Goal: Information Seeking & Learning: Get advice/opinions

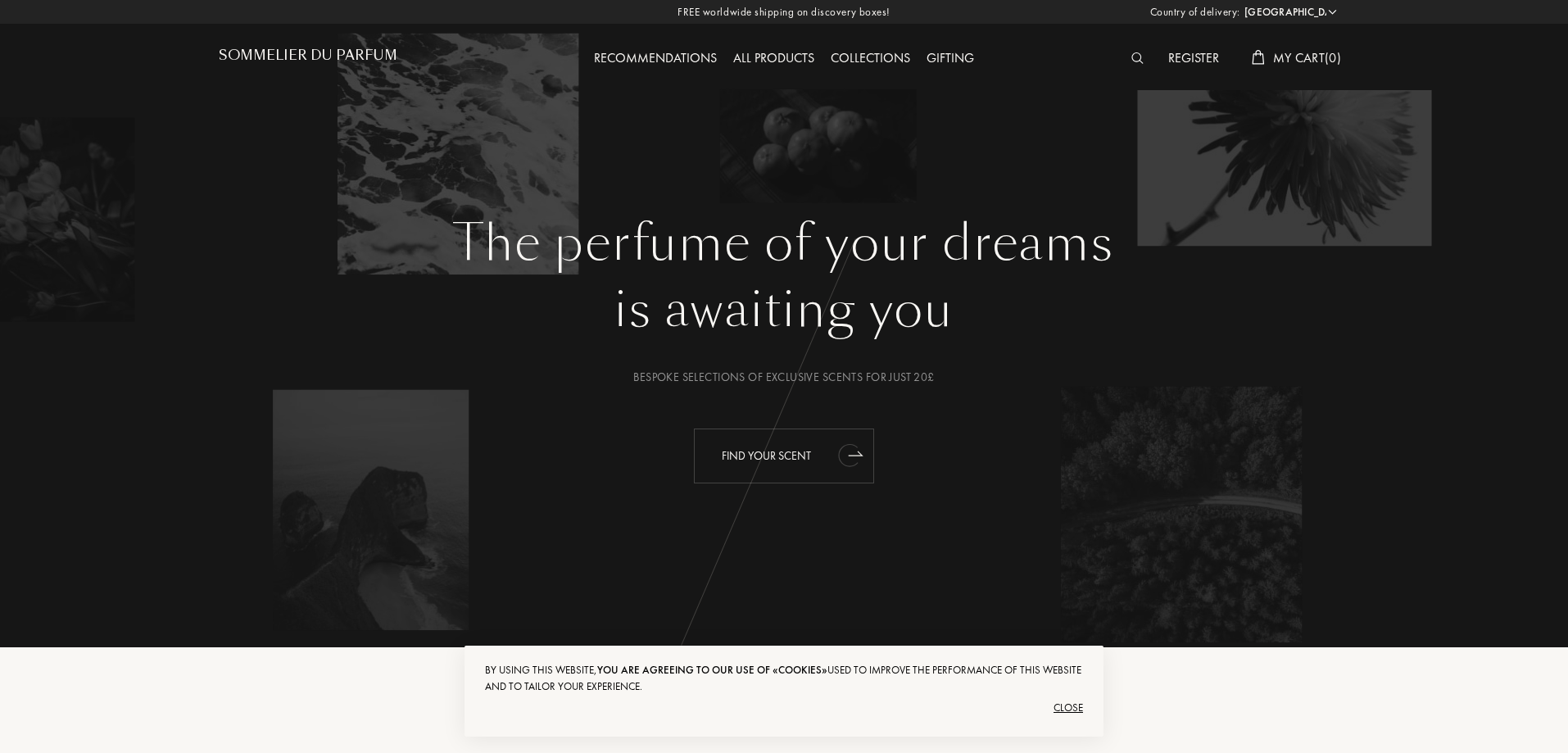
click at [829, 464] on div "Find your scent" at bounding box center [784, 456] width 180 height 55
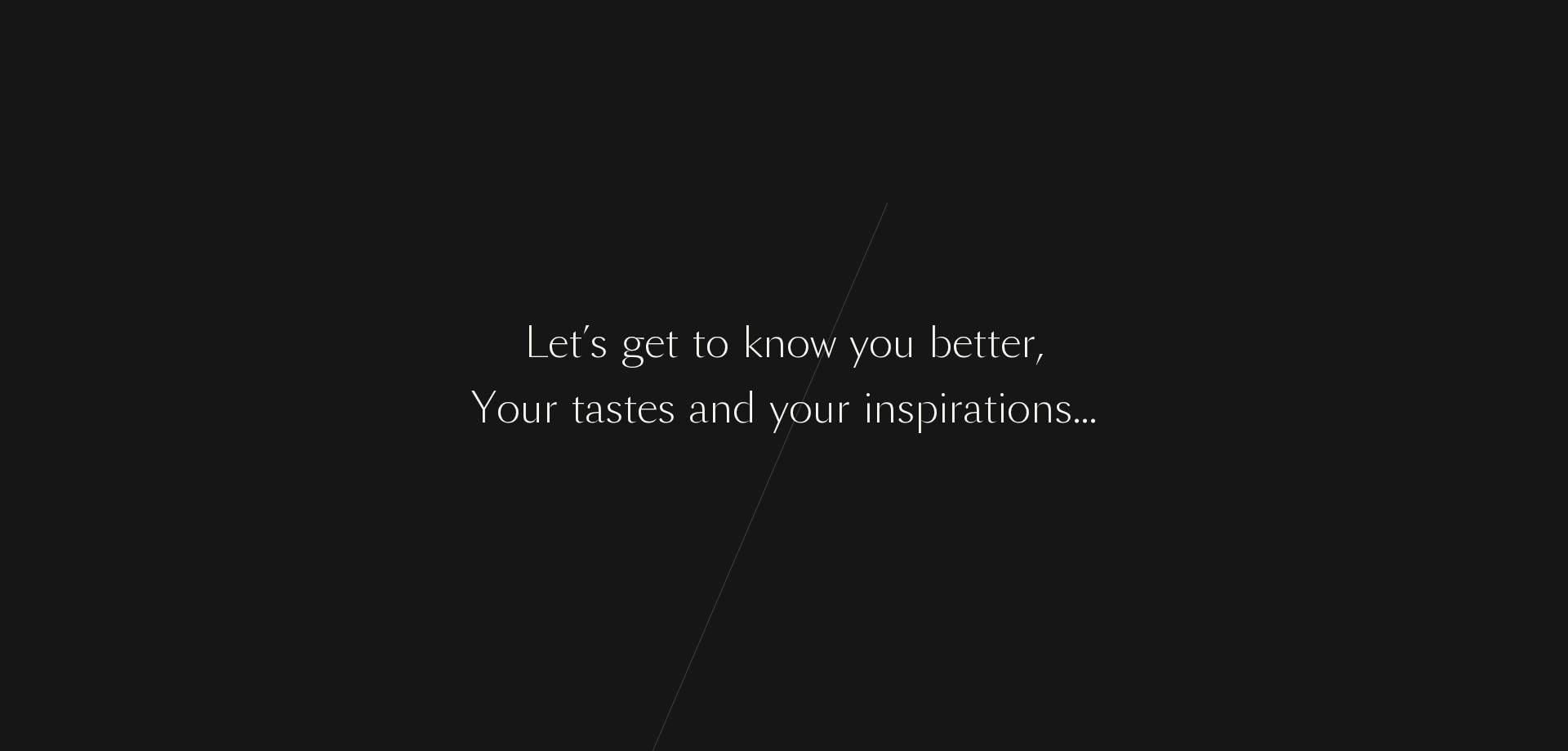
click at [935, 430] on div "p" at bounding box center [926, 408] width 24 height 62
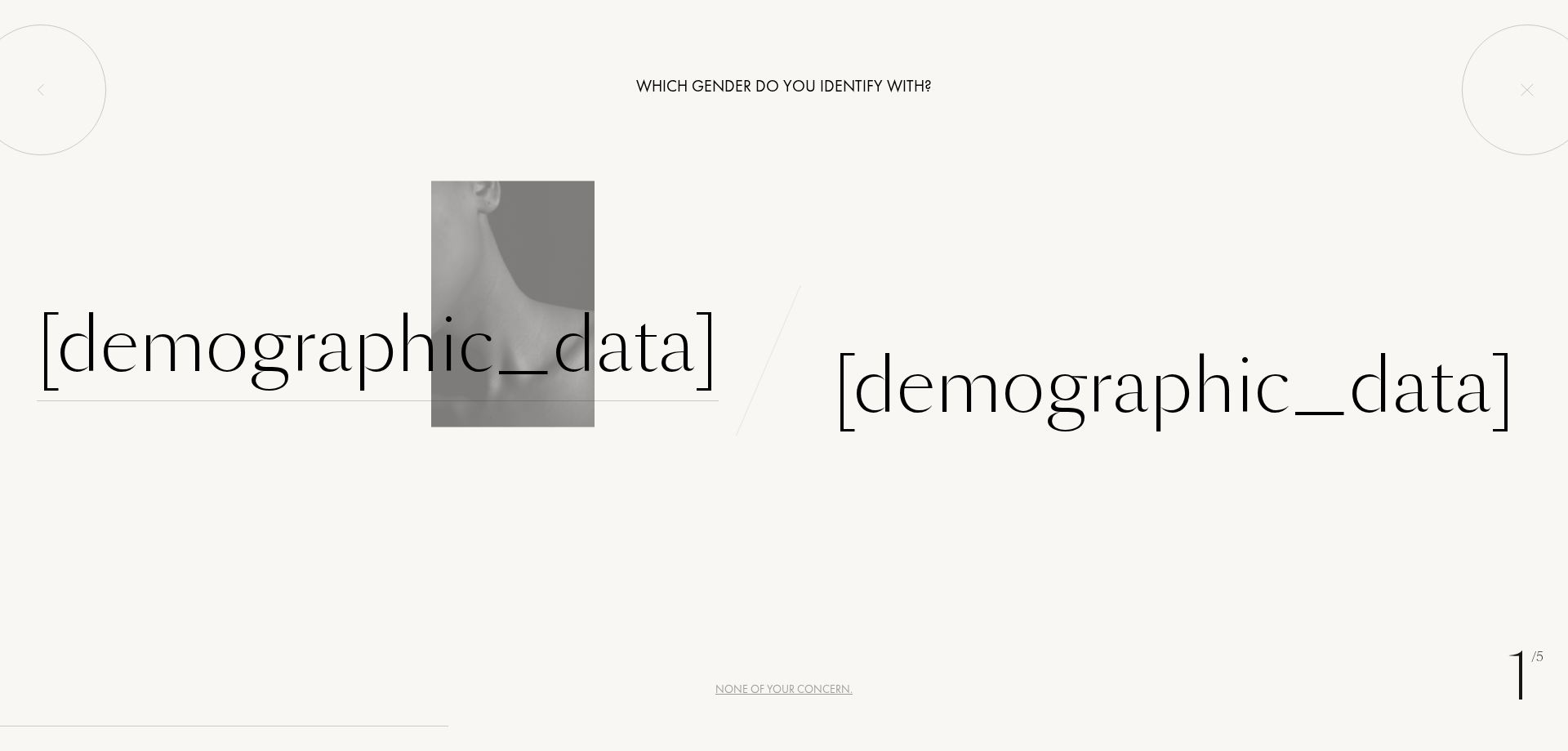
click at [666, 361] on div "Female" at bounding box center [378, 346] width 682 height 110
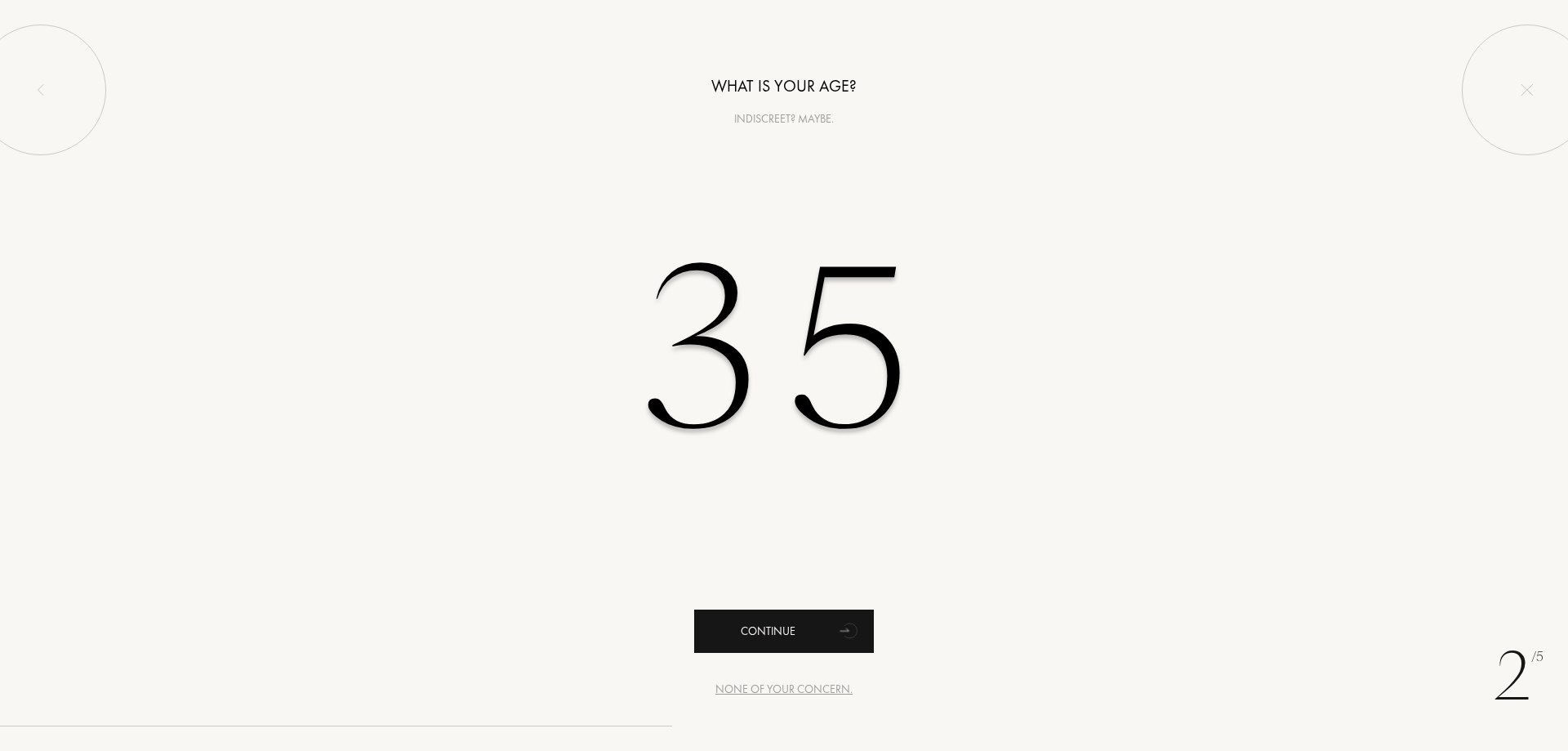
type input "35"
click at [796, 627] on div "Continue" at bounding box center [784, 631] width 180 height 43
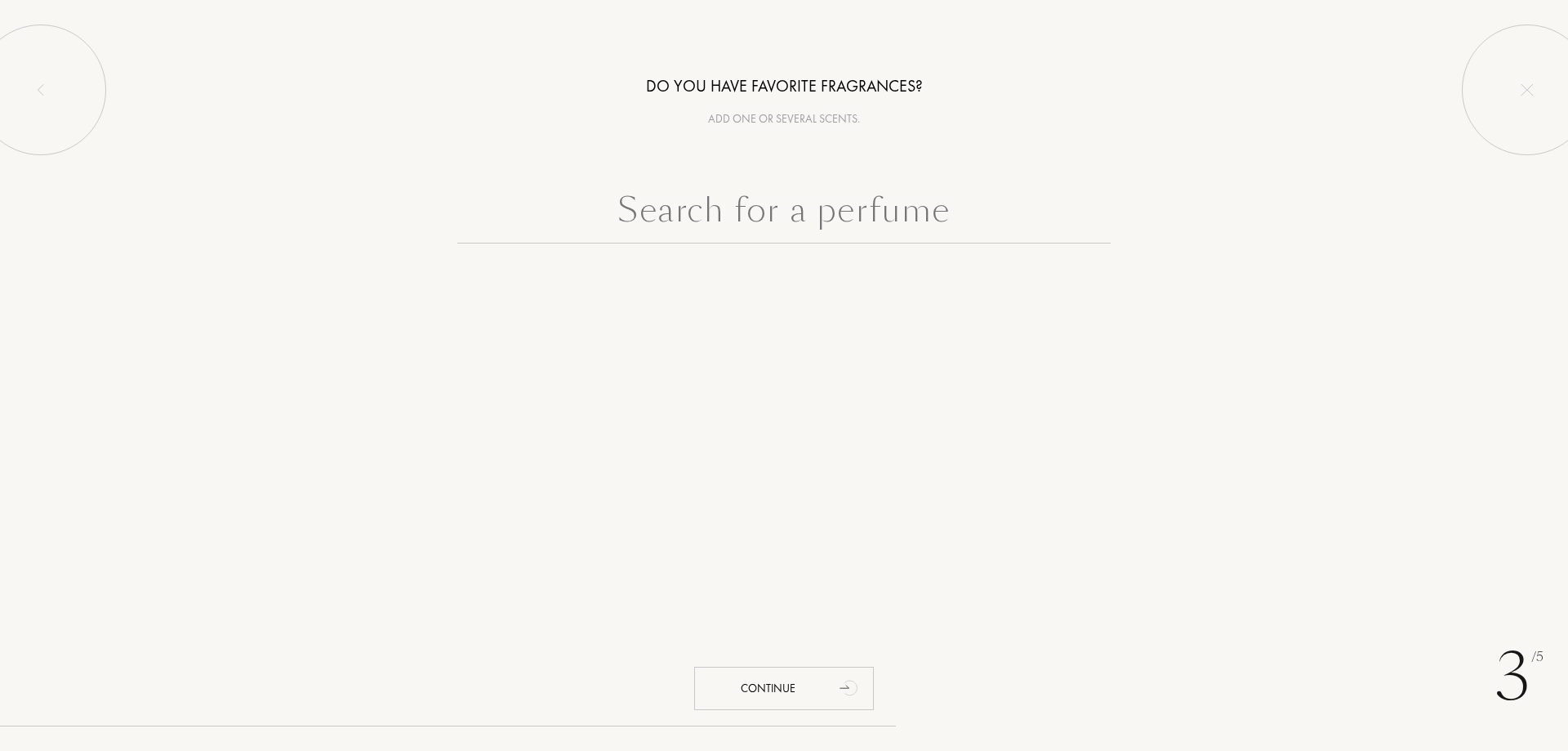
click at [789, 223] on input "text" at bounding box center [784, 214] width 654 height 59
click at [757, 207] on input "text" at bounding box center [784, 214] width 654 height 59
paste input "Venenum - L’artisan parfumeur"
drag, startPoint x: 704, startPoint y: 228, endPoint x: 702, endPoint y: 236, distance: 8.2
click at [703, 230] on input "Venenum - L’artisan parfumeur" at bounding box center [784, 214] width 654 height 59
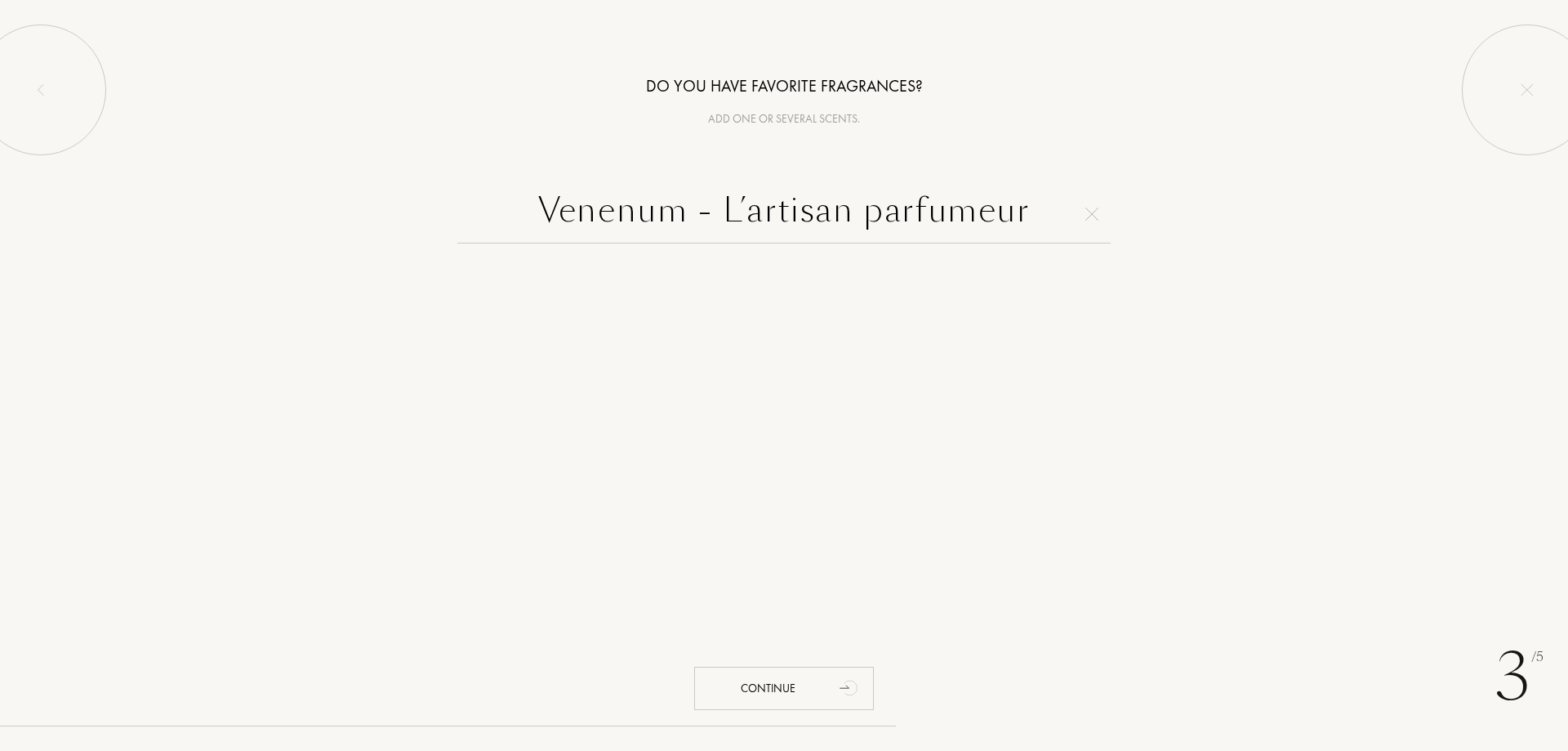
drag, startPoint x: 1028, startPoint y: 207, endPoint x: 698, endPoint y: 234, distance: 331.1
click at [698, 234] on input "Venenum - L’artisan parfumeur" at bounding box center [784, 214] width 654 height 59
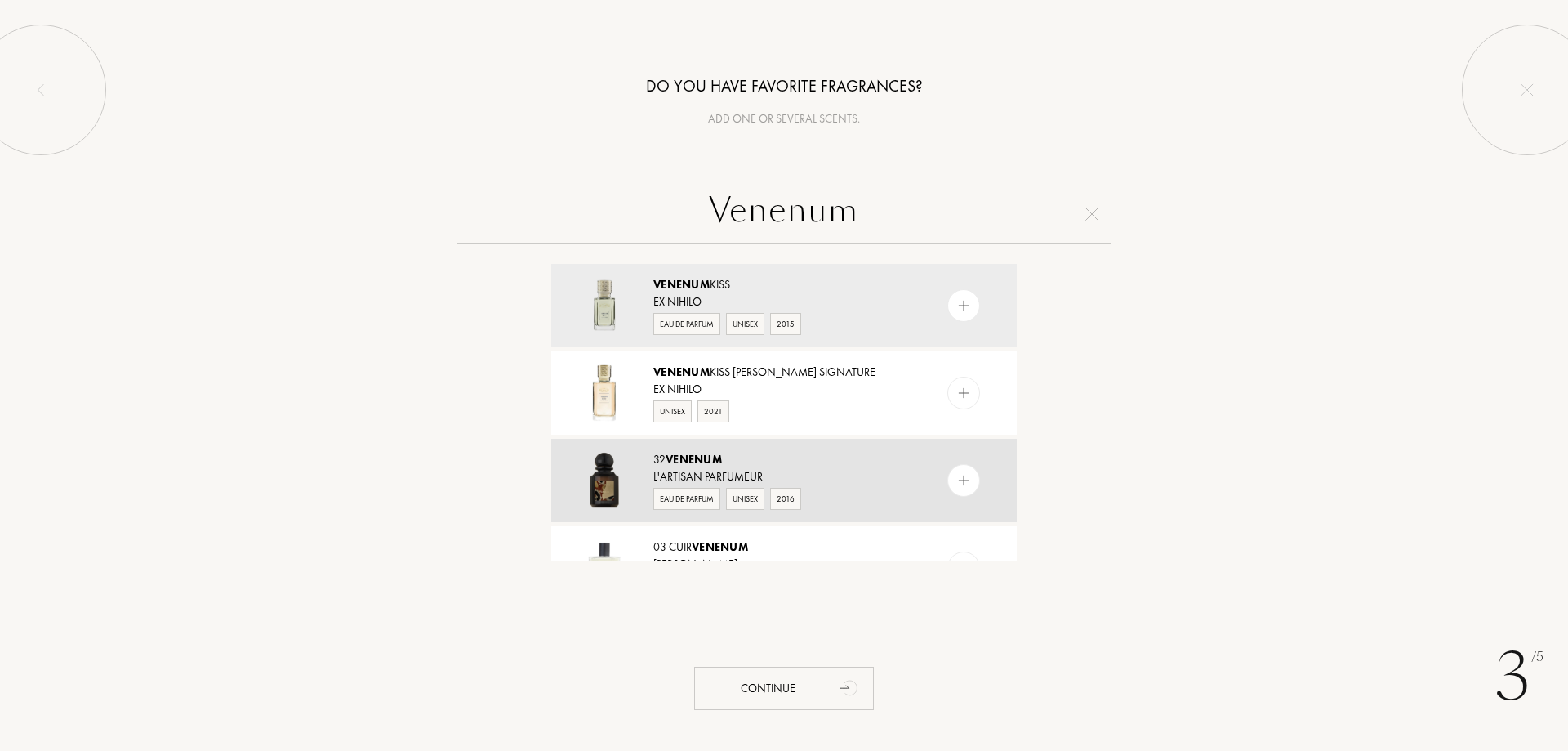
type input "Venenum"
drag, startPoint x: 777, startPoint y: 452, endPoint x: 904, endPoint y: 450, distance: 127.0
click at [904, 450] on div "32 Venenum L'Artisan Parfumeur Eau de Parfum Unisex 2016" at bounding box center [784, 480] width 465 height 84
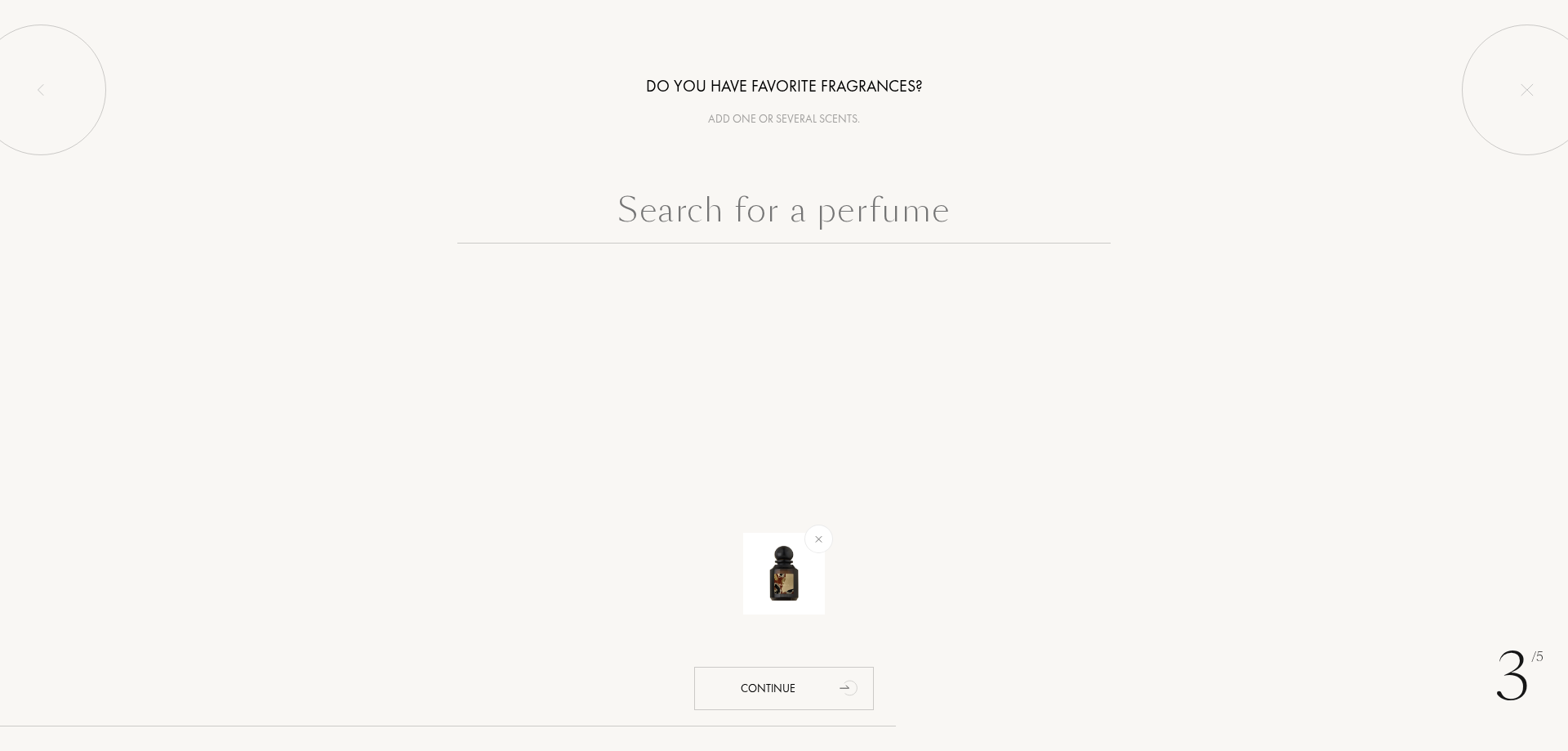
click at [848, 219] on input "text" at bounding box center [784, 214] width 654 height 59
click at [694, 212] on input "text" at bounding box center [784, 214] width 654 height 59
paste input "Noir Exquis"
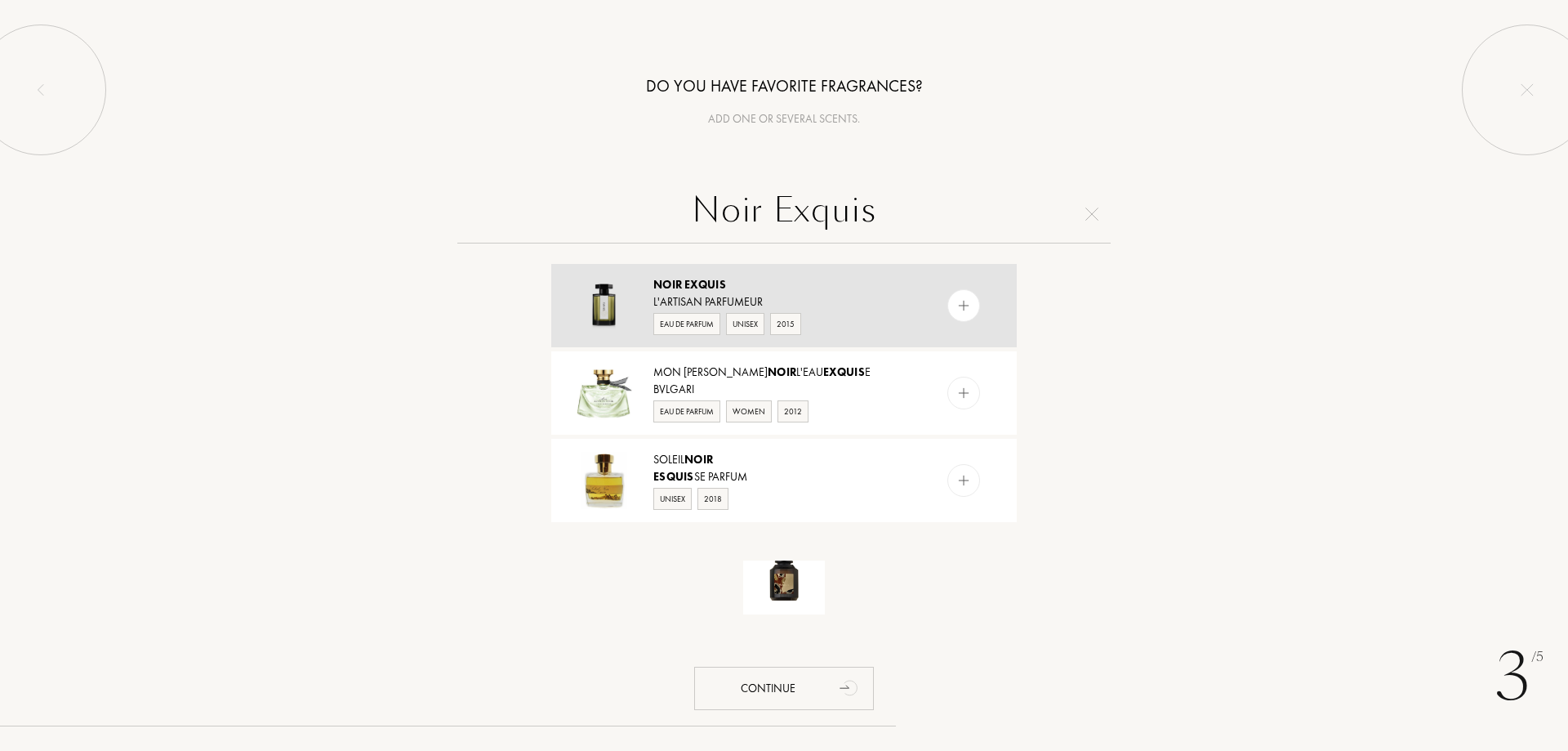
type input "Noir Exquis"
click at [970, 309] on div at bounding box center [964, 305] width 33 height 33
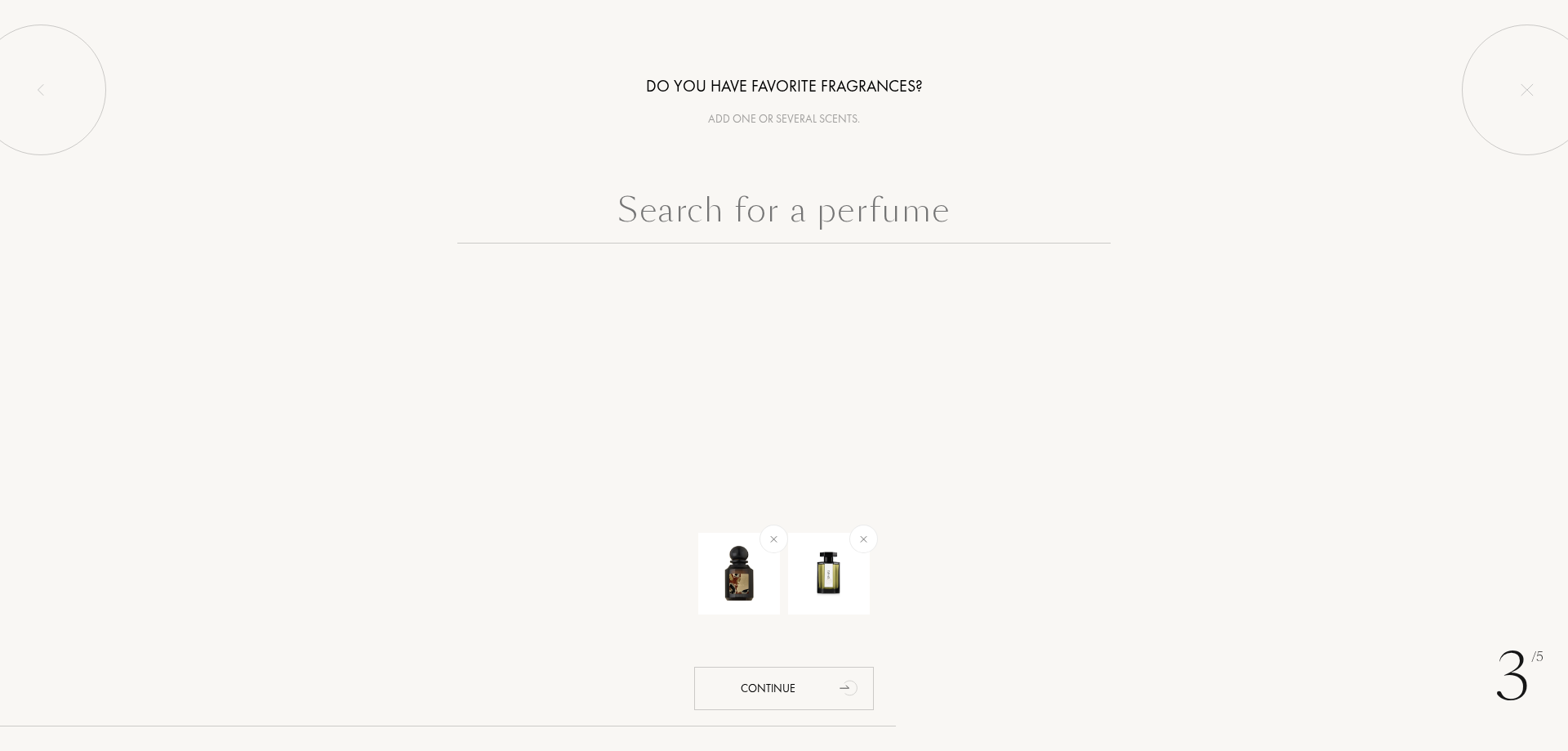
drag, startPoint x: 926, startPoint y: 748, endPoint x: 717, endPoint y: 207, distance: 580.0
click at [717, 207] on input "text" at bounding box center [784, 214] width 654 height 59
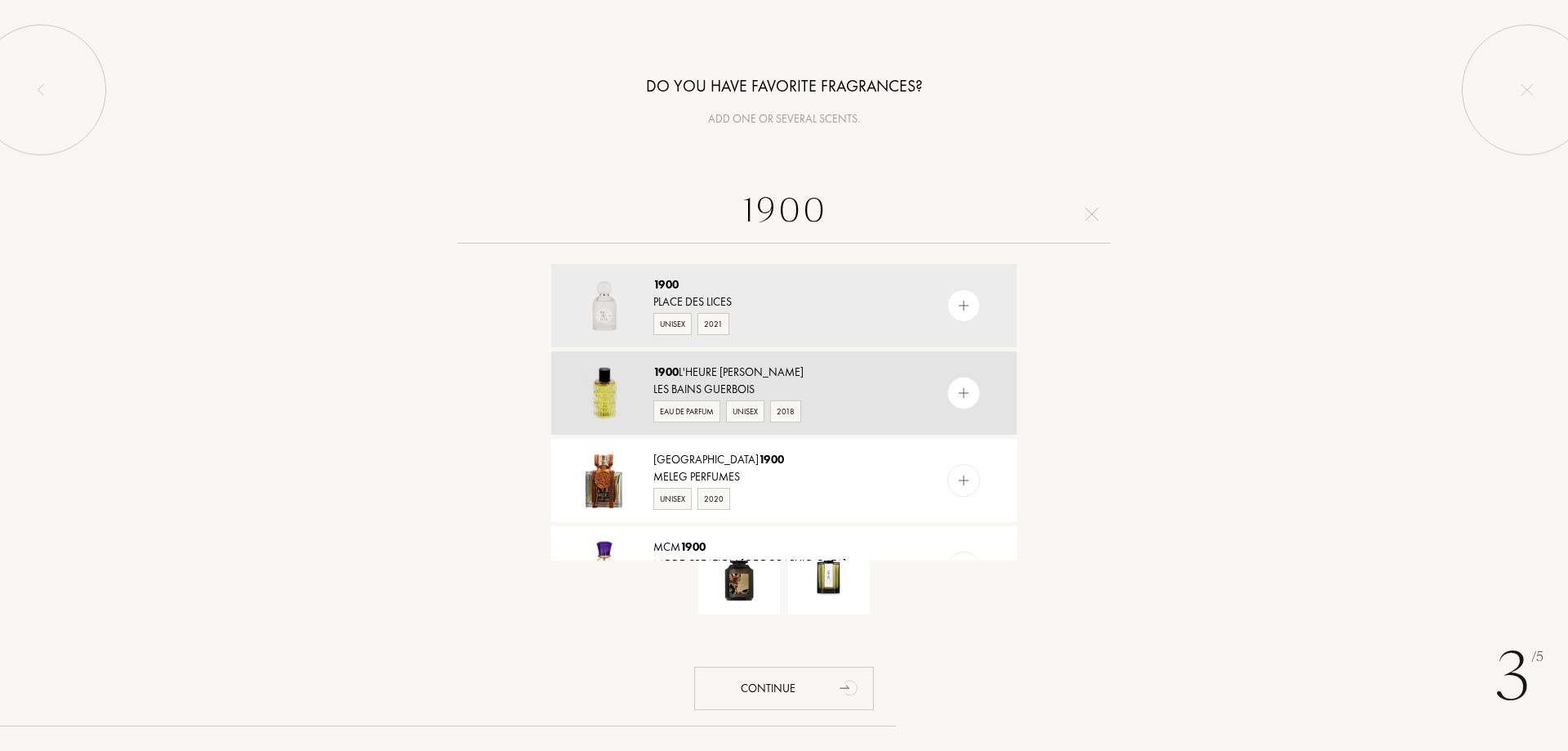
type input "1900"
click at [963, 398] on img at bounding box center [965, 394] width 16 height 16
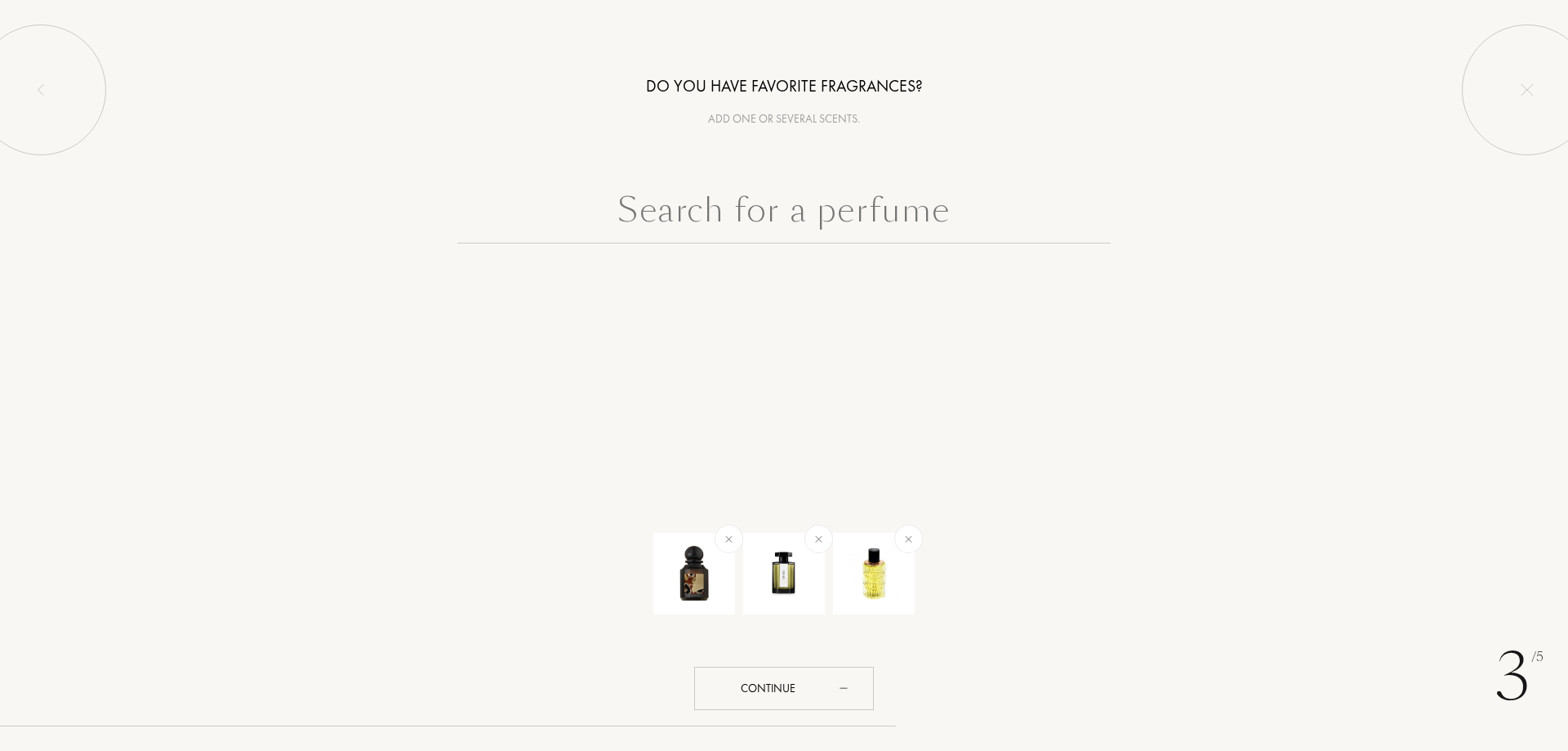
click at [684, 215] on input "text" at bounding box center [784, 214] width 654 height 59
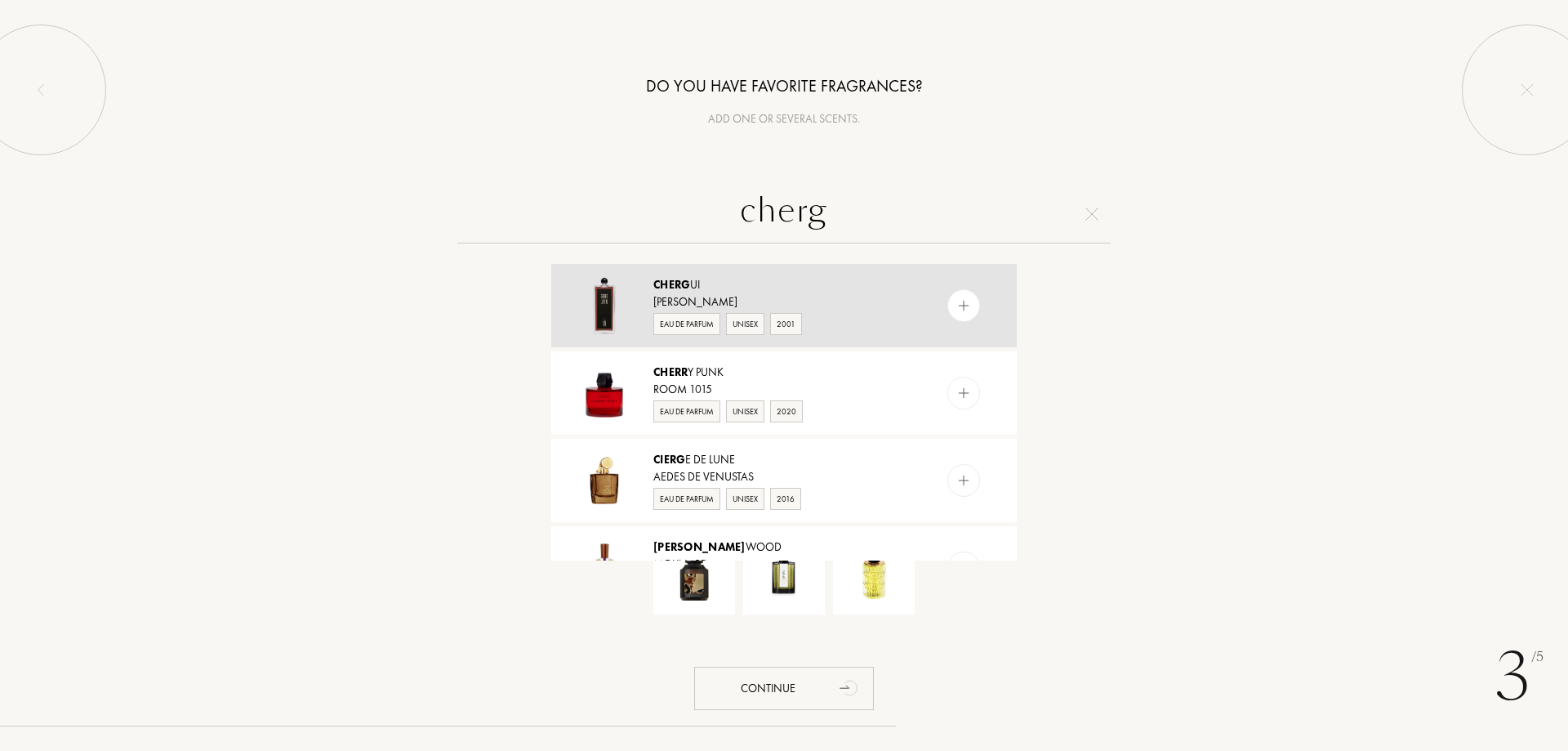
type input "cherg"
click at [961, 303] on img at bounding box center [965, 306] width 16 height 16
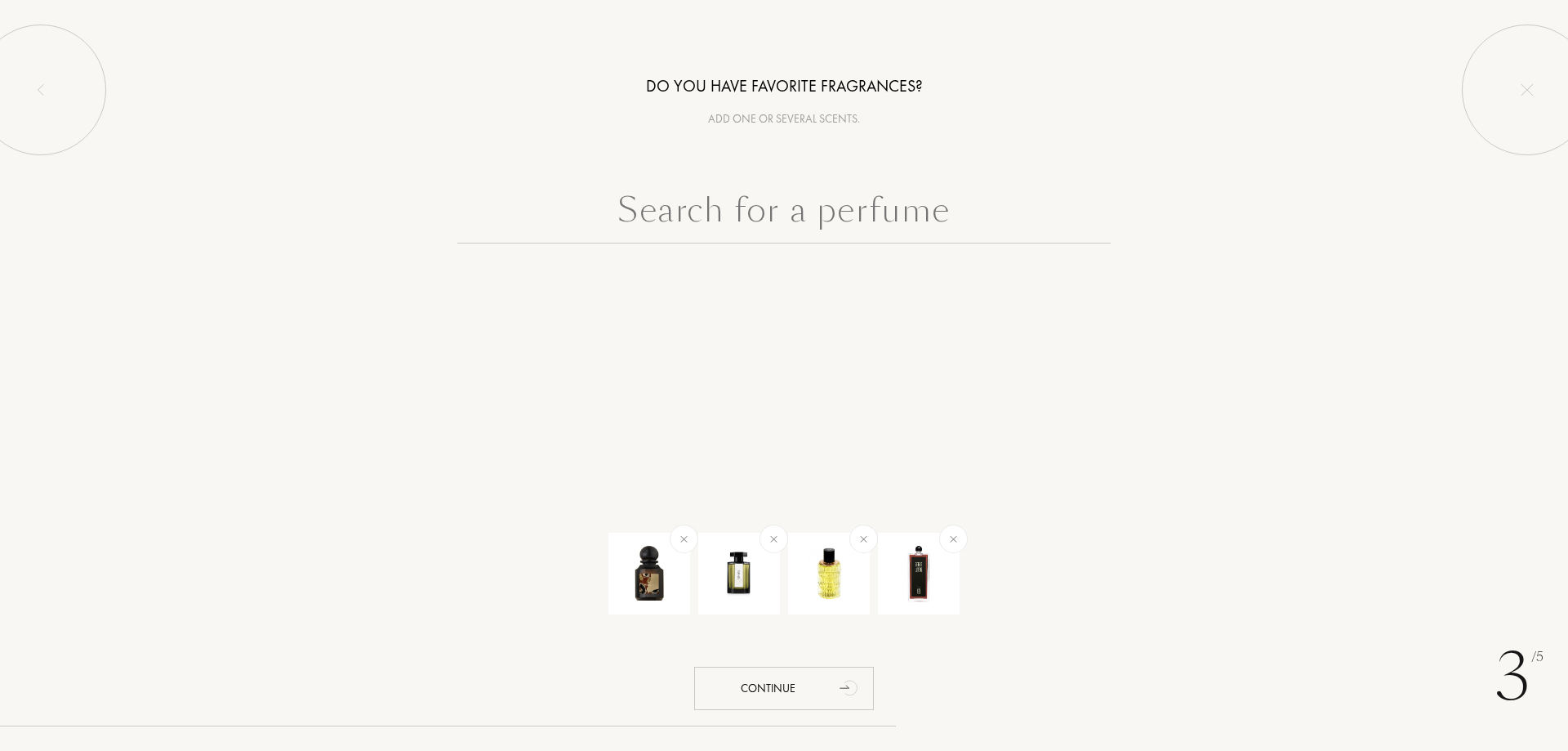
click at [754, 225] on input "text" at bounding box center [784, 214] width 654 height 59
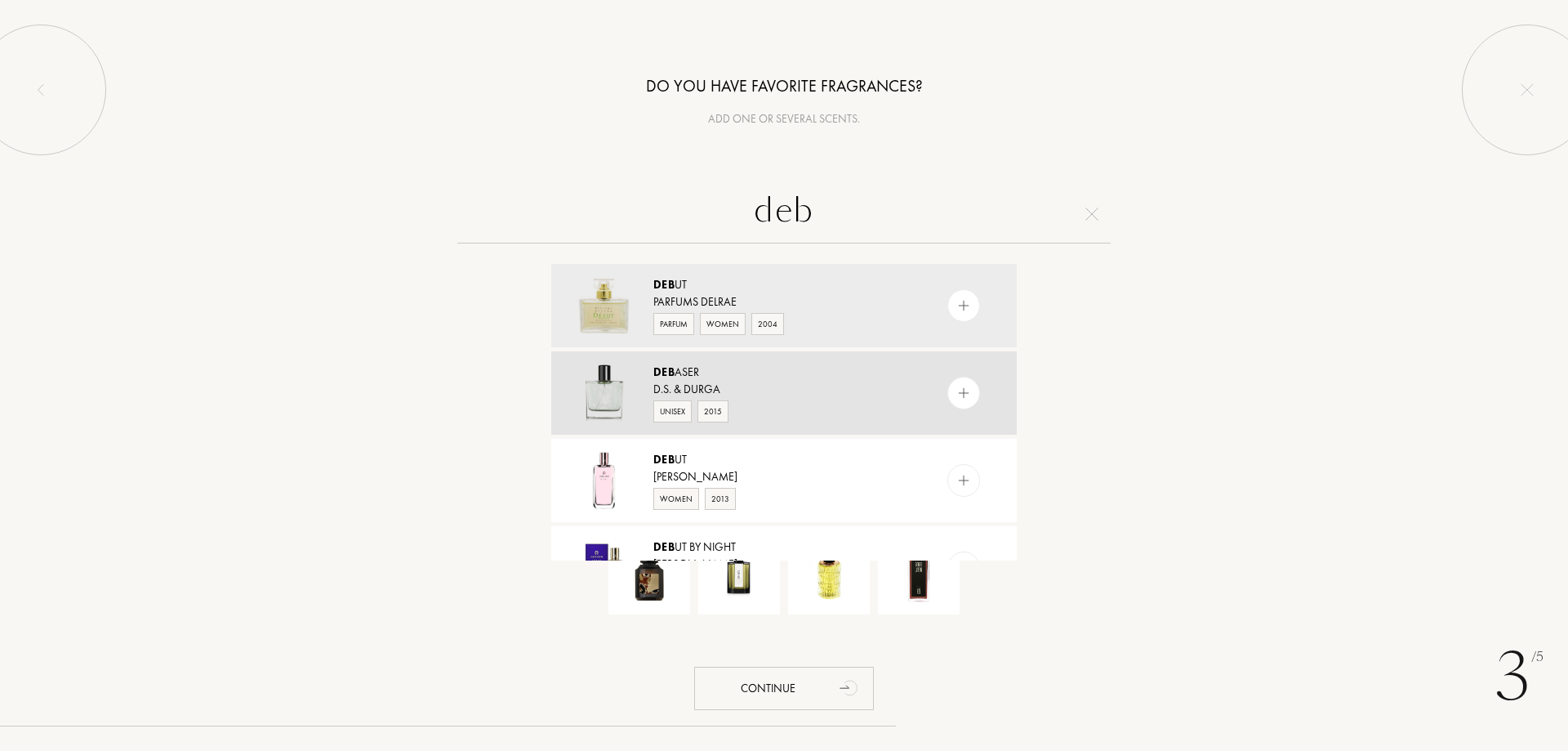
type input "deb"
click at [960, 392] on img at bounding box center [965, 394] width 16 height 16
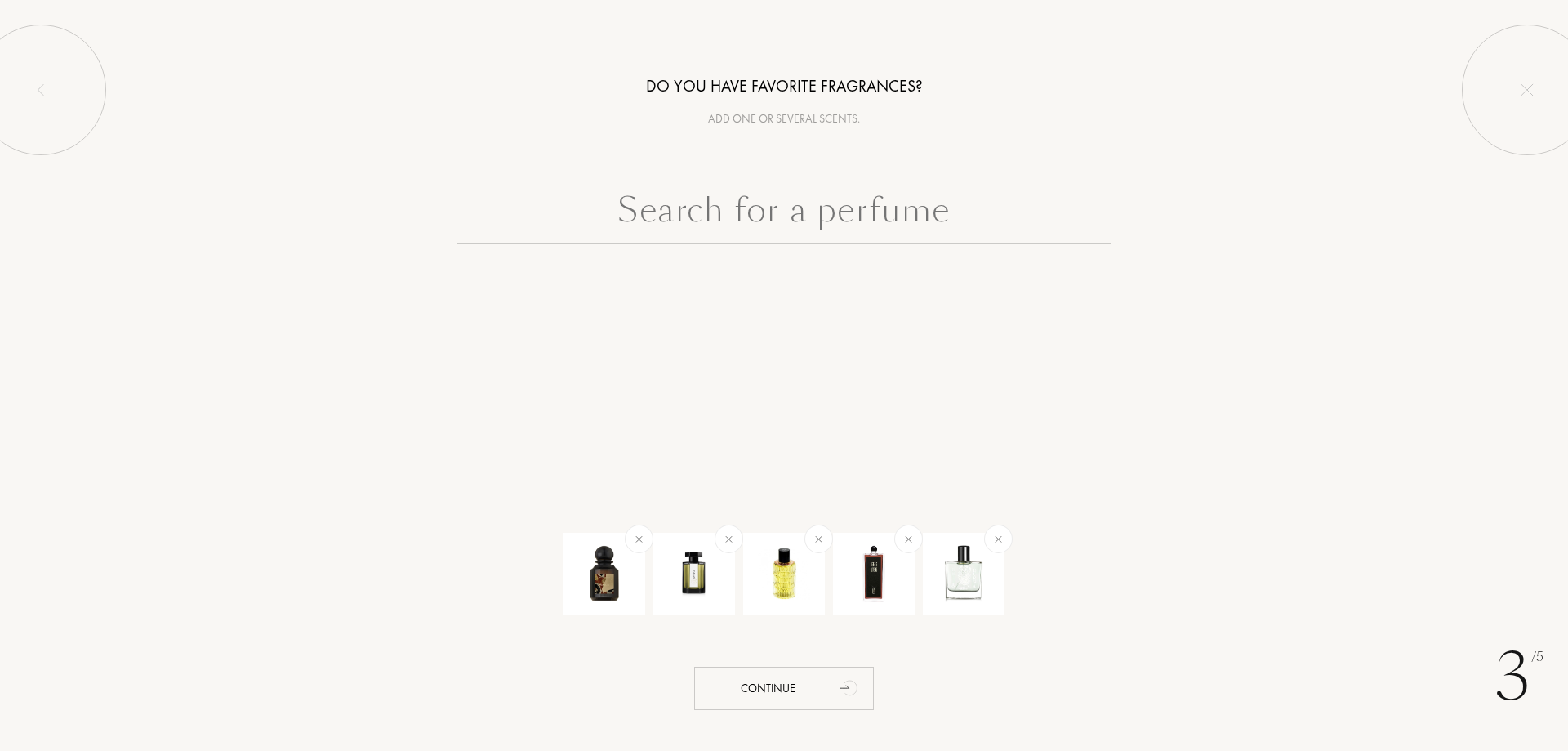
click at [712, 230] on input "text" at bounding box center [784, 214] width 654 height 59
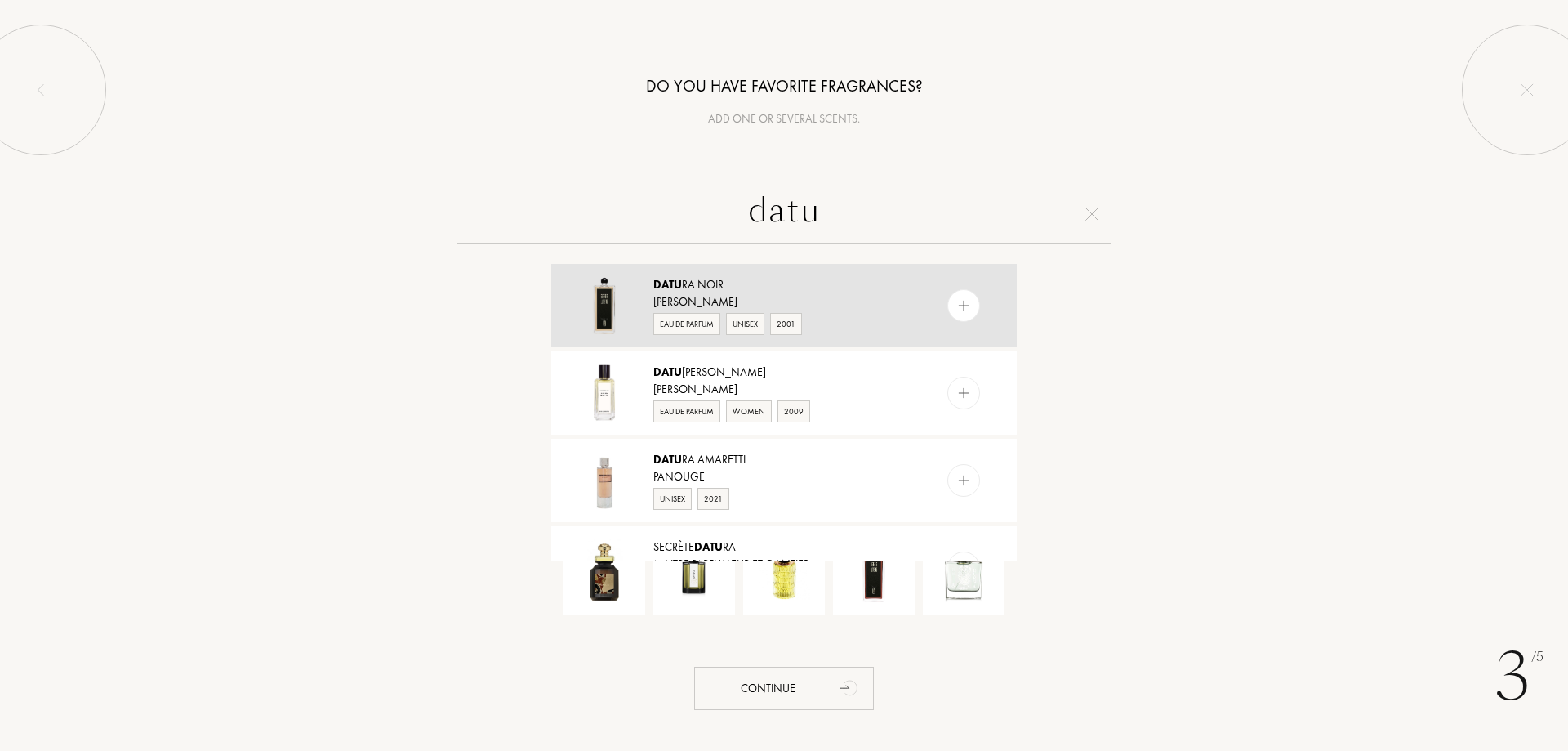
type input "datu"
click at [959, 302] on img at bounding box center [965, 306] width 16 height 16
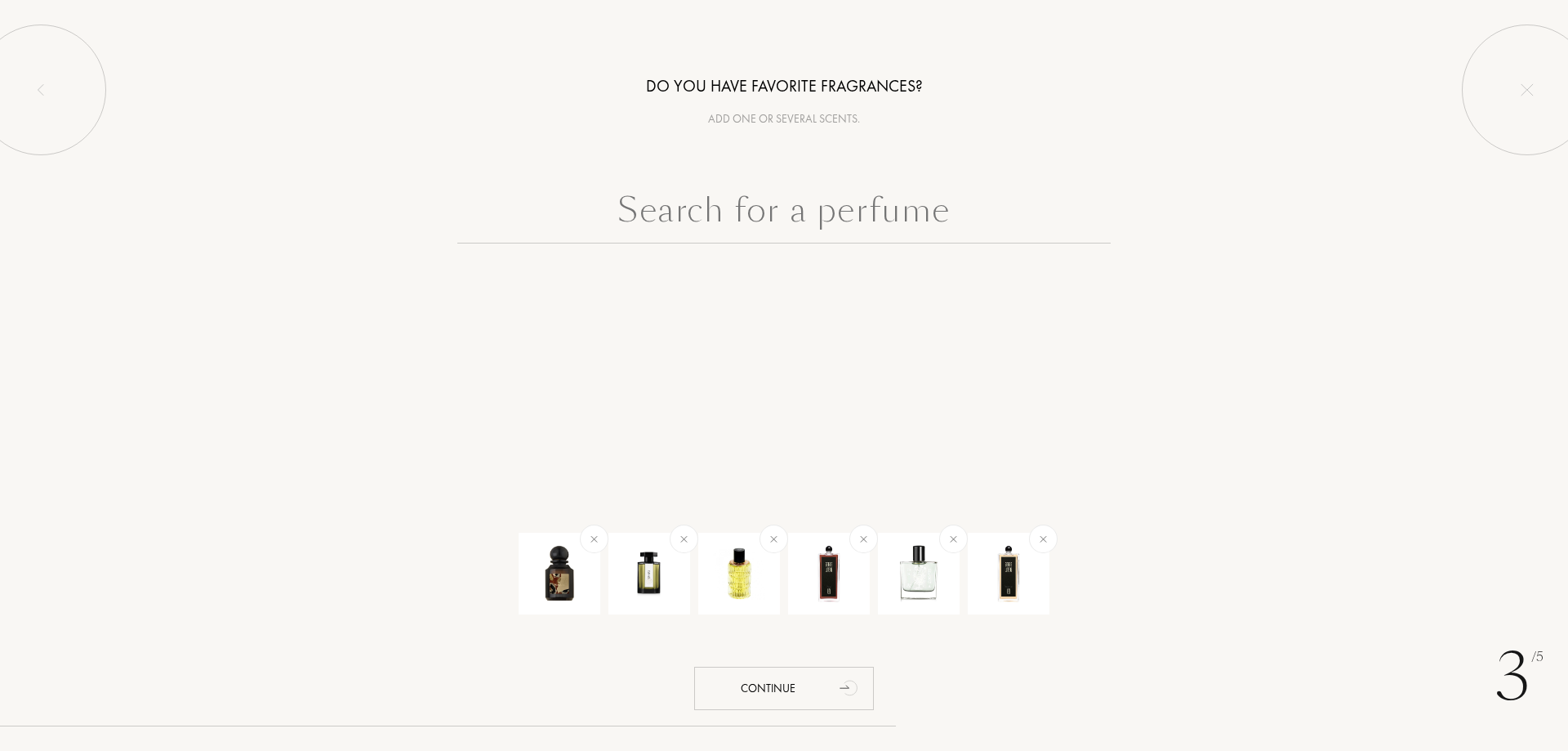
click at [785, 219] on input "text" at bounding box center [784, 214] width 654 height 59
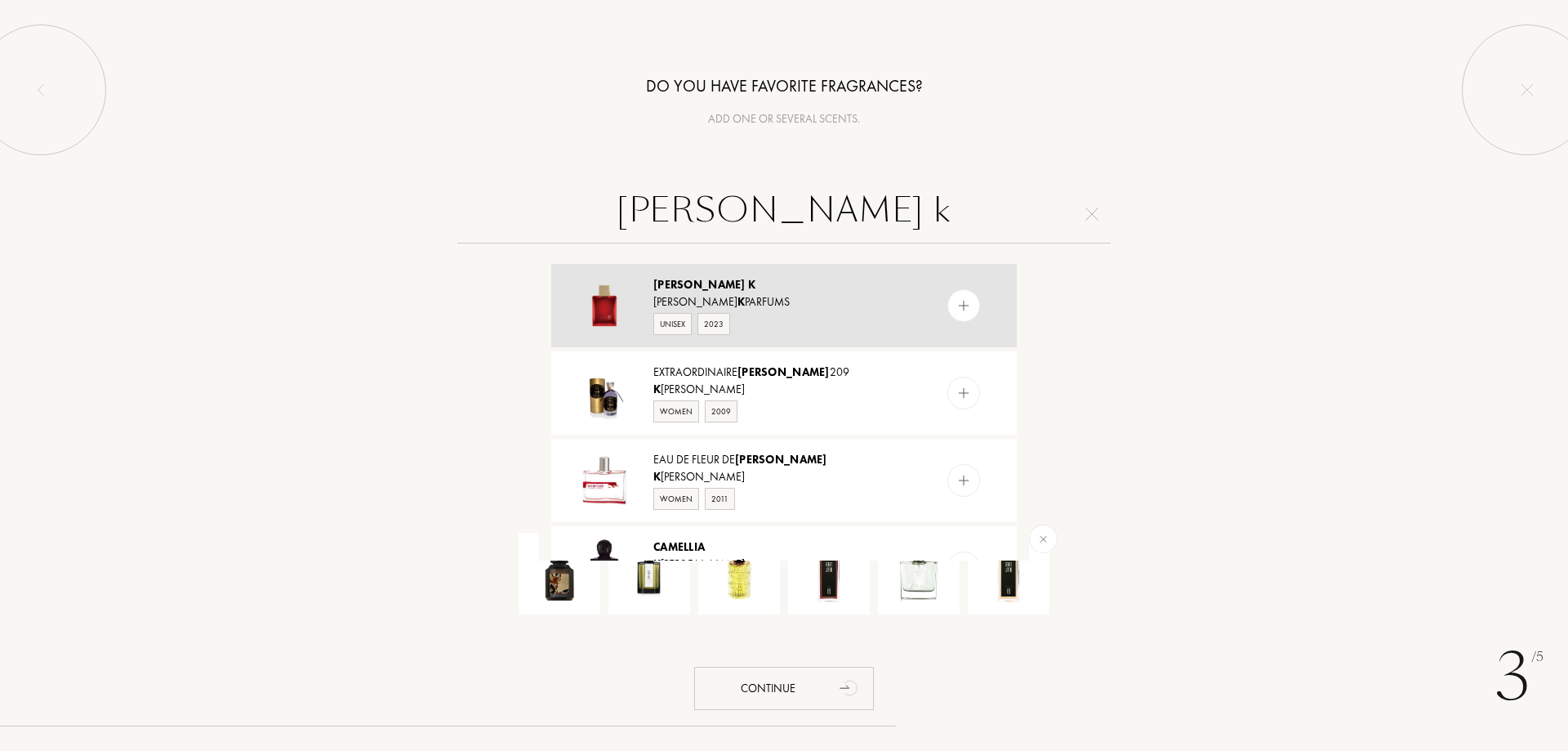
type input "camelia k"
click at [973, 309] on div at bounding box center [964, 305] width 33 height 33
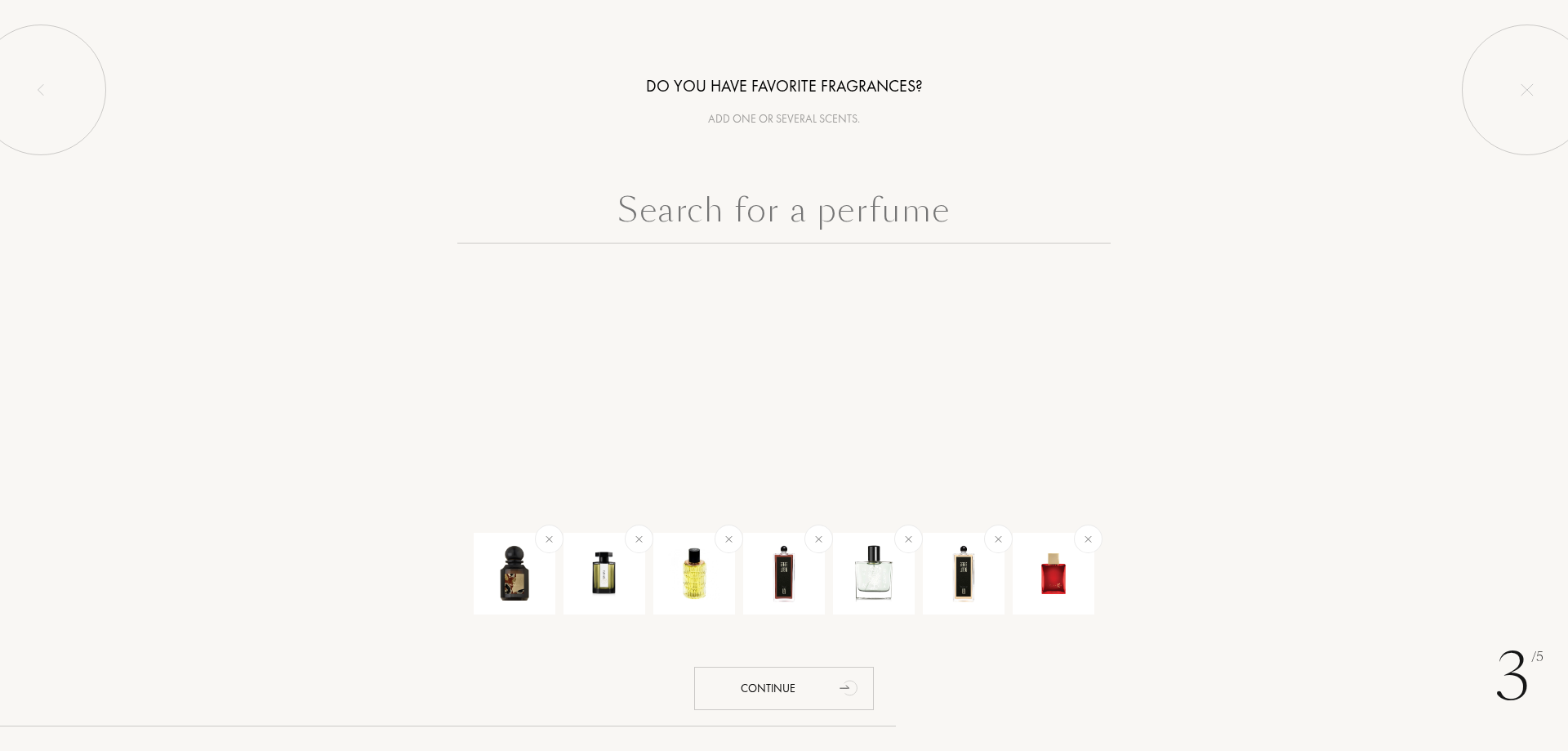
click at [721, 212] on input "text" at bounding box center [784, 214] width 654 height 59
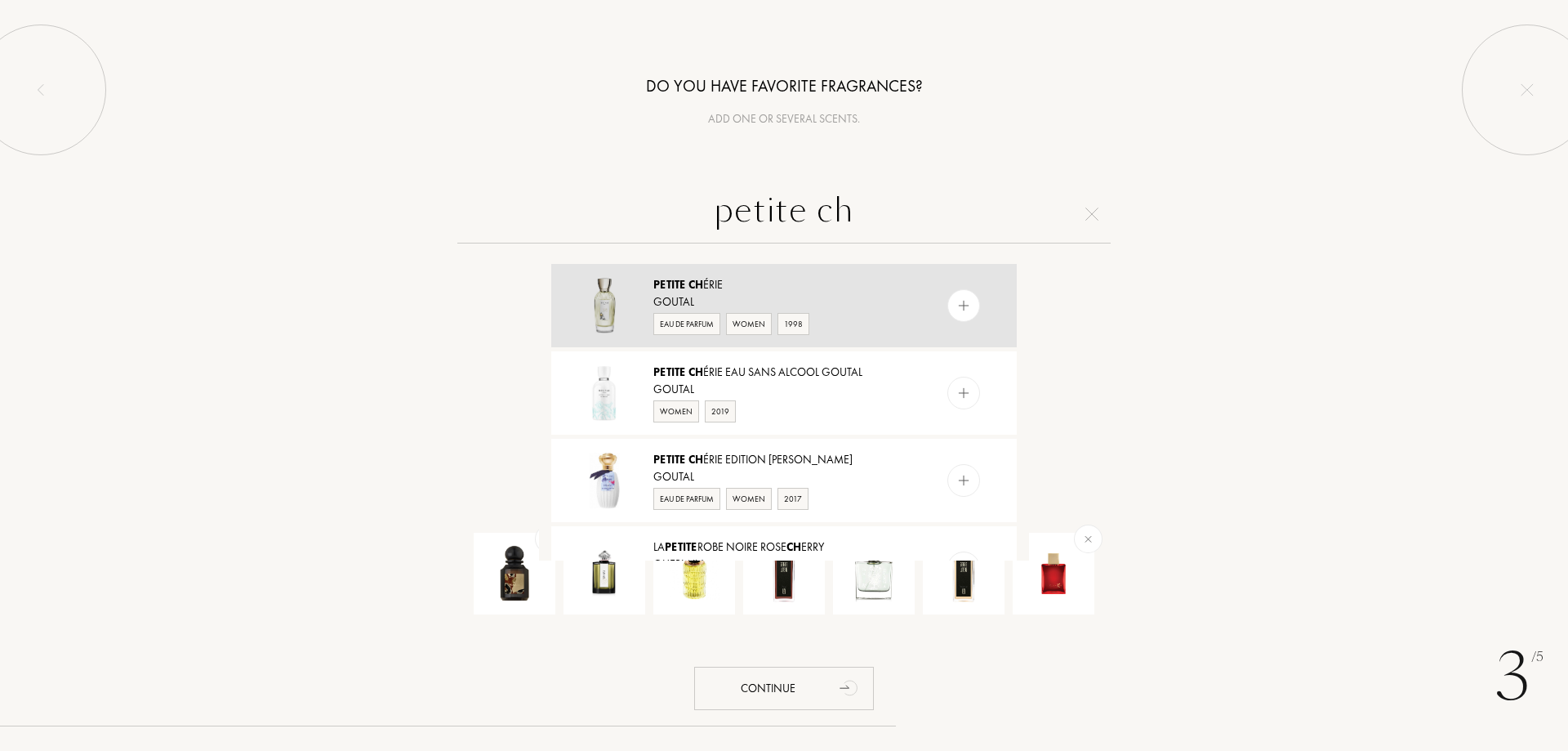
type input "petite ch"
click at [961, 307] on img at bounding box center [965, 306] width 16 height 16
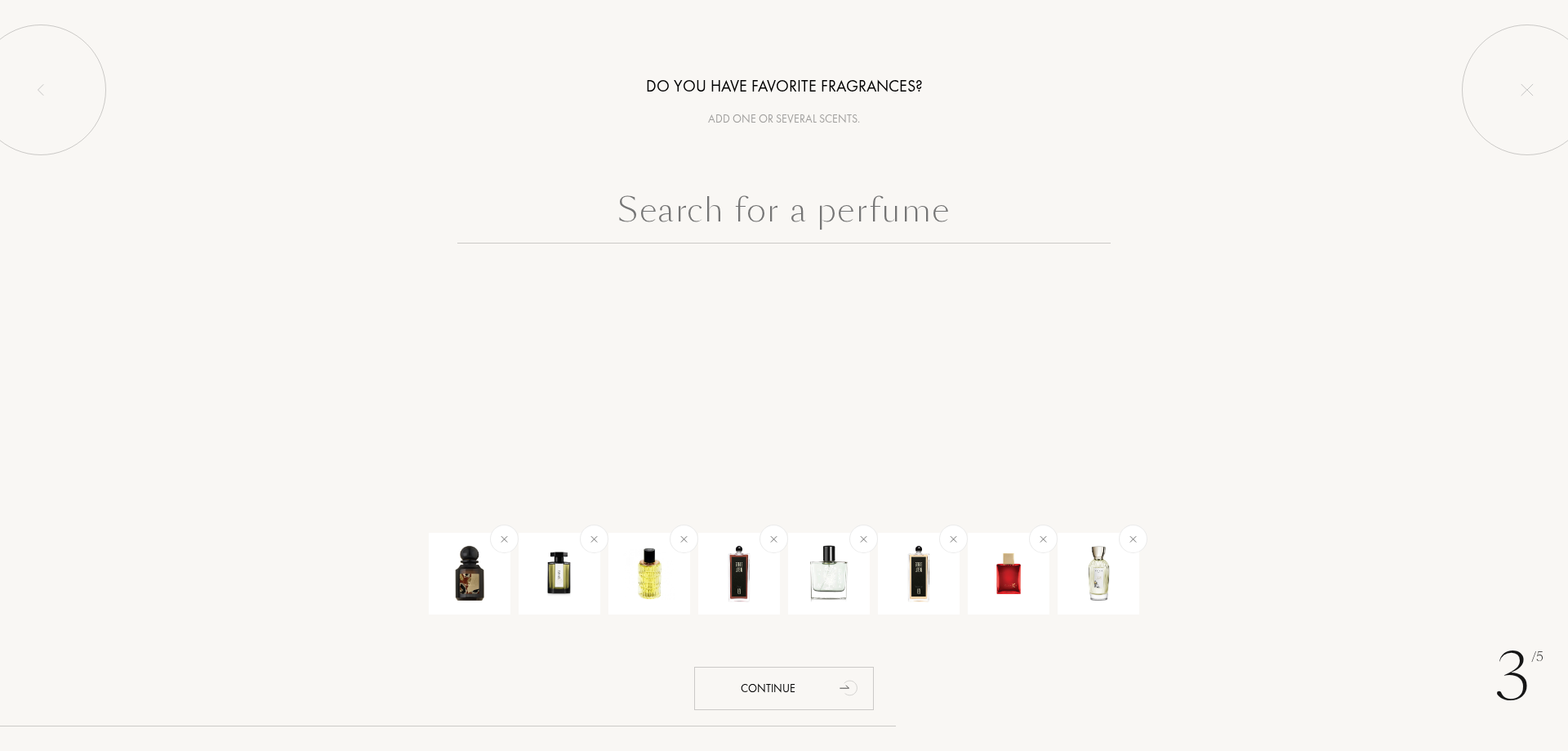
click at [879, 208] on input "text" at bounding box center [784, 214] width 654 height 59
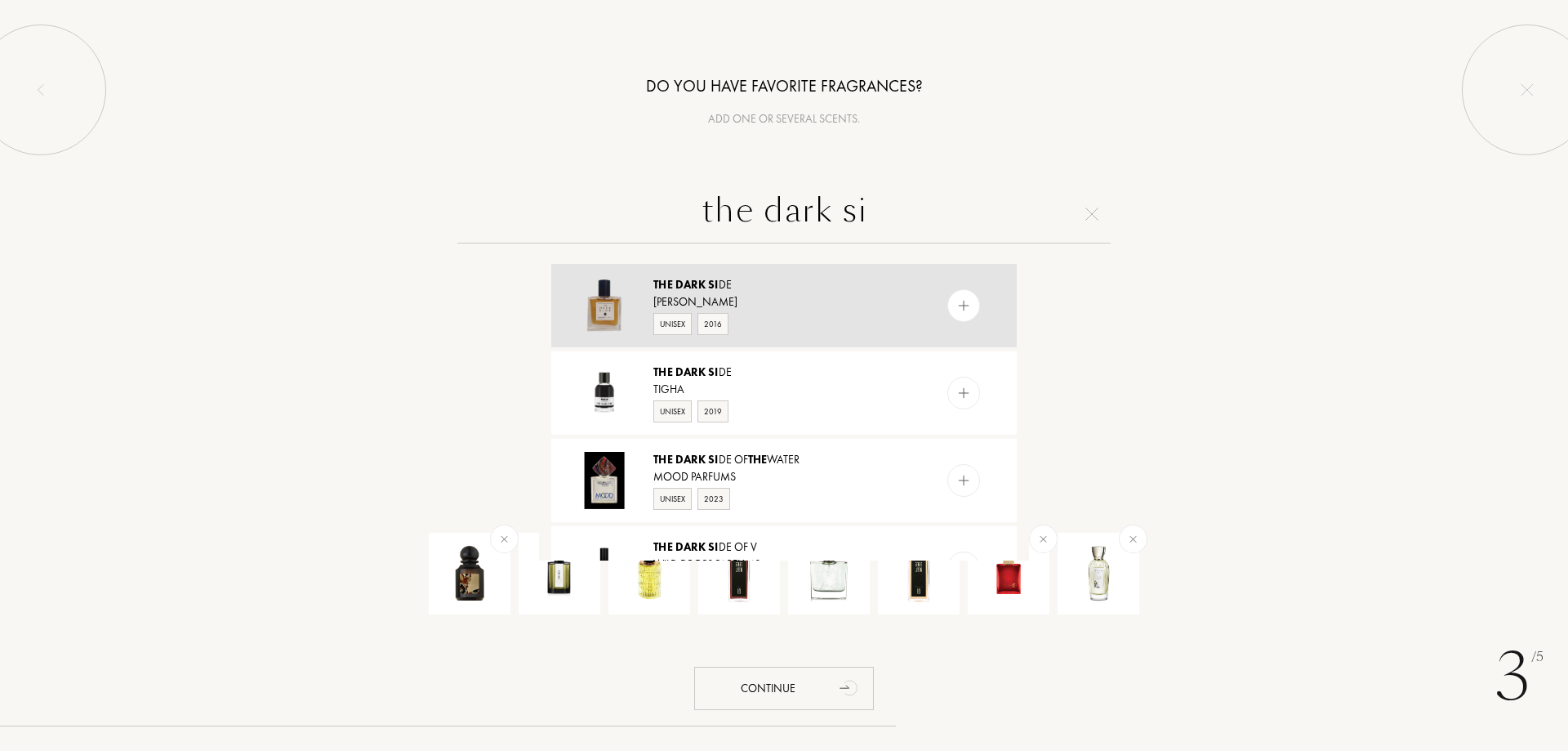
type input "the dark si"
click at [965, 301] on img at bounding box center [965, 306] width 16 height 16
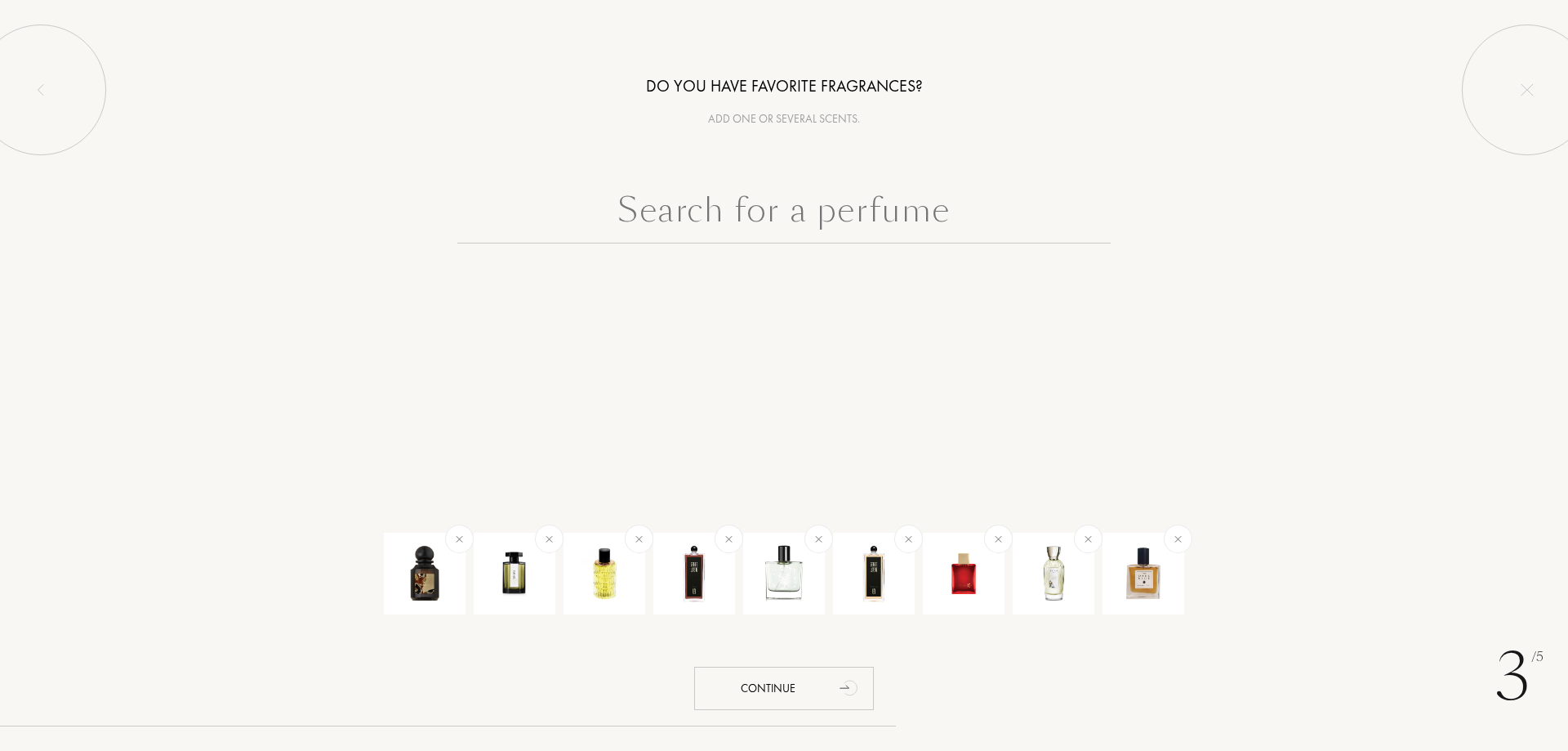
click at [822, 234] on input "text" at bounding box center [784, 214] width 654 height 59
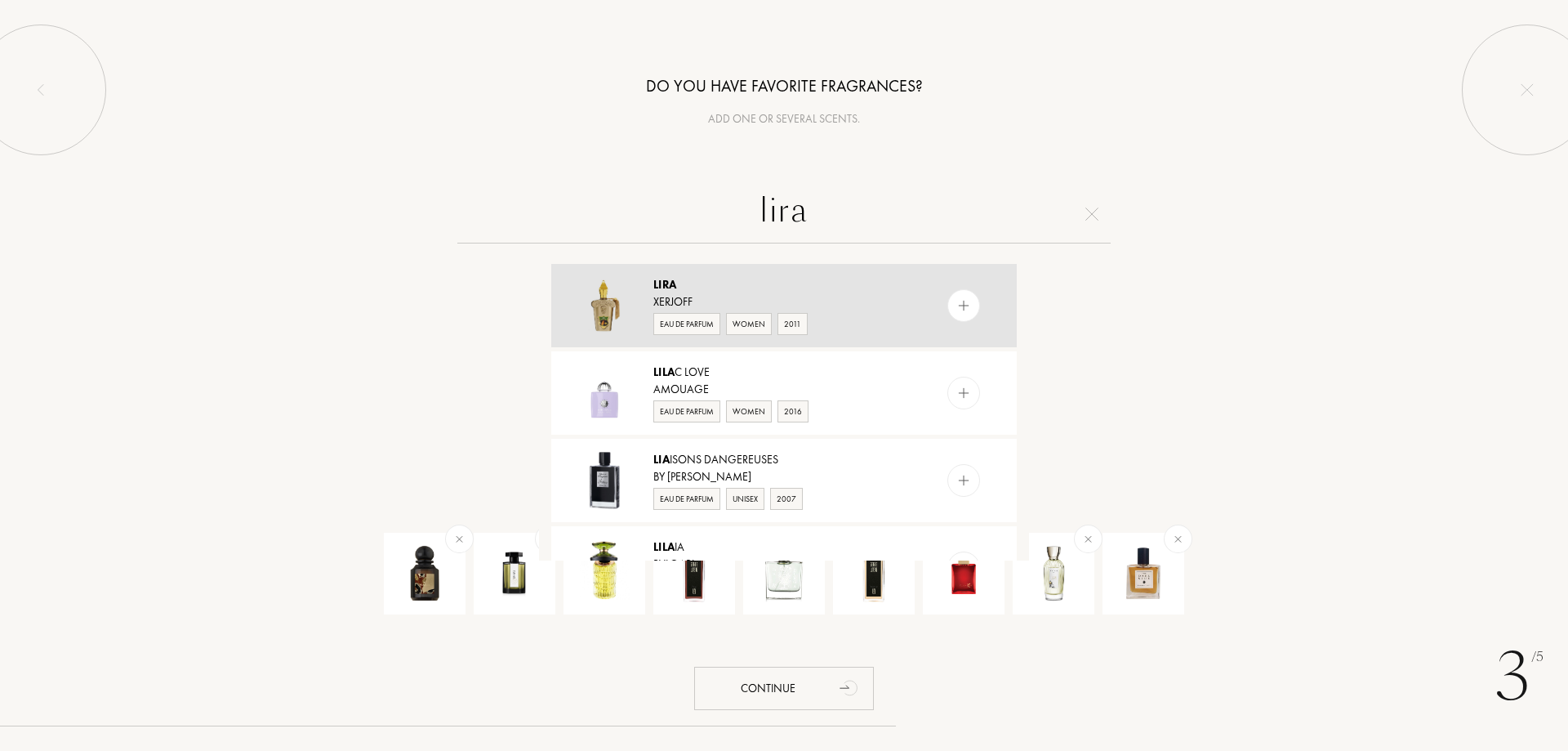
type input "lira"
click at [962, 304] on img at bounding box center [965, 306] width 16 height 16
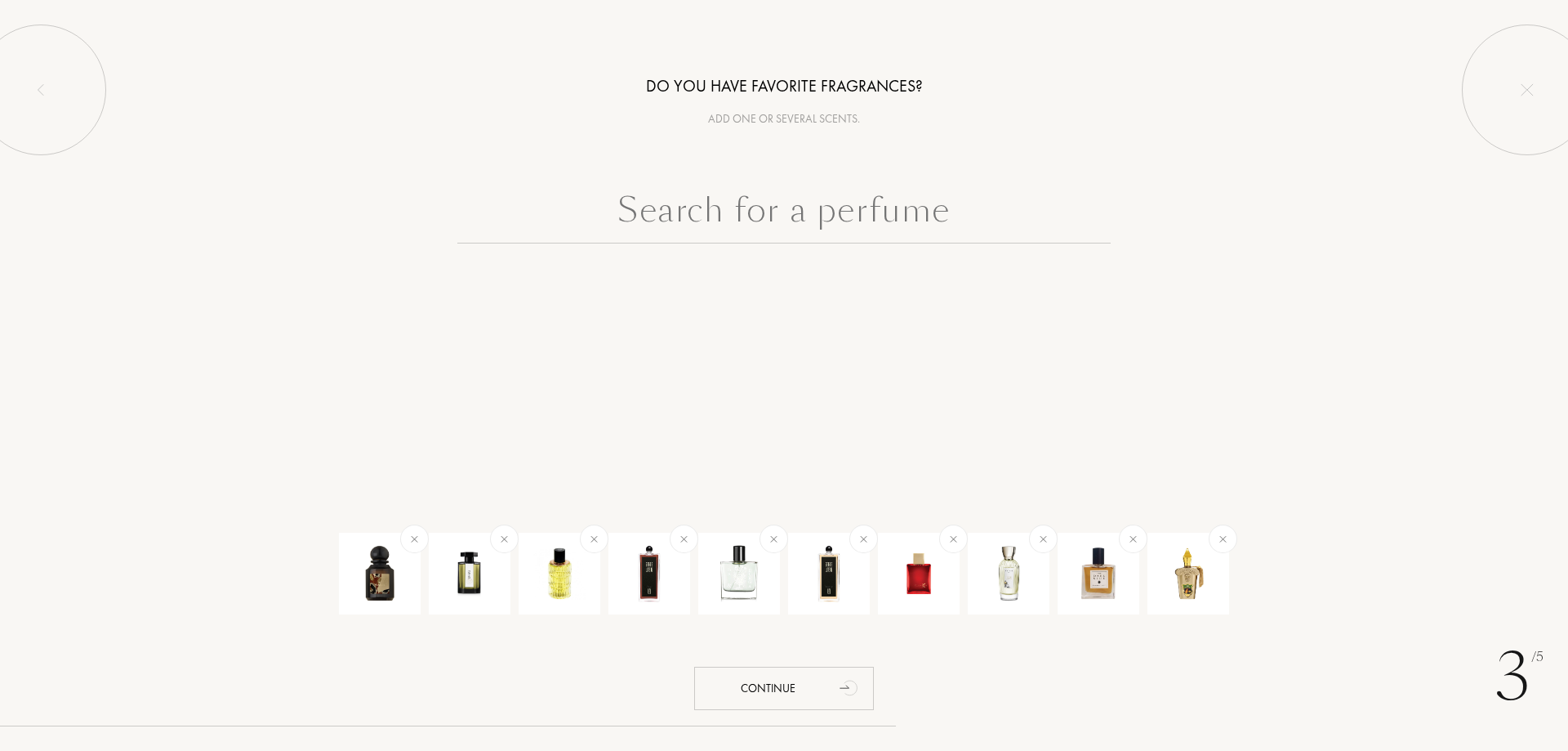
click at [871, 207] on input "text" at bounding box center [784, 214] width 654 height 59
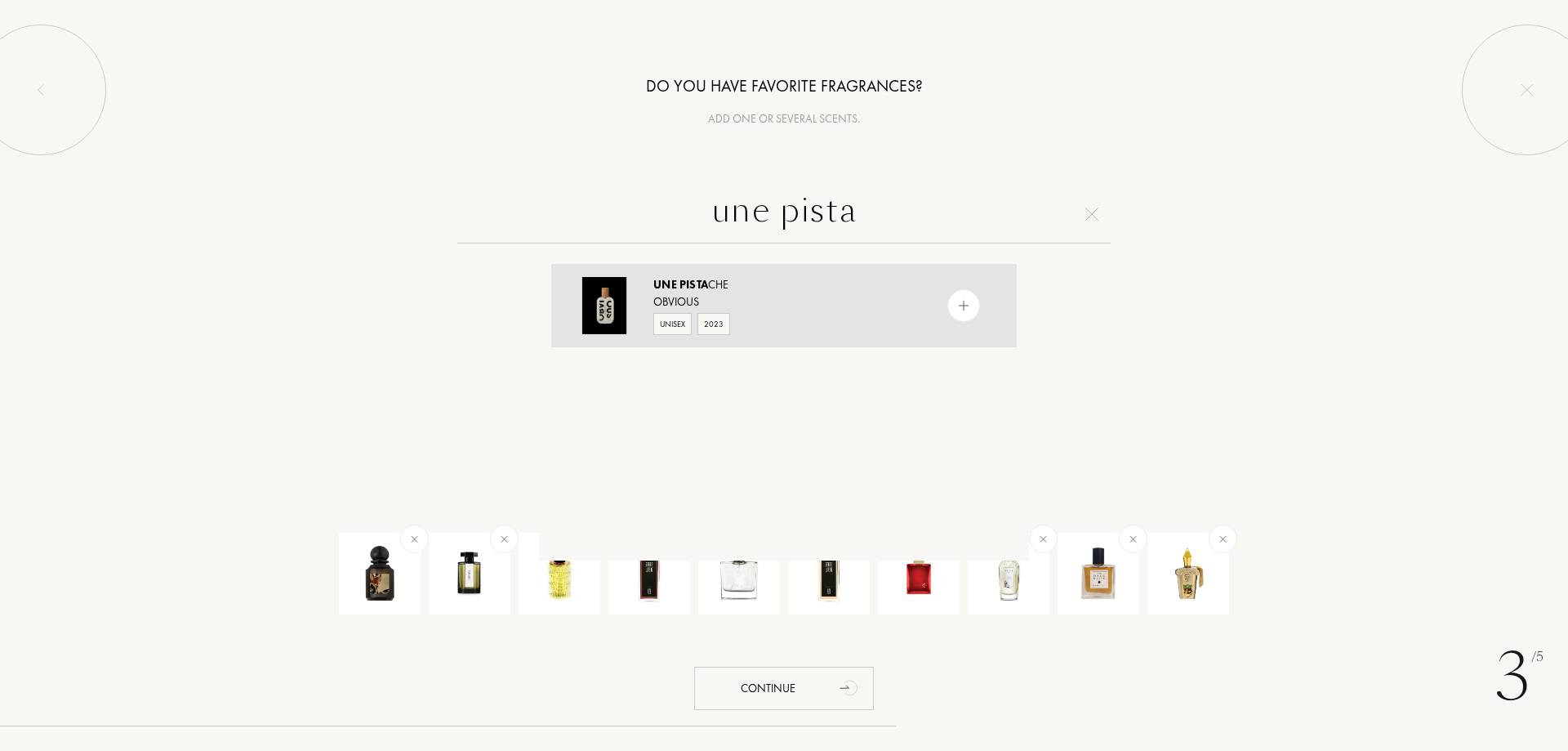
type input "une pista"
click at [957, 300] on img at bounding box center [965, 306] width 16 height 16
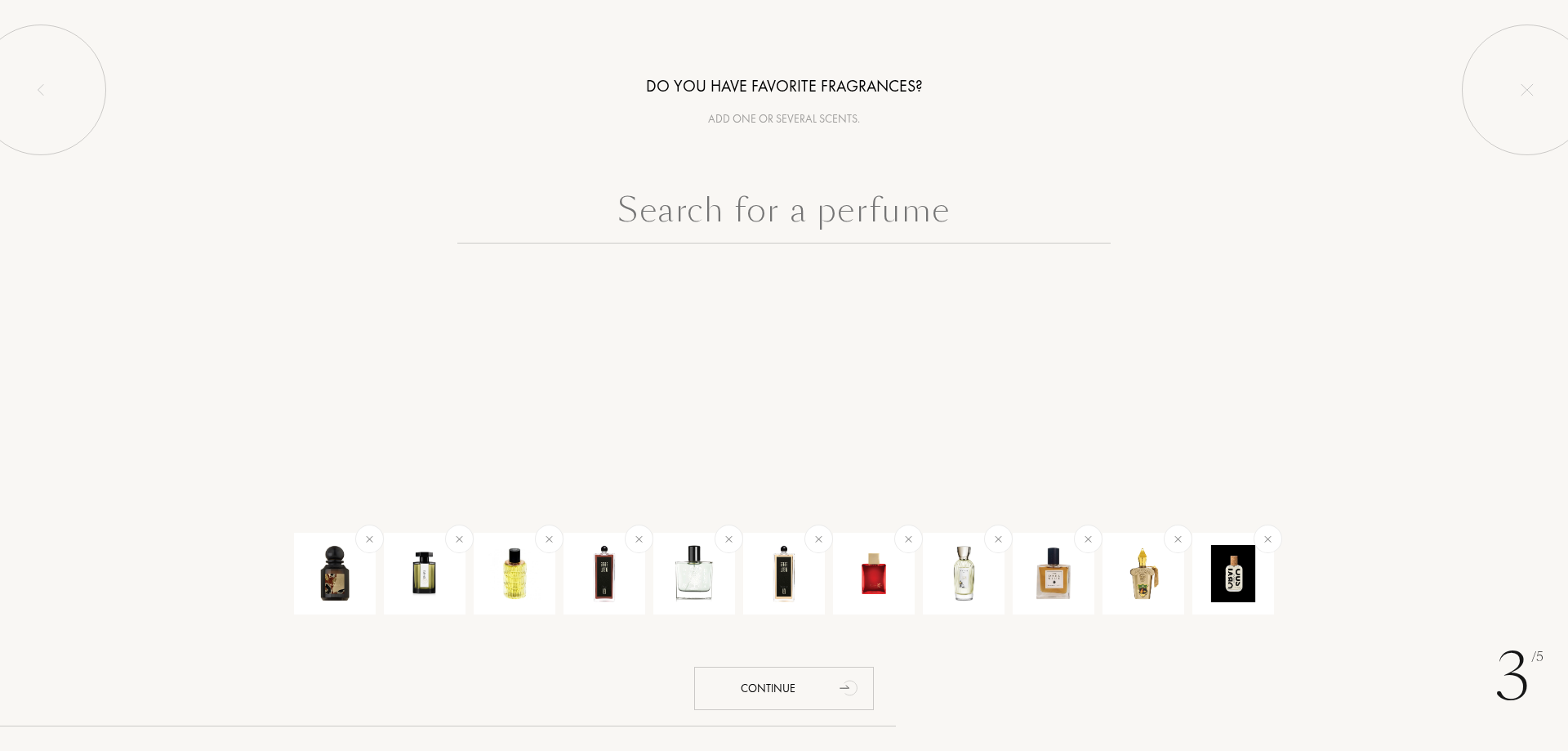
click at [898, 224] on input "text" at bounding box center [784, 214] width 654 height 59
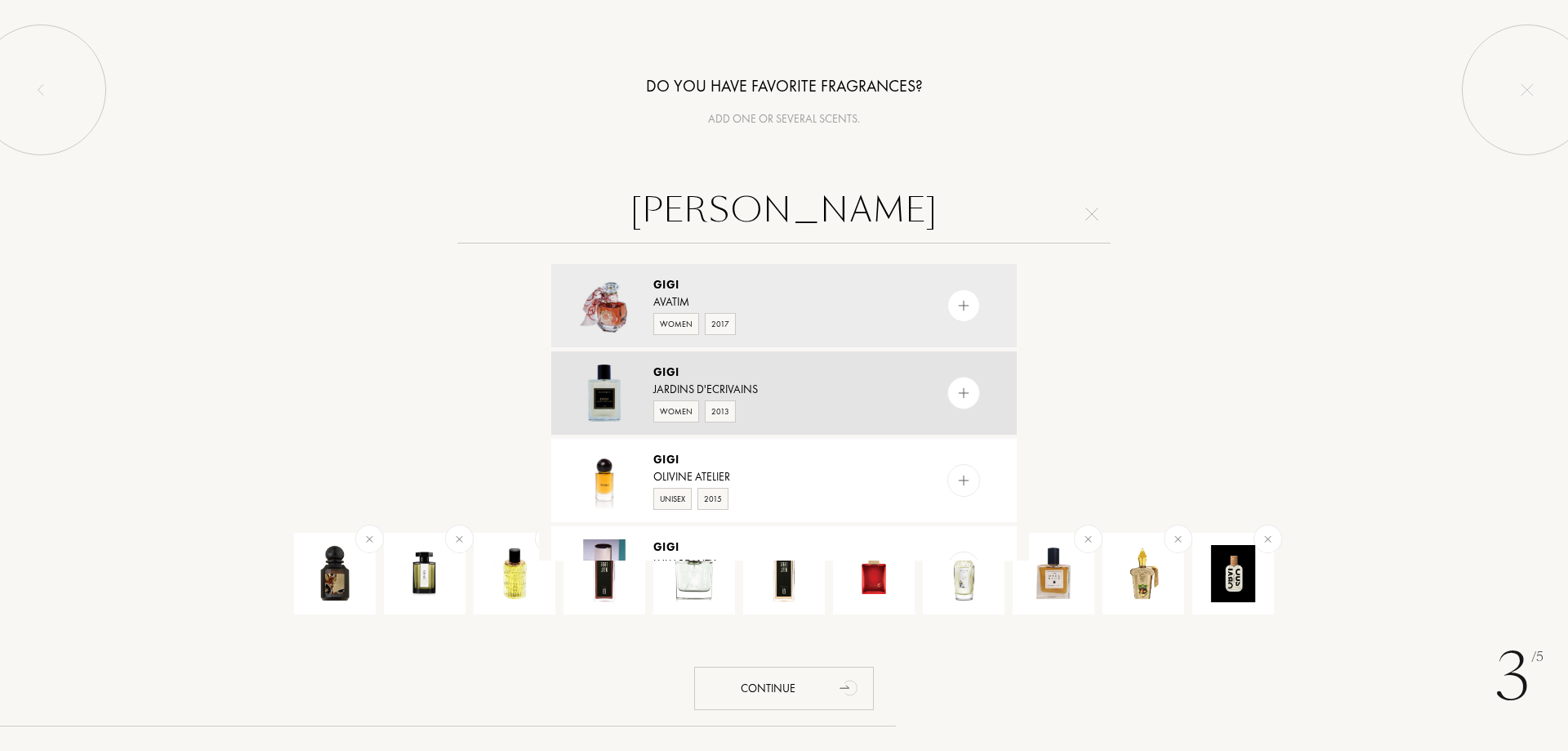
type input "gigi"
click at [964, 396] on img at bounding box center [965, 394] width 16 height 16
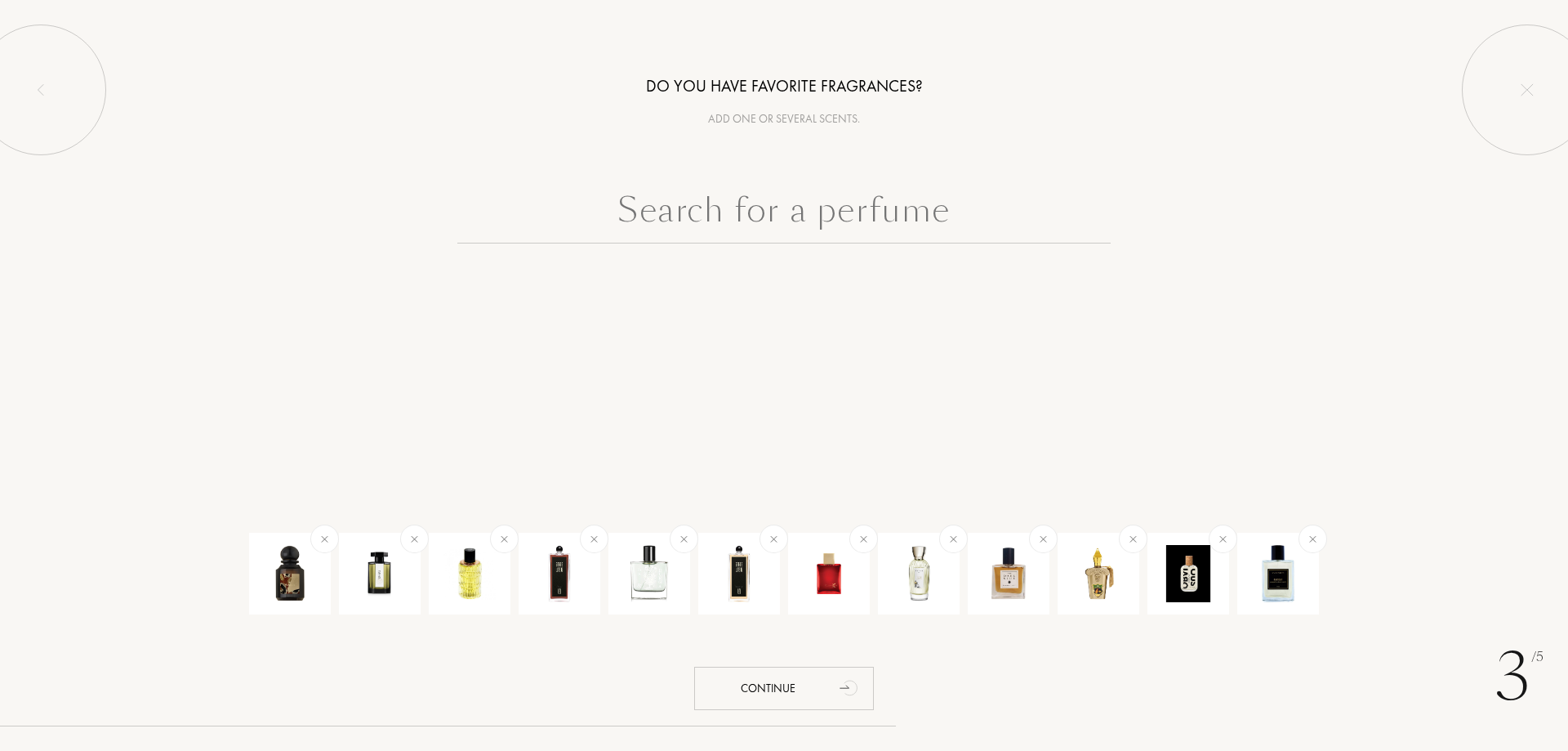
click at [869, 215] on input "text" at bounding box center [784, 214] width 654 height 59
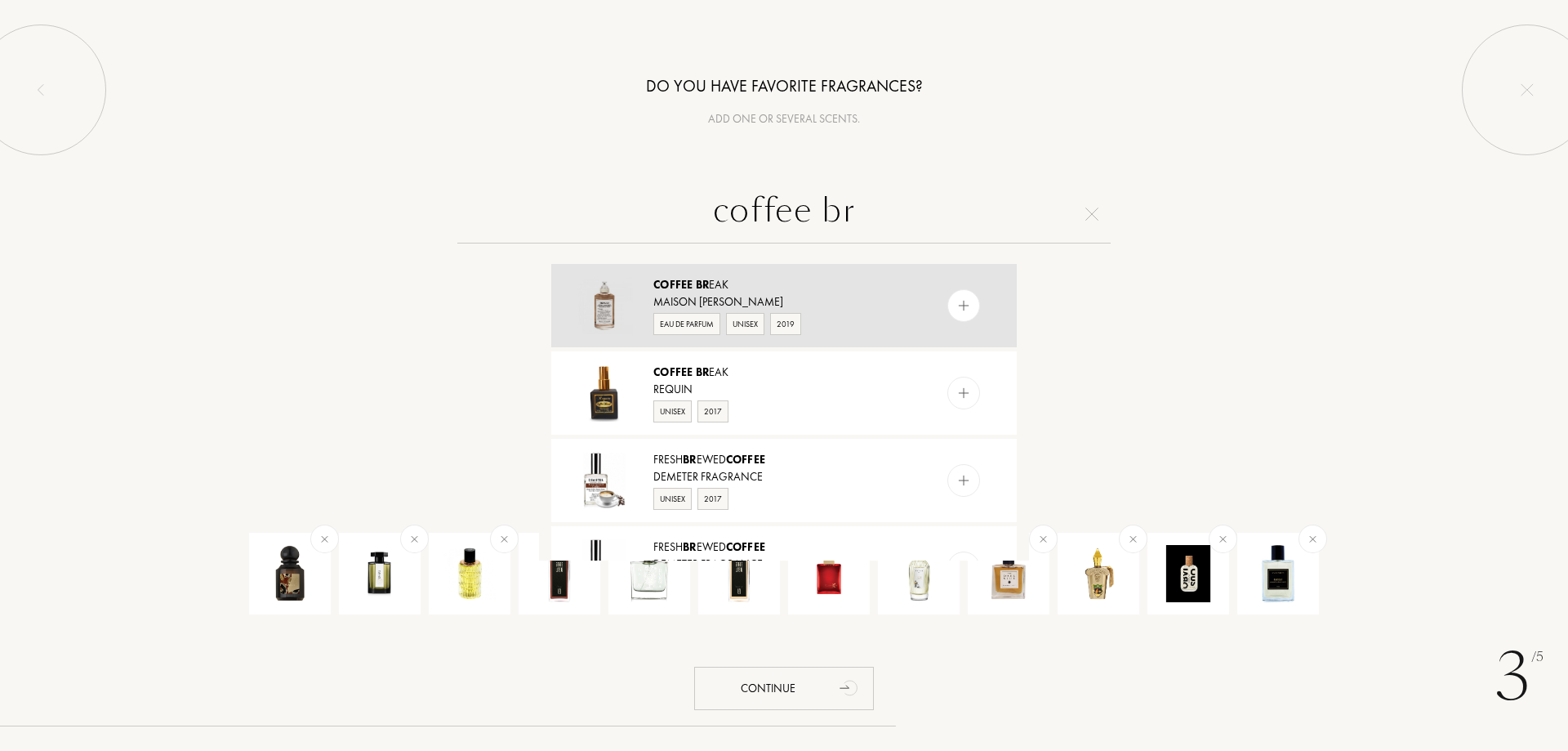
type input "coffee br"
click at [950, 298] on div at bounding box center [964, 305] width 33 height 33
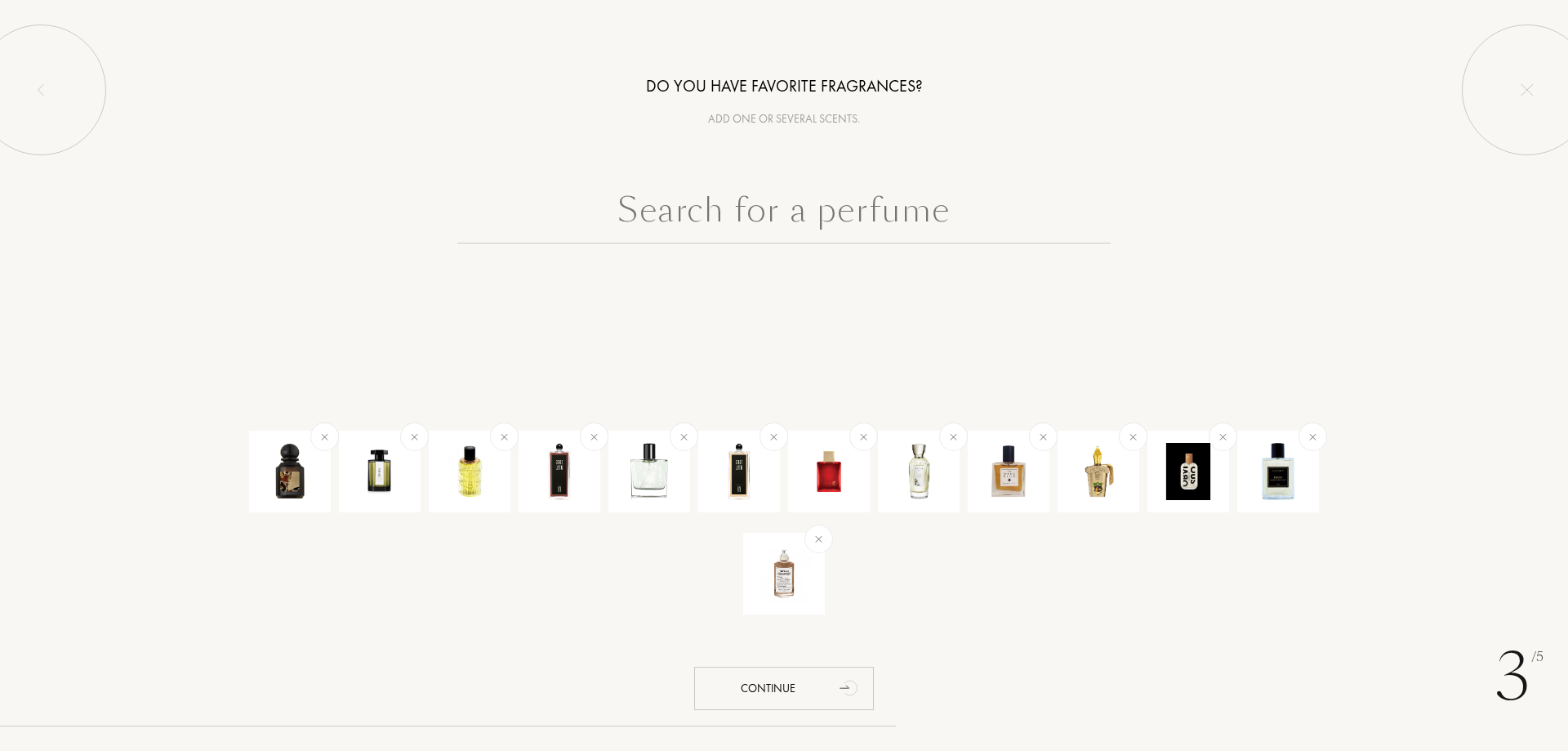
click at [855, 209] on input "text" at bounding box center [784, 214] width 654 height 59
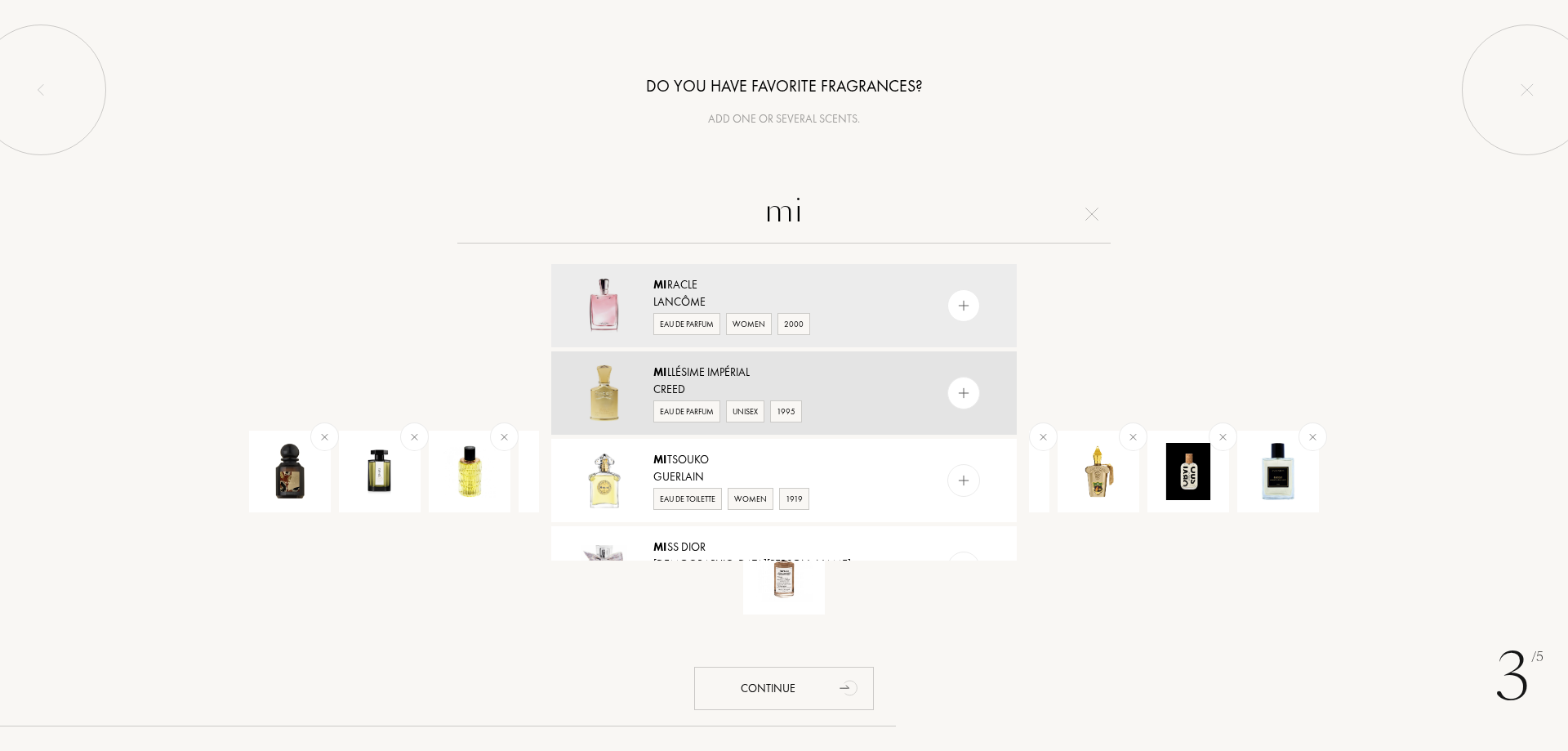
type input "m"
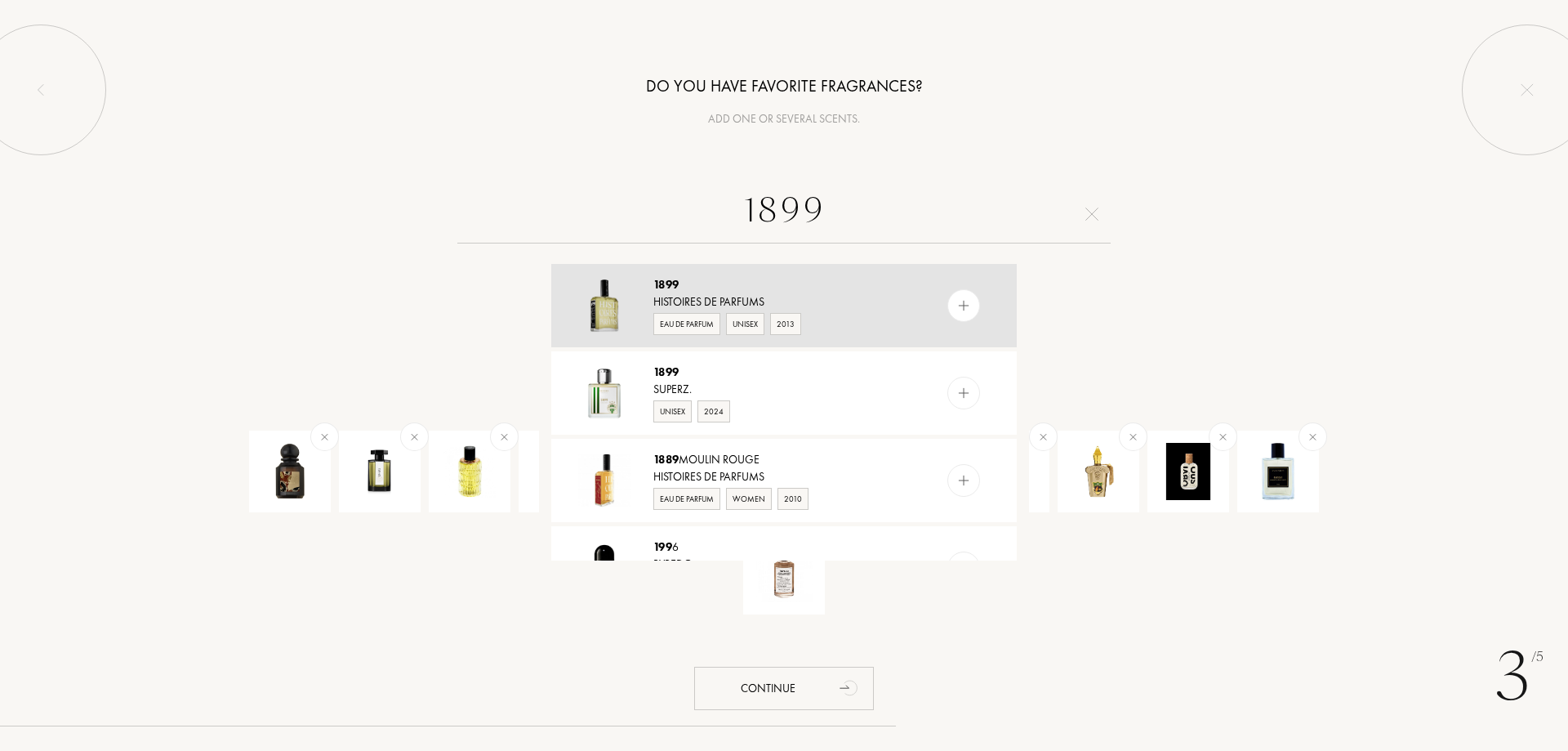
type input "1899"
click at [958, 304] on img at bounding box center [965, 306] width 16 height 16
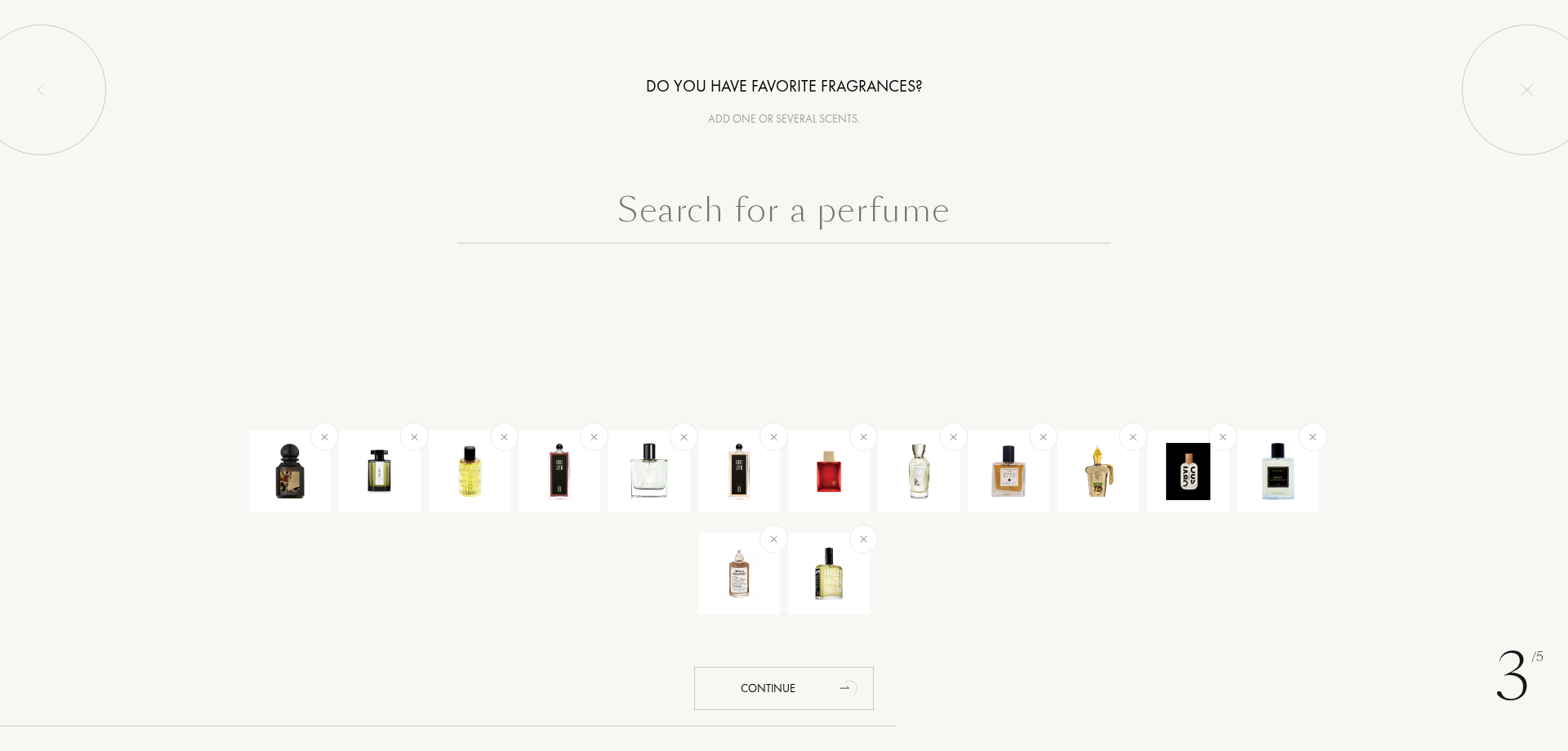
click at [693, 207] on input "text" at bounding box center [784, 214] width 654 height 59
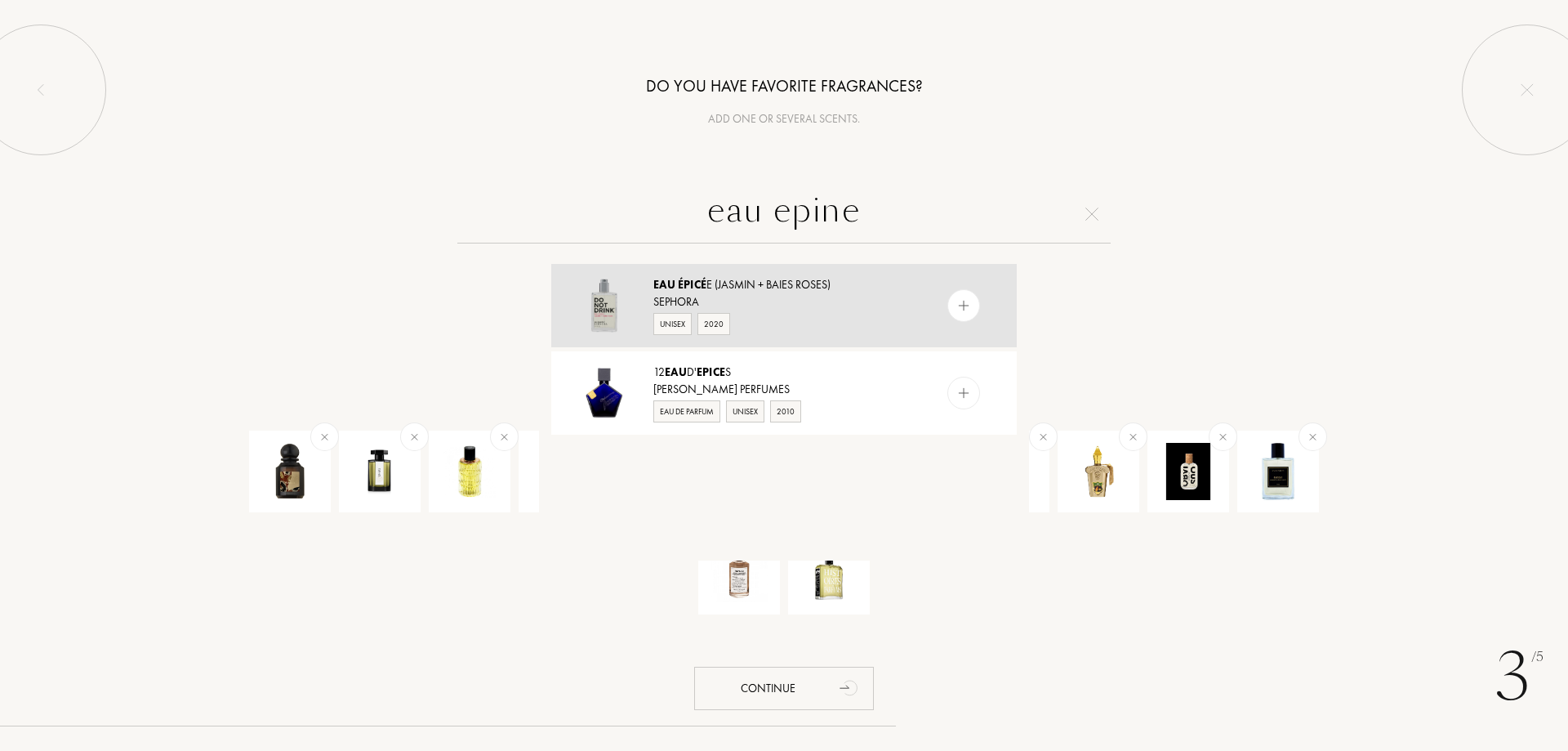
type input "eau epine"
drag, startPoint x: 884, startPoint y: 219, endPoint x: 684, endPoint y: 212, distance: 200.1
click at [684, 212] on input "eau epine" at bounding box center [784, 214] width 654 height 59
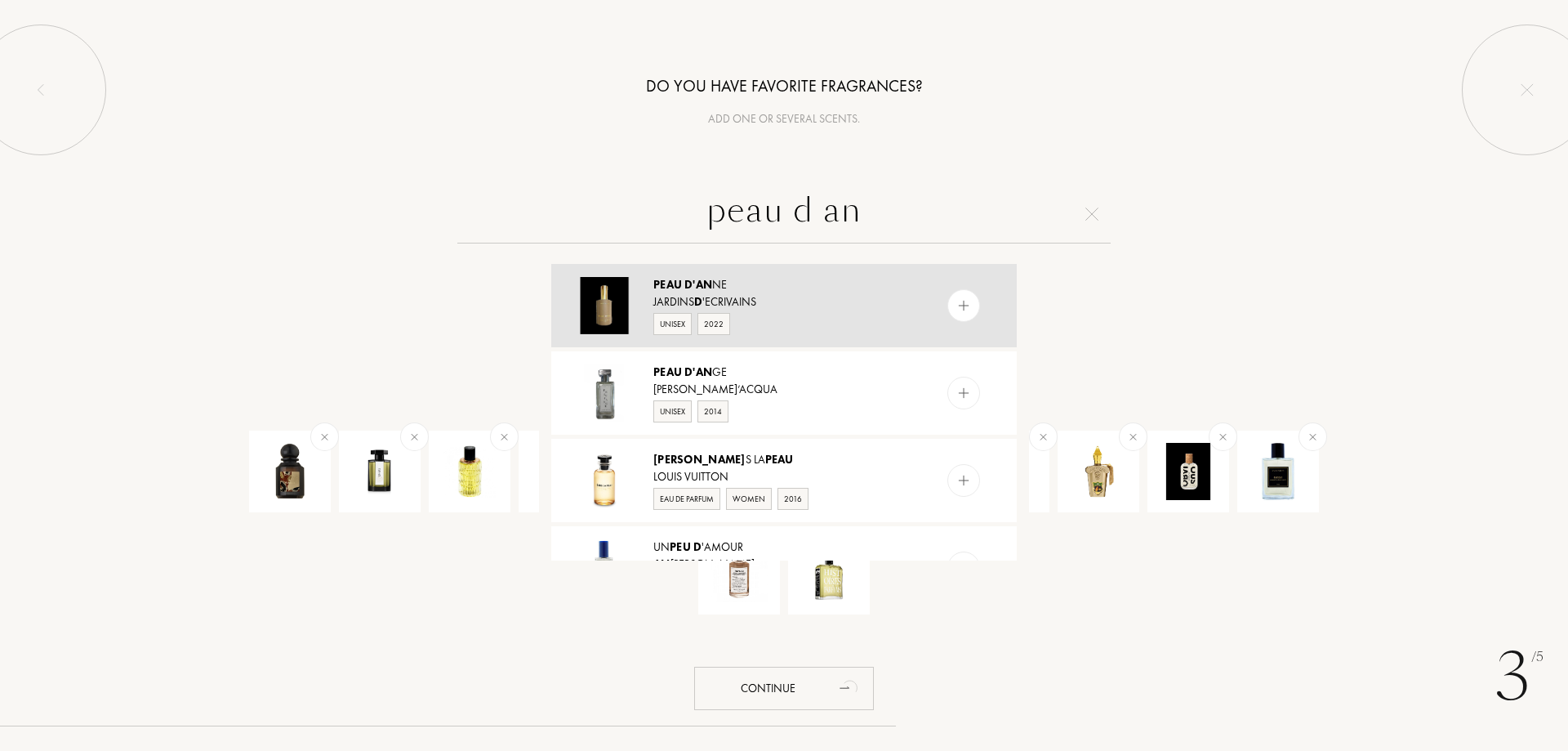
type input "peau d an"
click at [963, 302] on img at bounding box center [965, 306] width 16 height 16
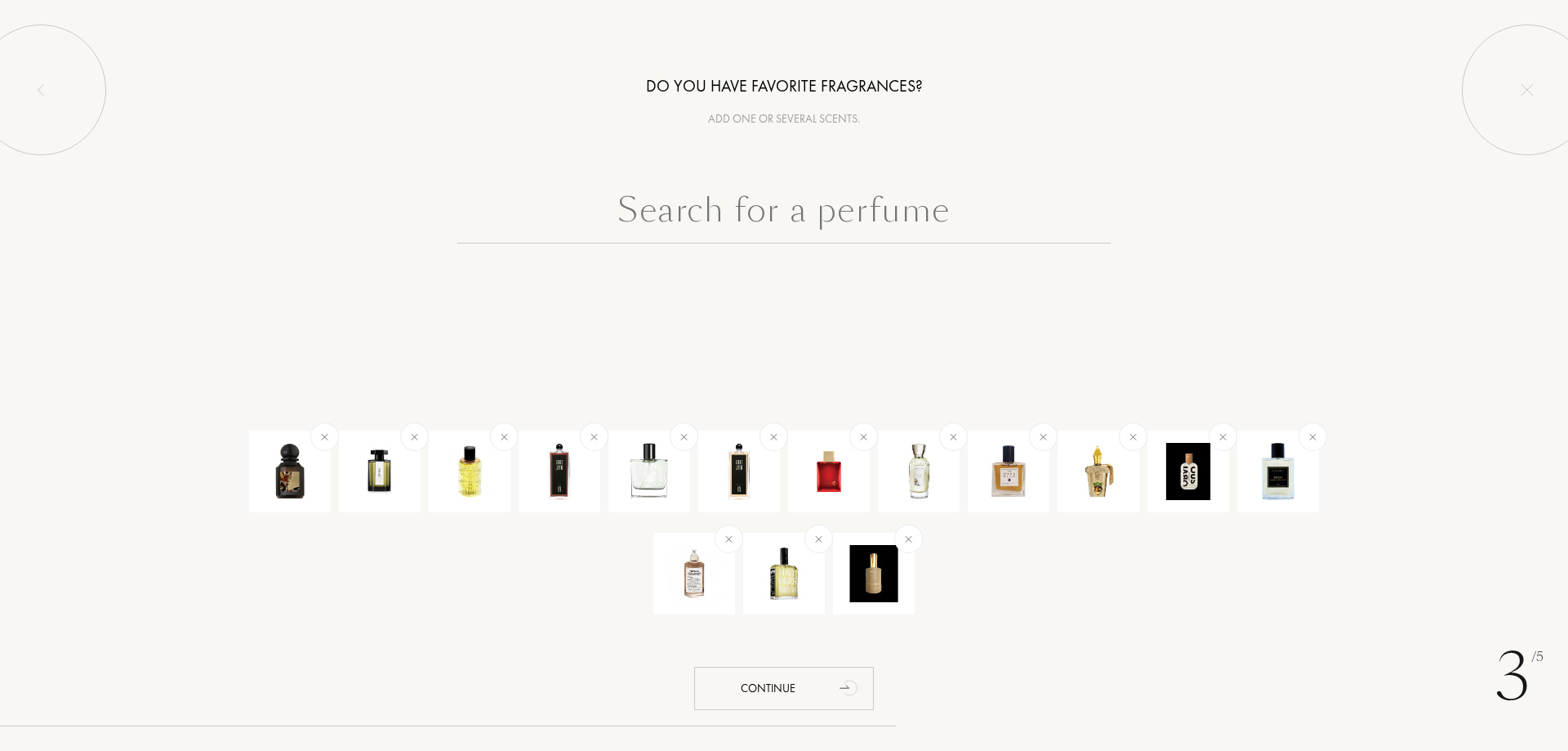
click at [837, 208] on input "text" at bounding box center [784, 214] width 654 height 59
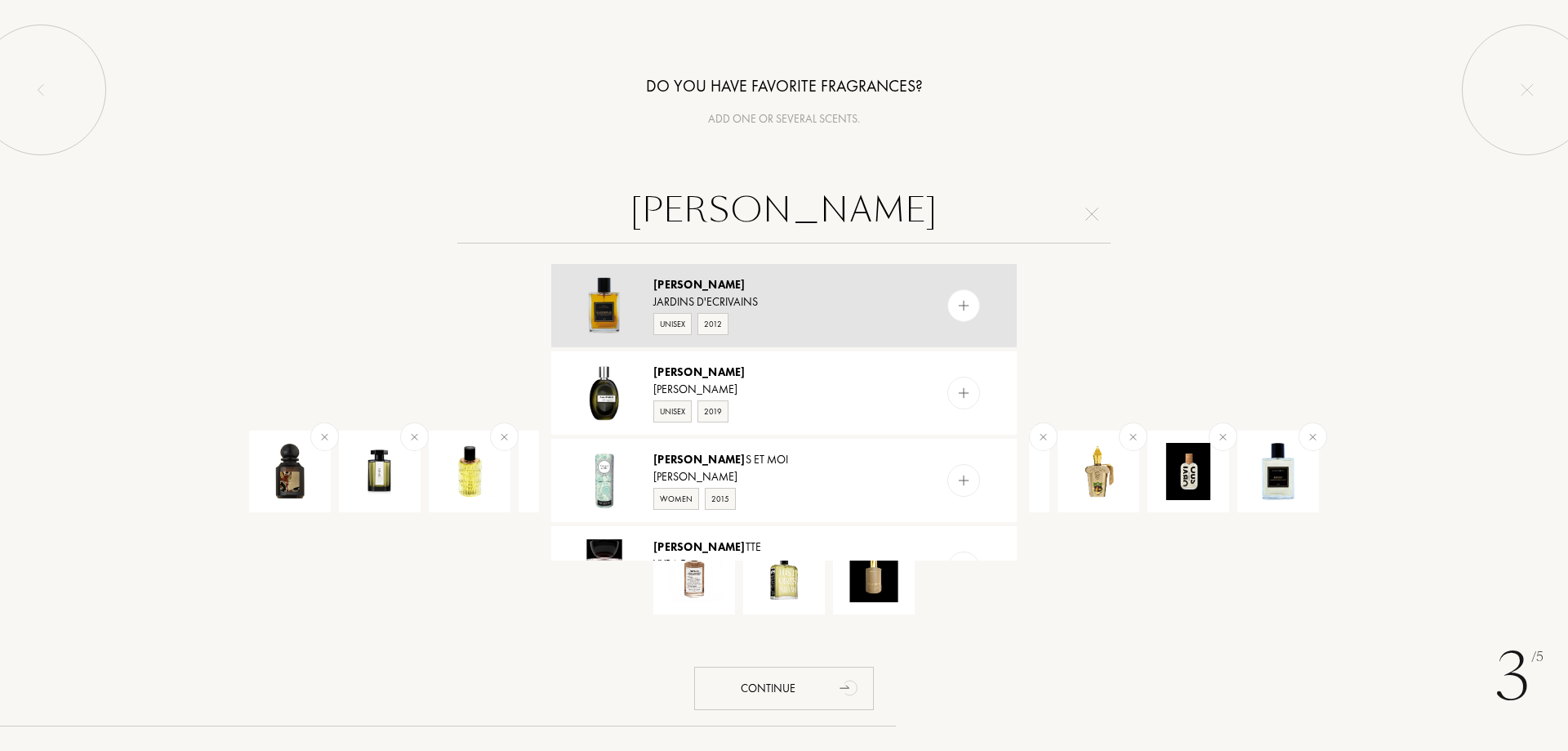
type input "george"
click at [958, 309] on img at bounding box center [965, 306] width 16 height 16
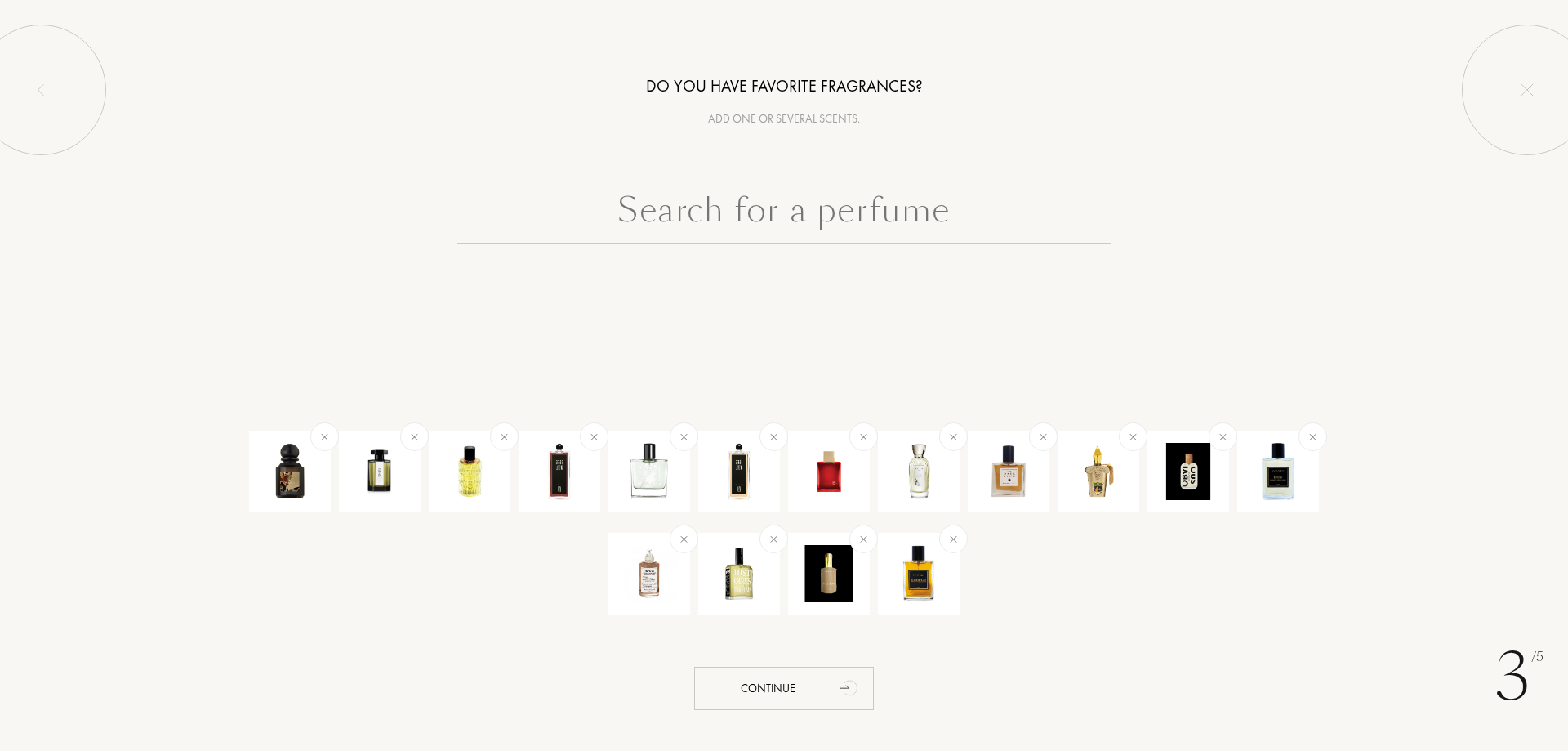
click at [865, 191] on input "text" at bounding box center [784, 214] width 654 height 59
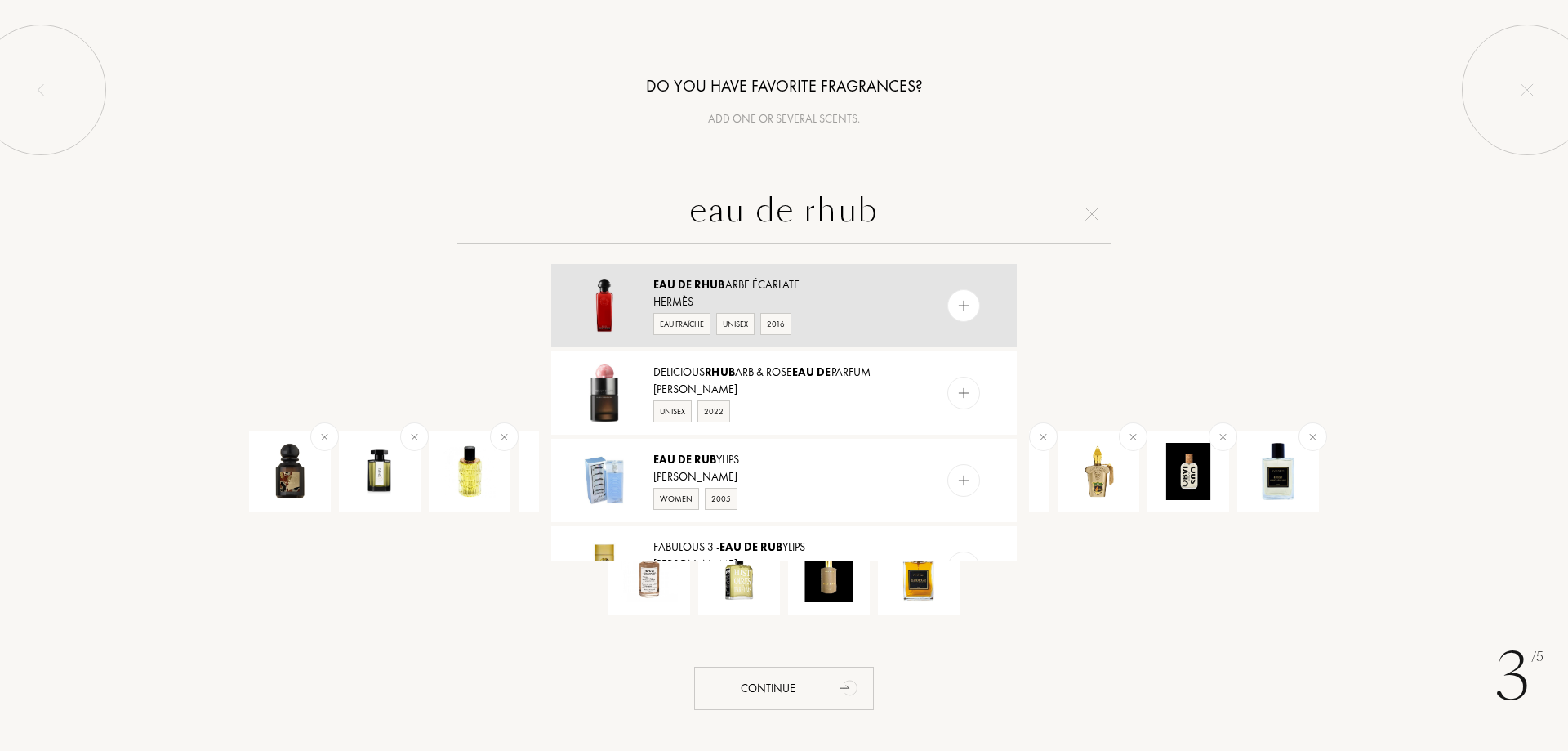
type input "eau de rhub"
click at [959, 309] on img at bounding box center [965, 306] width 16 height 16
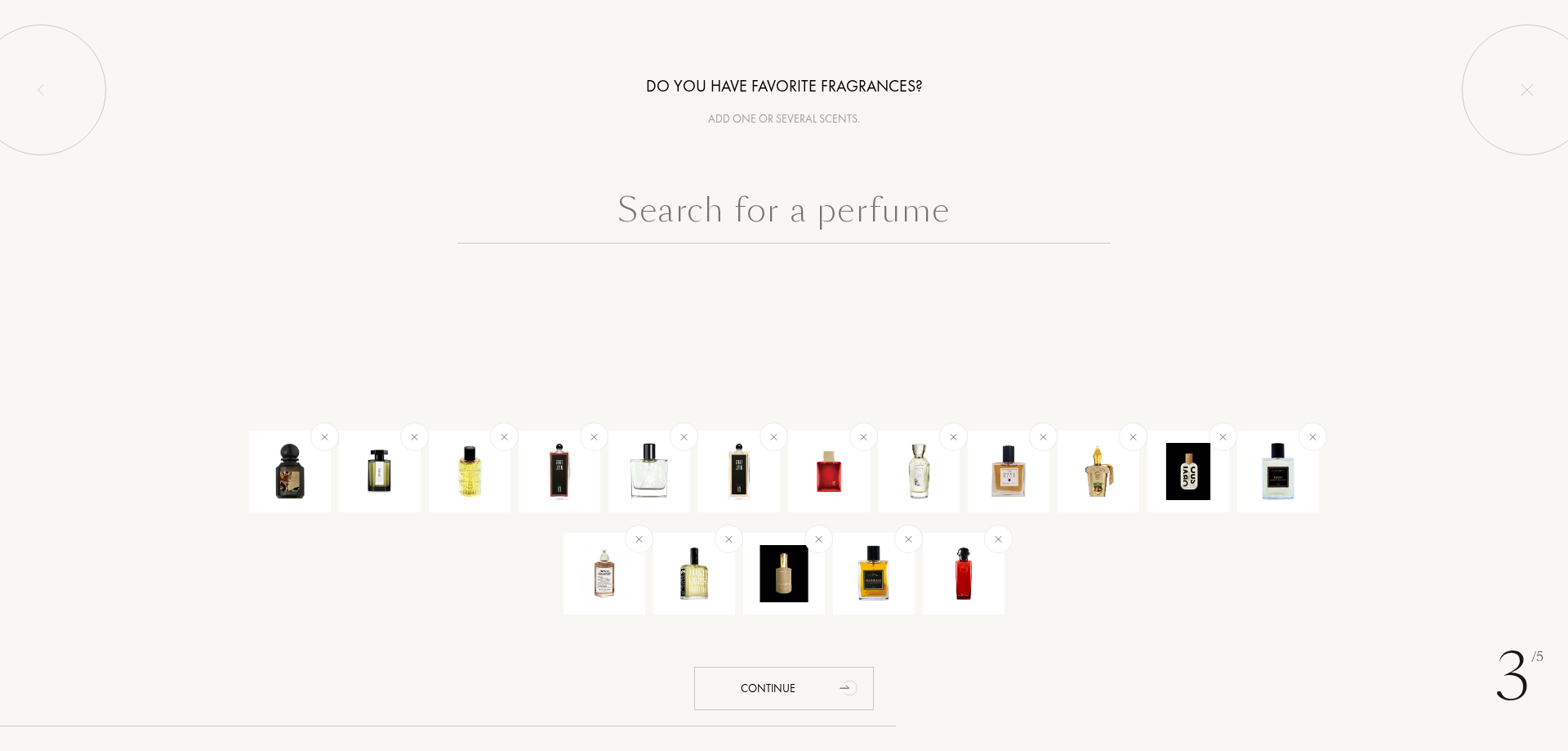
click at [806, 212] on input "text" at bounding box center [784, 214] width 654 height 59
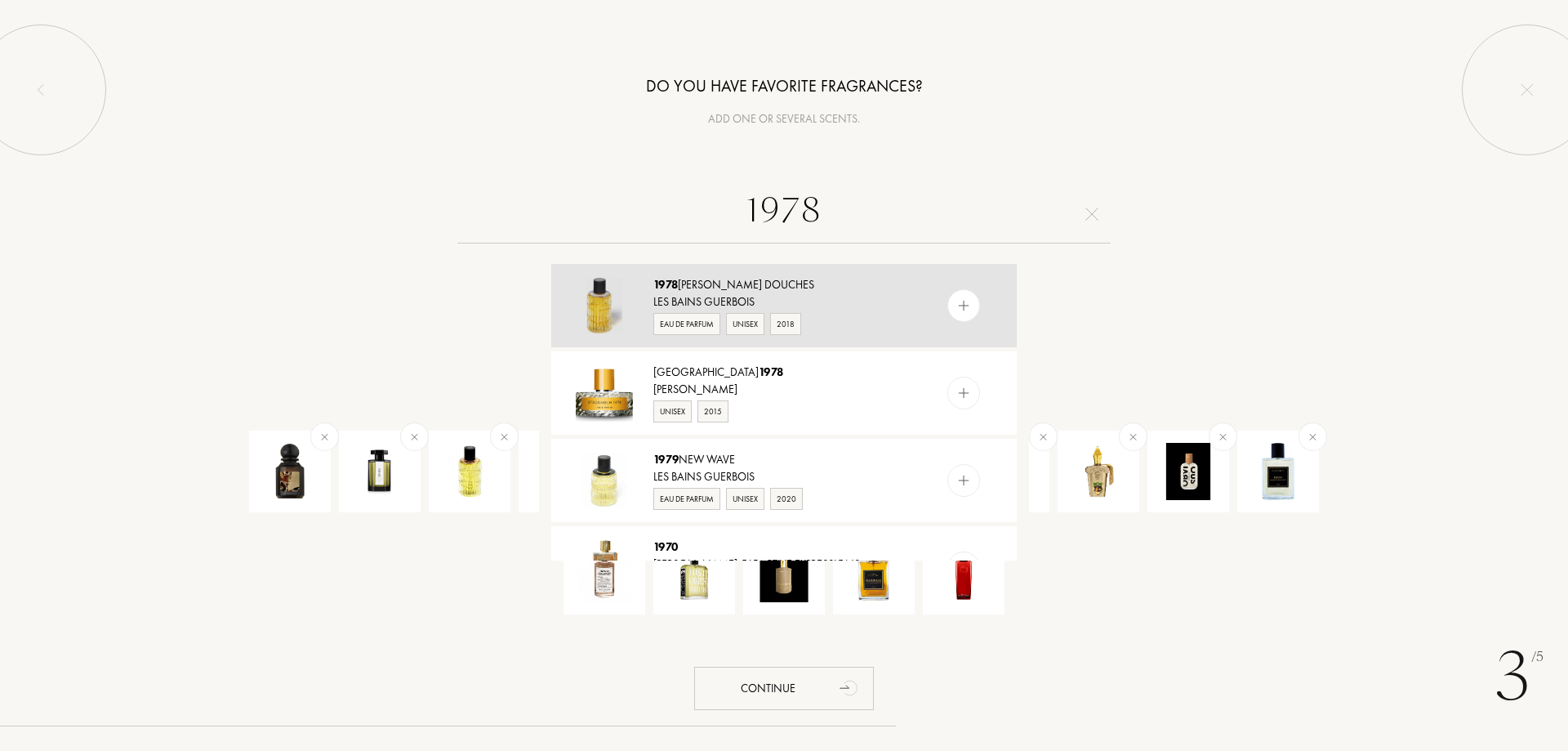
type input "1978"
click at [970, 311] on div at bounding box center [964, 305] width 33 height 33
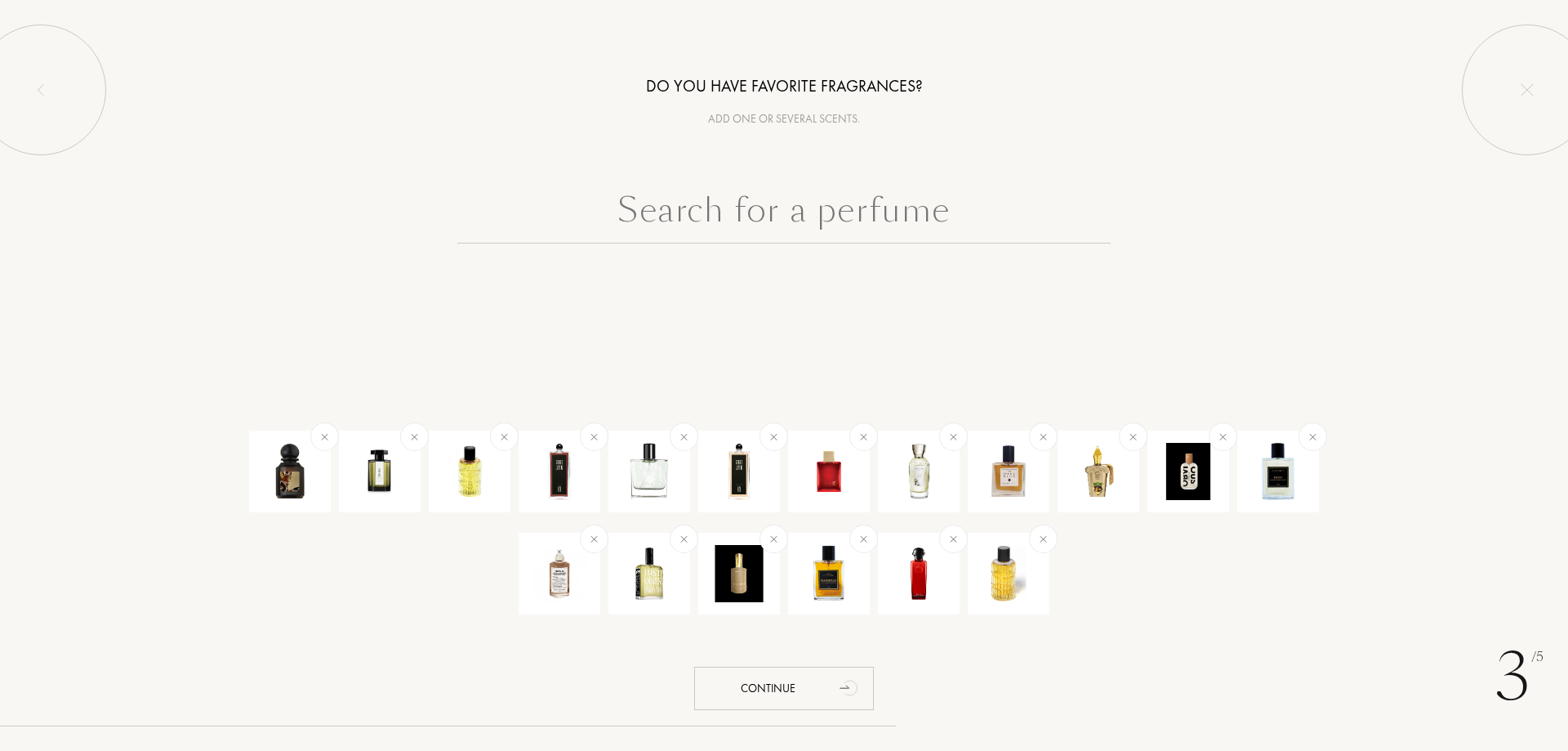
click at [667, 219] on input "text" at bounding box center [784, 214] width 654 height 59
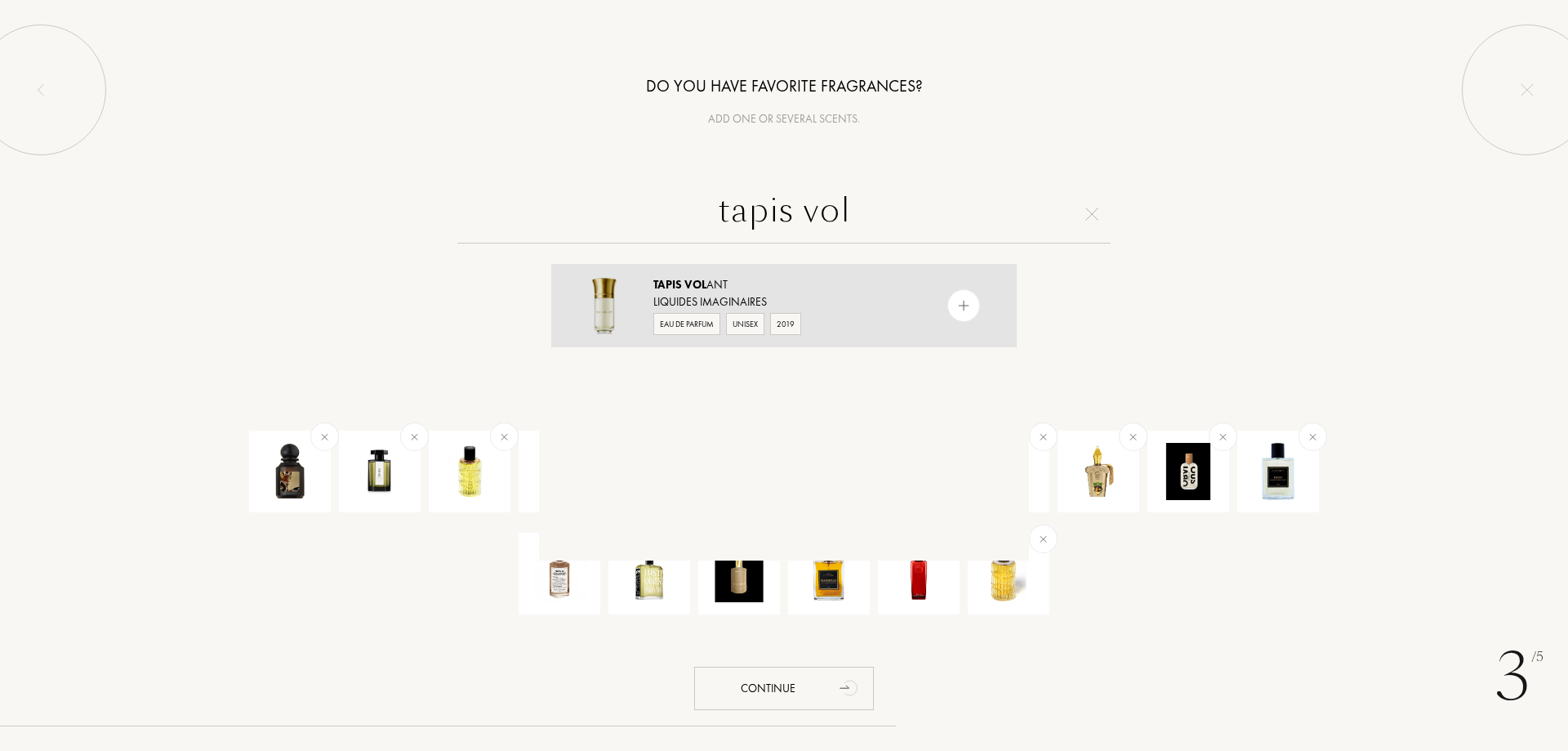
type input "tapis vol"
click at [965, 305] on img at bounding box center [965, 306] width 16 height 16
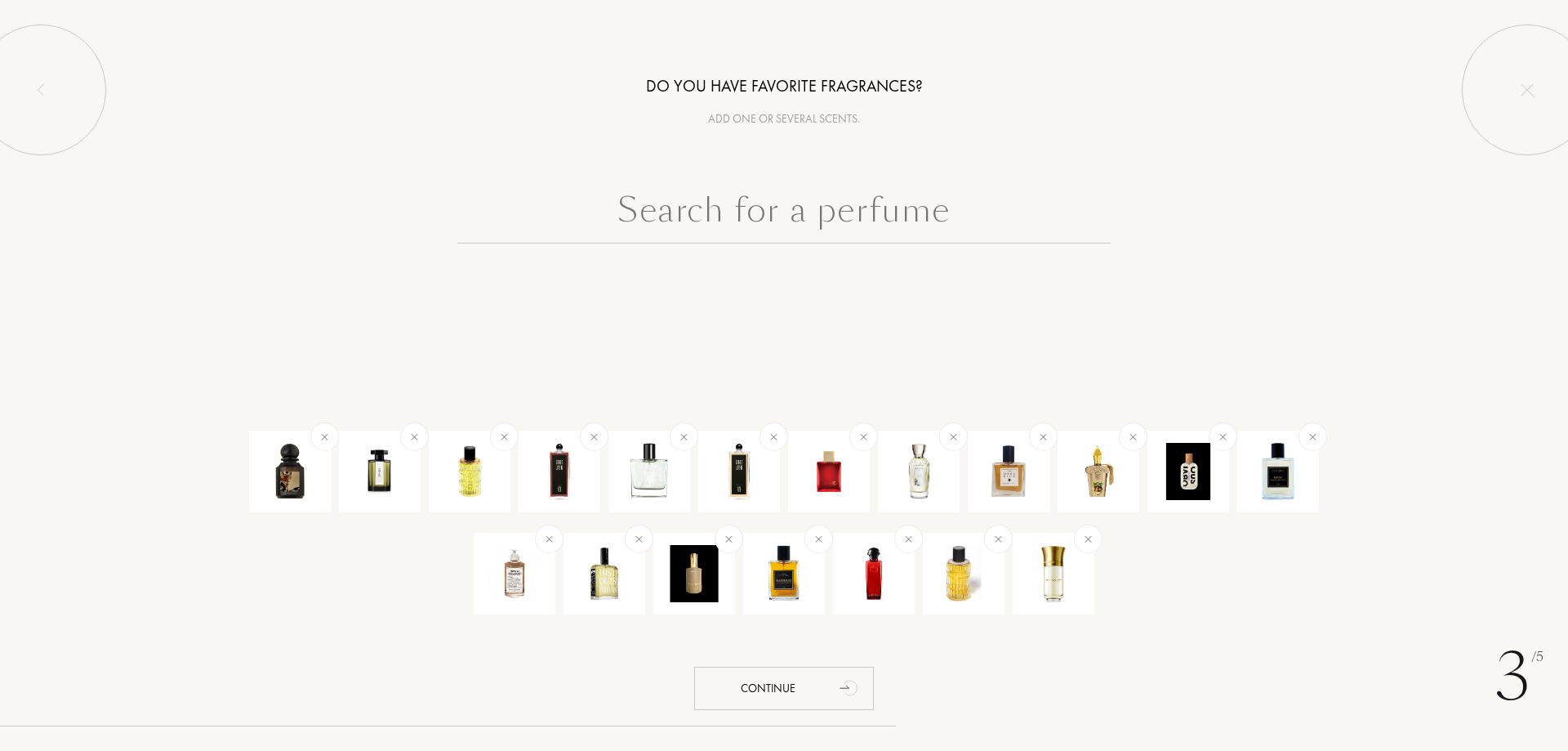
click at [856, 229] on input "text" at bounding box center [784, 214] width 654 height 59
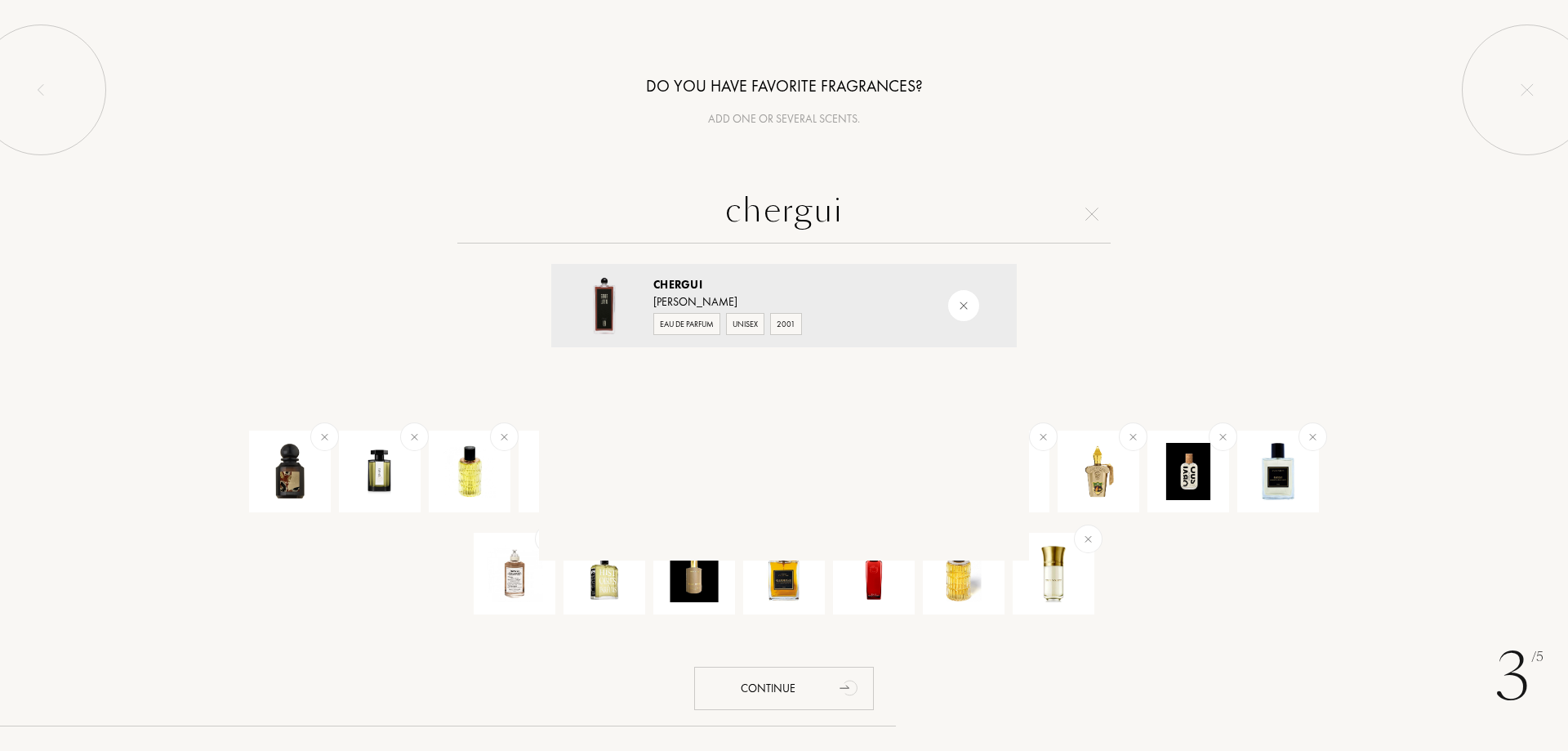
type input "chergui"
click at [1206, 278] on div "chergui Chergui Serge Lutens Eau de Parfum Unisex 2001" at bounding box center [784, 373] width 1568 height 376
click at [1088, 210] on img at bounding box center [1091, 213] width 13 height 13
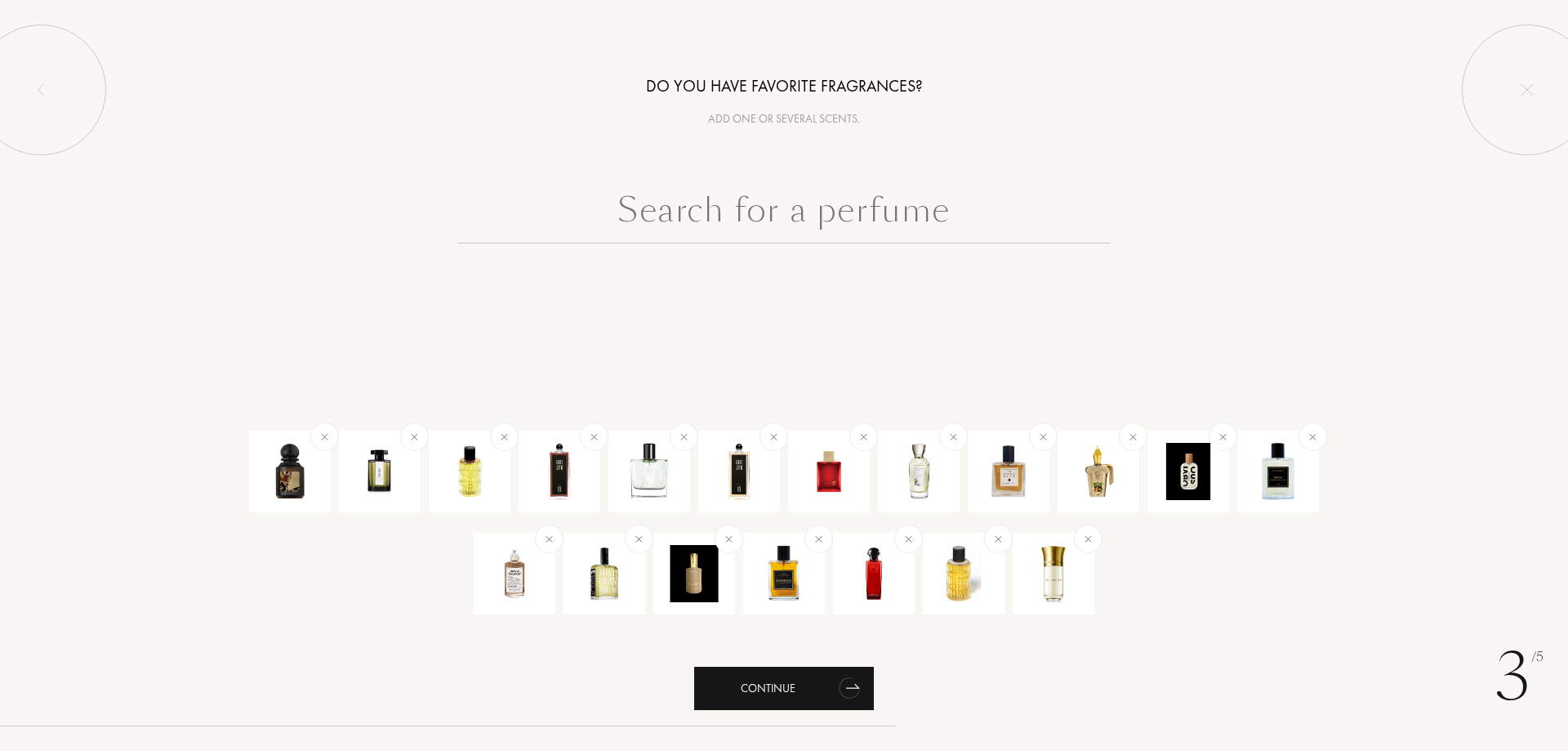
click at [781, 694] on div "Continue" at bounding box center [784, 688] width 180 height 43
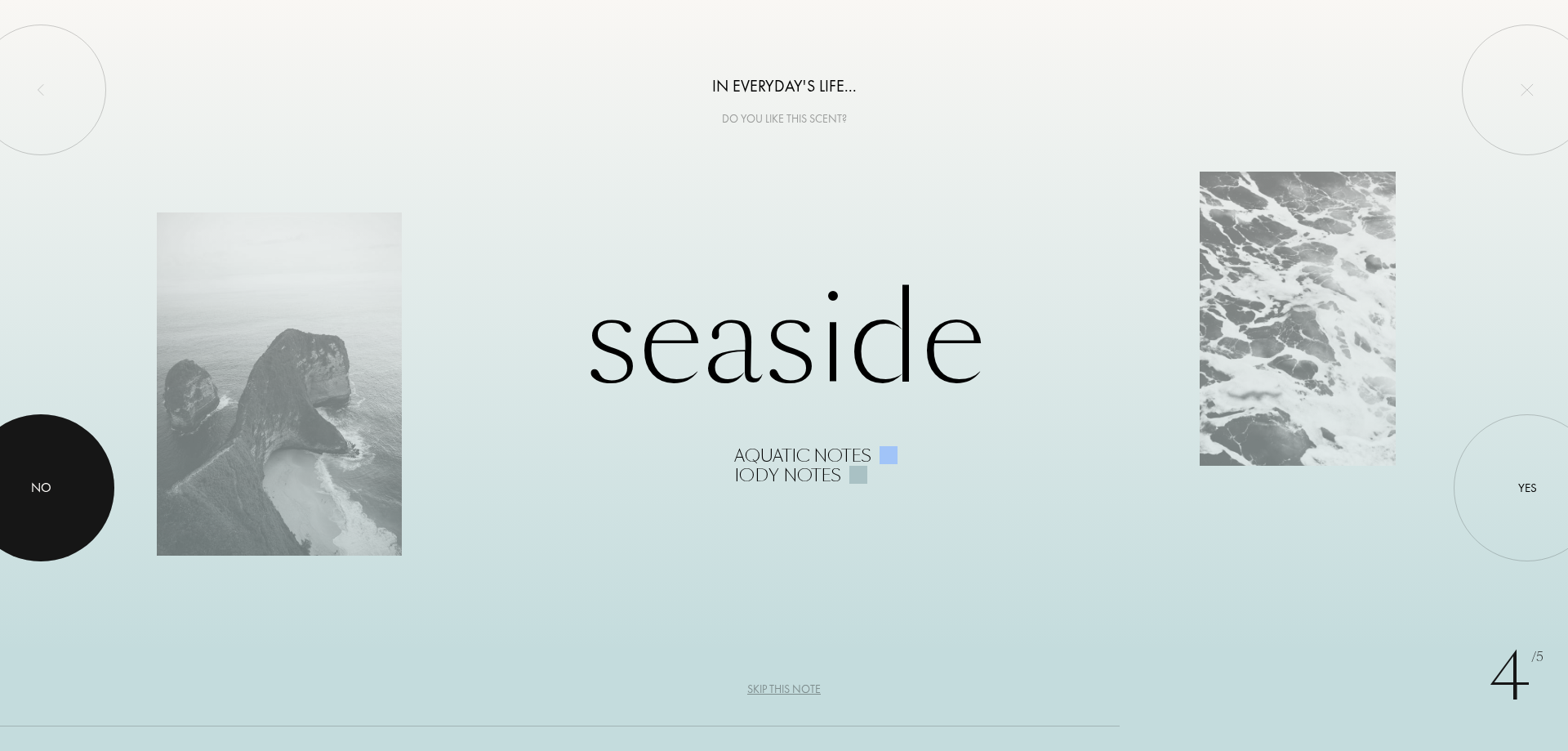
click at [74, 487] on div at bounding box center [41, 487] width 147 height 147
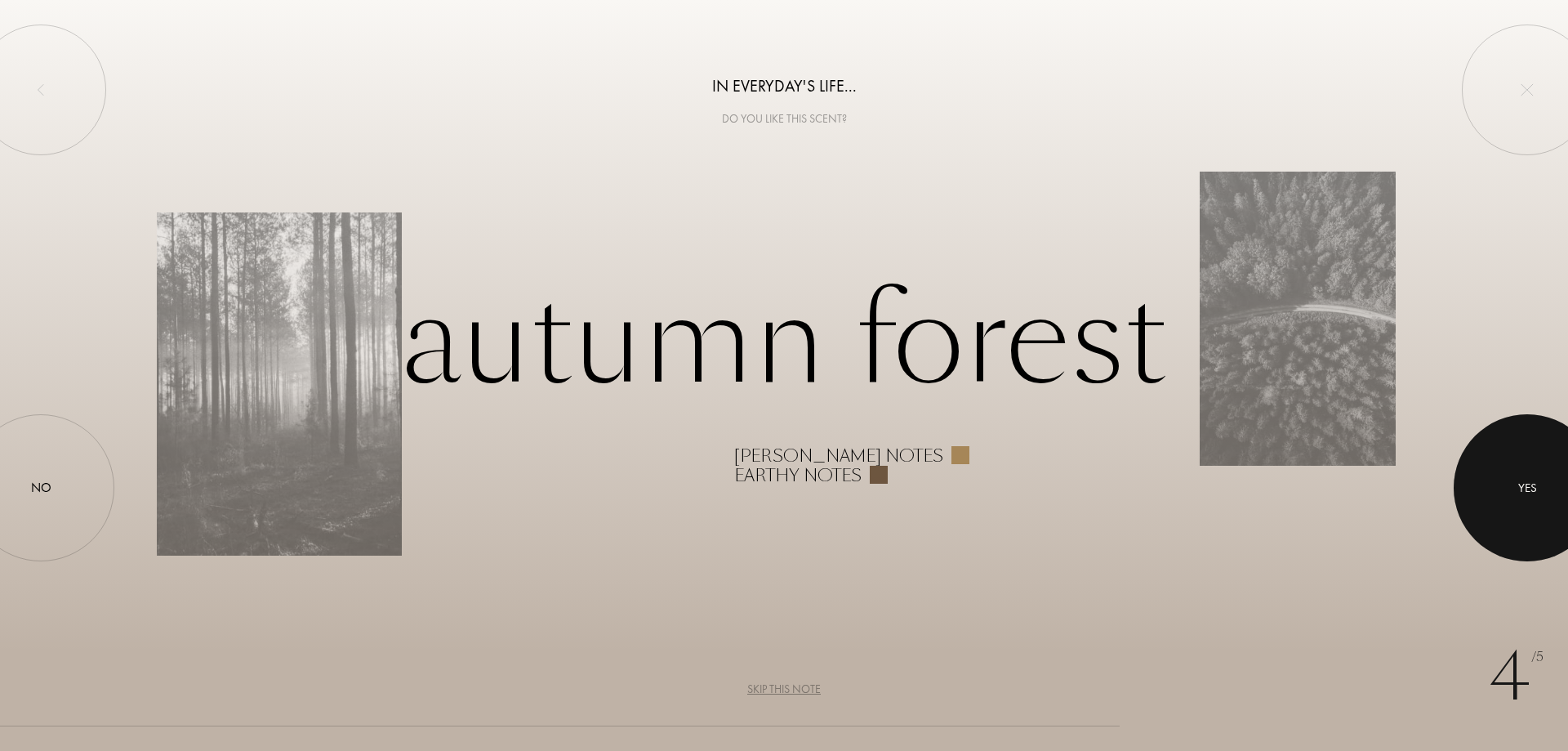
click at [1535, 522] on div at bounding box center [1527, 487] width 147 height 147
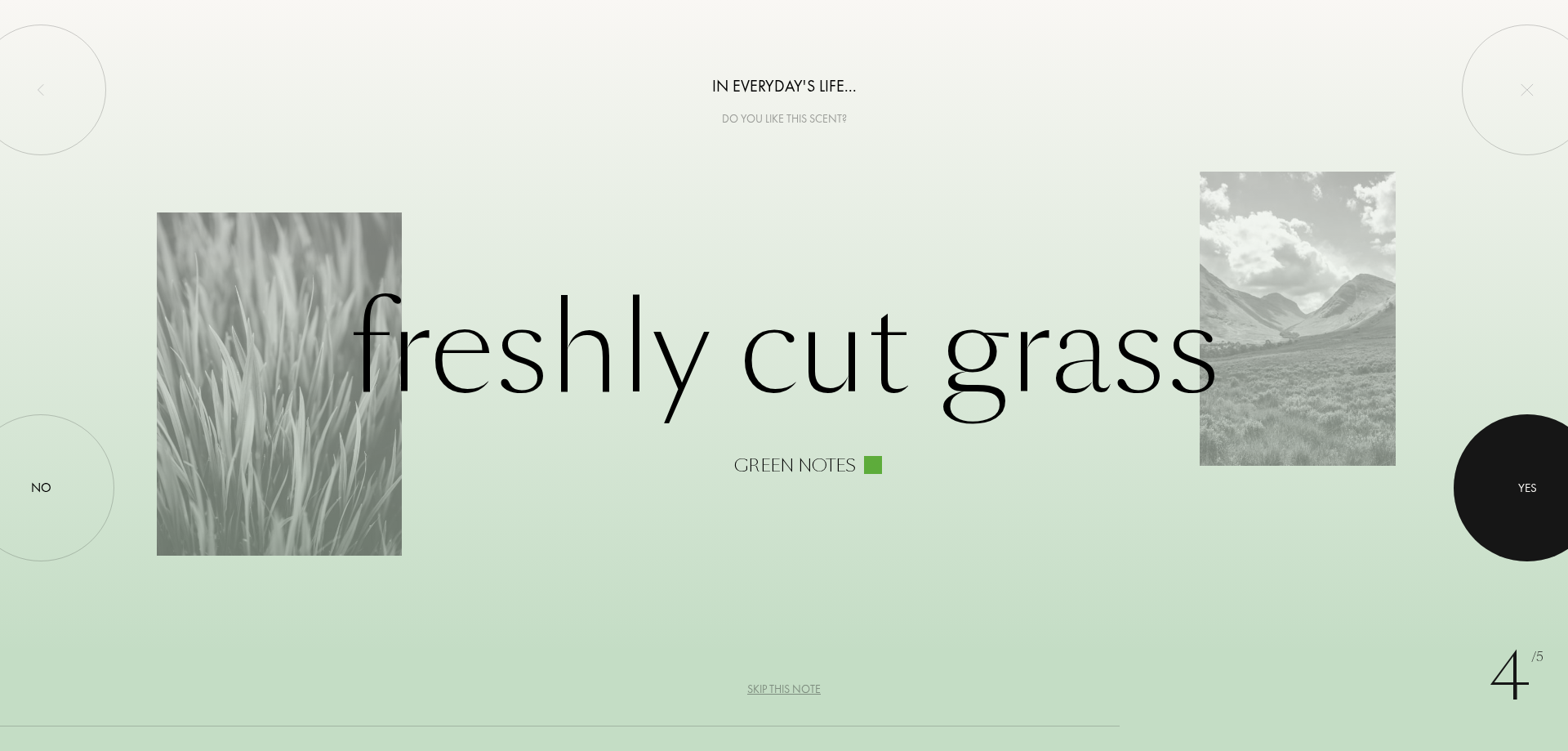
click at [1519, 488] on div "Yes" at bounding box center [1527, 487] width 18 height 19
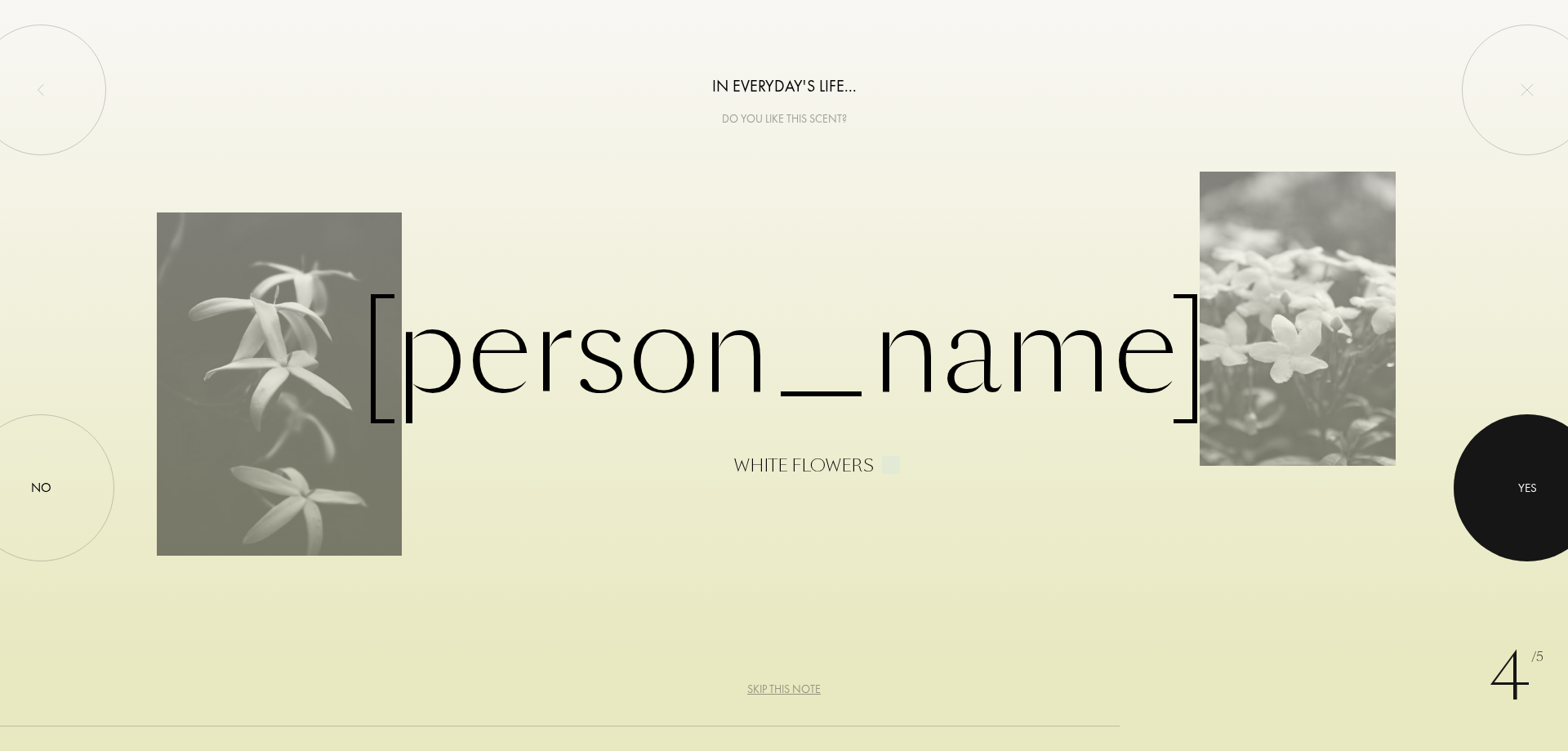
click at [1562, 471] on div at bounding box center [1527, 487] width 147 height 147
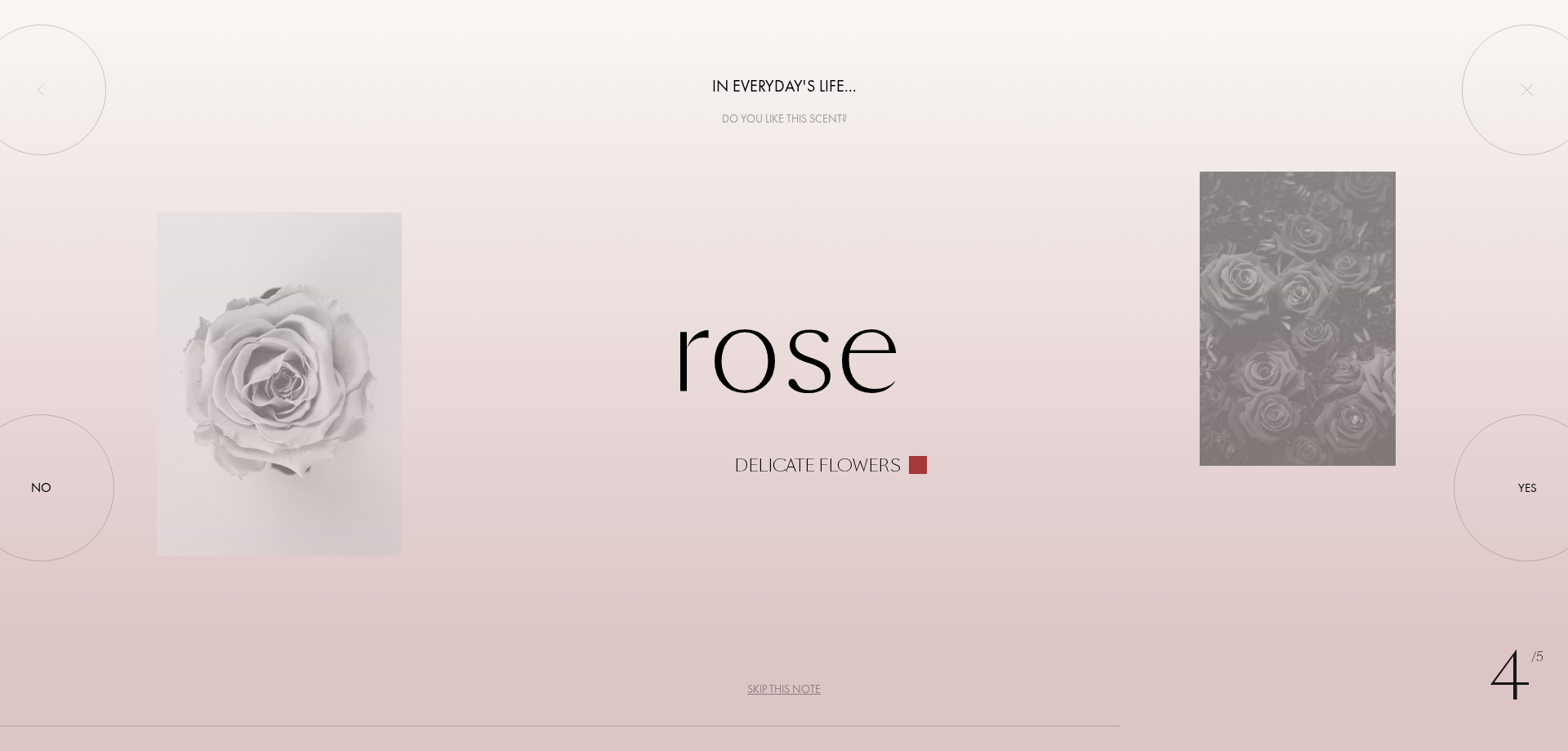
click at [802, 682] on div "Skip this note" at bounding box center [783, 688] width 73 height 17
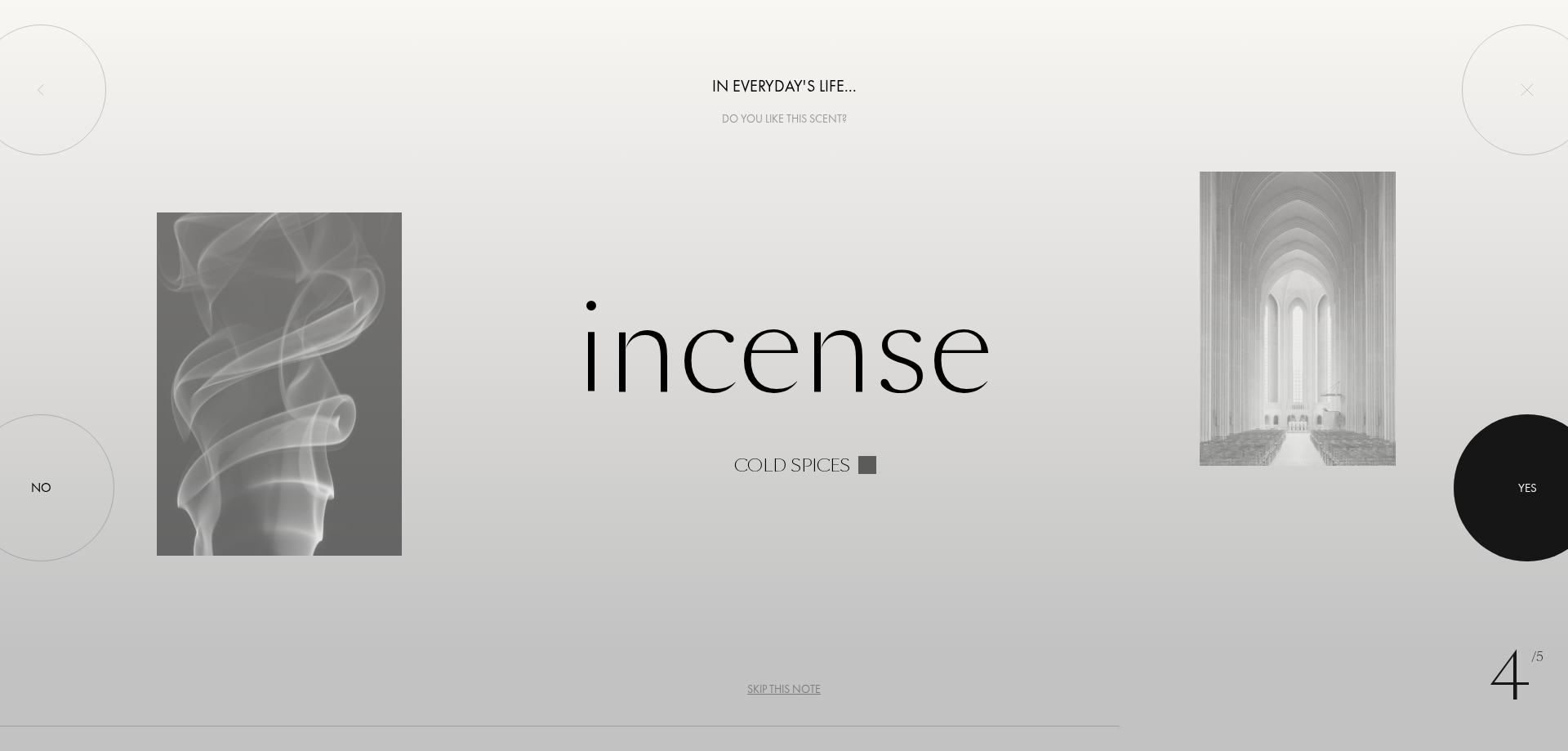
click at [1517, 465] on div at bounding box center [1527, 487] width 147 height 147
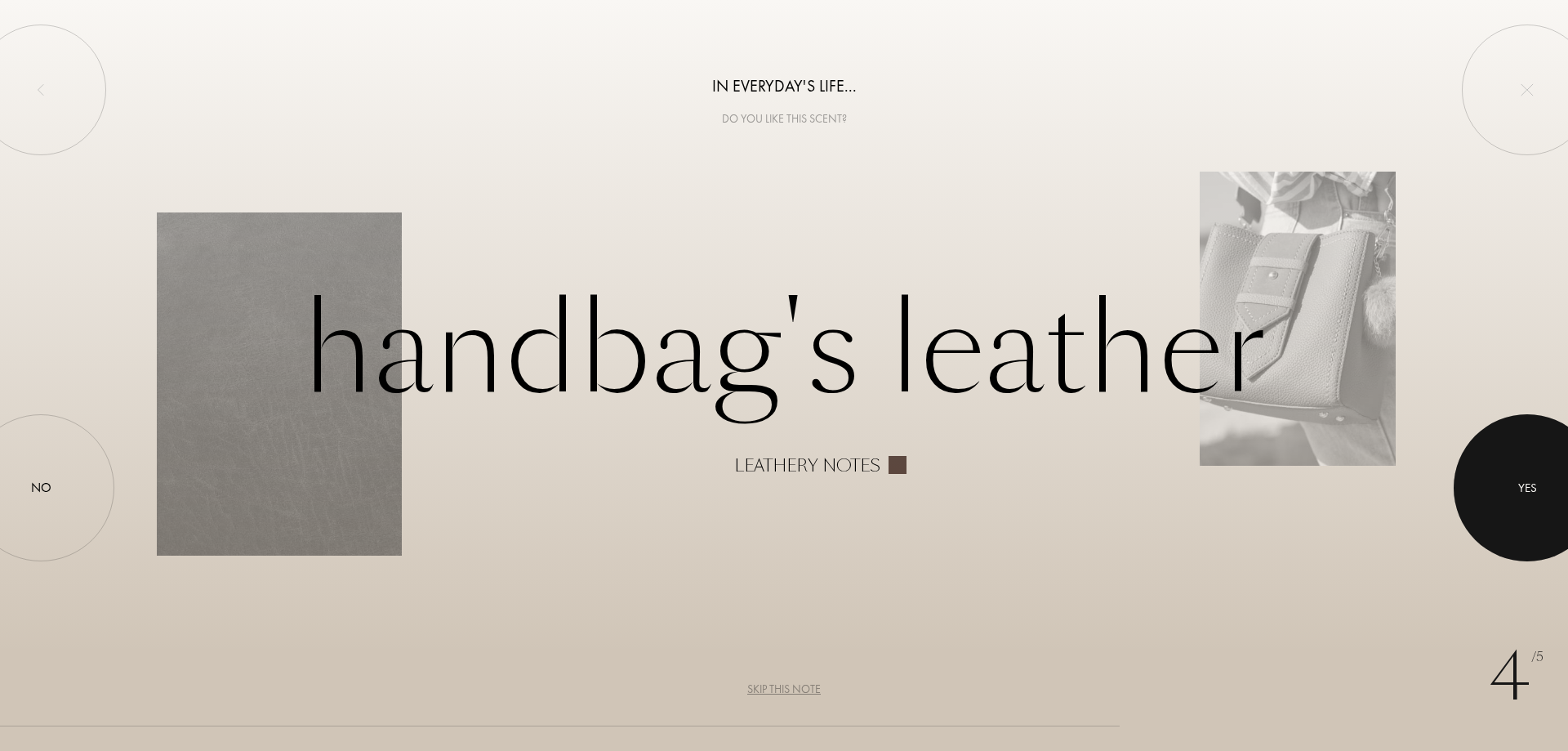
click at [1508, 488] on div at bounding box center [1527, 487] width 147 height 147
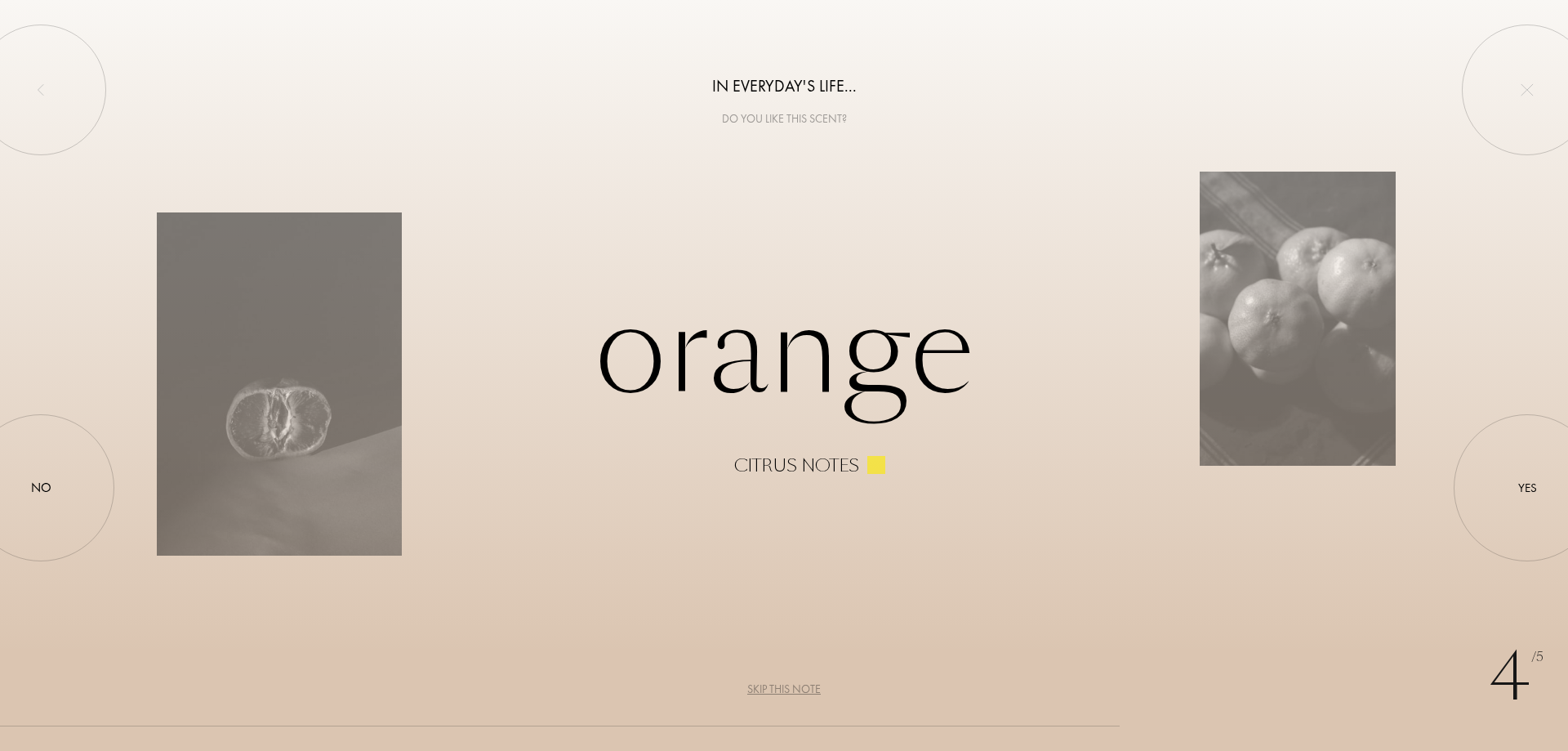
click at [765, 685] on div "Skip this note" at bounding box center [783, 688] width 73 height 17
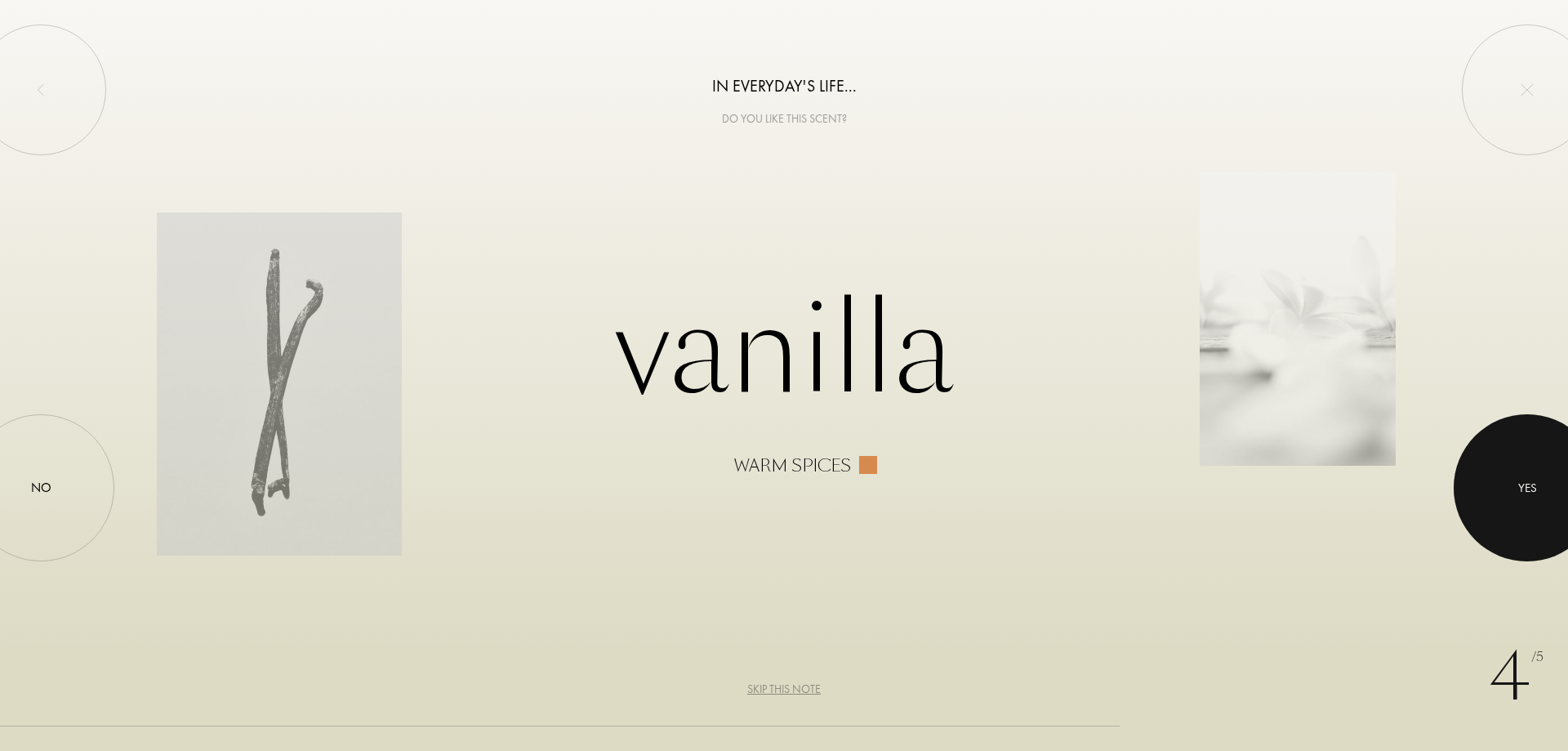
click at [1525, 507] on div at bounding box center [1527, 487] width 147 height 147
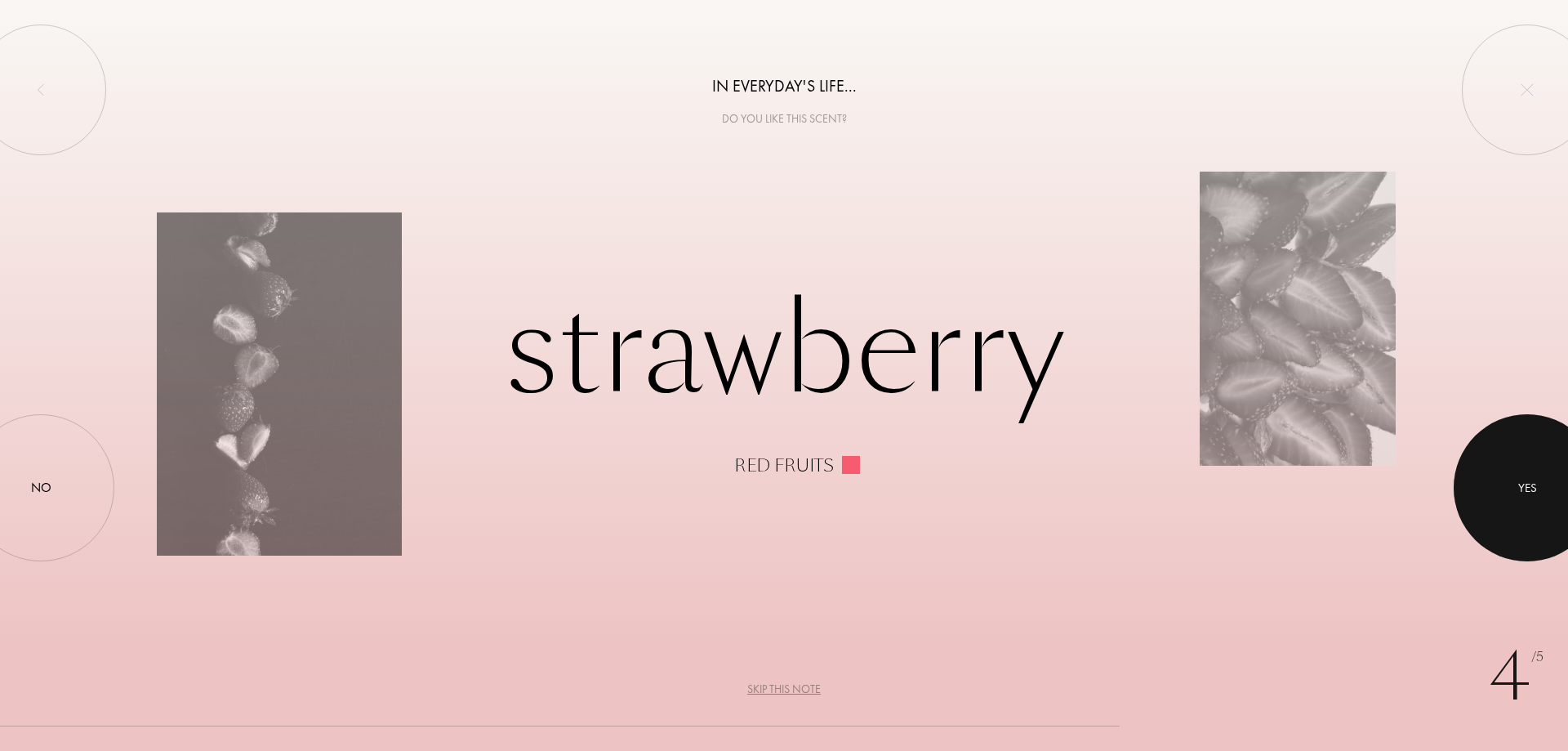
click at [1535, 507] on div at bounding box center [1527, 487] width 147 height 147
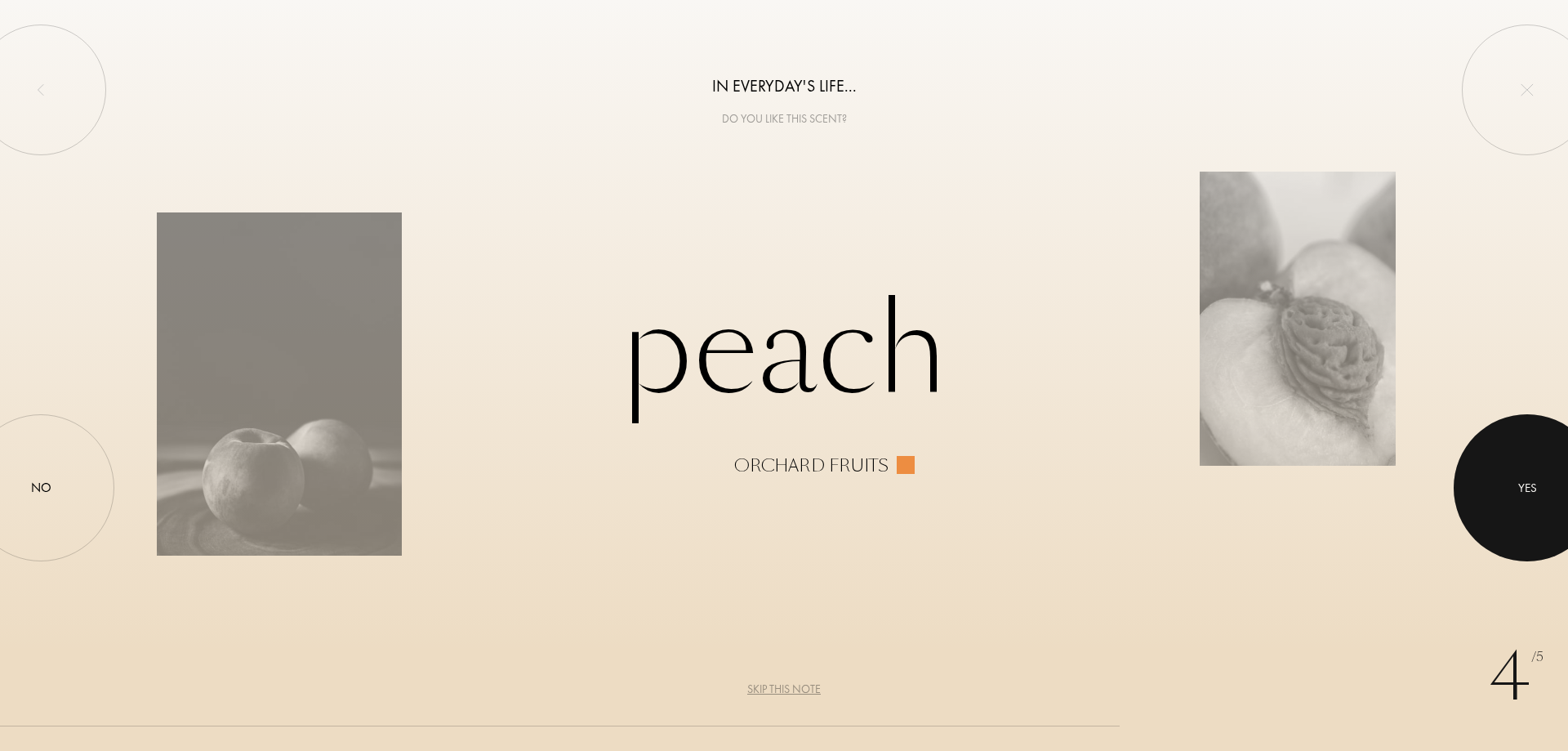
click at [1537, 502] on div at bounding box center [1527, 487] width 147 height 147
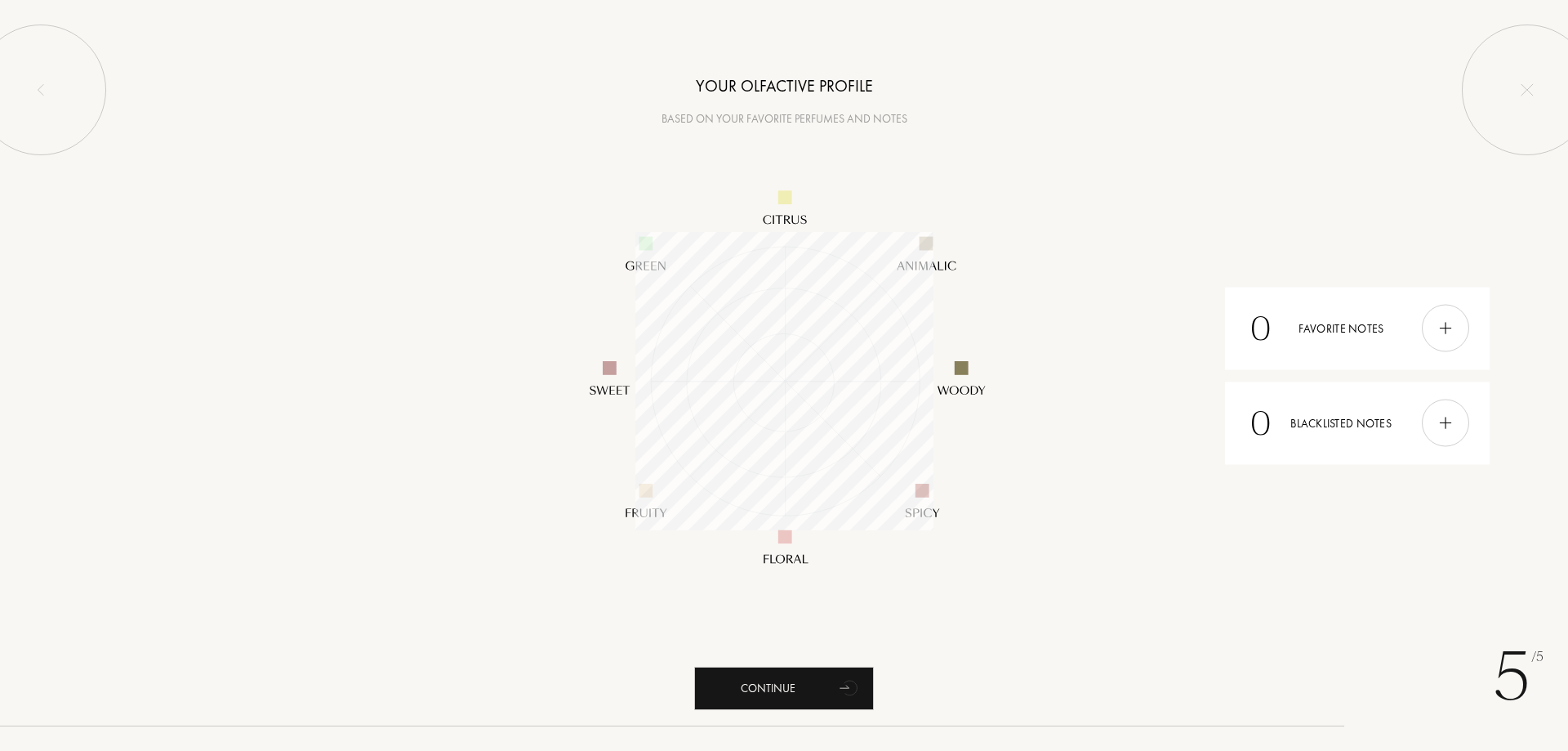
scroll to position [298, 298]
click at [1454, 329] on div at bounding box center [1446, 329] width 48 height 48
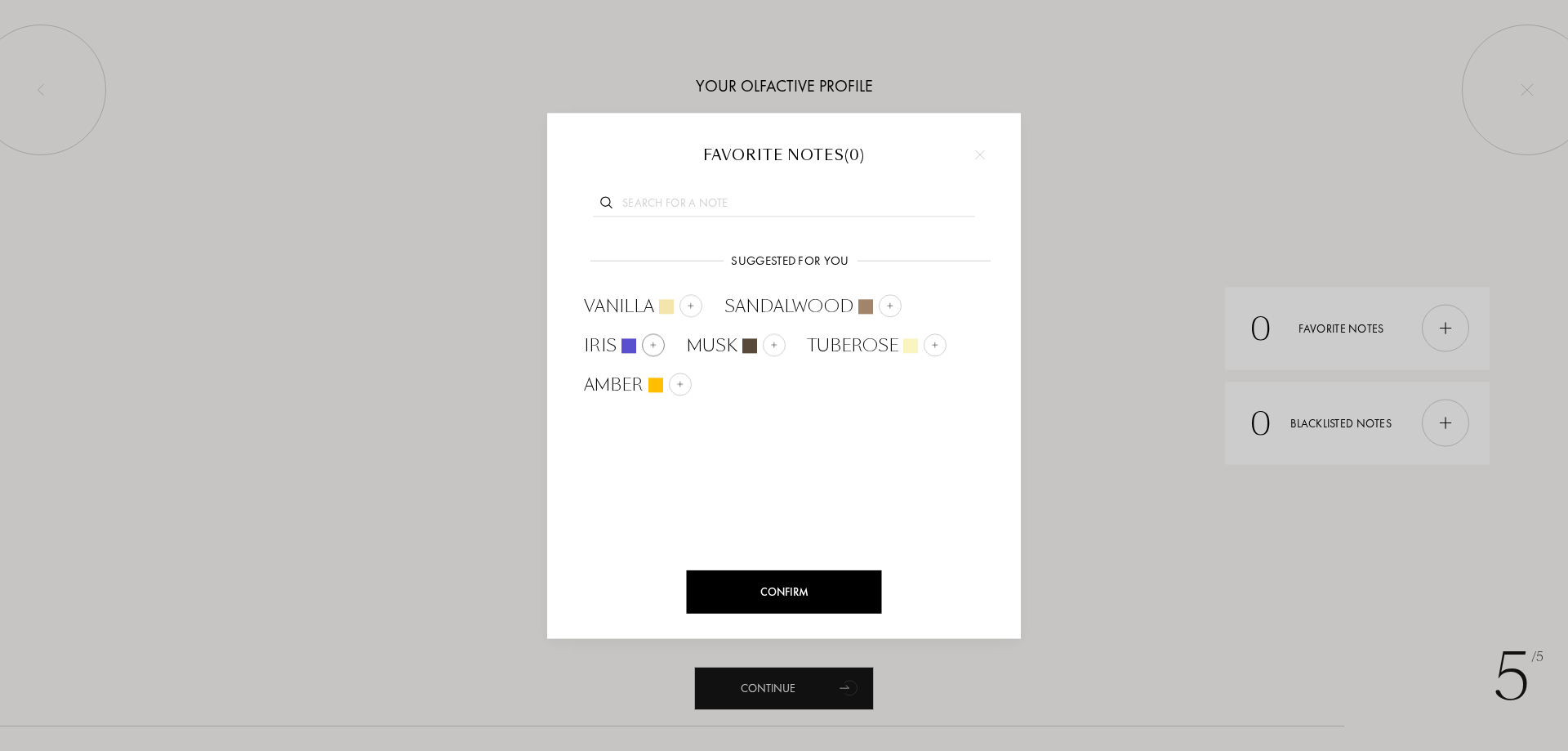
click at [657, 346] on div at bounding box center [654, 345] width 23 height 23
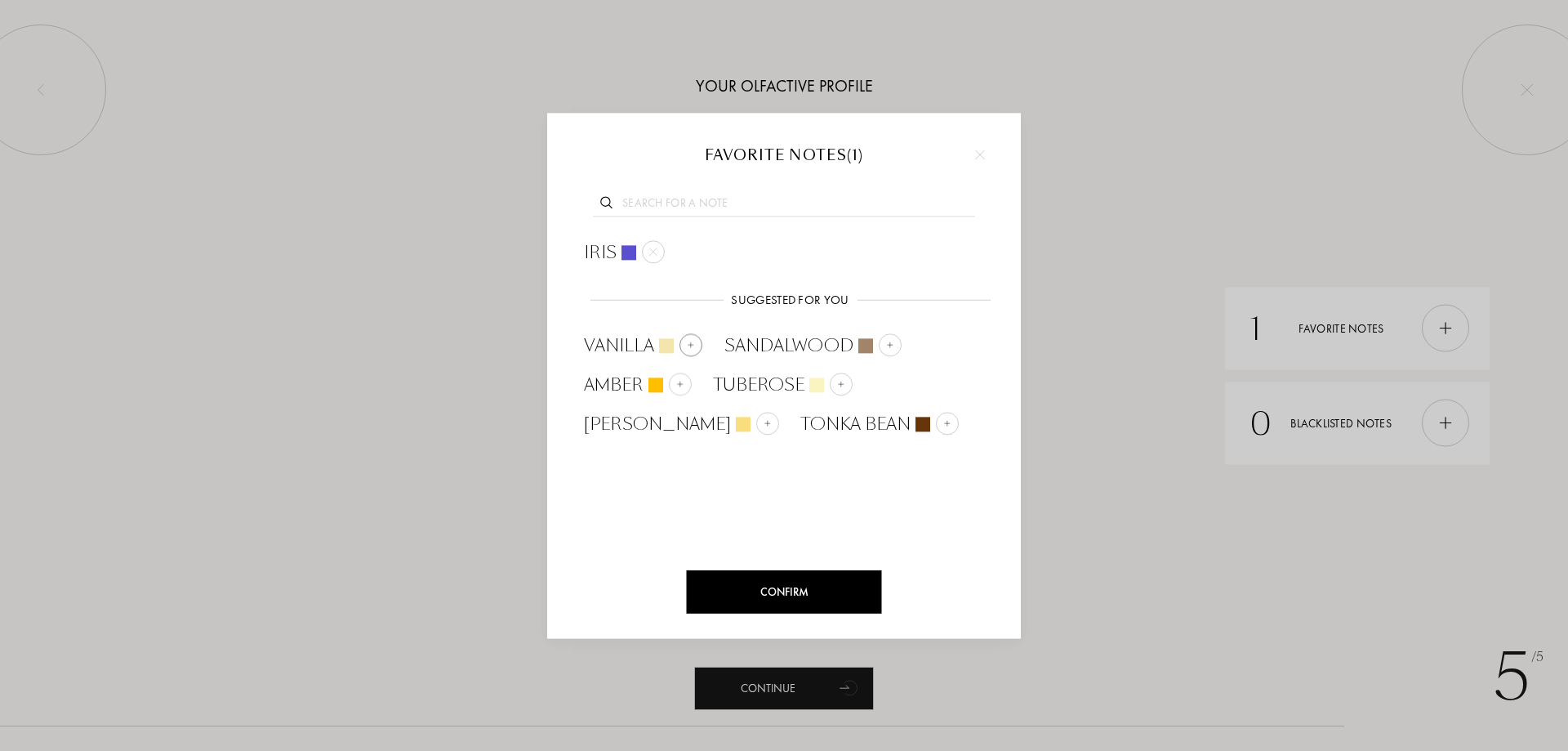
click at [697, 346] on div at bounding box center [691, 345] width 23 height 23
click at [746, 343] on img at bounding box center [750, 345] width 8 height 8
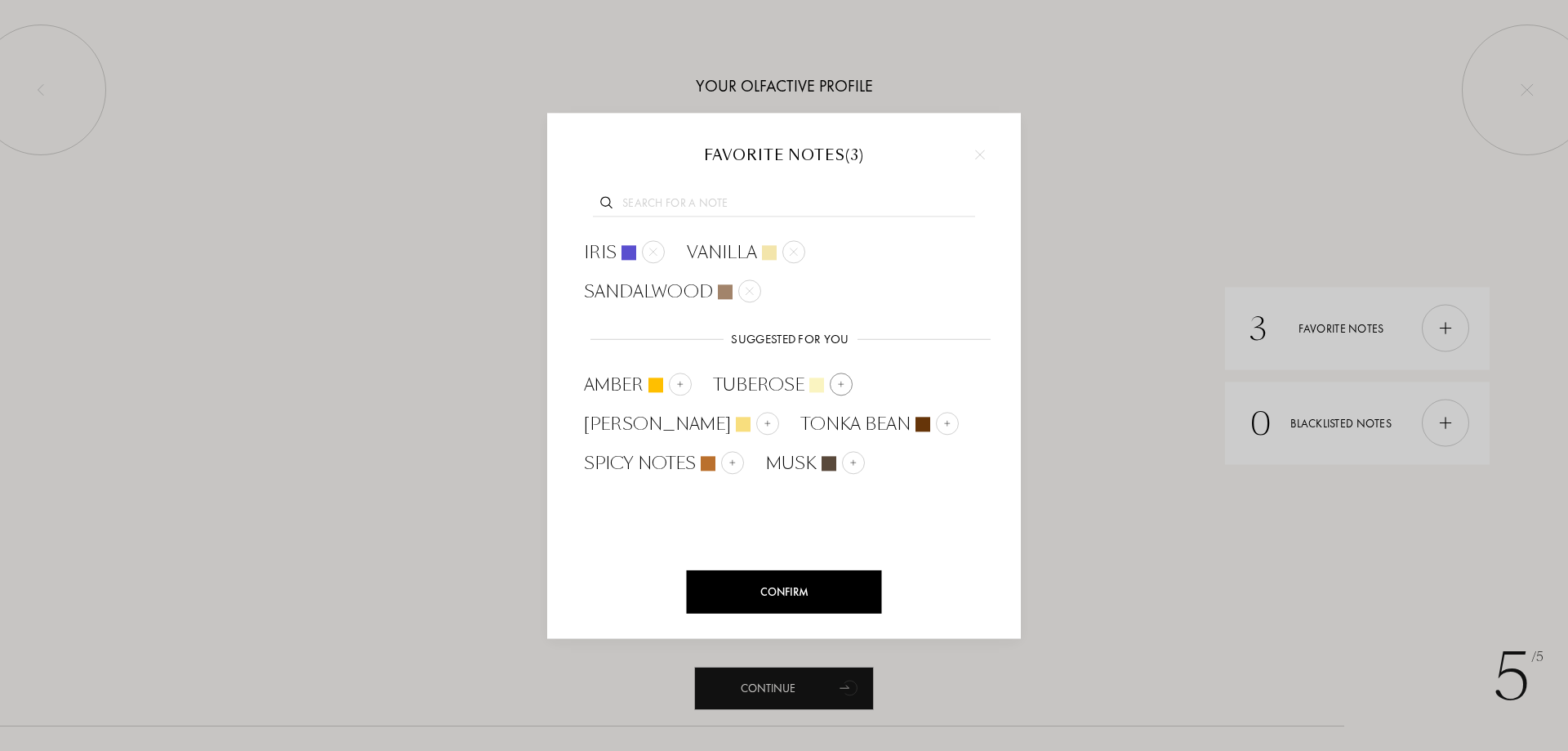
click at [846, 390] on div at bounding box center [841, 384] width 23 height 23
click at [886, 384] on div at bounding box center [898, 384] width 23 height 23
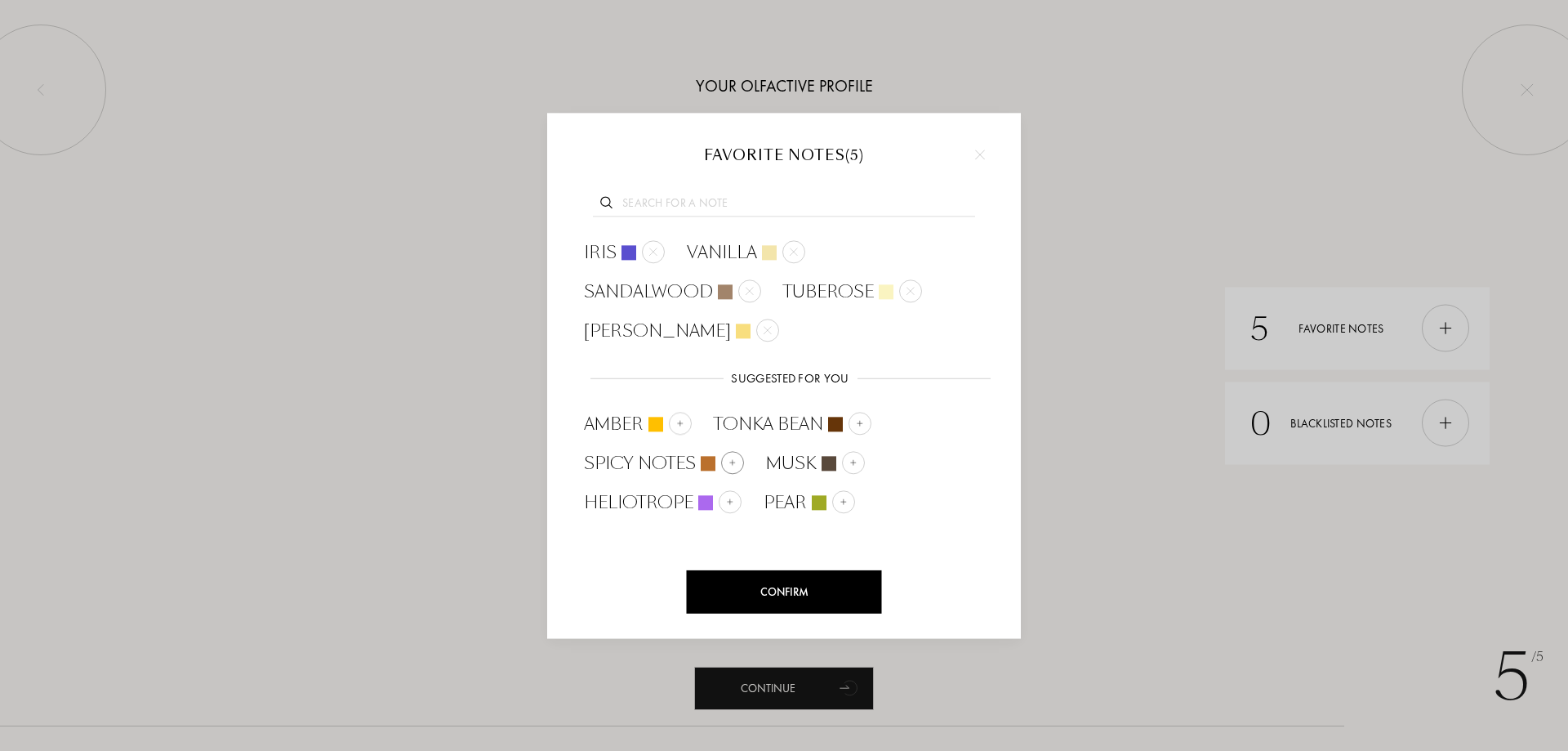
click at [729, 466] on img at bounding box center [732, 462] width 8 height 8
click at [964, 464] on img at bounding box center [964, 462] width 8 height 8
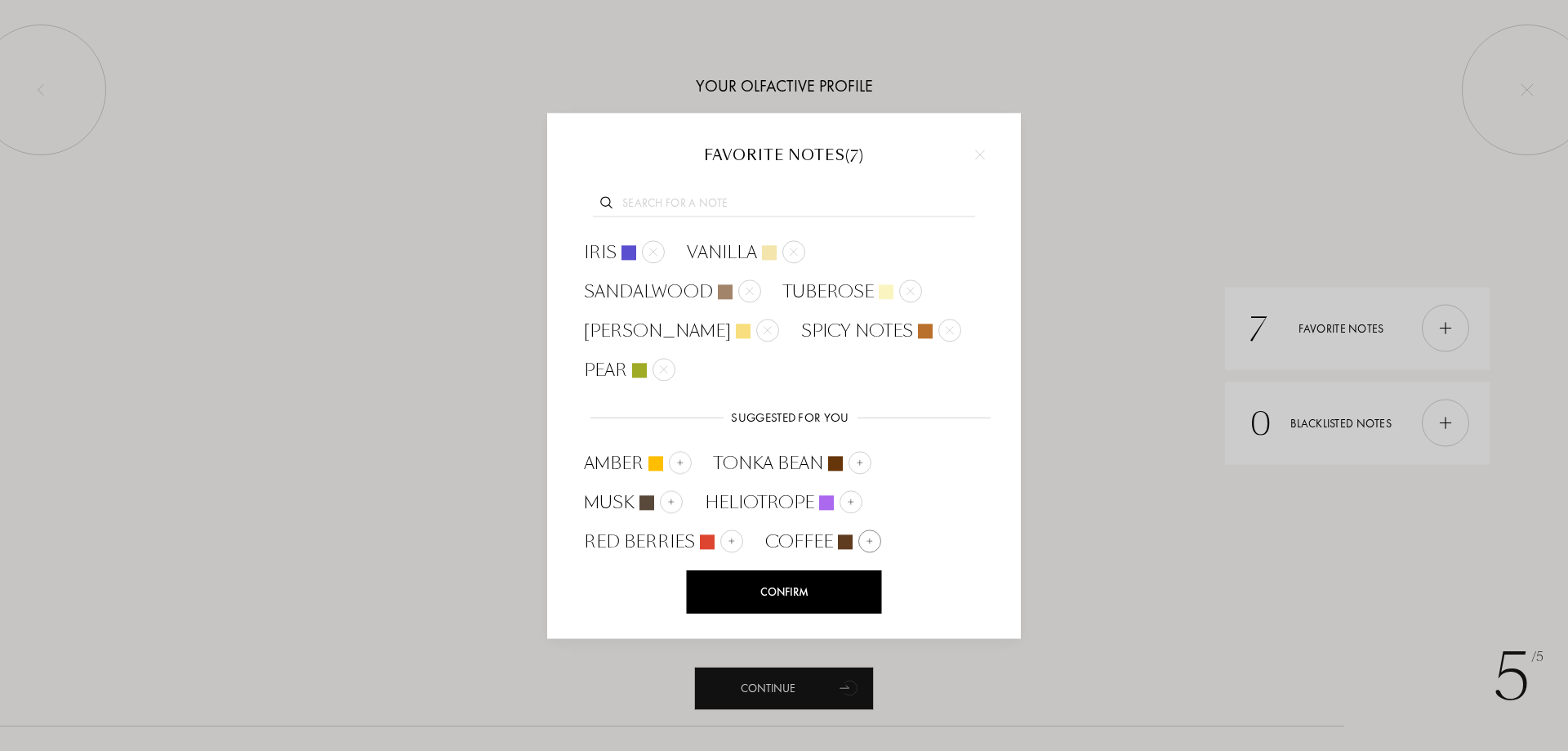
click at [873, 540] on div at bounding box center [869, 541] width 23 height 23
click at [730, 541] on img at bounding box center [731, 540] width 8 height 8
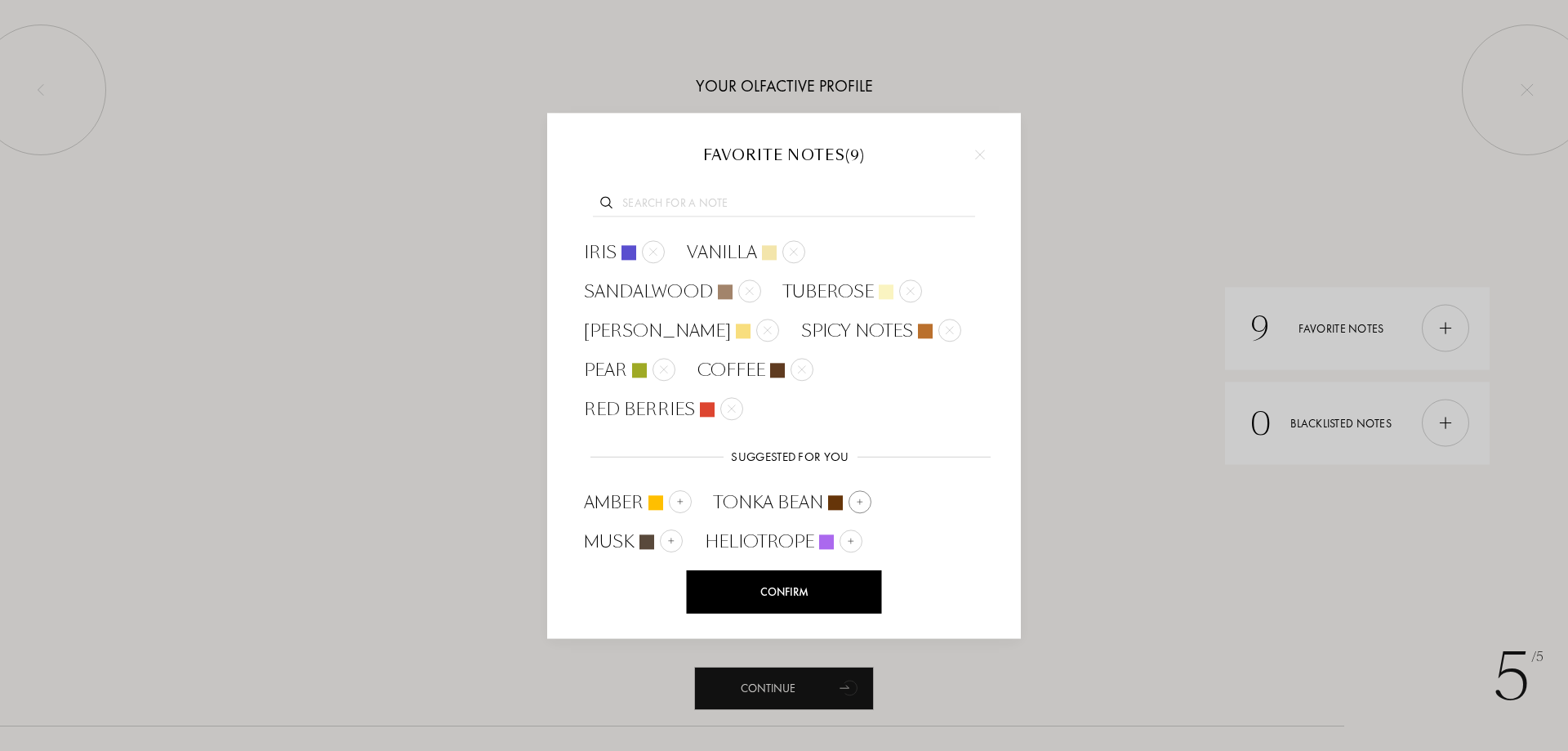
click at [862, 501] on img at bounding box center [860, 502] width 8 height 8
click at [801, 595] on div "Confirm" at bounding box center [785, 591] width 196 height 43
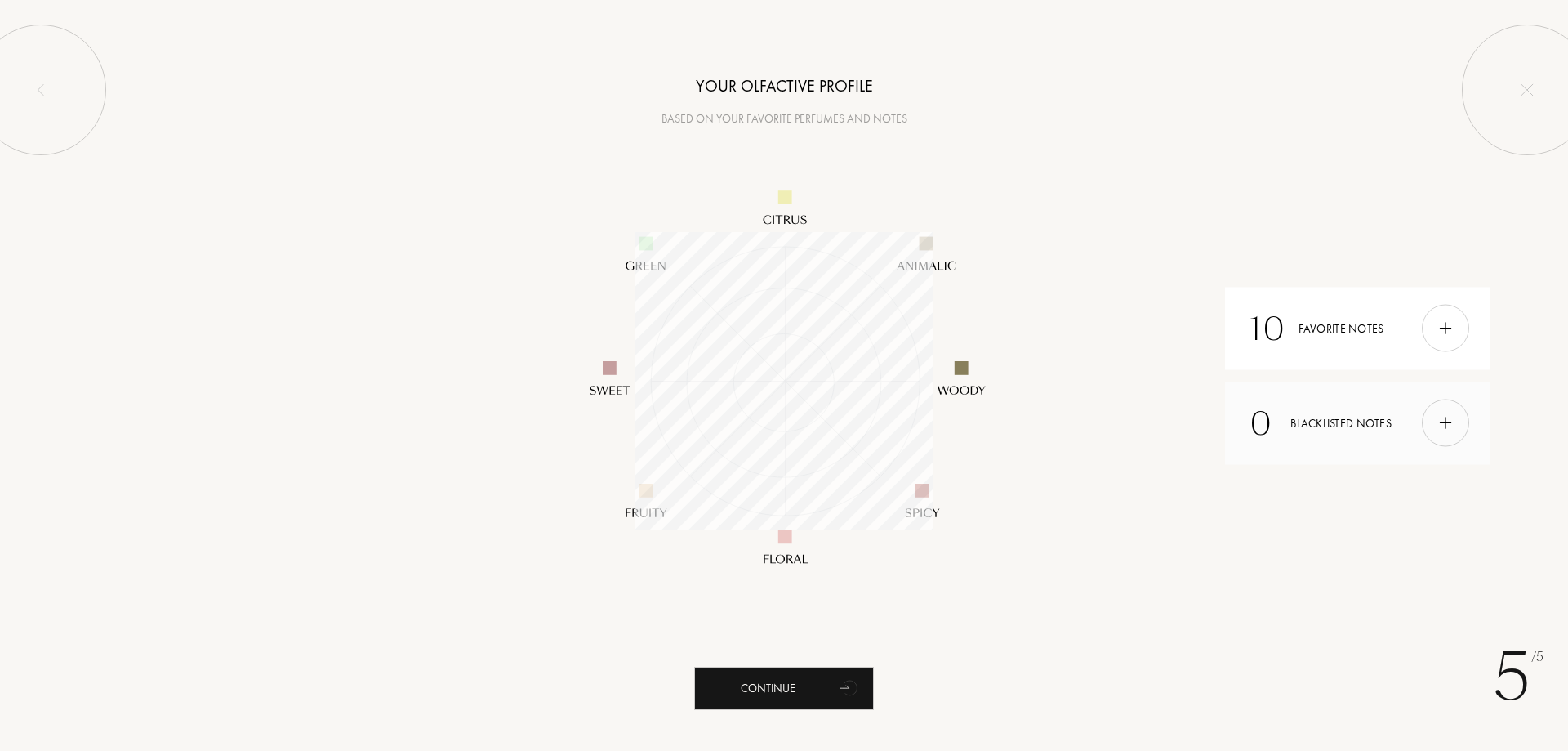
click at [1435, 423] on div at bounding box center [1446, 423] width 48 height 48
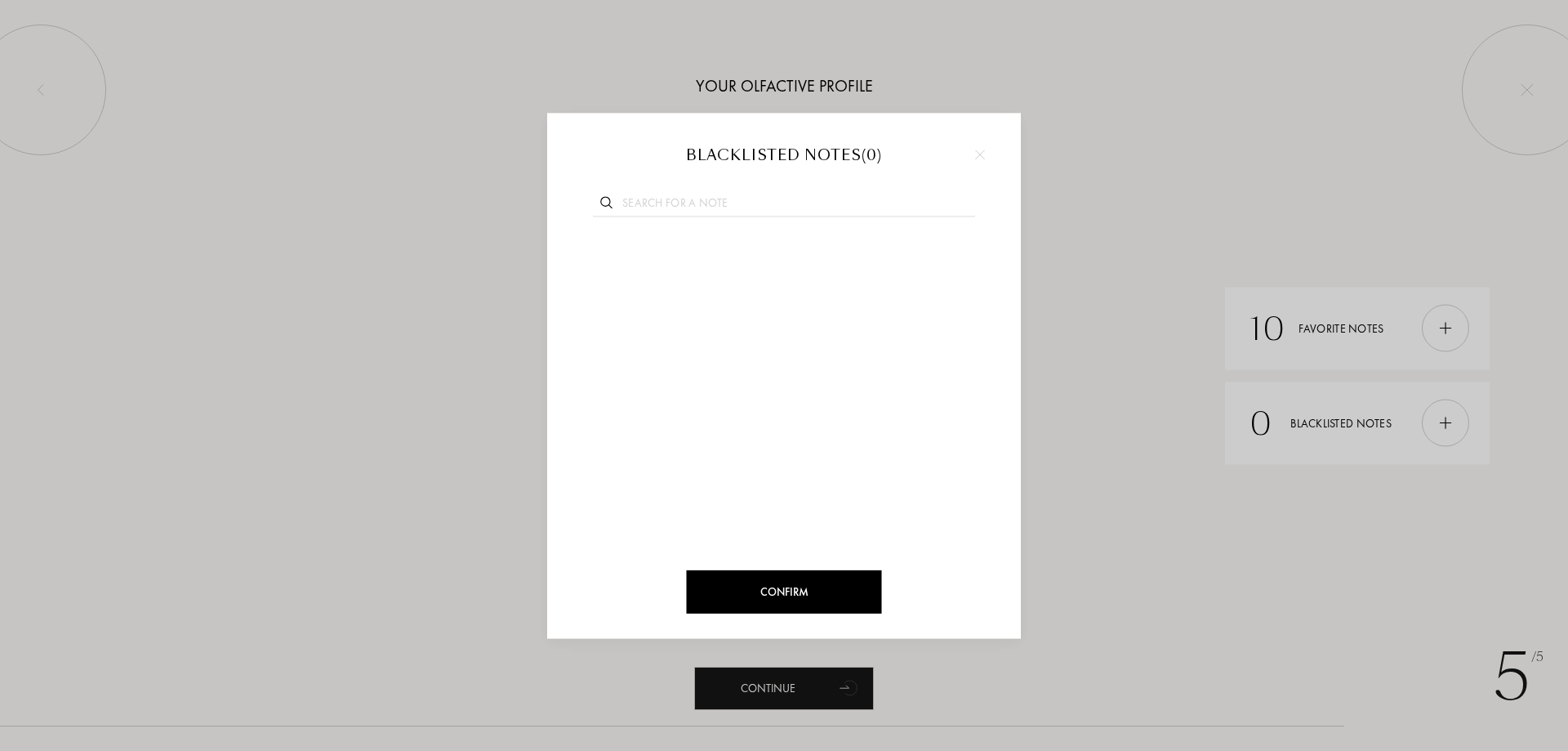
click at [982, 159] on img at bounding box center [980, 154] width 10 height 10
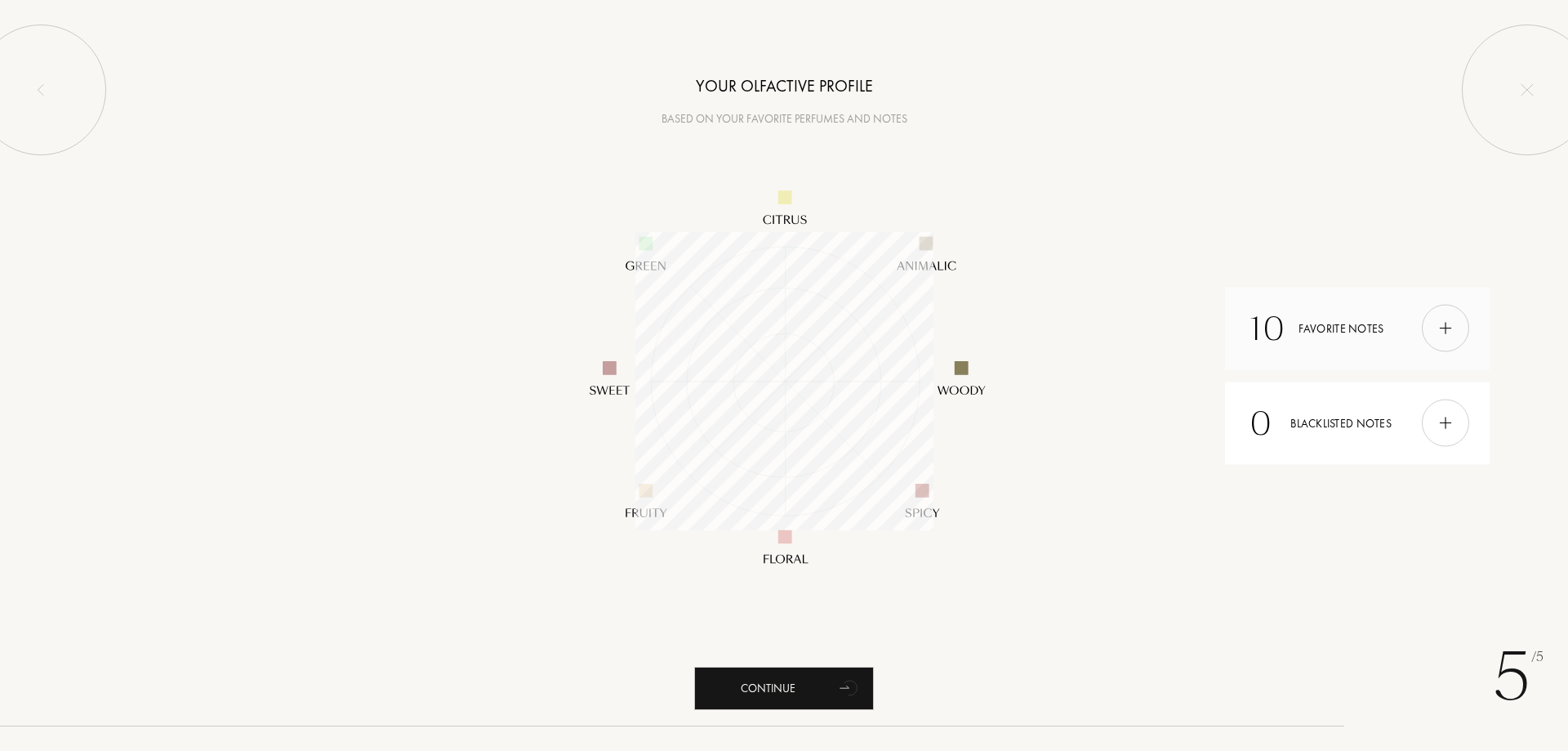
click at [1431, 329] on div at bounding box center [1446, 329] width 48 height 48
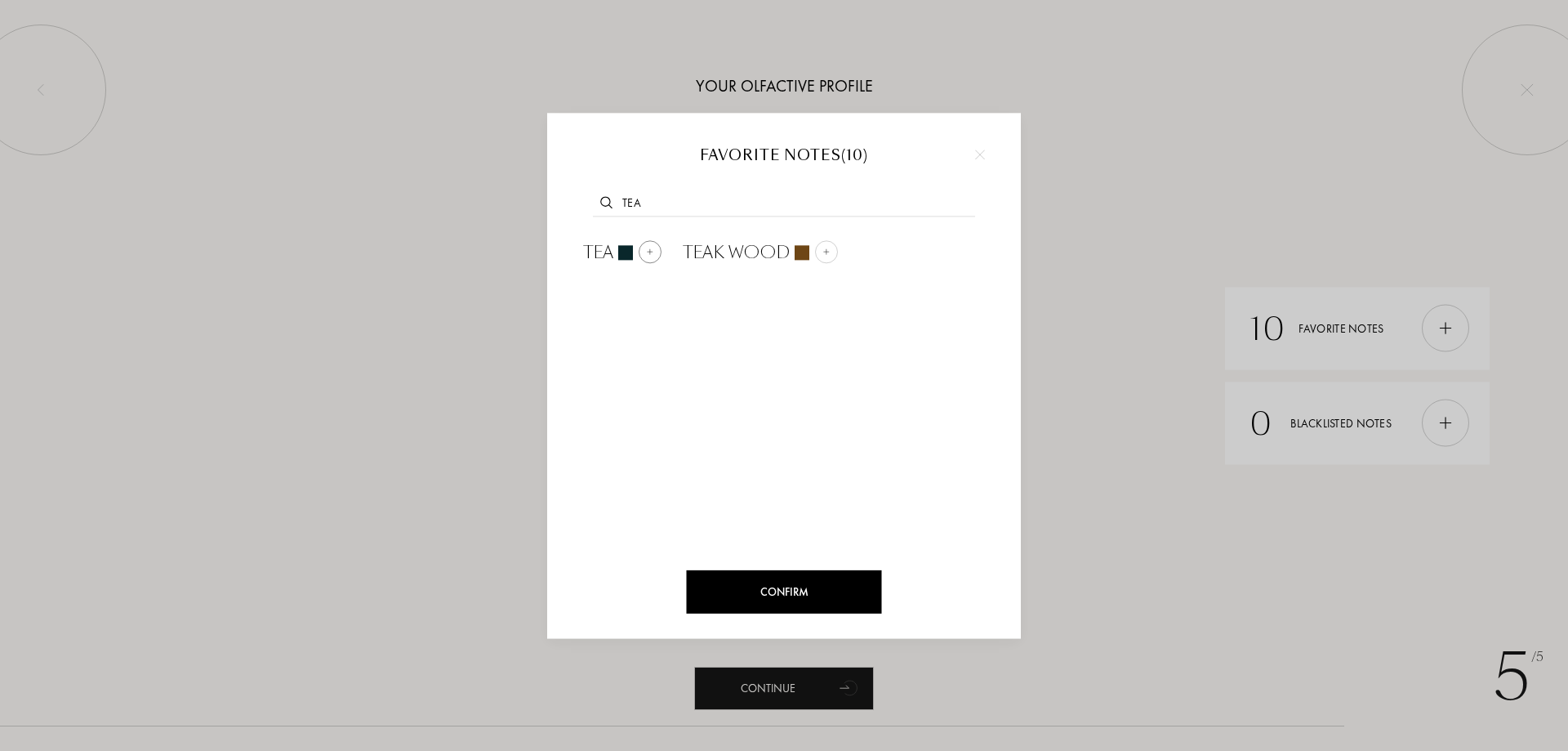
type input "tea"
click at [651, 252] on img at bounding box center [649, 251] width 8 height 8
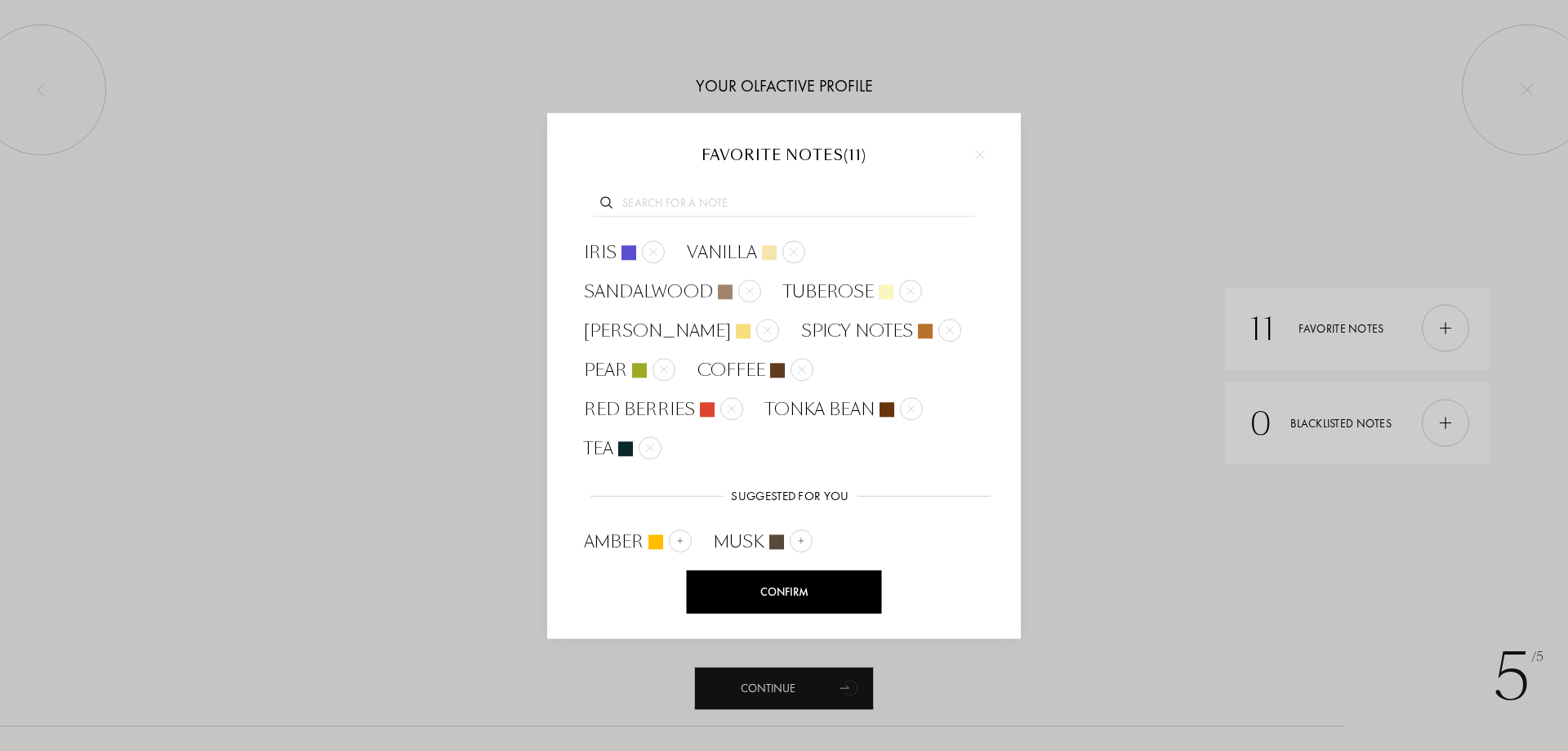
click at [684, 212] on input "text" at bounding box center [784, 205] width 382 height 22
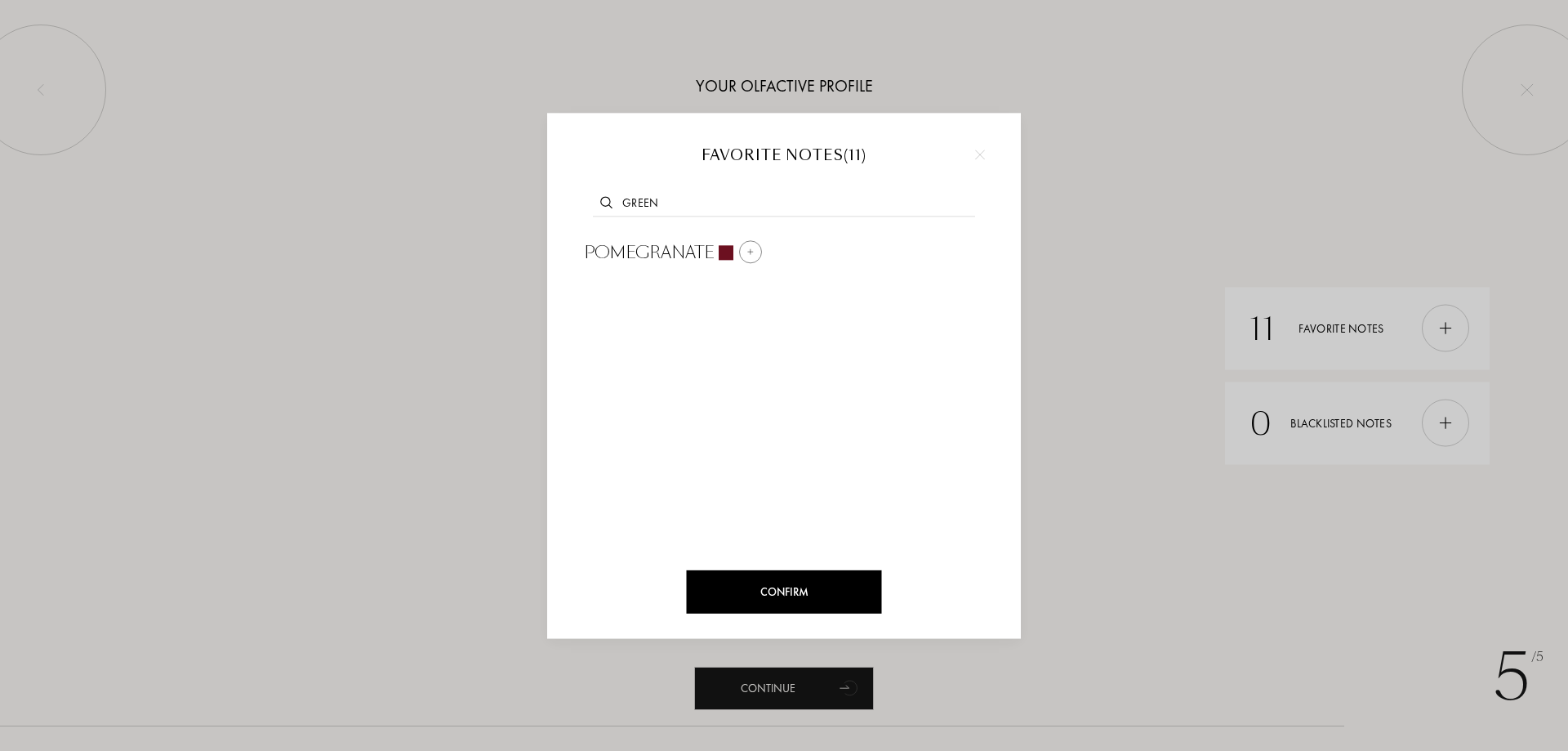
type input "green"
click at [752, 255] on img at bounding box center [750, 251] width 8 height 8
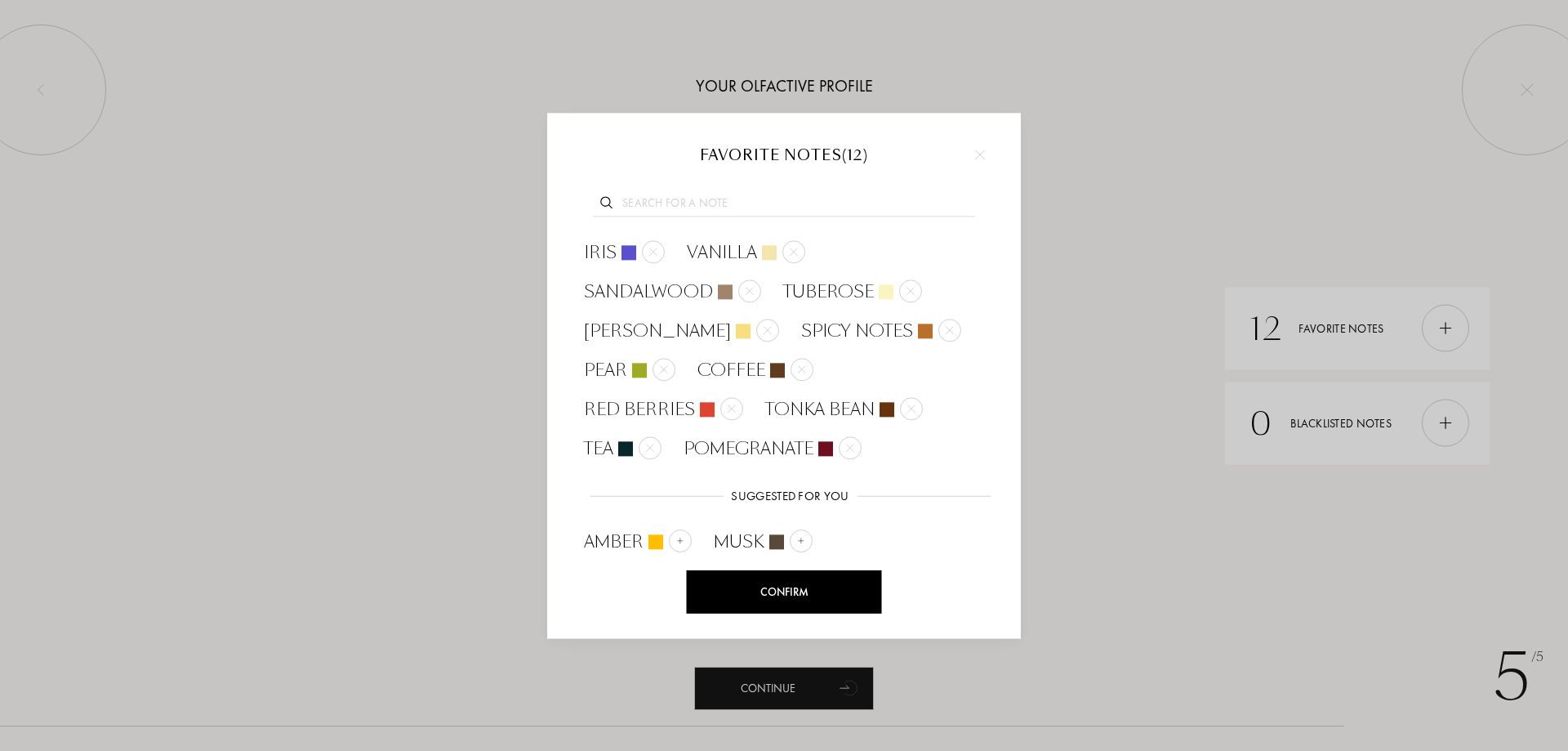
click at [697, 198] on input "text" at bounding box center [784, 205] width 382 height 22
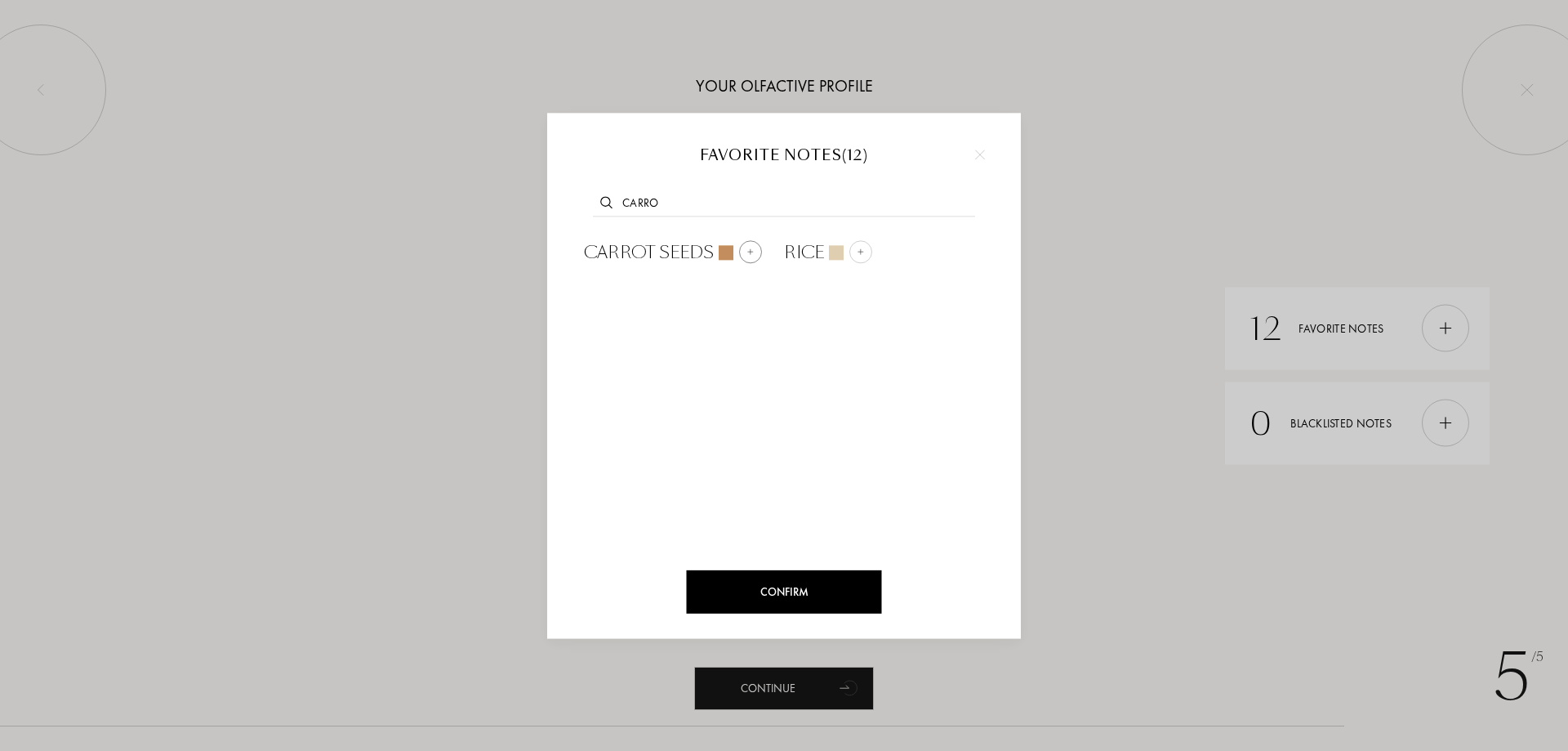
type input "carro"
click at [758, 253] on div at bounding box center [751, 252] width 23 height 23
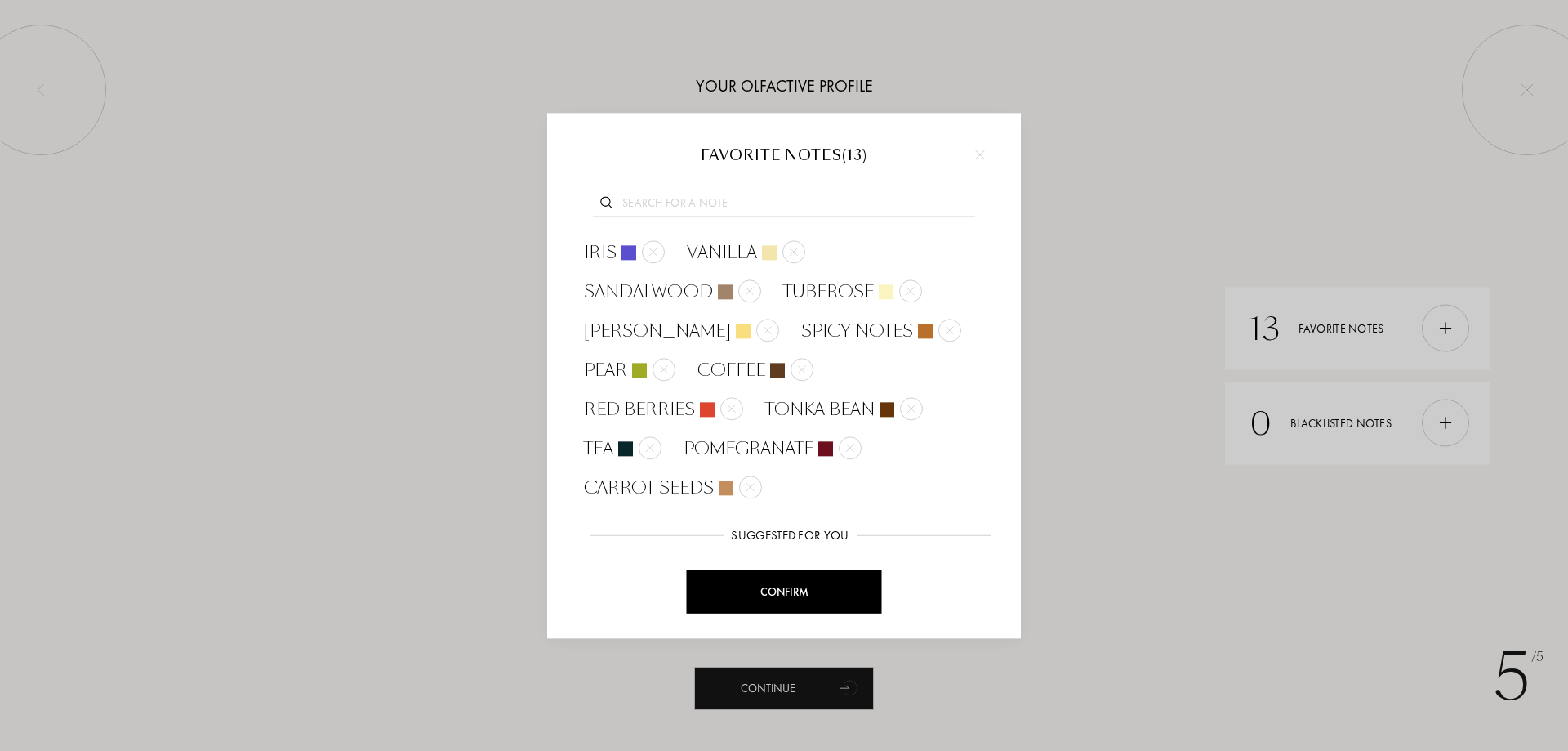
click at [733, 194] on div at bounding box center [784, 201] width 425 height 63
click at [721, 212] on input "text" at bounding box center [784, 205] width 382 height 22
click at [836, 598] on div "Confirm" at bounding box center [785, 591] width 196 height 43
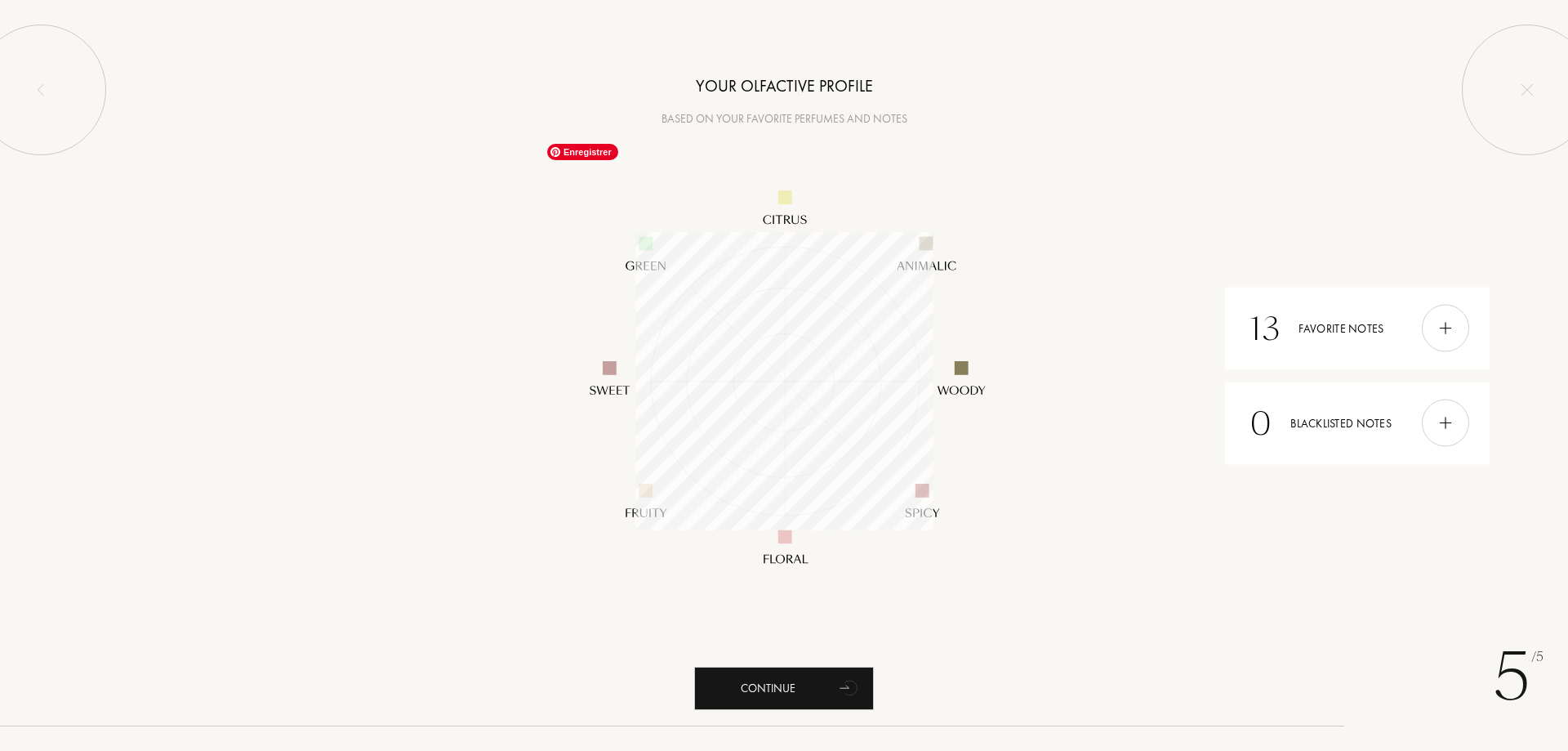
click at [1048, 261] on div at bounding box center [784, 381] width 1568 height 507
click at [802, 675] on div "Continue" at bounding box center [784, 688] width 180 height 43
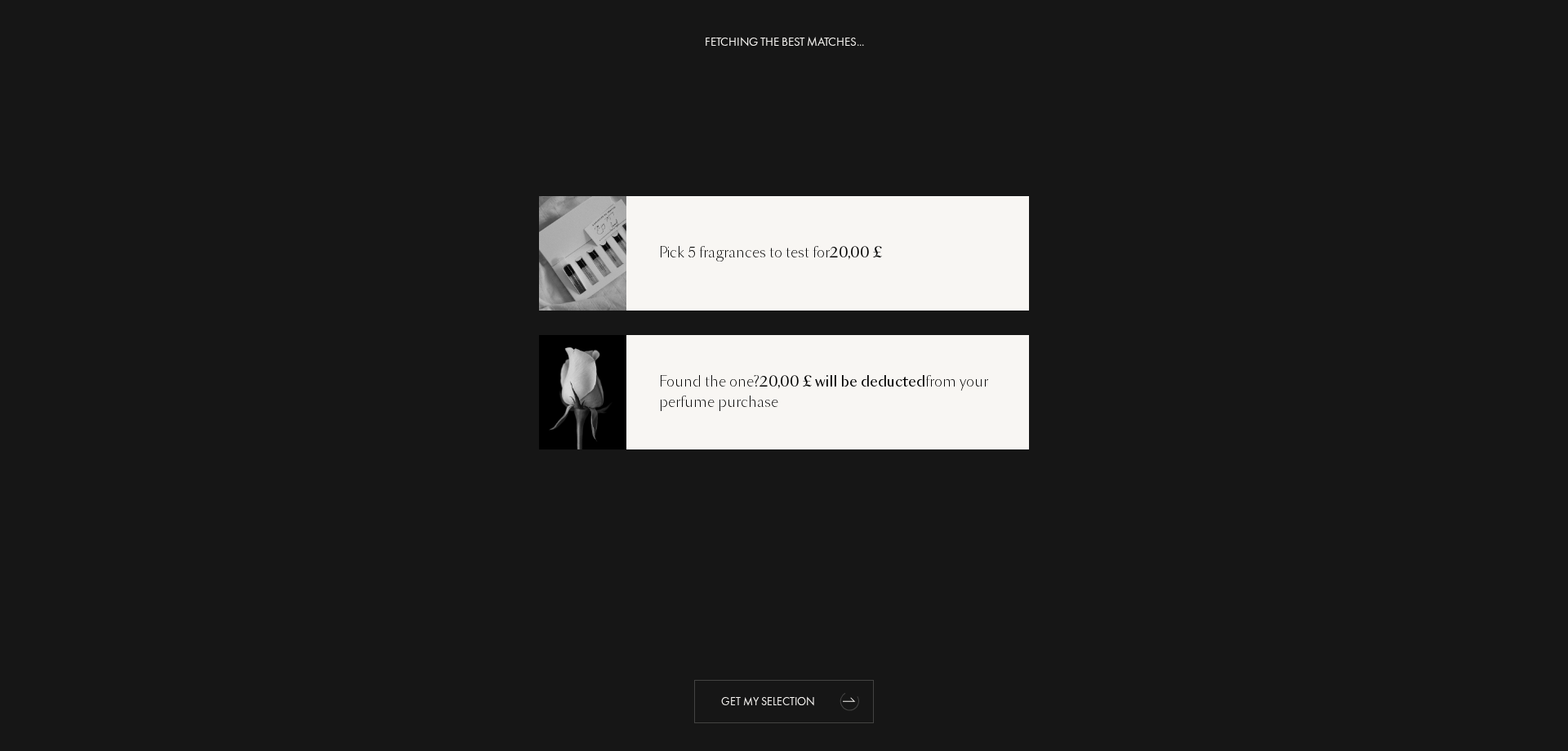
click at [791, 704] on div "Get my selection" at bounding box center [784, 701] width 180 height 43
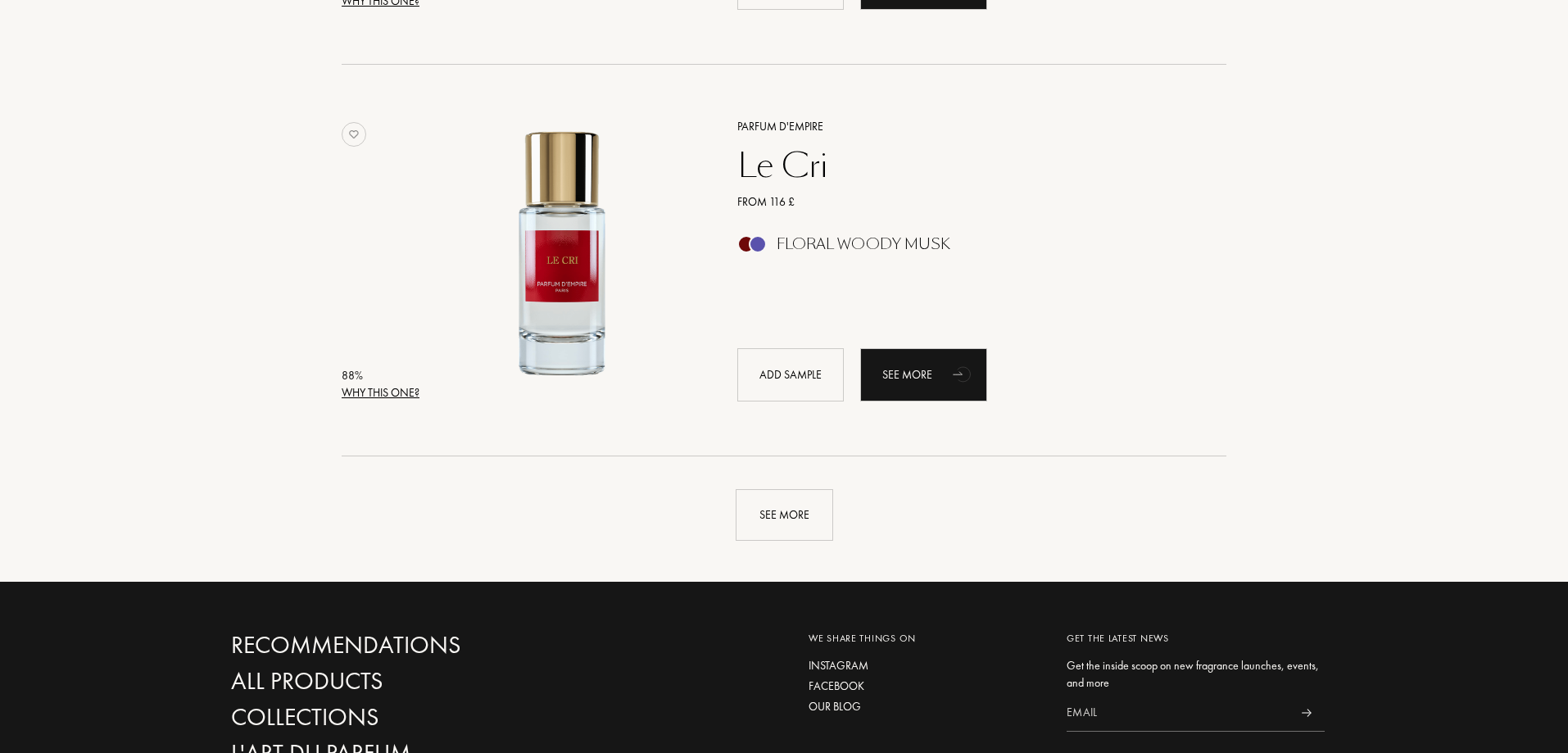
scroll to position [3769, 0]
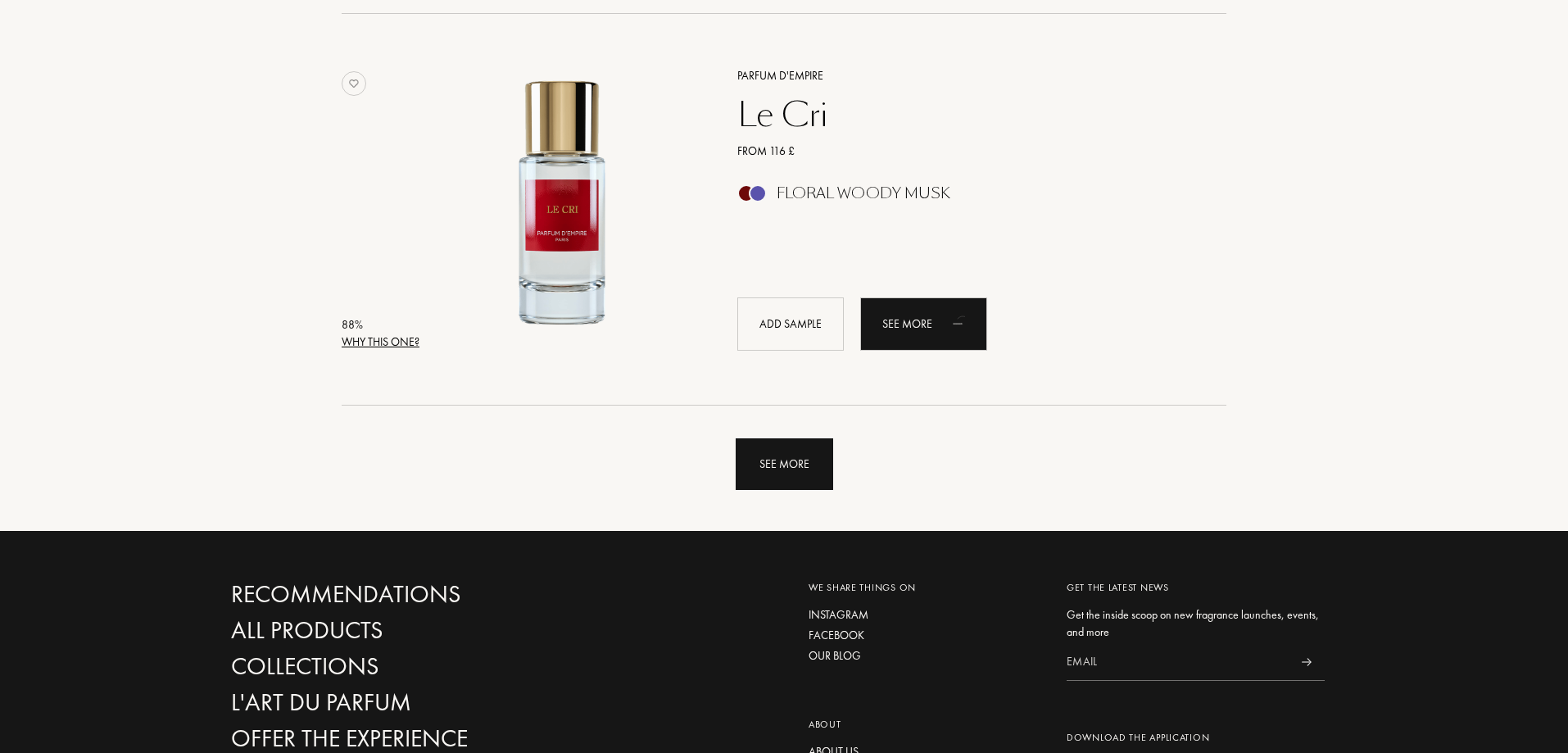
click at [794, 454] on div "See more" at bounding box center [784, 464] width 97 height 51
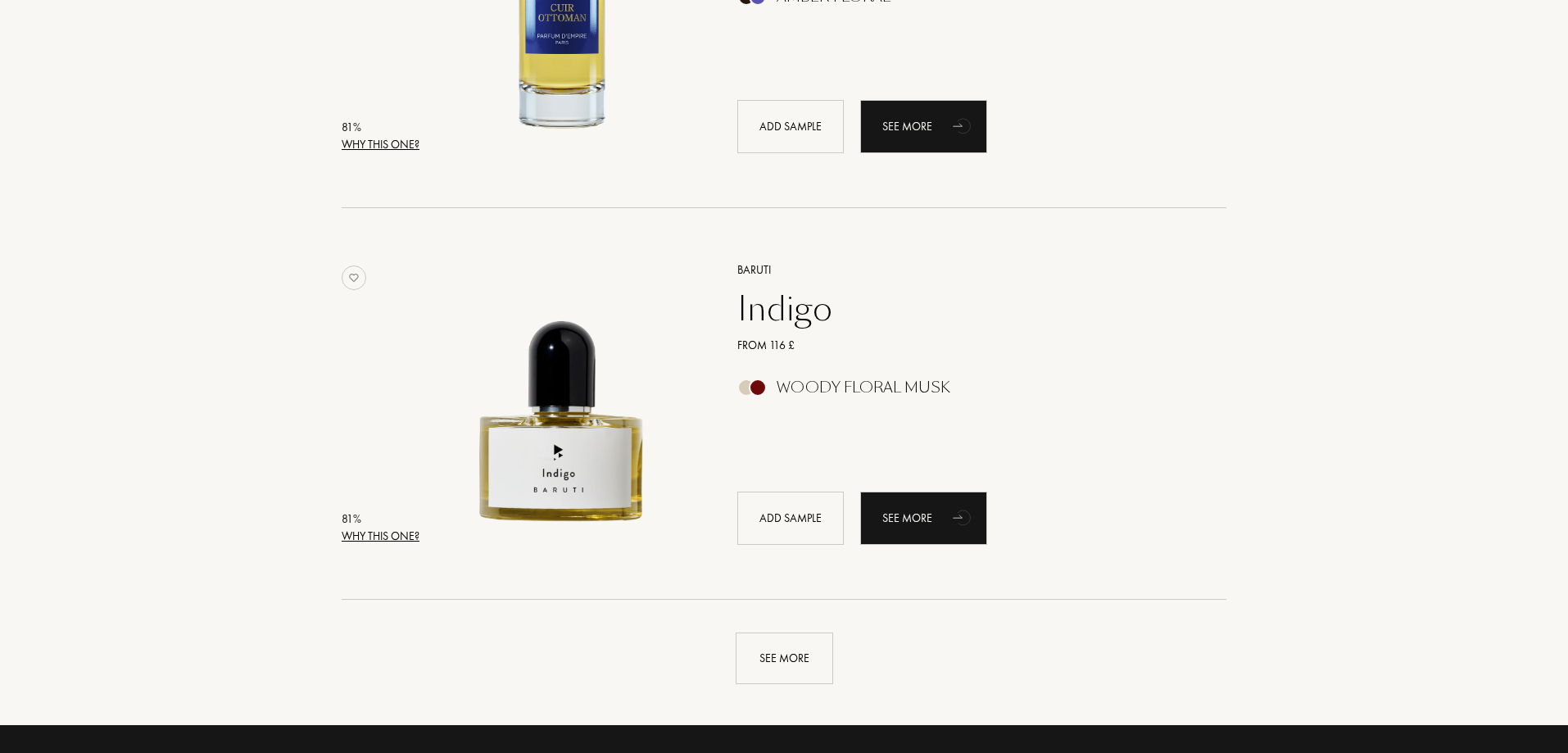
scroll to position [7539, 0]
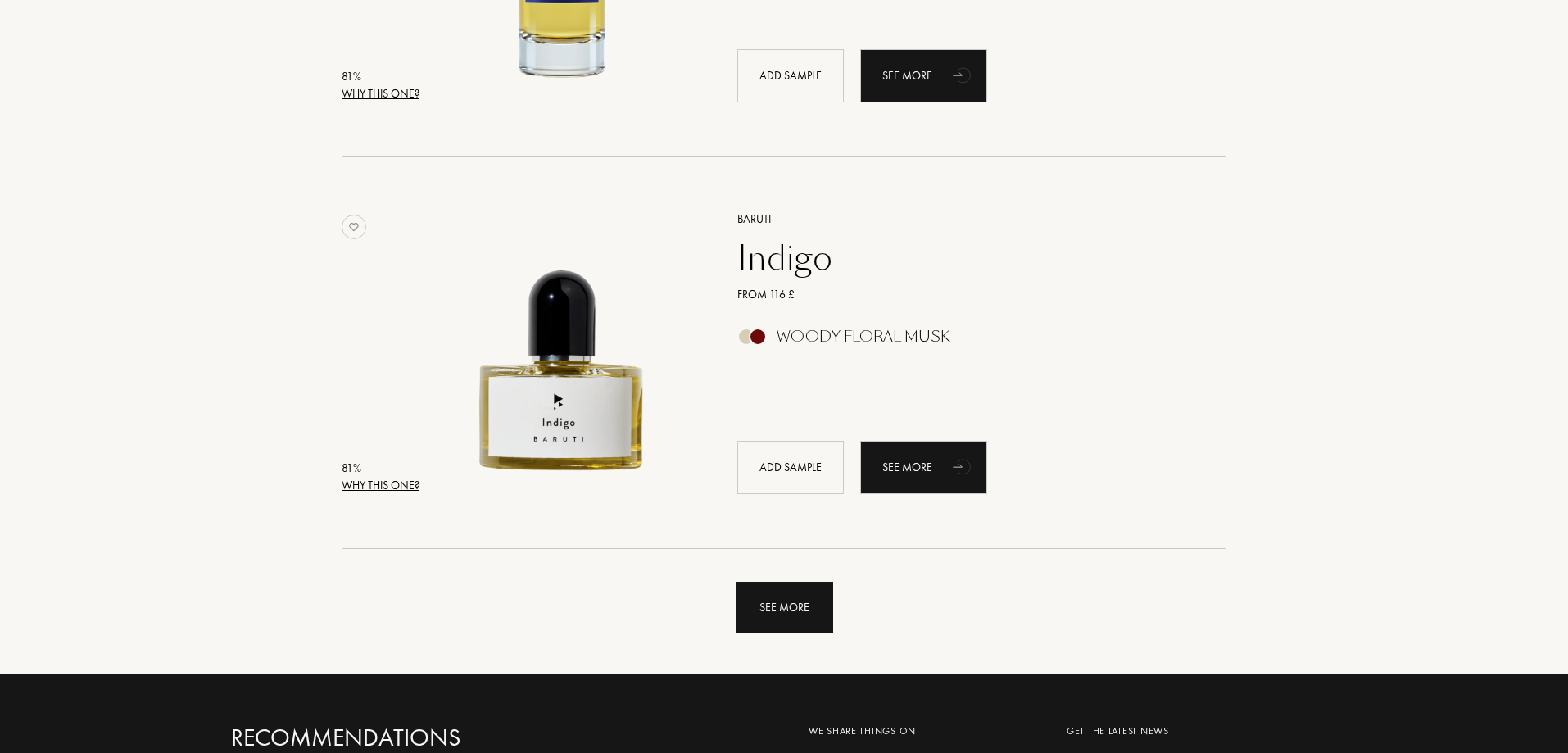
click at [803, 614] on div "See more" at bounding box center [784, 607] width 97 height 51
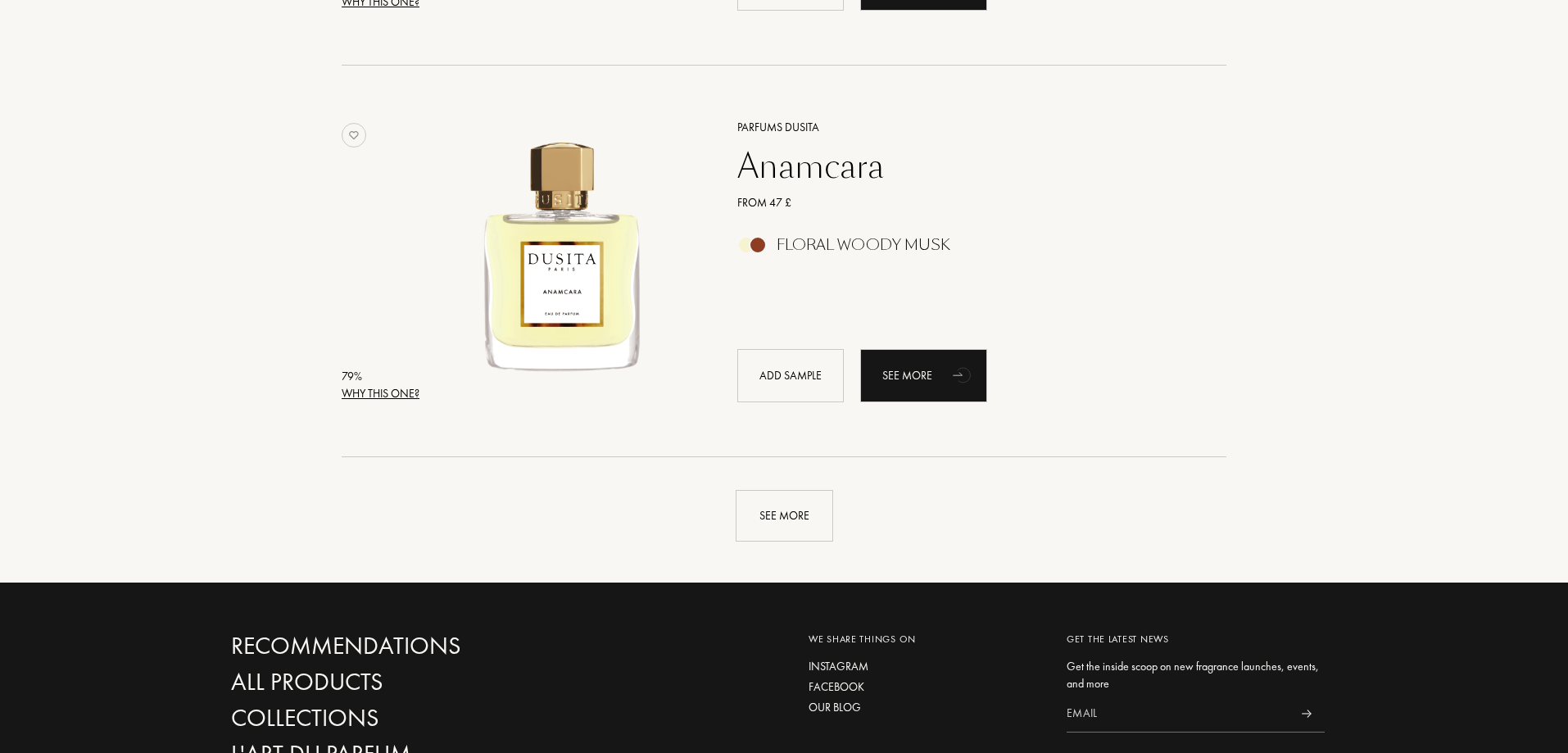
scroll to position [11554, 0]
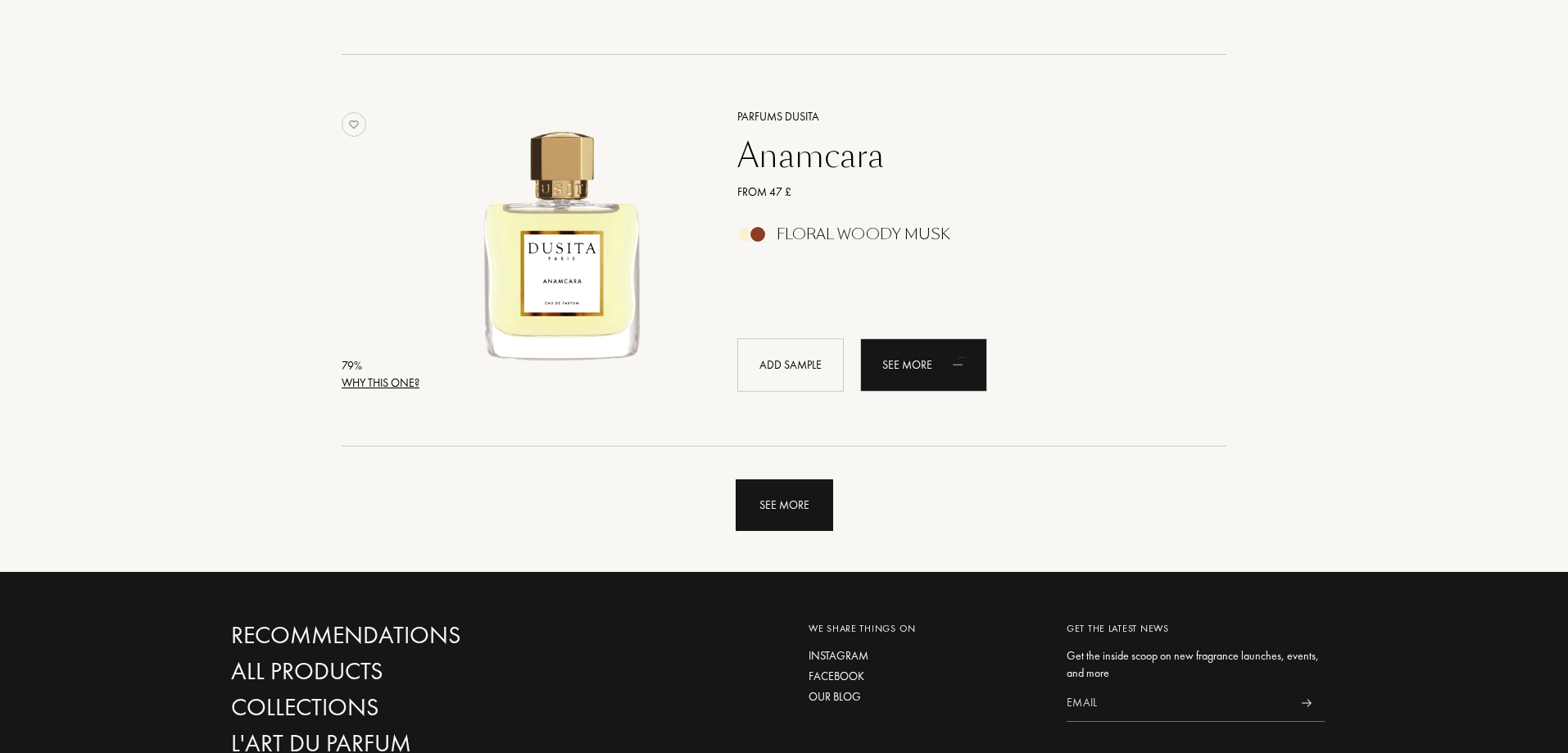
click at [794, 505] on div "See more" at bounding box center [784, 505] width 97 height 51
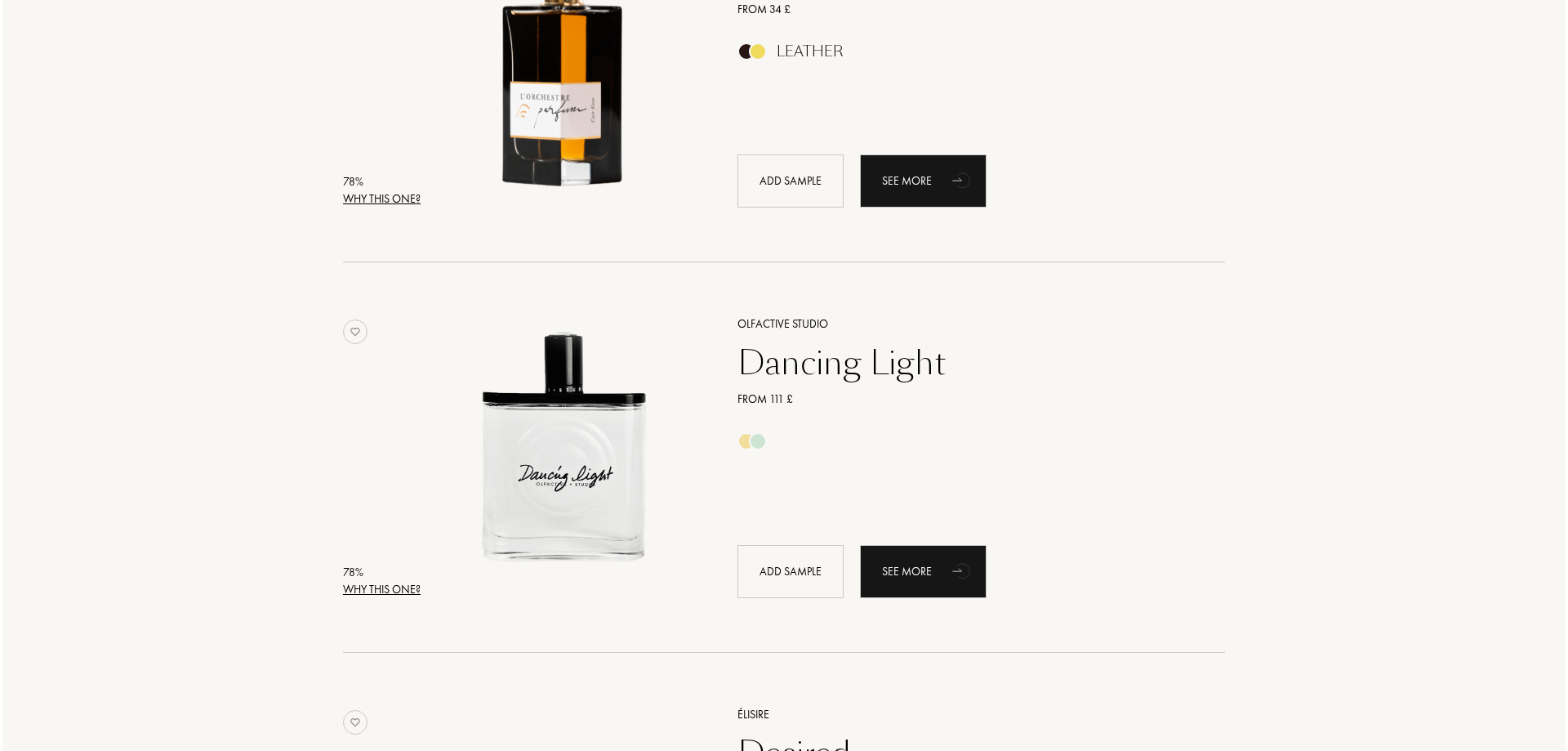
scroll to position [13157, 0]
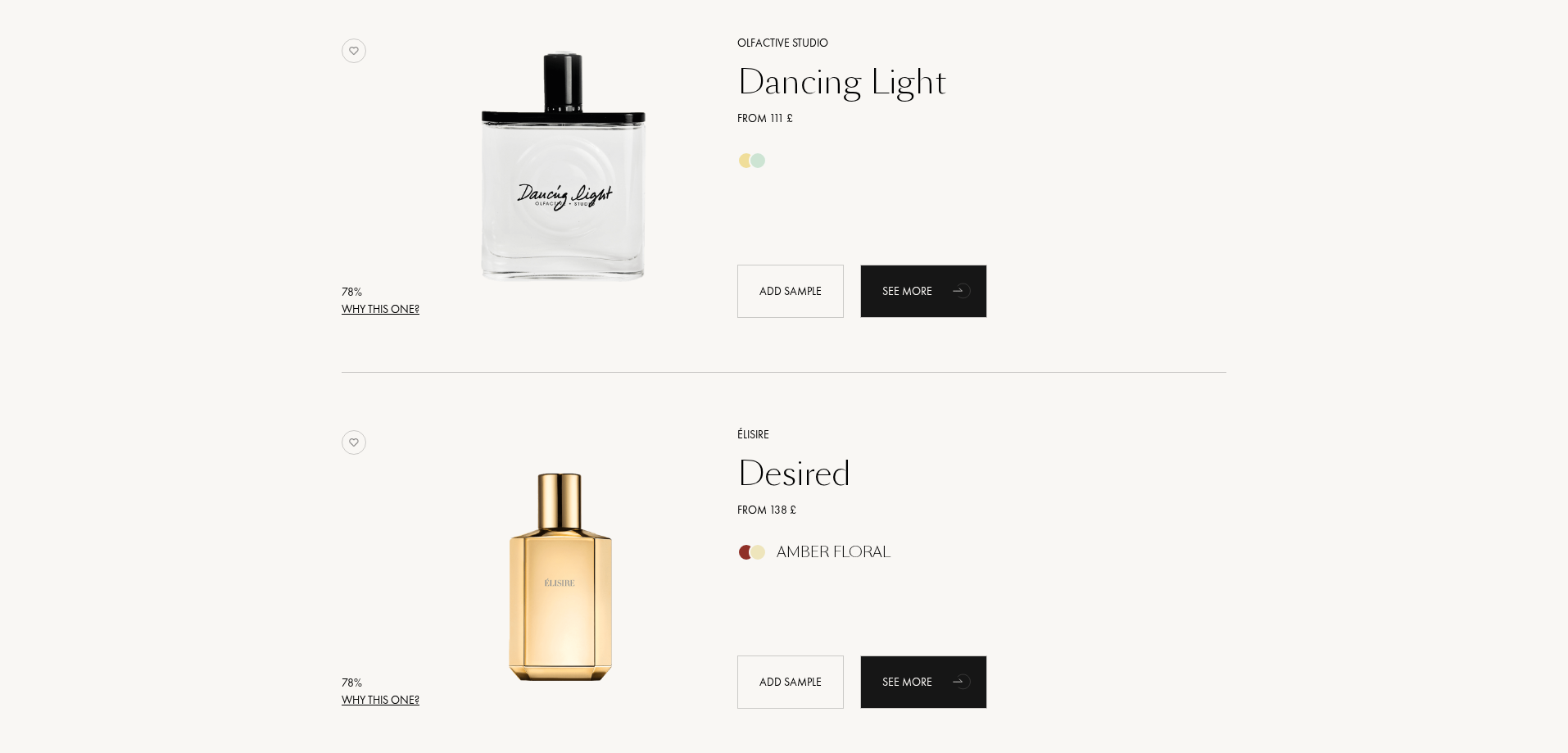
click at [386, 308] on div "Why this one?" at bounding box center [381, 308] width 78 height 17
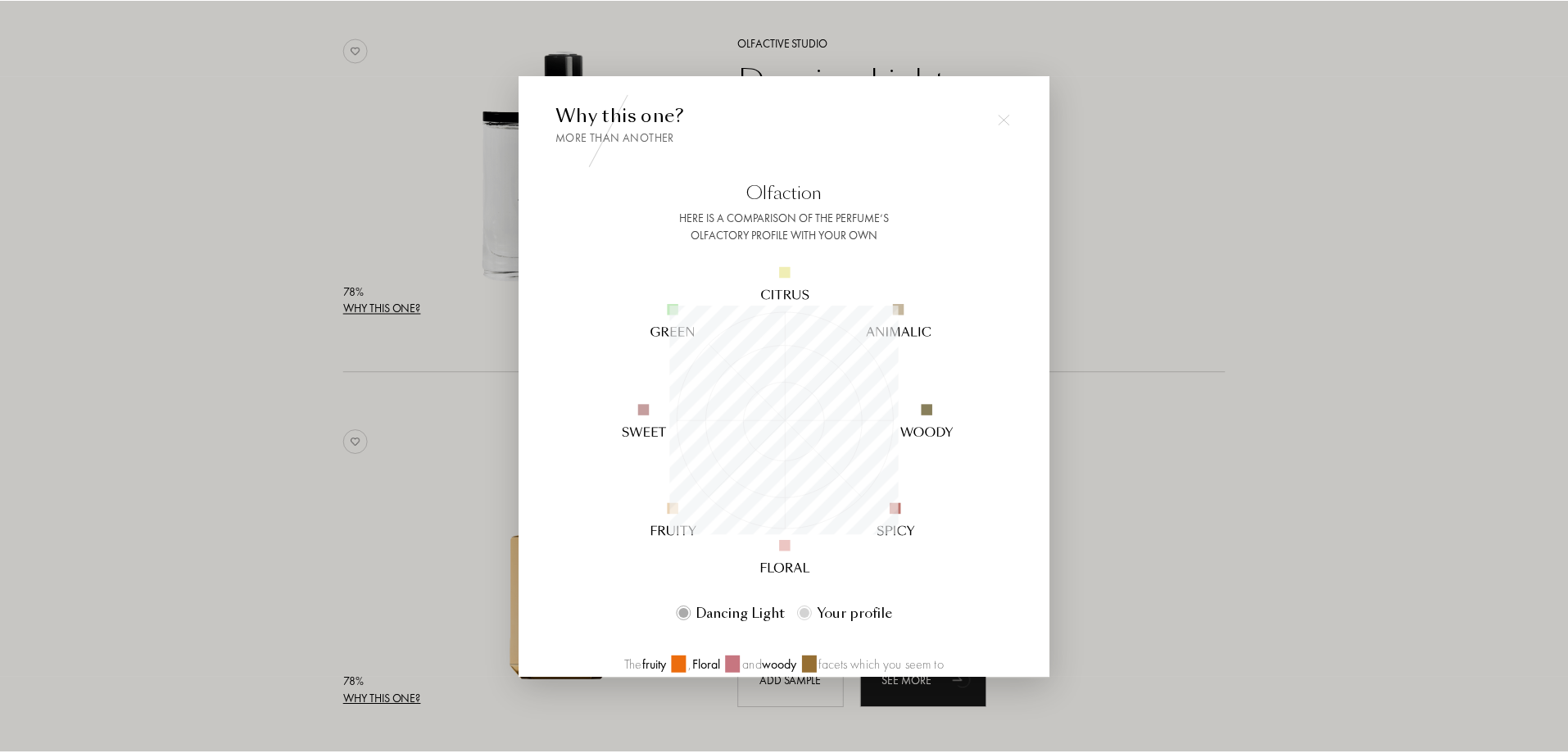
scroll to position [230, 230]
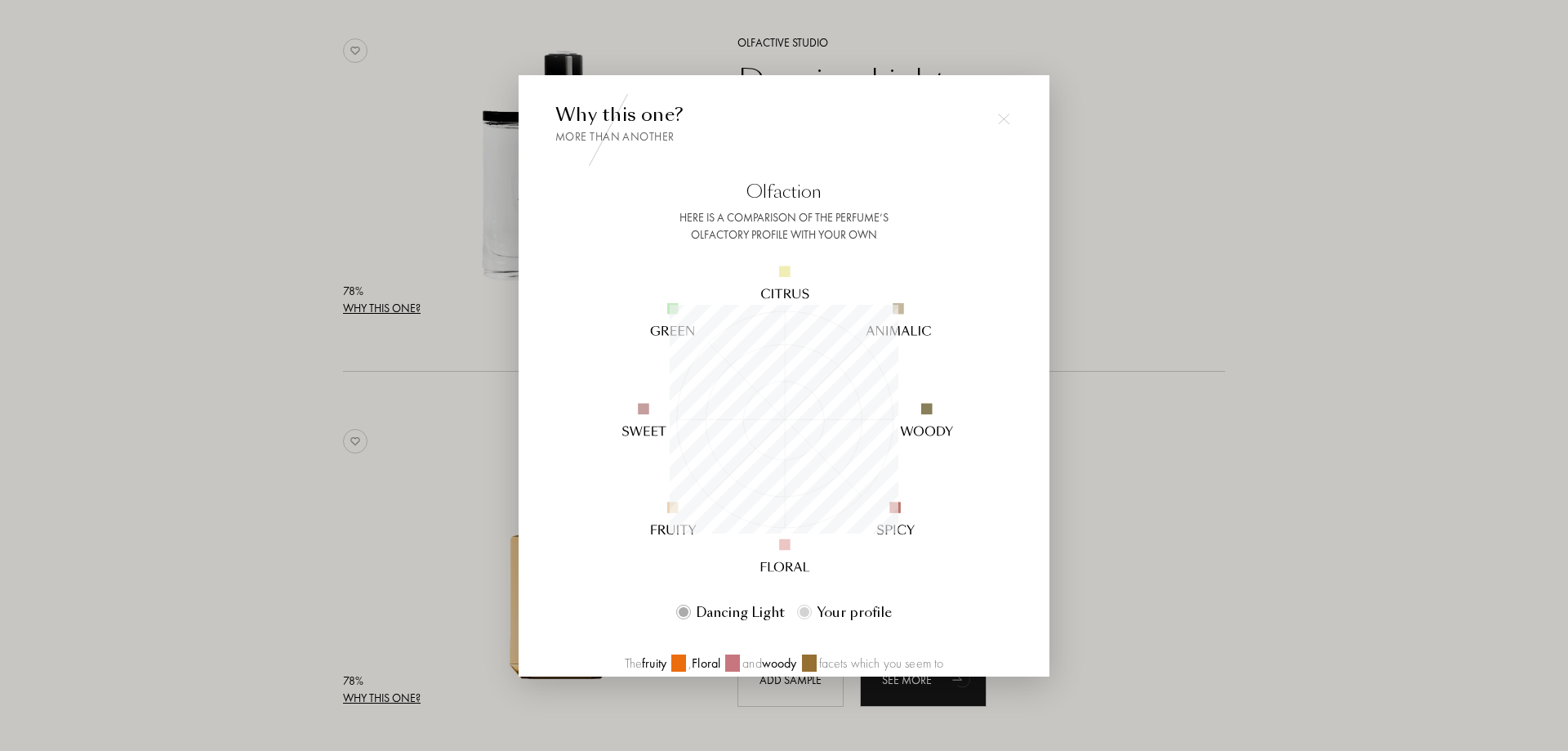
click at [105, 276] on div at bounding box center [784, 376] width 1568 height 751
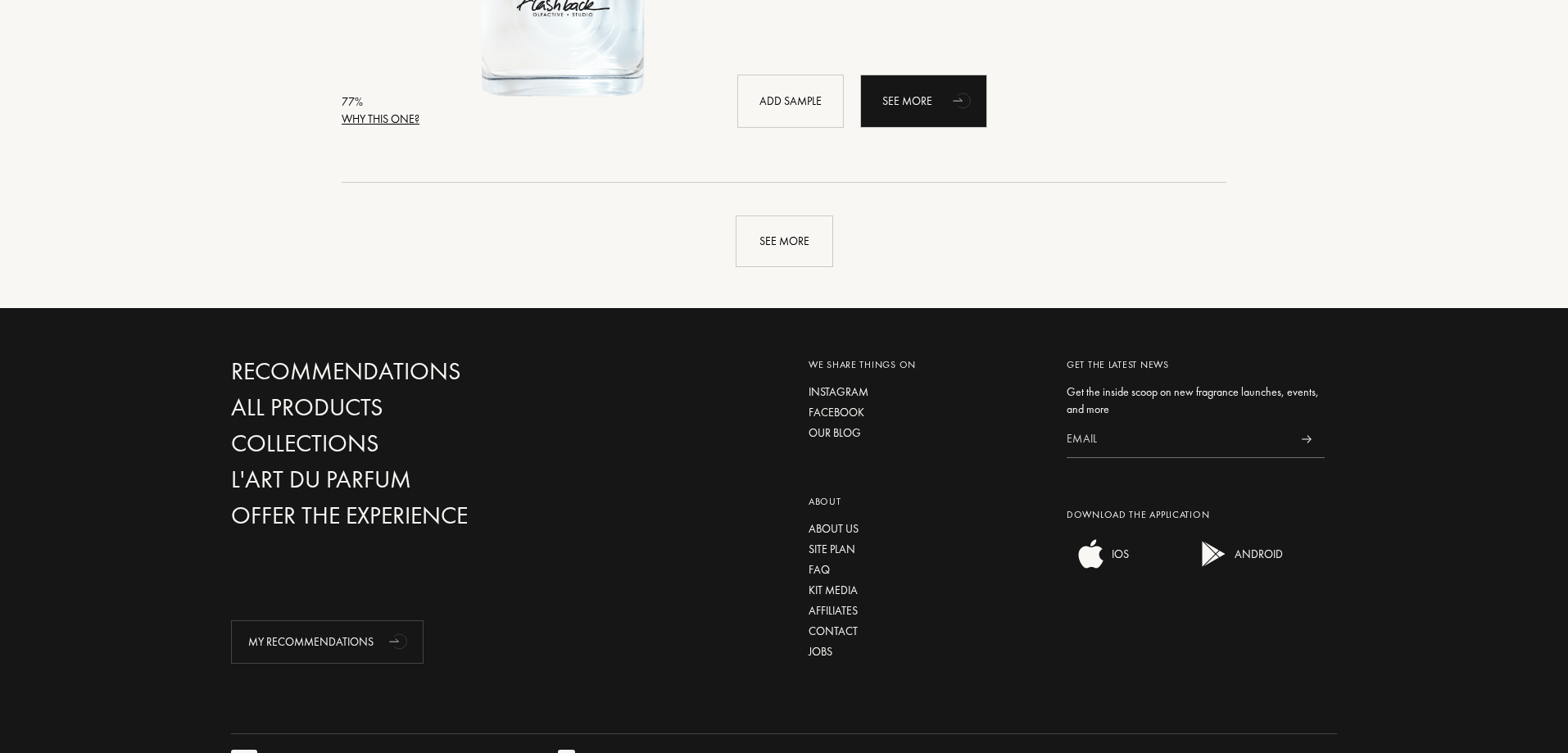
scroll to position [15733, 0]
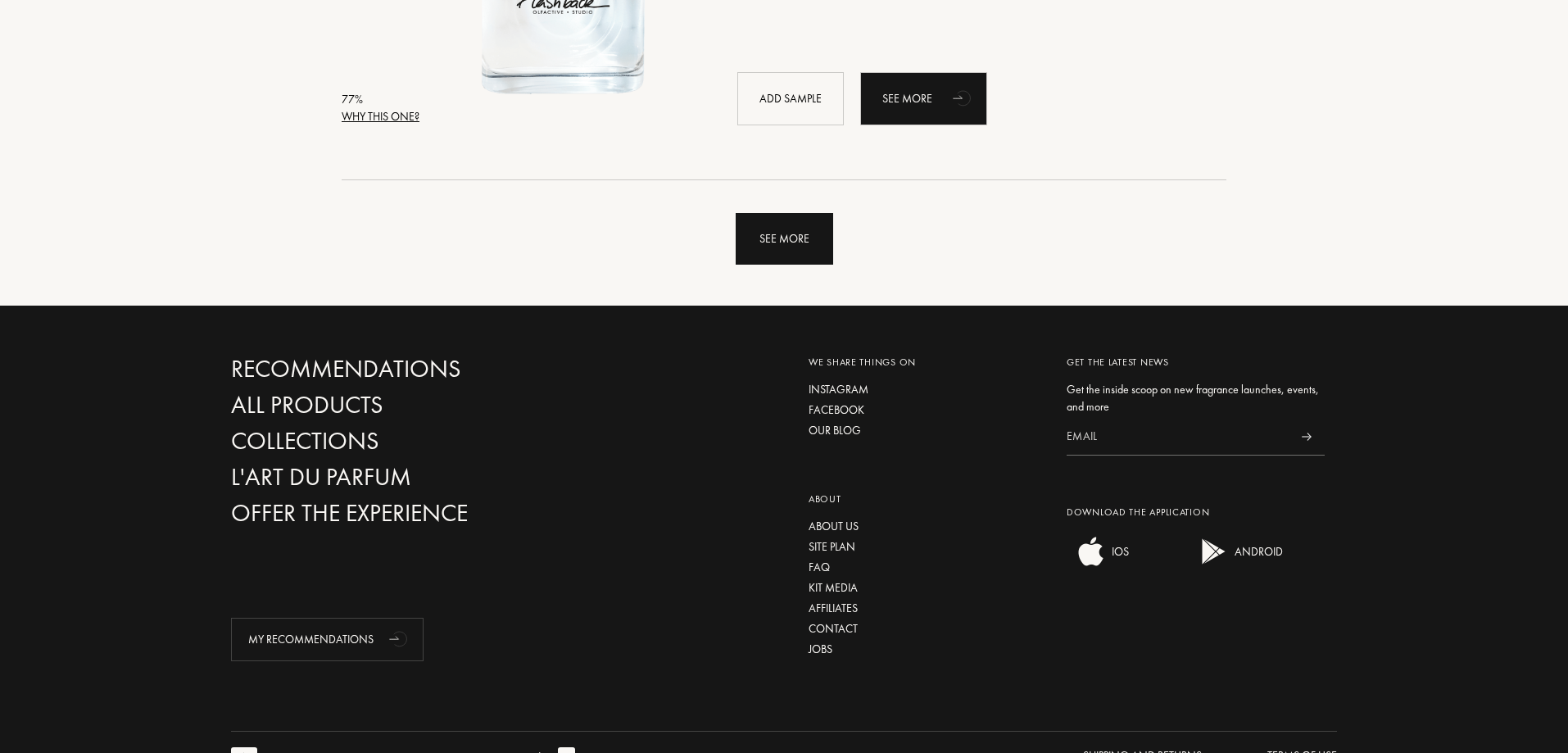
click at [781, 224] on div "See more" at bounding box center [784, 239] width 97 height 51
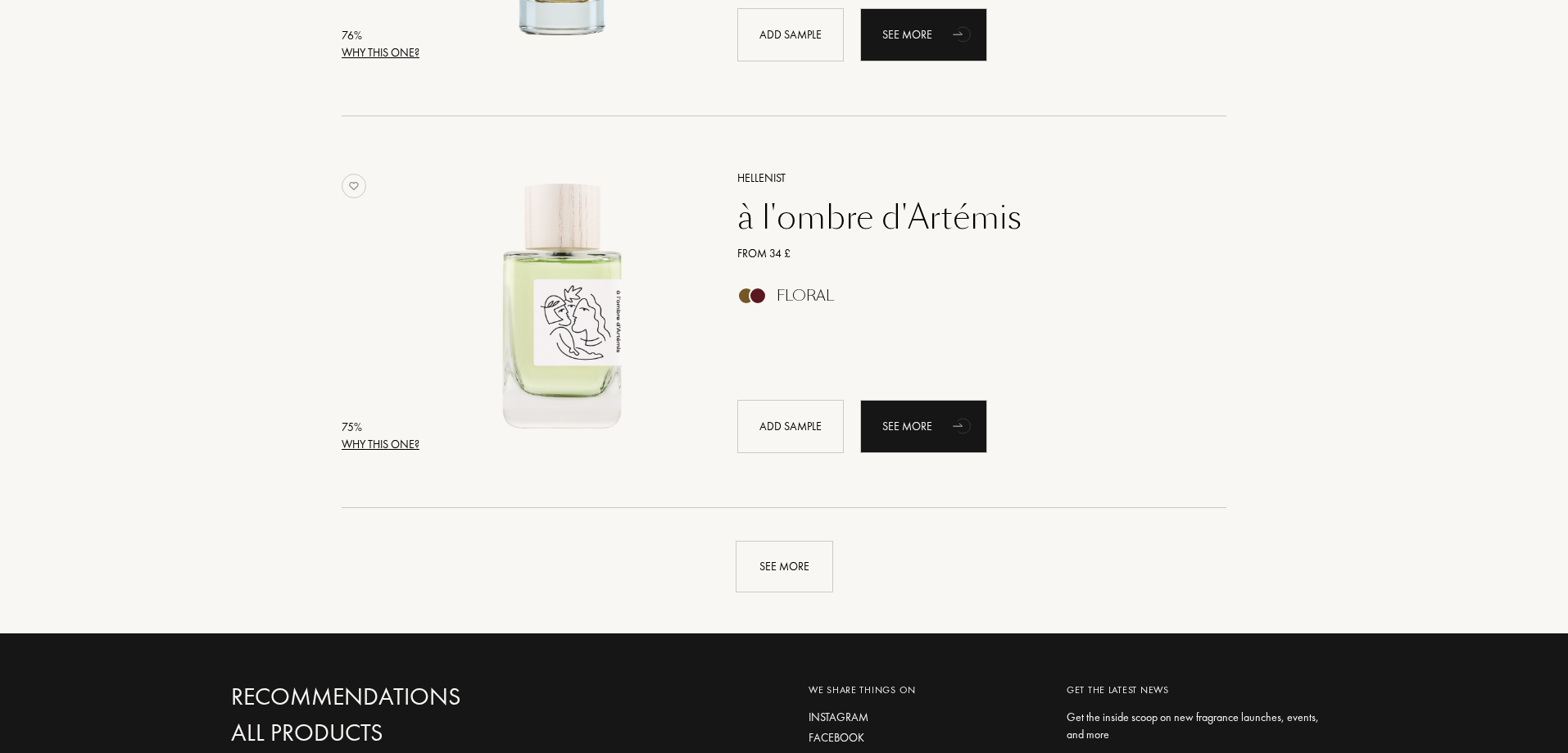
scroll to position [19338, 0]
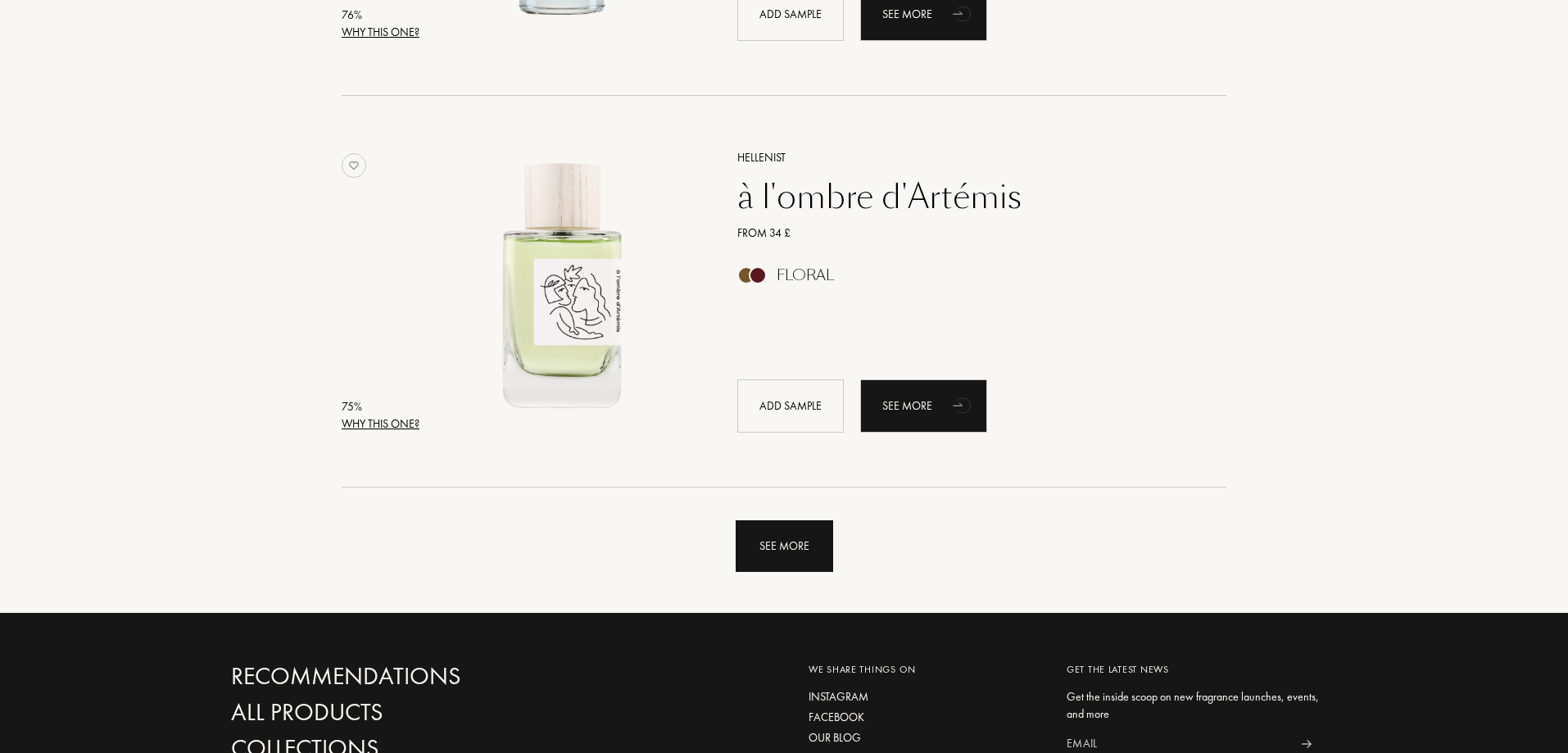
click at [813, 557] on div "See more" at bounding box center [784, 546] width 97 height 51
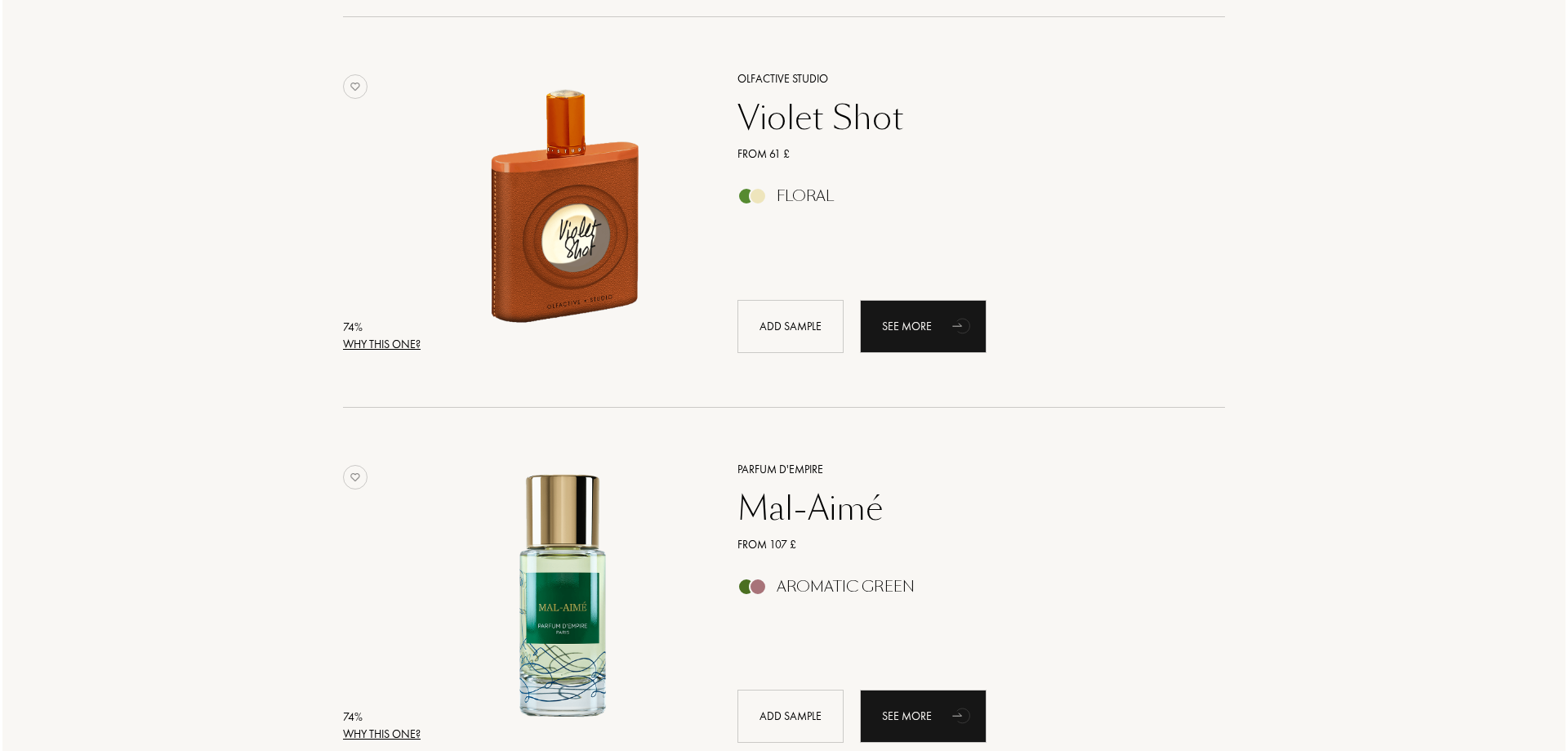
scroll to position [20921, 0]
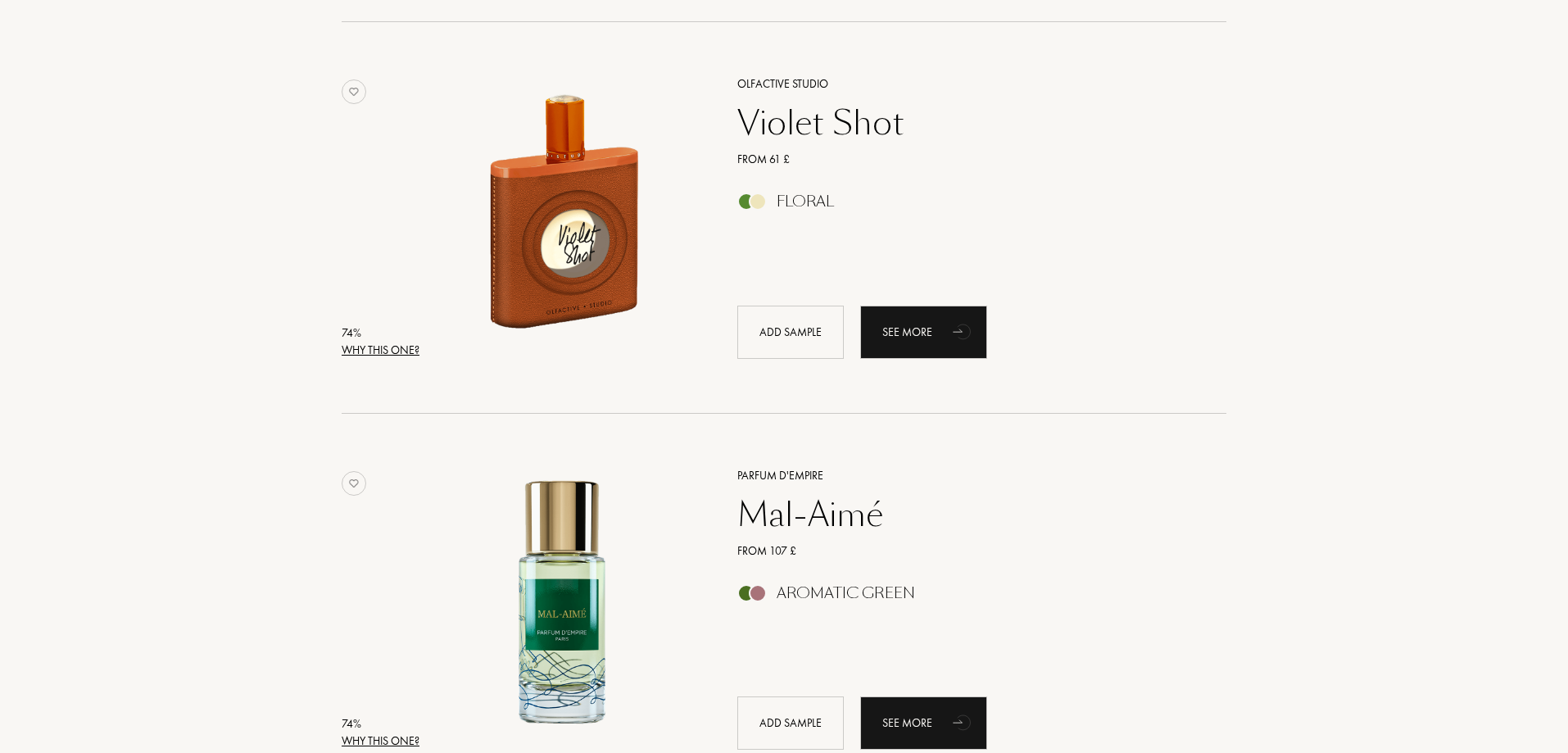
click at [382, 354] on div "Why this one?" at bounding box center [381, 350] width 78 height 17
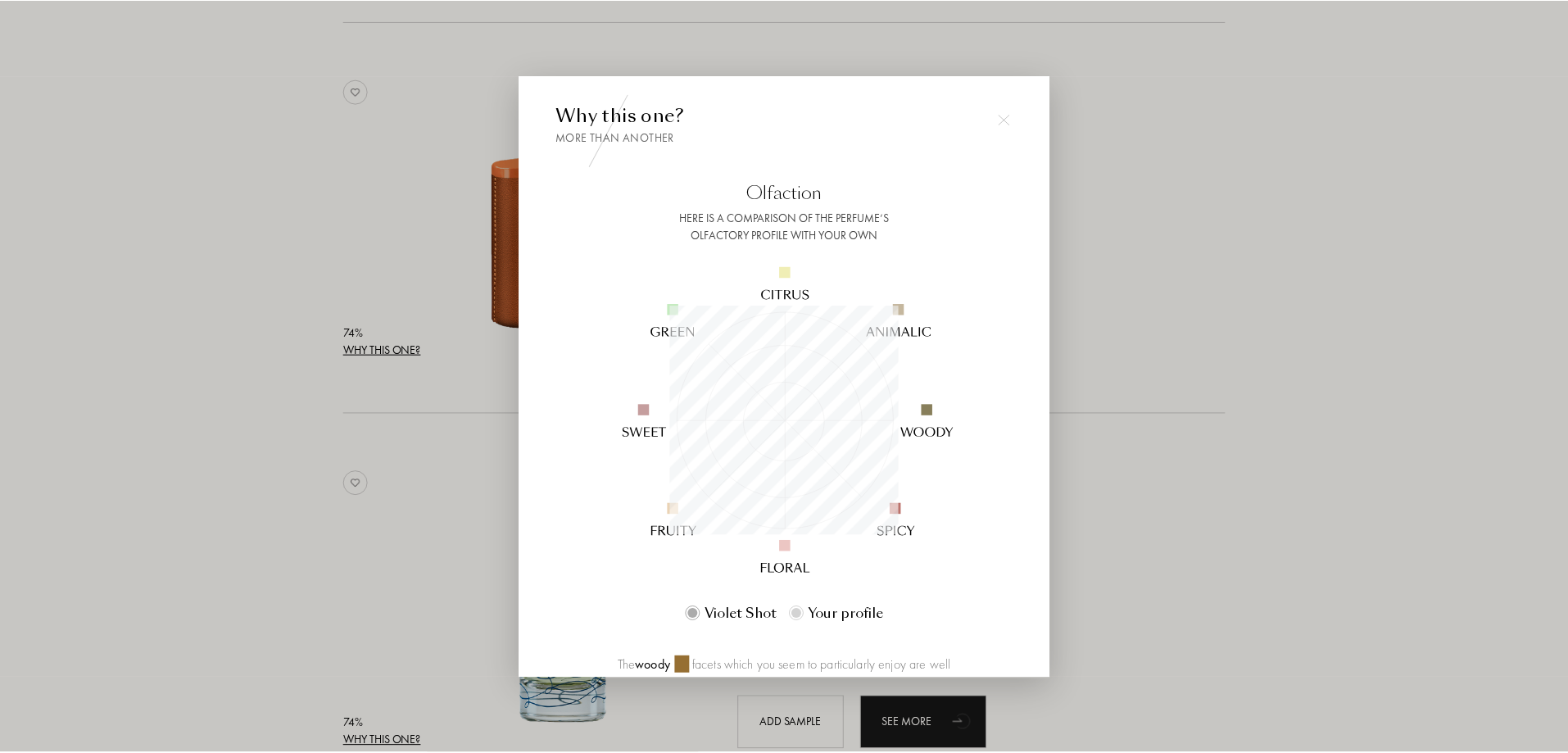
scroll to position [230, 230]
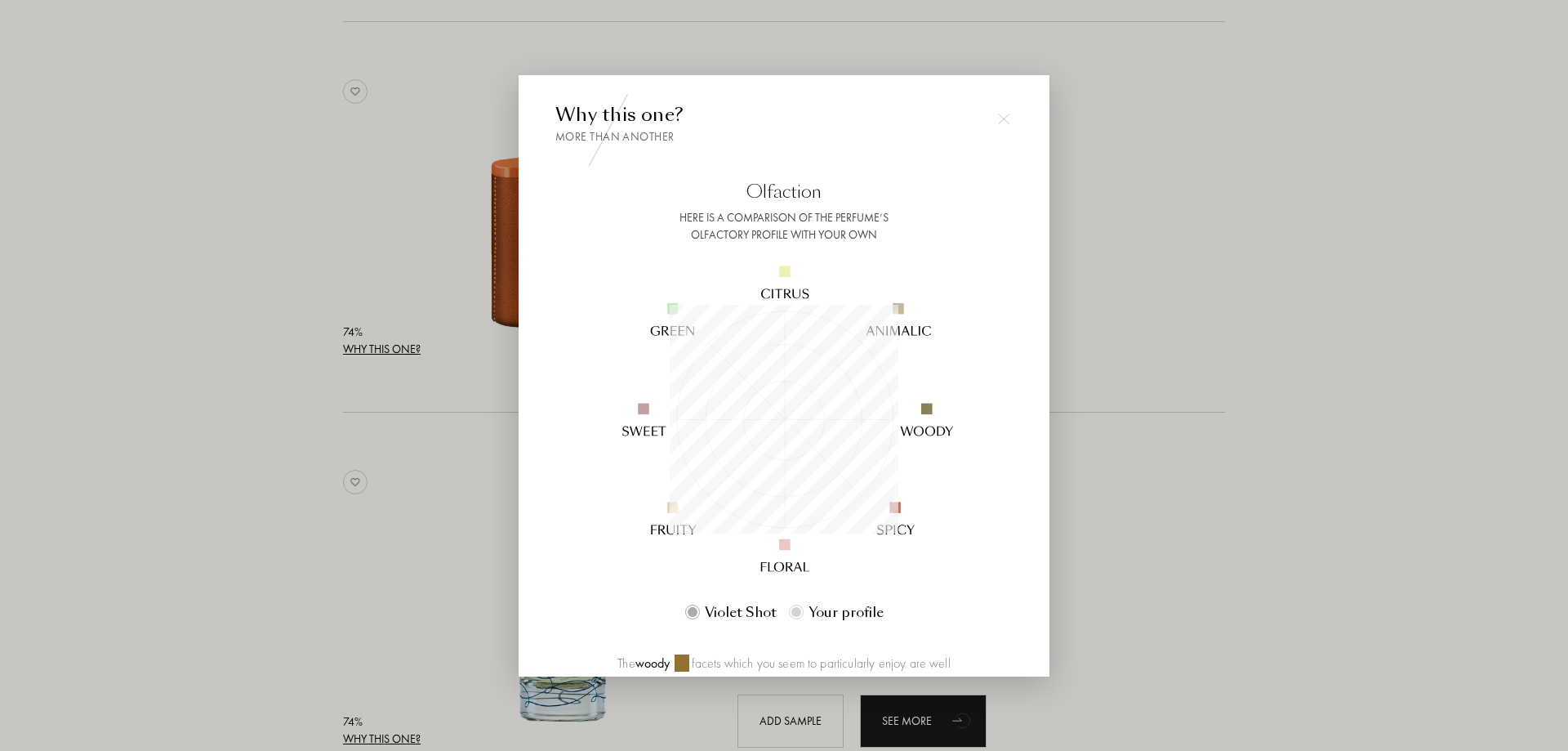
click at [212, 326] on div at bounding box center [784, 376] width 1568 height 751
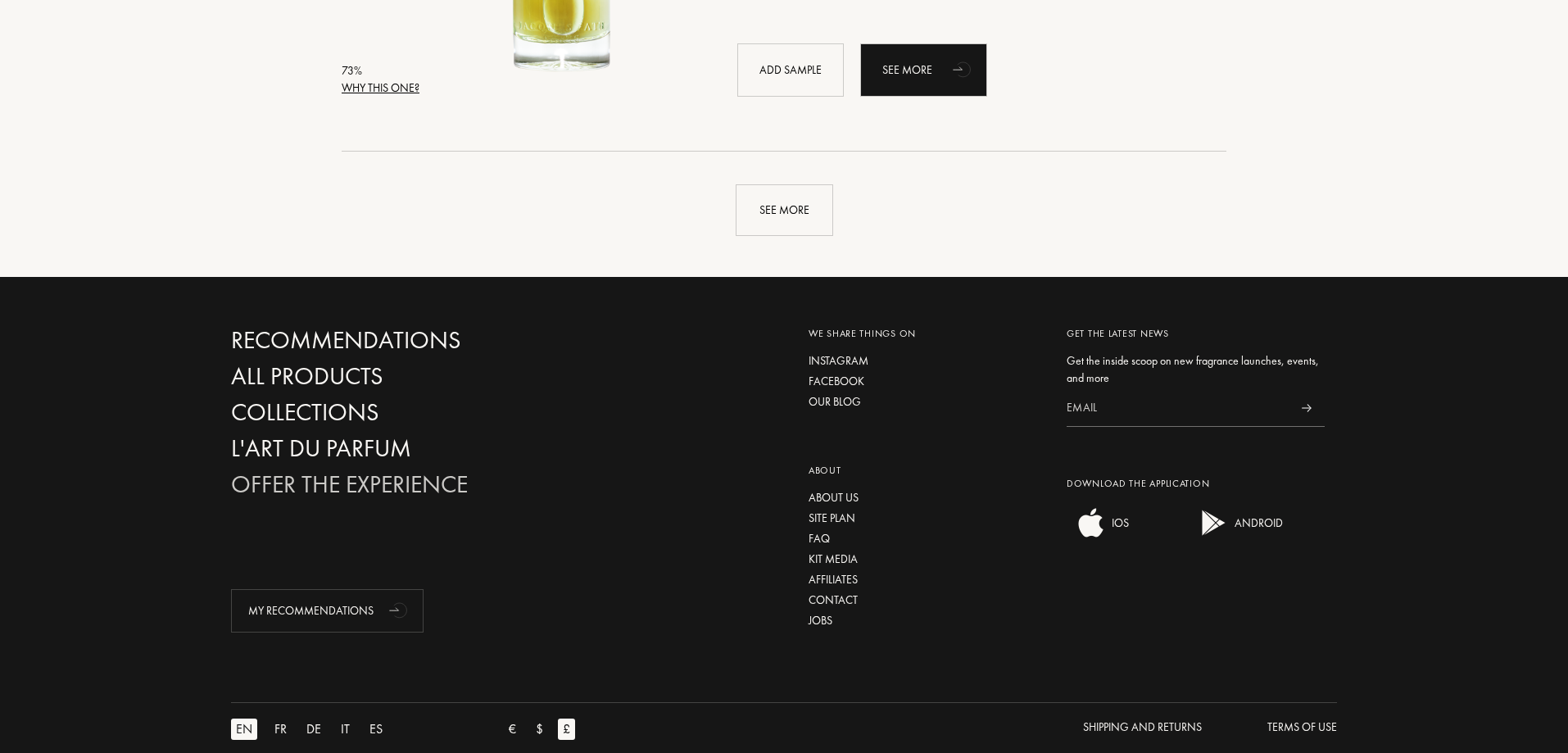
scroll to position [23615, 0]
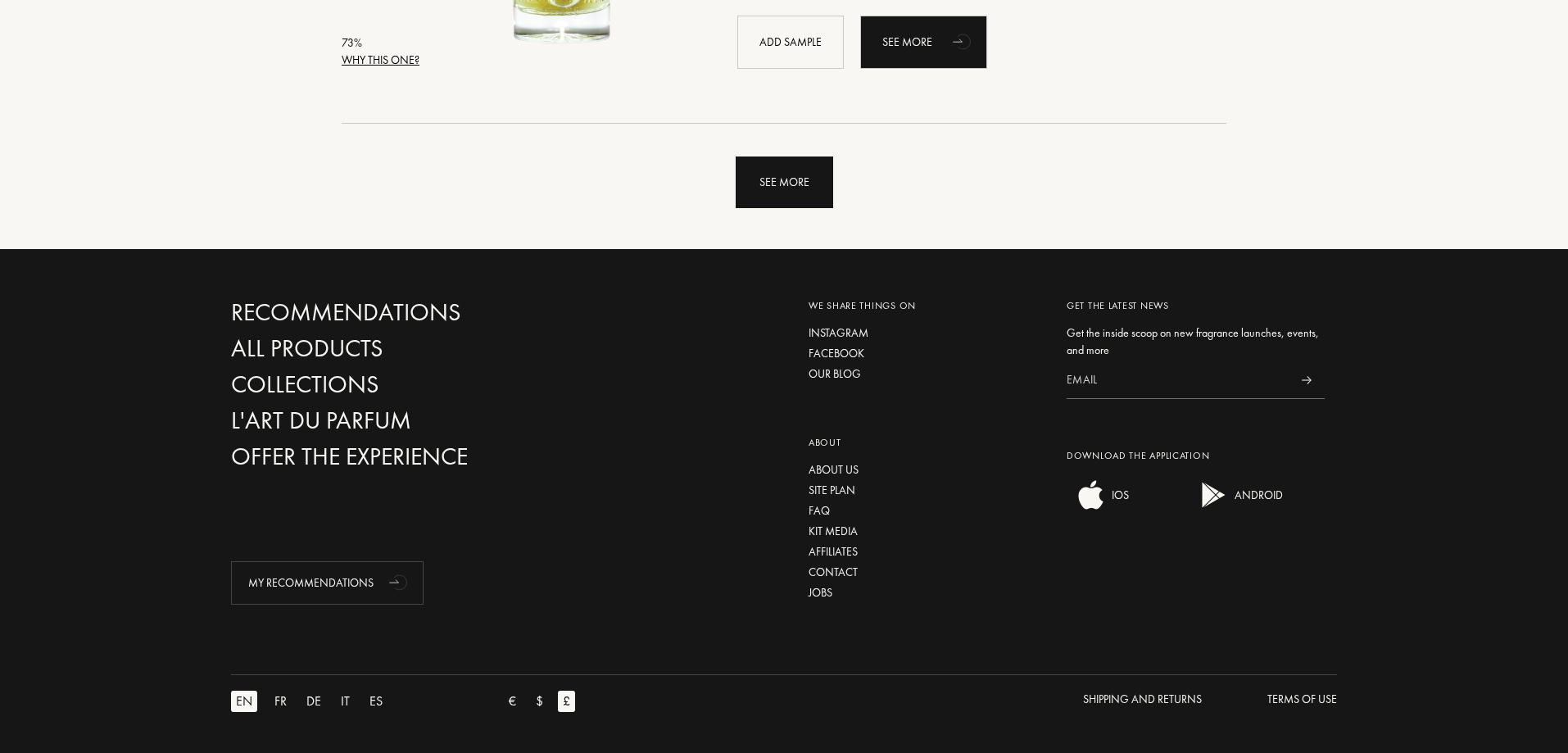
click at [820, 163] on div "See more" at bounding box center [784, 182] width 97 height 51
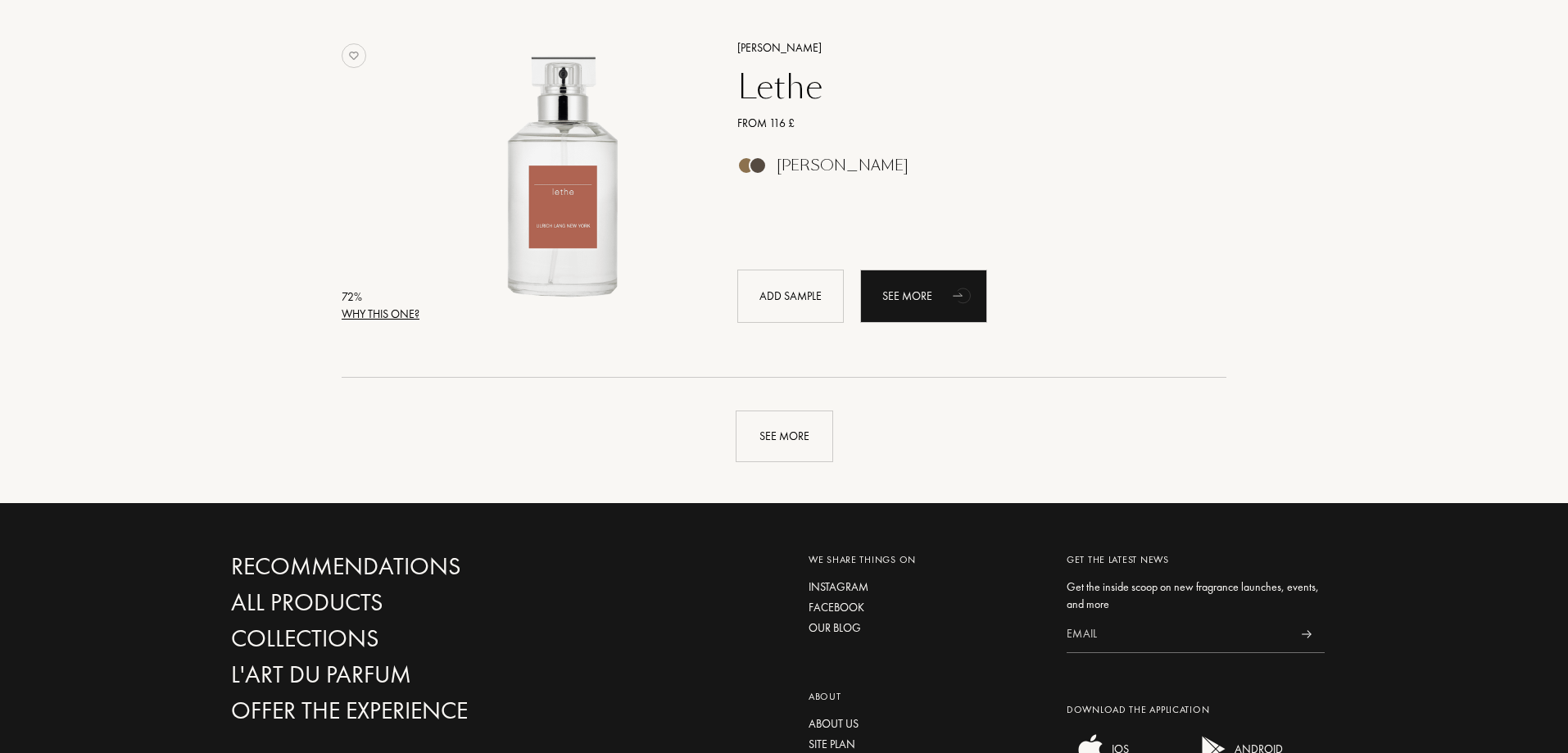
scroll to position [27528, 0]
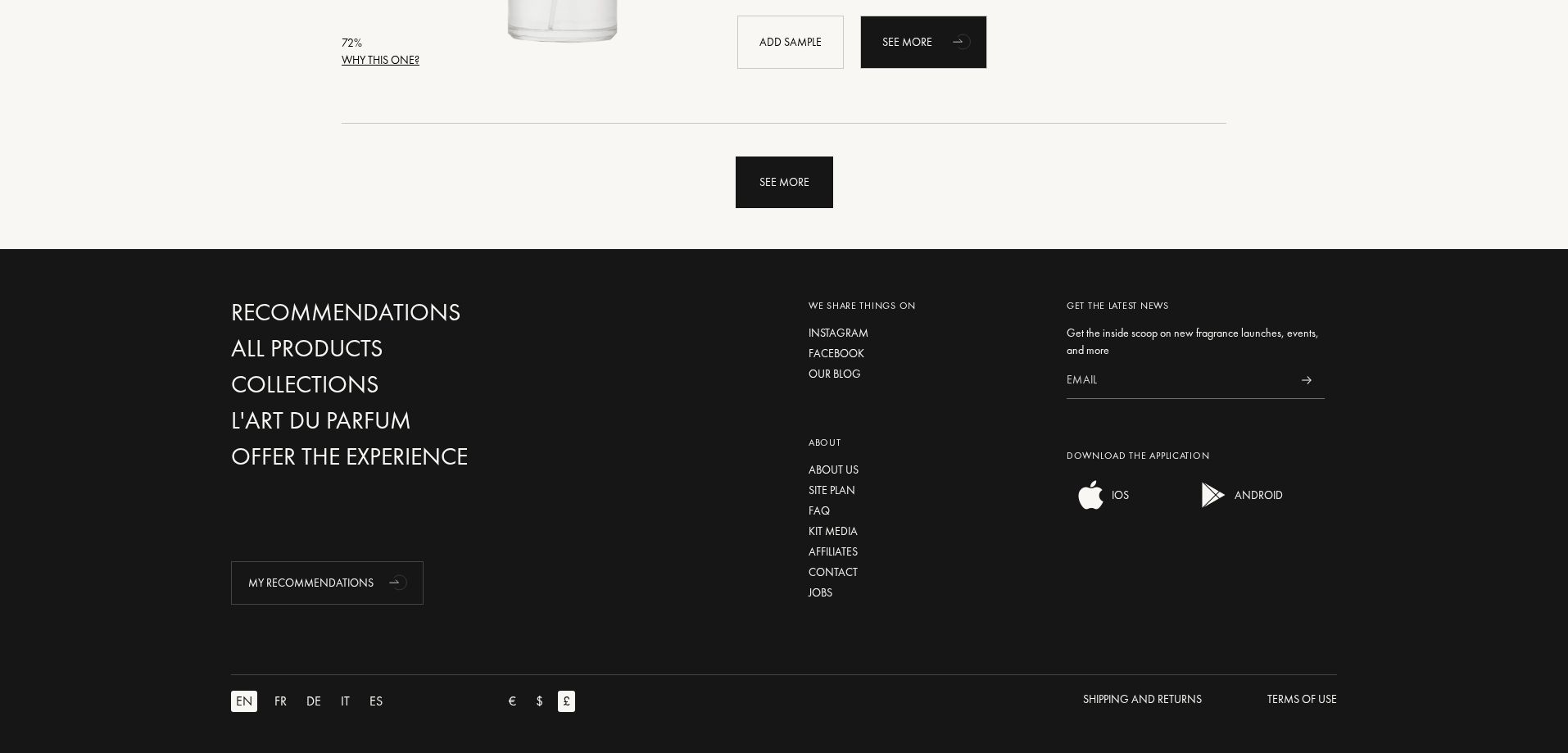
click at [776, 194] on div "See more" at bounding box center [784, 182] width 97 height 51
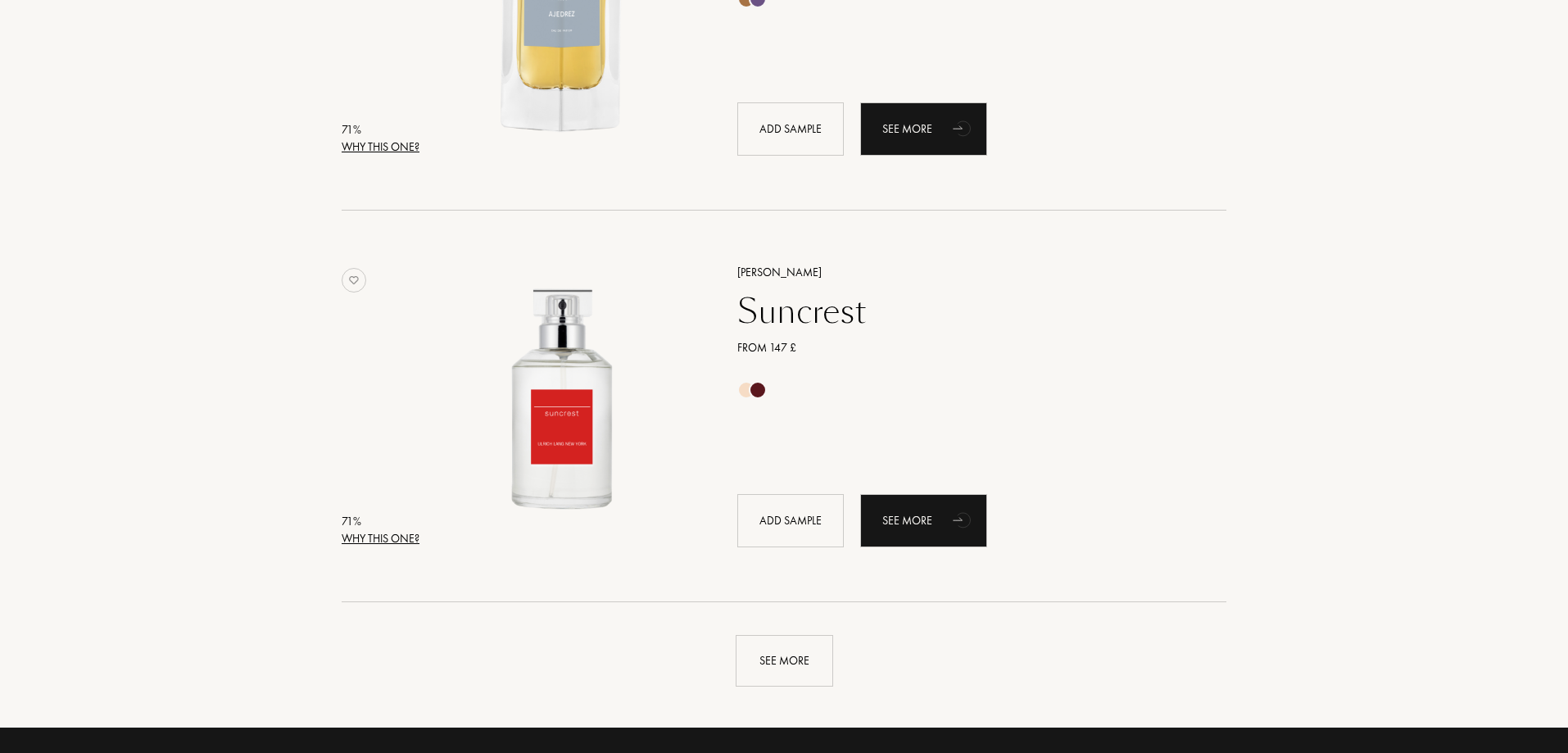
scroll to position [31052, 0]
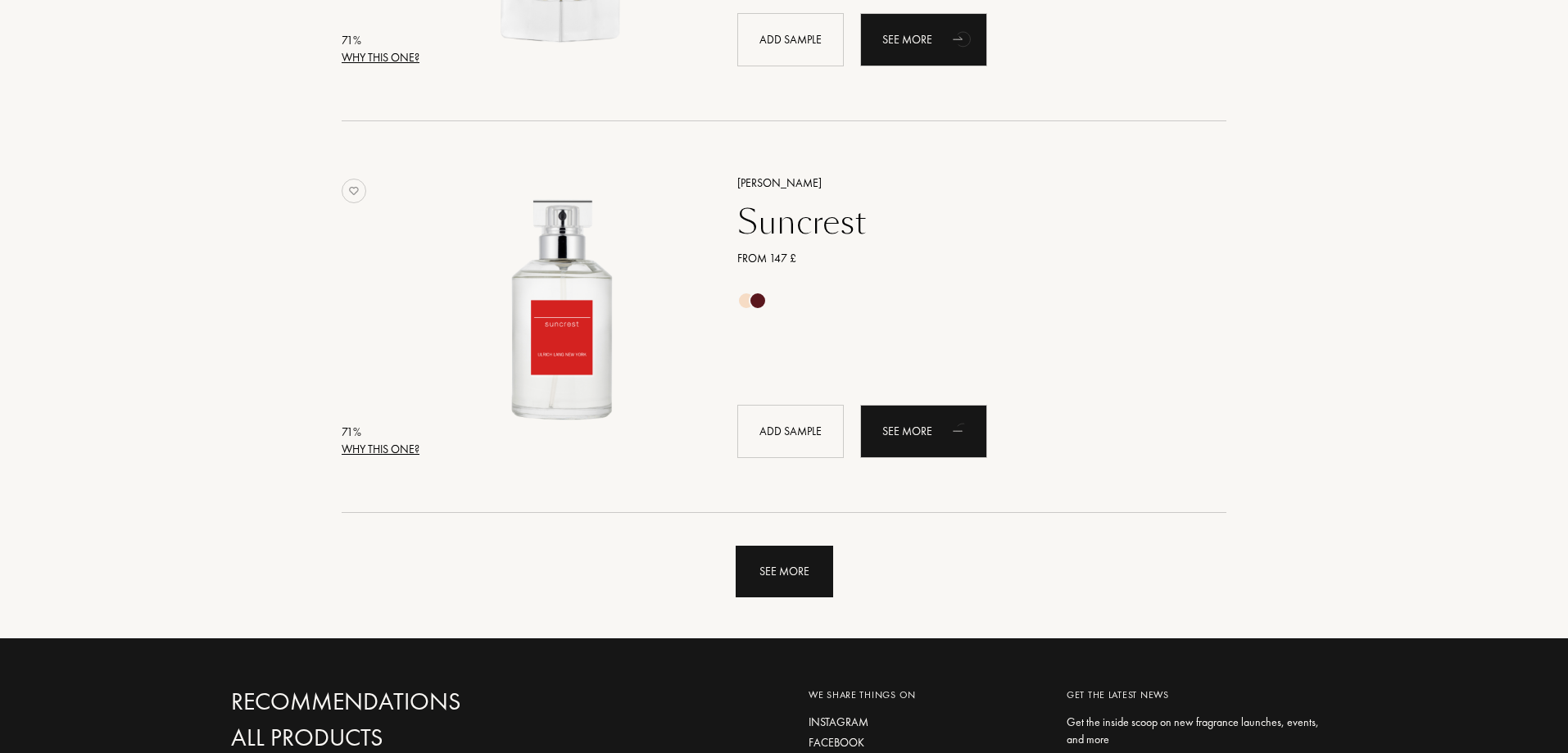
click at [797, 564] on div "See more" at bounding box center [784, 571] width 97 height 51
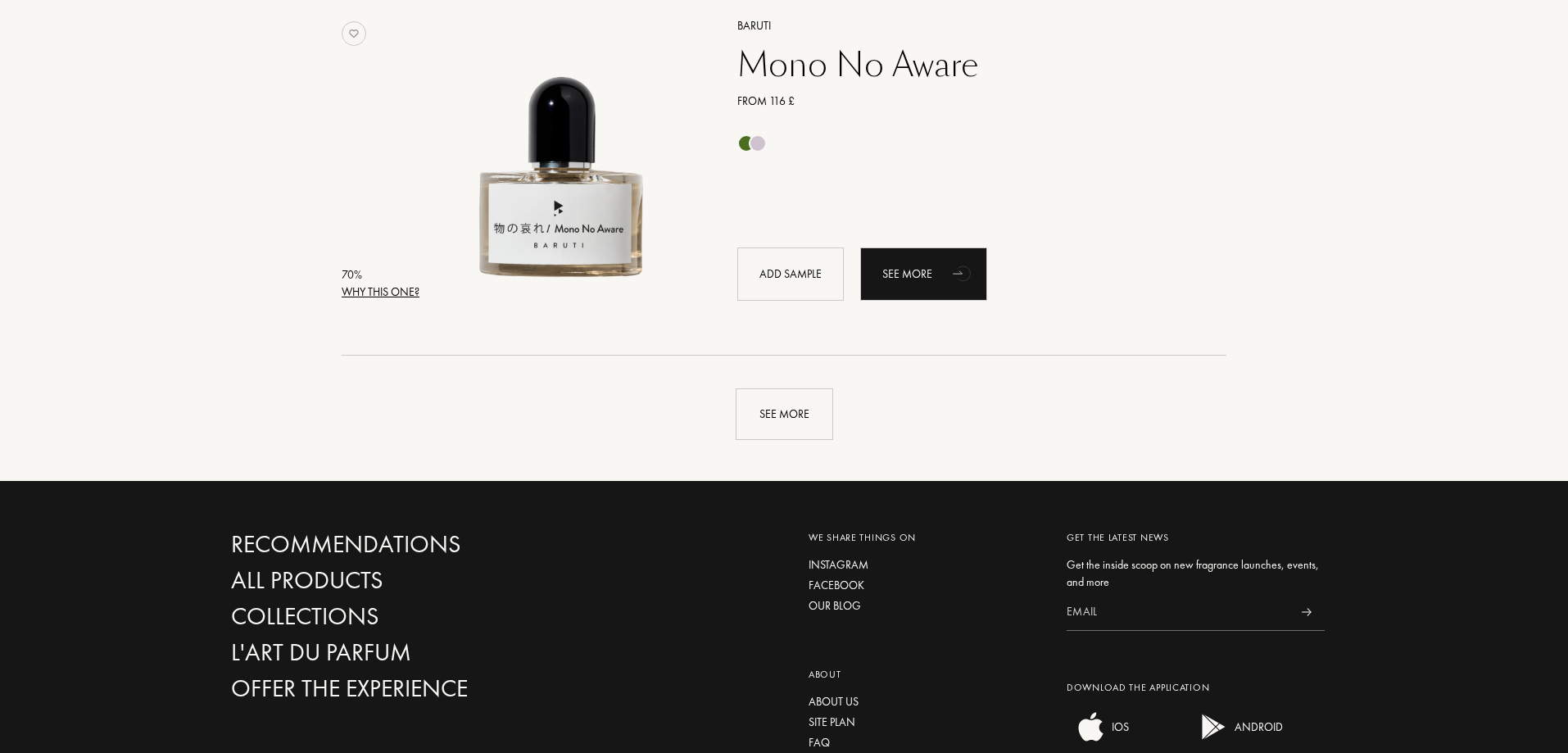
scroll to position [35149, 0]
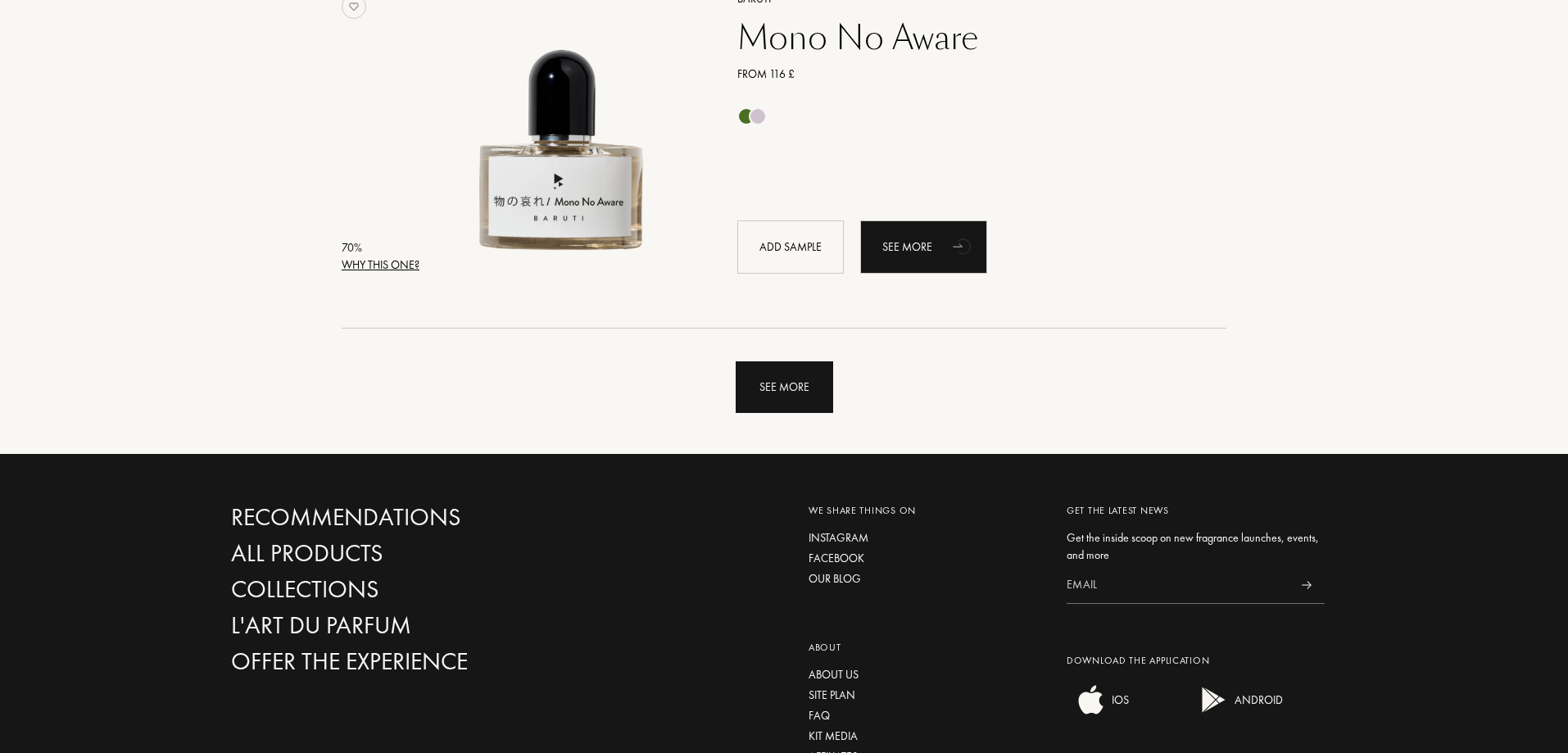
click at [809, 388] on div "See more" at bounding box center [784, 387] width 97 height 51
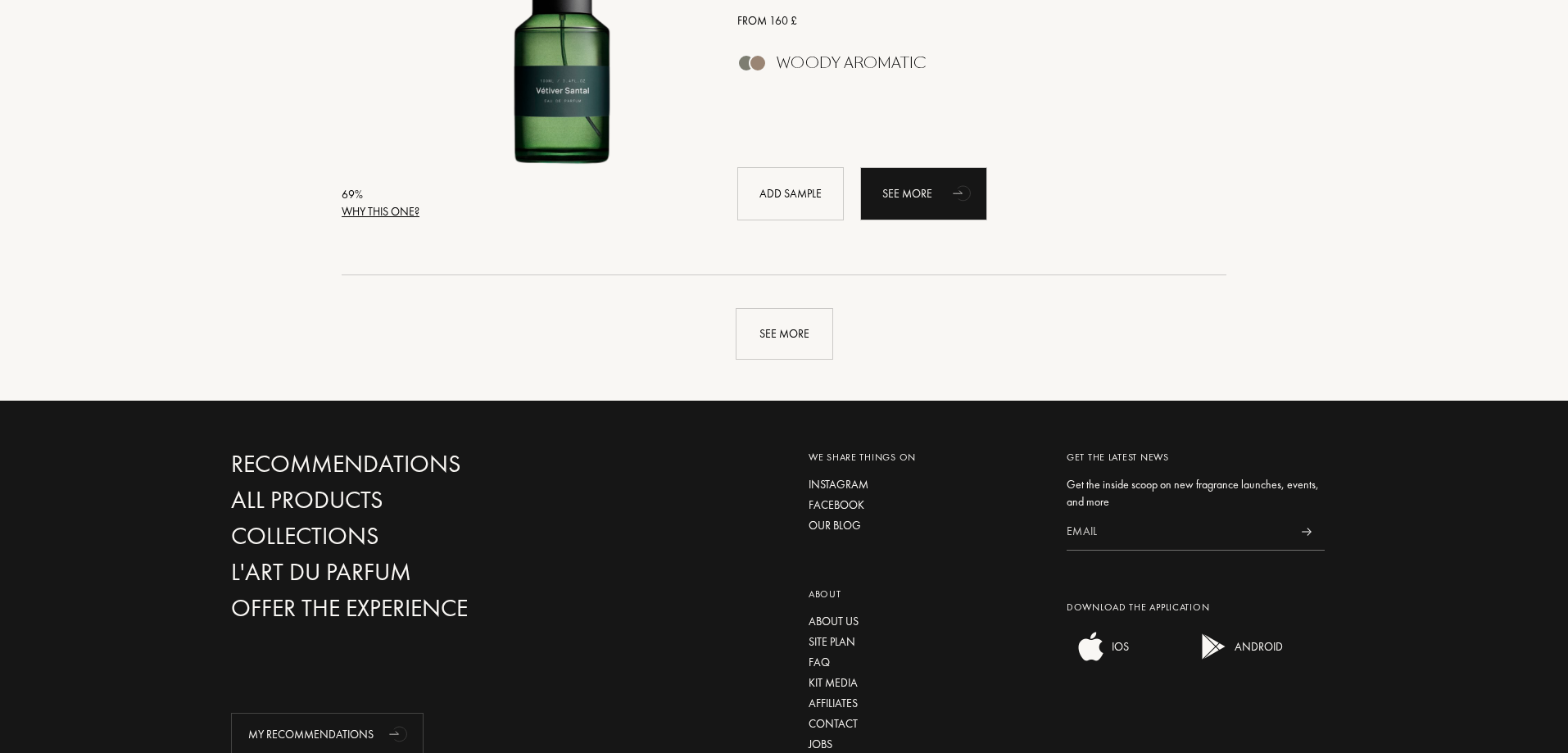
scroll to position [39164, 0]
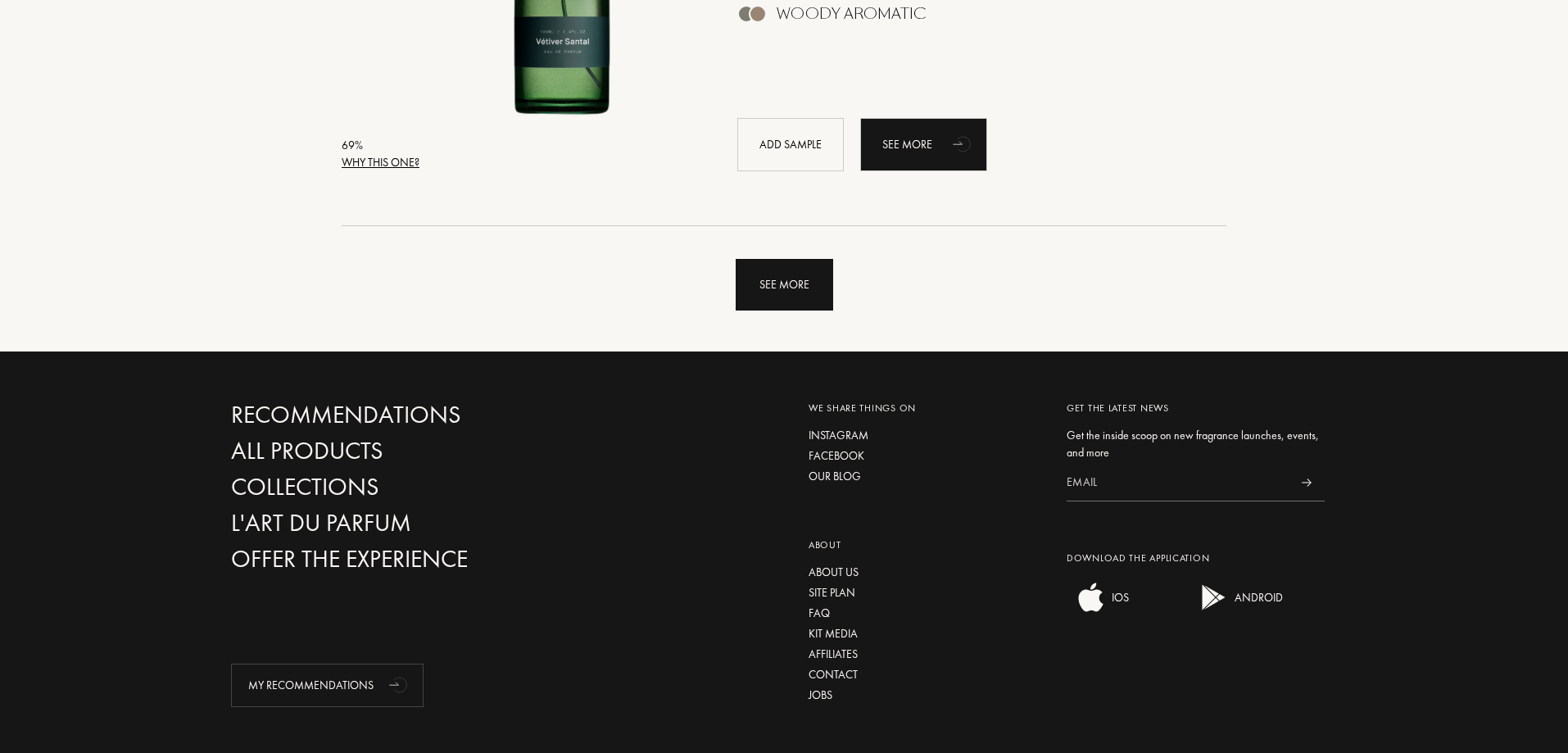
click at [818, 295] on div "See more" at bounding box center [784, 285] width 97 height 51
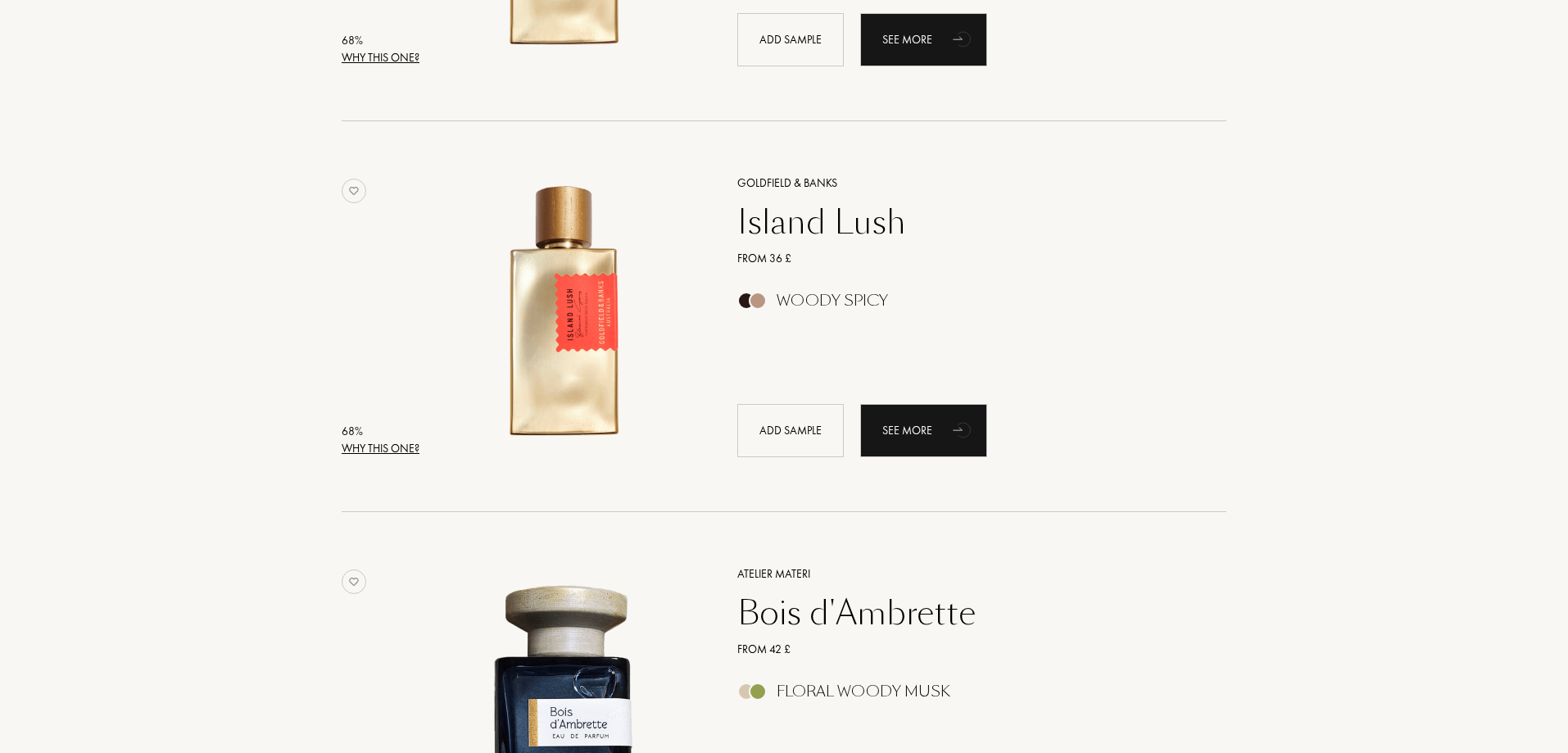
scroll to position [42851, 0]
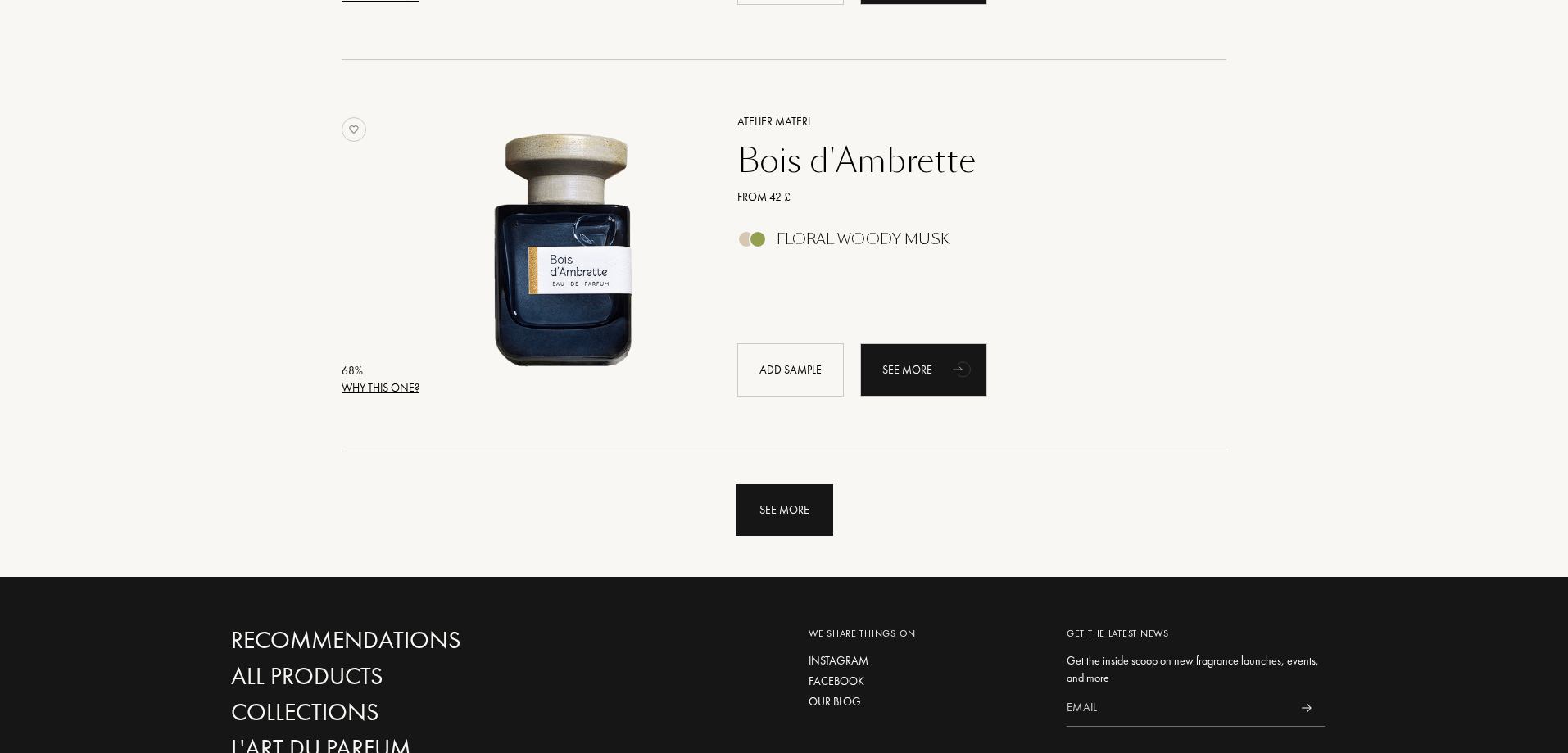
click at [781, 525] on div "See more" at bounding box center [784, 510] width 97 height 51
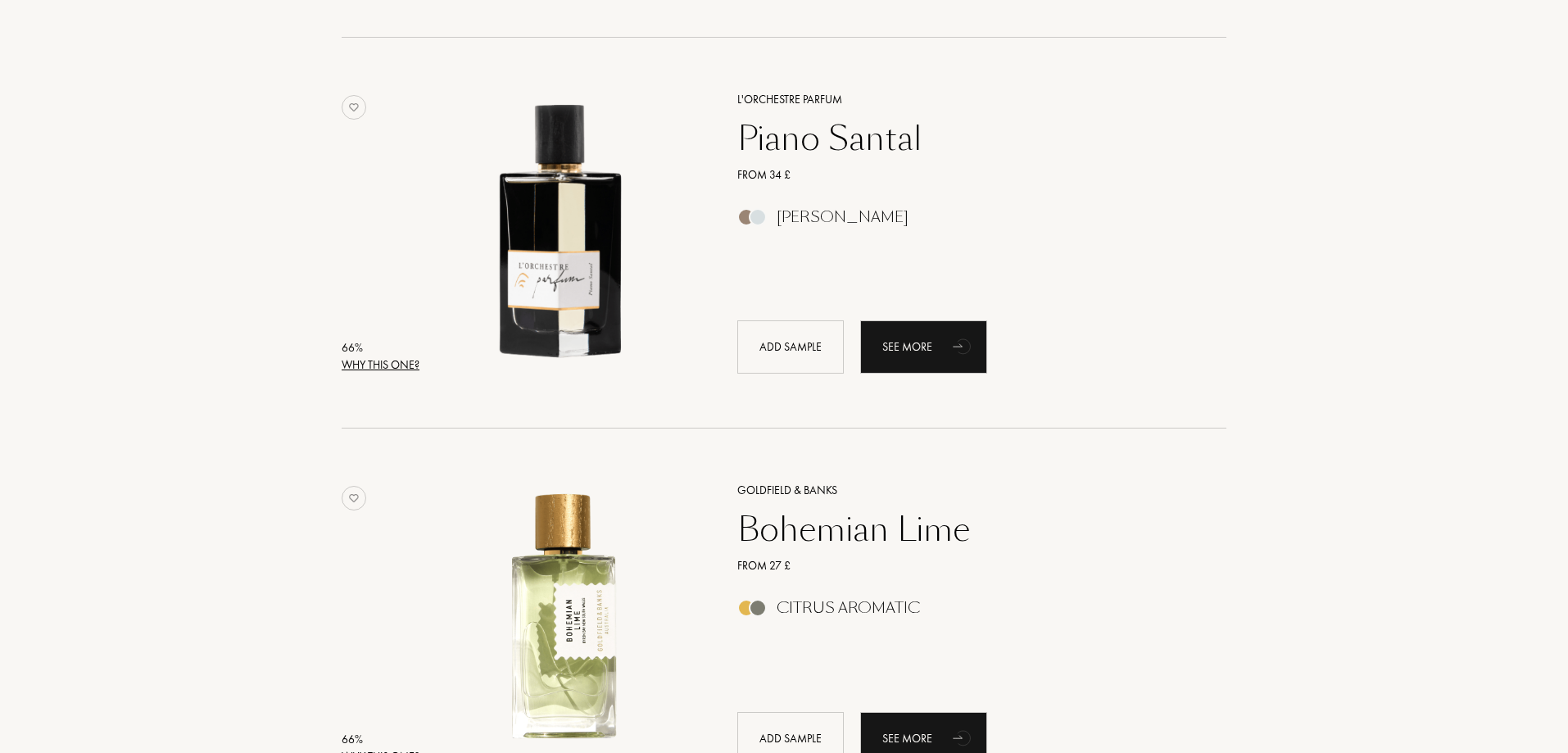
scroll to position [46703, 0]
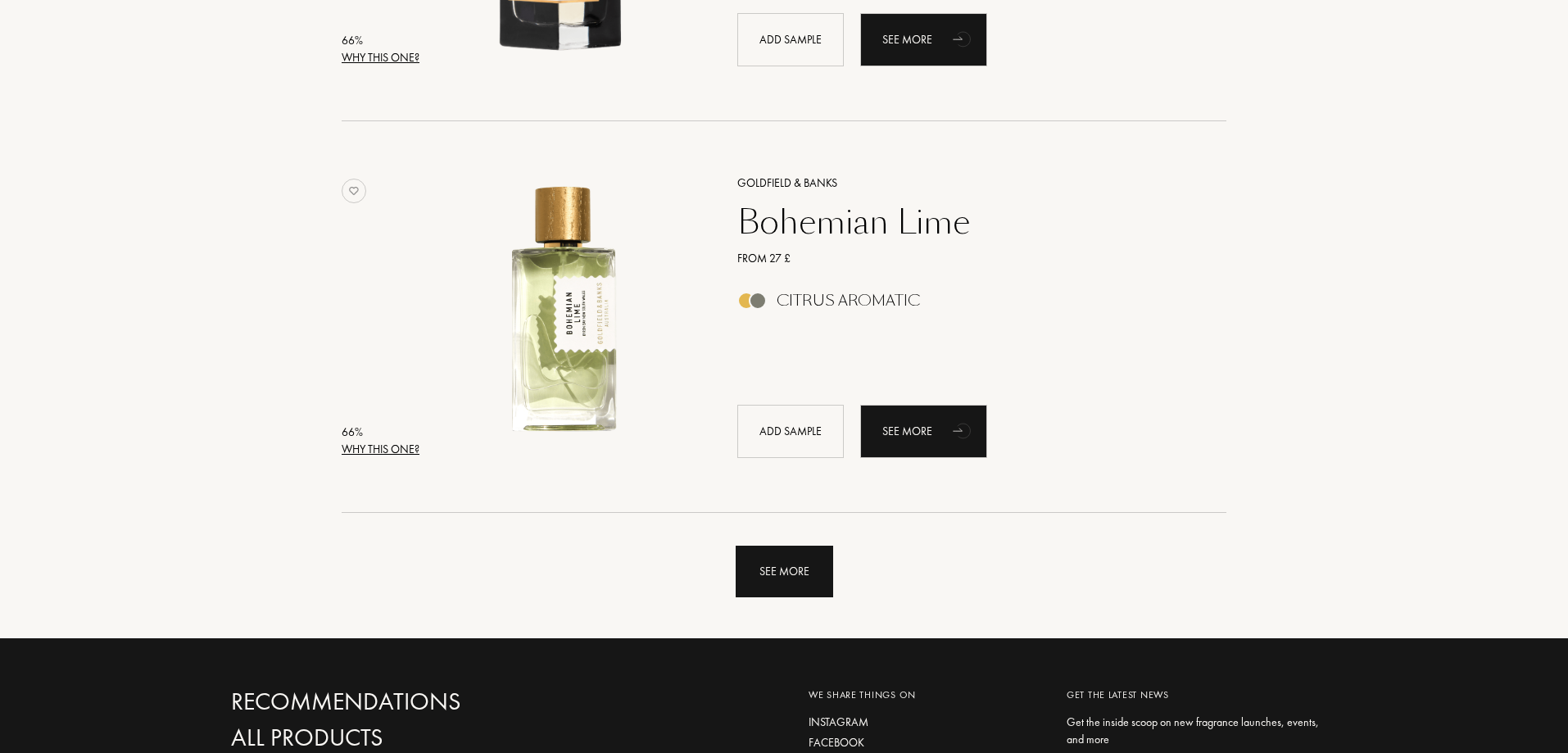
click at [818, 584] on div "See more" at bounding box center [784, 571] width 97 height 51
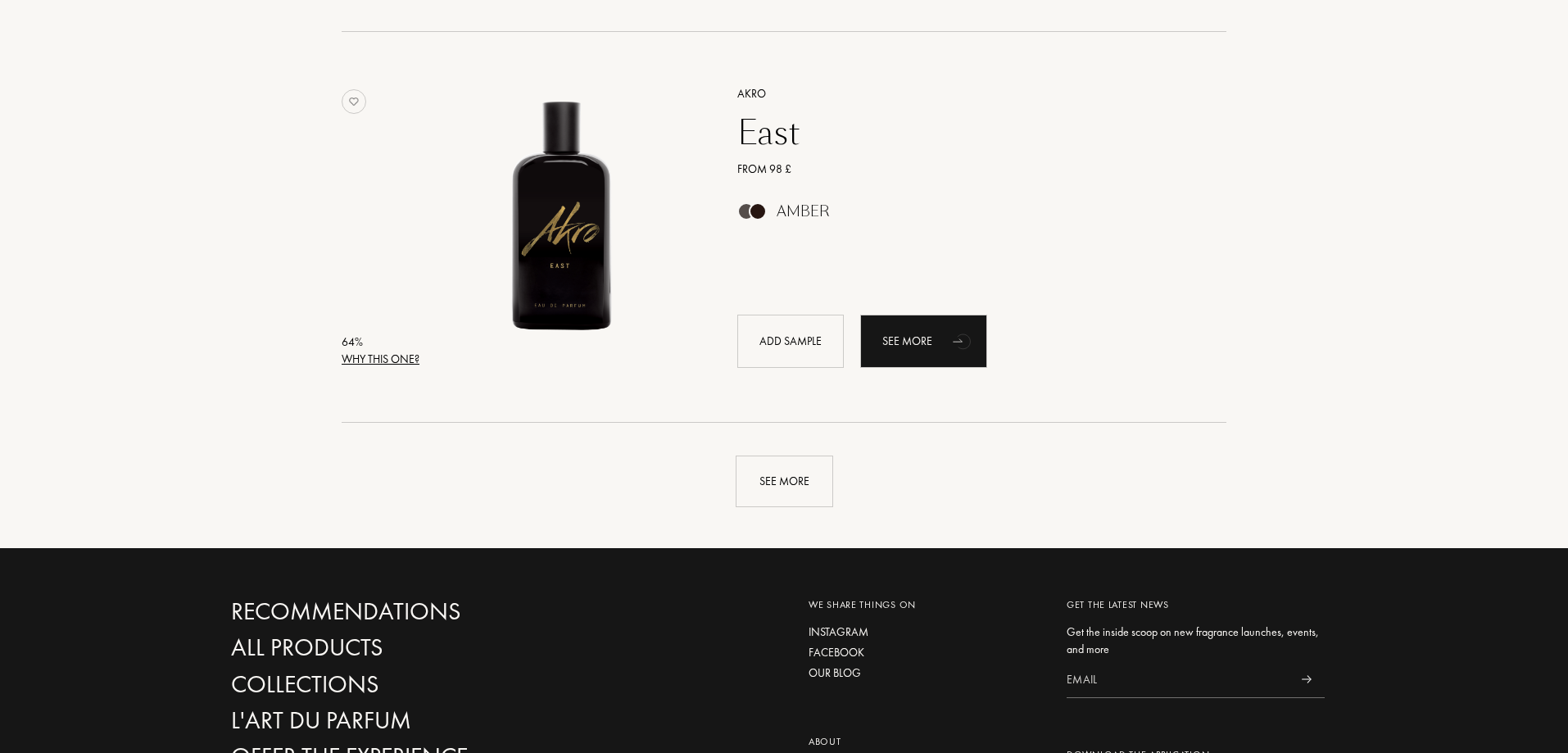
scroll to position [50676, 0]
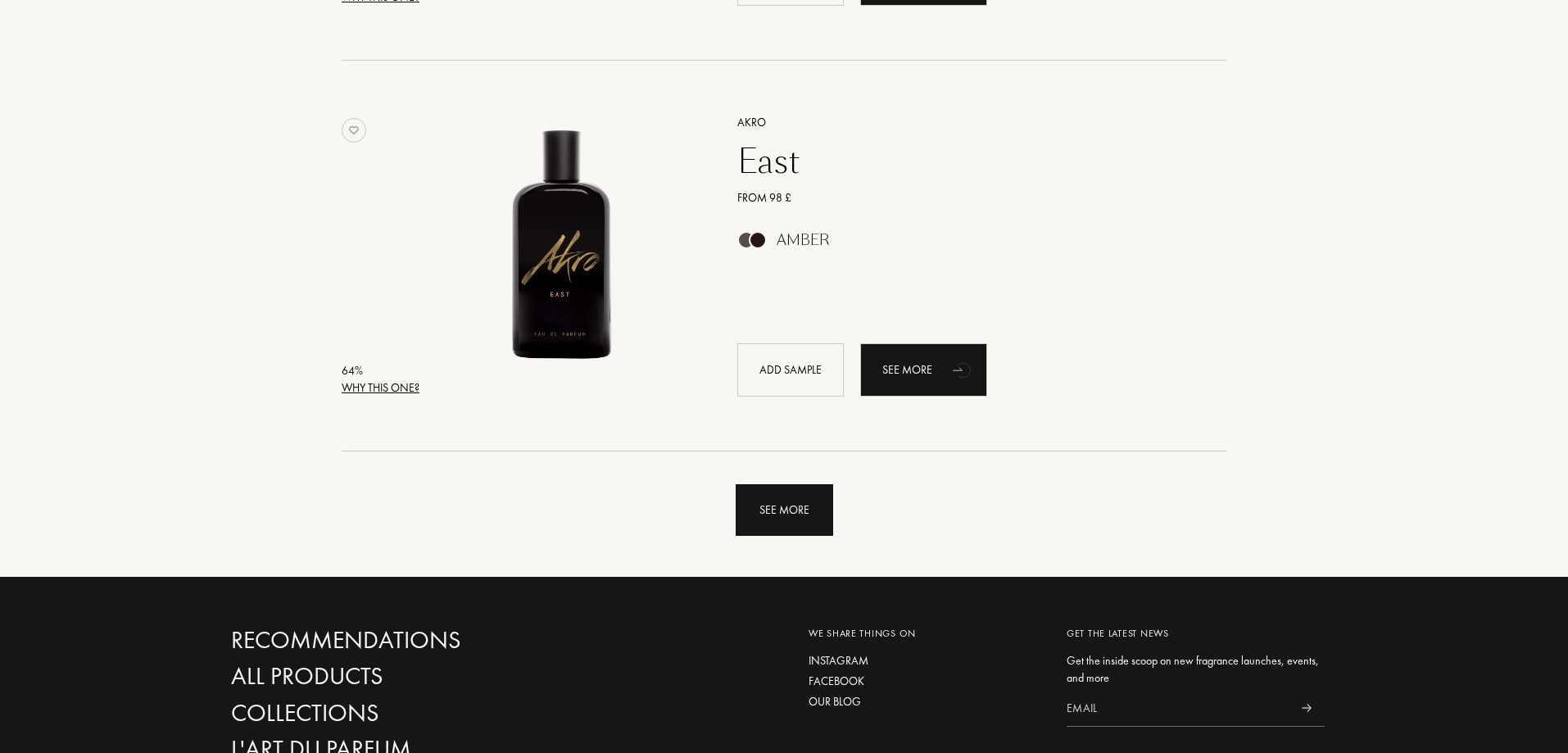
click at [825, 521] on div "See more" at bounding box center [784, 510] width 97 height 51
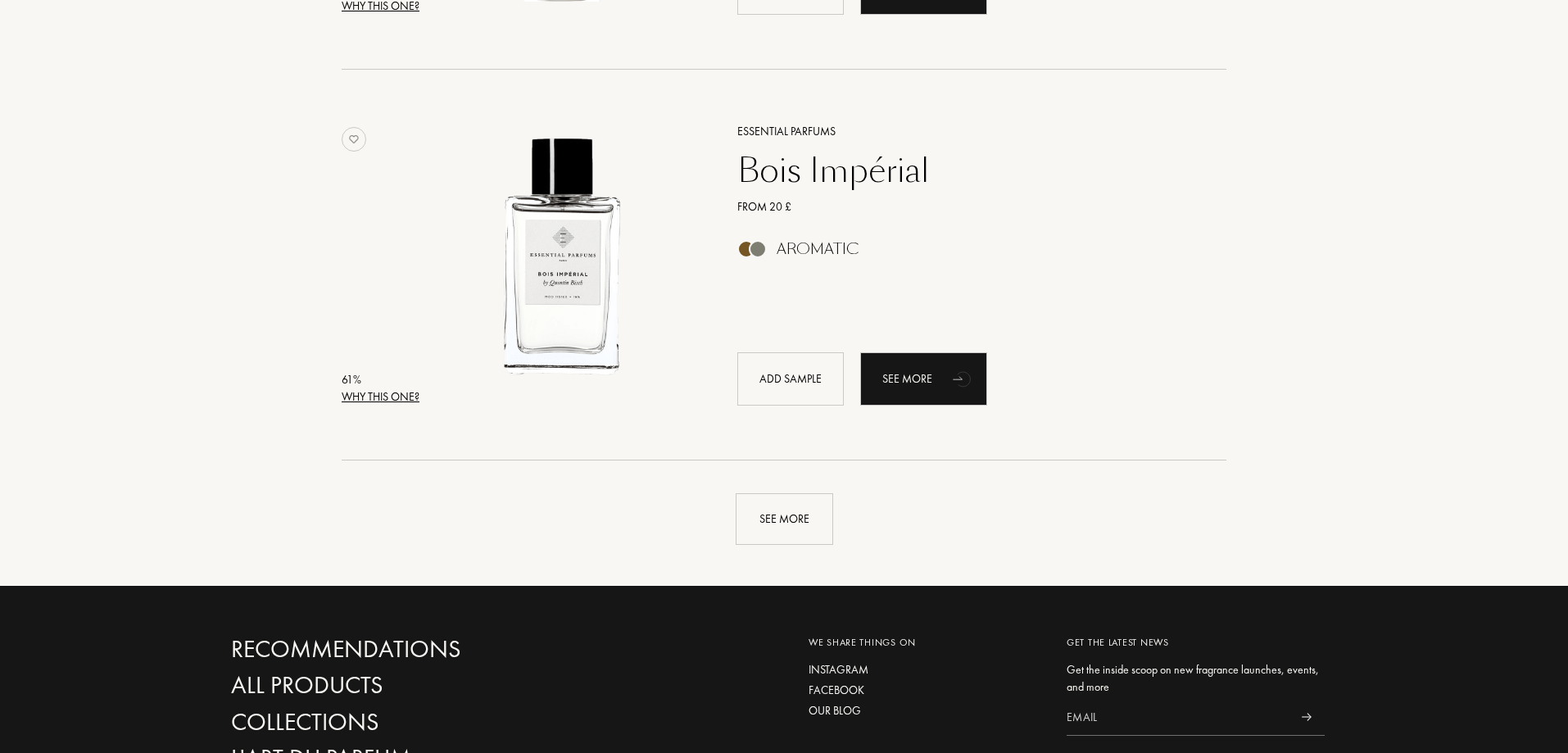
scroll to position [54609, 0]
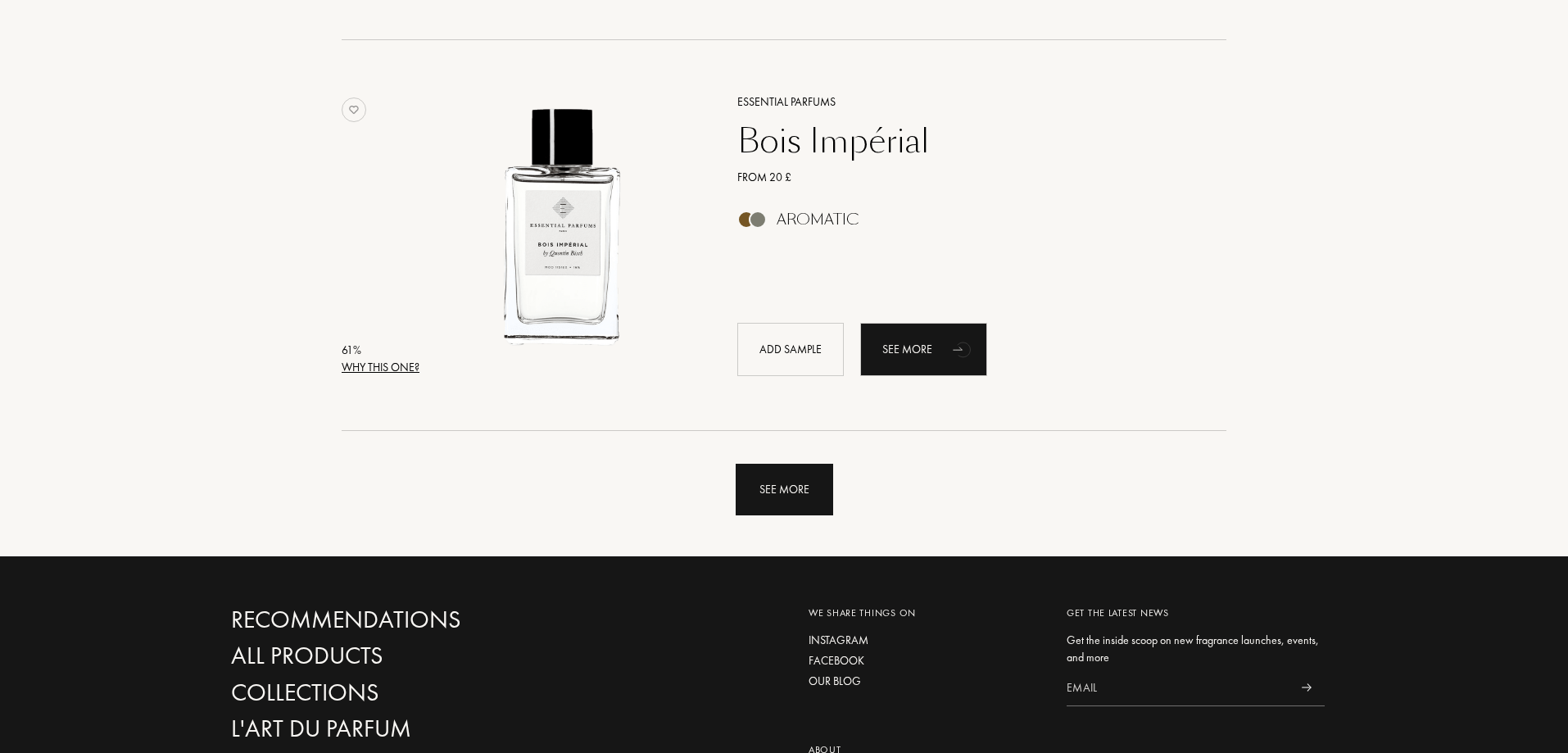
click at [776, 499] on div "See more" at bounding box center [784, 490] width 97 height 51
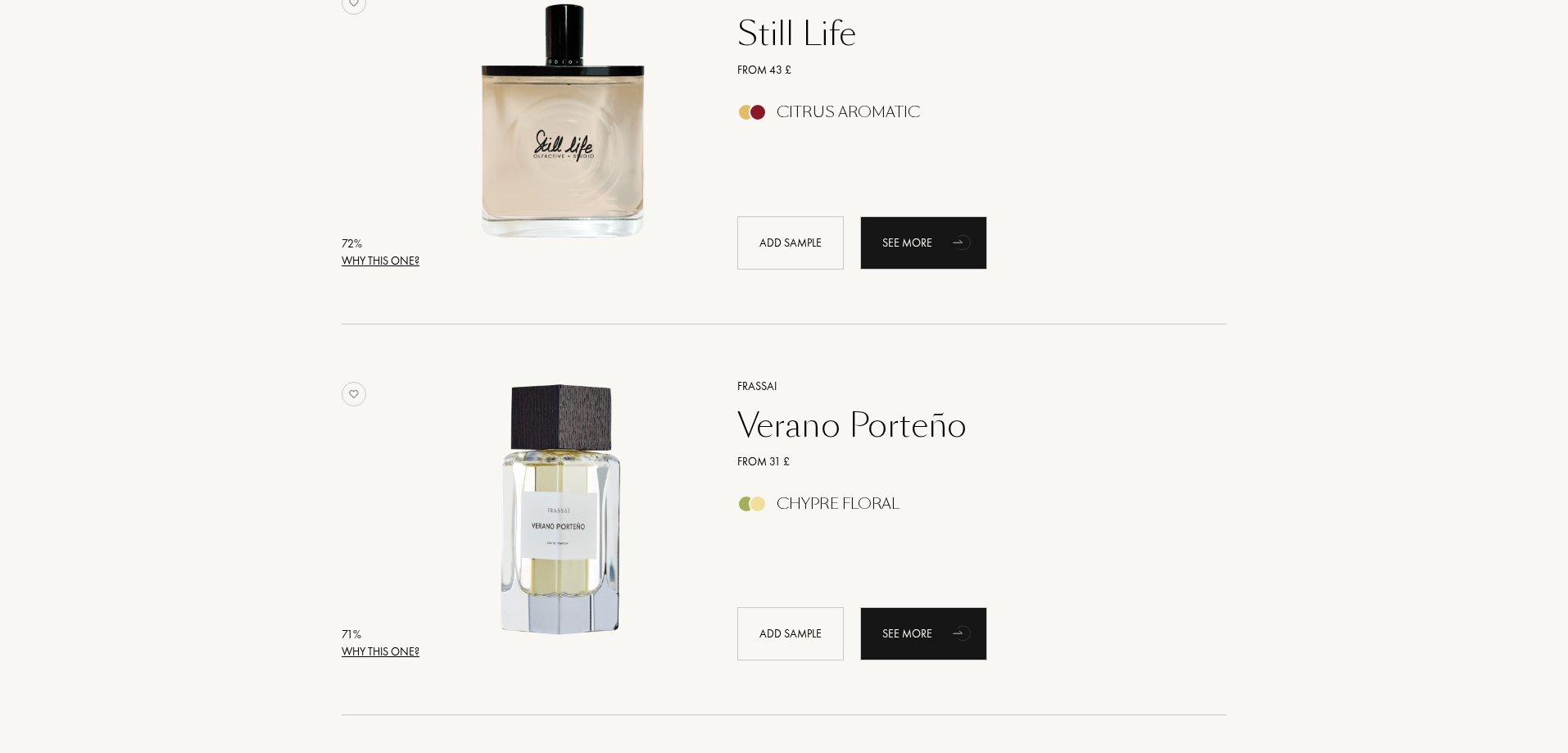
scroll to position [0, 0]
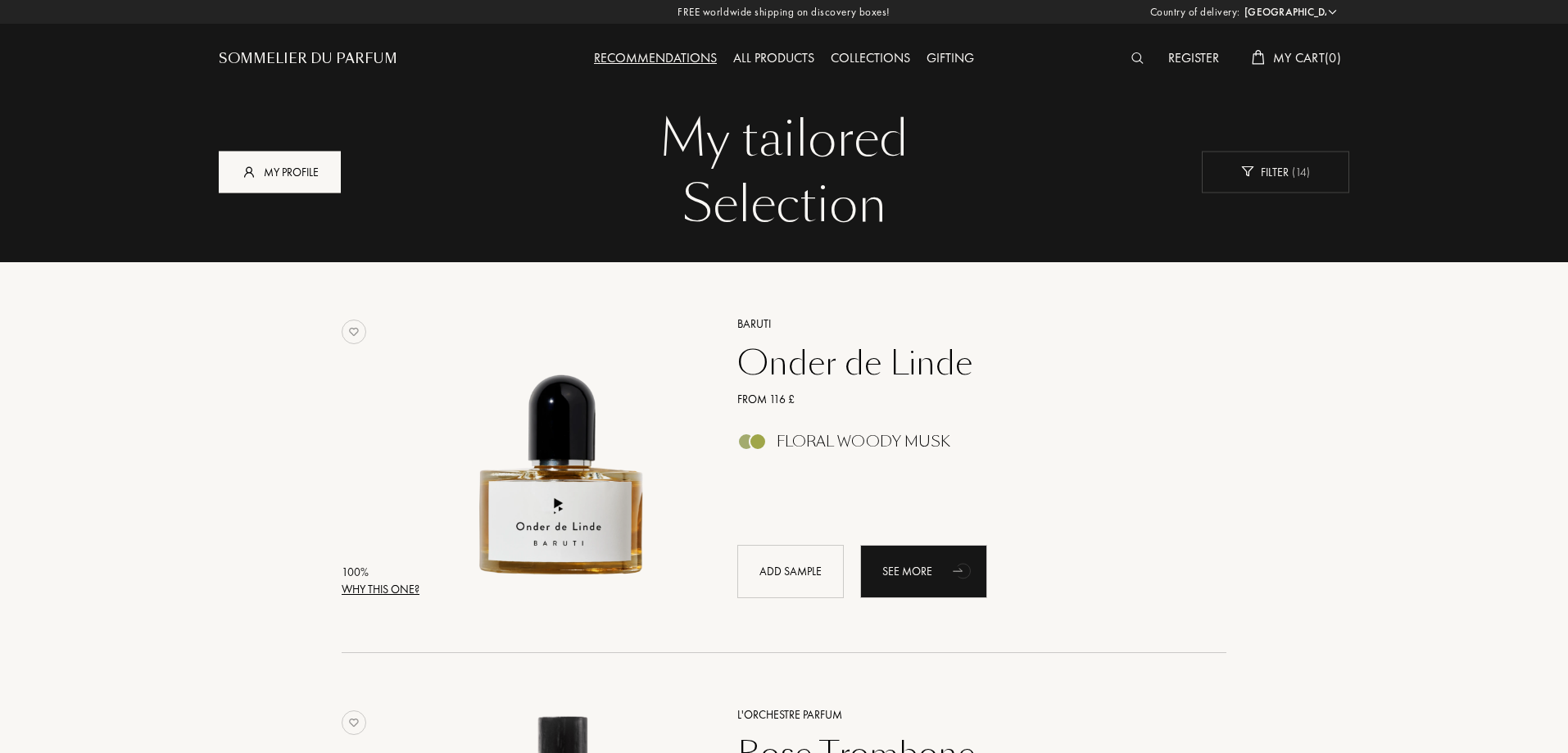
click at [294, 173] on div "My profile" at bounding box center [280, 171] width 122 height 42
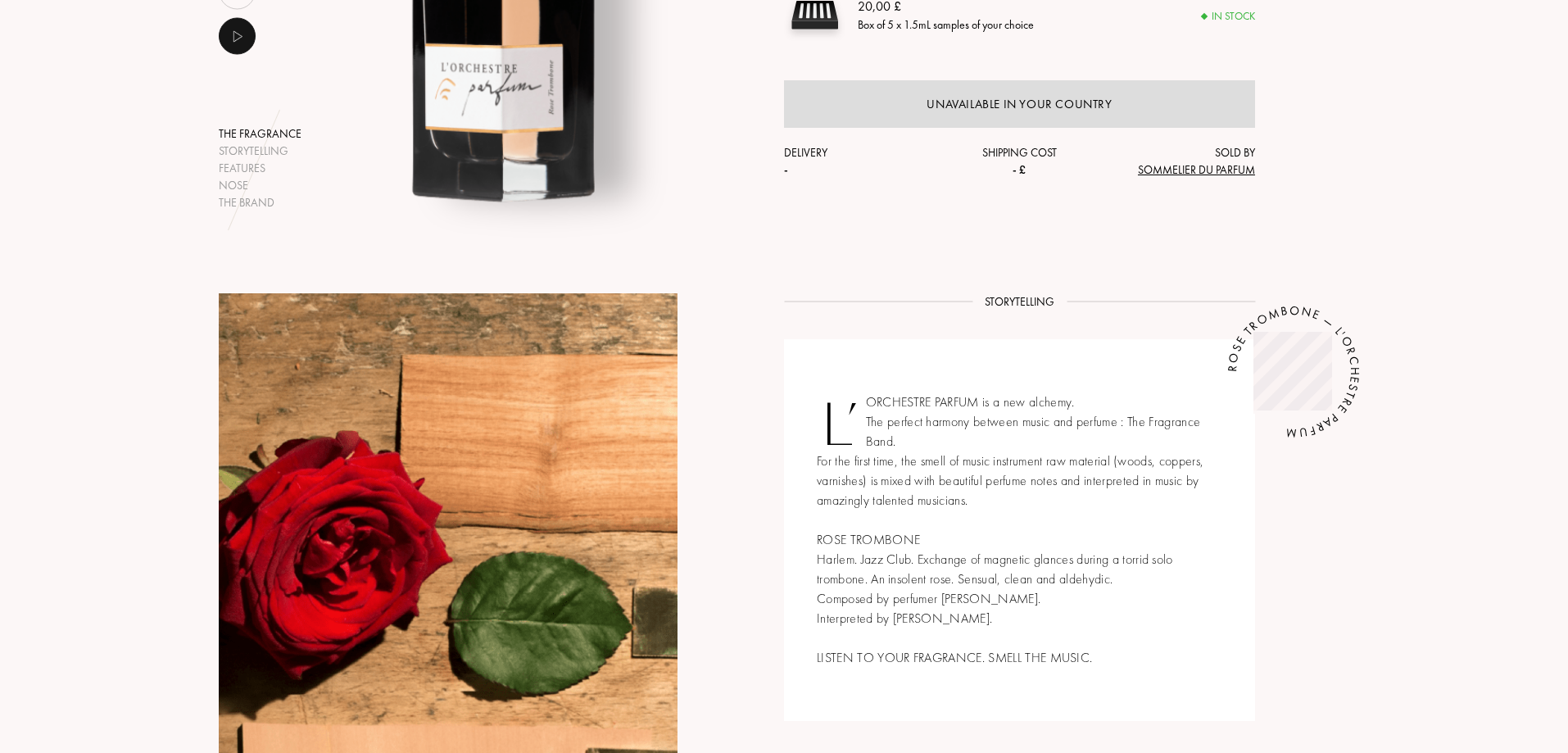
scroll to position [410, 0]
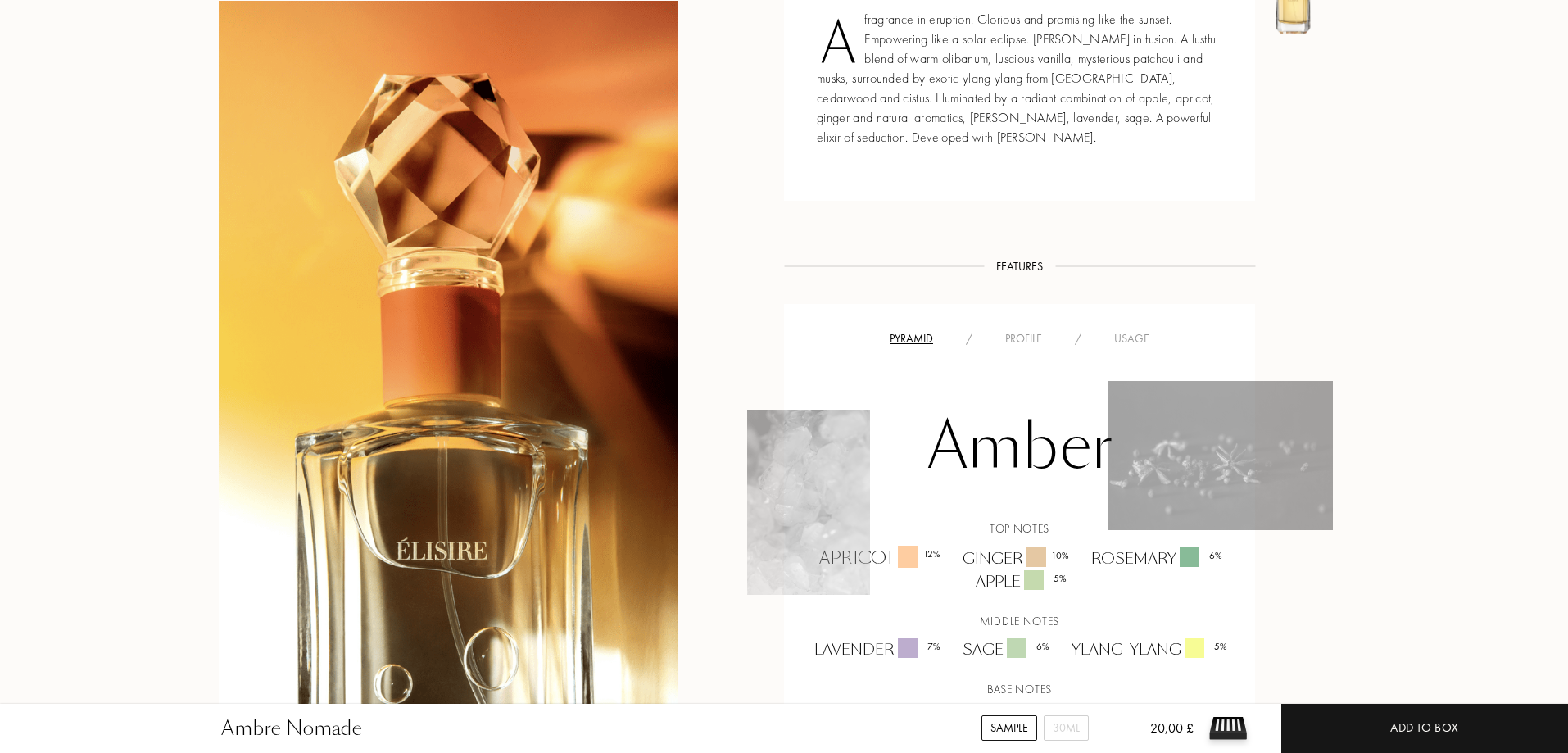
scroll to position [901, 0]
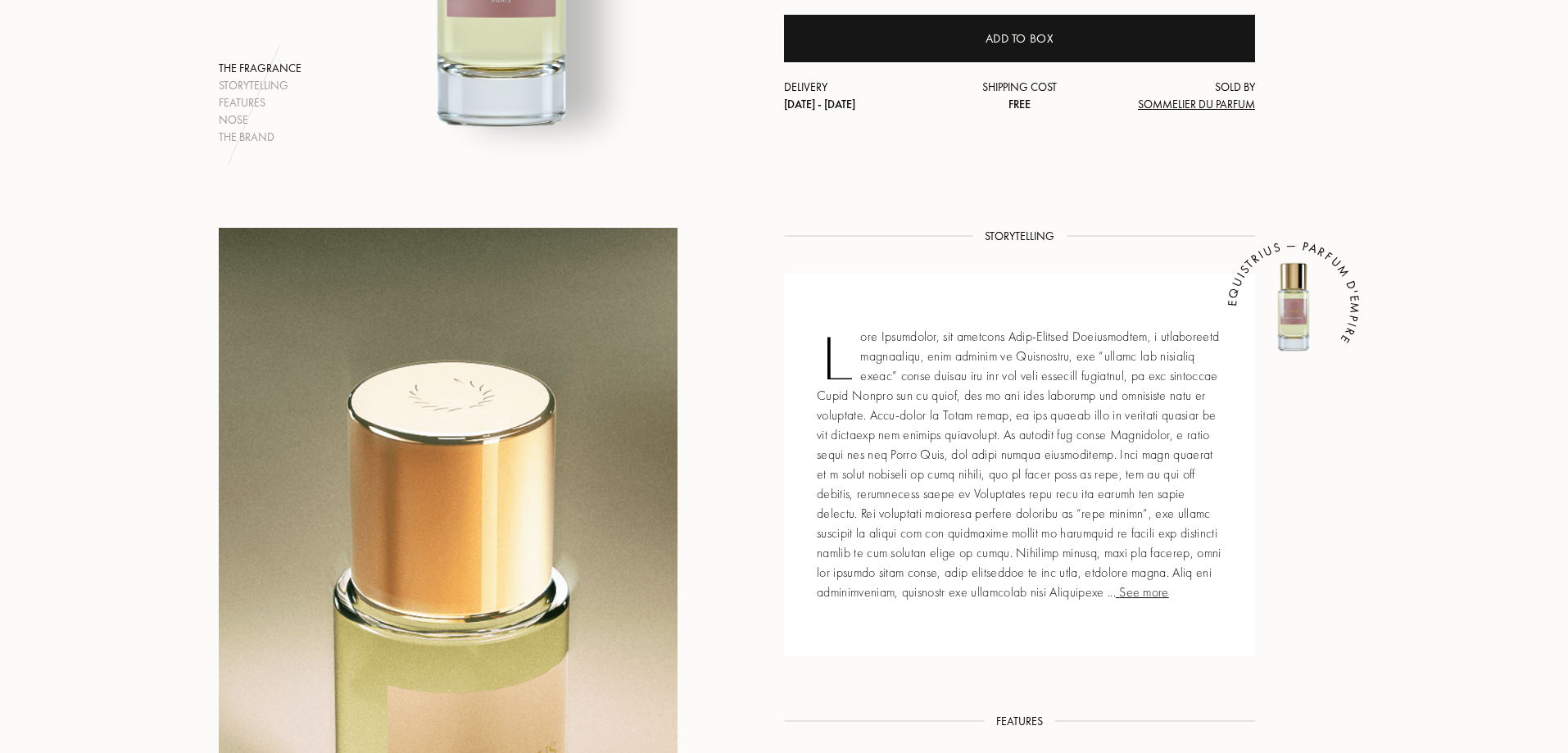
scroll to position [574, 0]
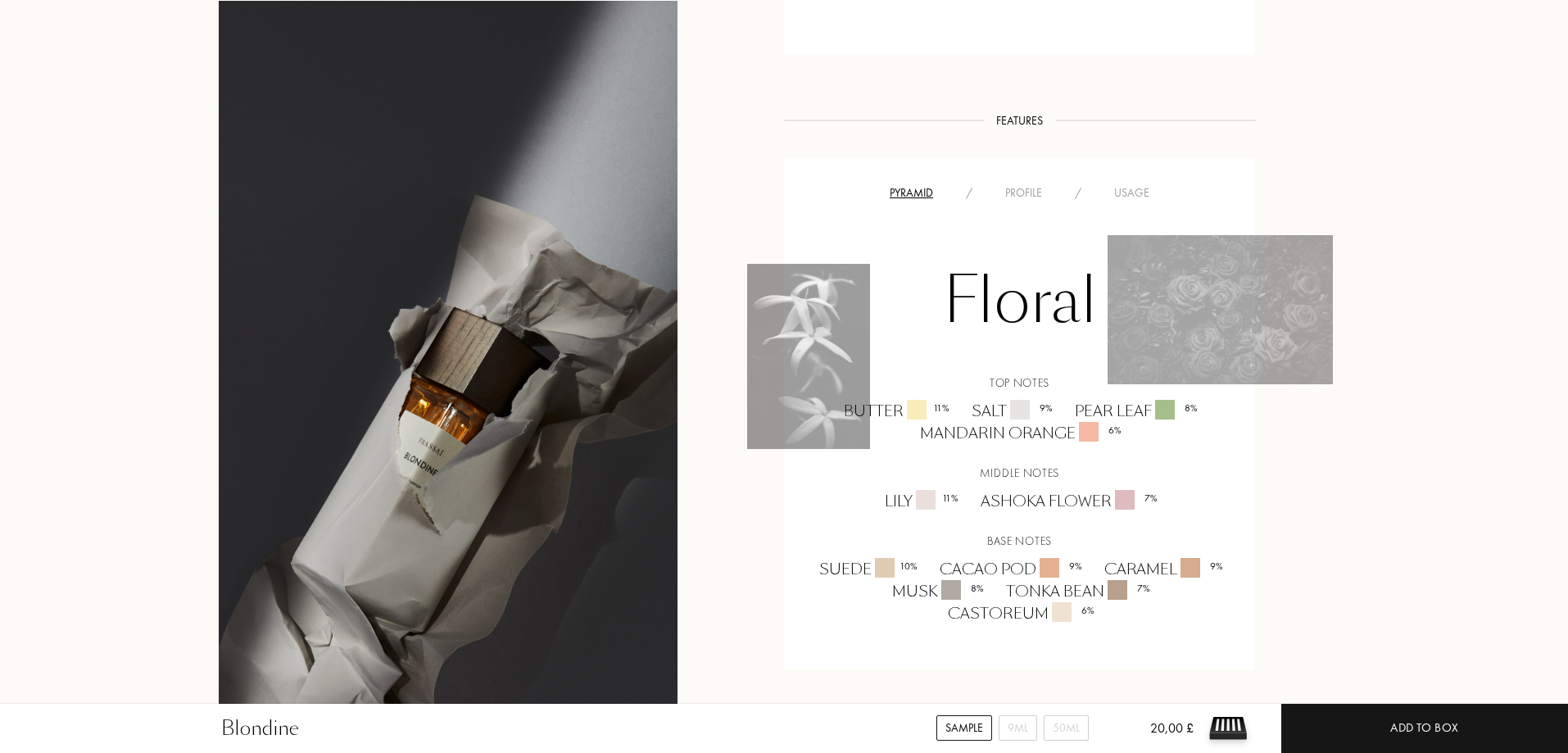
scroll to position [984, 0]
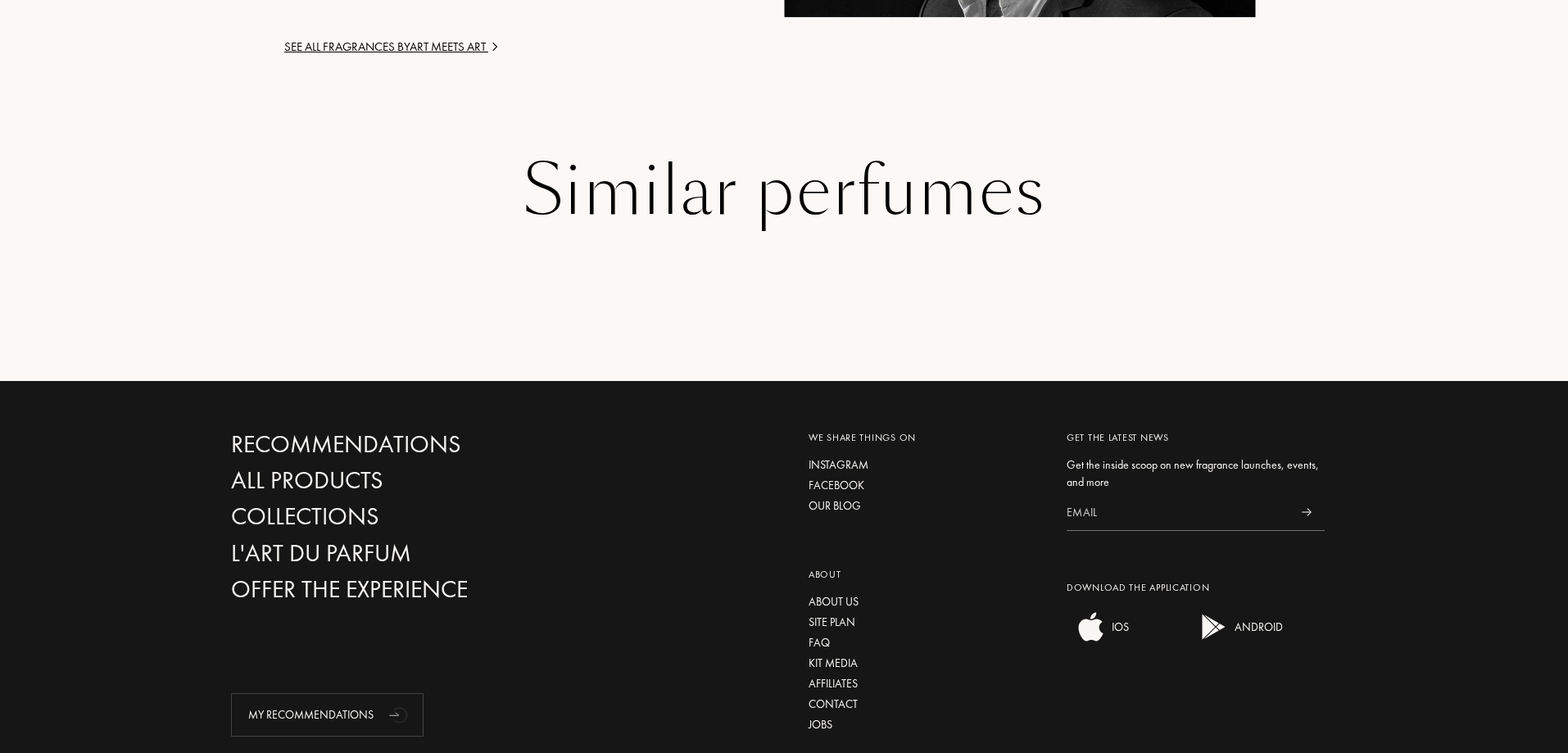
scroll to position [2505, 0]
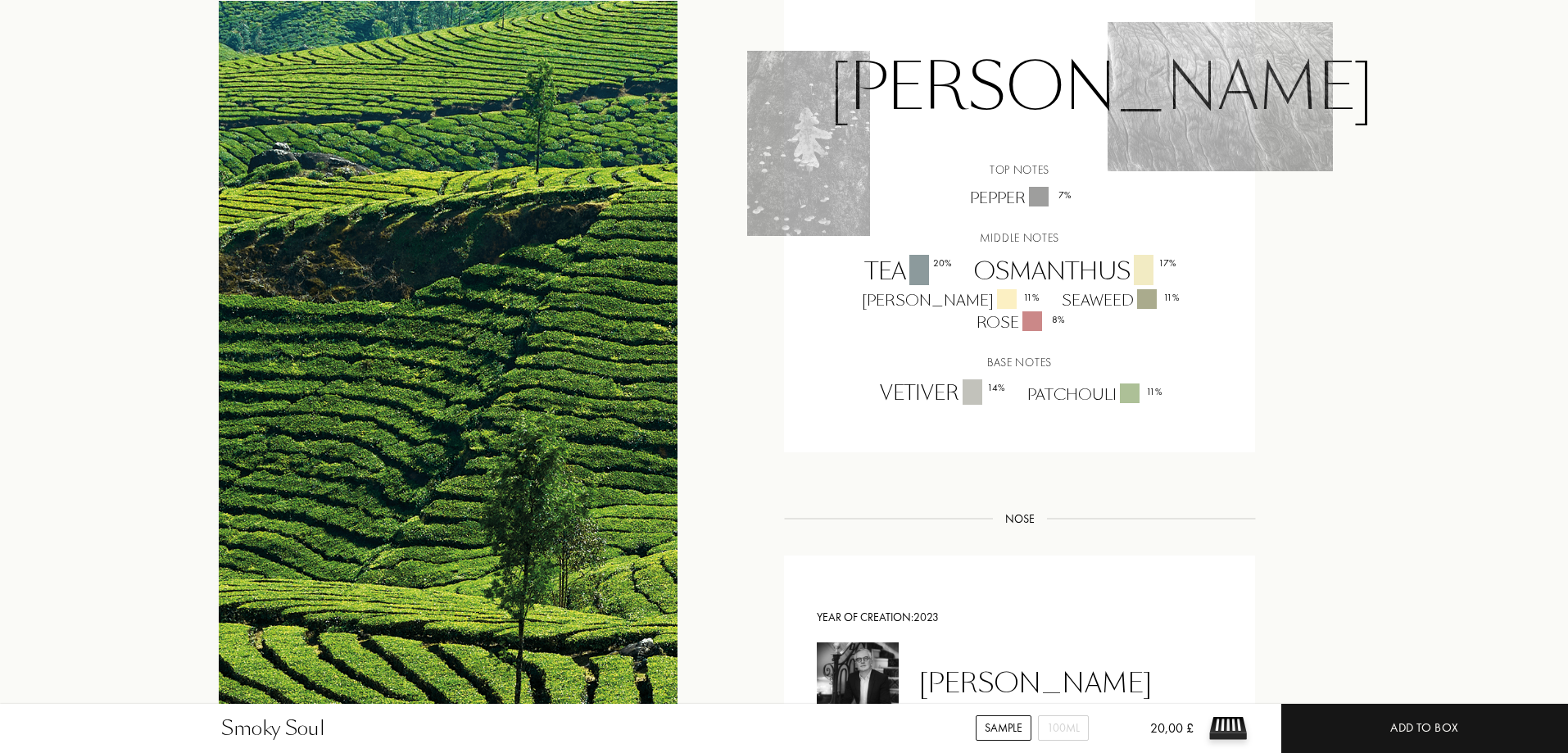
scroll to position [1147, 0]
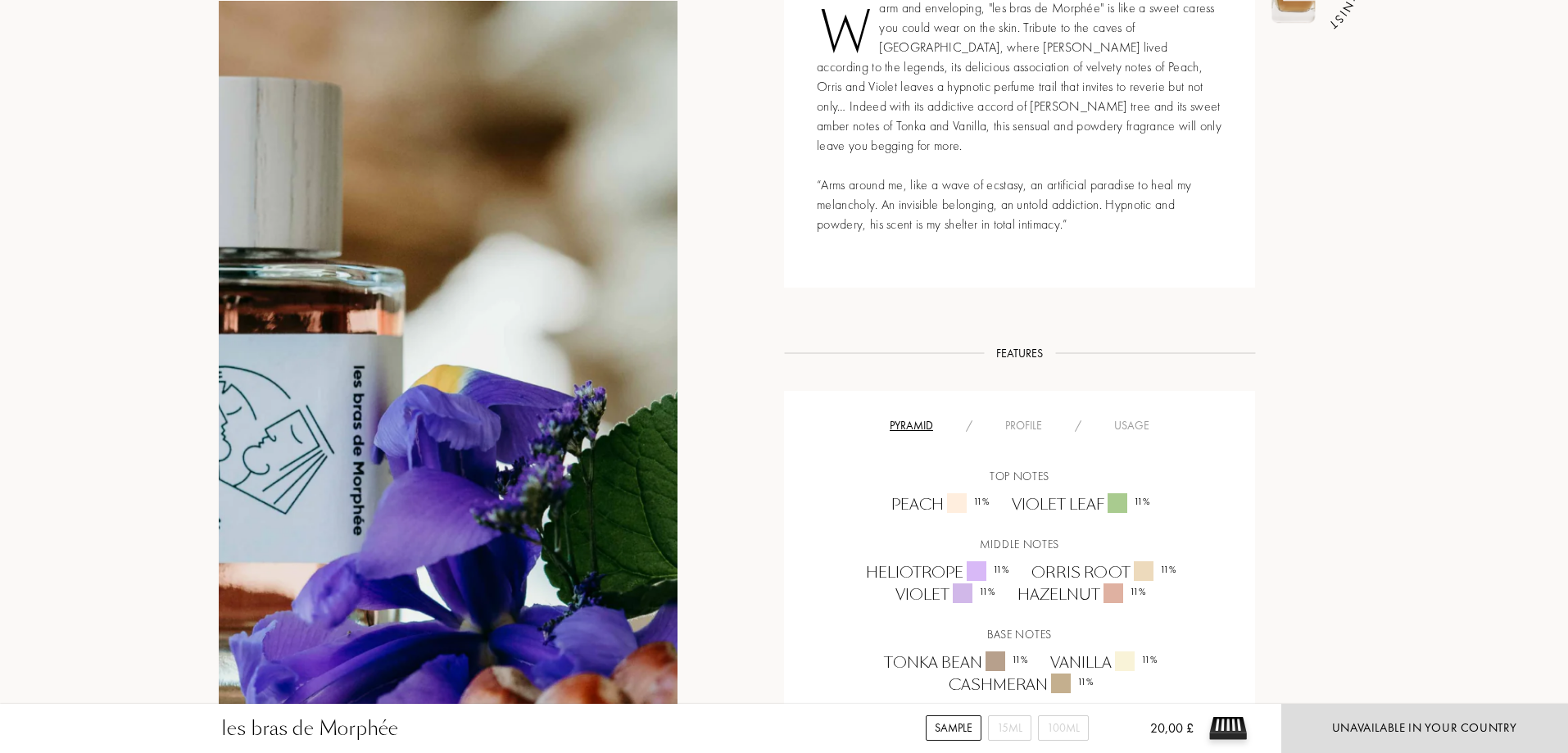
scroll to position [819, 0]
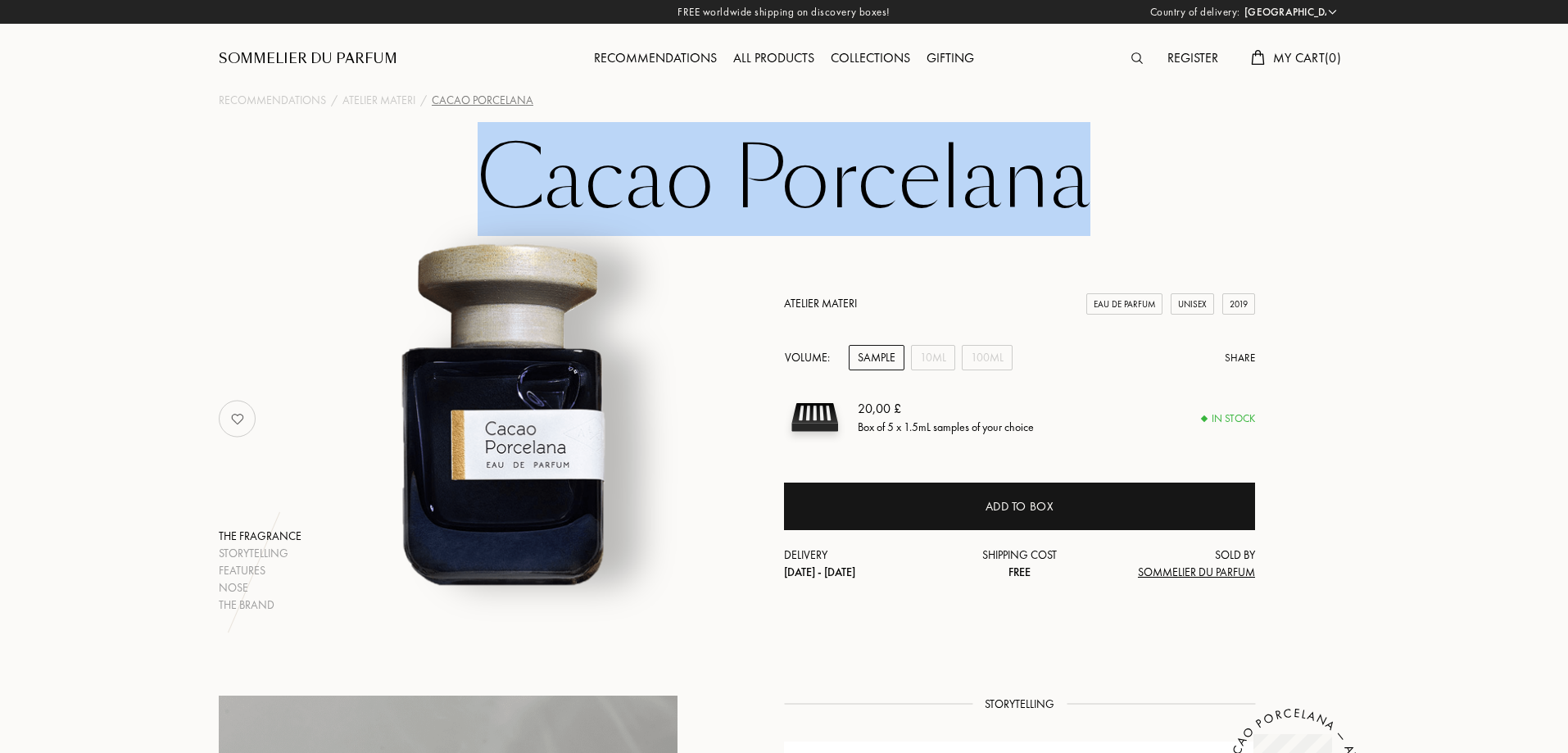
drag, startPoint x: 483, startPoint y: 171, endPoint x: 1074, endPoint y: 164, distance: 591.0
click at [1074, 164] on h1 "Cacao Porcelana" at bounding box center [784, 179] width 819 height 90
copy h1 "Cacao Porcelana"
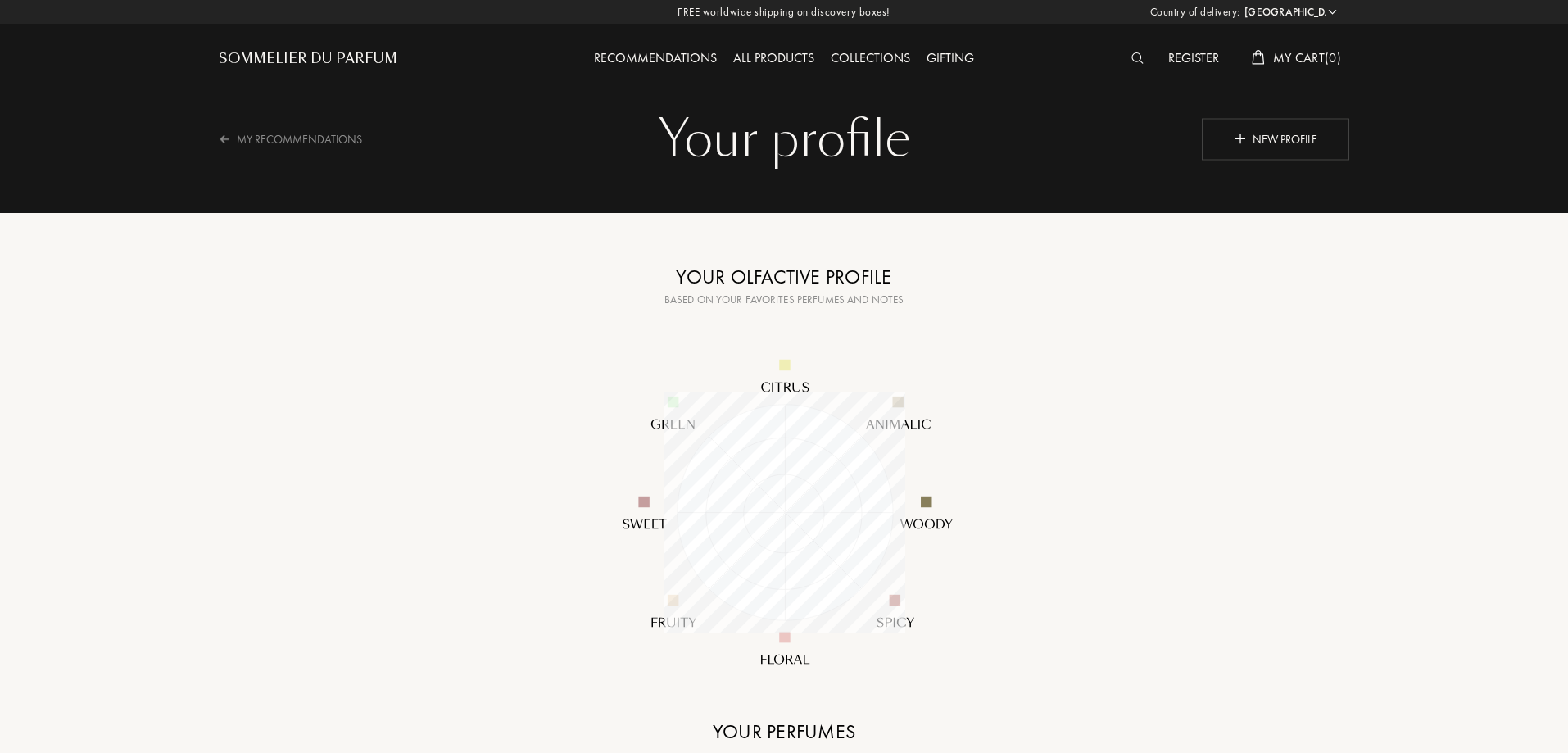
scroll to position [242, 242]
click at [1285, 7] on select "[GEOGRAPHIC_DATA] [GEOGRAPHIC_DATA] [GEOGRAPHIC_DATA] [GEOGRAPHIC_DATA] [GEOGRA…" at bounding box center [1289, 12] width 98 height 17
select select "FR"
click at [1240, 4] on select "[GEOGRAPHIC_DATA] [GEOGRAPHIC_DATA] [GEOGRAPHIC_DATA] [GEOGRAPHIC_DATA] [GEOGRA…" at bounding box center [1289, 12] width 98 height 17
click at [1337, 0] on div "FREE worldwide shipping on discovery boxes! Country of delivery: [GEOGRAPHIC_DA…" at bounding box center [784, 11] width 1568 height 24
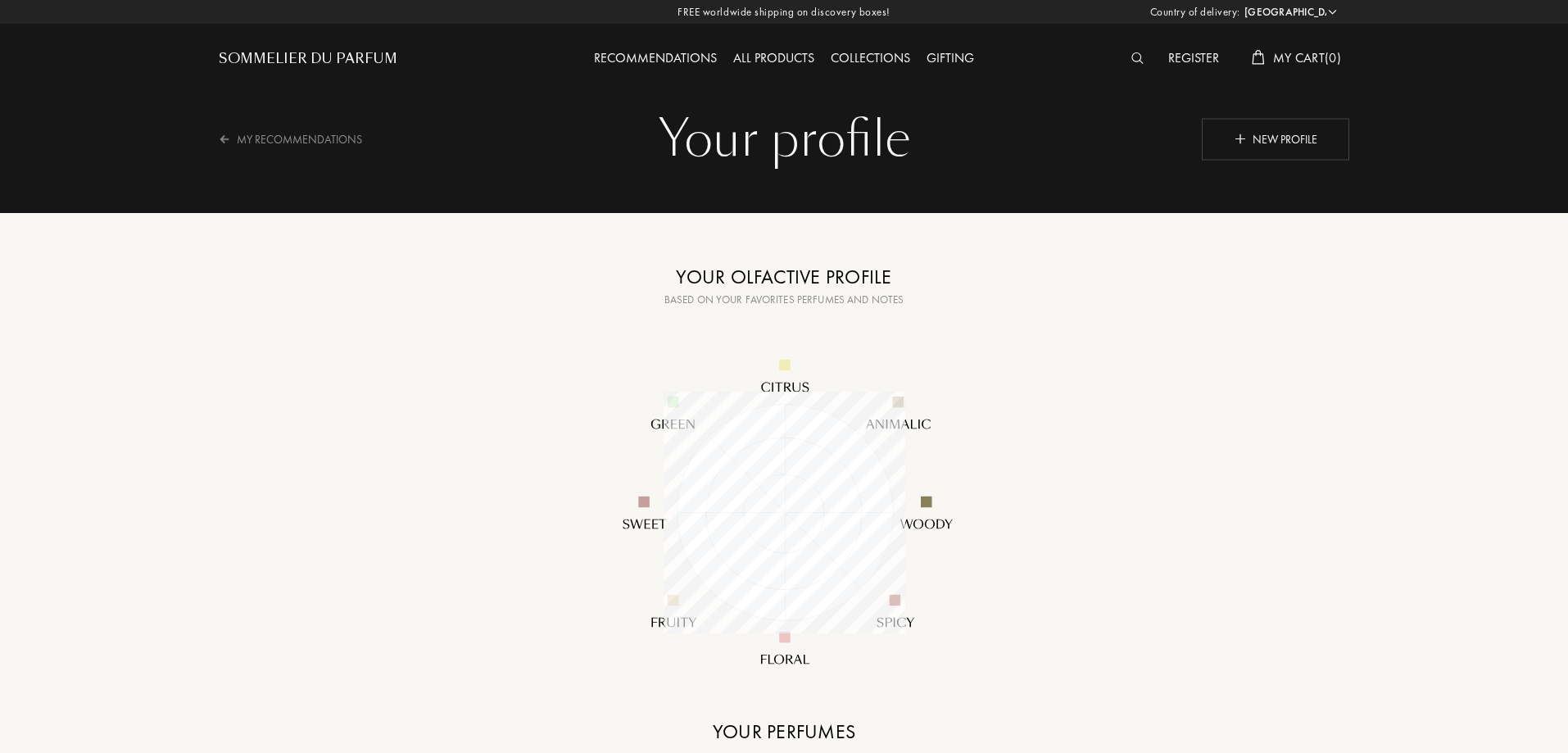
click at [1317, 18] on select "[GEOGRAPHIC_DATA] [GEOGRAPHIC_DATA] [GEOGRAPHIC_DATA] [GEOGRAPHIC_DATA] [GEOGRA…" at bounding box center [1289, 12] width 98 height 17
select select "CY"
click at [1240, 4] on select "[GEOGRAPHIC_DATA] [GEOGRAPHIC_DATA] [GEOGRAPHIC_DATA] [GEOGRAPHIC_DATA] [GEOGRA…" at bounding box center [1289, 12] width 98 height 17
select select "CY"
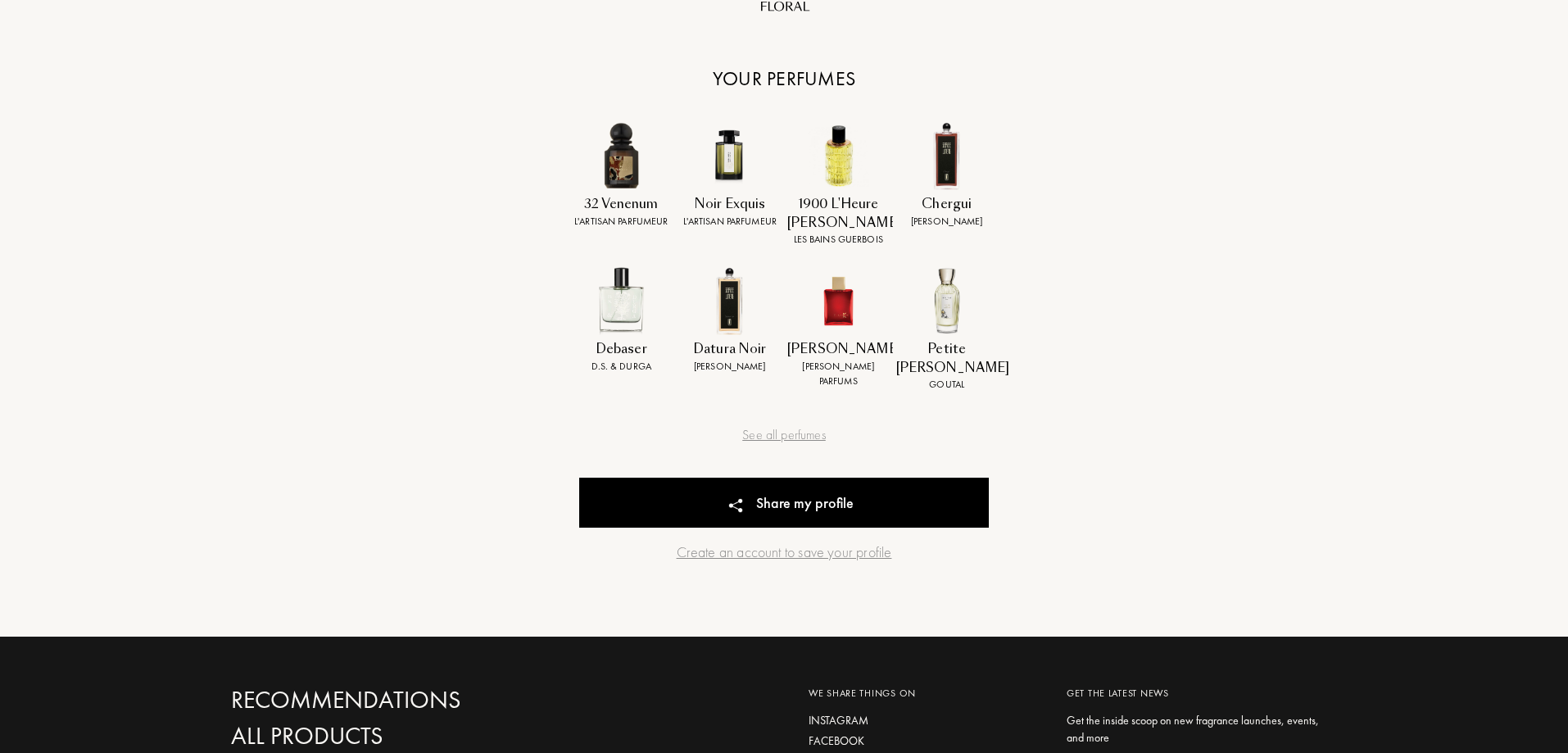
scroll to position [737, 0]
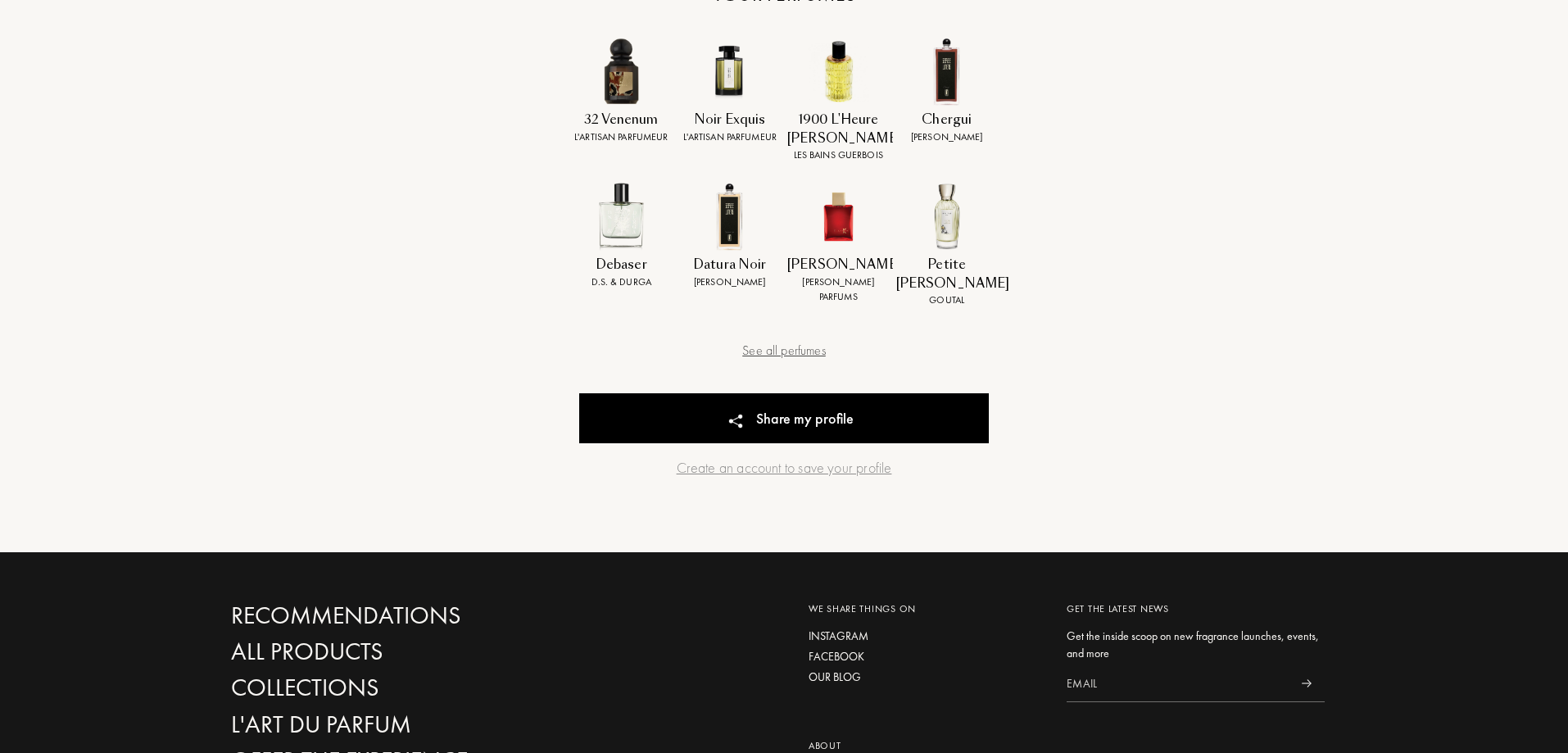
click at [810, 341] on div "See all perfumes" at bounding box center [784, 351] width 410 height 19
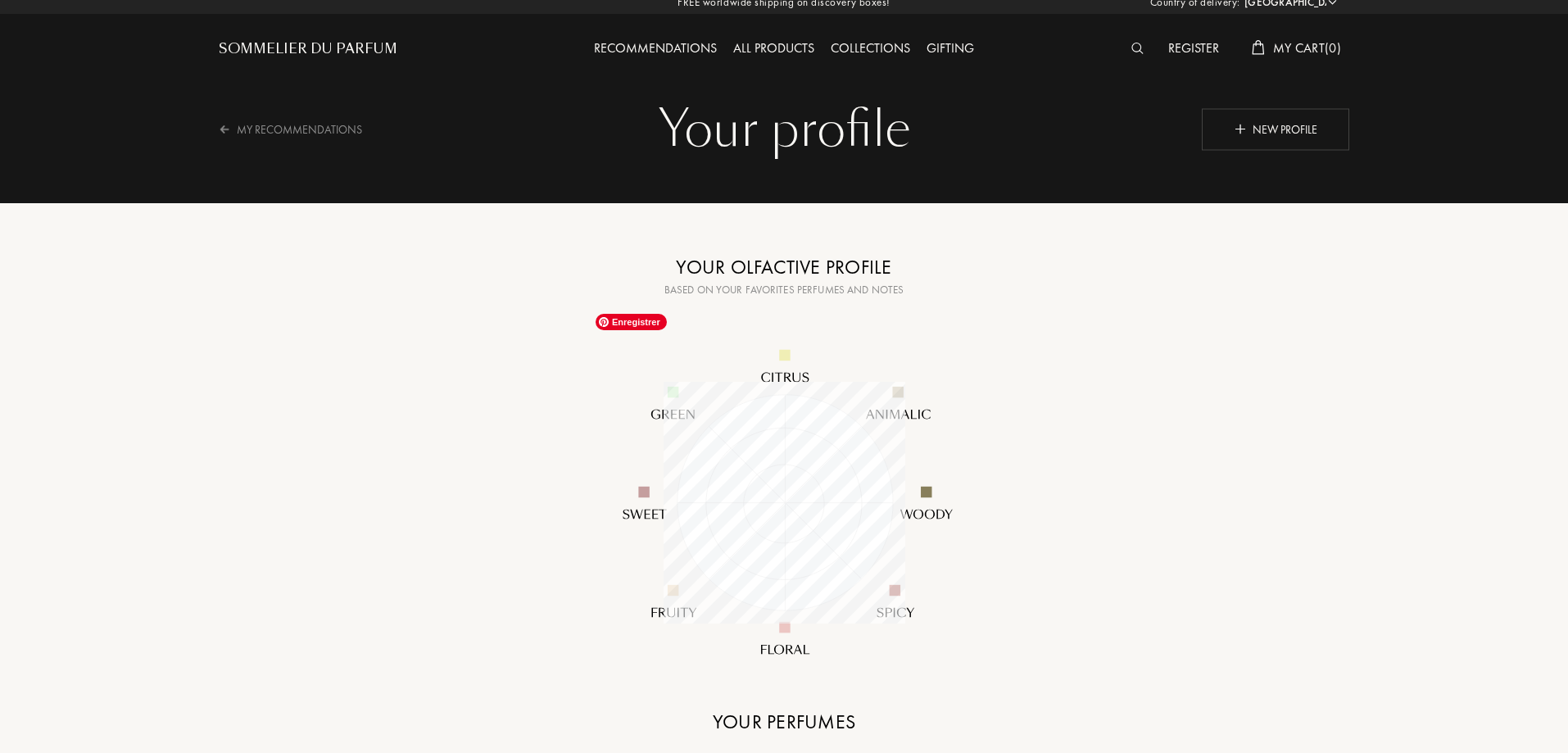
scroll to position [0, 0]
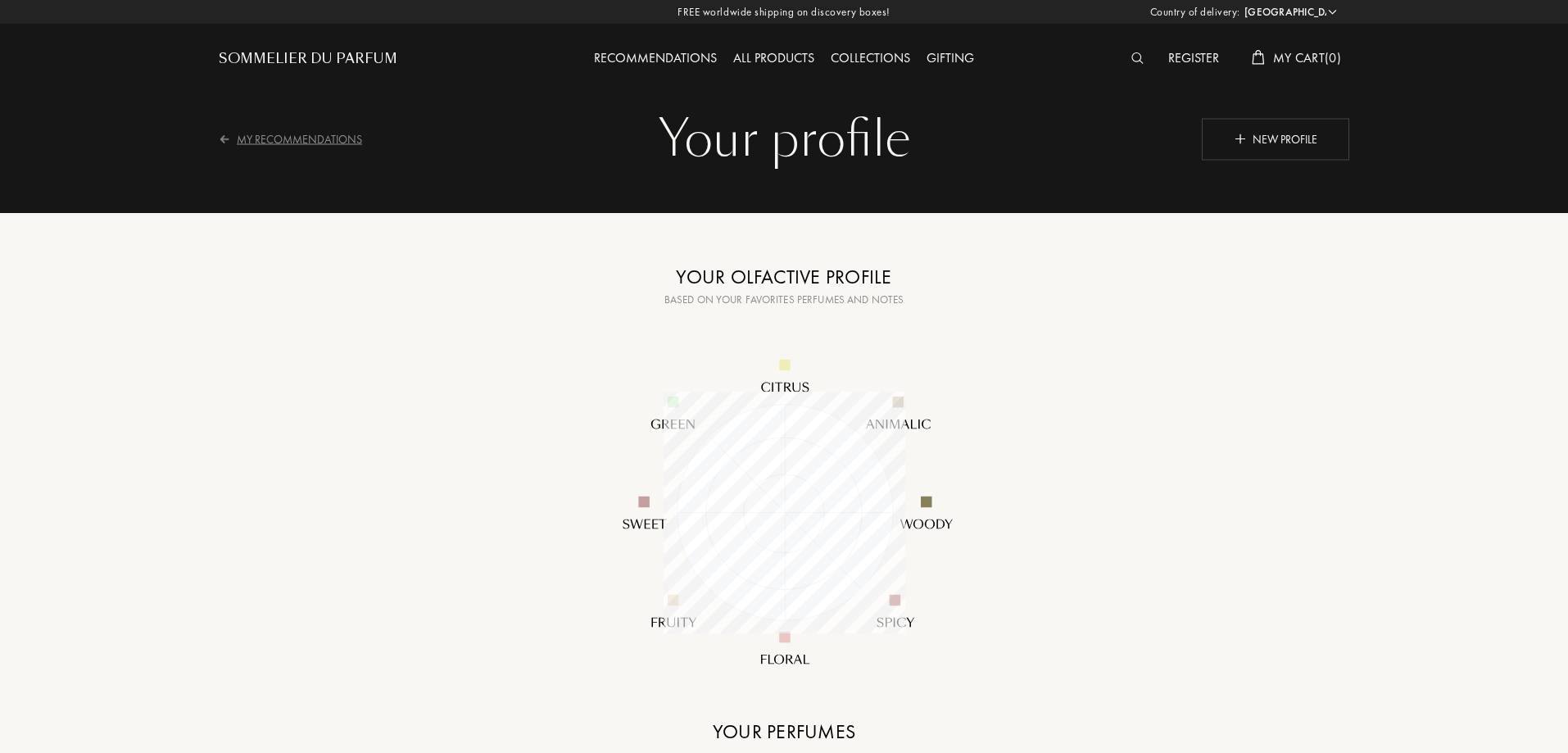
click at [296, 138] on div "My Recommendations" at bounding box center [301, 138] width 164 height 40
select select "CY"
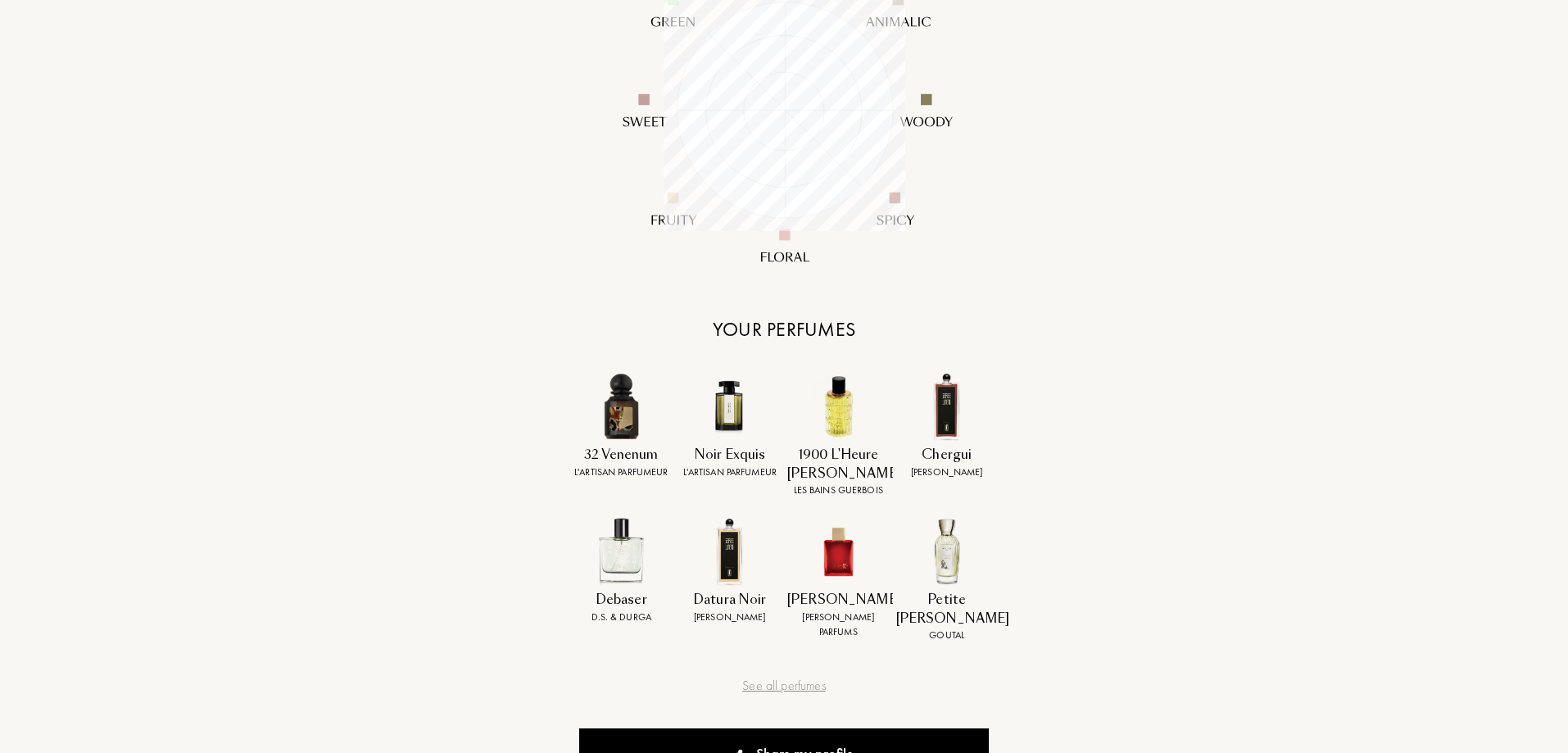
scroll to position [656, 0]
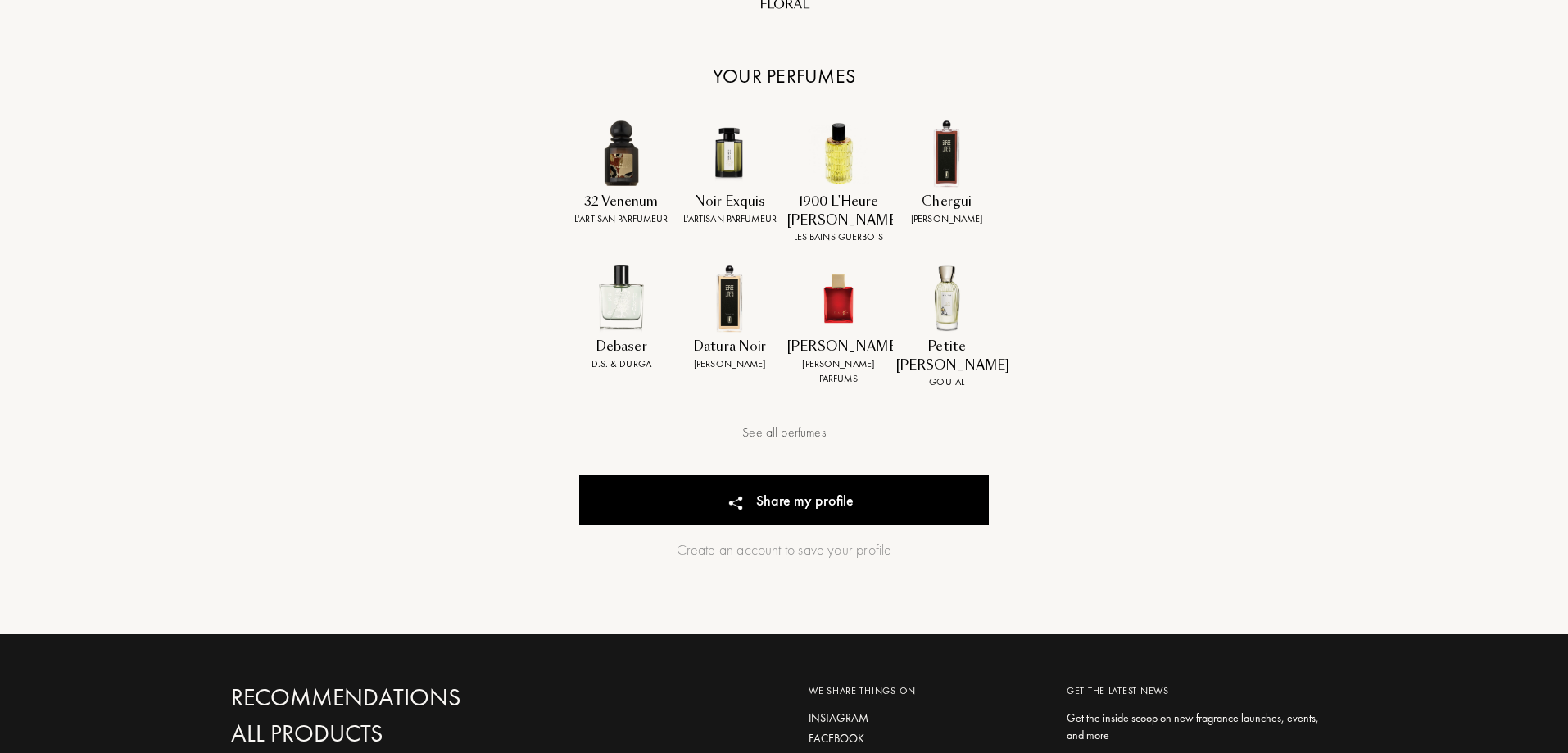
click at [757, 422] on div "See all perfumes" at bounding box center [784, 432] width 410 height 19
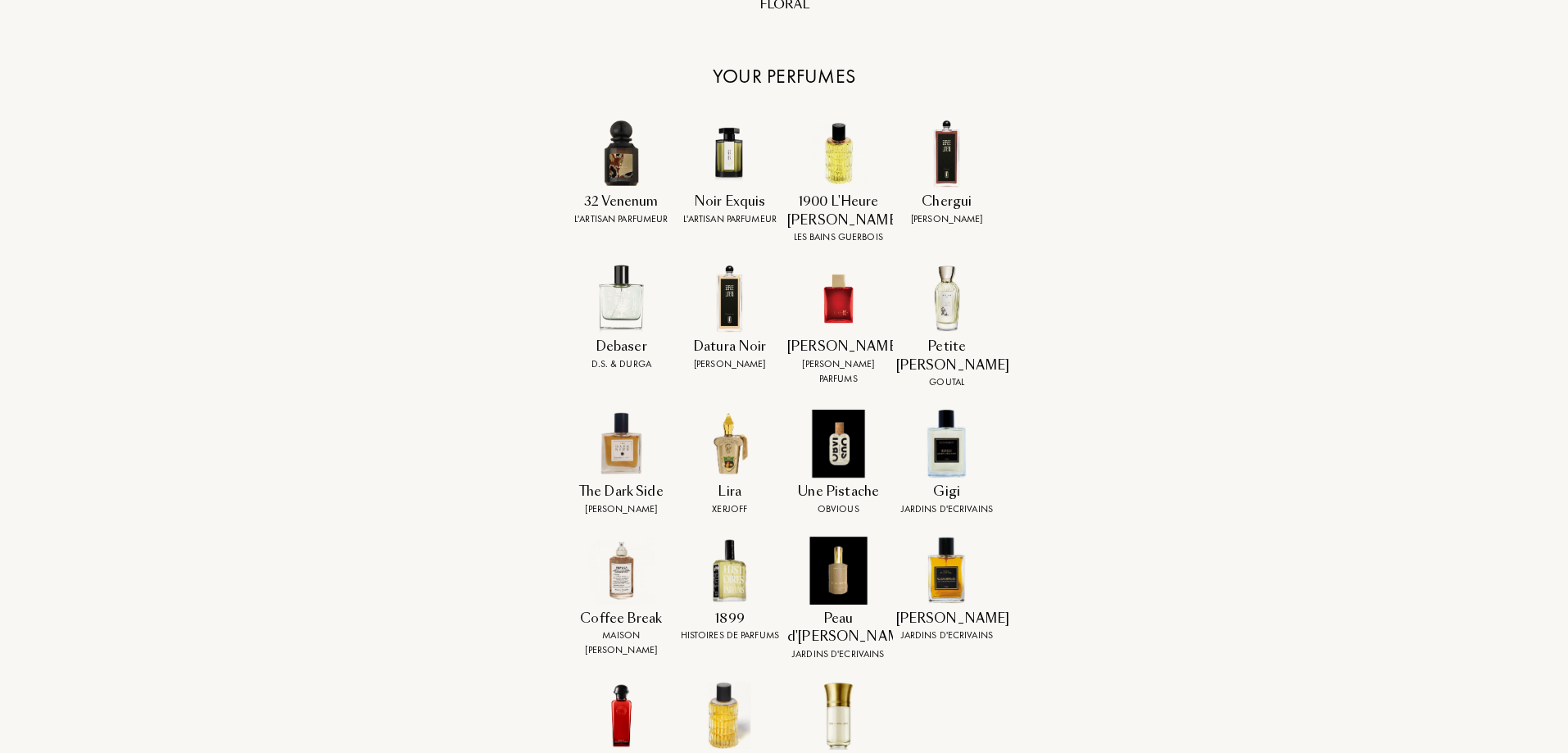
click at [843, 414] on img at bounding box center [837, 444] width 68 height 68
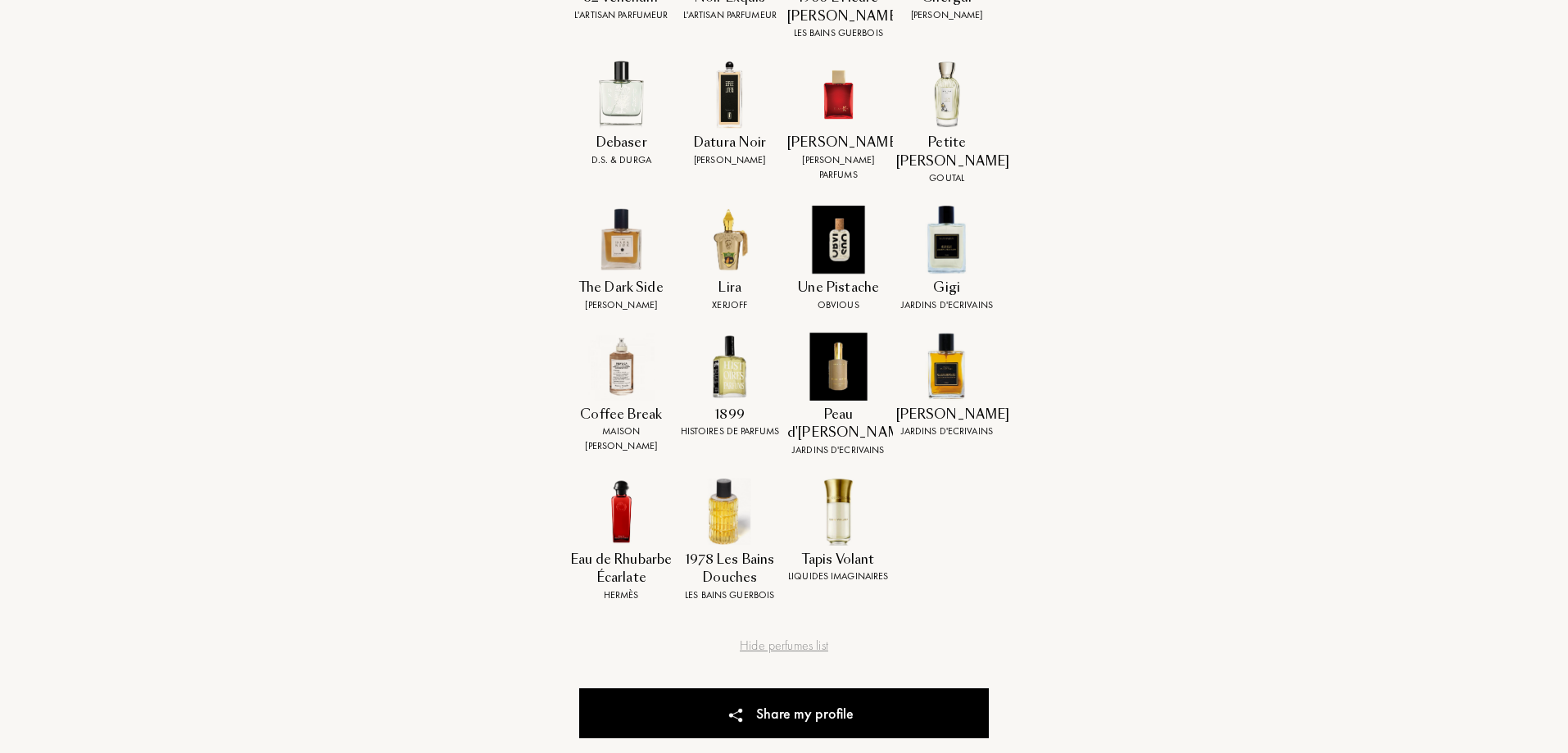
scroll to position [1147, 0]
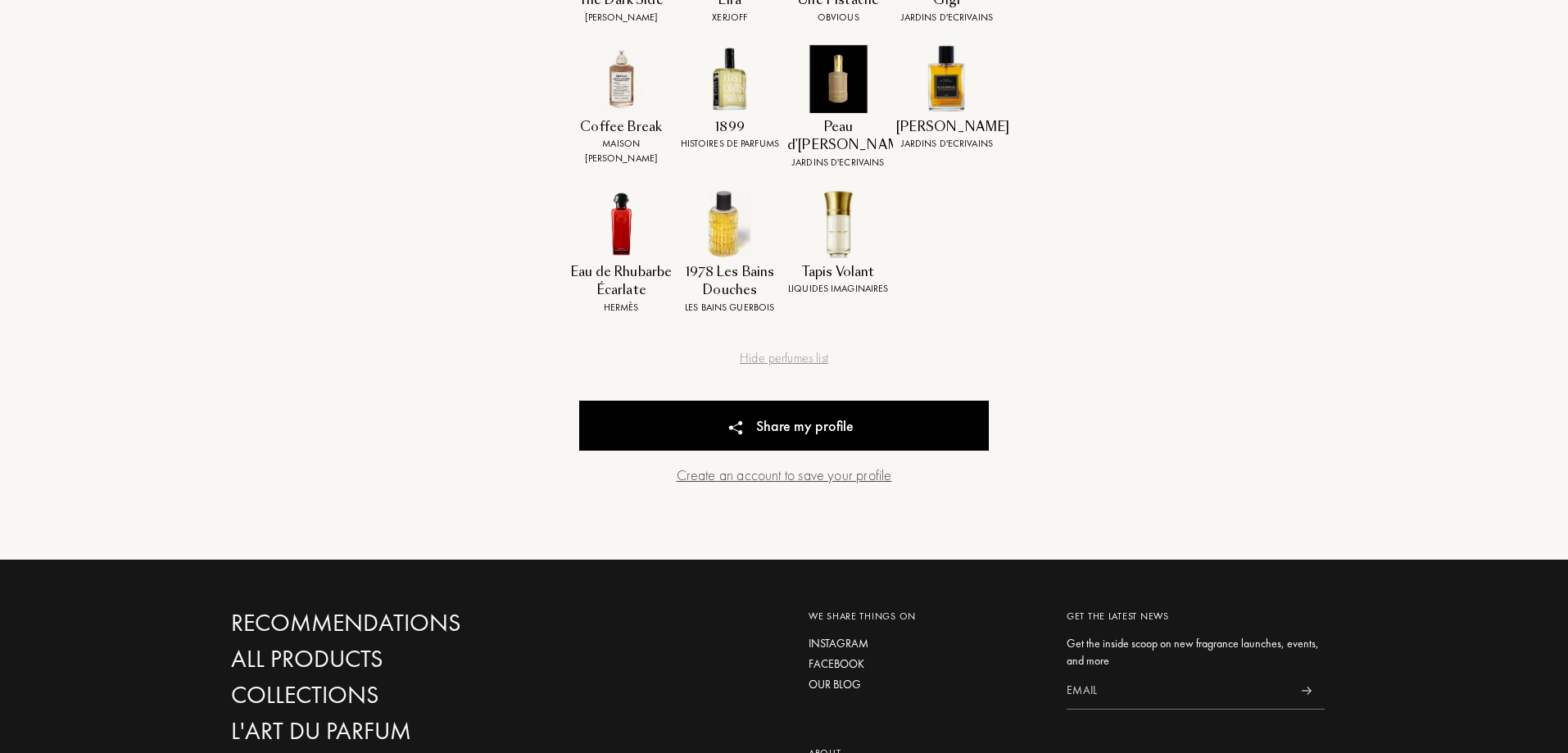
click at [859, 464] on div "Create an account to save your profile" at bounding box center [784, 475] width 410 height 22
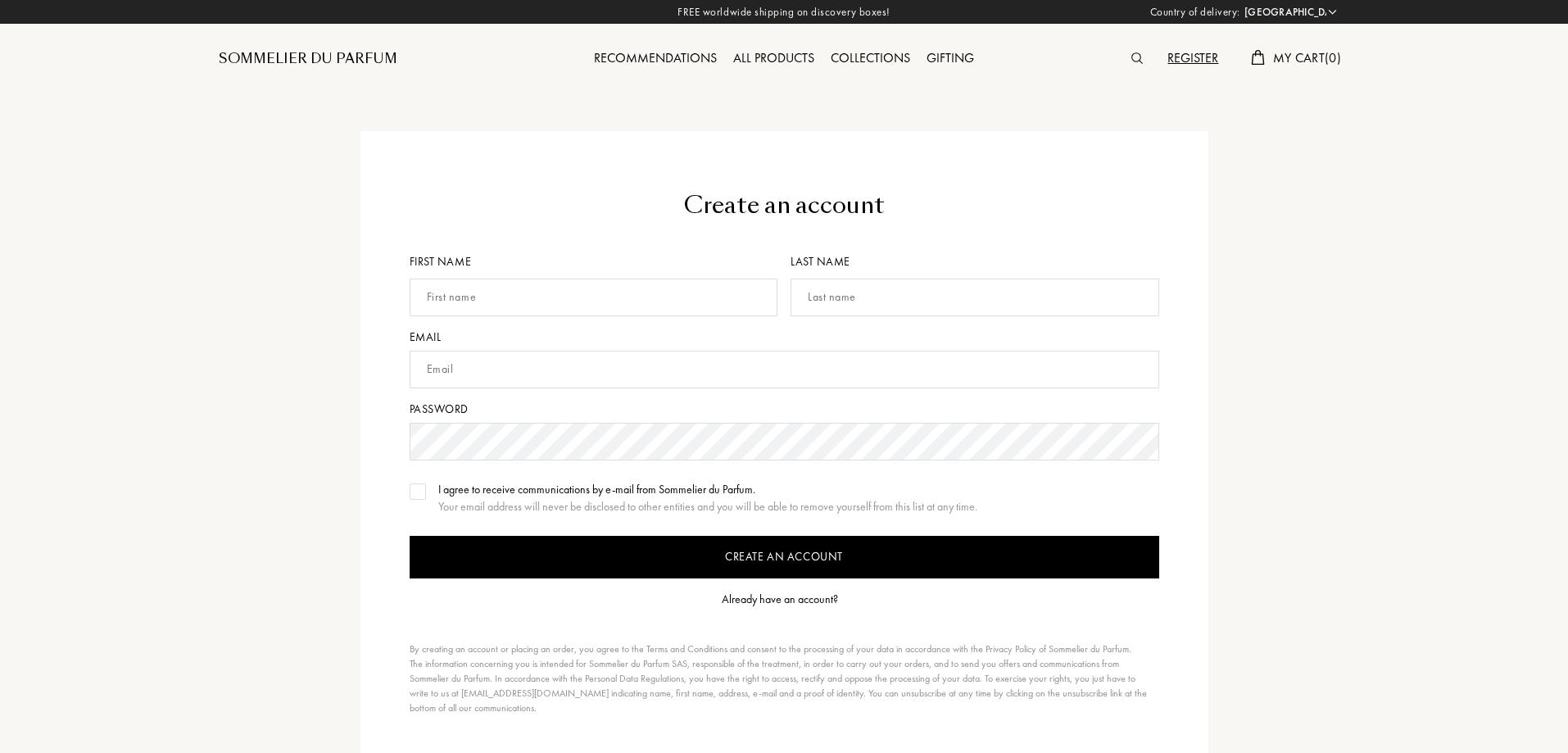
select select "CY"
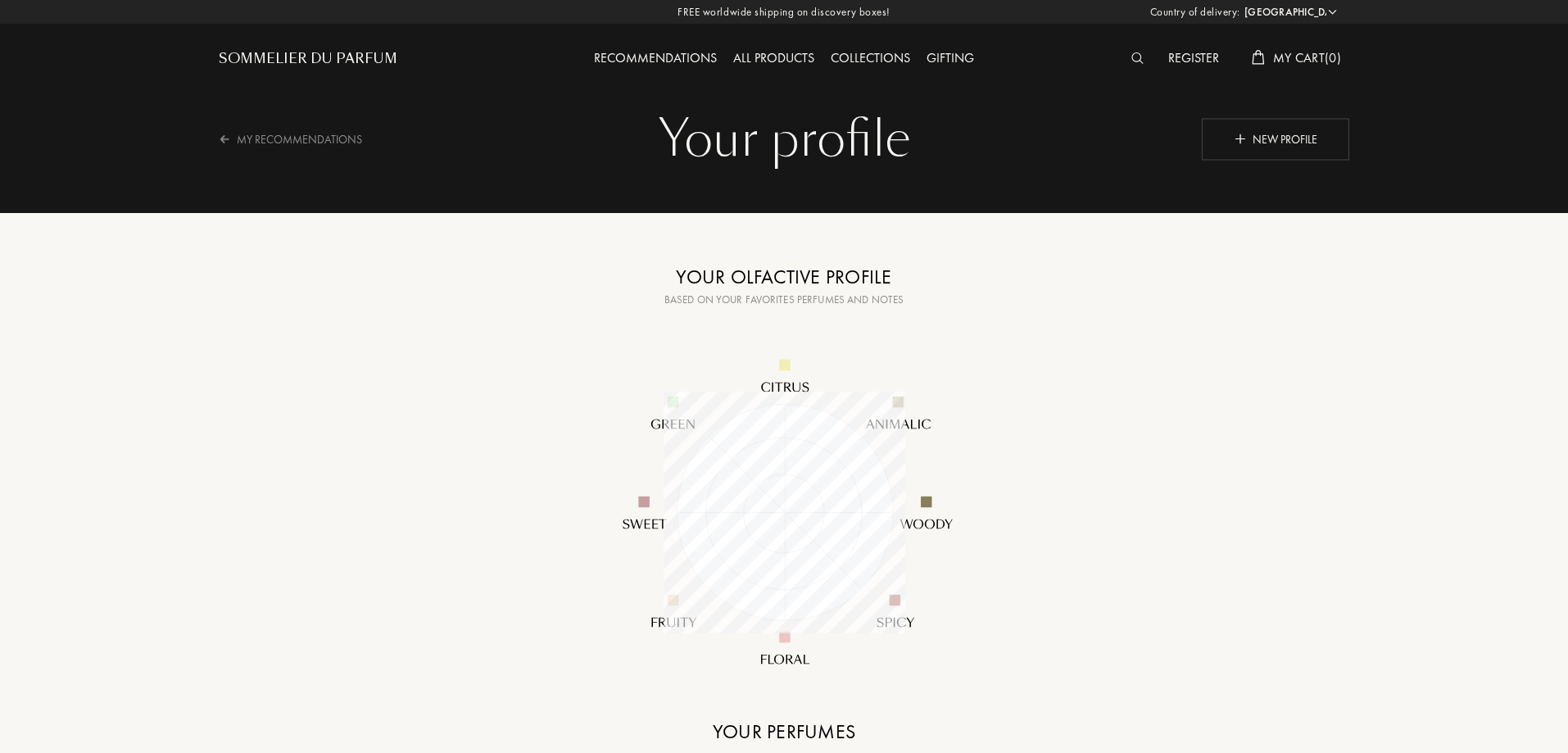
select select "CY"
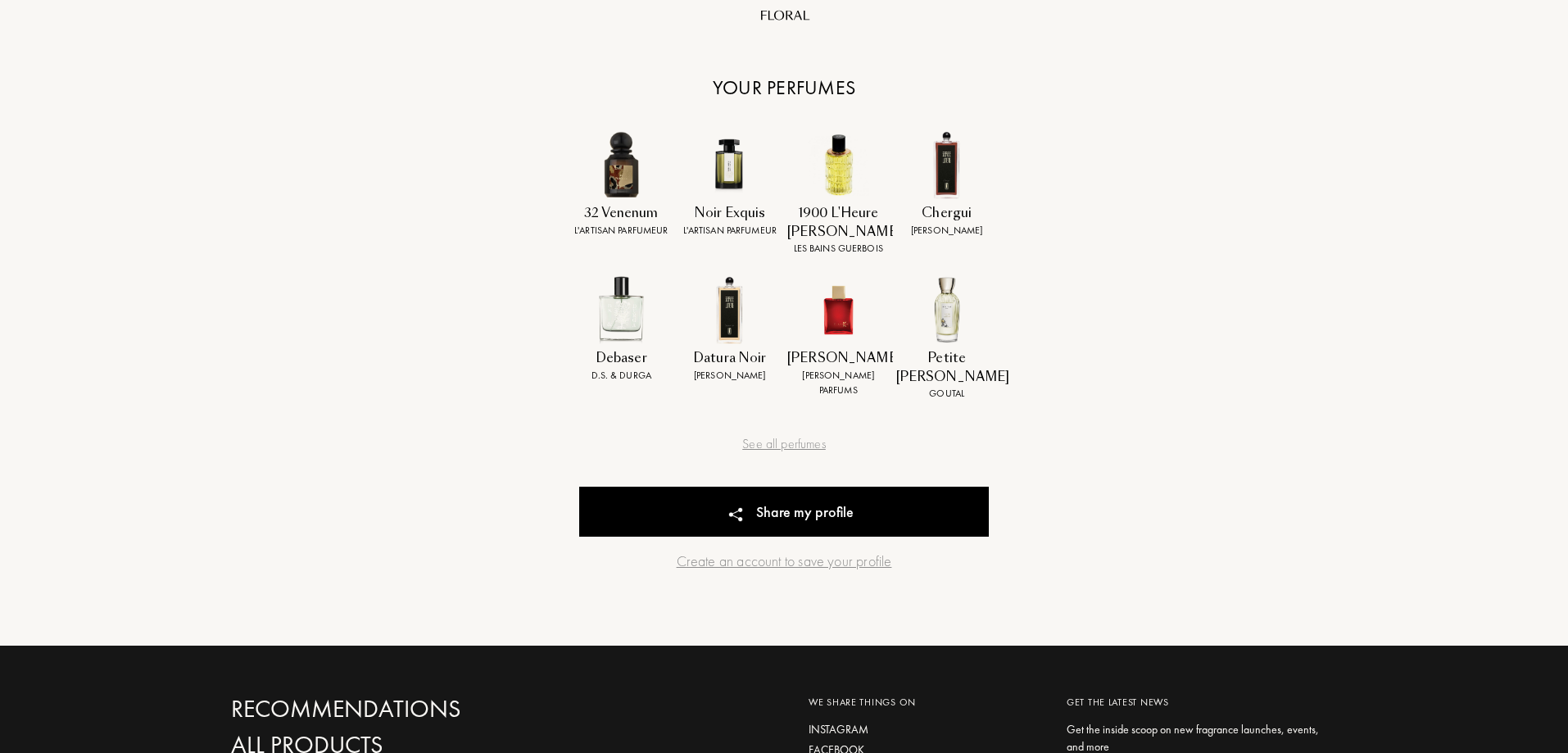
scroll to position [656, 0]
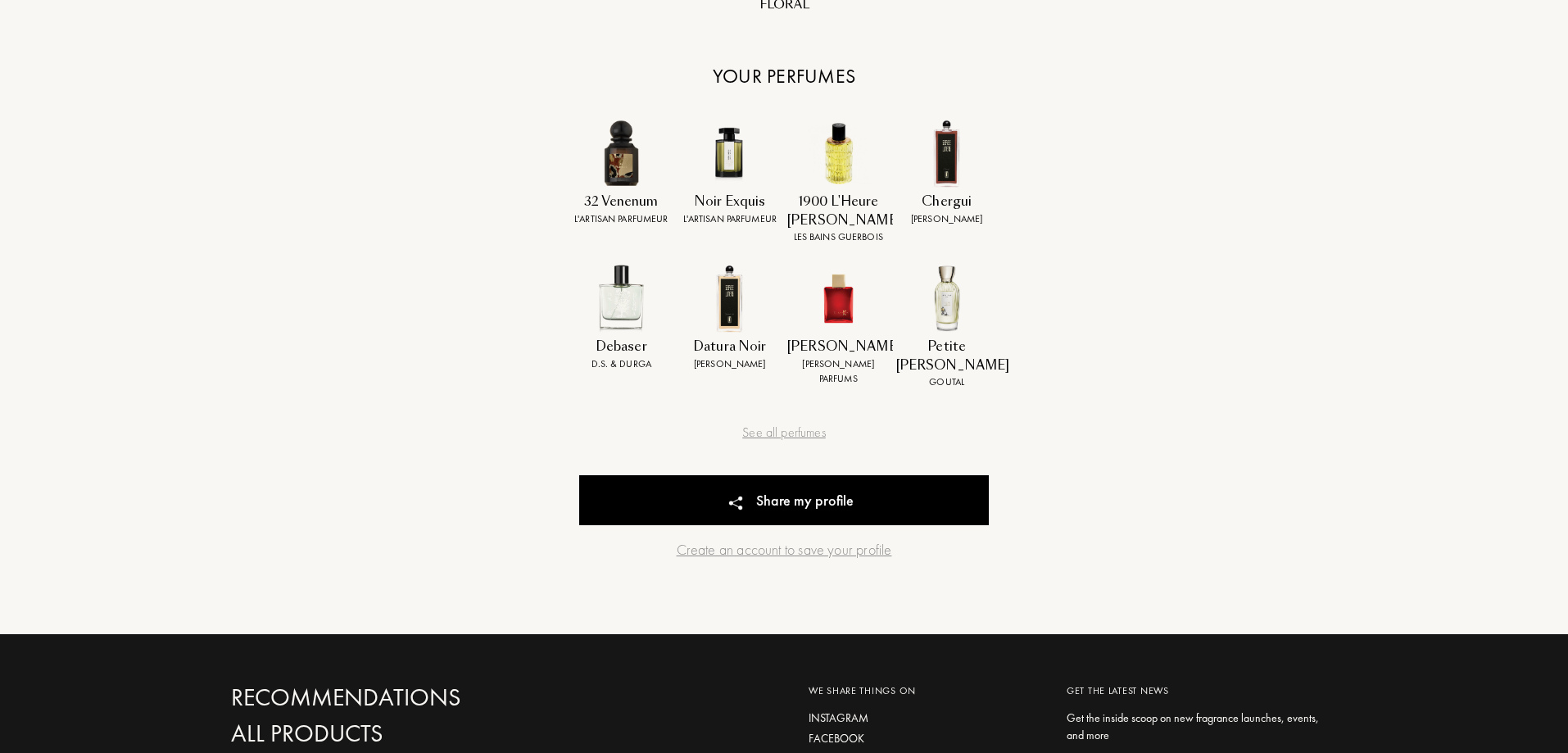
click at [818, 346] on div "[PERSON_NAME]" at bounding box center [838, 346] width 102 height 19
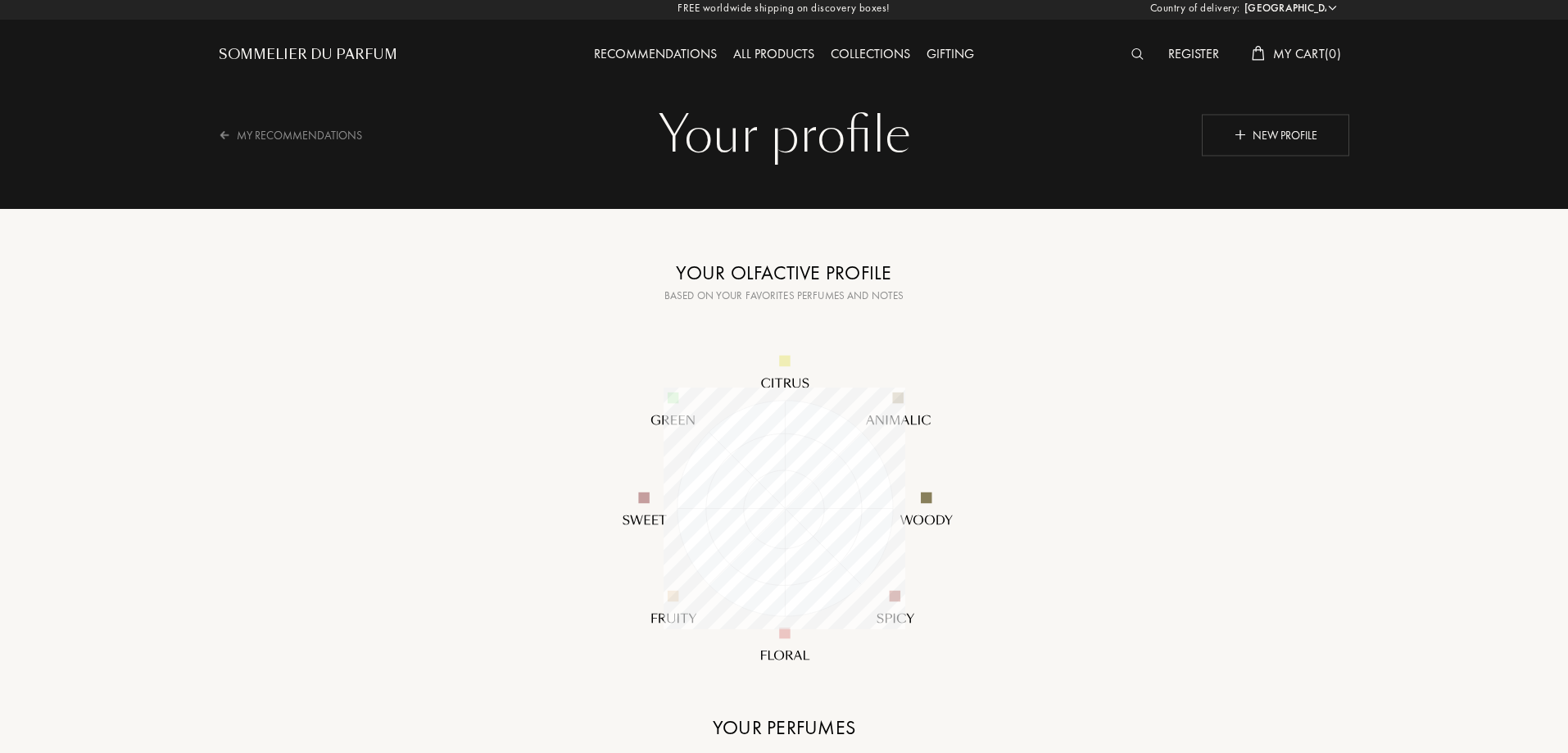
scroll to position [0, 0]
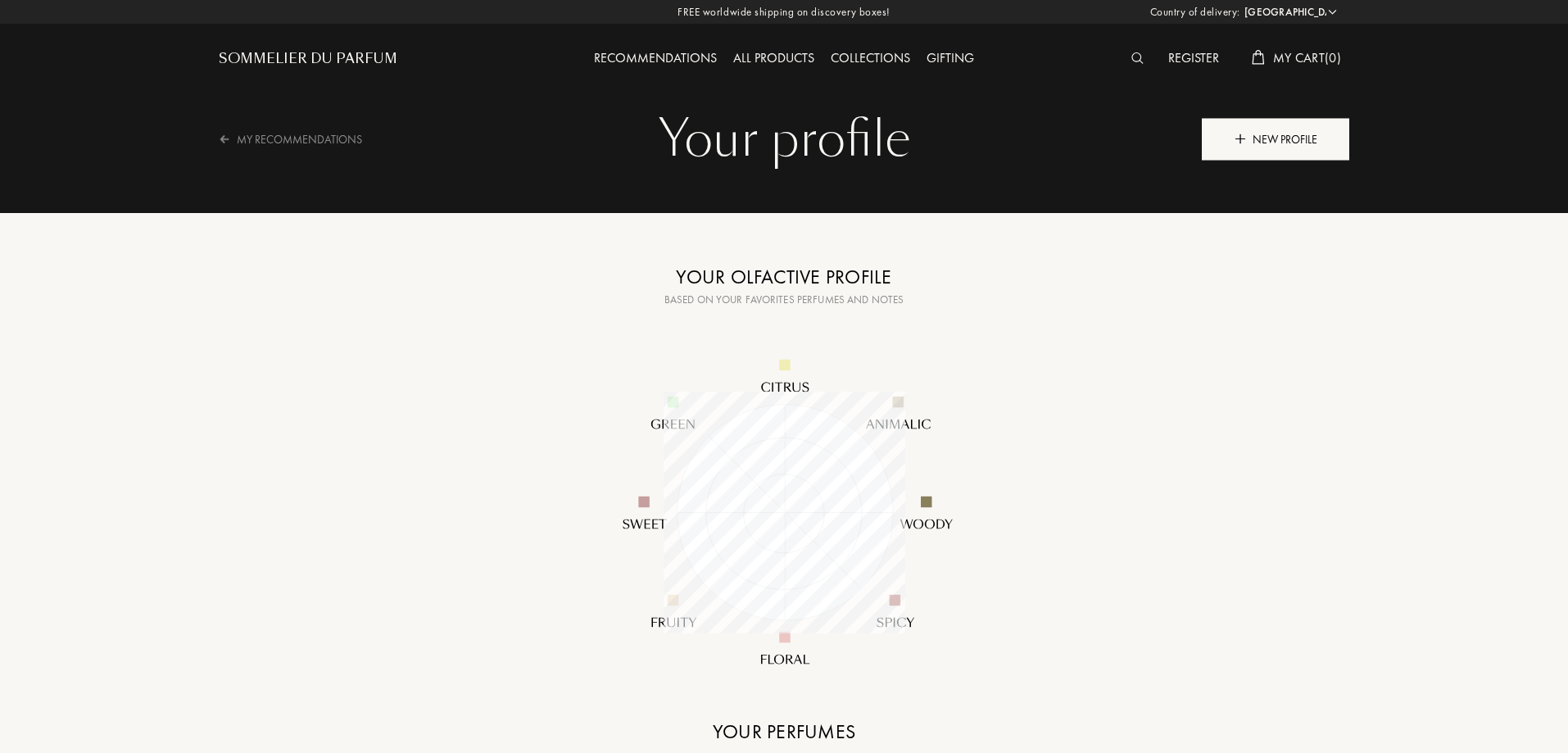
click at [1262, 139] on div "New profile" at bounding box center [1275, 139] width 148 height 42
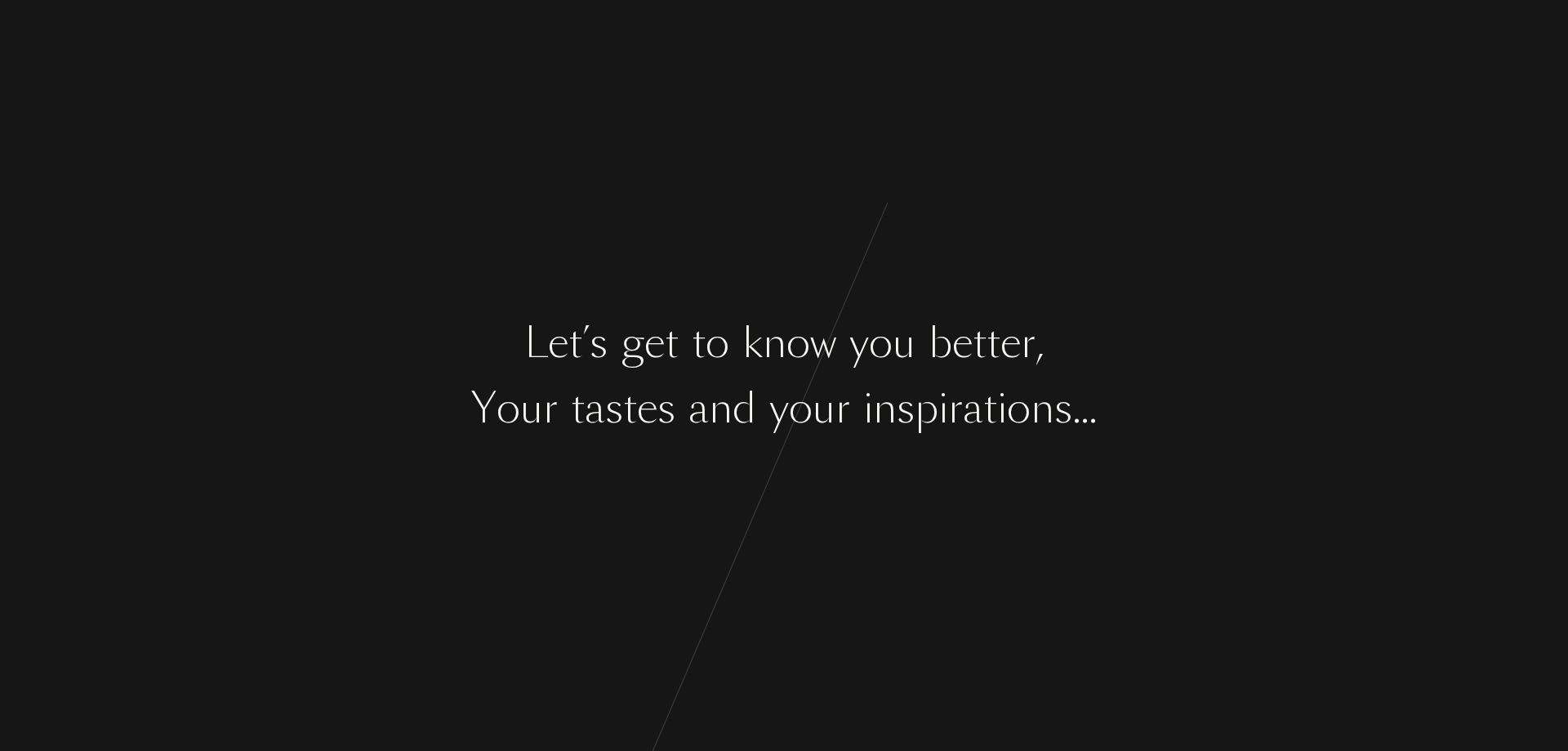
click at [811, 297] on div "L e t ’ s g e t t o k n o w y o u b e t t e r , Y o u r t a s t e s a n d y o u…" at bounding box center [784, 376] width 1568 height 751
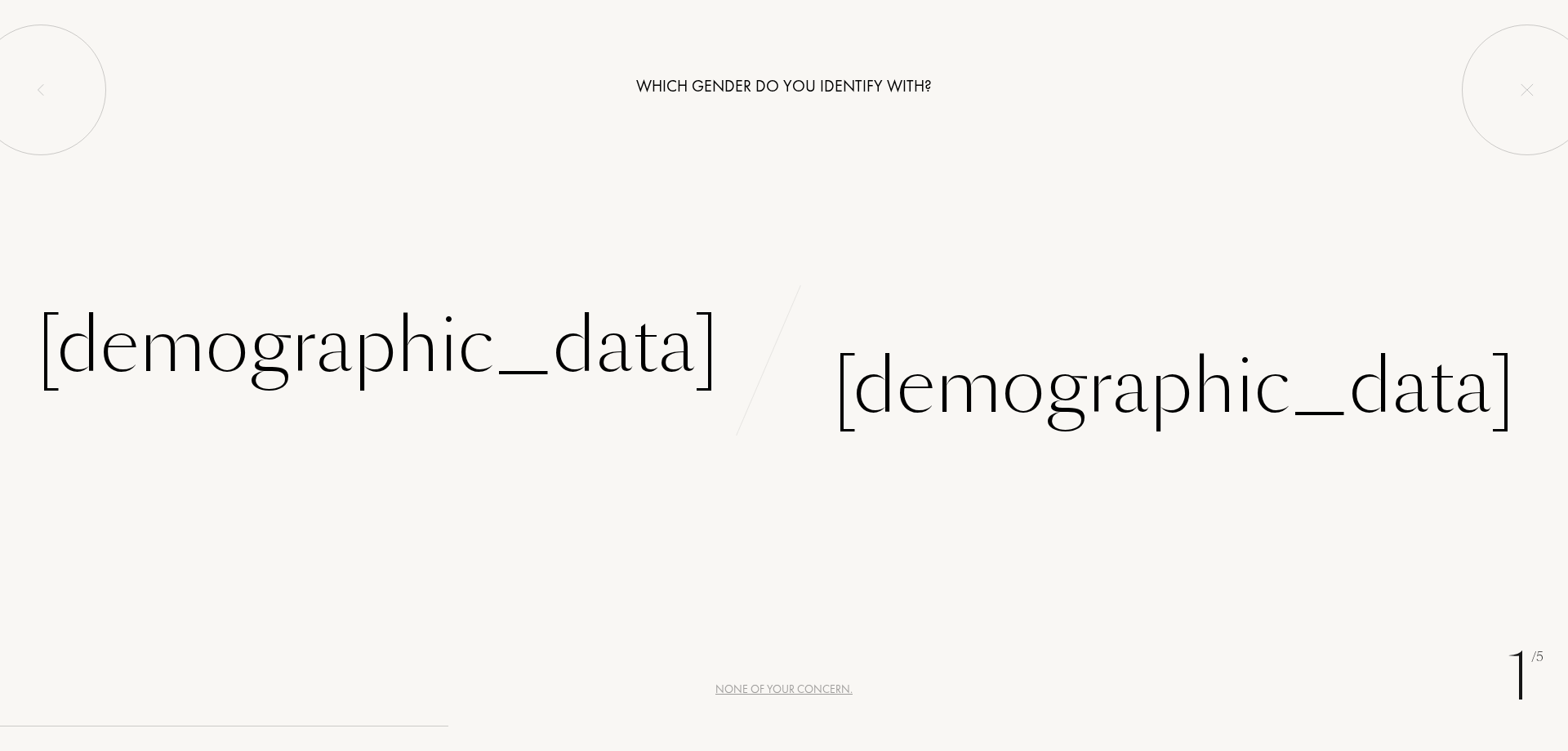
click at [839, 690] on div "None of your concern." at bounding box center [784, 688] width 137 height 17
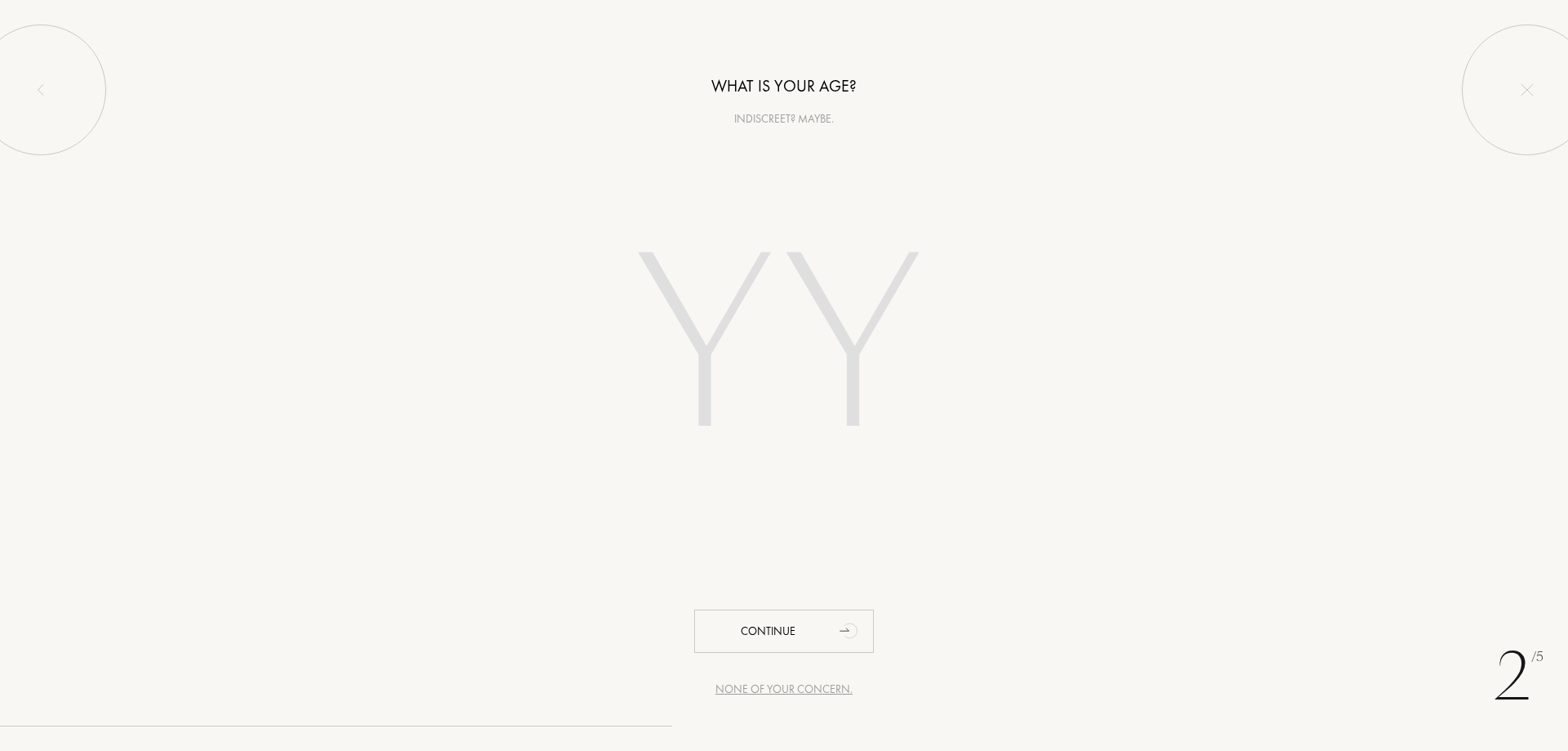
click at [802, 684] on div "None of your concern." at bounding box center [784, 688] width 137 height 17
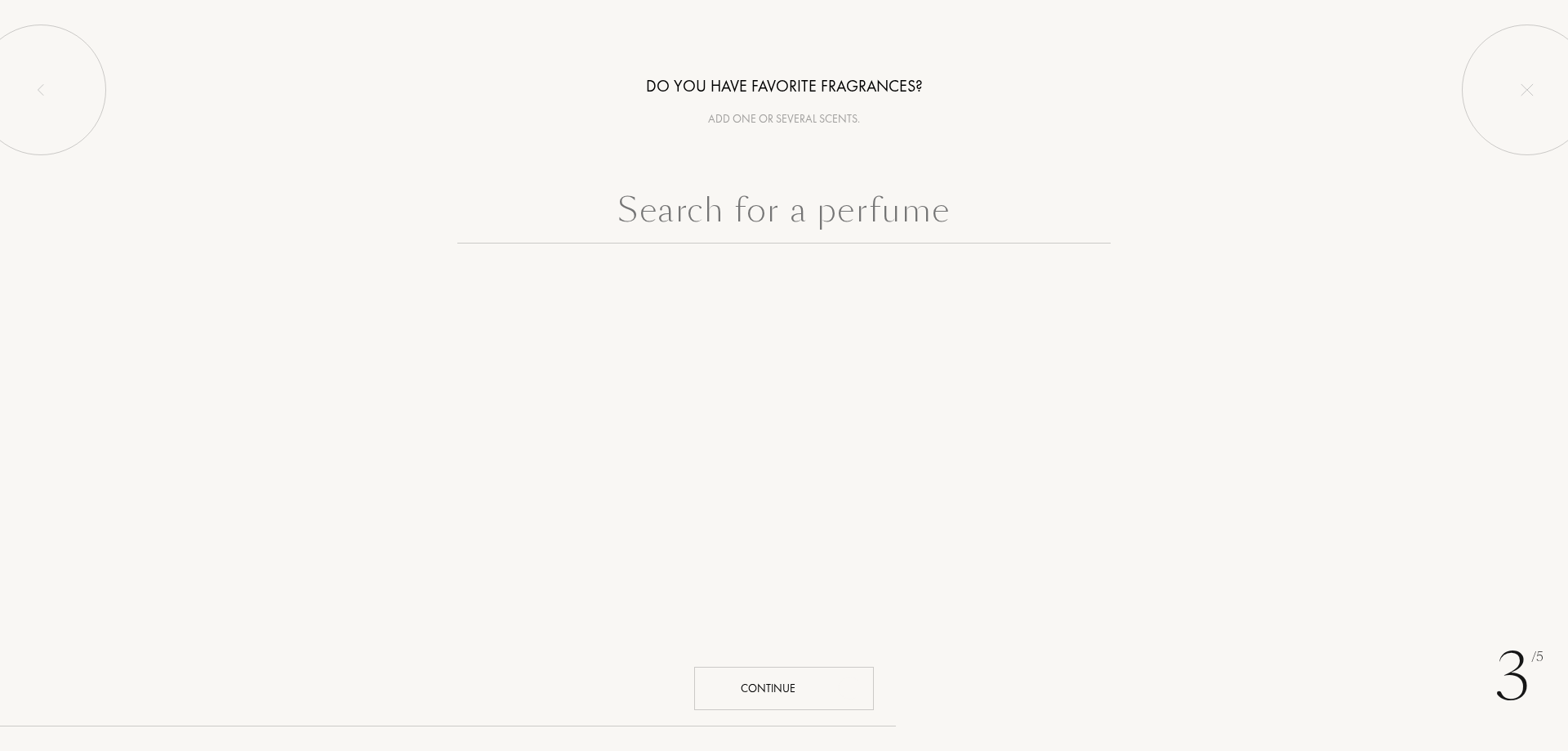
click at [788, 230] on input "text" at bounding box center [784, 214] width 654 height 59
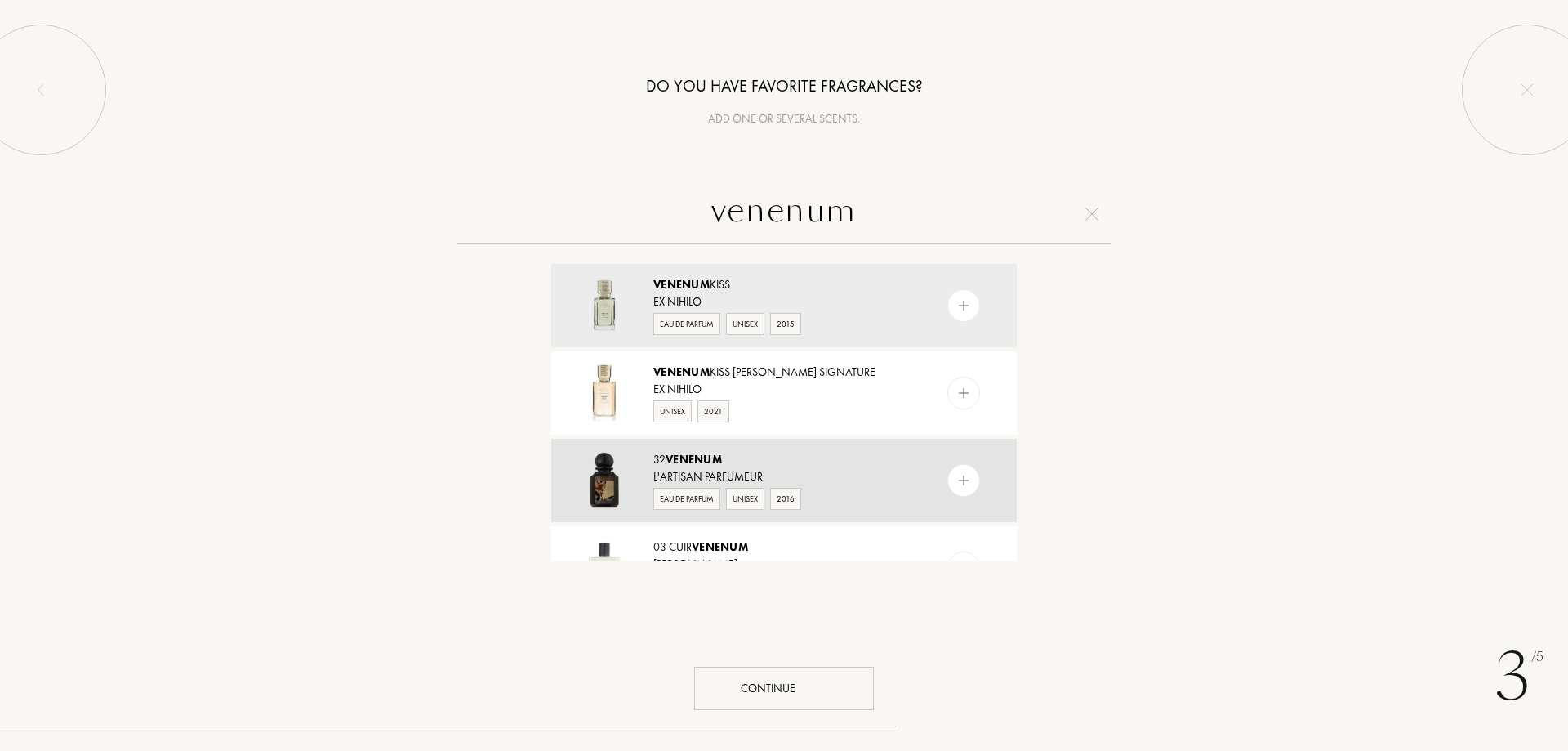
type input "venenum"
click at [965, 480] on img at bounding box center [965, 481] width 16 height 16
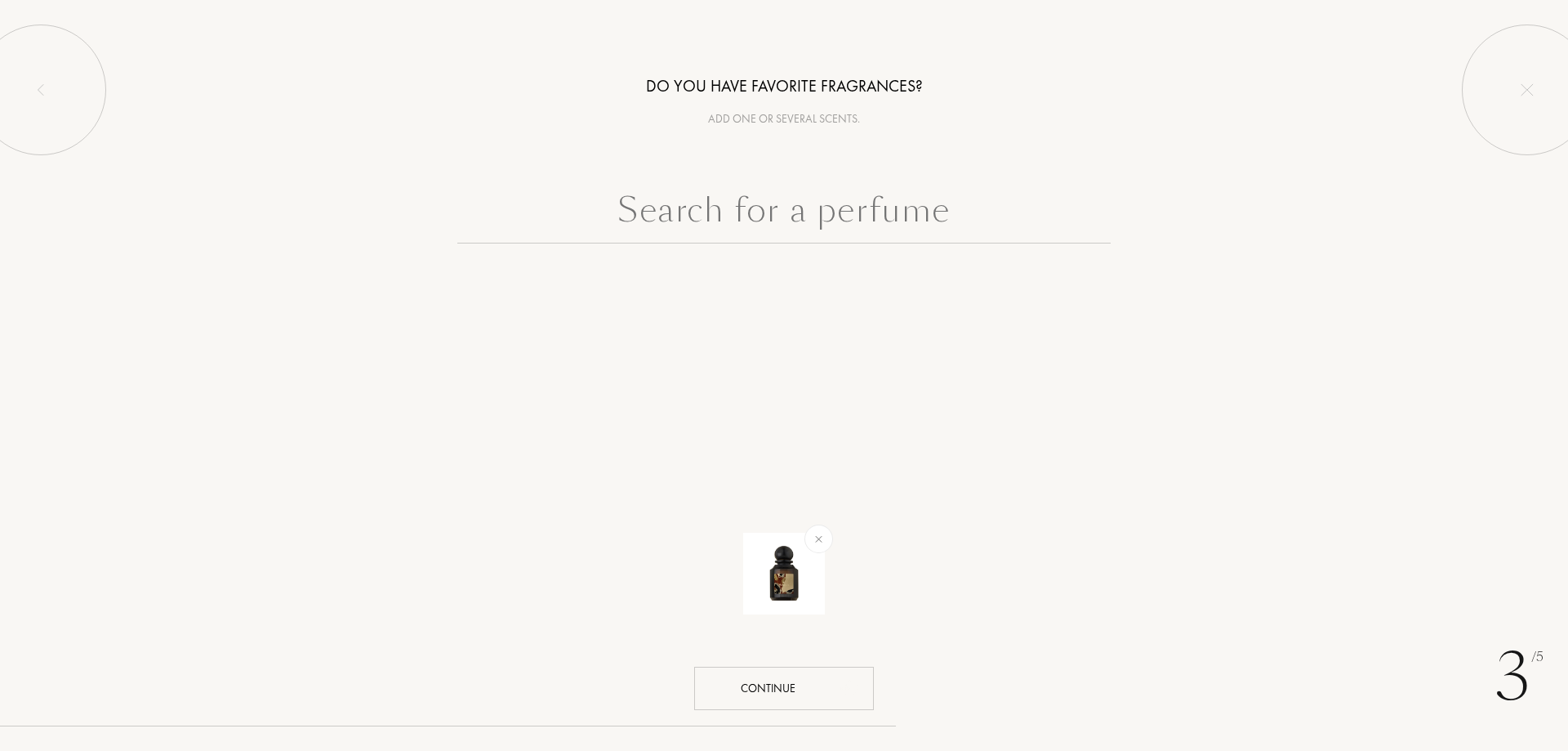
click at [770, 207] on input "text" at bounding box center [784, 214] width 654 height 59
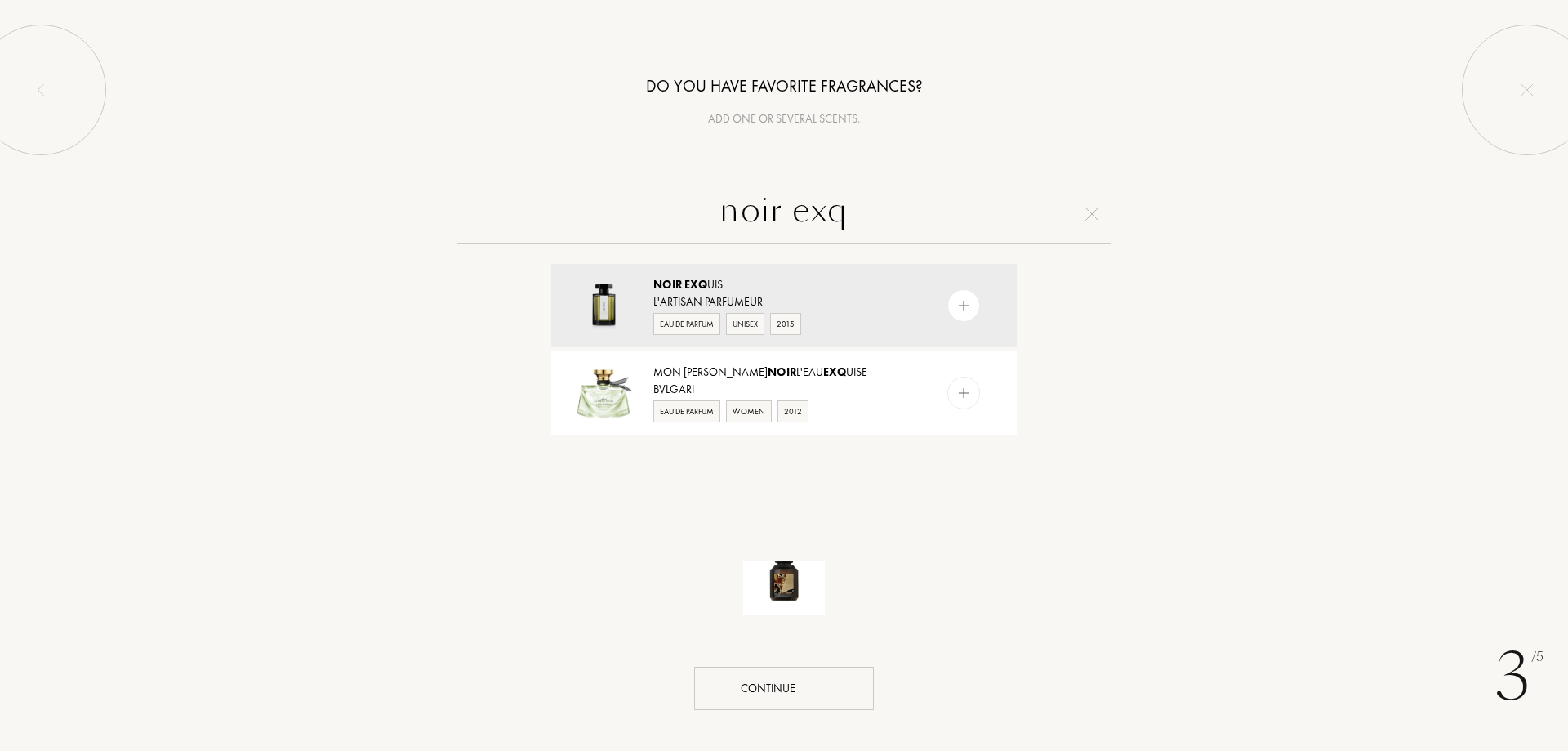
type input "noir exq"
click at [969, 306] on img at bounding box center [965, 306] width 16 height 16
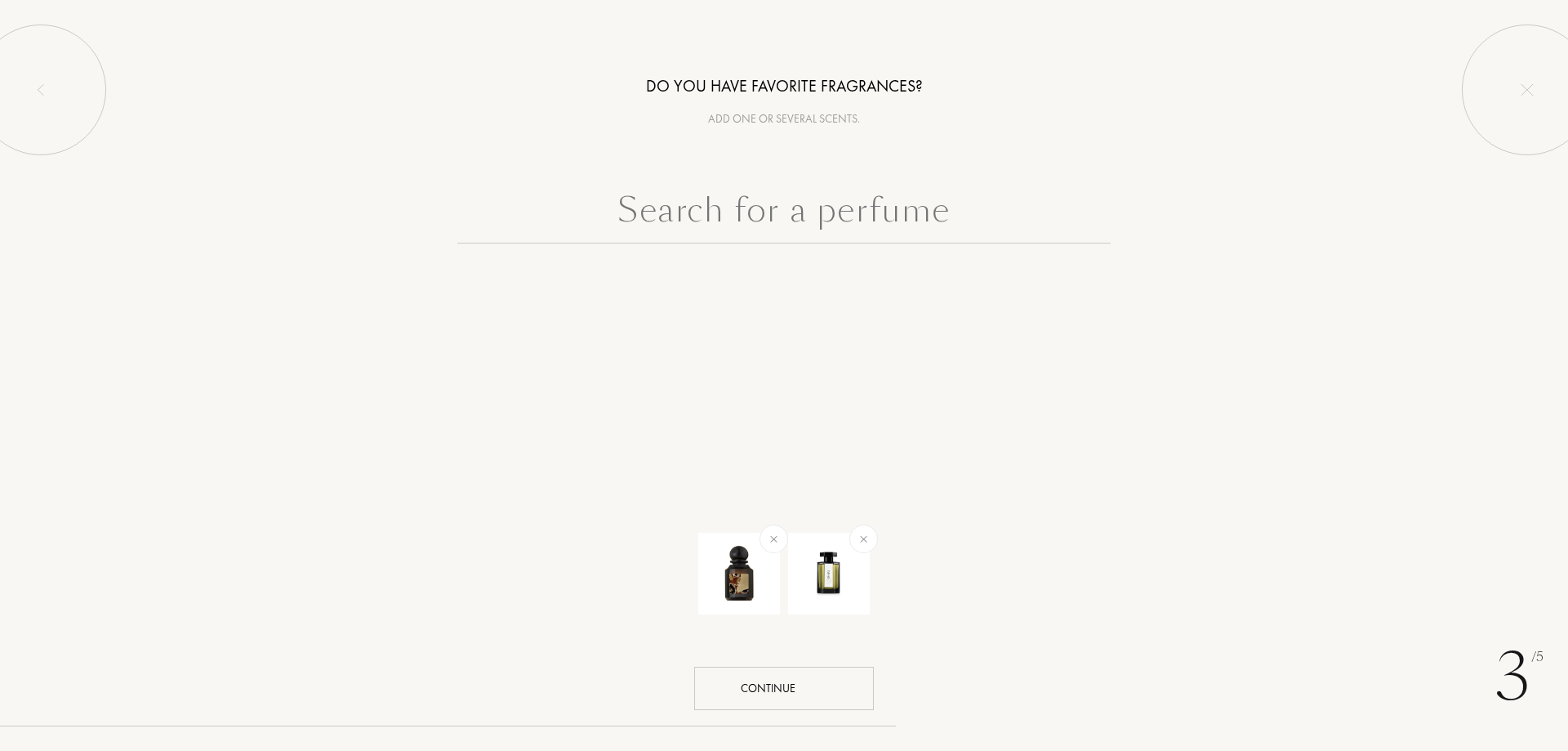
click at [847, 214] on input "text" at bounding box center [784, 214] width 654 height 59
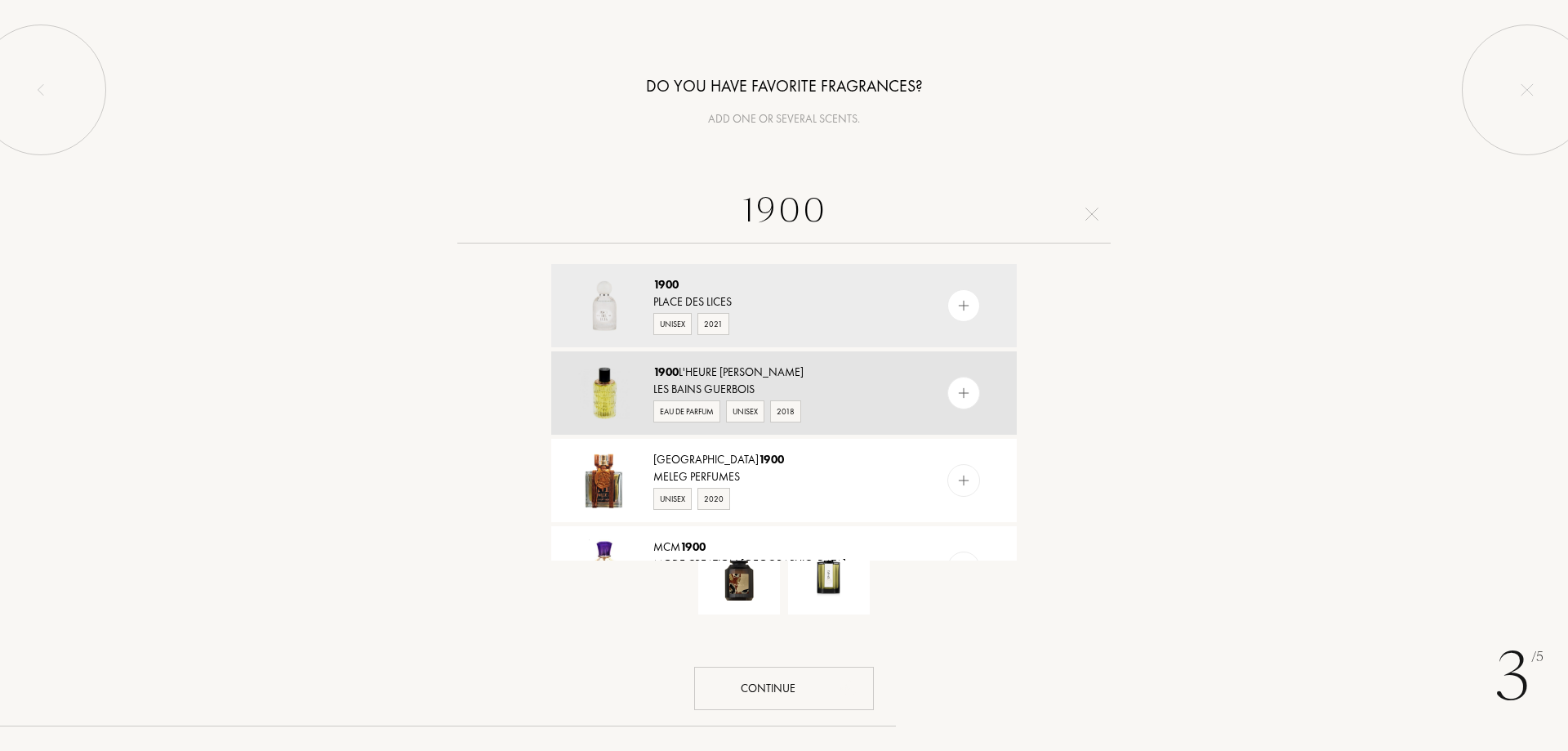
type input "1900"
click at [969, 399] on img at bounding box center [965, 394] width 16 height 16
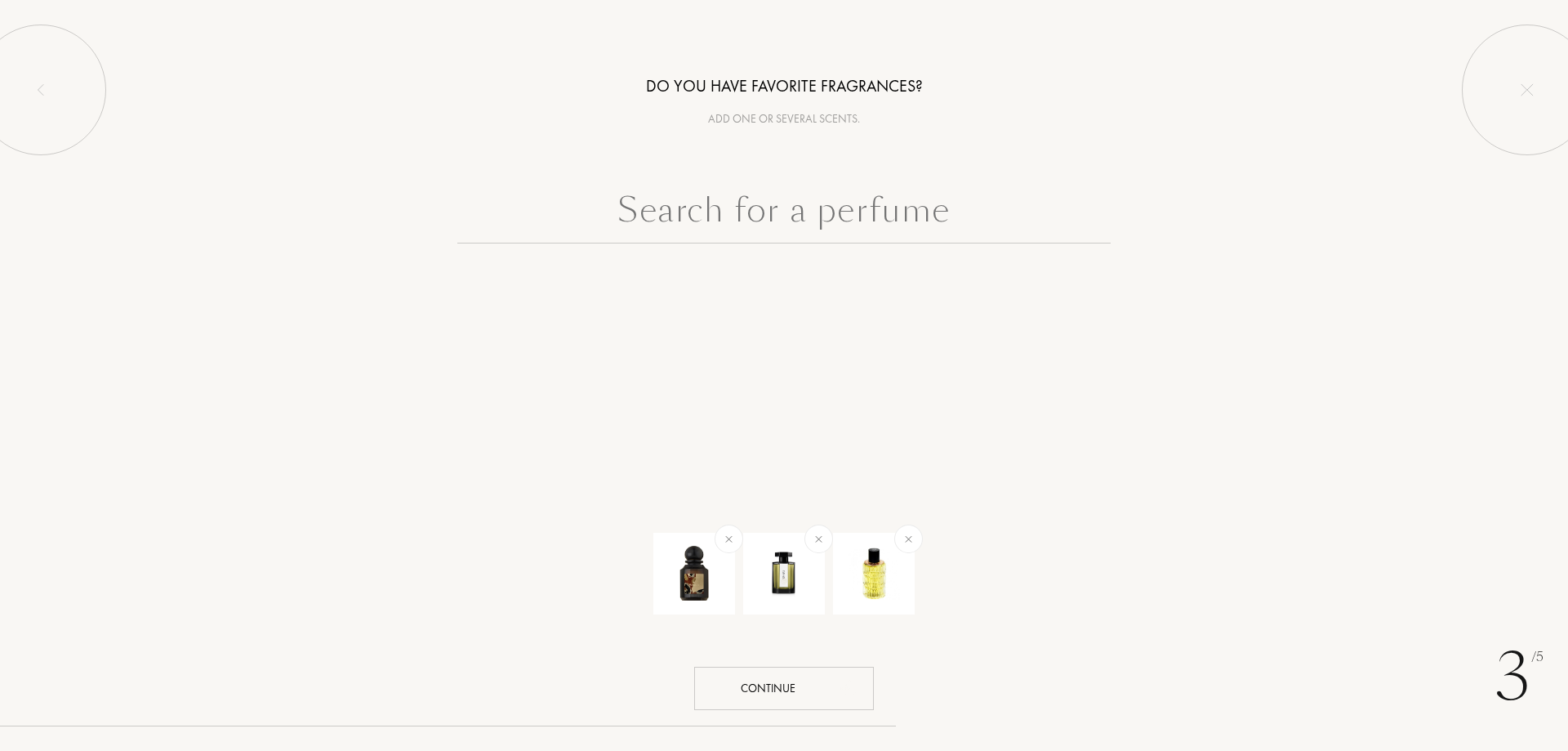
click at [777, 219] on input "text" at bounding box center [784, 214] width 654 height 59
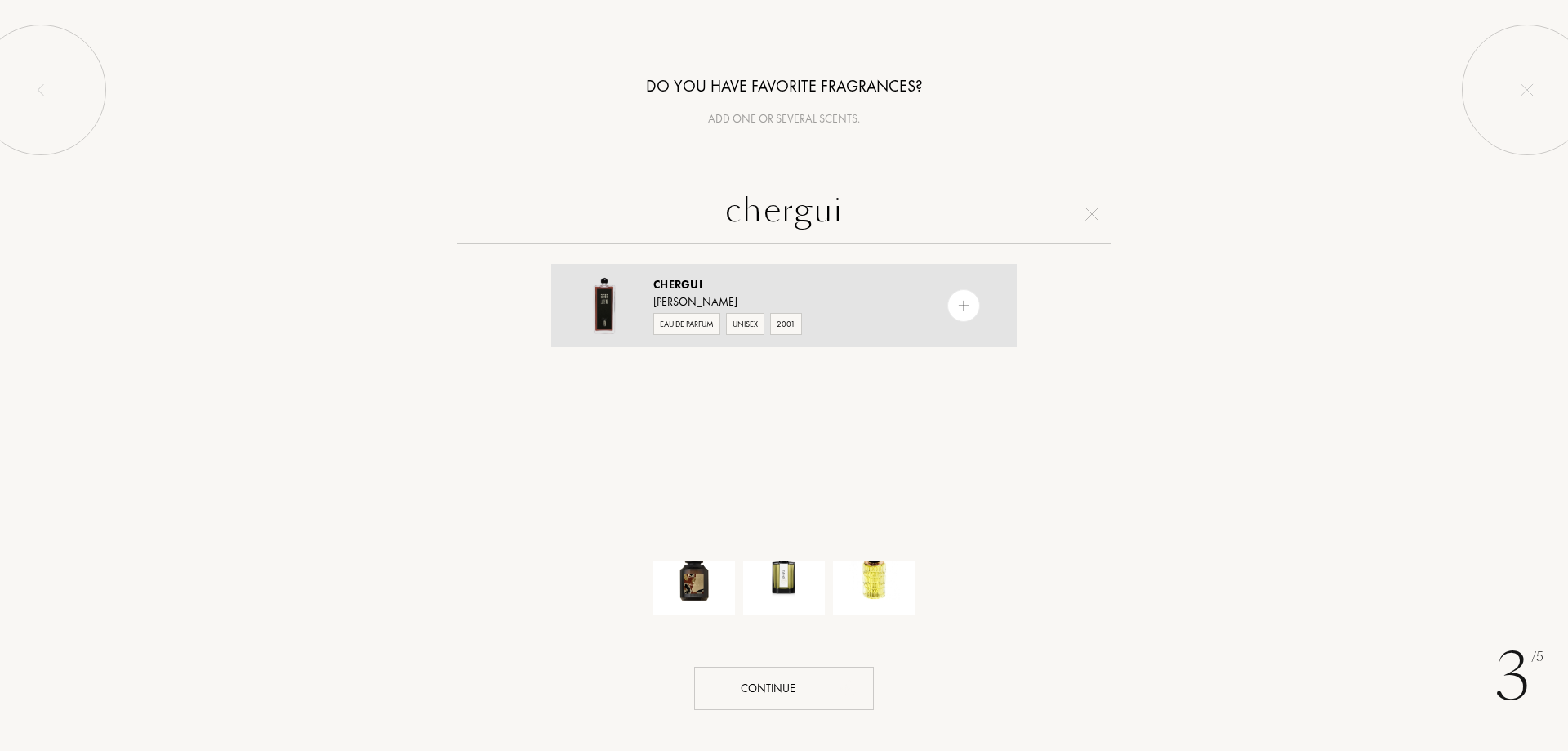
type input "chergui"
click at [963, 317] on div at bounding box center [964, 305] width 33 height 33
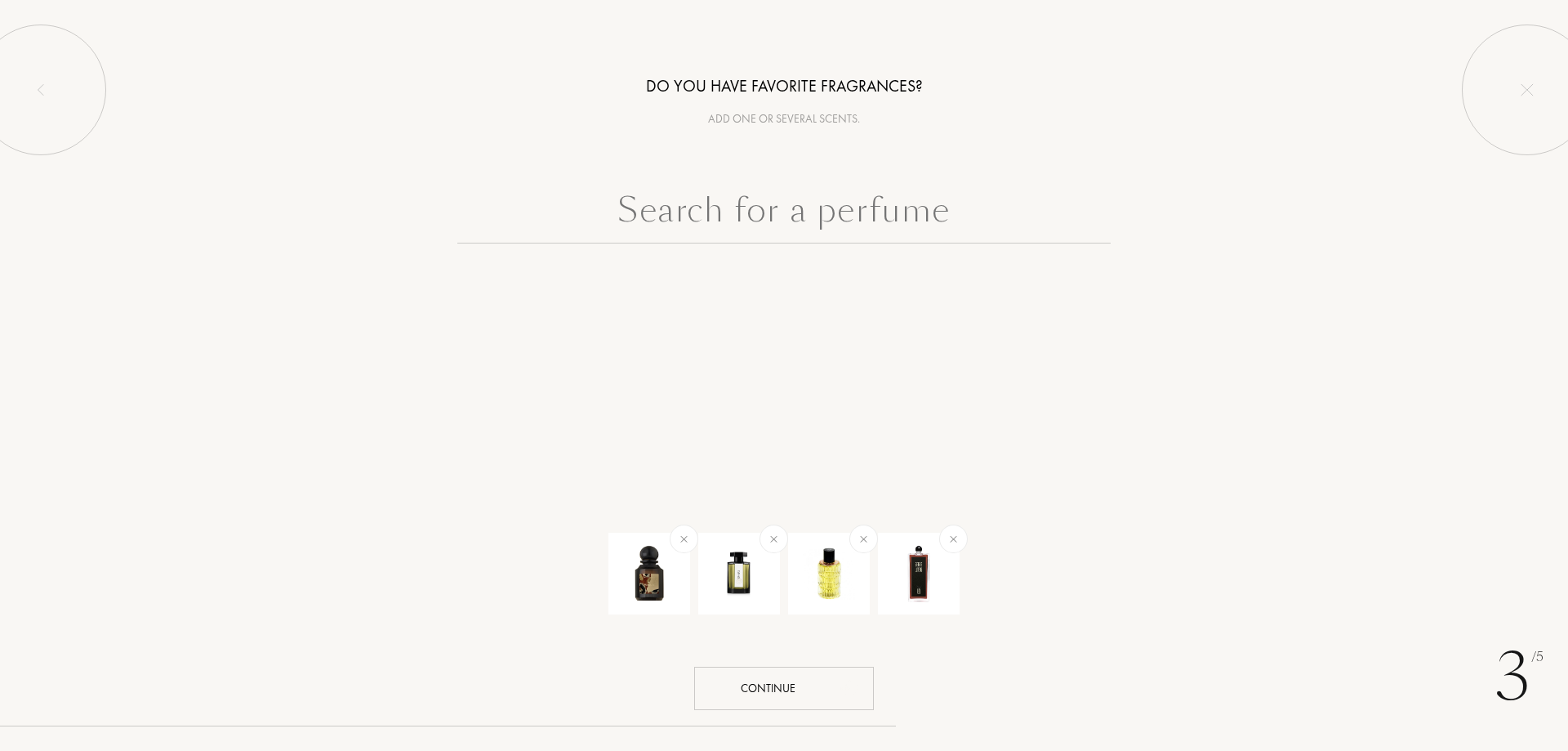
click at [881, 219] on input "text" at bounding box center [784, 214] width 654 height 59
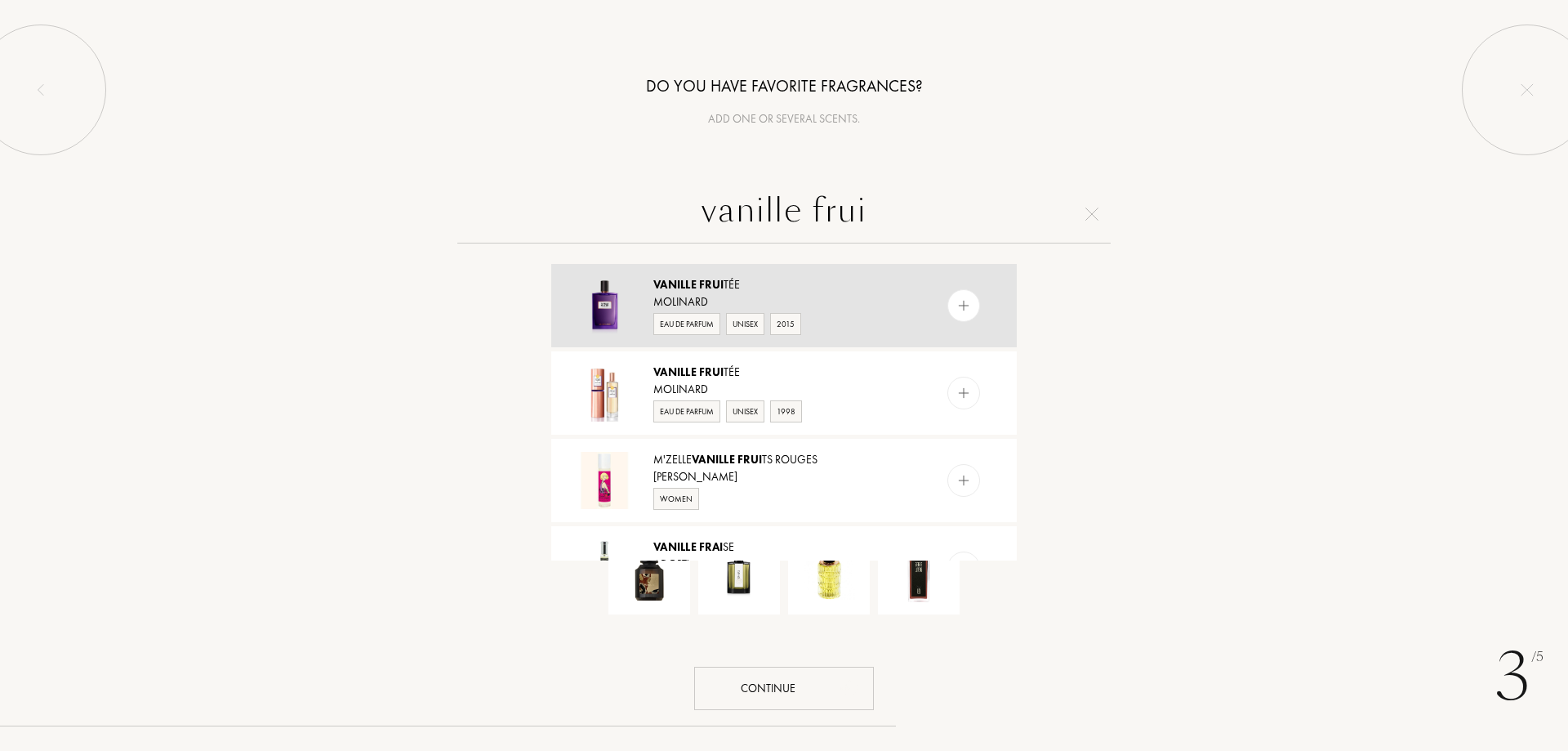
type input "vanille frui"
click at [966, 301] on img at bounding box center [965, 306] width 16 height 16
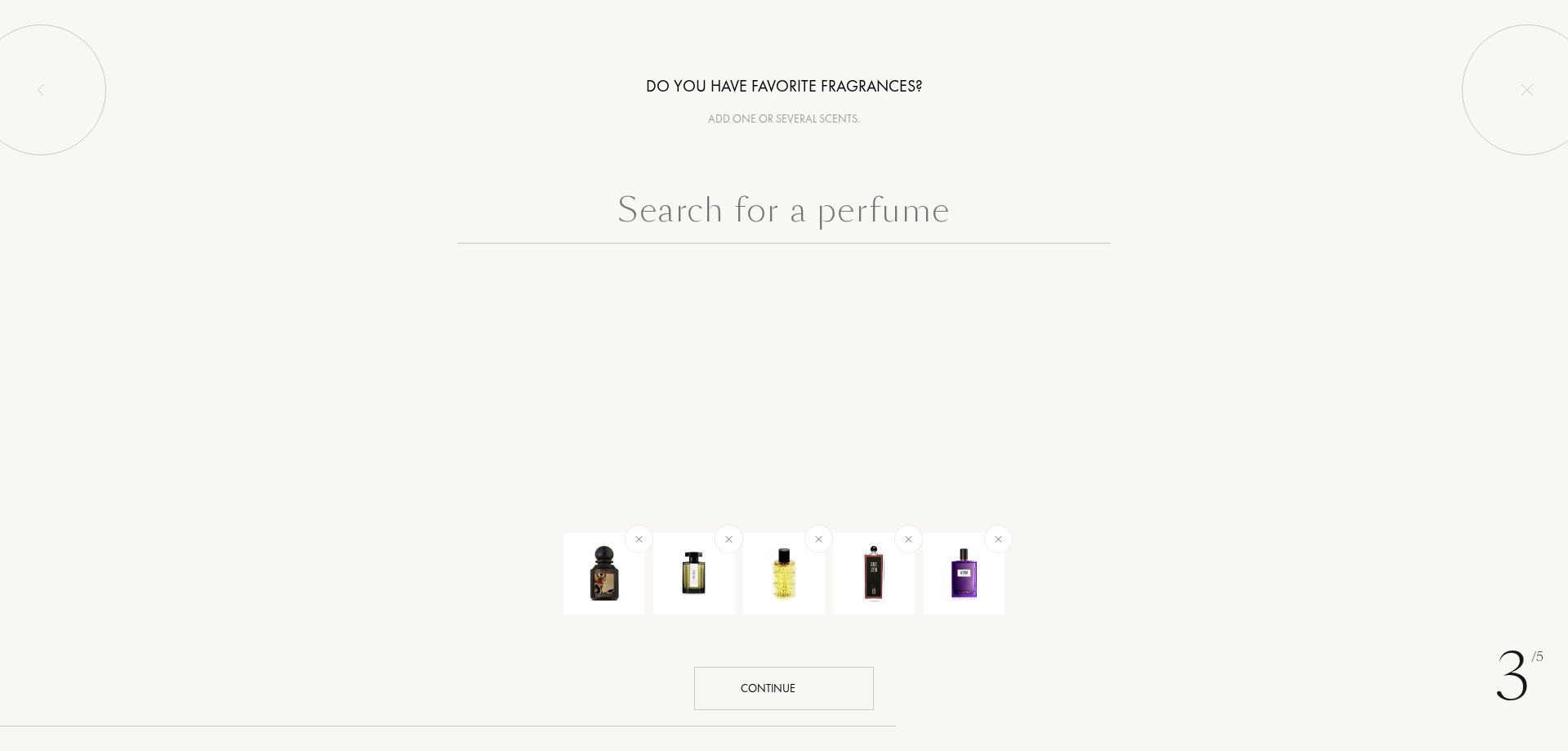
click at [882, 207] on input "text" at bounding box center [784, 214] width 654 height 59
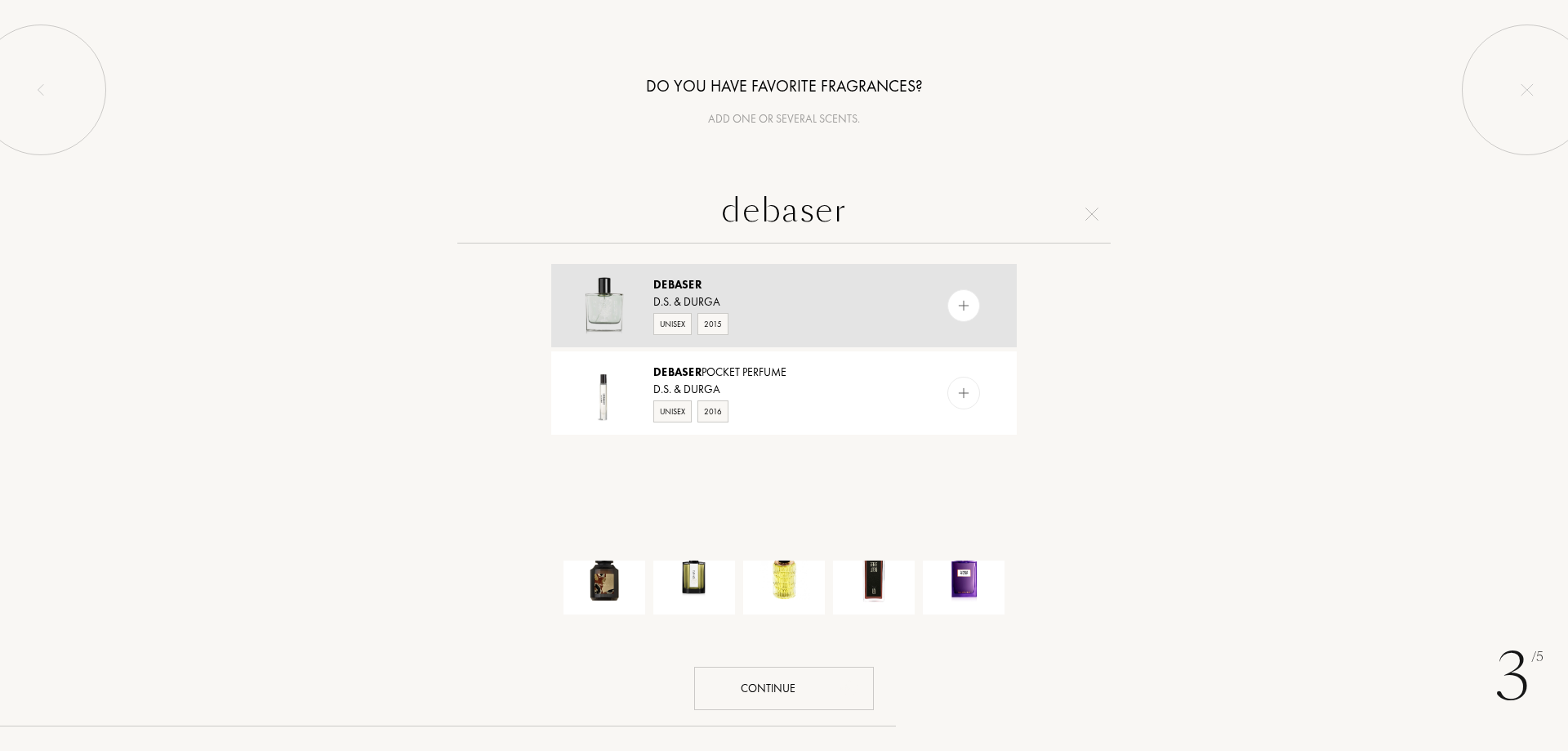
type input "debaser"
click at [962, 301] on img at bounding box center [965, 306] width 16 height 16
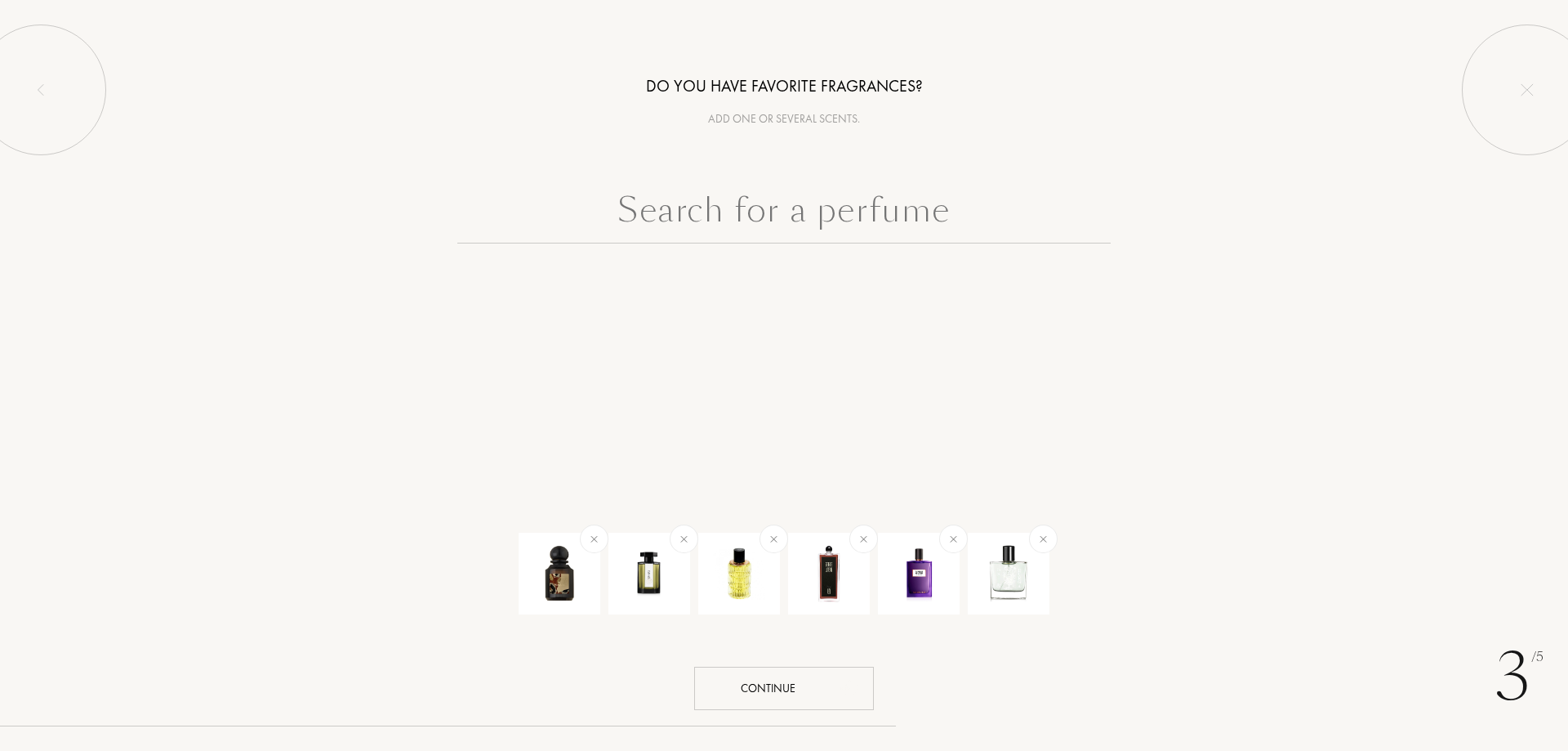
click at [873, 232] on input "text" at bounding box center [784, 214] width 654 height 59
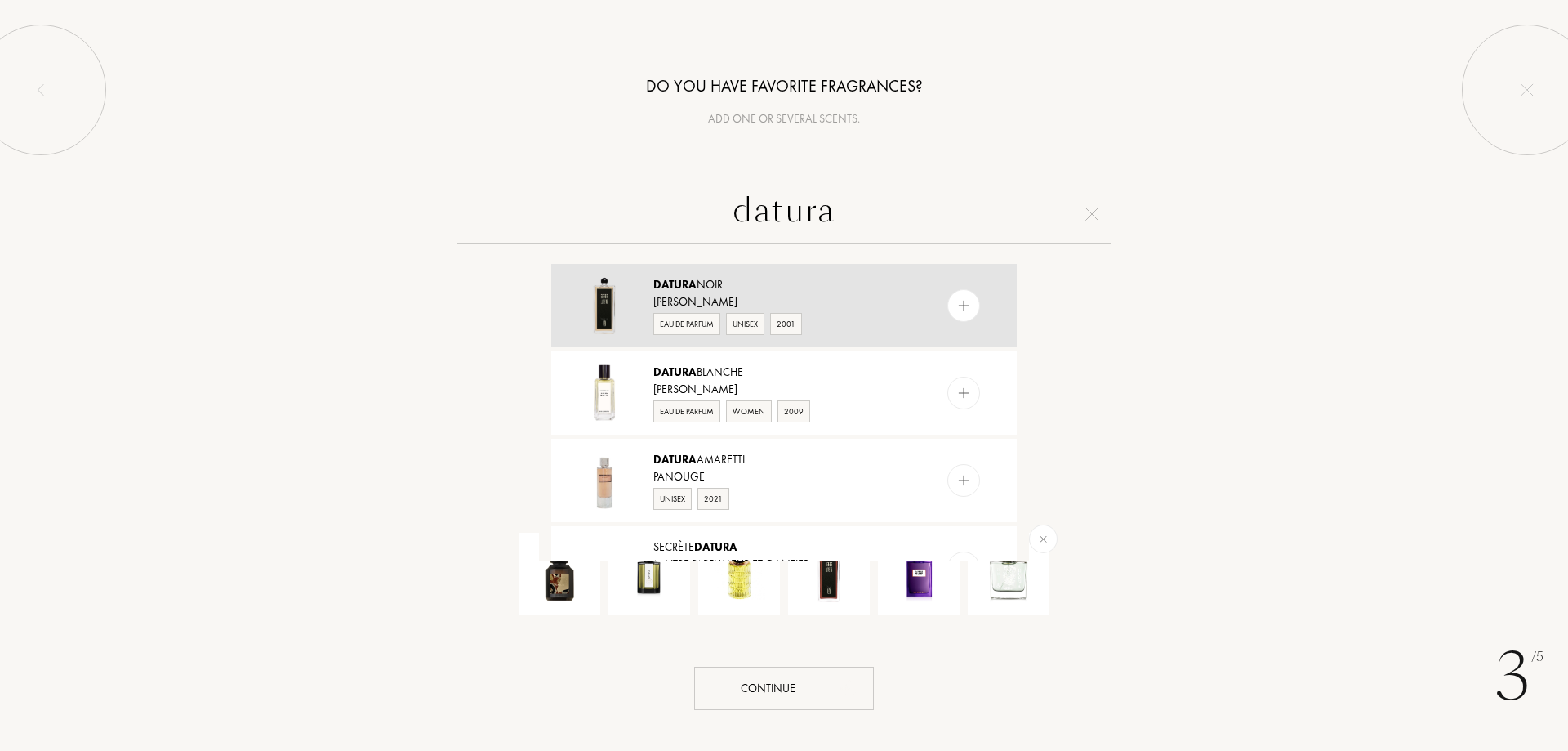
type input "datura"
click at [957, 313] on img at bounding box center [965, 306] width 16 height 16
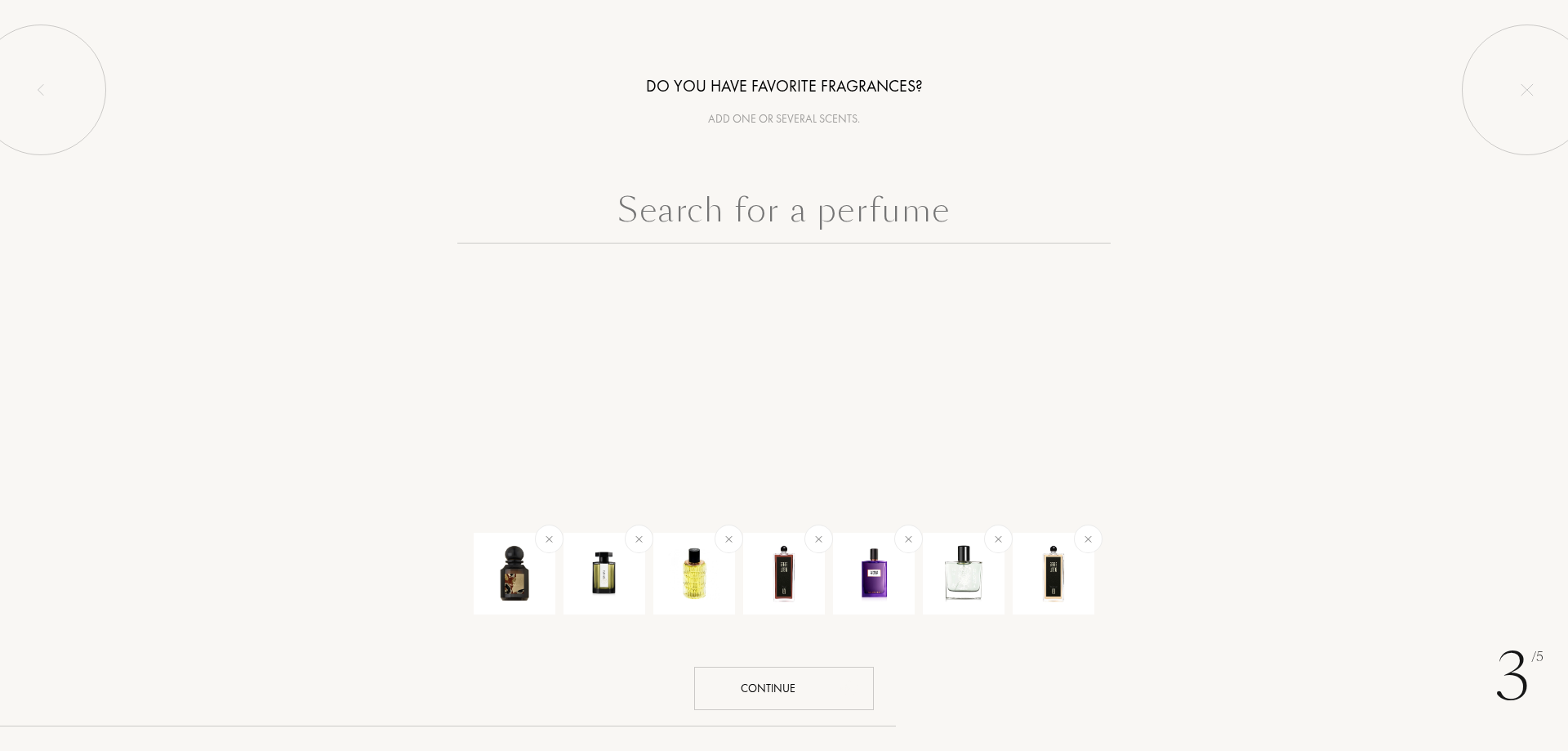
click at [841, 219] on input "text" at bounding box center [784, 214] width 654 height 59
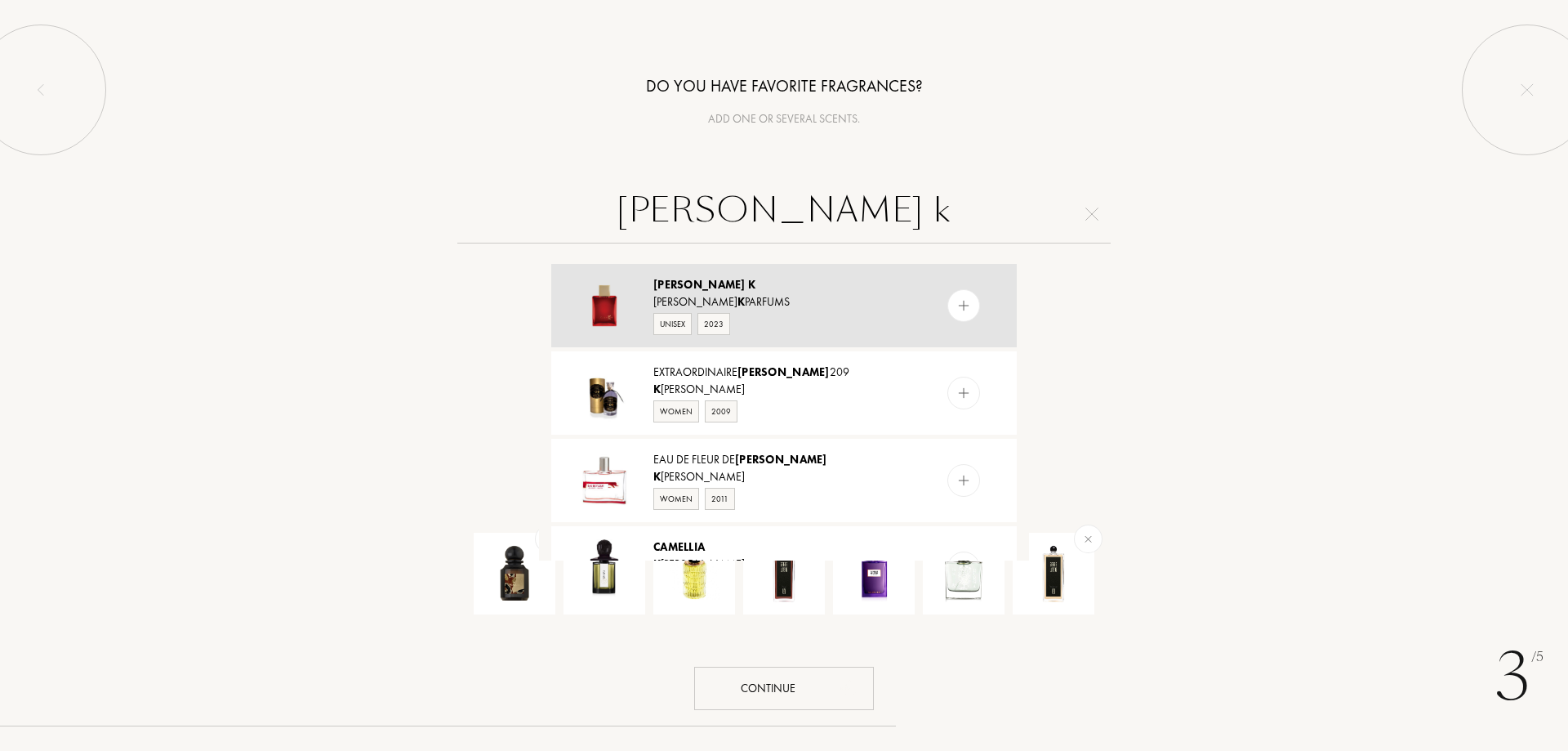
type input "camelia k"
click at [965, 312] on img at bounding box center [965, 306] width 16 height 16
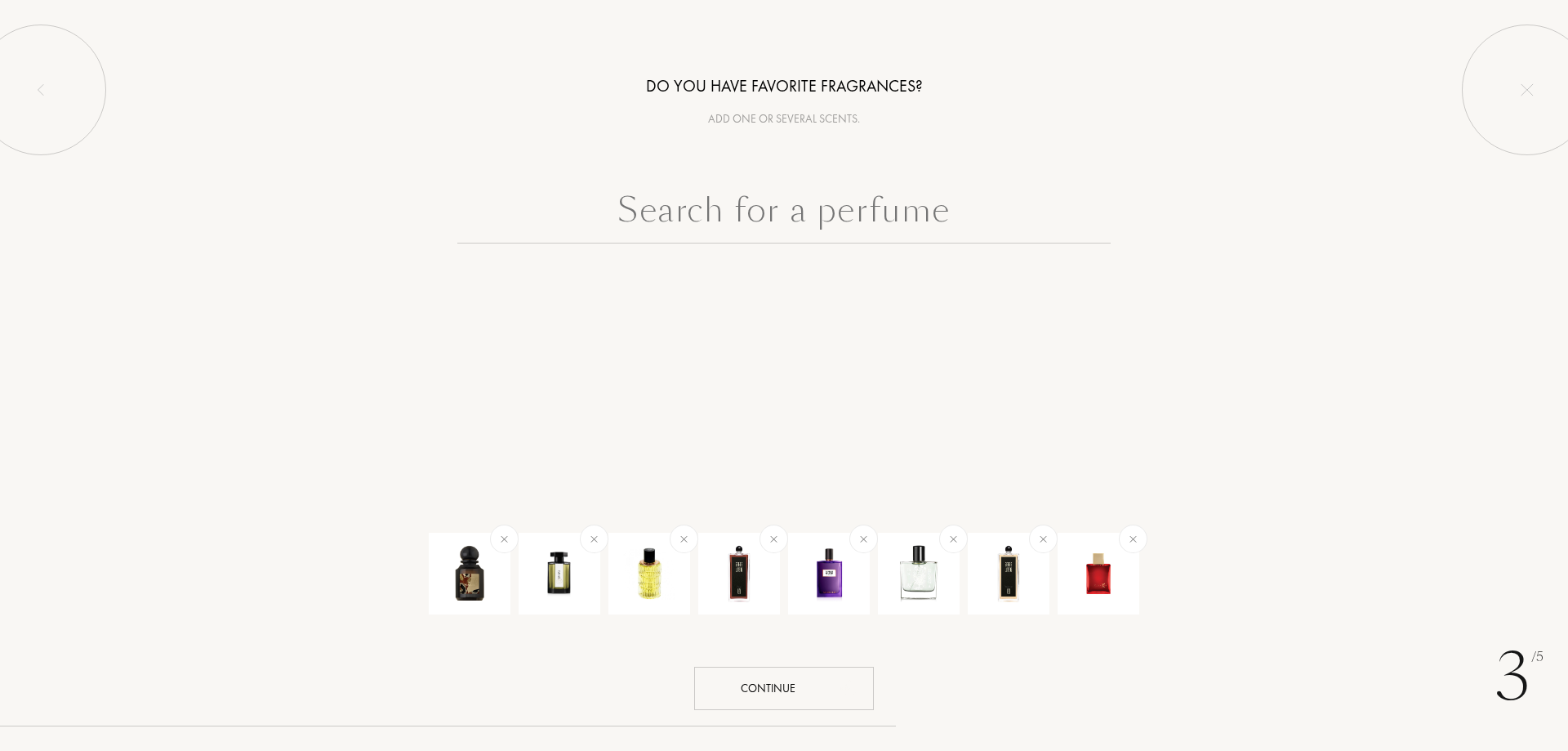
click at [881, 233] on input "text" at bounding box center [784, 214] width 654 height 59
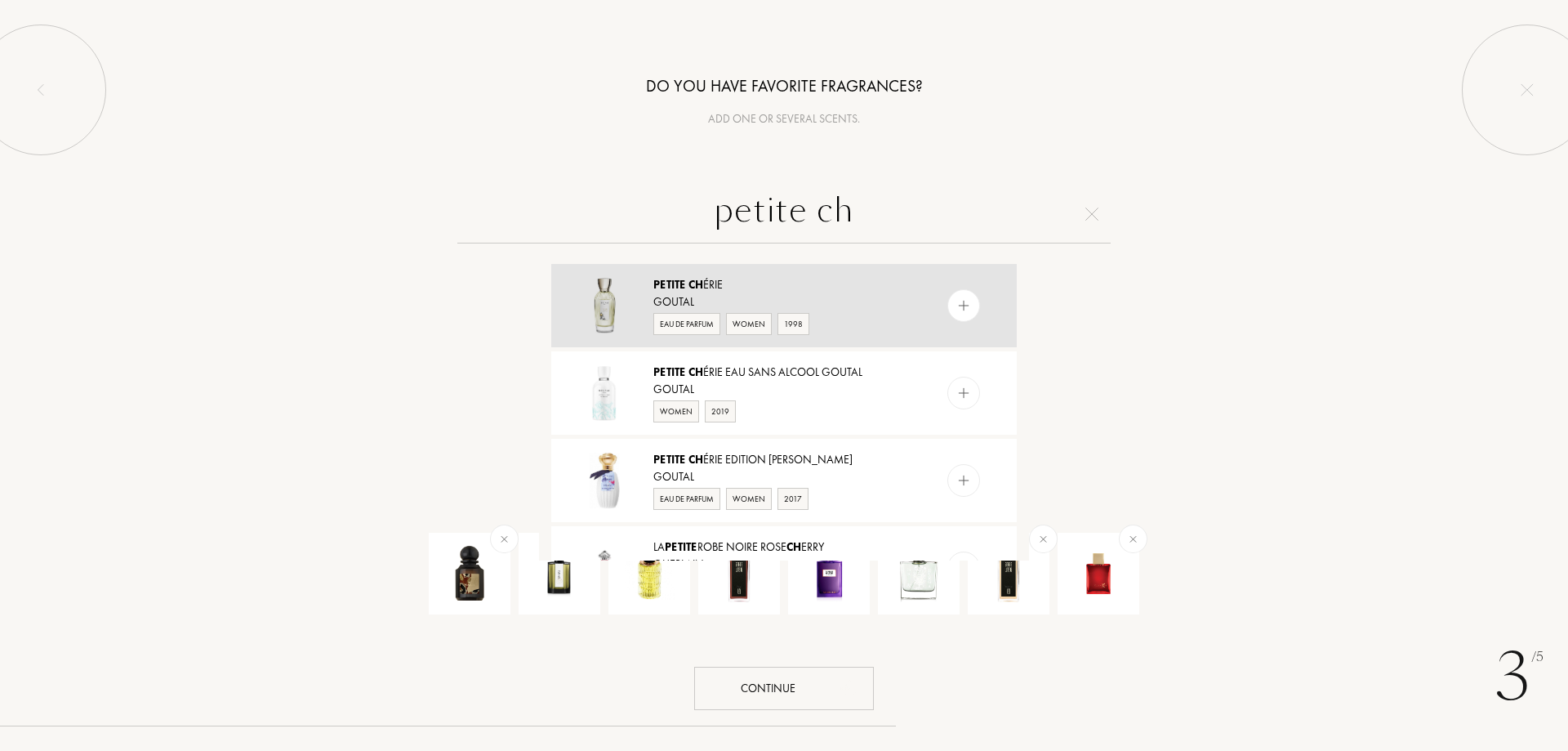
type input "petite ch"
click at [947, 296] on div "Petite Ch érie Goutal Eau de Parfum Women 1998" at bounding box center [784, 305] width 465 height 84
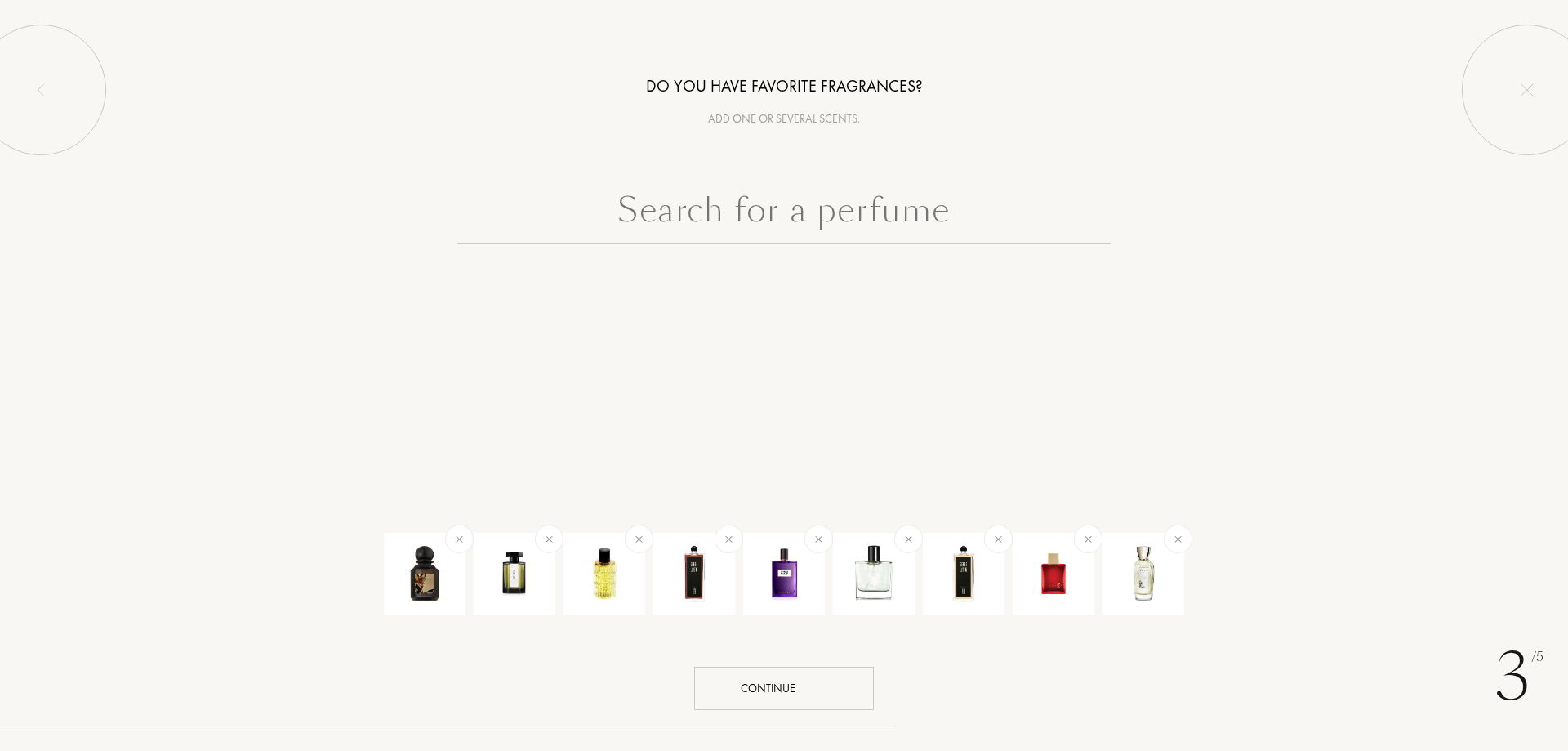
click at [859, 222] on input "text" at bounding box center [784, 214] width 654 height 59
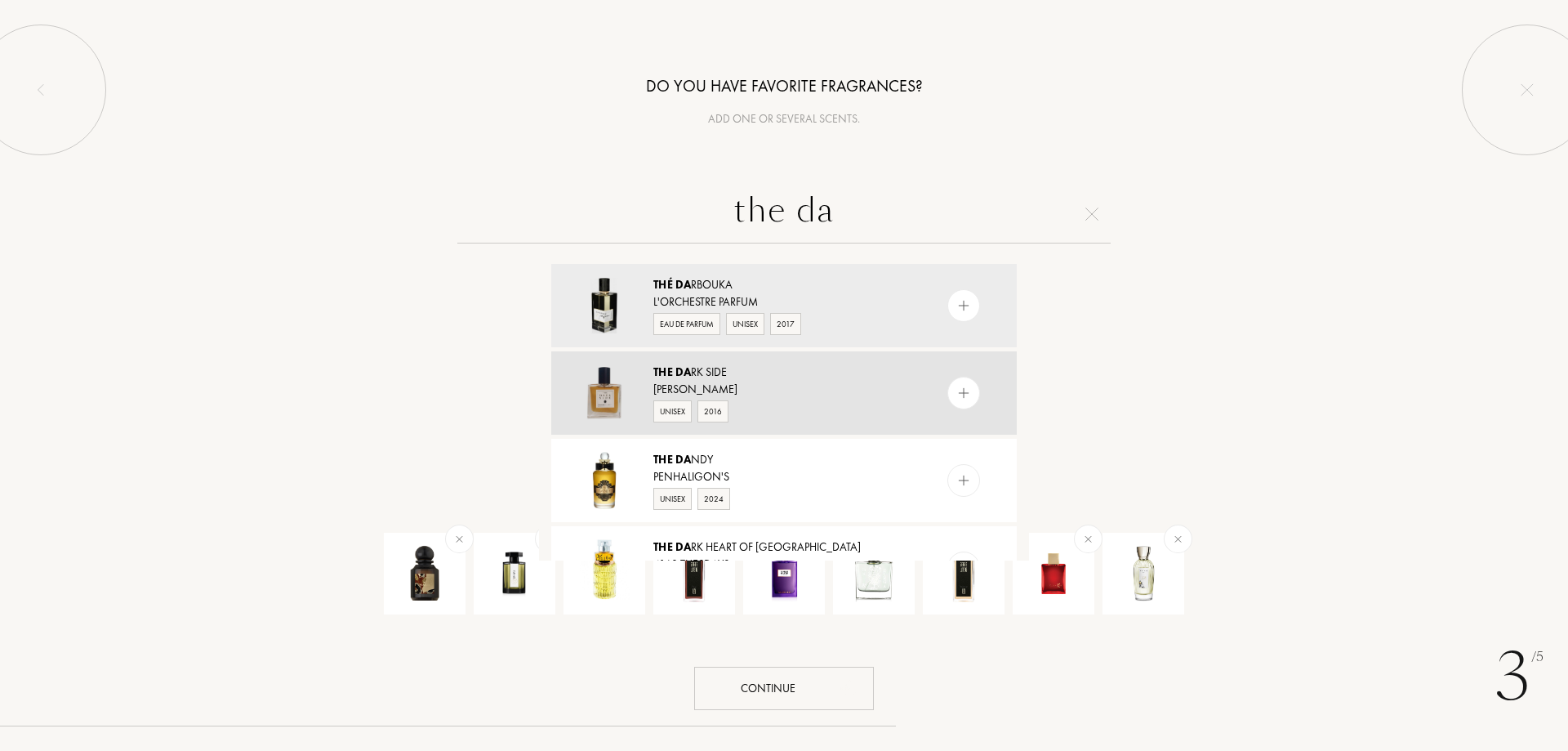
type input "the da"
click at [960, 387] on img at bounding box center [965, 394] width 16 height 16
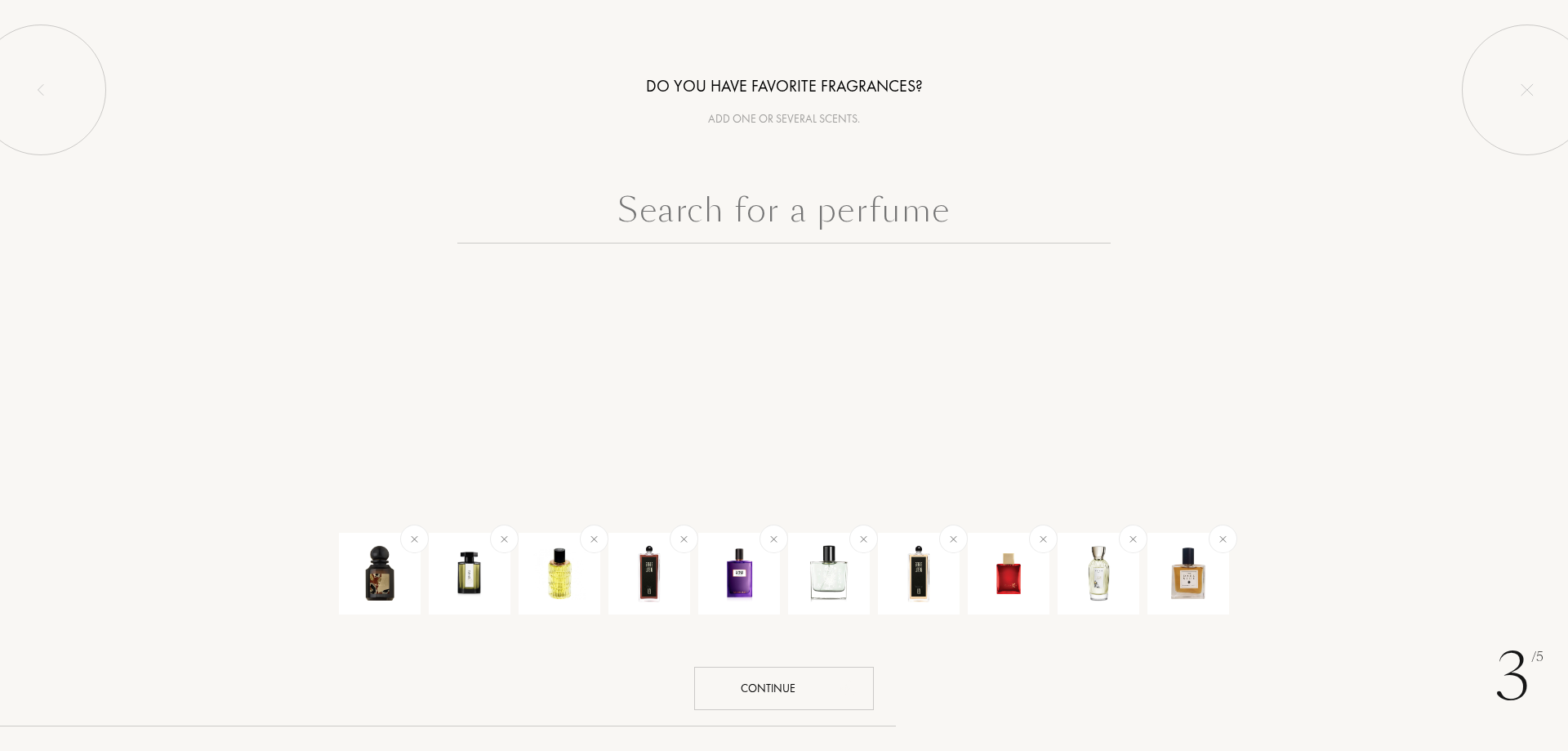
click at [833, 229] on input "text" at bounding box center [784, 214] width 654 height 59
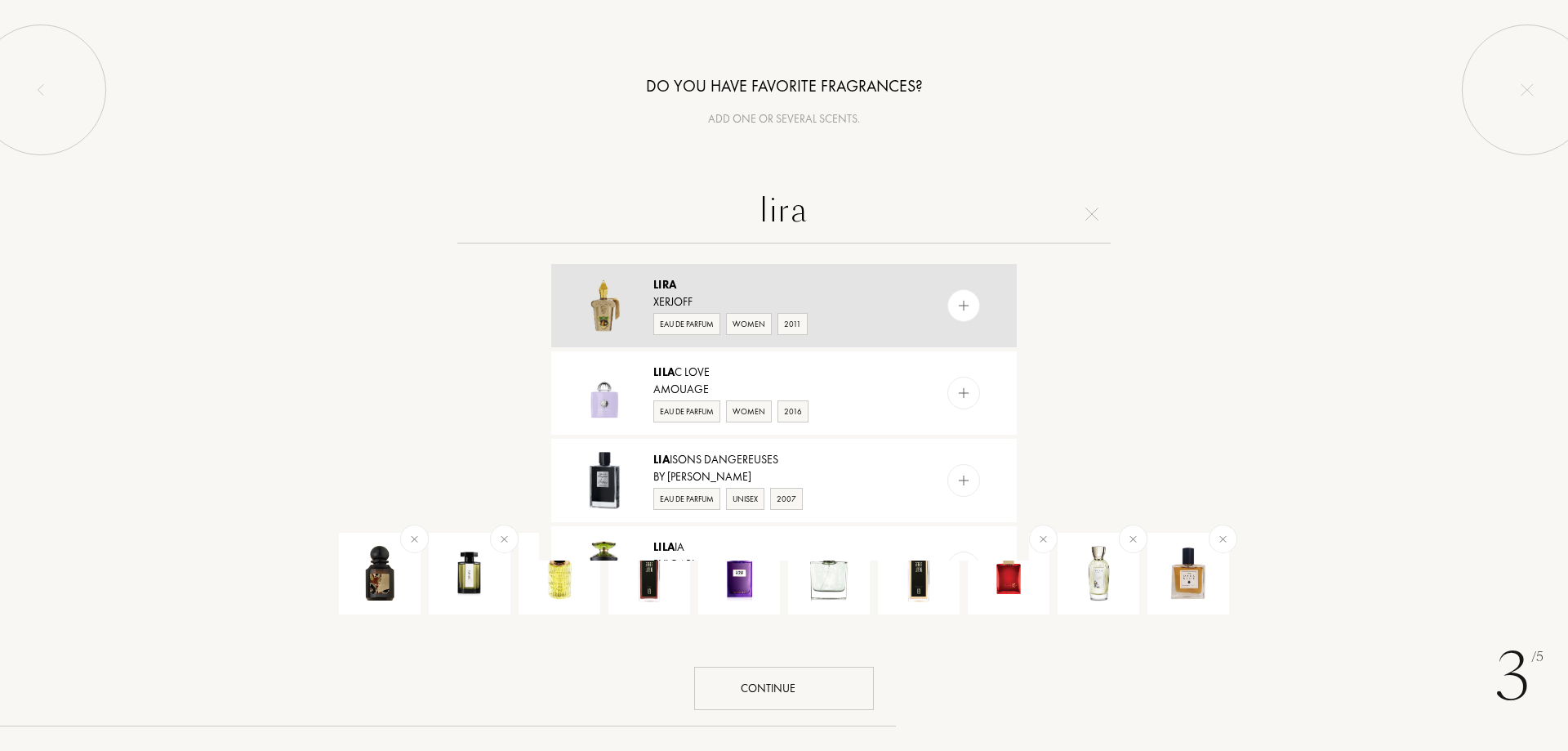
type input "lira"
click at [950, 313] on div at bounding box center [964, 305] width 33 height 33
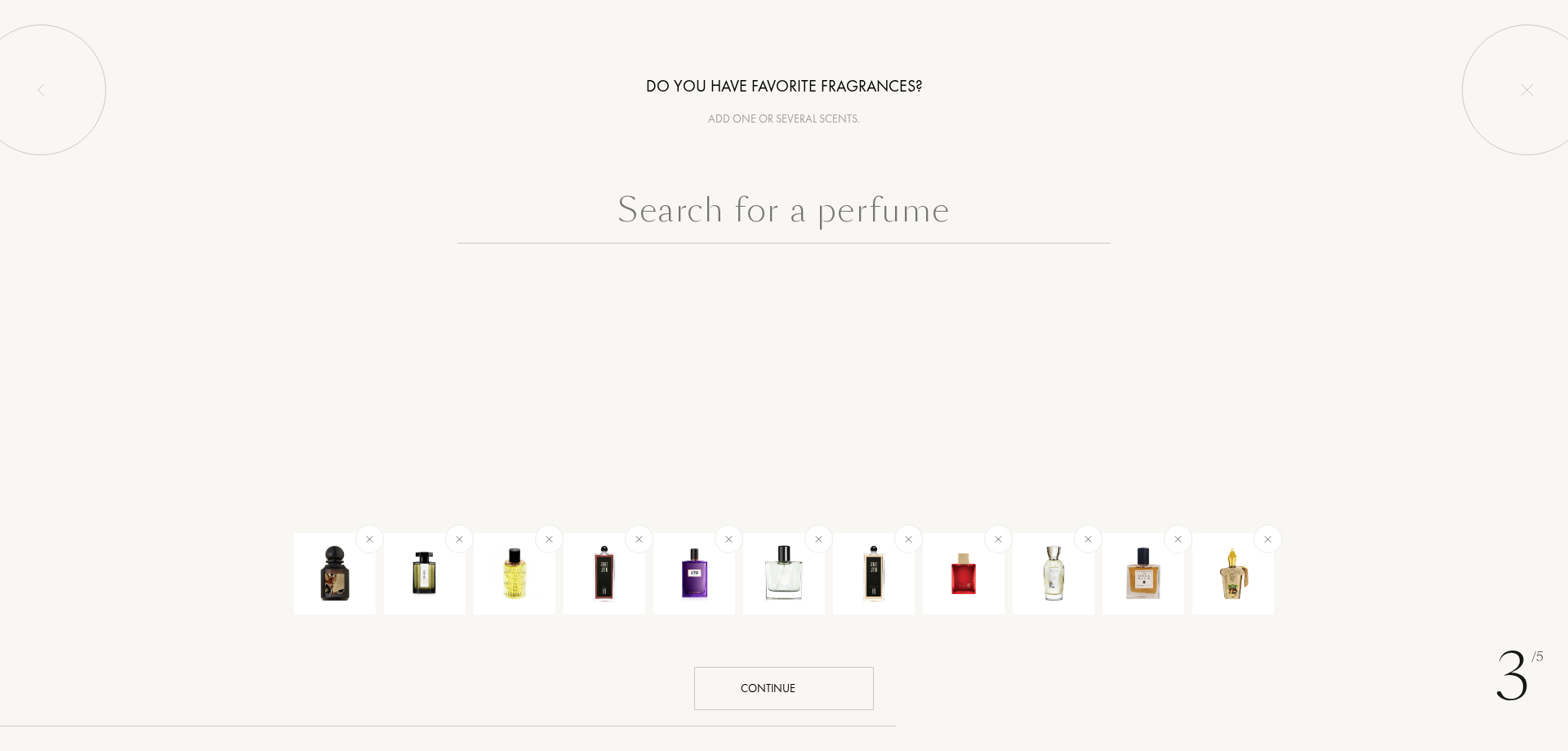
click at [858, 226] on input "text" at bounding box center [784, 214] width 654 height 59
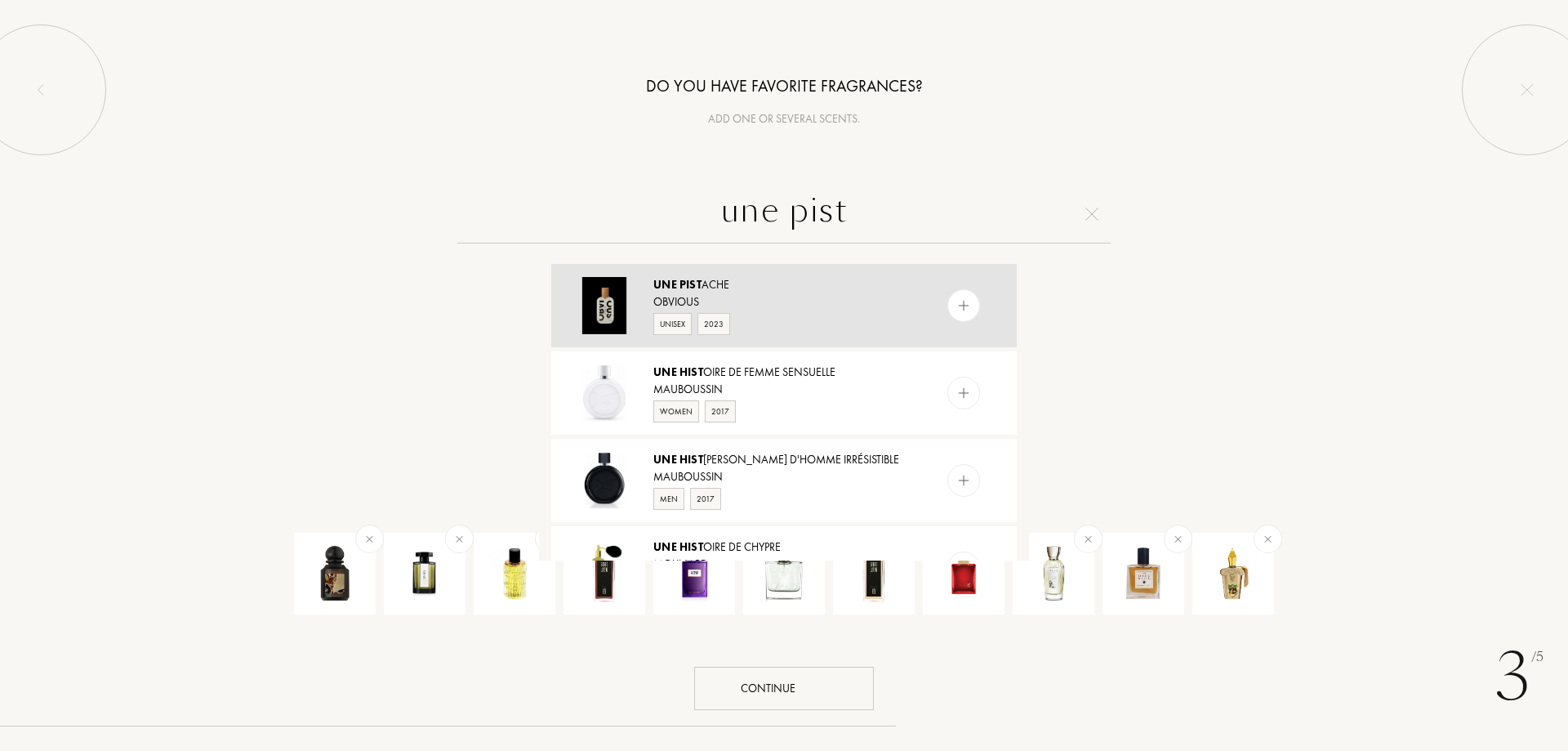
type input "une pist"
click at [957, 294] on div at bounding box center [964, 305] width 33 height 33
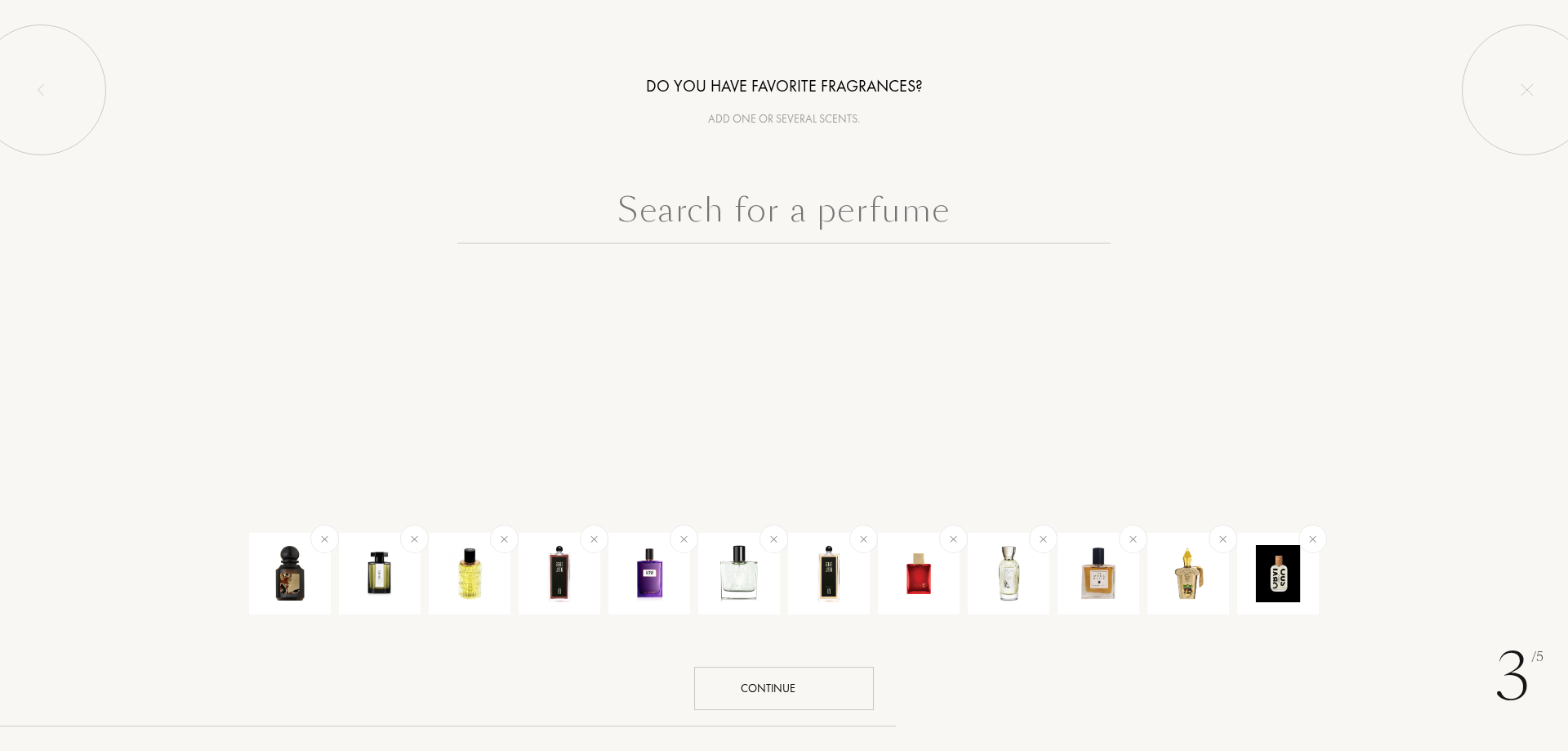
click at [895, 225] on input "text" at bounding box center [784, 214] width 654 height 59
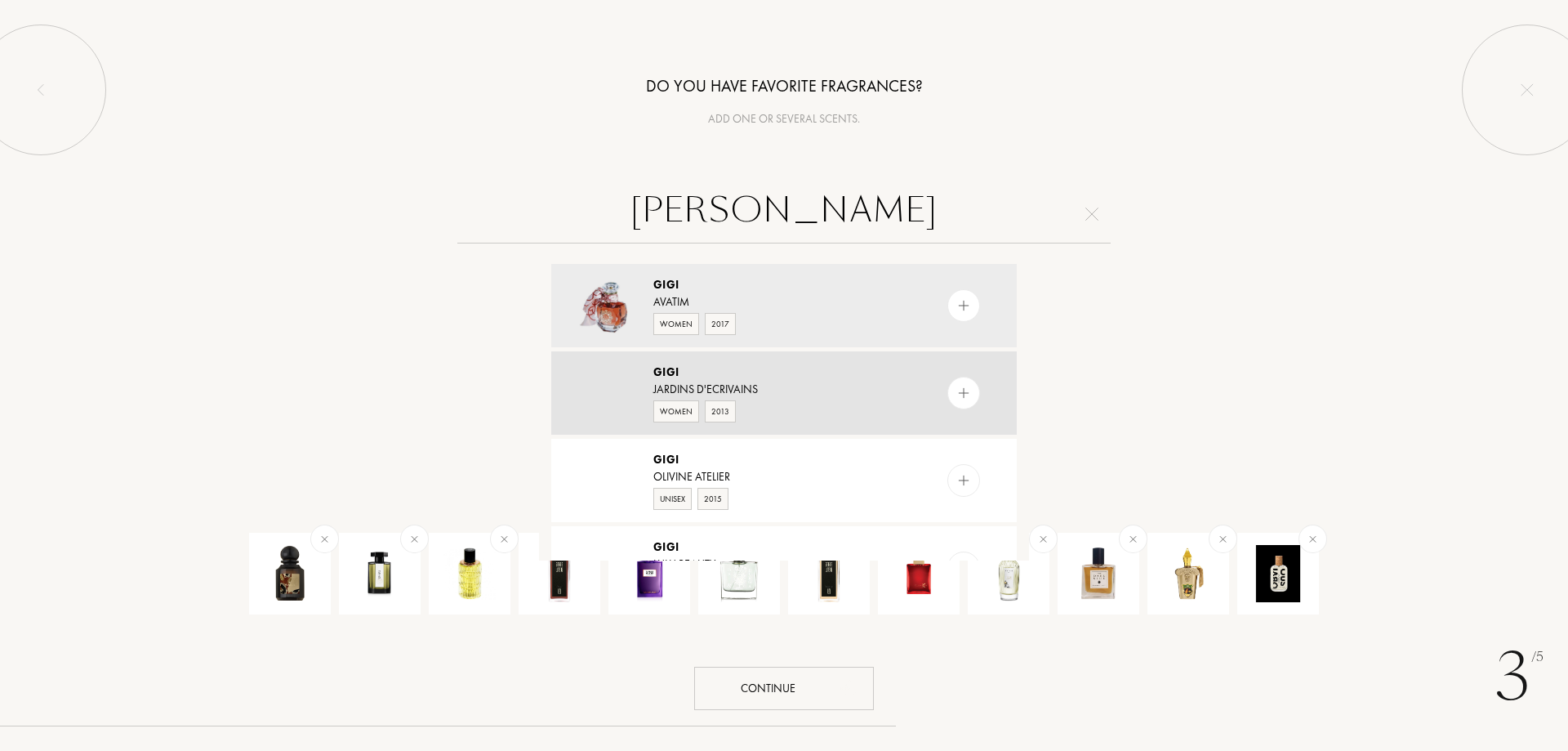
type input "gigi"
click at [957, 387] on img at bounding box center [965, 394] width 16 height 16
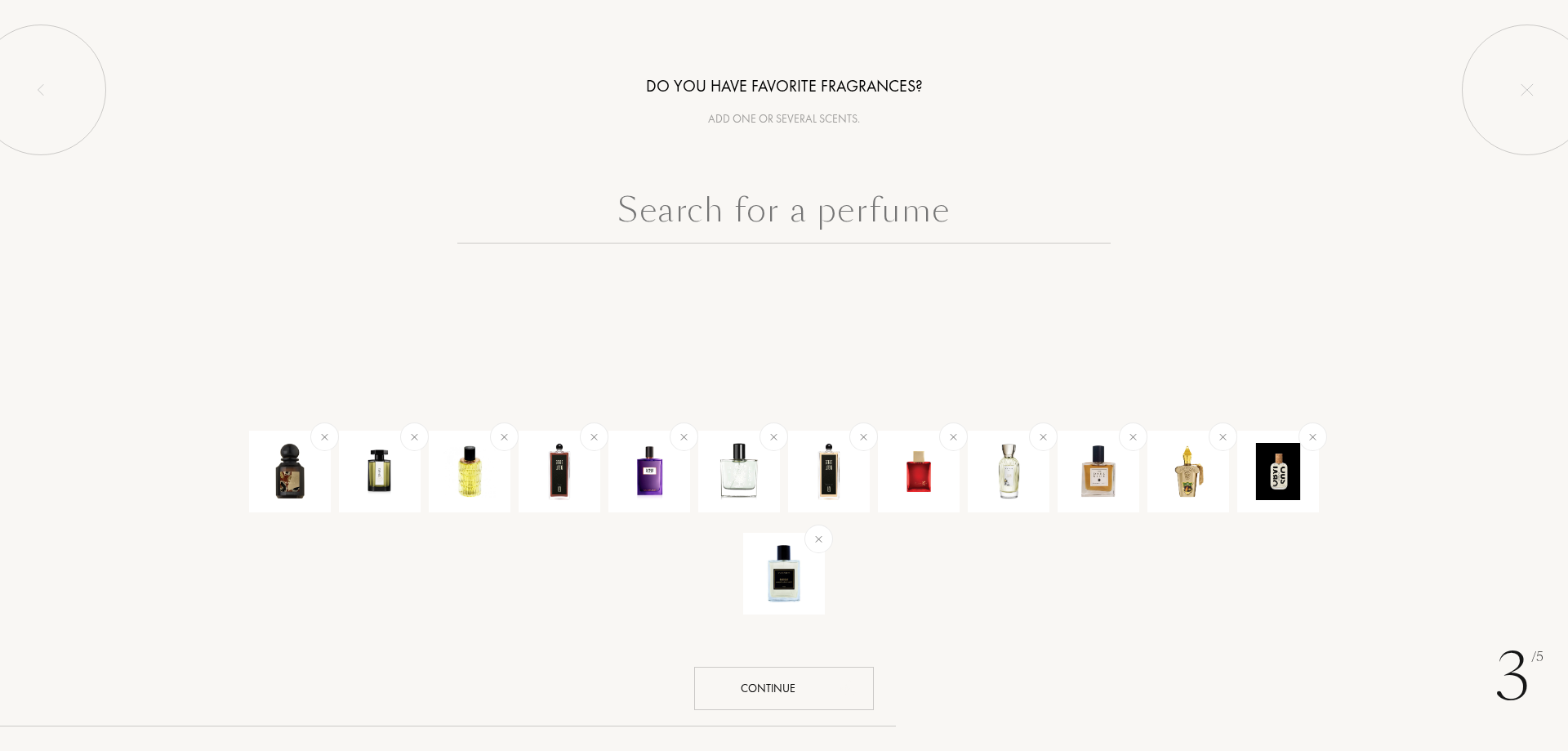
click at [835, 222] on input "text" at bounding box center [784, 214] width 654 height 59
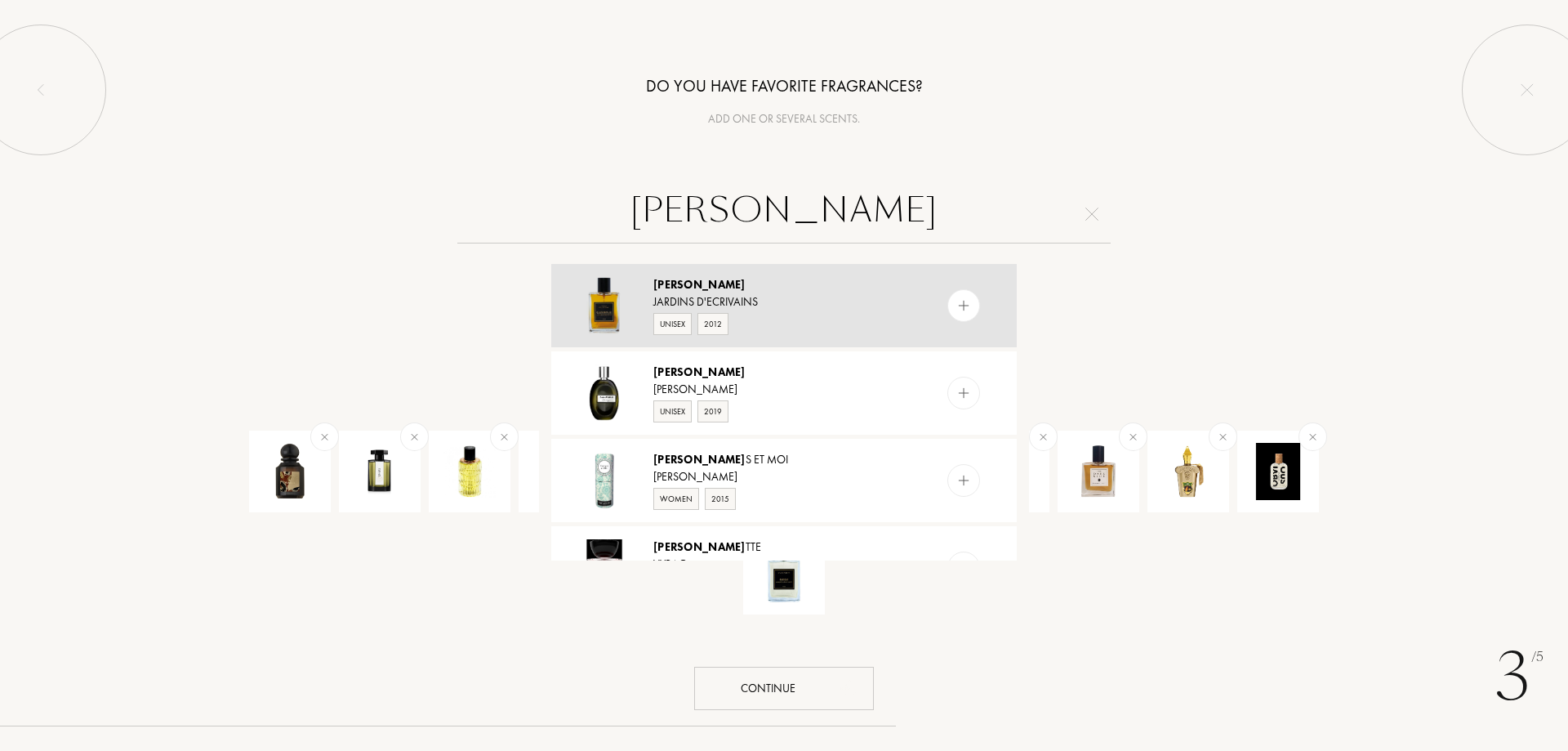
type input "george"
click at [966, 307] on img at bounding box center [965, 306] width 16 height 16
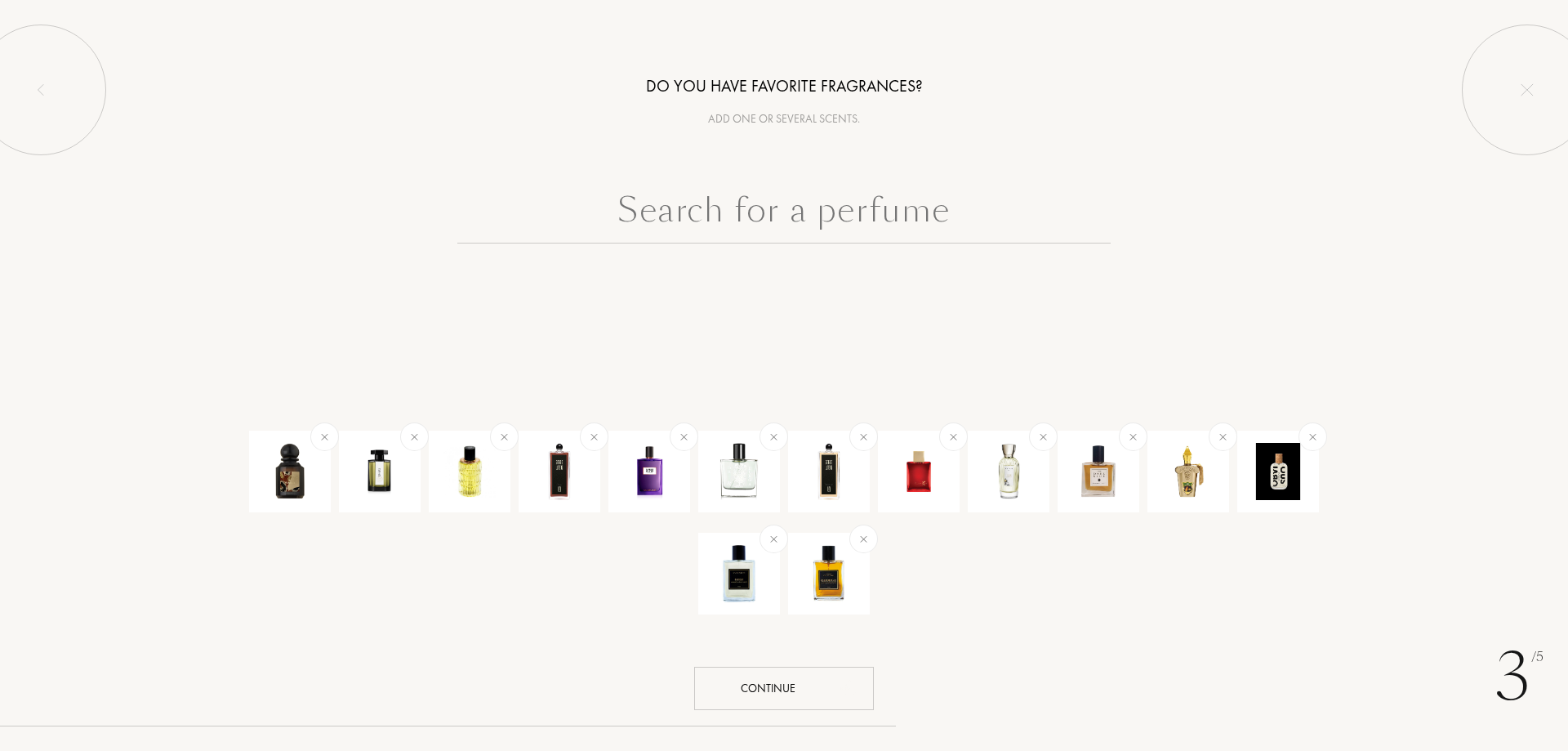
click at [854, 230] on input "text" at bounding box center [784, 214] width 654 height 59
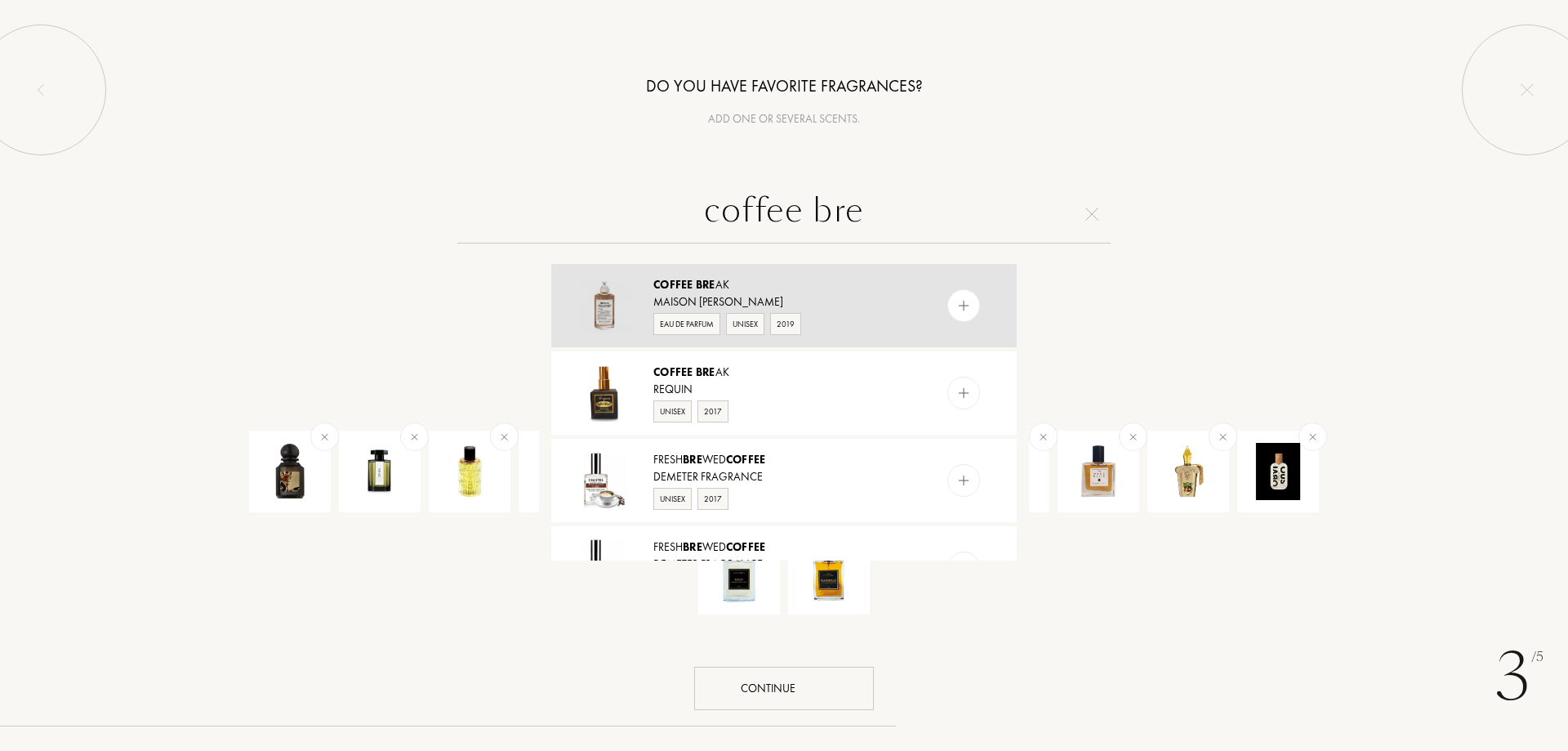
type input "coffee bre"
click at [958, 307] on img at bounding box center [965, 306] width 16 height 16
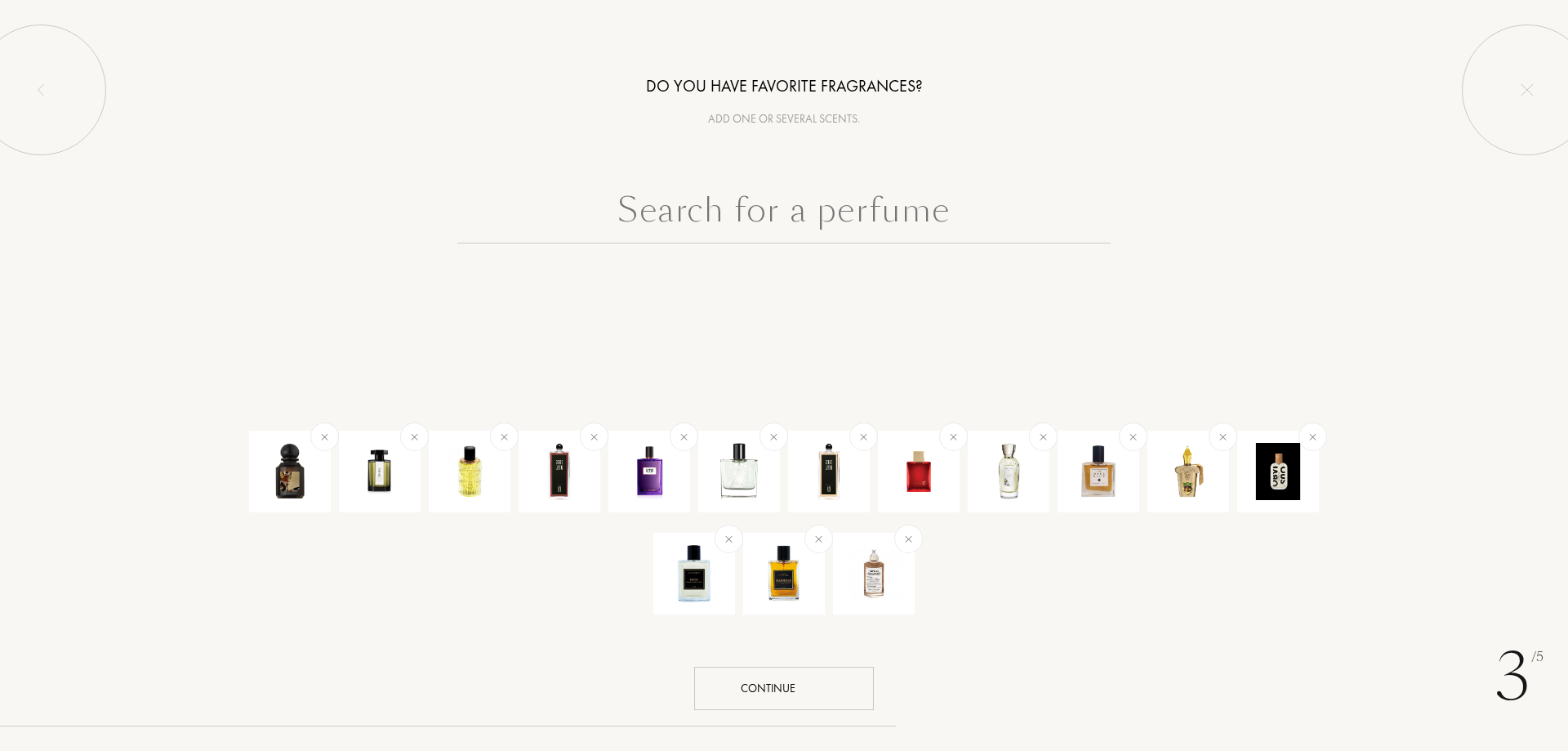
click at [906, 229] on input "text" at bounding box center [784, 214] width 654 height 59
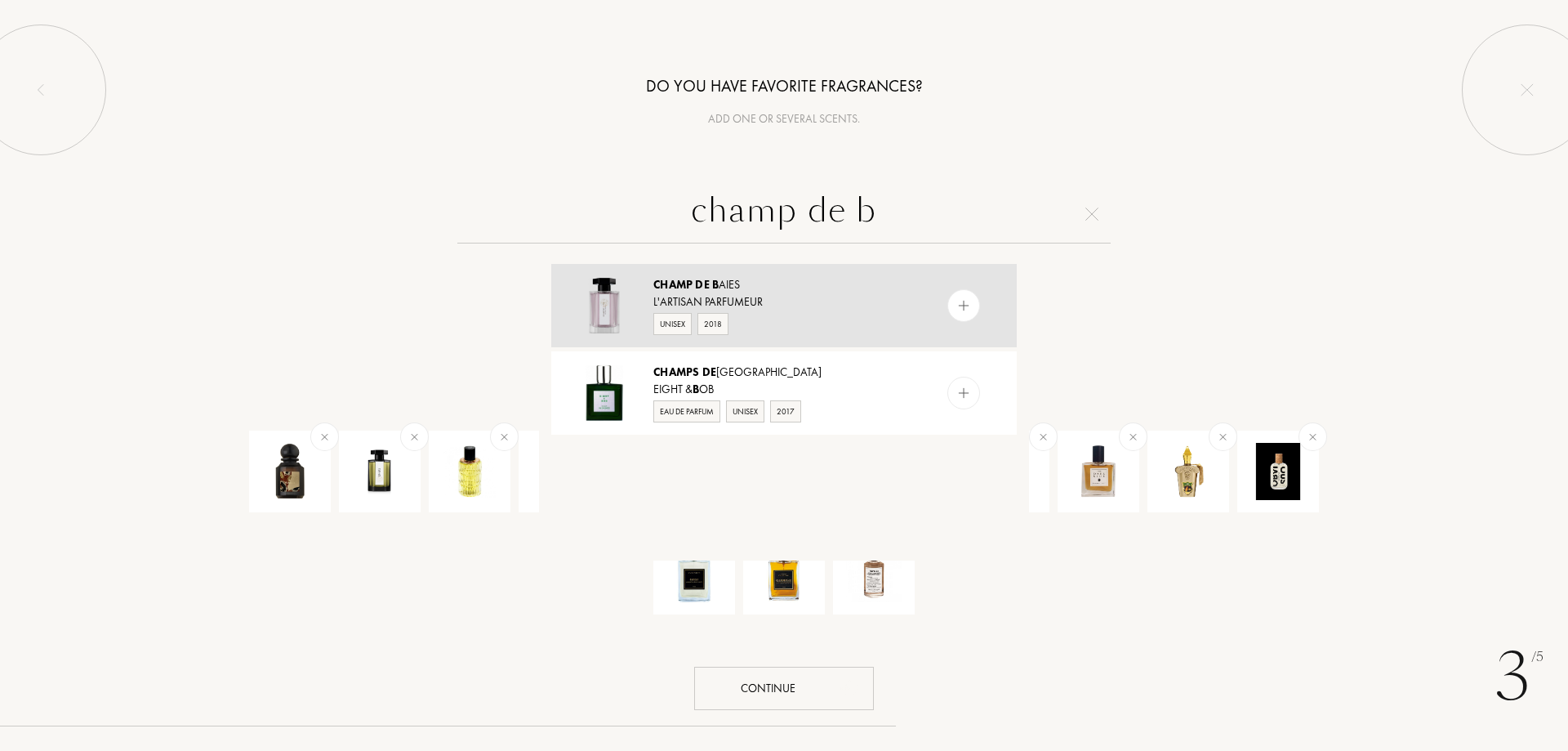
type input "champ de b"
click at [965, 293] on div at bounding box center [964, 305] width 33 height 33
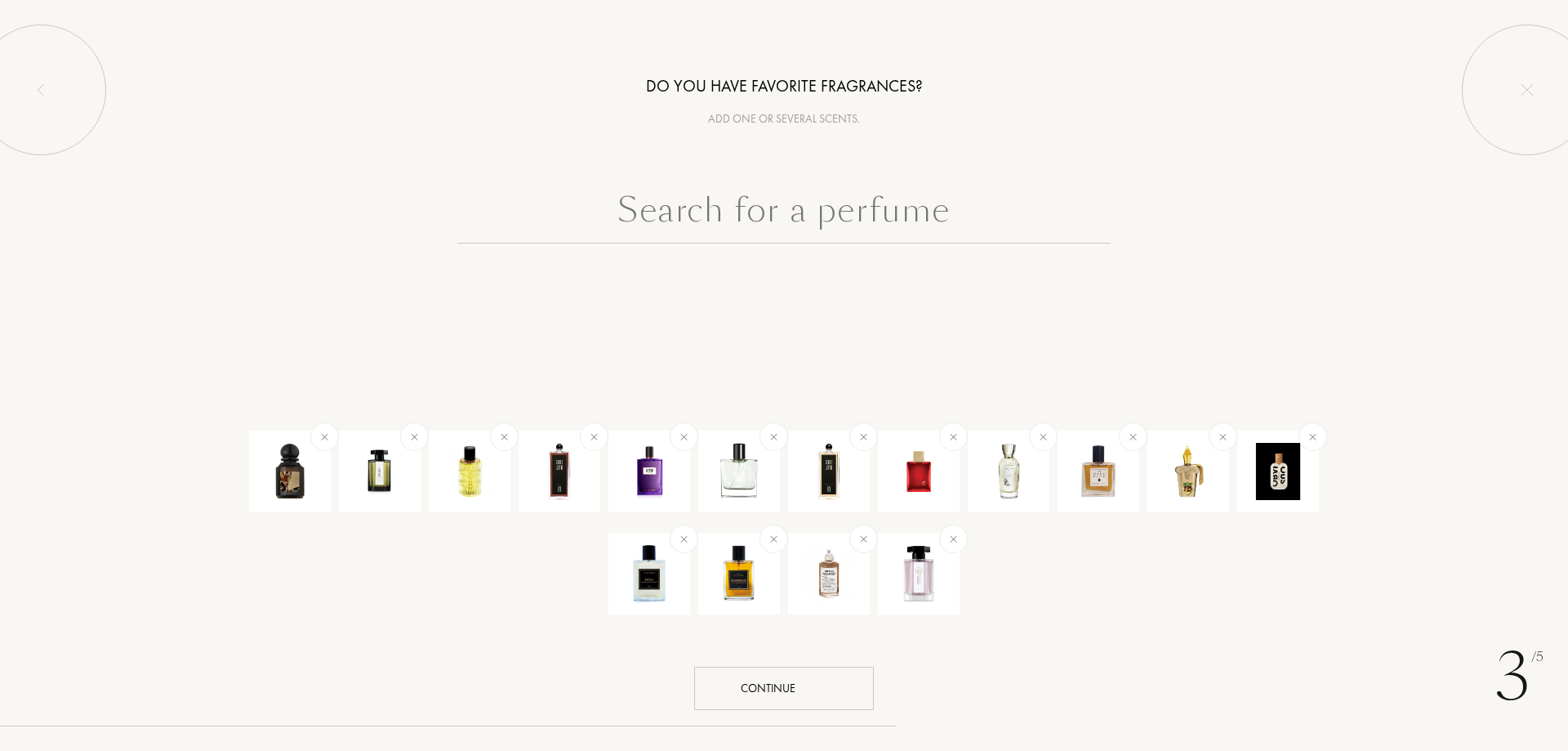
click at [887, 218] on input "text" at bounding box center [784, 214] width 654 height 59
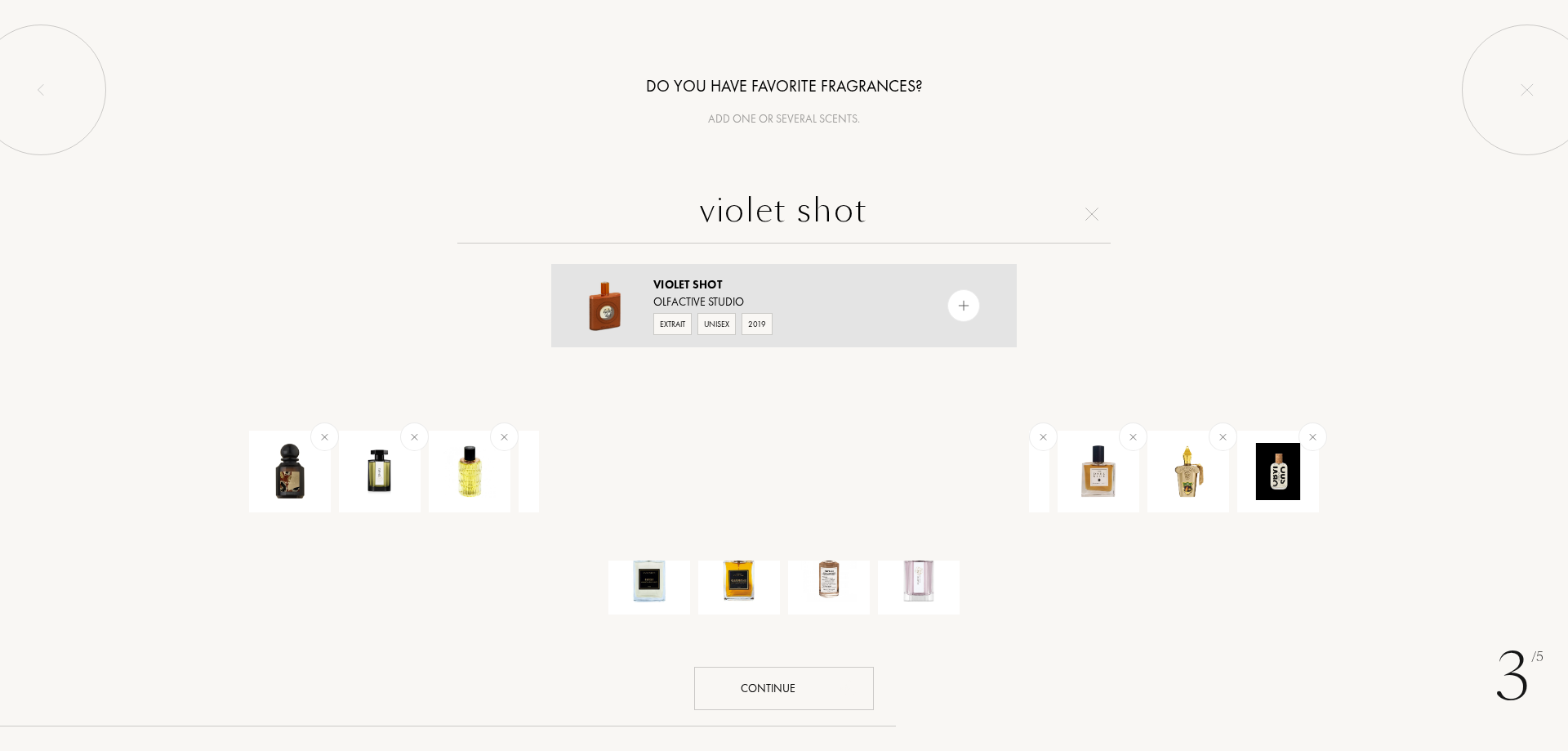
type input "violet shot"
click at [957, 309] on img at bounding box center [965, 306] width 16 height 16
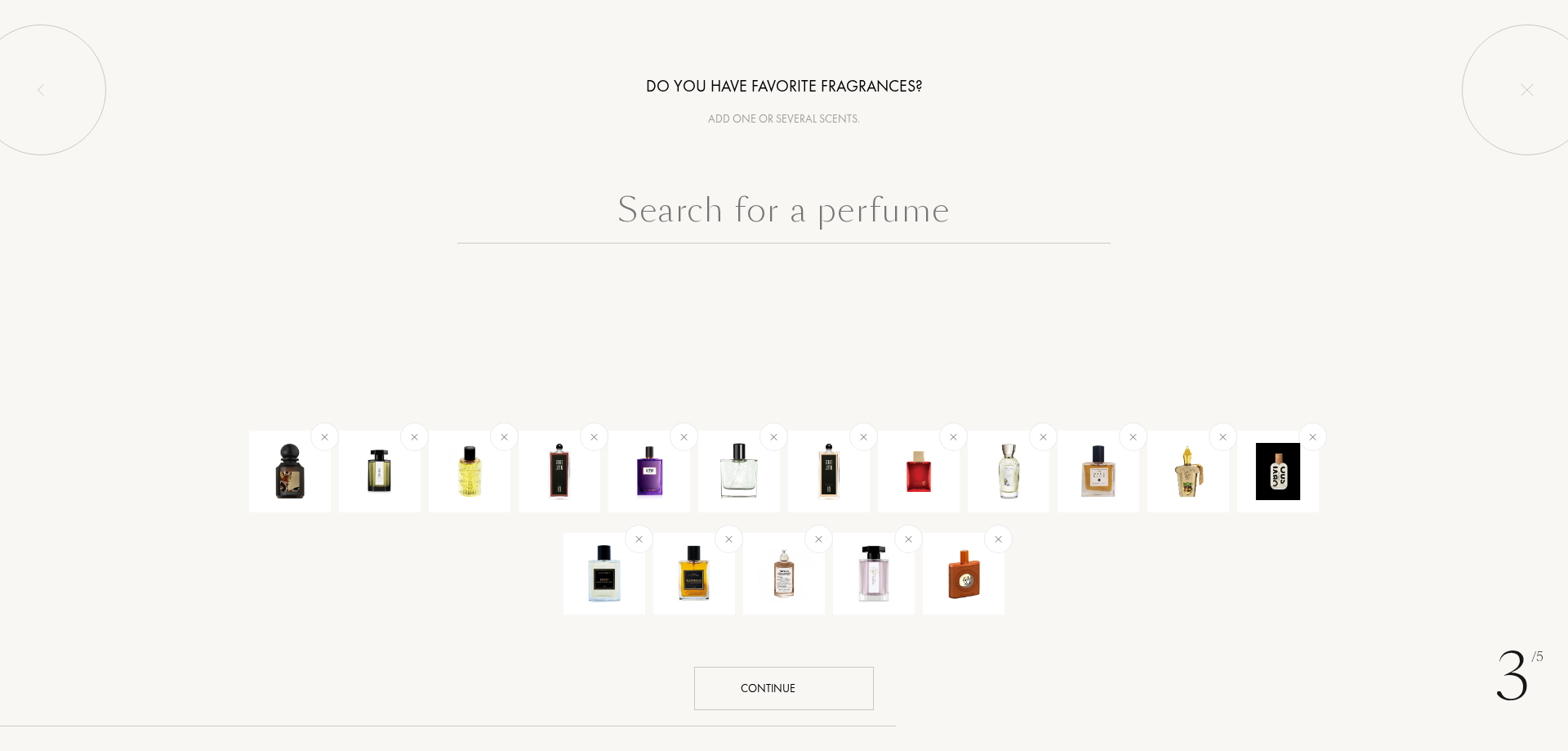
click at [935, 239] on input "text" at bounding box center [784, 214] width 654 height 59
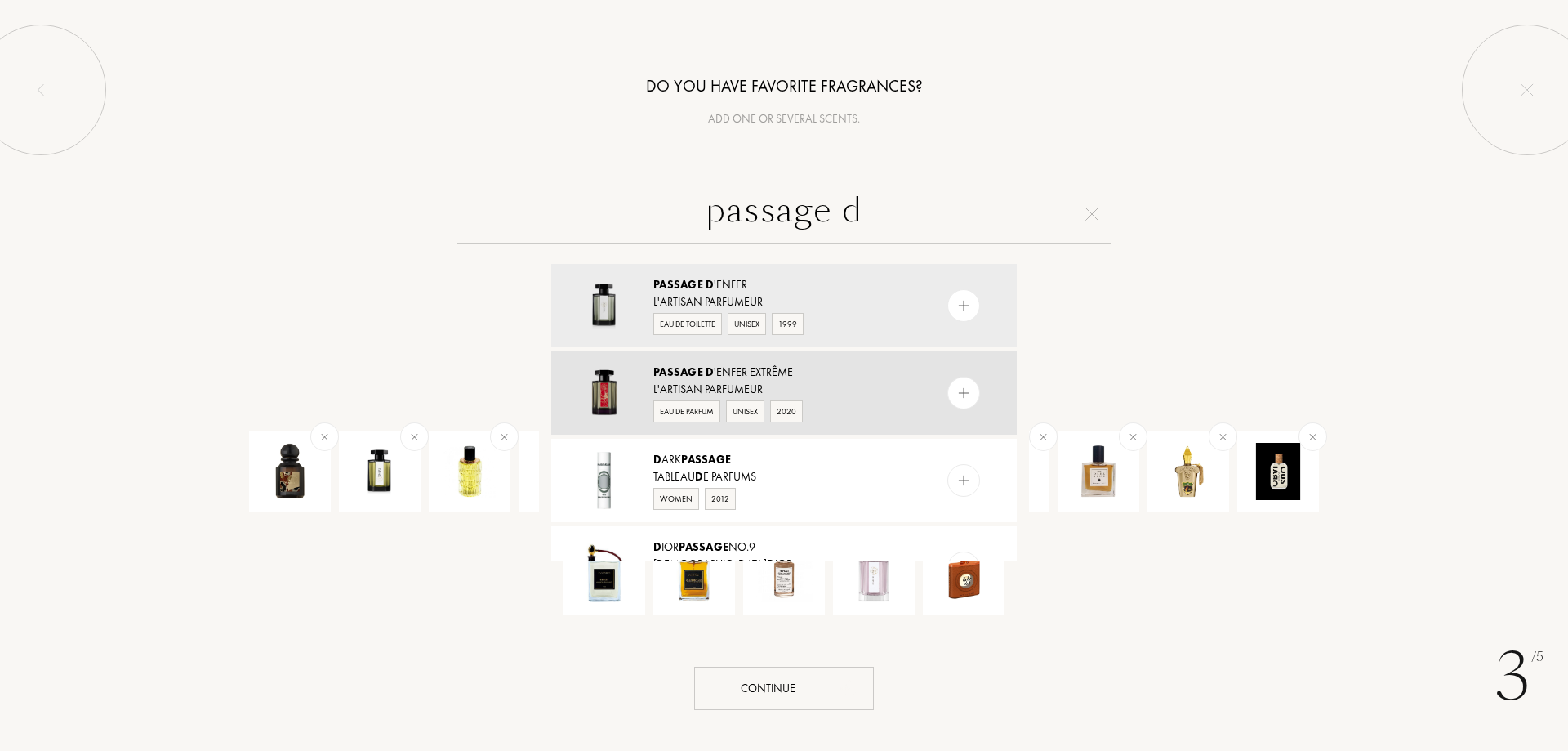
type input "passage d"
click at [958, 395] on img at bounding box center [965, 394] width 16 height 16
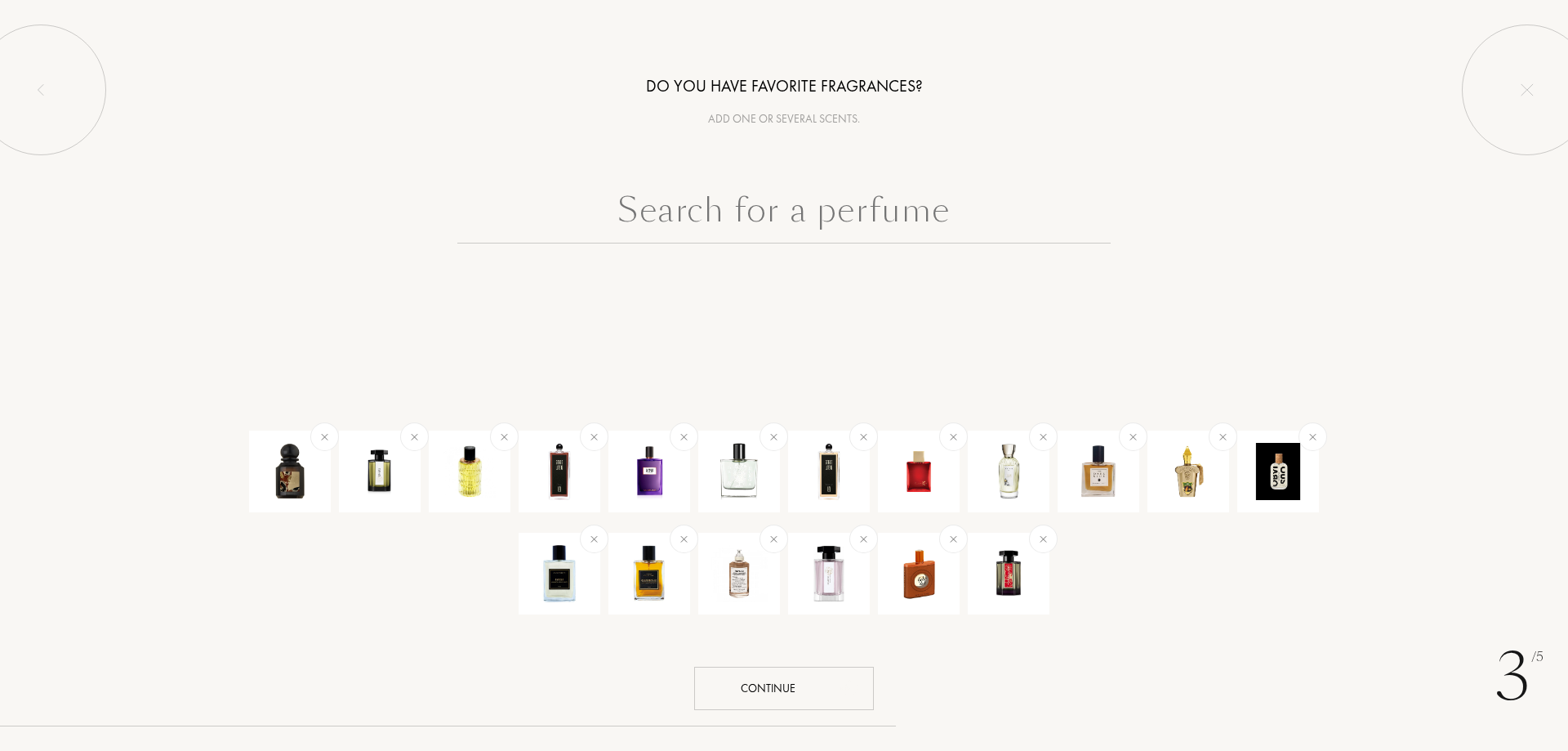
click at [877, 217] on input "text" at bounding box center [784, 214] width 654 height 59
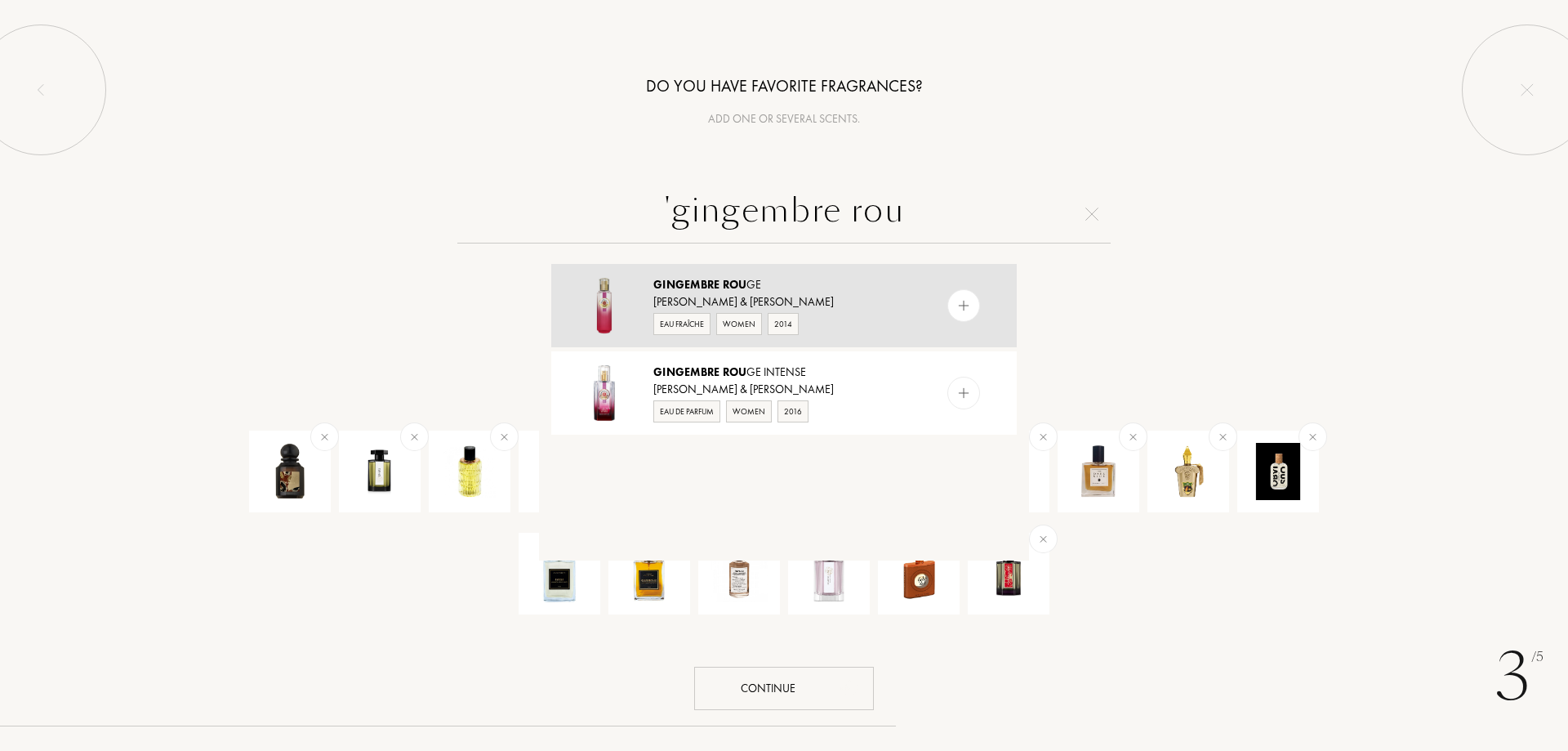
type input "'gingembre rou"
click at [971, 307] on div at bounding box center [964, 305] width 33 height 33
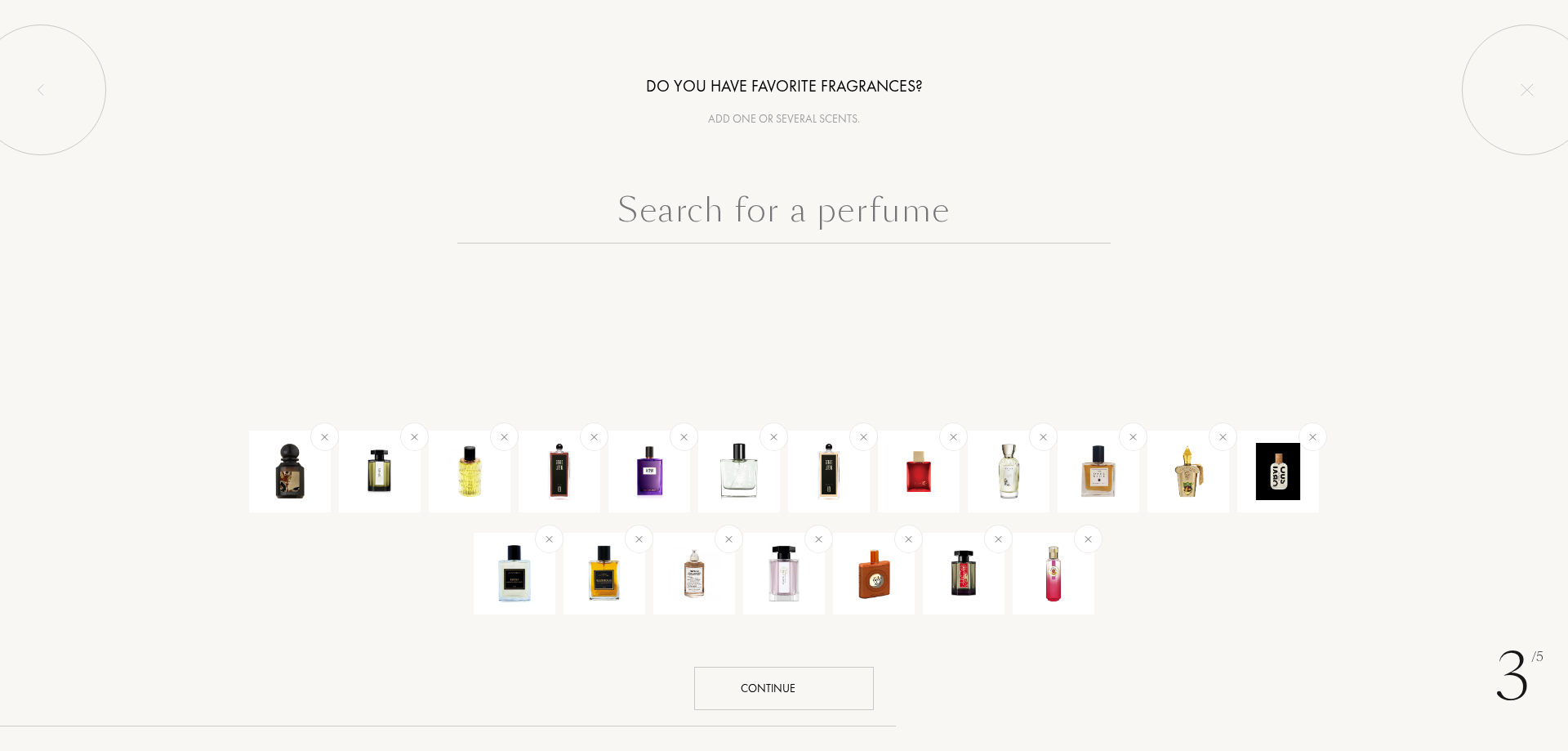
click at [826, 217] on input "text" at bounding box center [784, 214] width 654 height 59
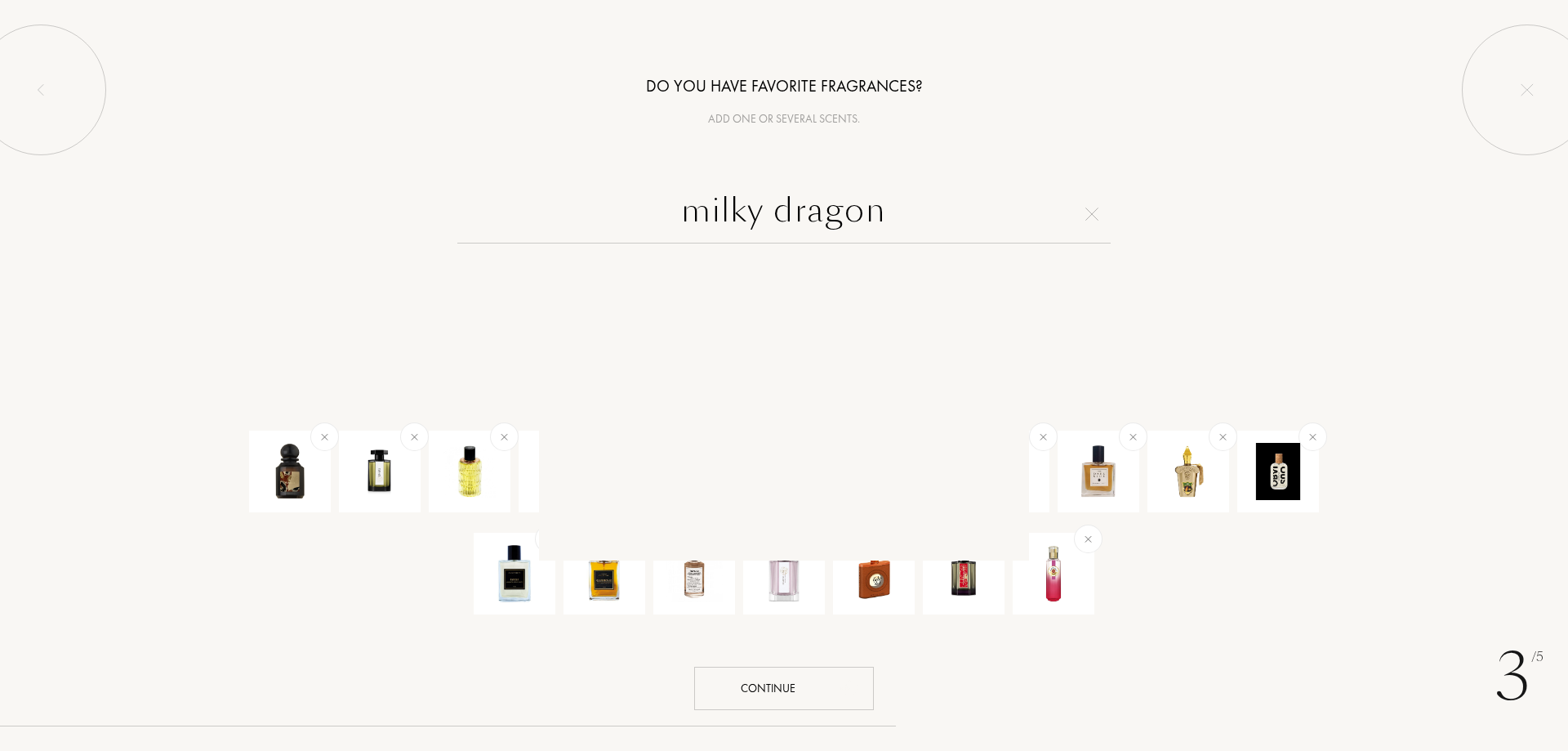
drag, startPoint x: 899, startPoint y: 223, endPoint x: 650, endPoint y: 213, distance: 249.2
click at [650, 213] on input "milky dragon" at bounding box center [784, 214] width 654 height 59
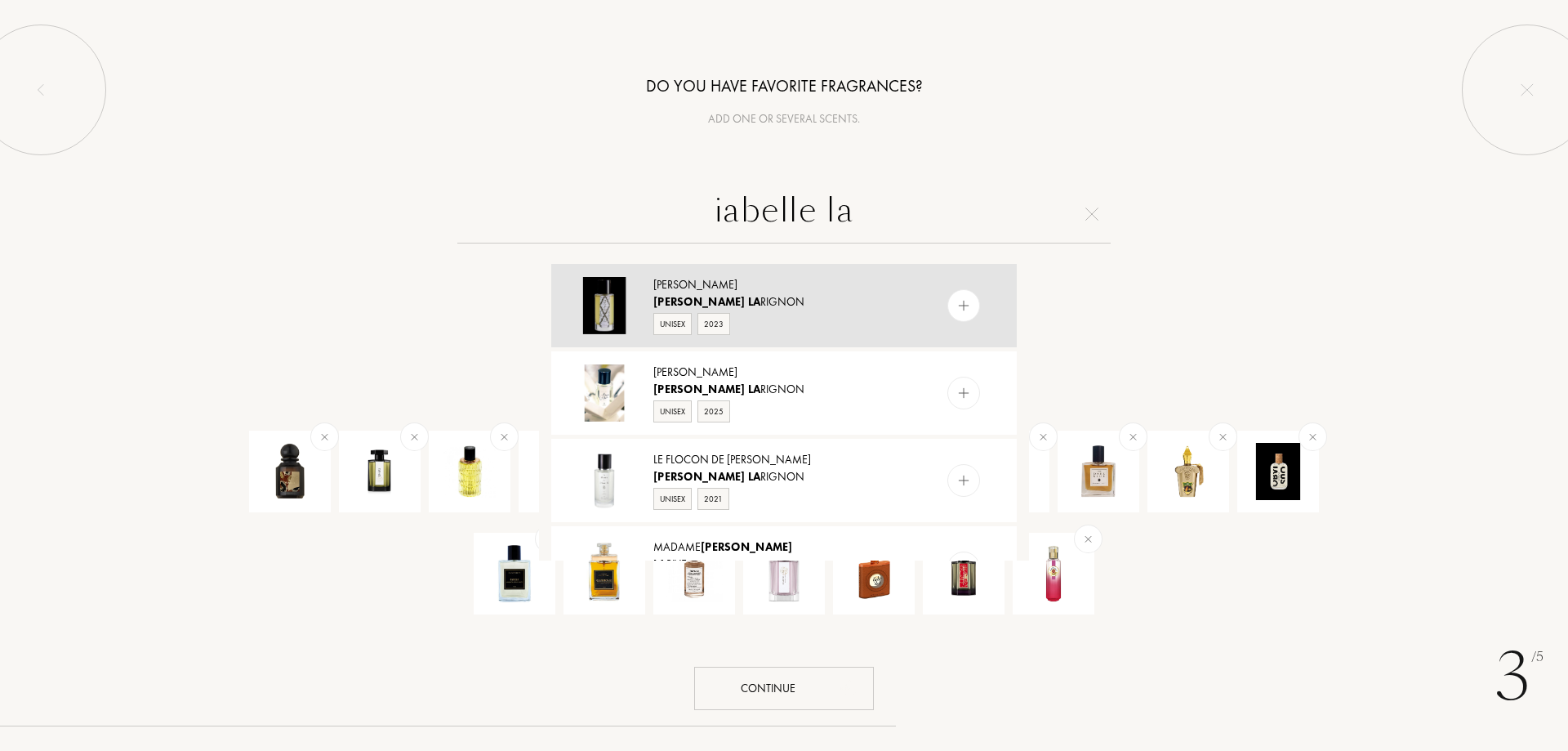
type input "iabelle lar"
drag, startPoint x: 899, startPoint y: 217, endPoint x: 686, endPoint y: 224, distance: 213.1
click at [686, 224] on input "iabelle lar" at bounding box center [784, 214] width 654 height 59
type input "isabelle lari"
click at [1344, 256] on div "isabelle lari Bangla Yasaman Isabelle Lari gnon Unisex 2023 Mandi Rhubi Isabell…" at bounding box center [784, 373] width 1568 height 376
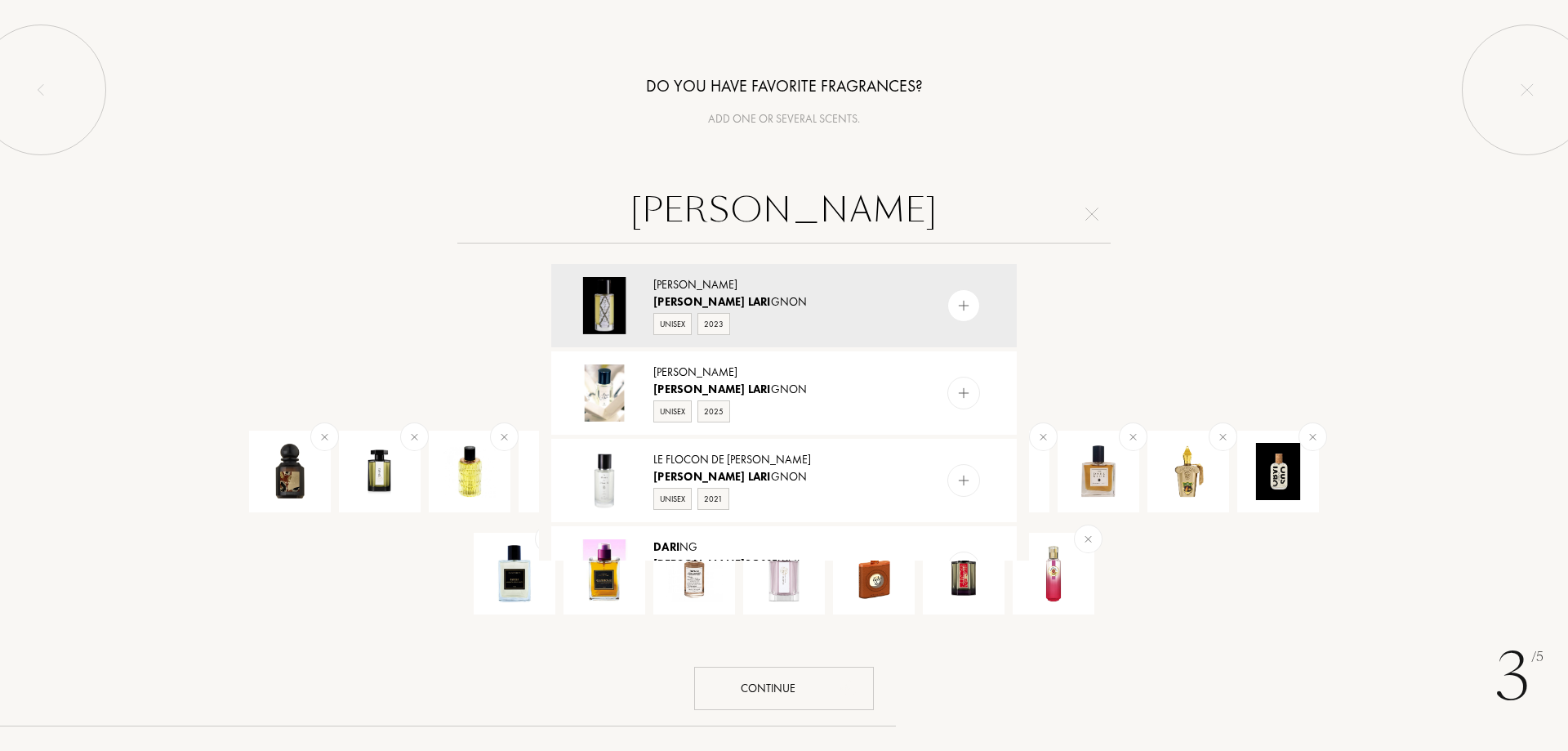
drag, startPoint x: 913, startPoint y: 209, endPoint x: 694, endPoint y: 219, distance: 219.2
click at [694, 219] on input "isabelle lari" at bounding box center [784, 214] width 654 height 59
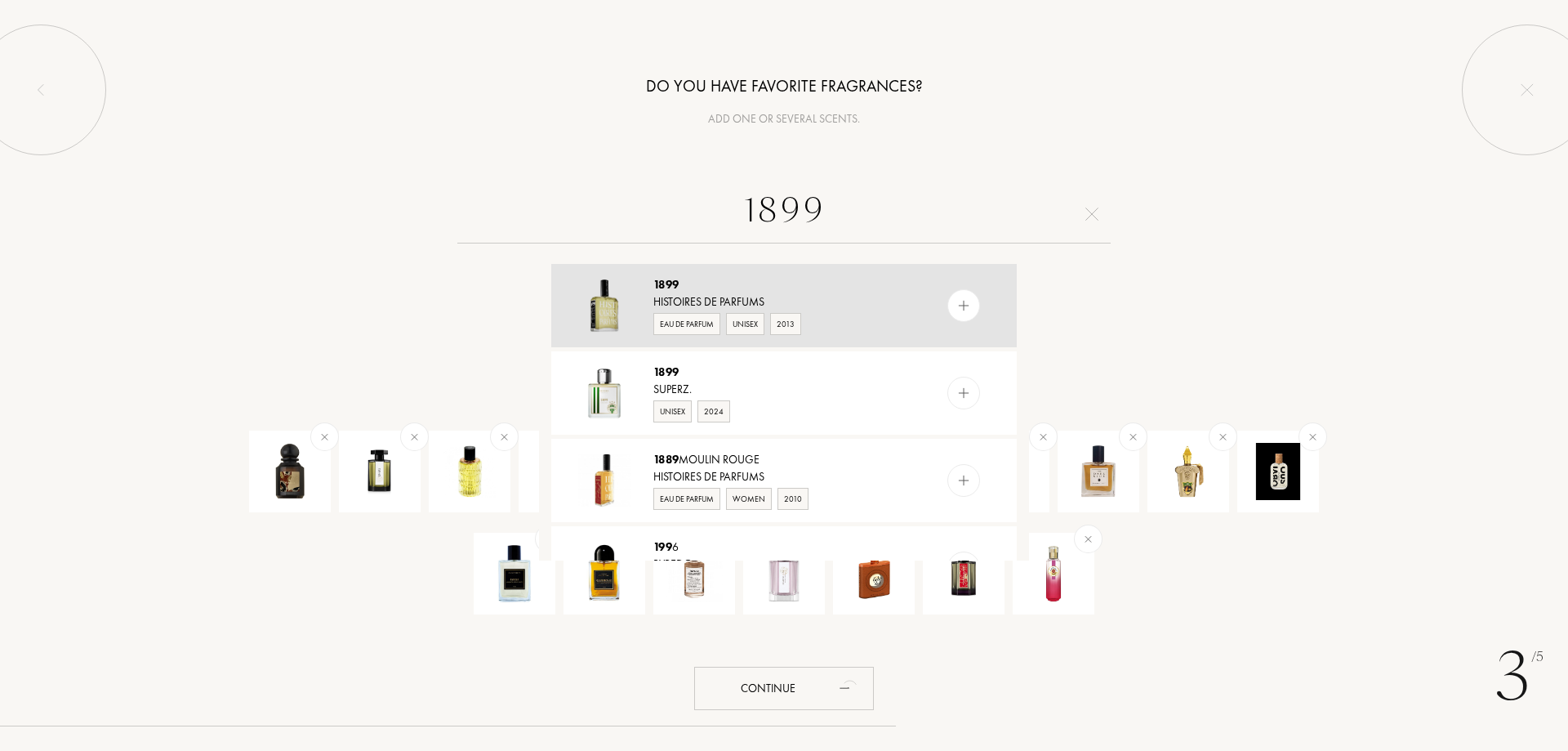
type input "1899"
click at [976, 289] on div at bounding box center [996, 305] width 41 height 84
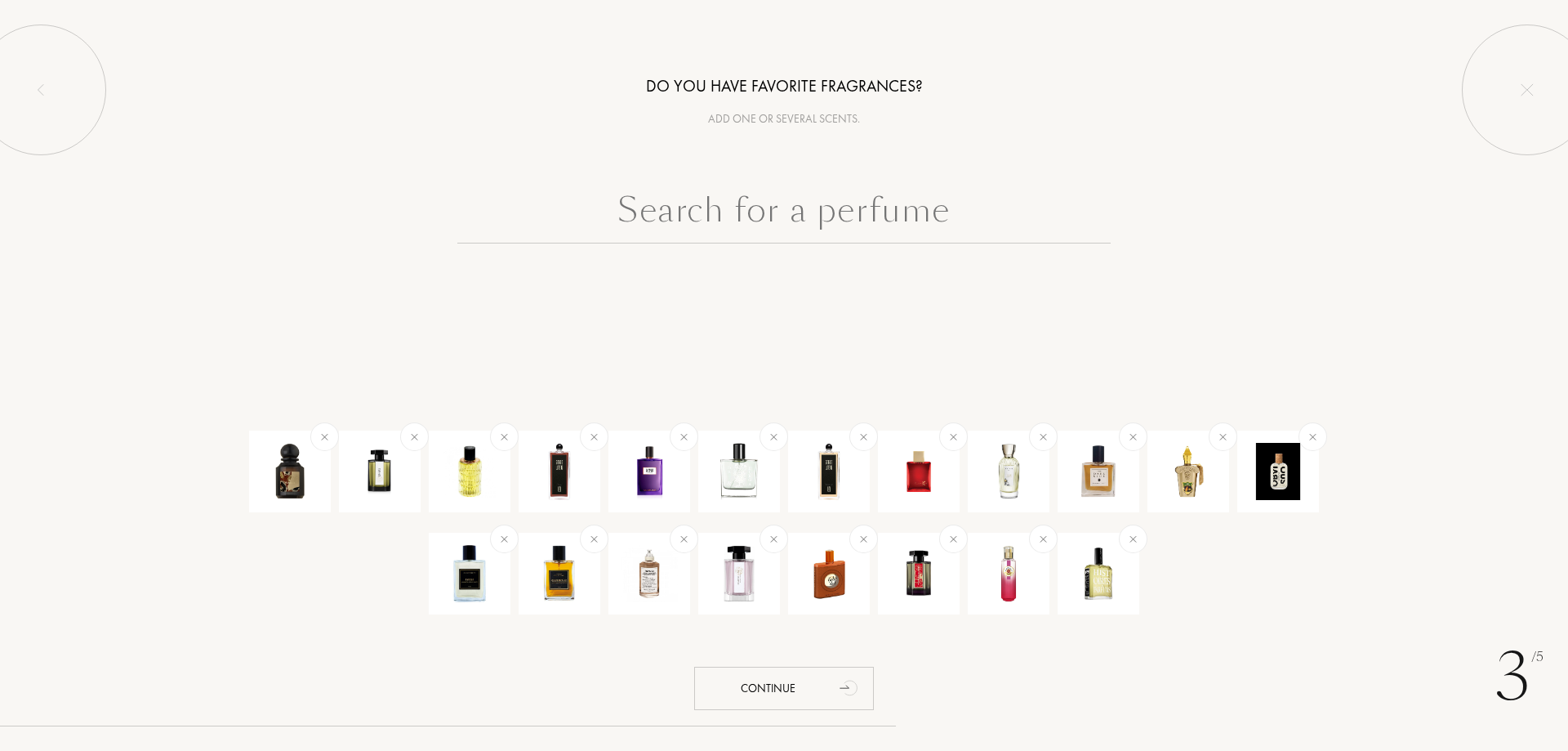
click at [847, 218] on input "text" at bounding box center [784, 214] width 654 height 59
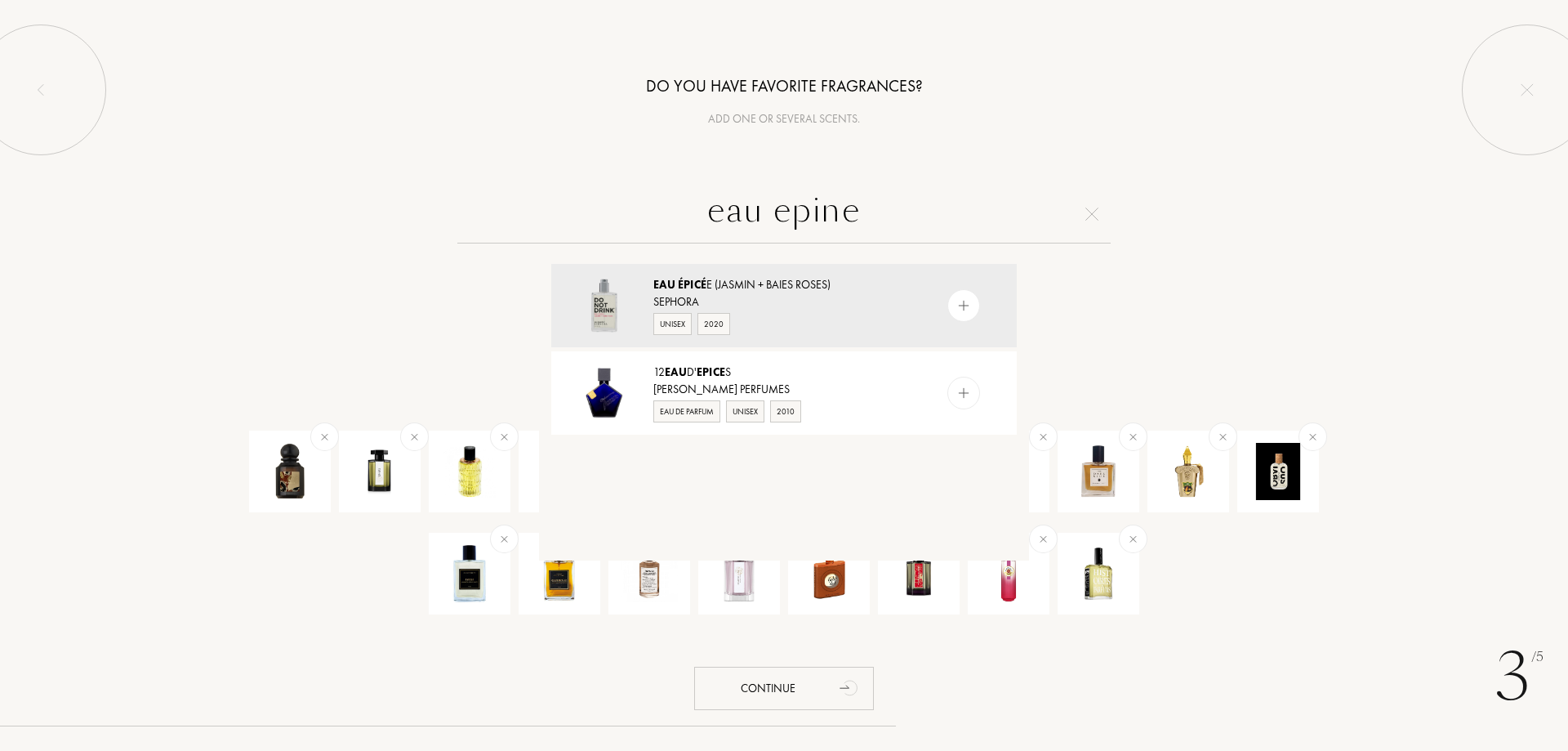
drag, startPoint x: 804, startPoint y: 218, endPoint x: 647, endPoint y: 244, distance: 159.1
click at [647, 244] on div "eau epine Eau épicé e (Jasmin + Baies Roses) Sephora Unisex 2020 12 Eau D' Epic…" at bounding box center [784, 373] width 1568 height 376
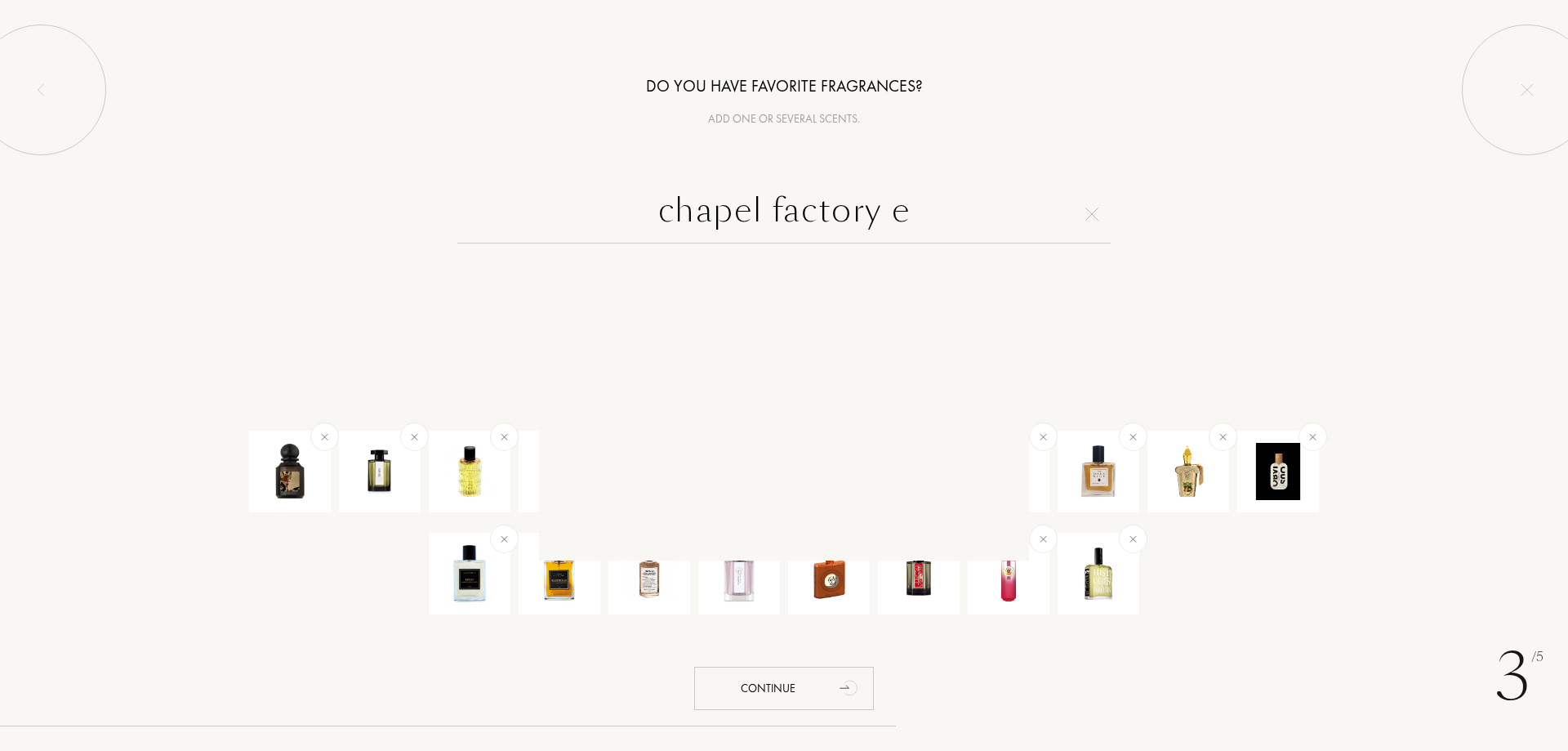
type input "chapel factory"
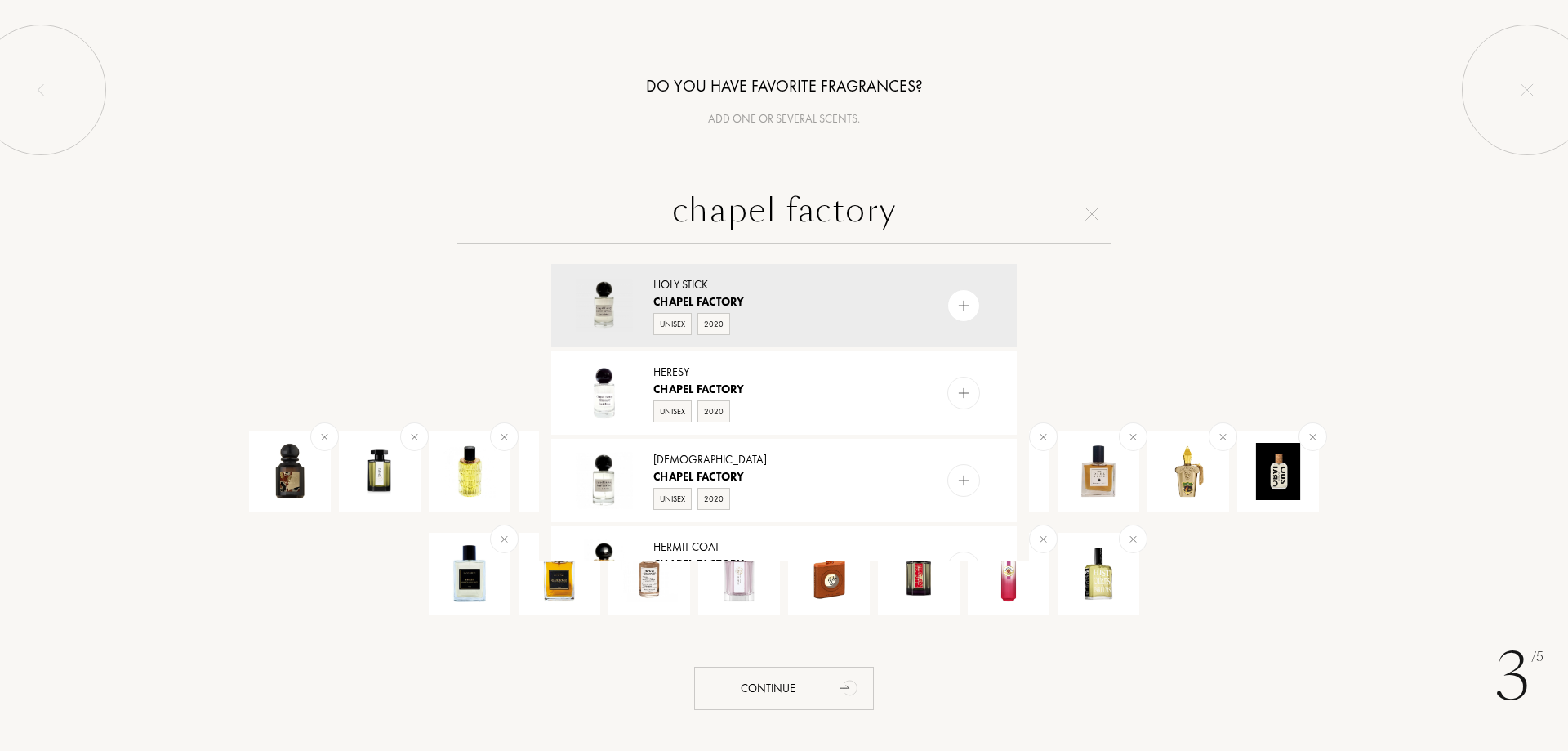
drag, startPoint x: 622, startPoint y: 232, endPoint x: 503, endPoint y: 227, distance: 119.1
click at [503, 227] on input "chapel factory" at bounding box center [784, 214] width 654 height 59
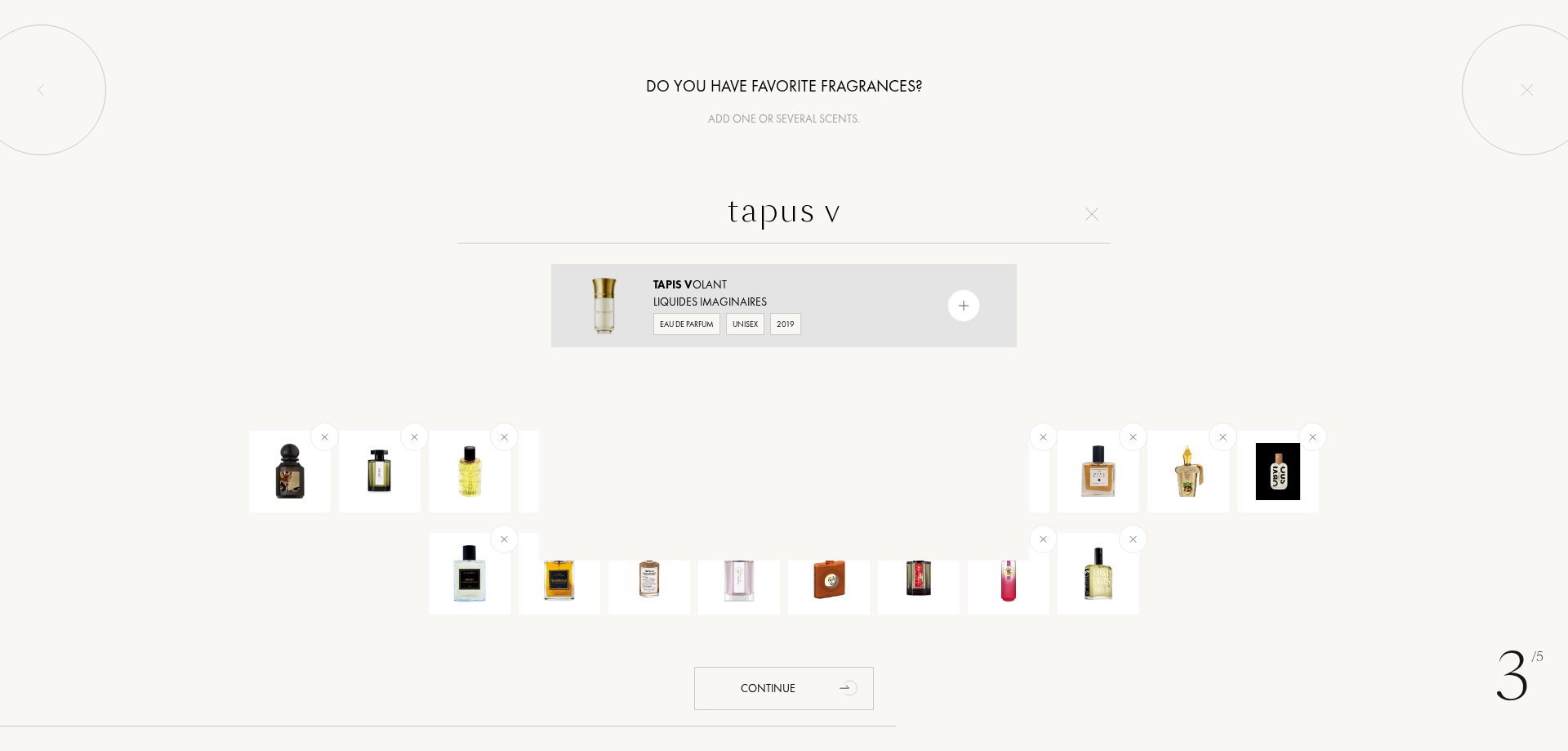
type input "tapus v"
click at [973, 296] on div at bounding box center [964, 305] width 33 height 33
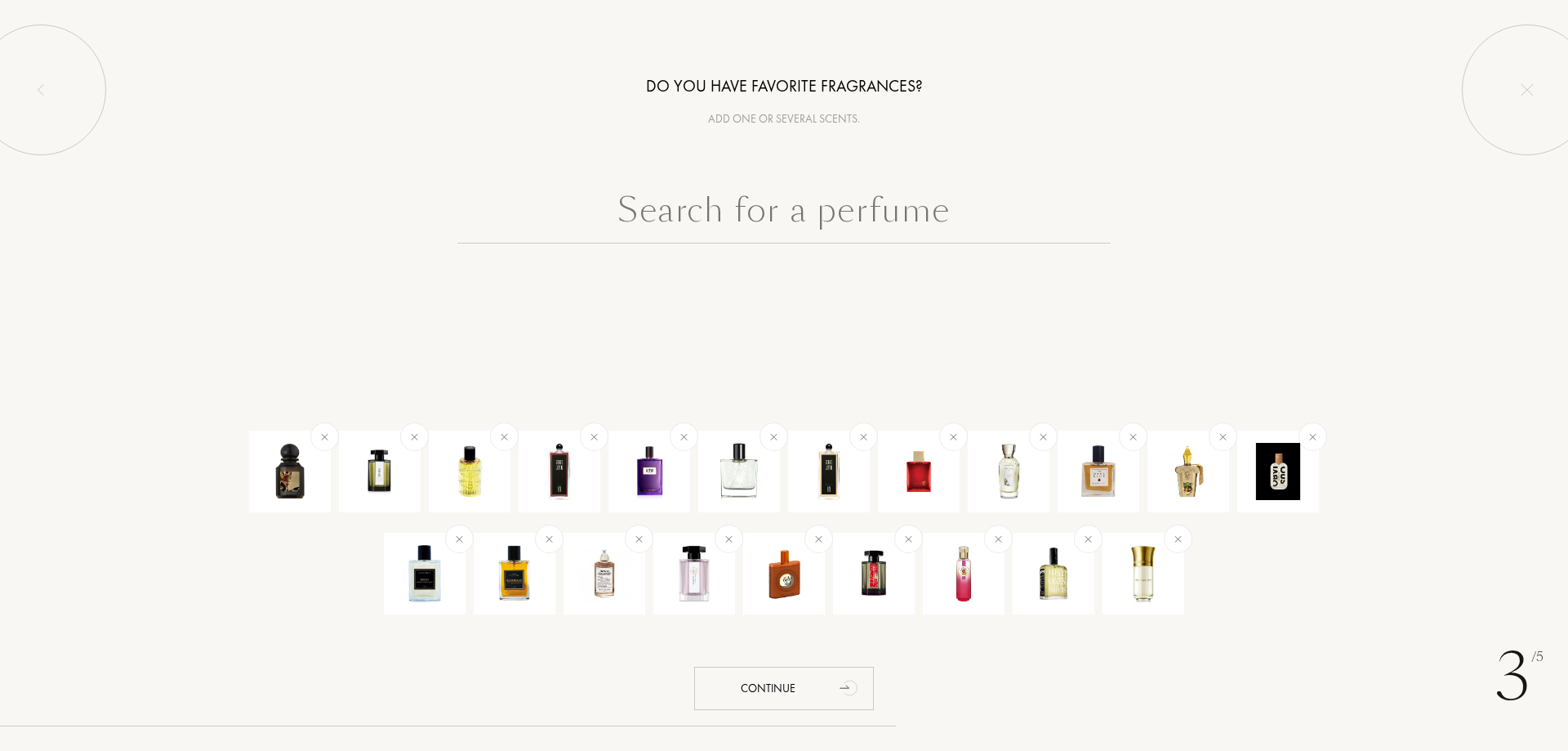
click at [941, 222] on input "text" at bounding box center [784, 214] width 654 height 59
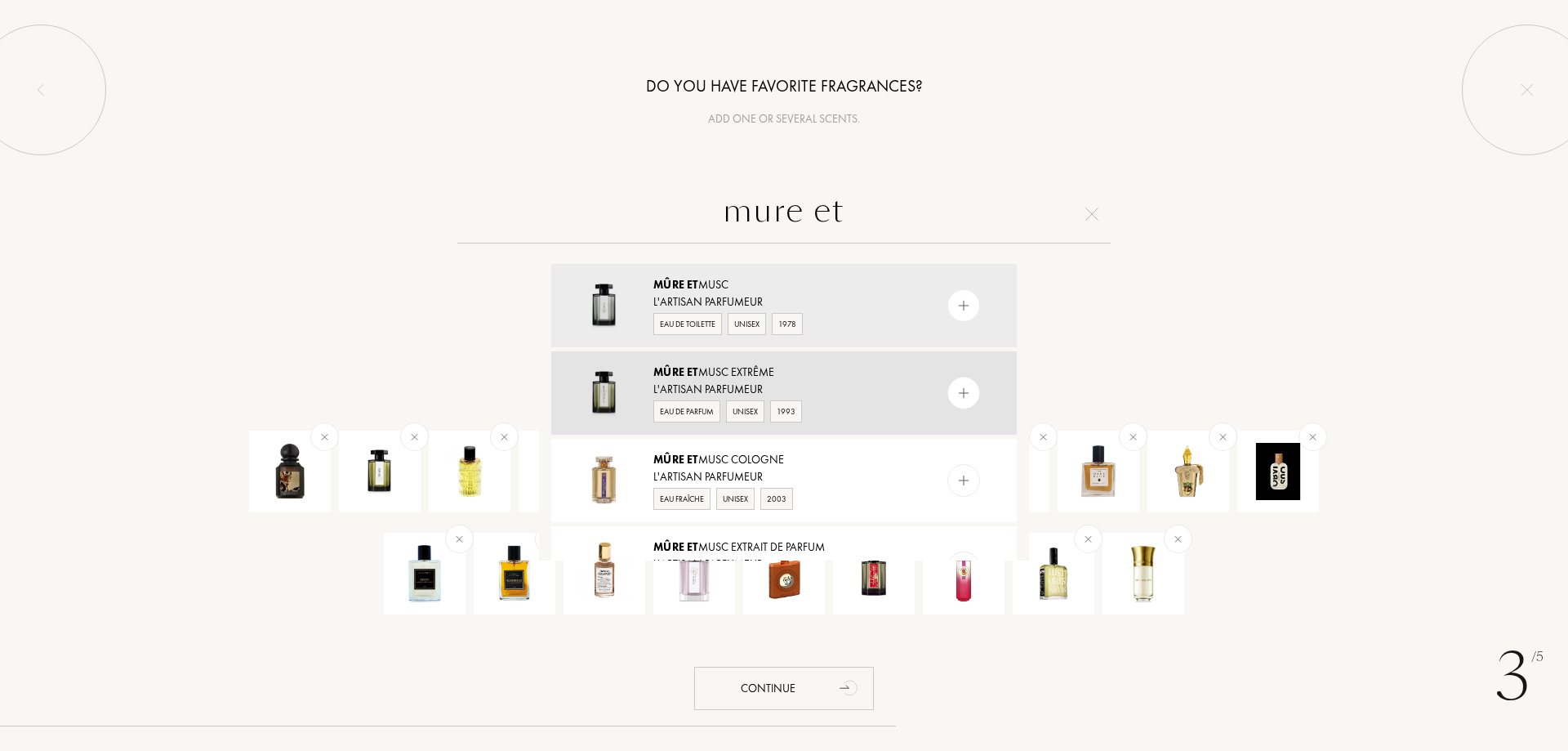
type input "mure et"
click at [965, 399] on img at bounding box center [965, 394] width 16 height 16
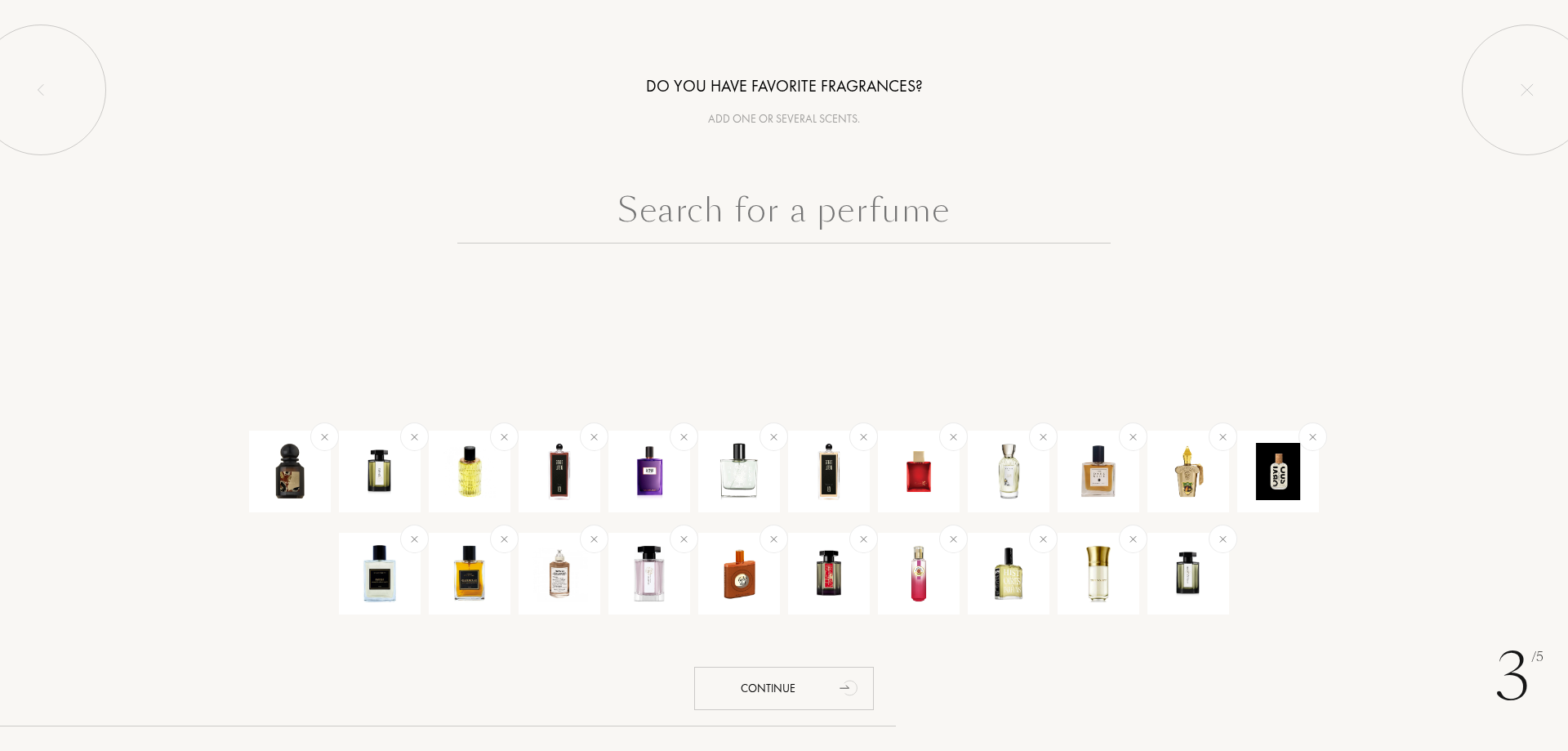
click at [872, 214] on input "text" at bounding box center [784, 214] width 654 height 59
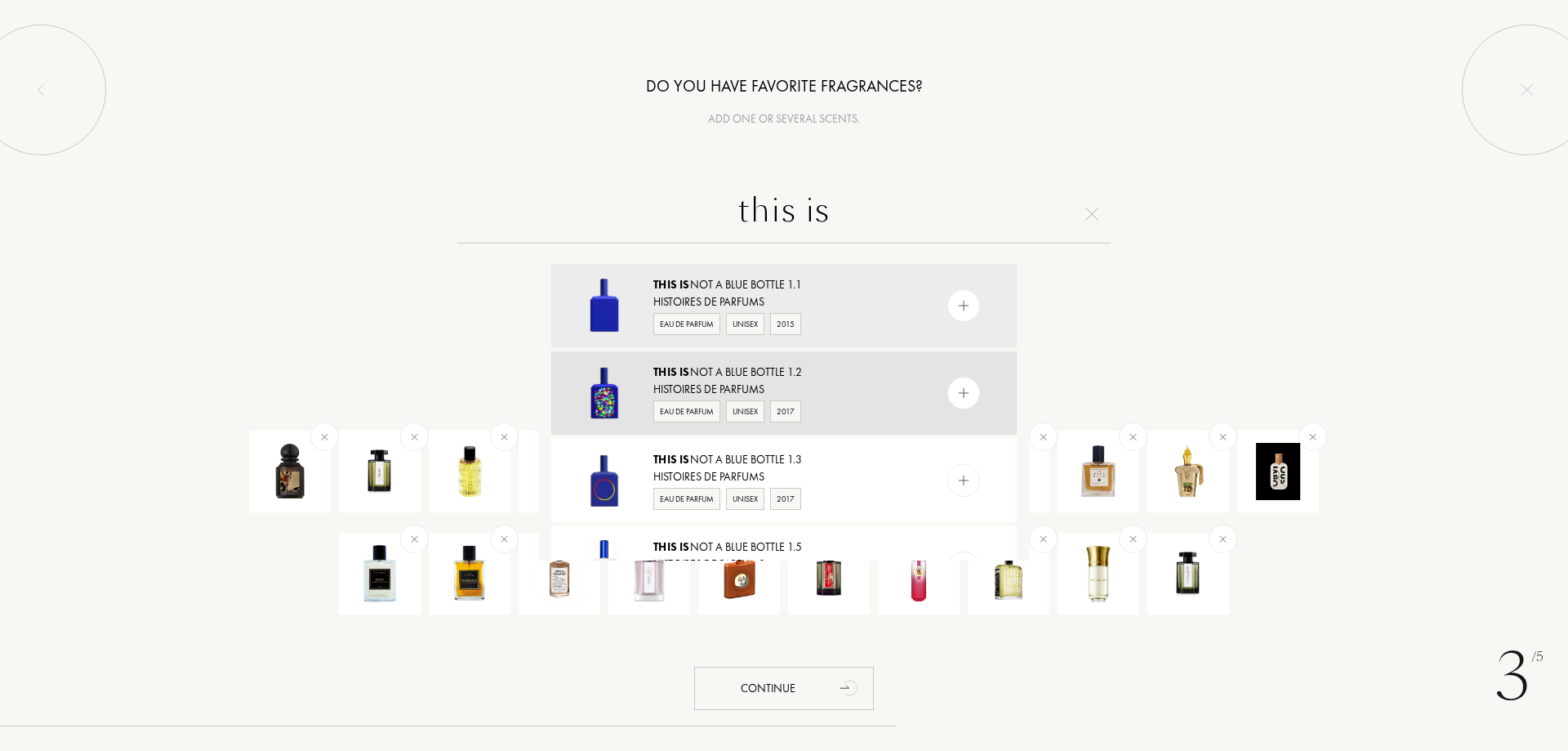
type input "this is"
click at [967, 397] on img at bounding box center [965, 394] width 16 height 16
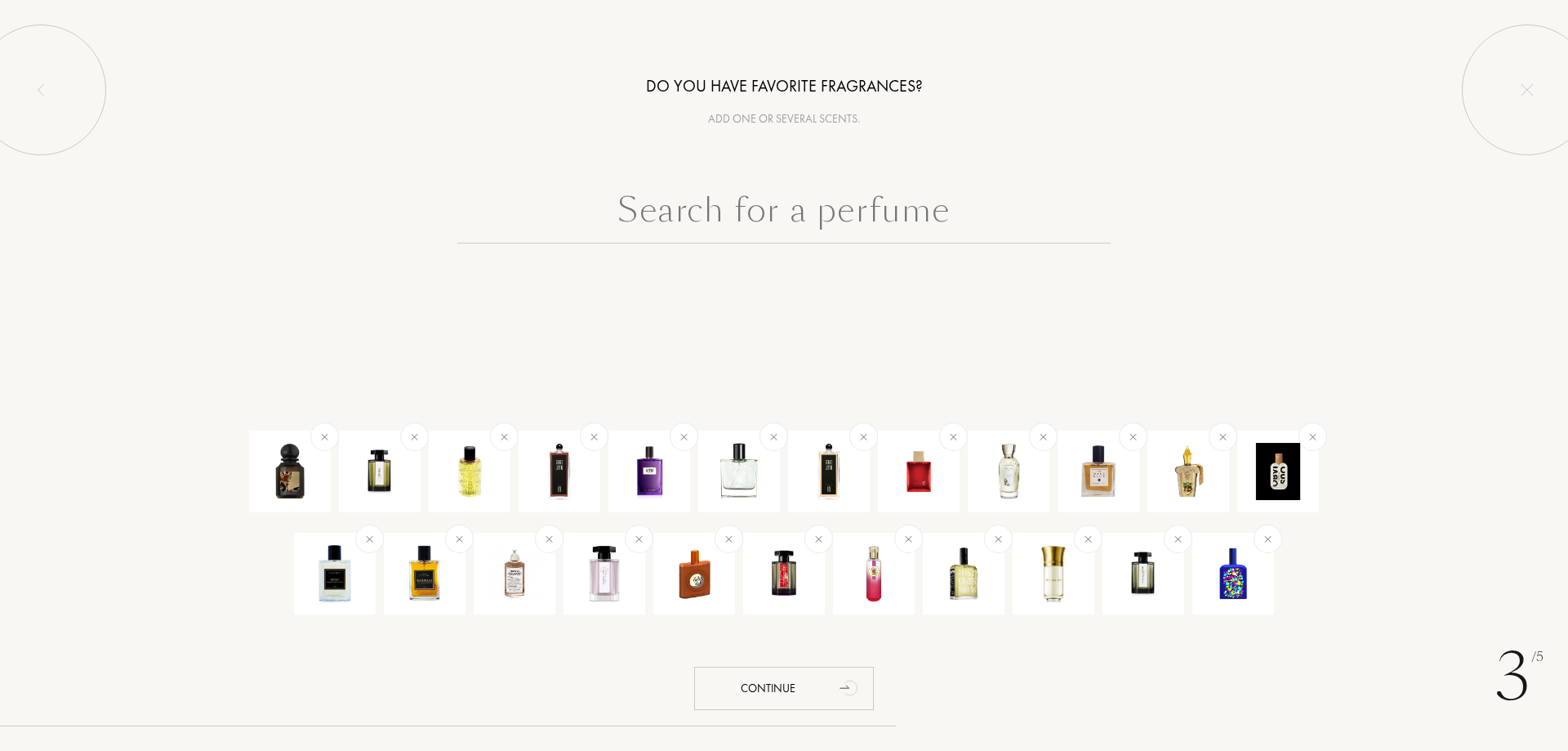
click at [903, 223] on input "text" at bounding box center [784, 214] width 654 height 59
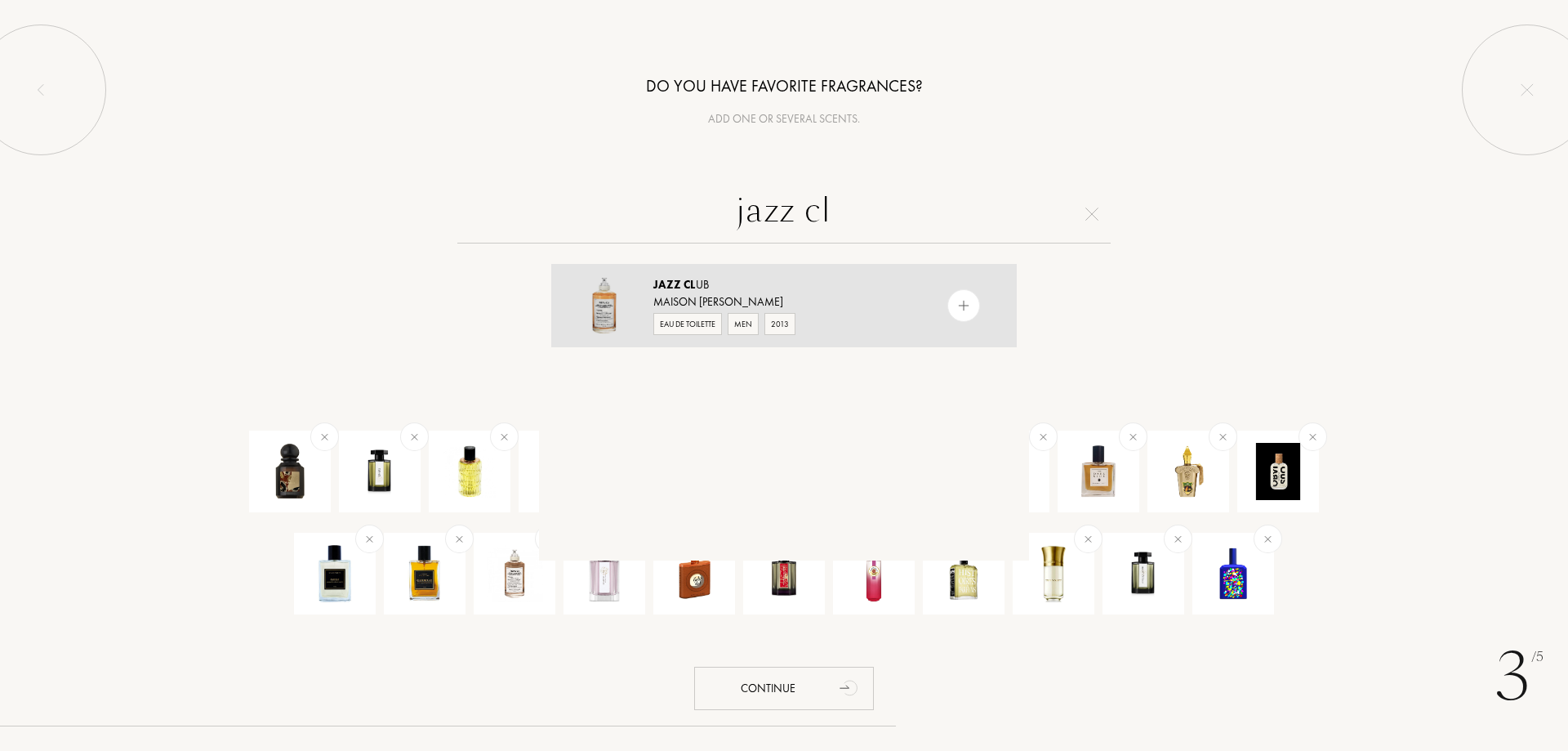
type input "jazz cl"
click at [959, 308] on img at bounding box center [965, 306] width 16 height 16
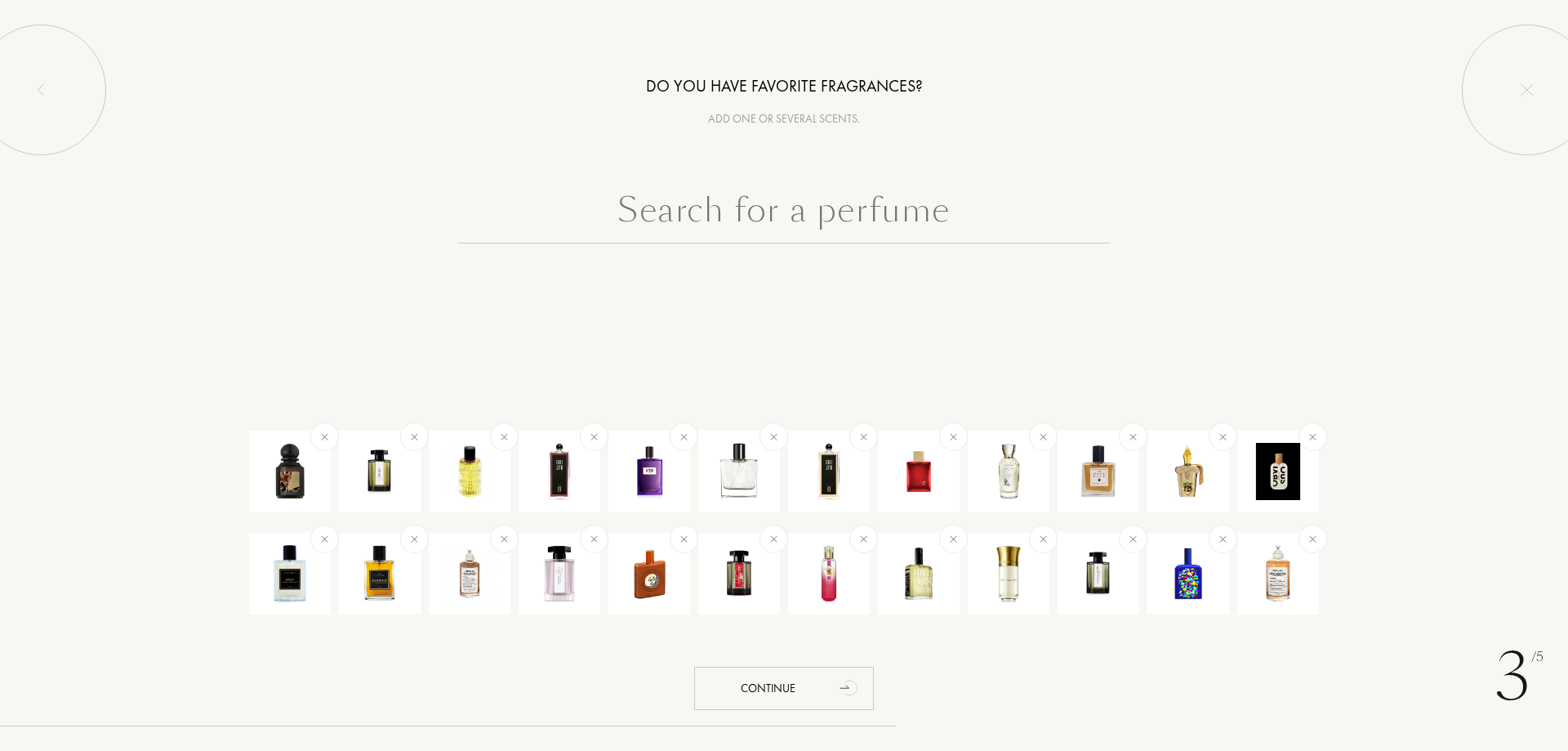
click at [821, 209] on input "text" at bounding box center [784, 214] width 654 height 59
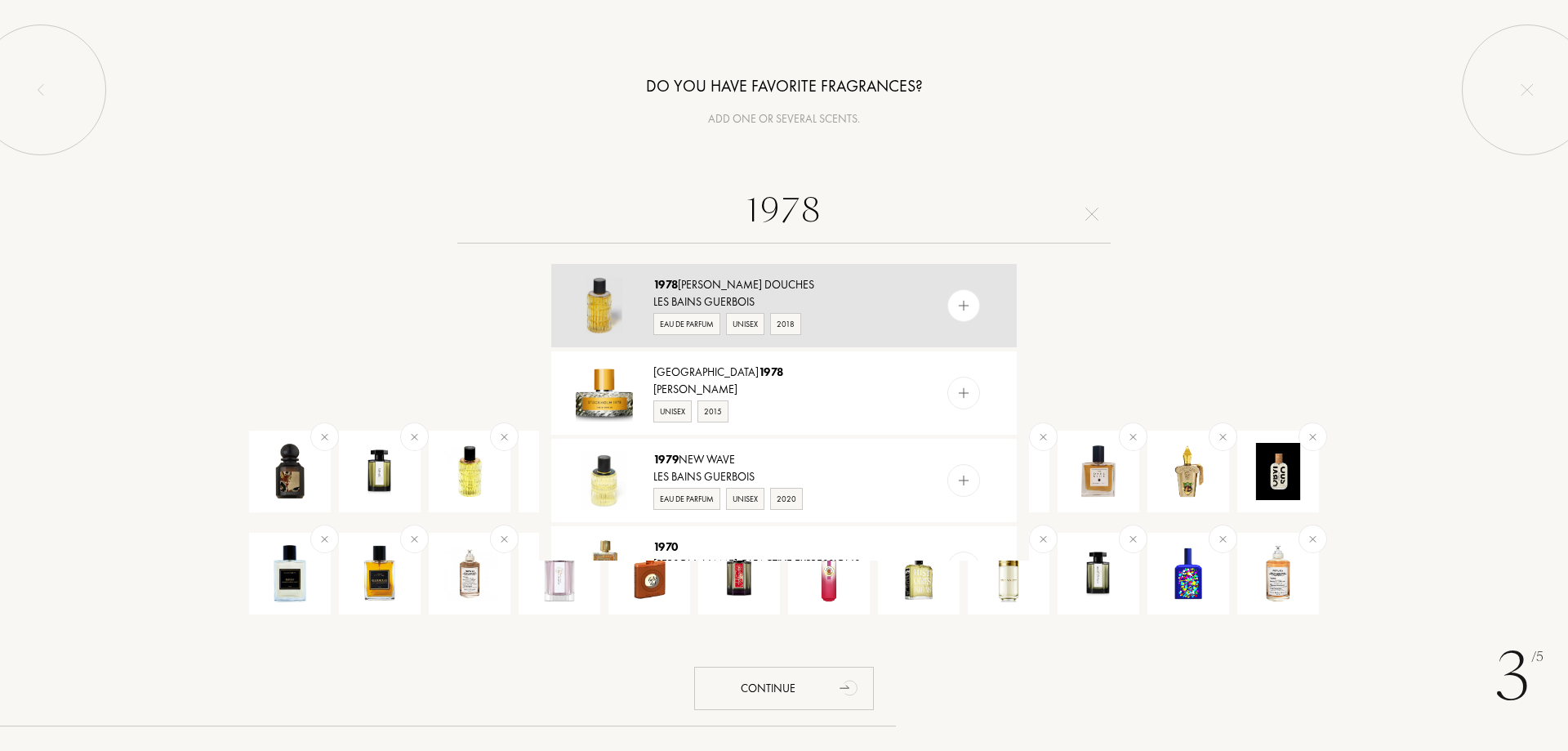
type input "1978"
click at [965, 311] on img at bounding box center [965, 306] width 16 height 16
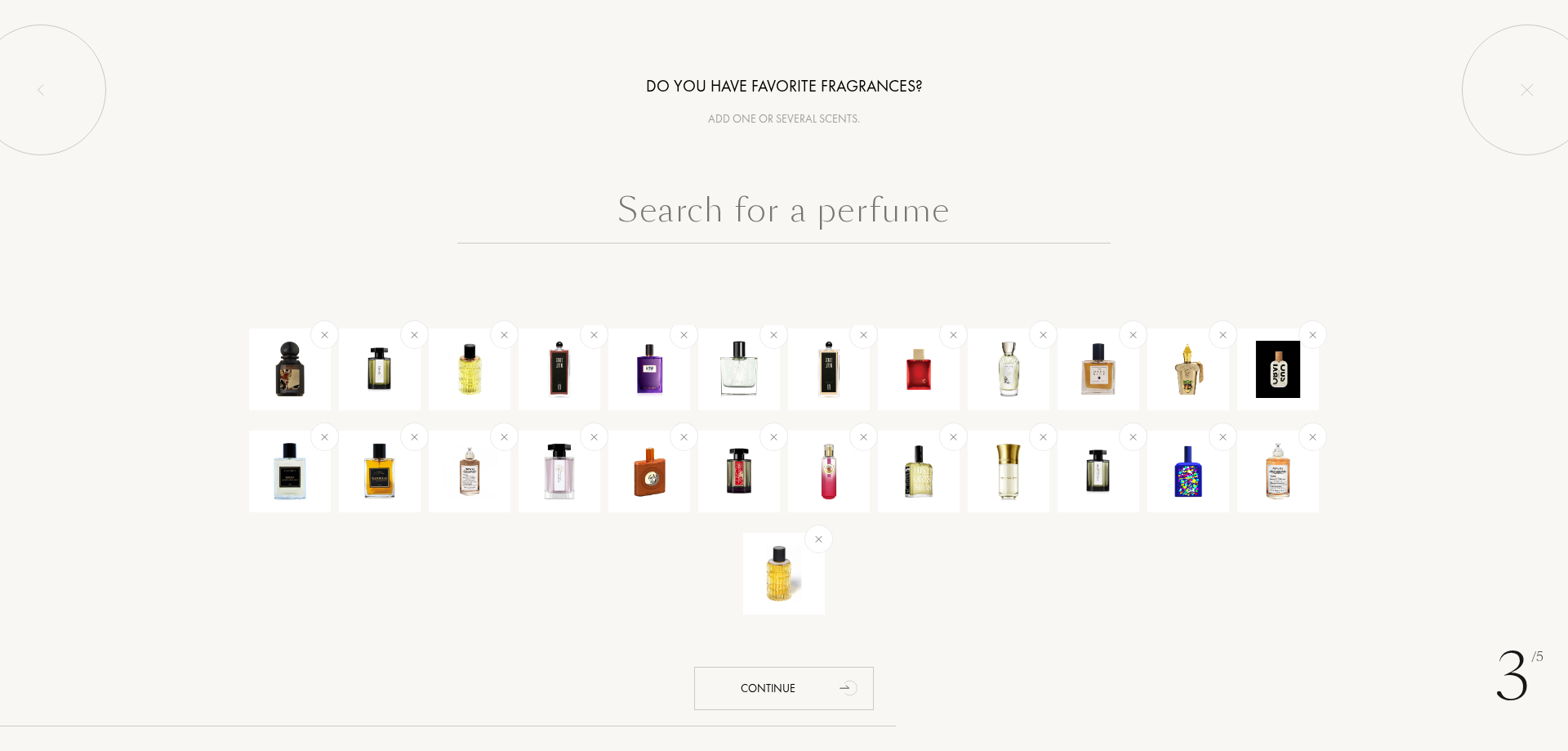
click at [830, 209] on input "text" at bounding box center [784, 214] width 654 height 59
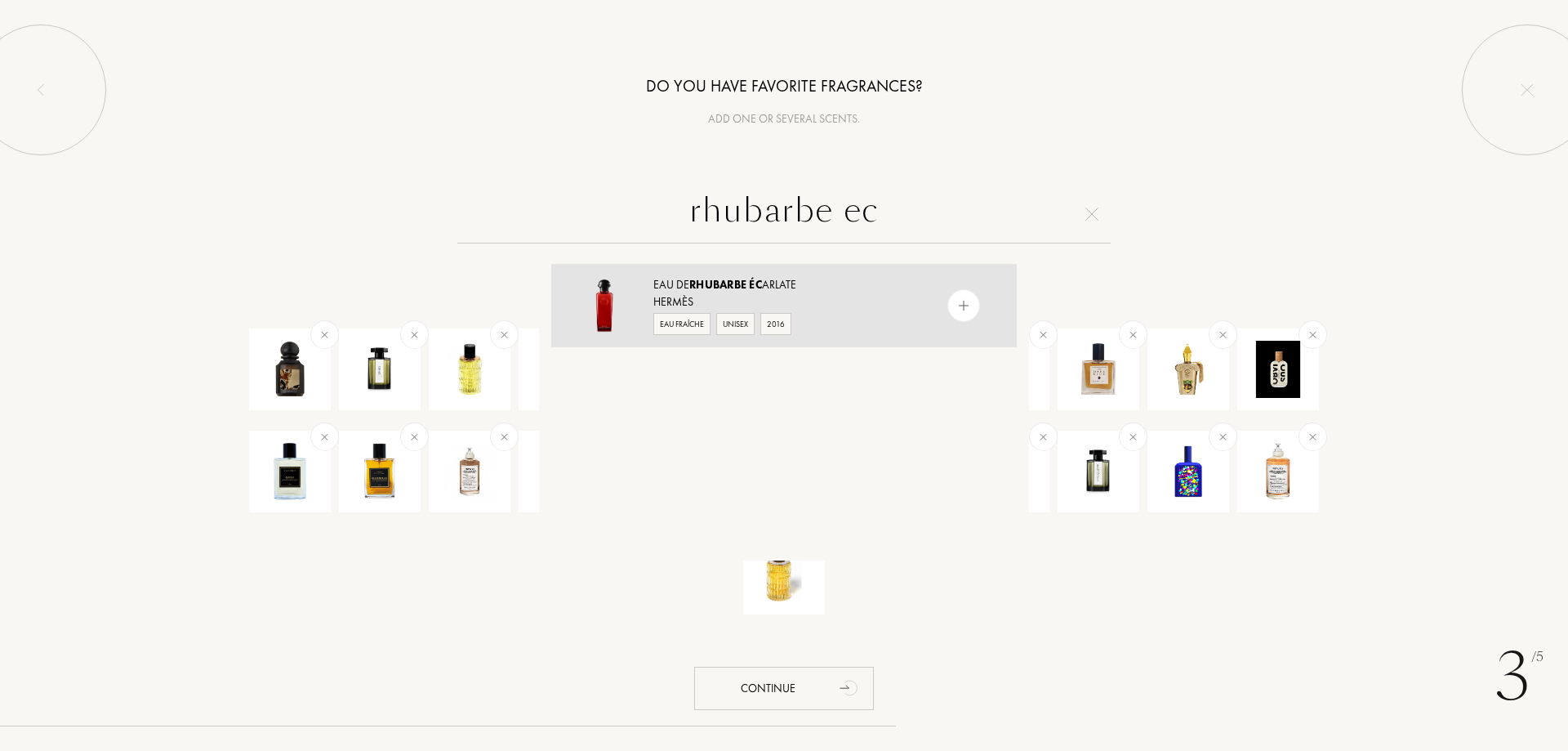
type input "rhubarbe ec"
click at [952, 294] on div at bounding box center [964, 305] width 33 height 33
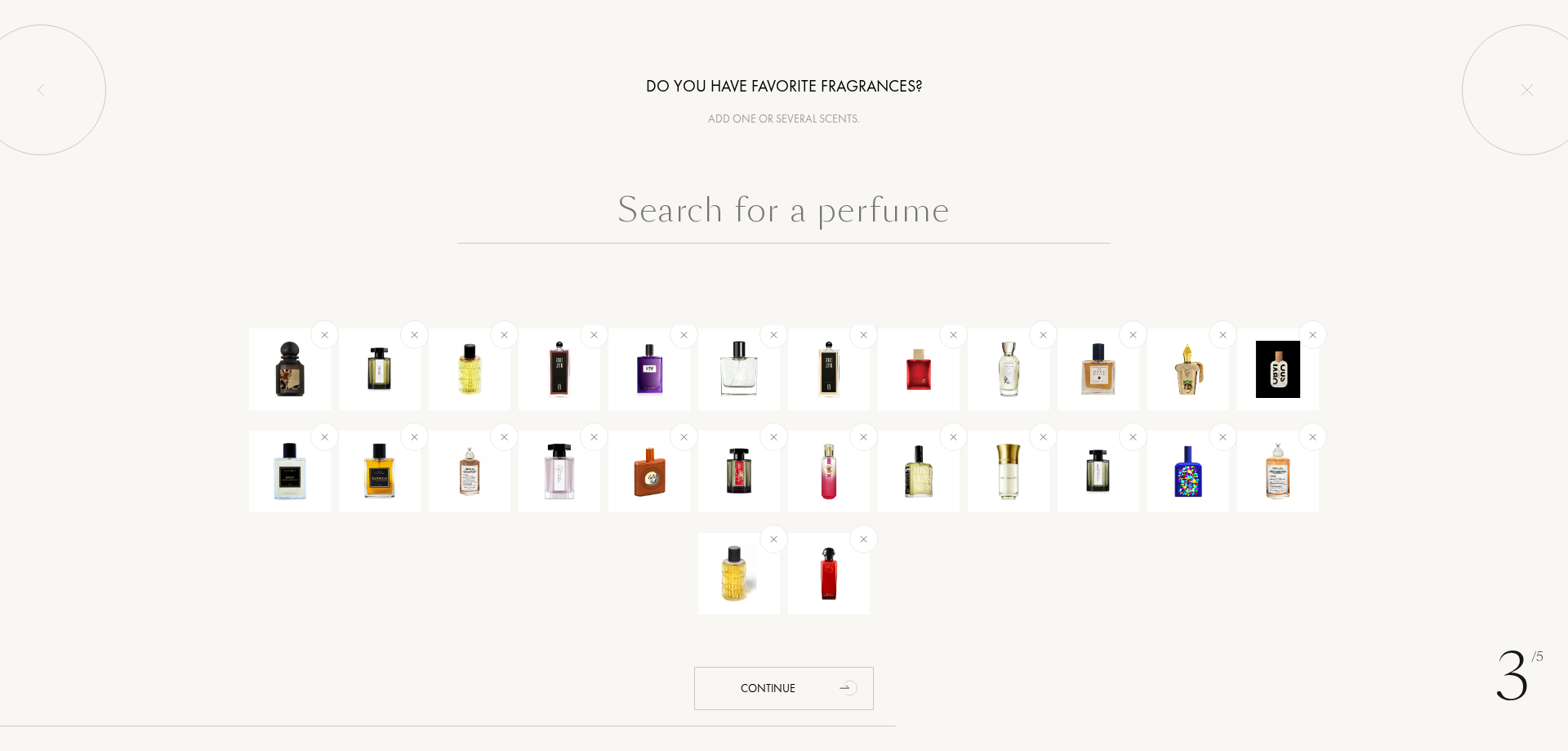
click at [798, 219] on input "text" at bounding box center [784, 214] width 654 height 59
click at [712, 226] on input "text" at bounding box center [784, 214] width 654 height 59
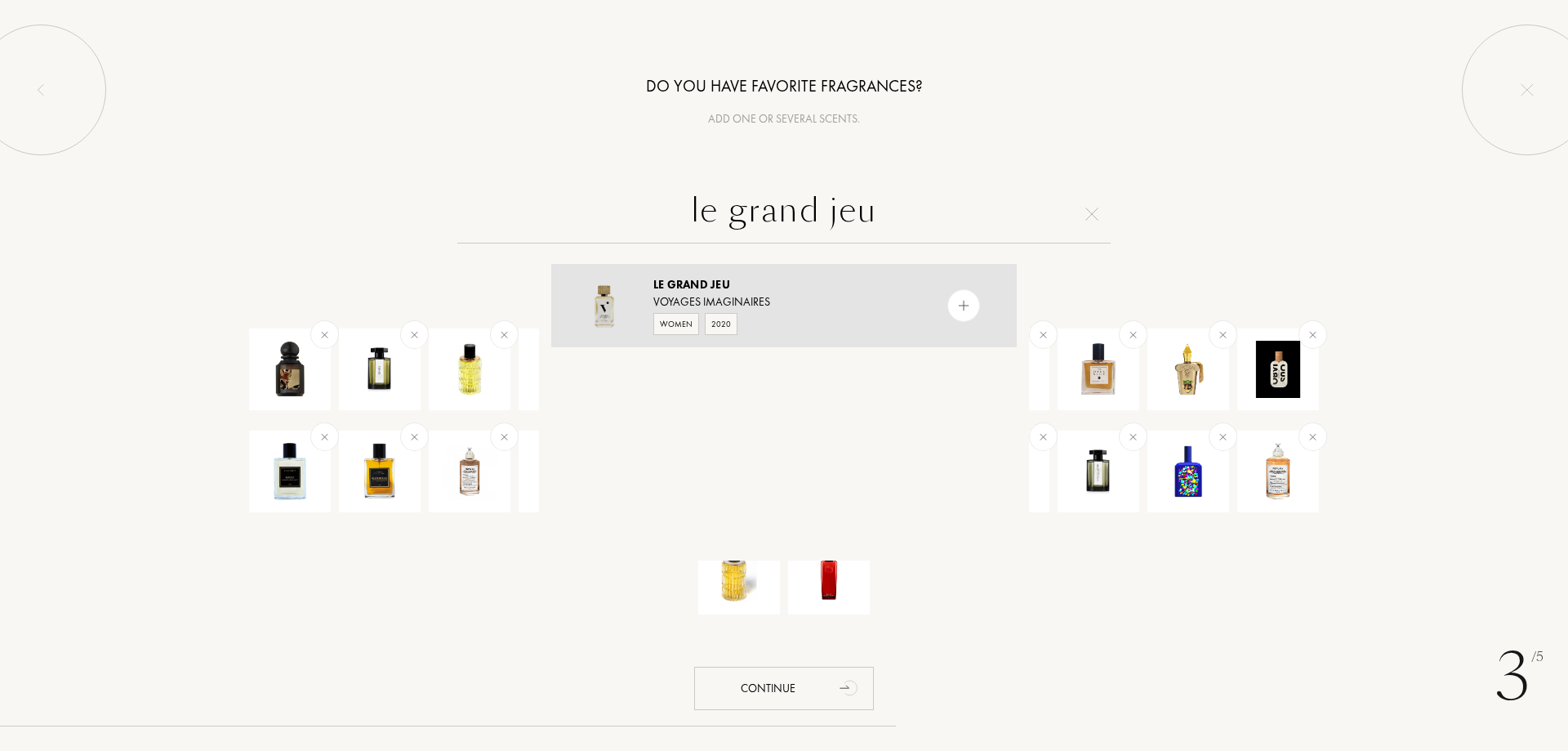
type input "le grand jeu"
click at [973, 303] on div at bounding box center [964, 305] width 33 height 33
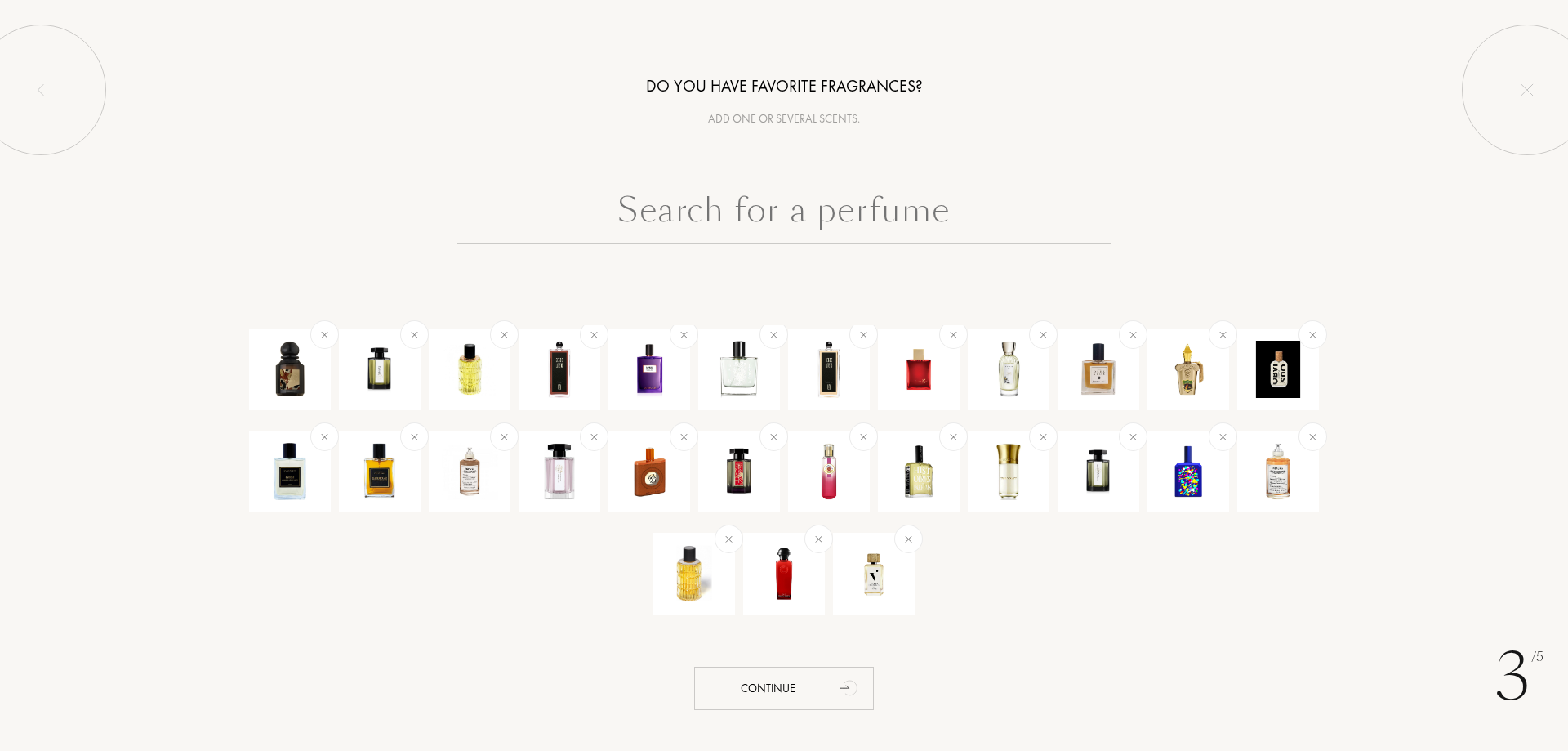
click at [743, 197] on input "text" at bounding box center [784, 214] width 654 height 59
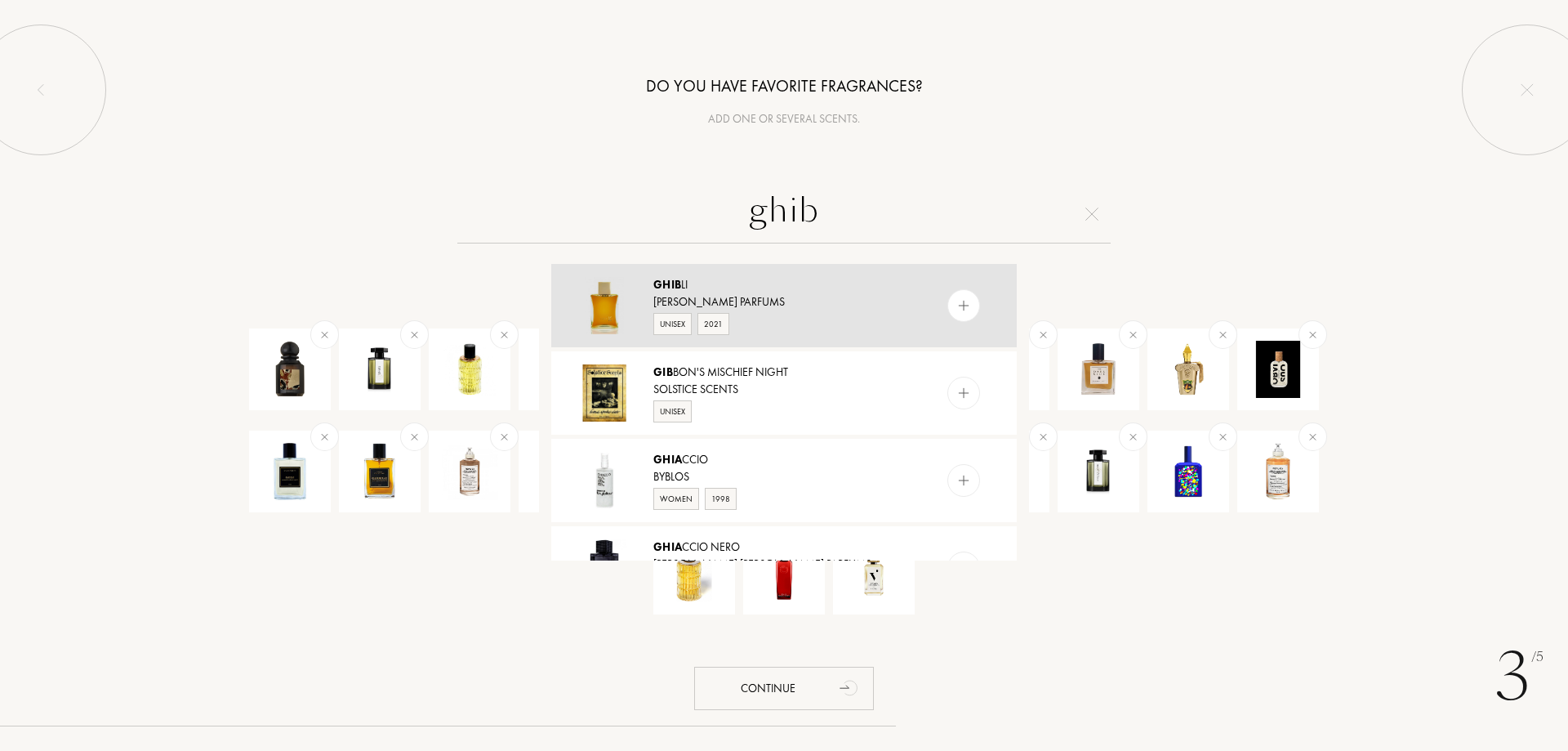
type input "ghib"
click at [973, 307] on div at bounding box center [964, 305] width 33 height 33
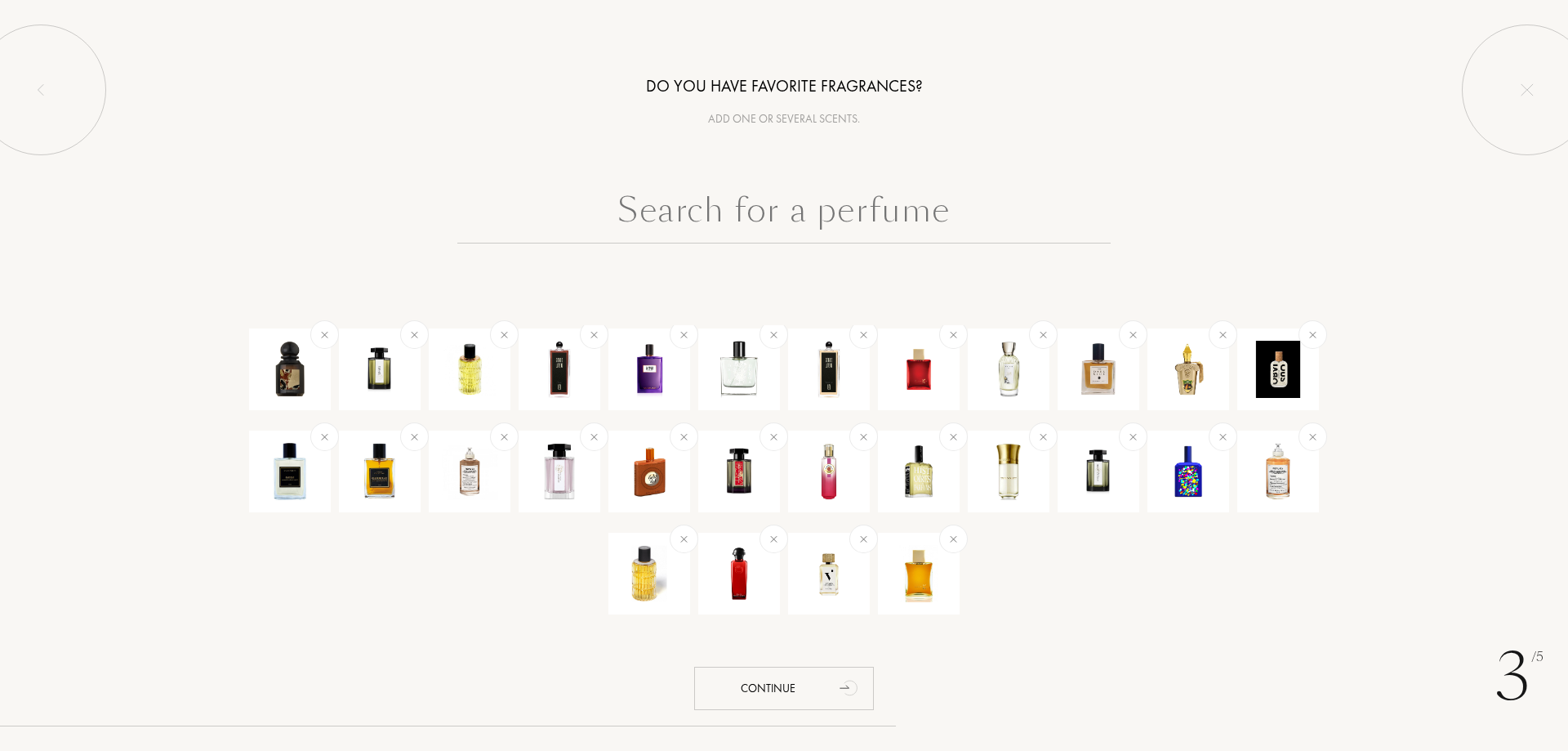
click at [816, 213] on input "text" at bounding box center [784, 214] width 654 height 59
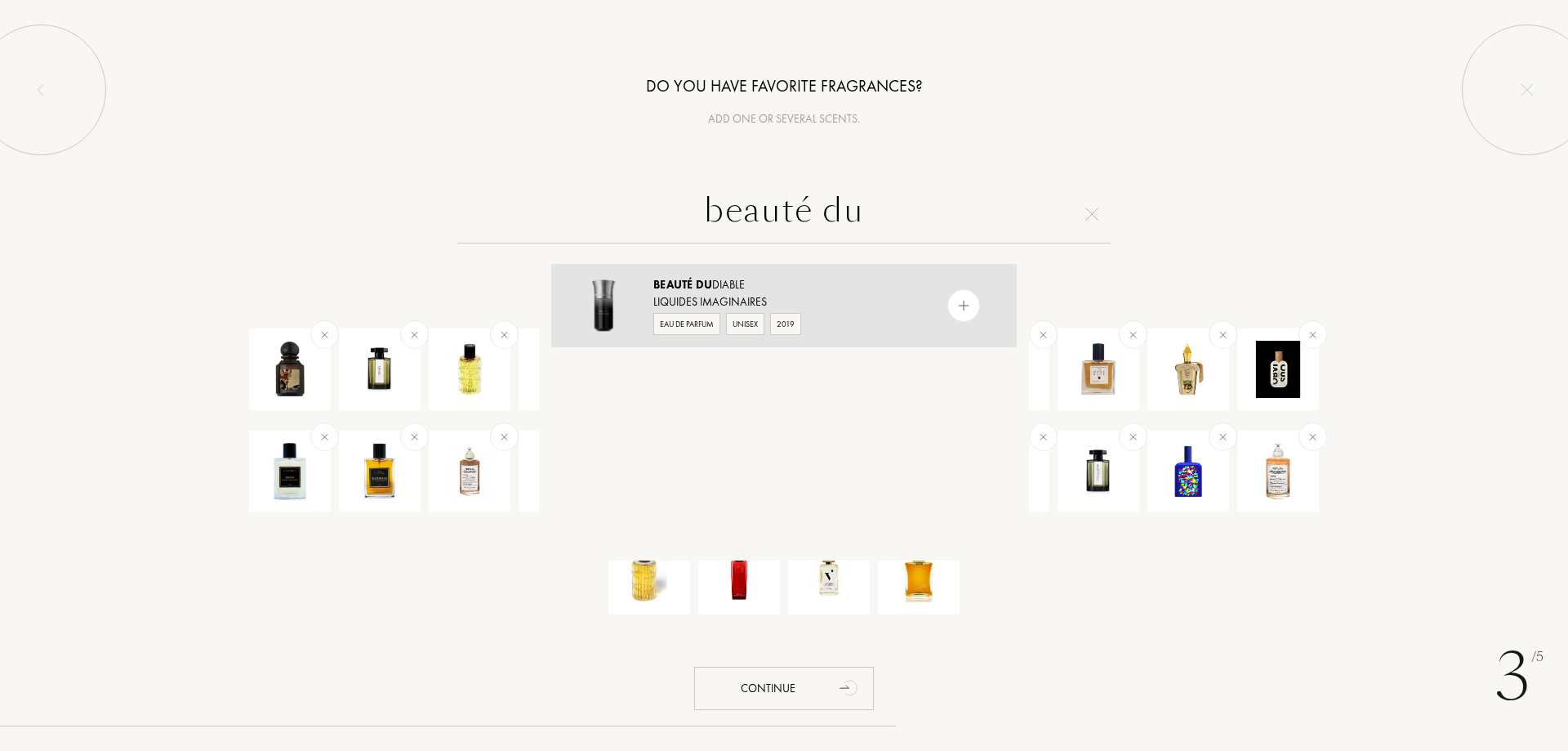
type input "beauté du"
click at [970, 310] on div at bounding box center [964, 305] width 33 height 33
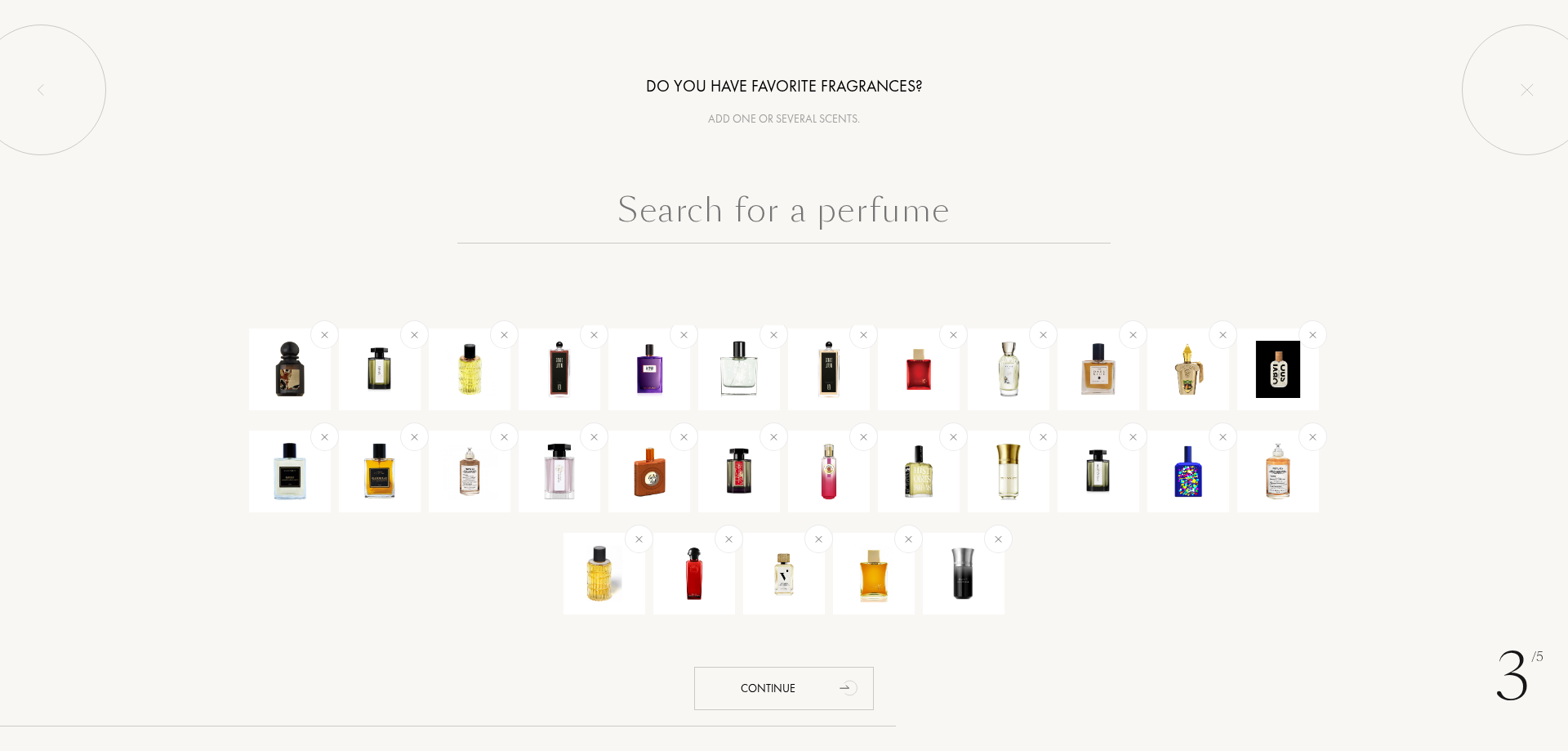
click at [820, 229] on input "text" at bounding box center [784, 214] width 654 height 59
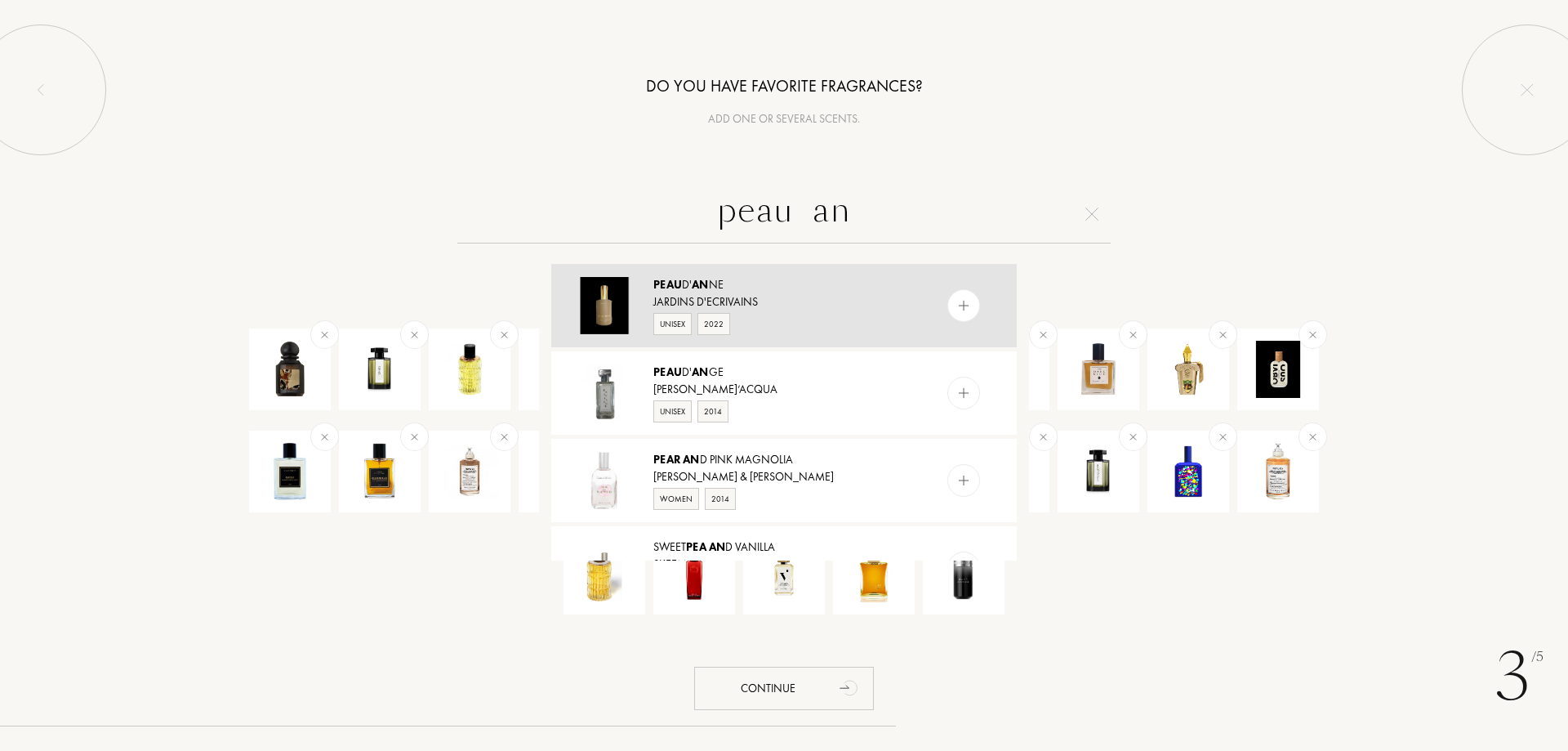
type input "peau an"
click at [957, 307] on img at bounding box center [965, 306] width 16 height 16
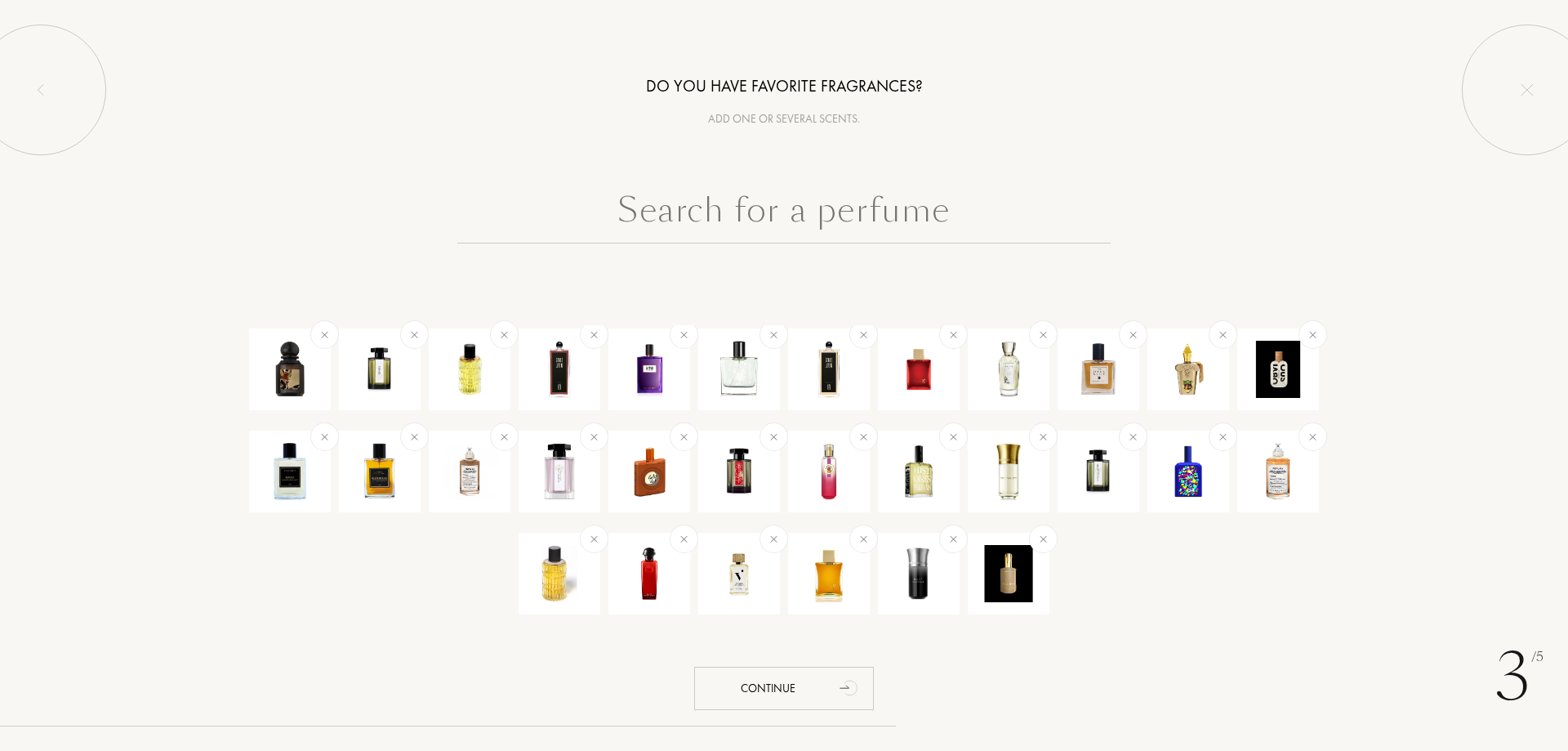
click at [699, 207] on input "text" at bounding box center [784, 214] width 654 height 59
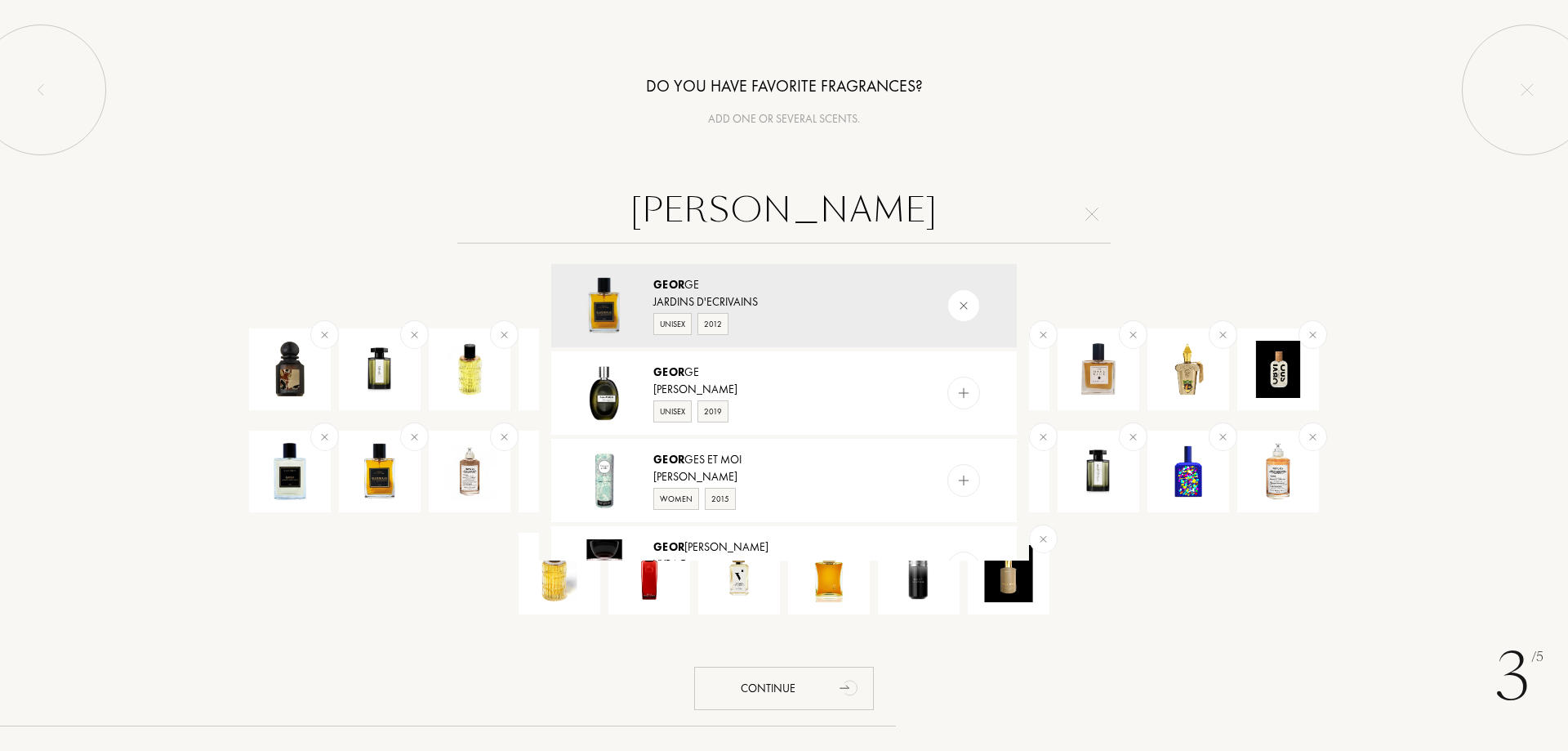
type input "george"
drag, startPoint x: 840, startPoint y: 225, endPoint x: 559, endPoint y: 252, distance: 282.3
click at [559, 252] on div "george George Jardins d'Ecrivains Unisex 2012 George Carine Roitfeld Unisex 201…" at bounding box center [784, 373] width 1568 height 376
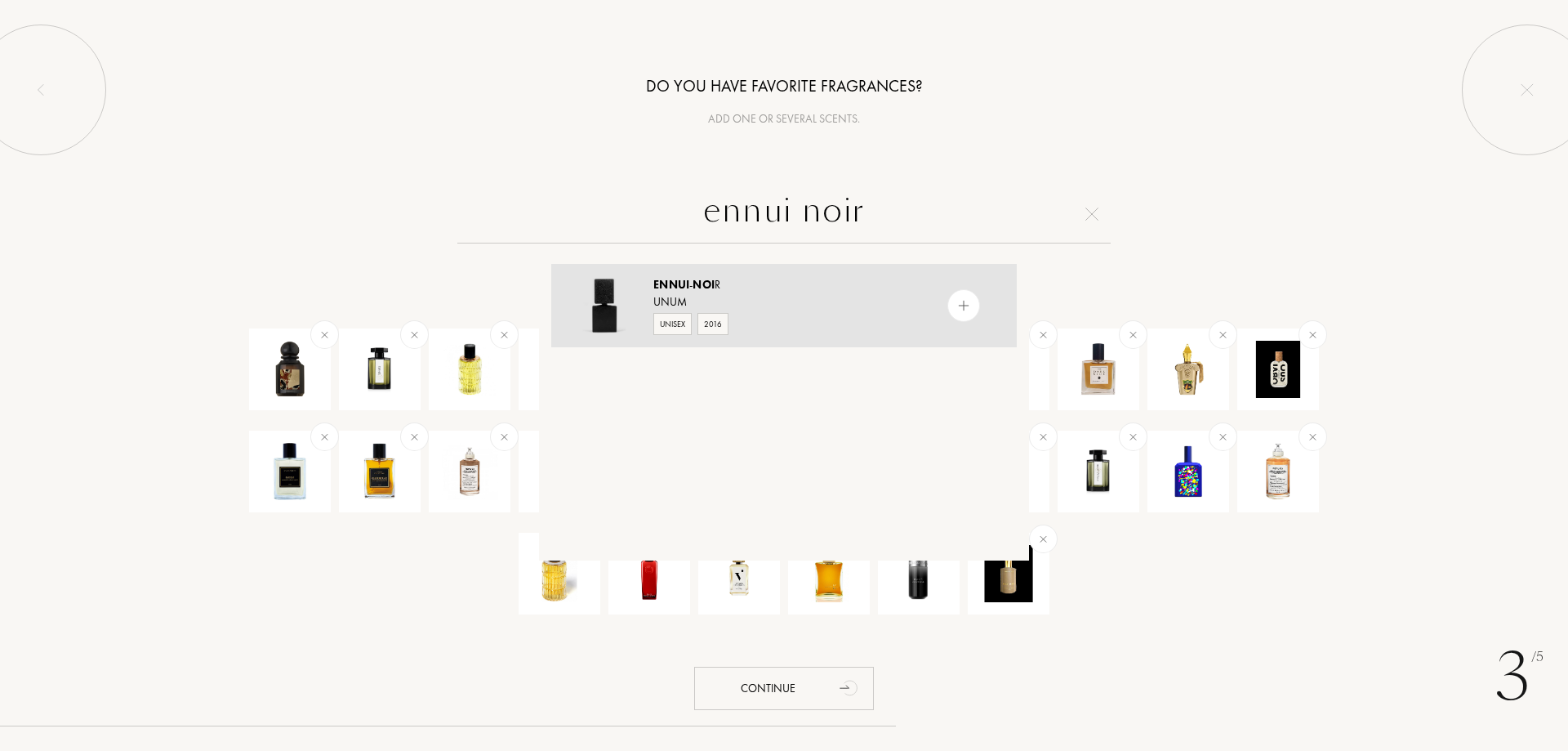
type input "ennui noir"
drag, startPoint x: 925, startPoint y: 213, endPoint x: 531, endPoint y: 236, distance: 394.7
click at [536, 230] on input "ennui noir" at bounding box center [784, 214] width 654 height 59
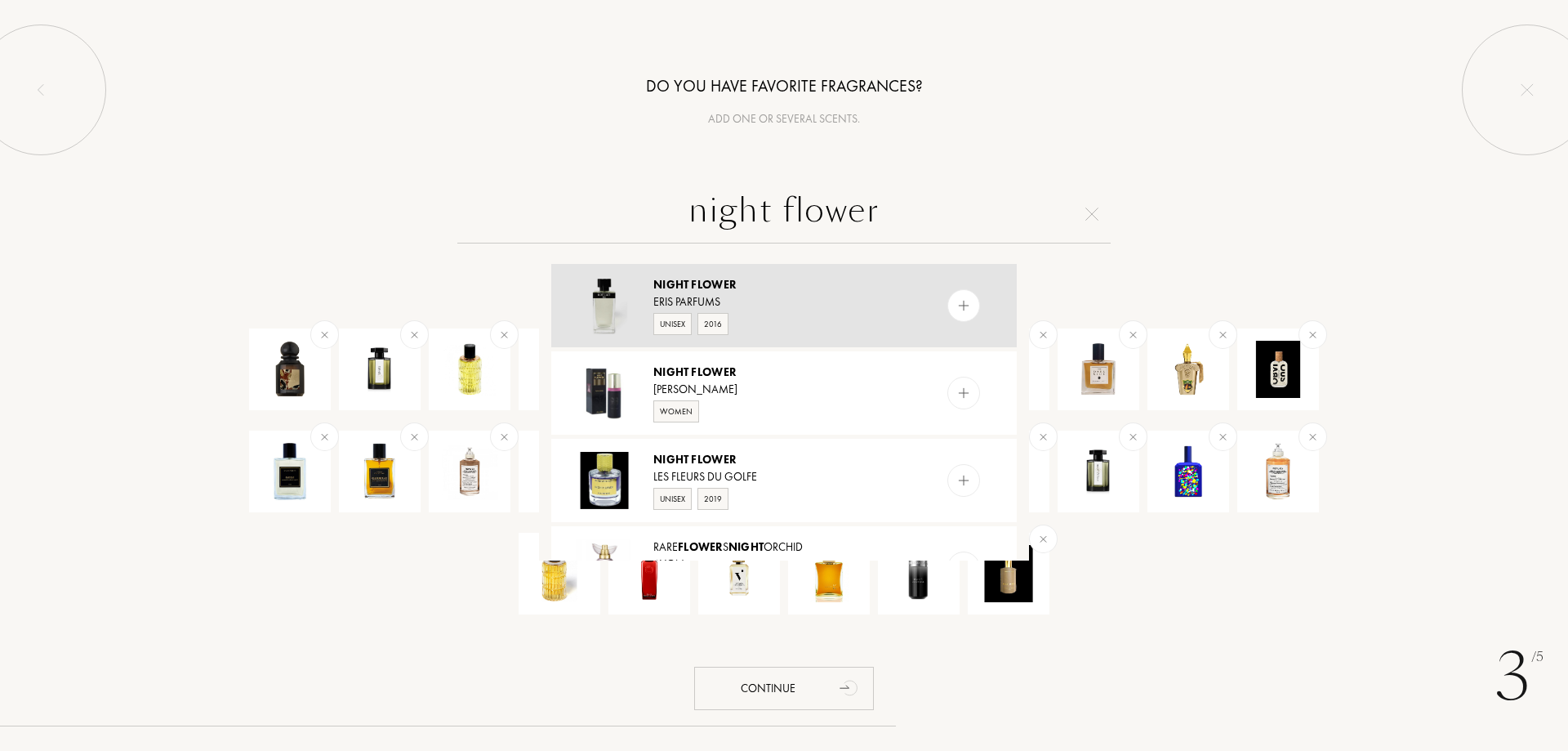
type input "night flower"
click at [970, 299] on div at bounding box center [964, 305] width 33 height 33
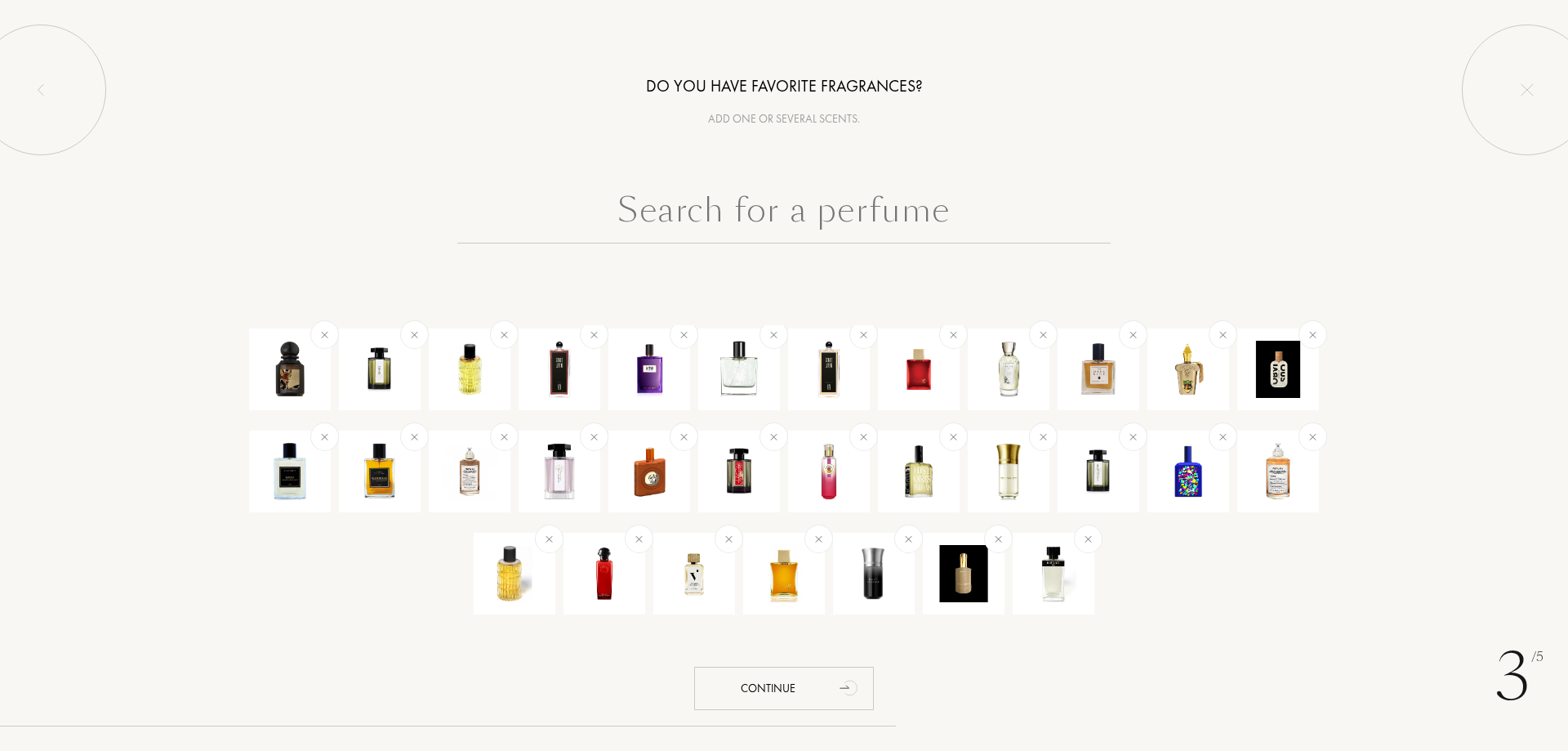
click at [876, 212] on input "text" at bounding box center [784, 214] width 654 height 59
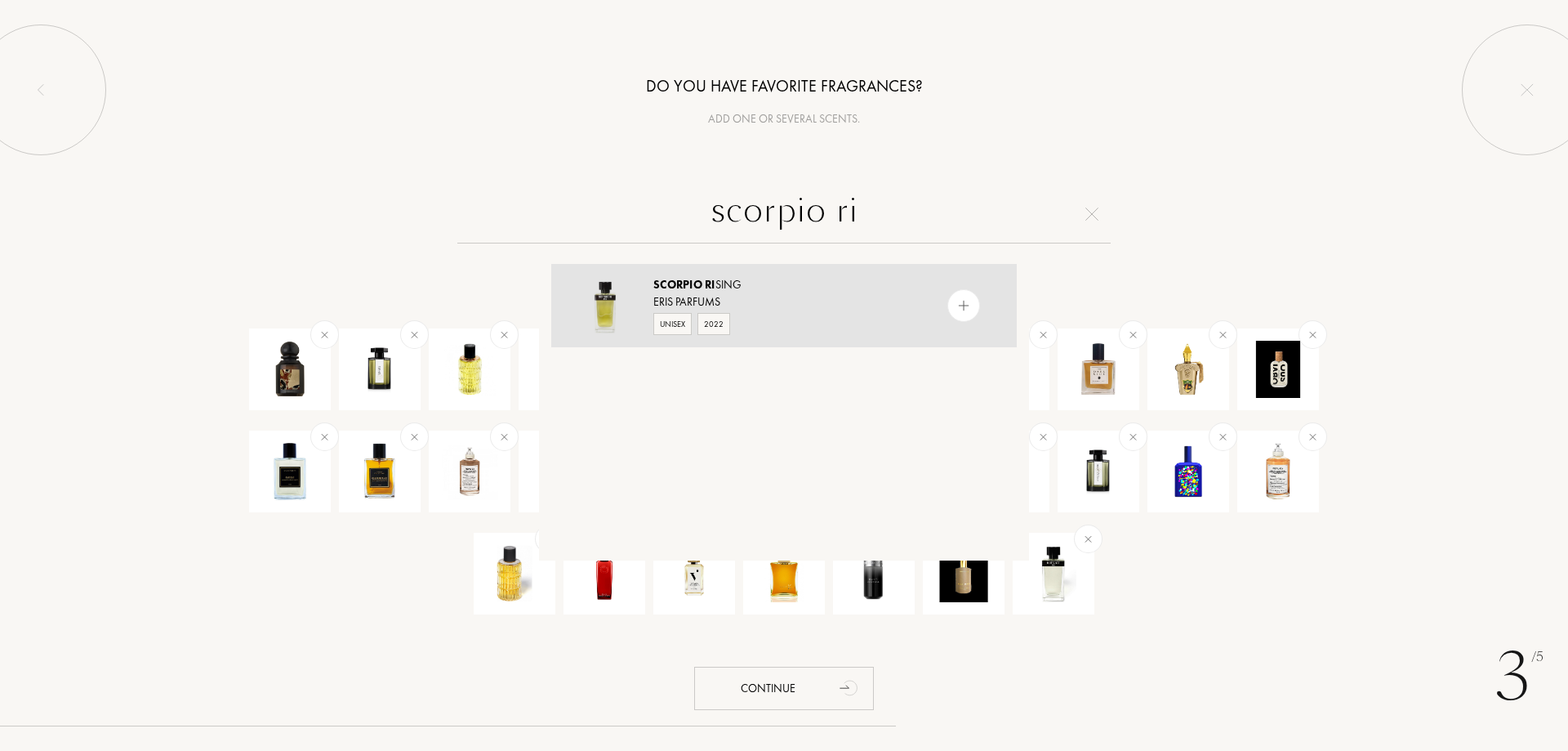
type input "scorpio ri"
click at [974, 301] on div at bounding box center [964, 305] width 33 height 33
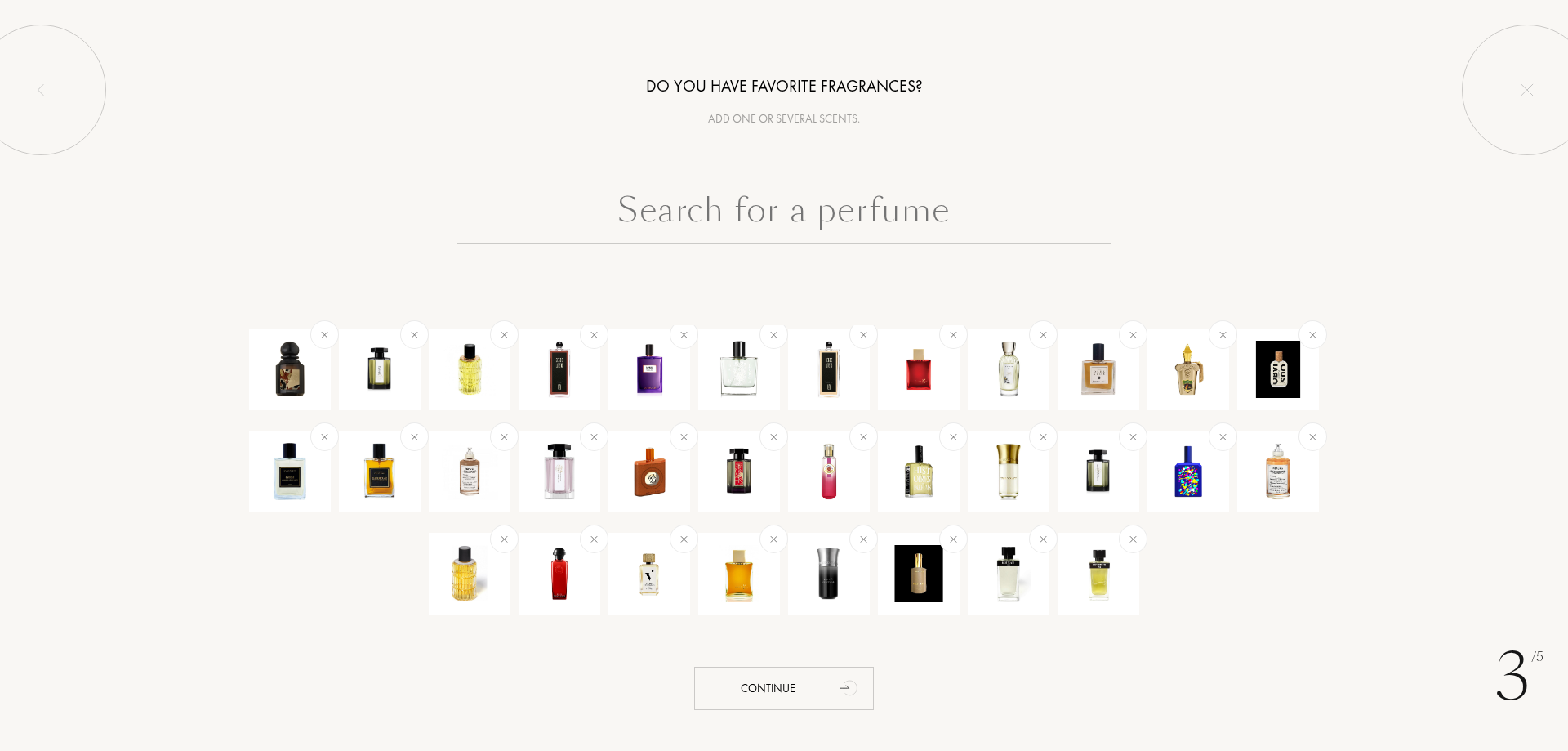
click at [847, 230] on input "text" at bounding box center [784, 214] width 654 height 59
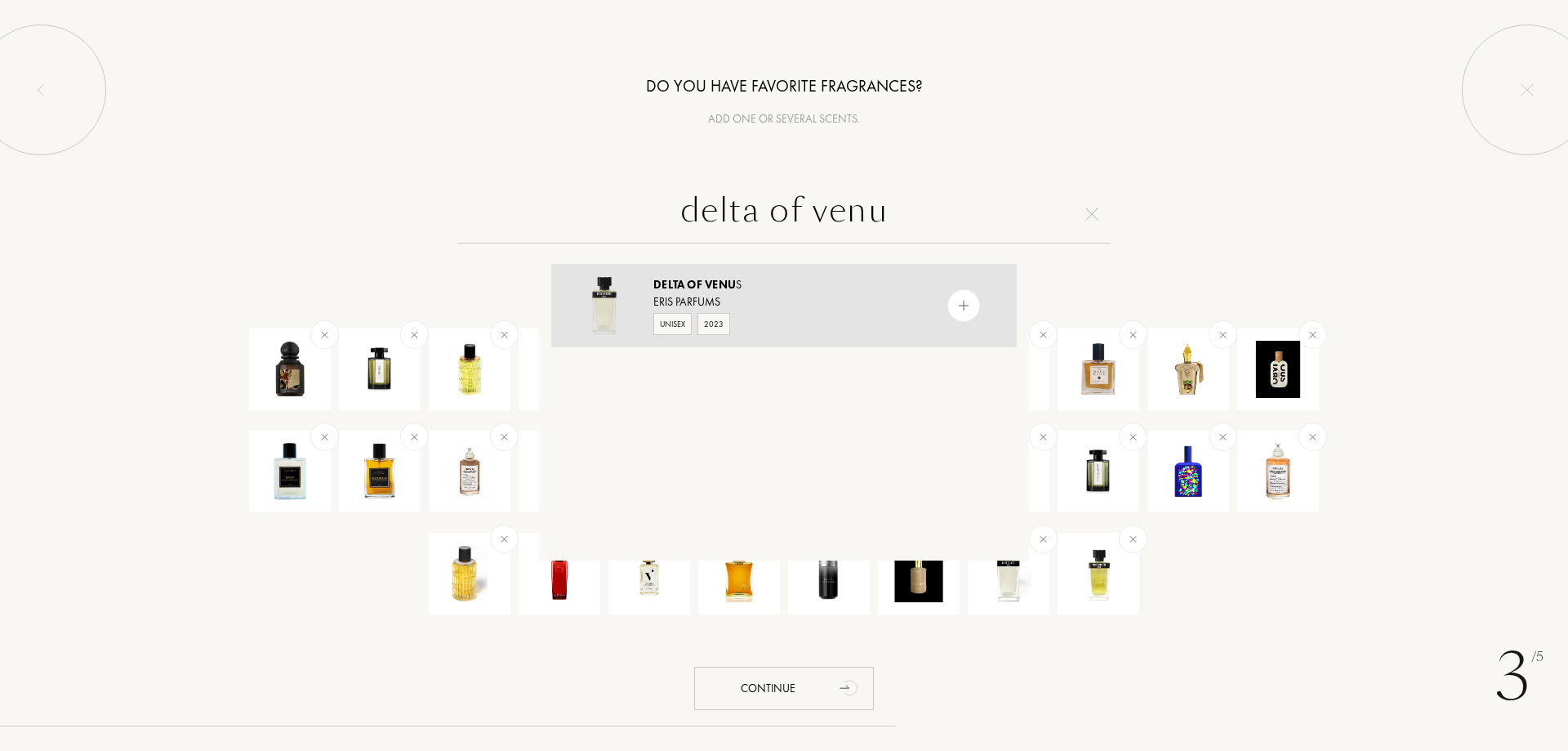
type input "delta of venu"
click at [958, 299] on img at bounding box center [965, 306] width 16 height 16
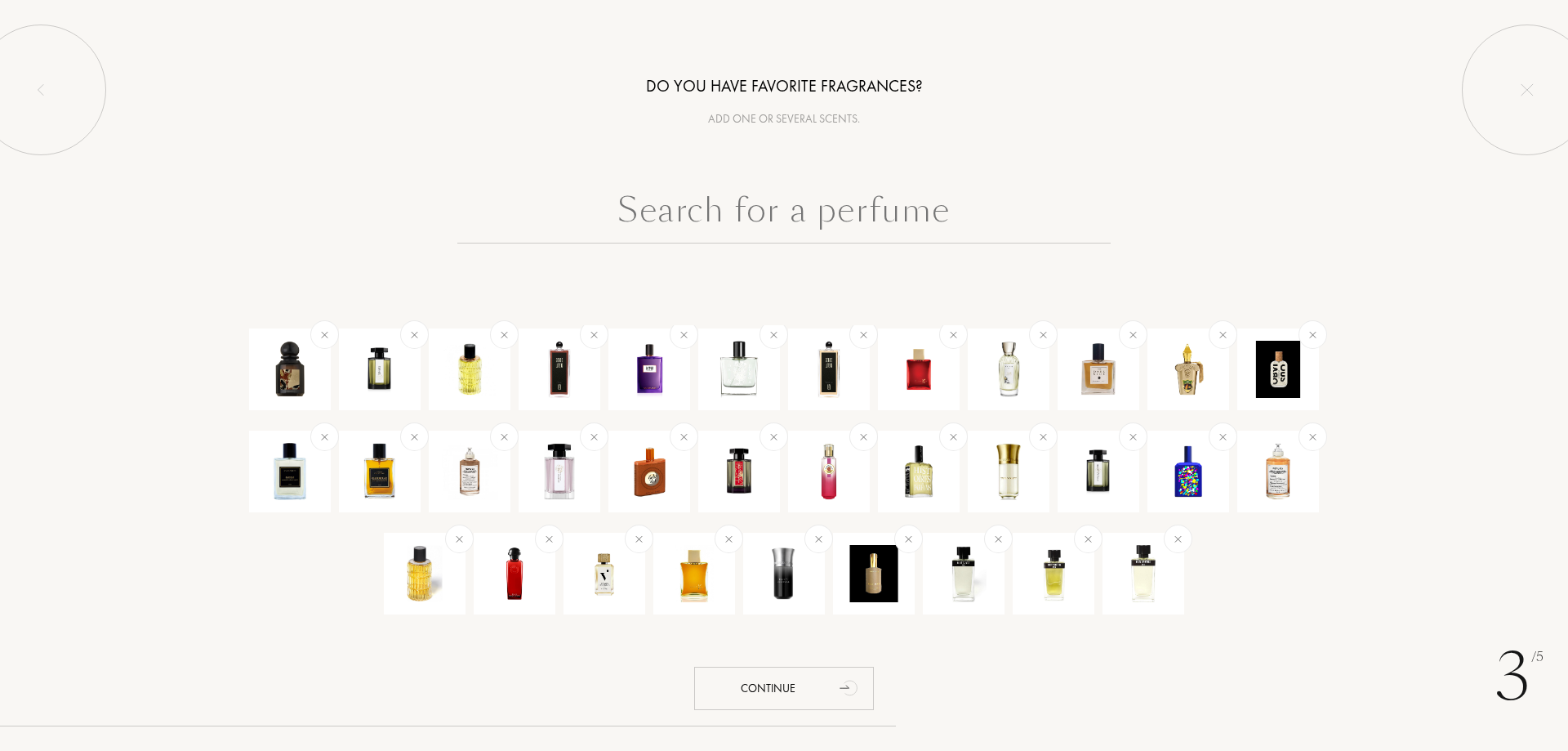
click at [696, 214] on input "text" at bounding box center [784, 214] width 654 height 59
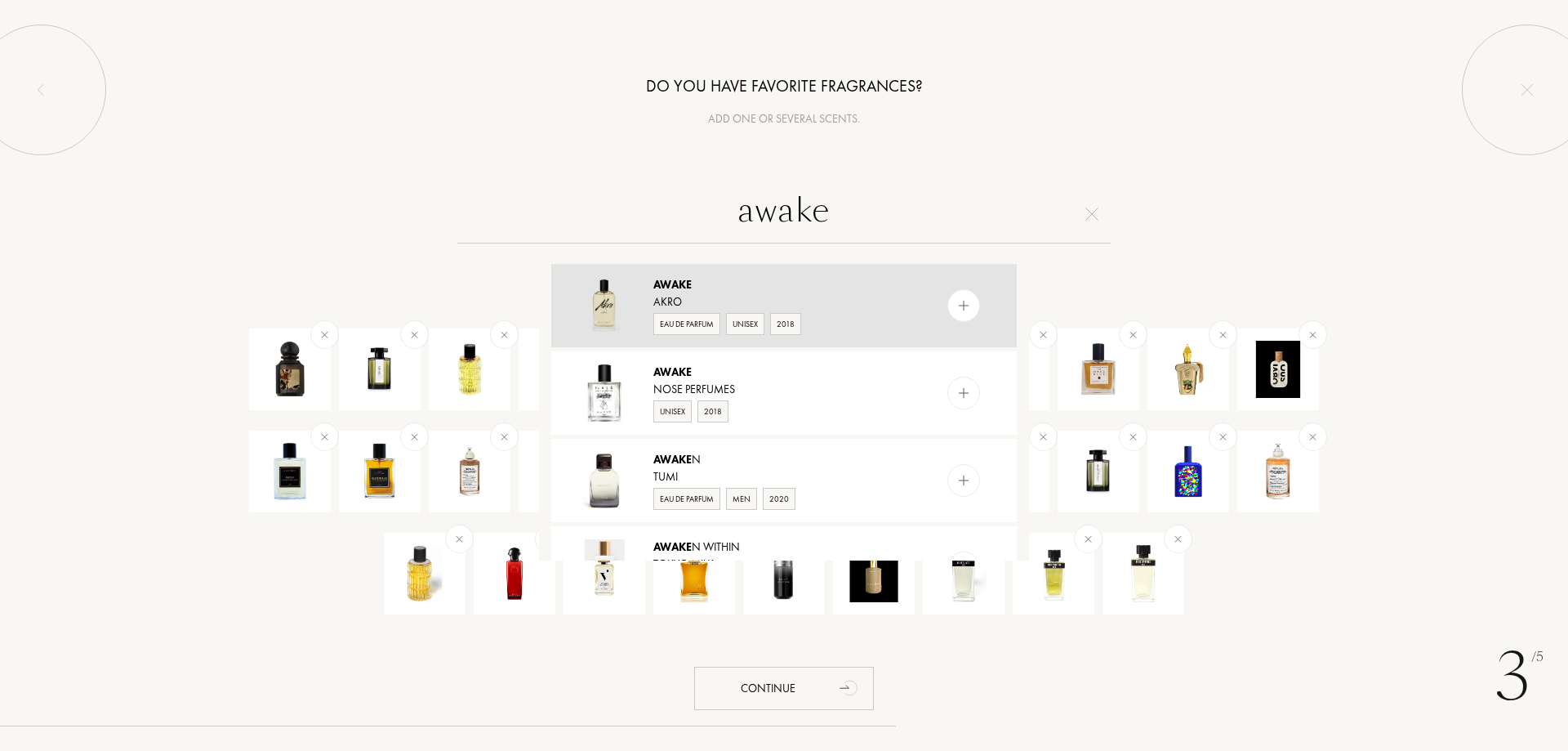
type input "awake"
click at [952, 307] on div at bounding box center [964, 305] width 33 height 33
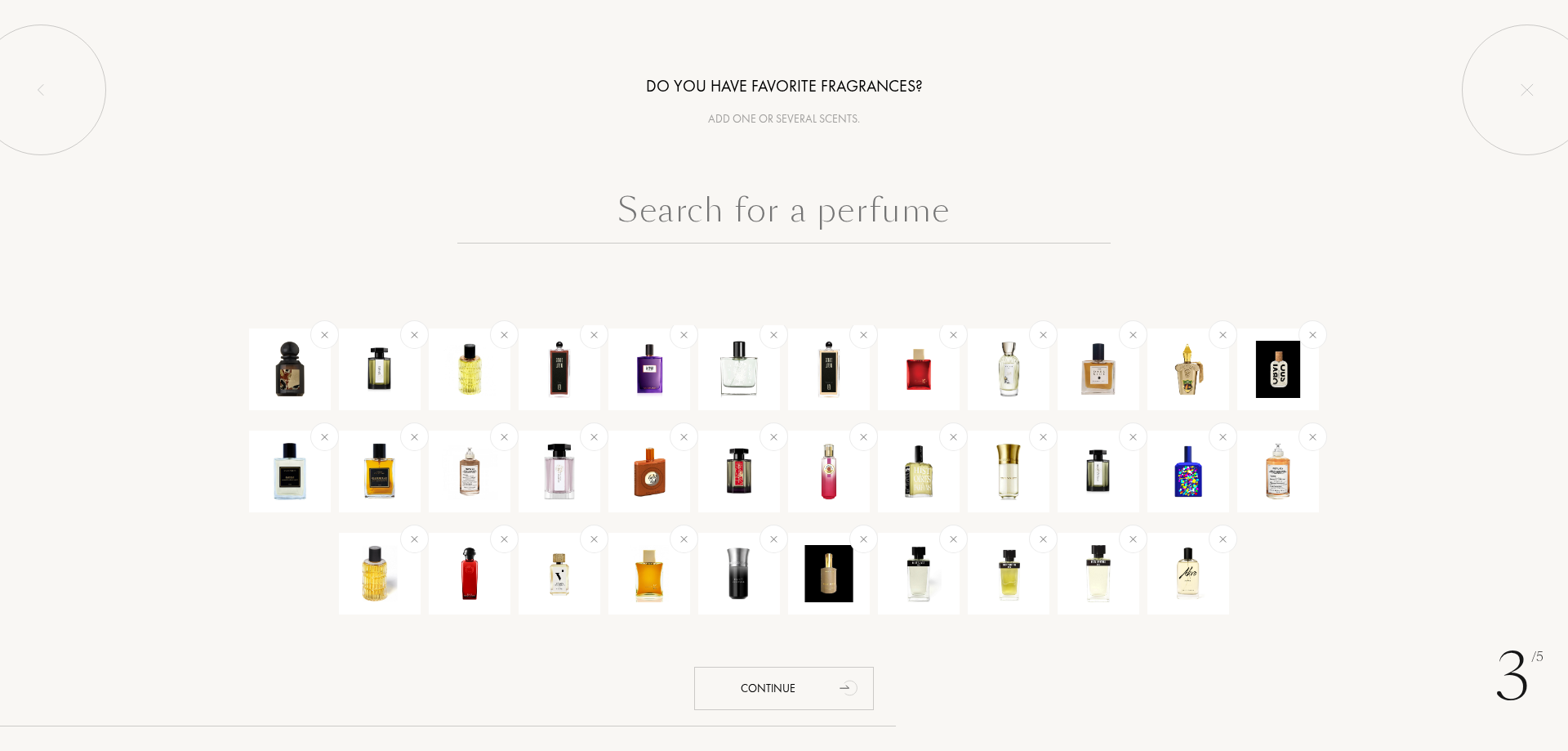
click at [742, 207] on input "text" at bounding box center [784, 214] width 654 height 59
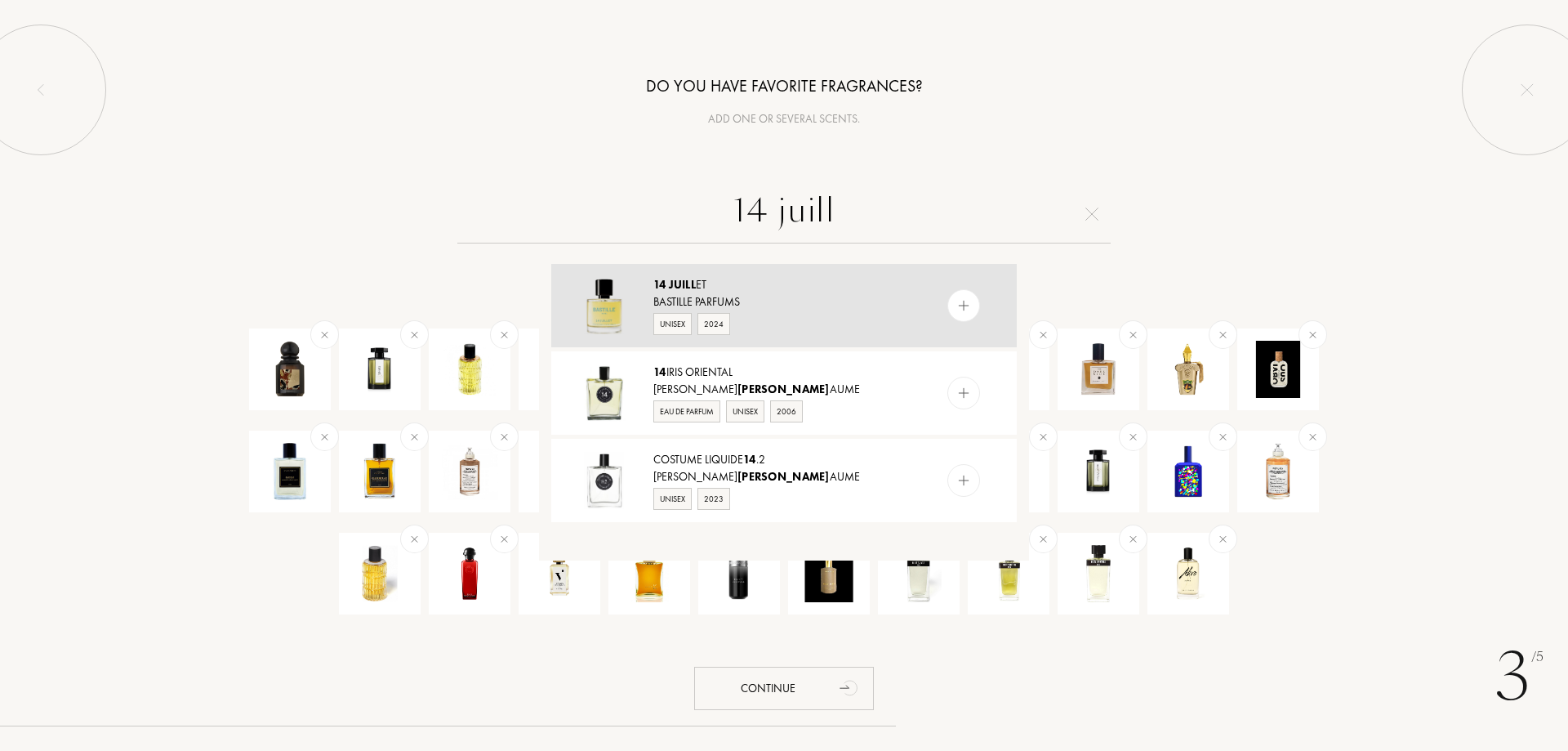
type input "14 juill"
click at [958, 308] on img at bounding box center [965, 306] width 16 height 16
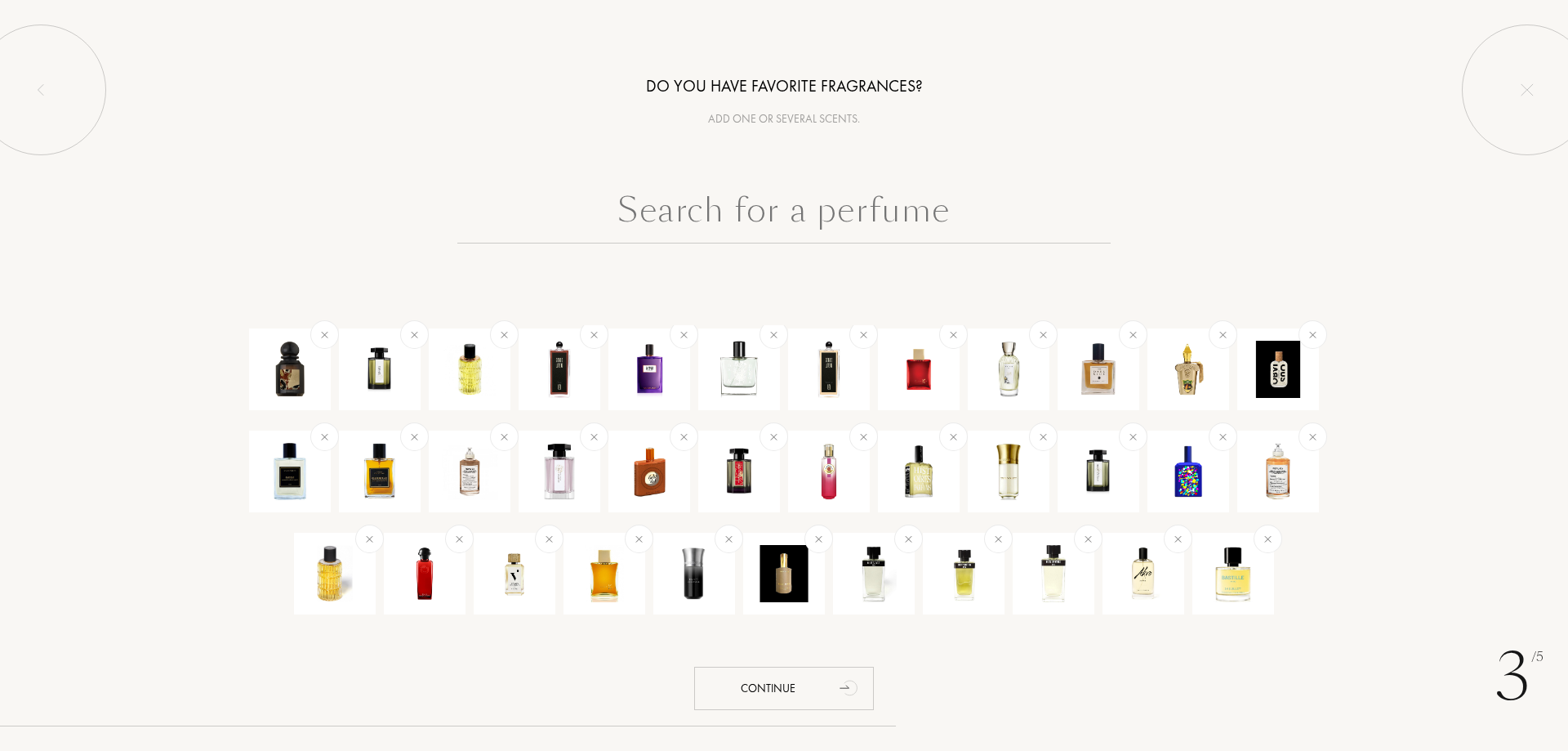
click at [813, 212] on input "text" at bounding box center [784, 214] width 654 height 59
click at [723, 230] on input "text" at bounding box center [784, 214] width 654 height 59
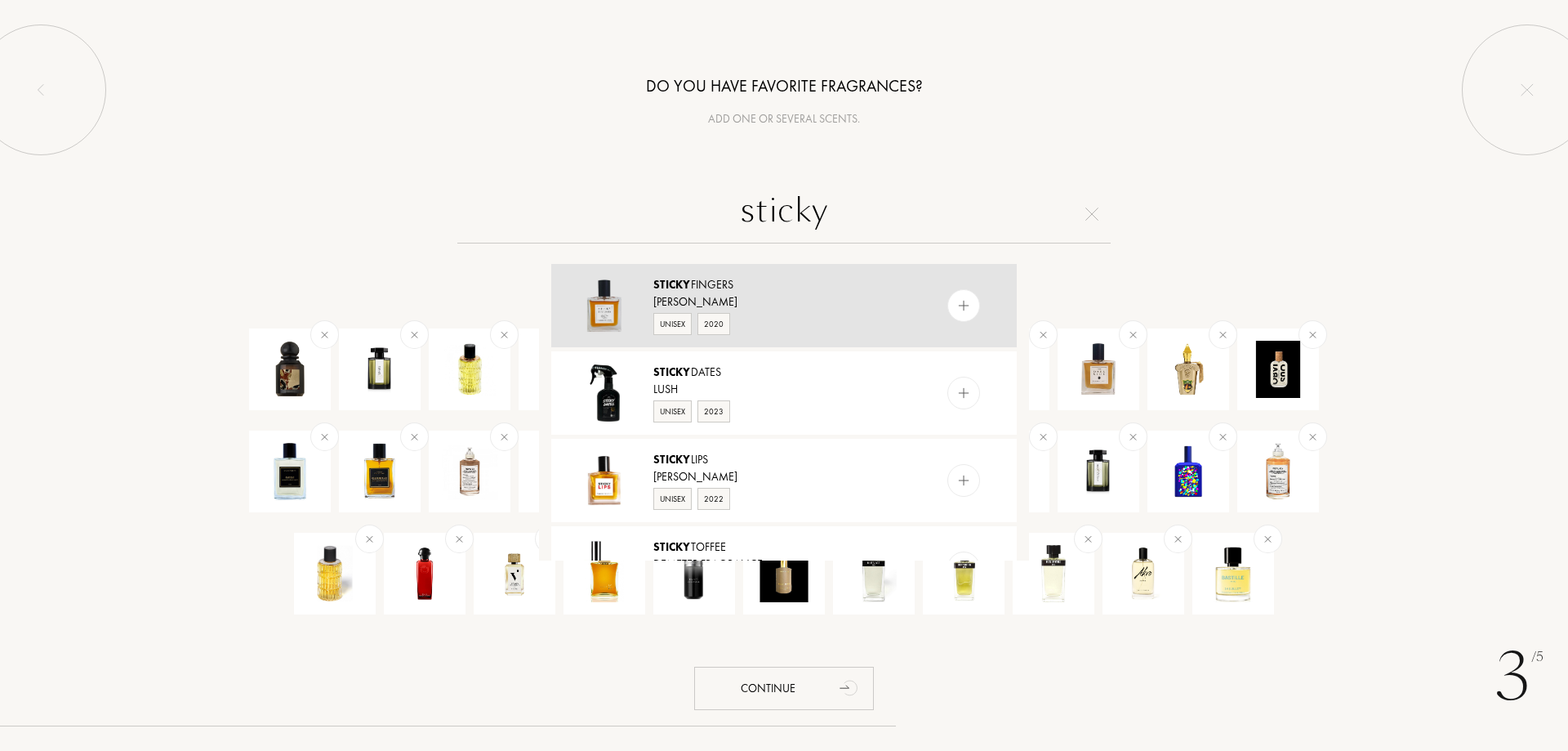
type input "sticky"
click at [973, 301] on div at bounding box center [964, 305] width 33 height 33
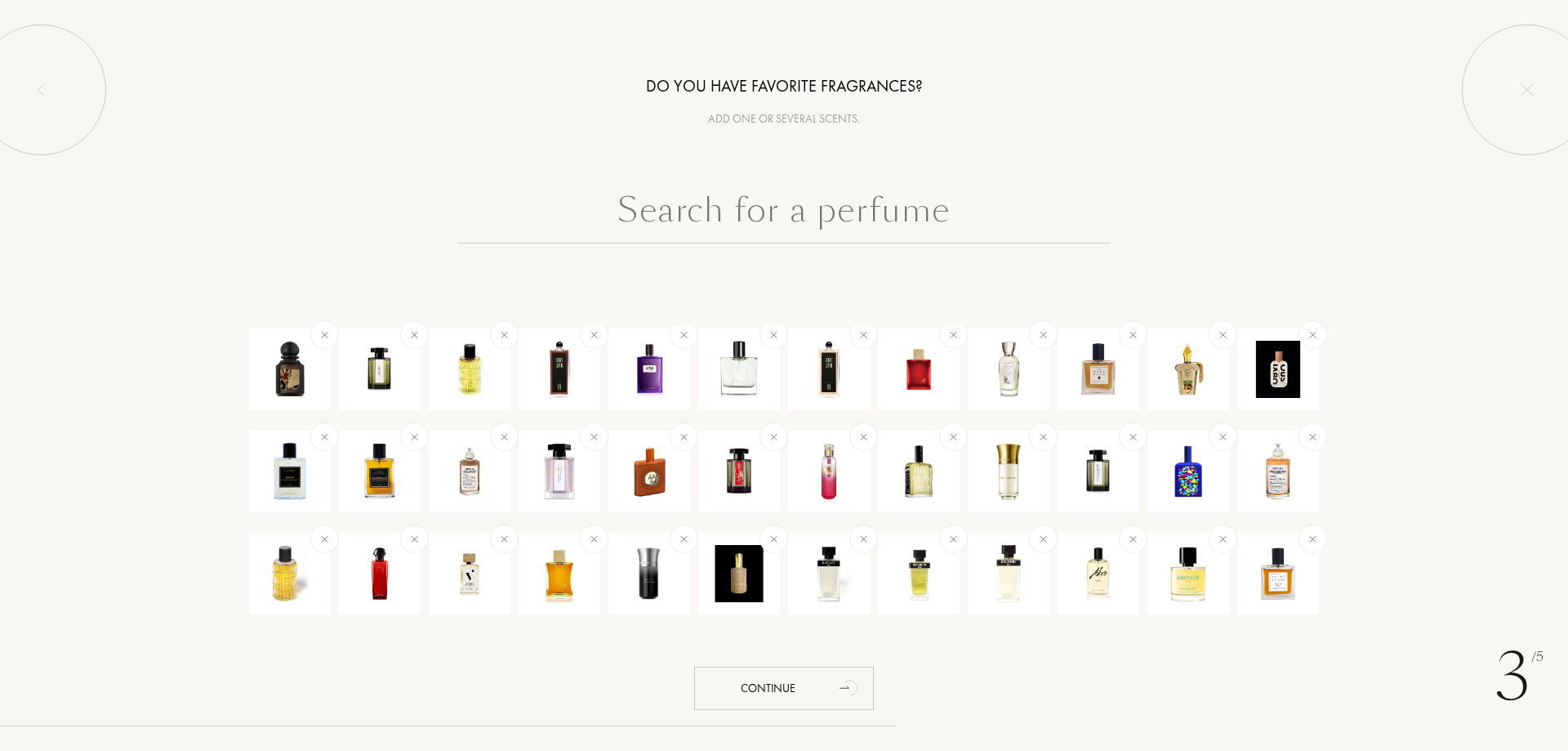
click at [779, 207] on input "text" at bounding box center [784, 214] width 654 height 59
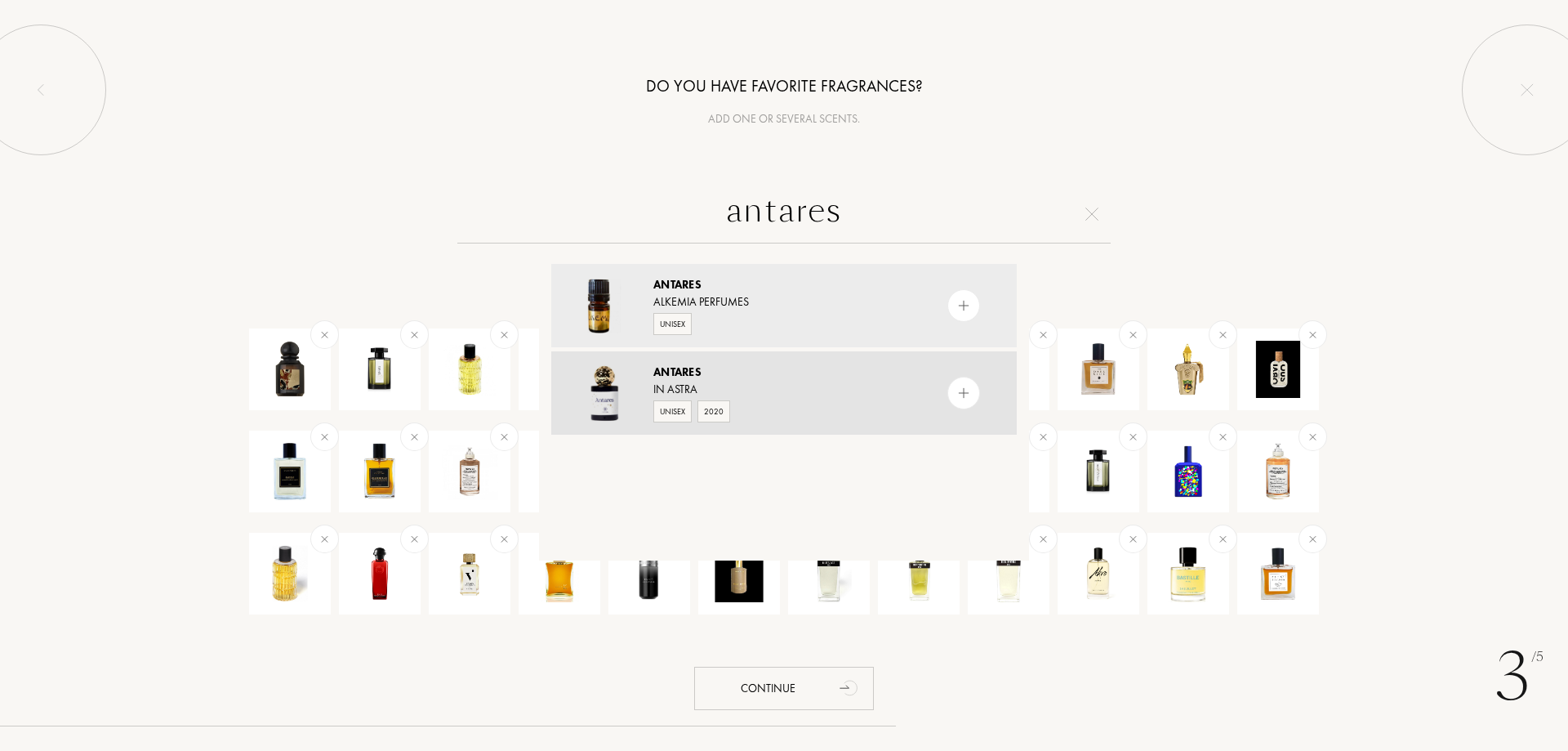
type input "antares"
click at [961, 396] on img at bounding box center [965, 394] width 16 height 16
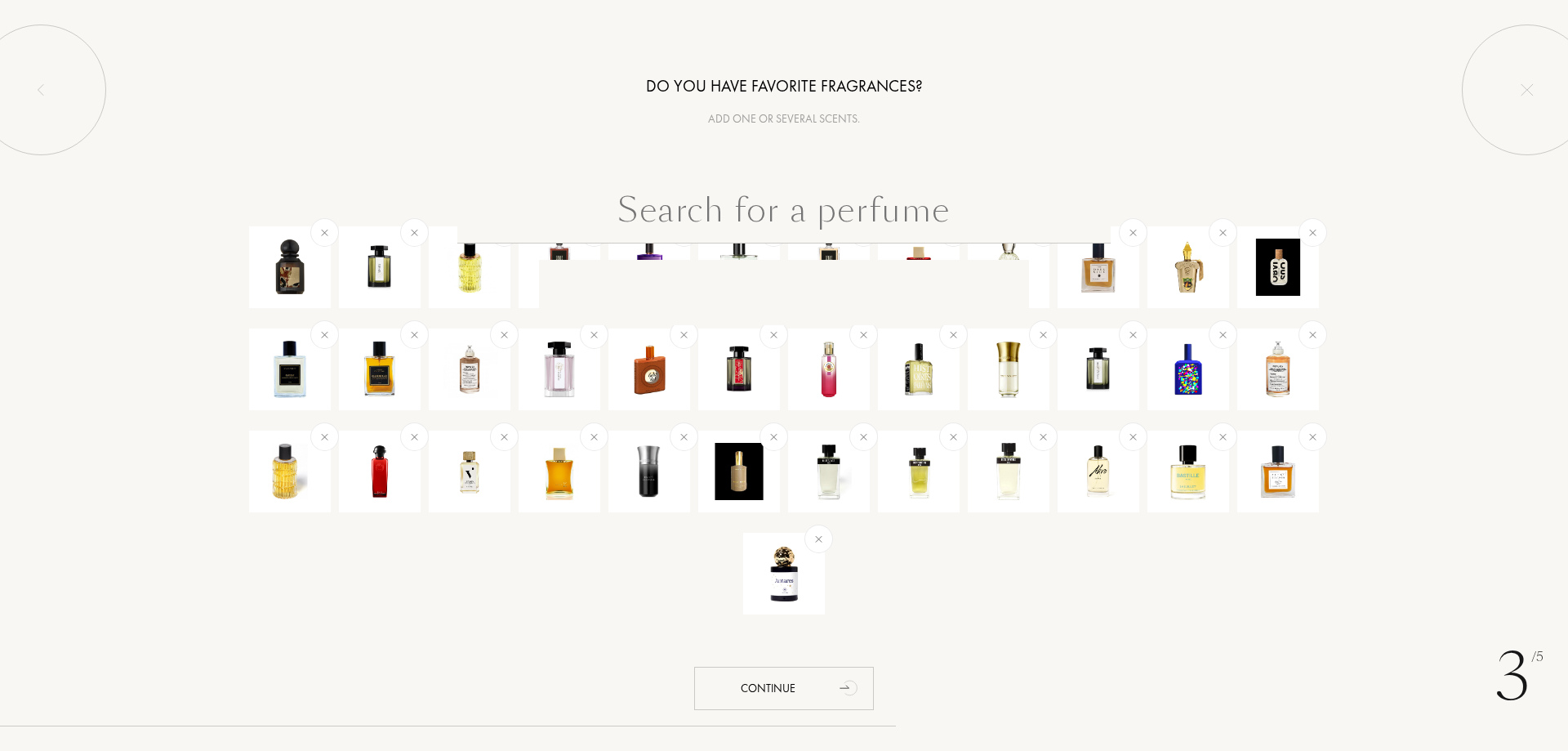
click at [721, 212] on input "text" at bounding box center [784, 214] width 654 height 59
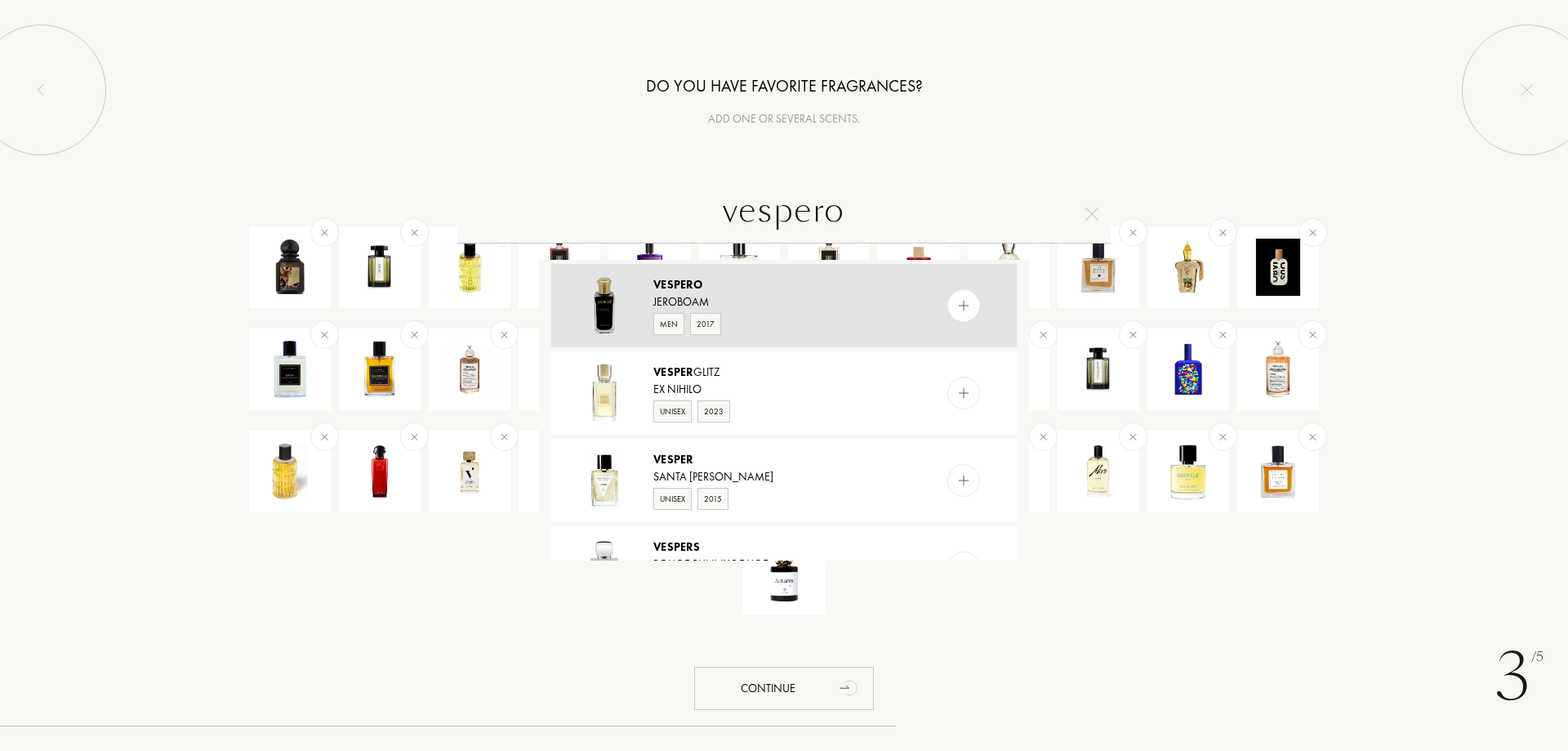
type input "vespero"
click at [969, 308] on img at bounding box center [965, 306] width 16 height 16
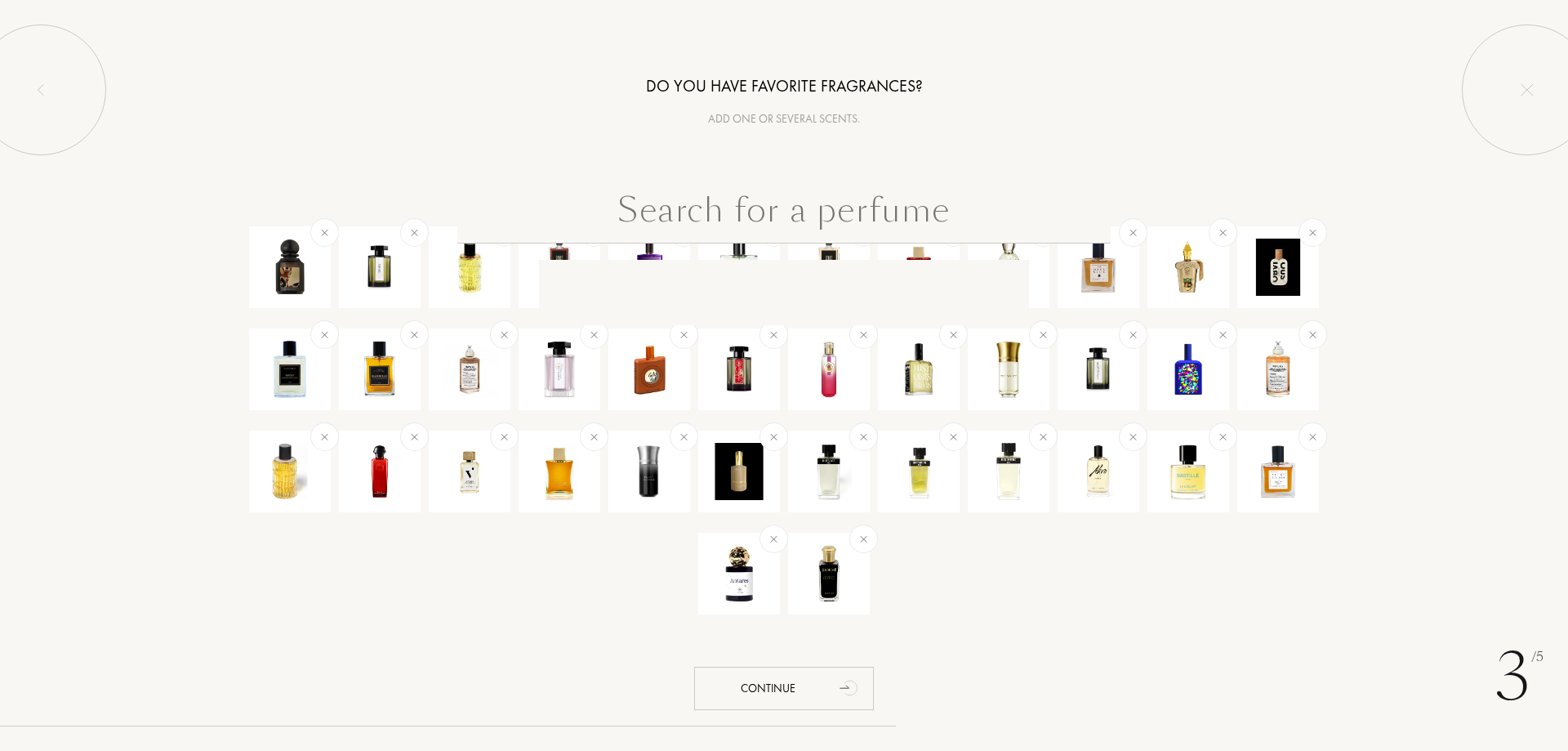
click at [777, 230] on input "text" at bounding box center [784, 214] width 654 height 59
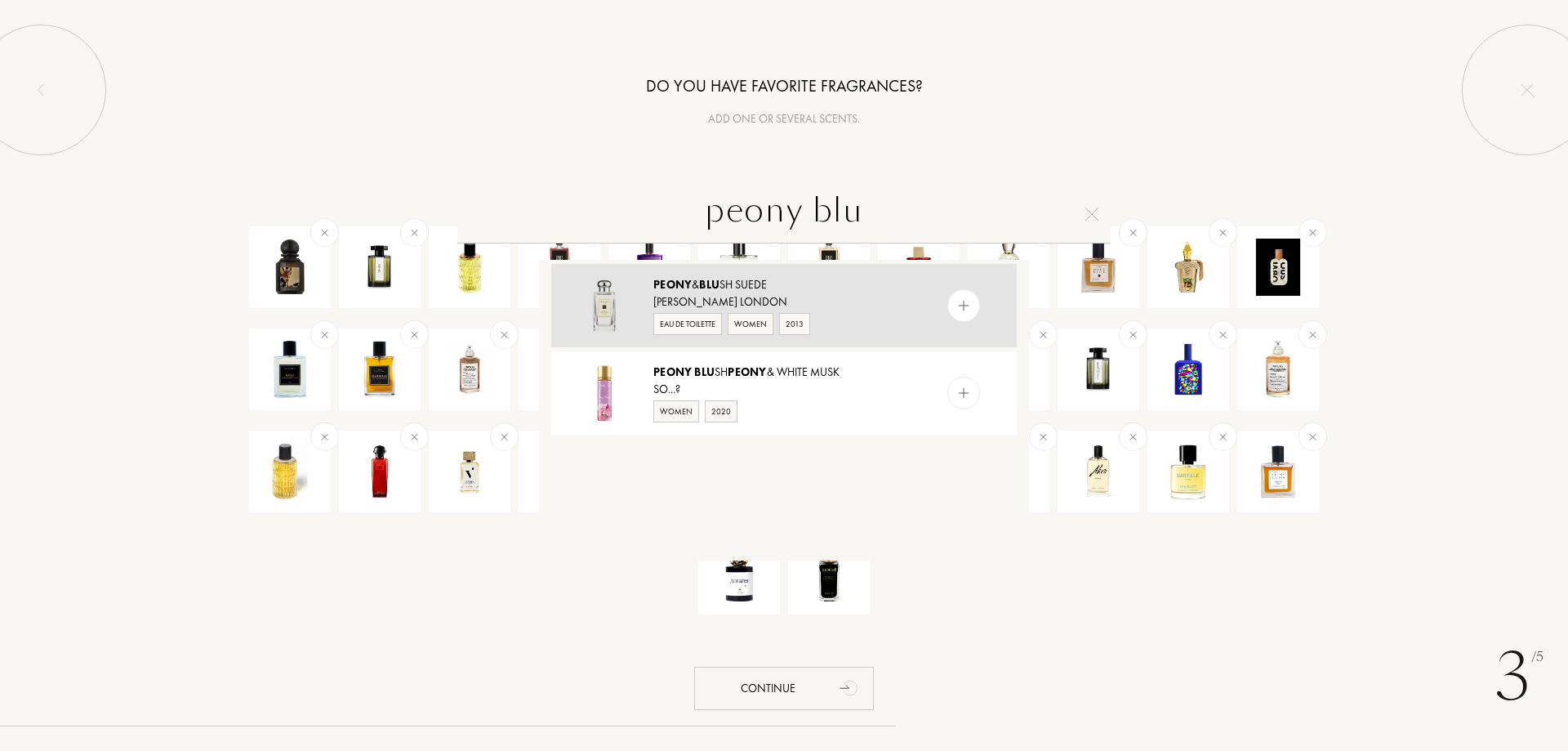
type input "peony blu"
click at [960, 309] on img at bounding box center [965, 306] width 16 height 16
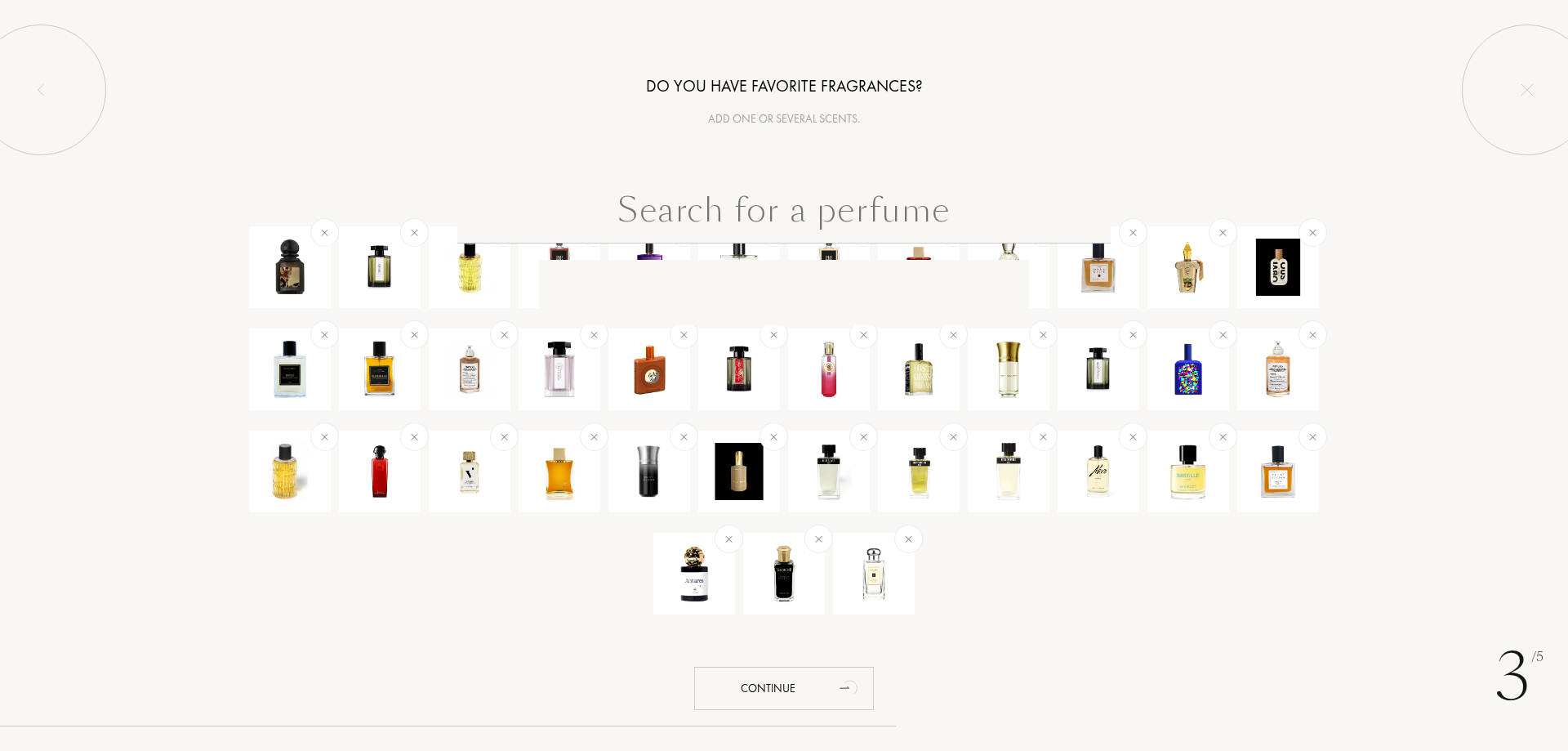
click at [814, 197] on input "text" at bounding box center [784, 214] width 654 height 59
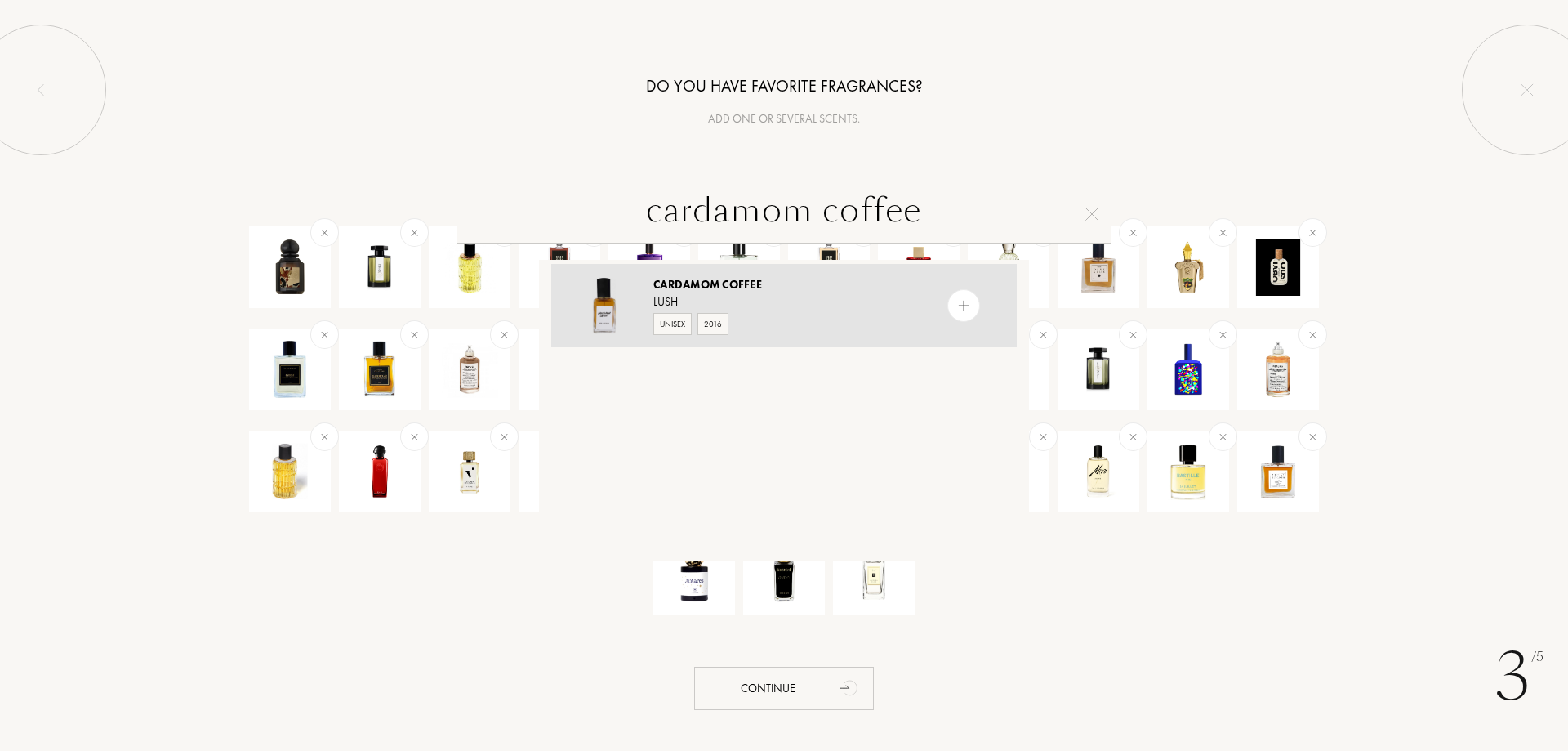
type input "cardamom coffee"
click at [959, 301] on img at bounding box center [965, 306] width 16 height 16
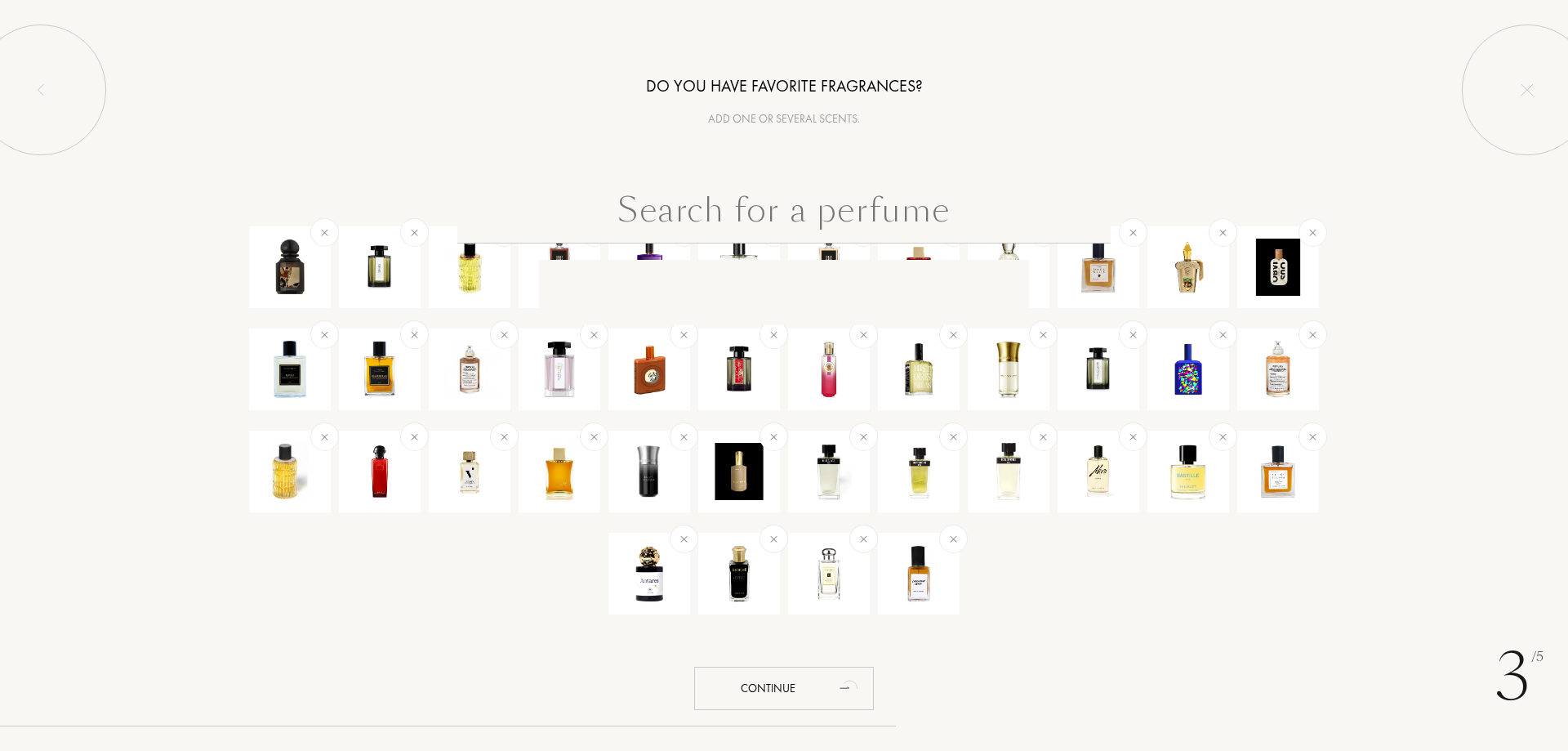
click at [785, 205] on input "text" at bounding box center [784, 214] width 654 height 59
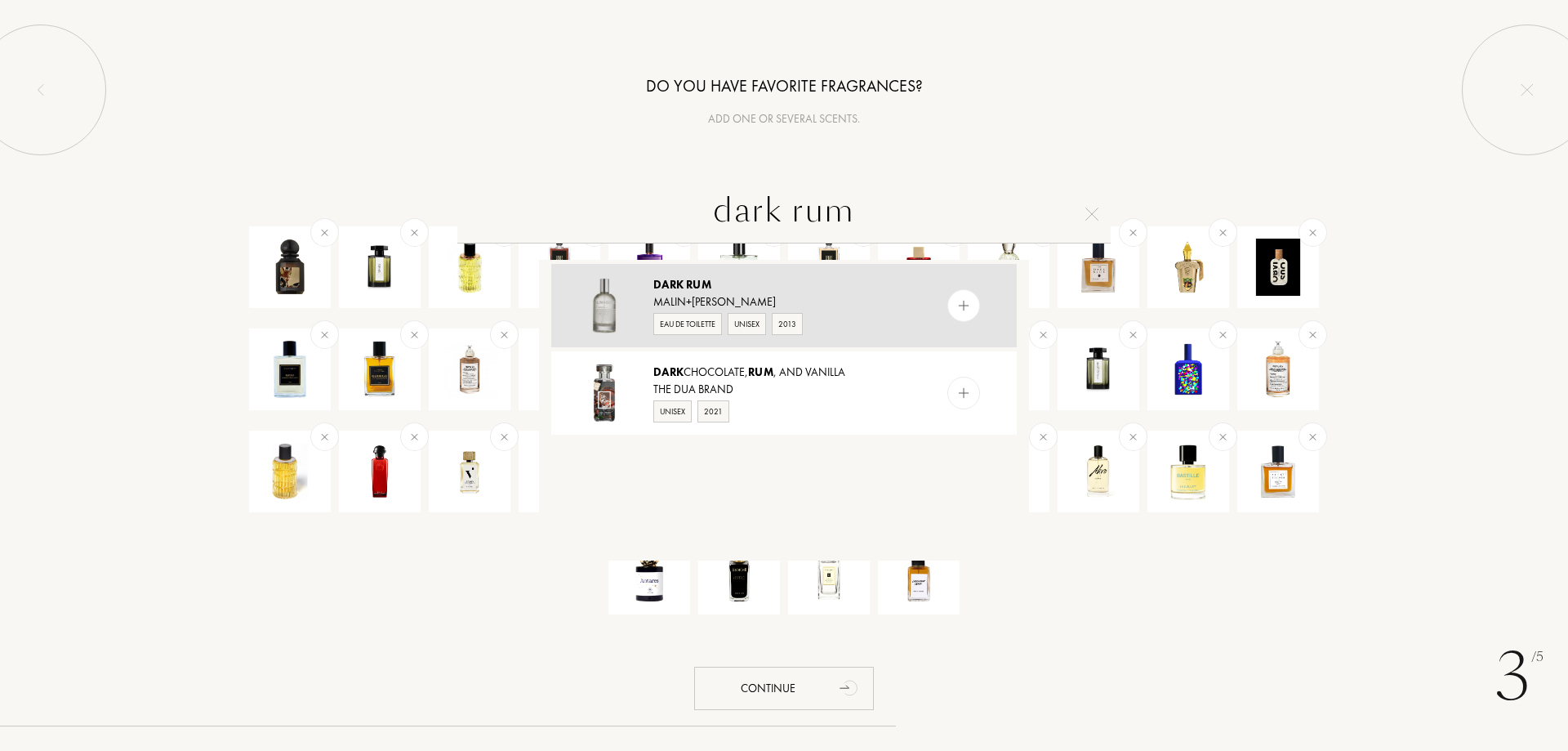
type input "dark rum"
click at [951, 309] on div at bounding box center [964, 305] width 33 height 33
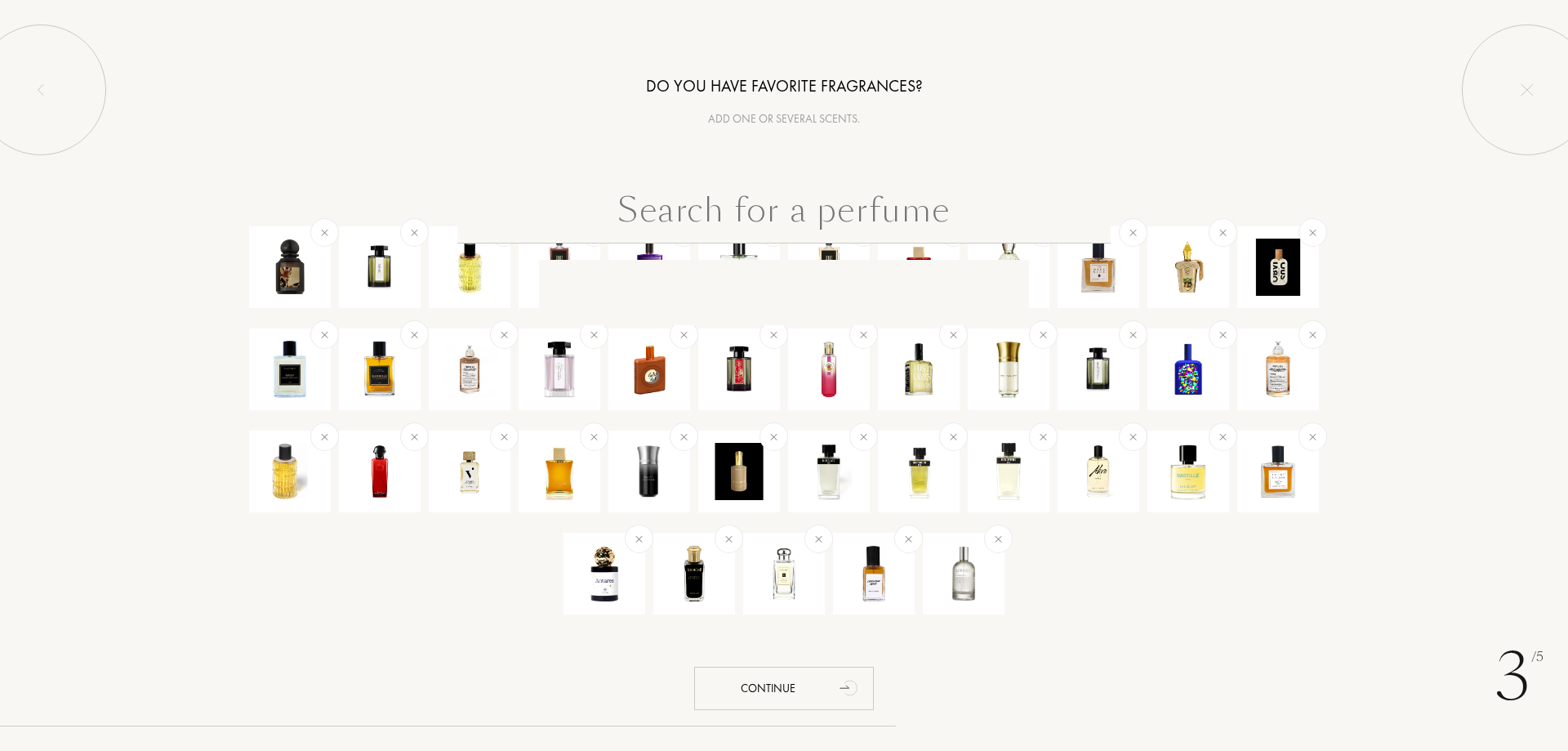
click at [773, 219] on input "text" at bounding box center [784, 214] width 654 height 59
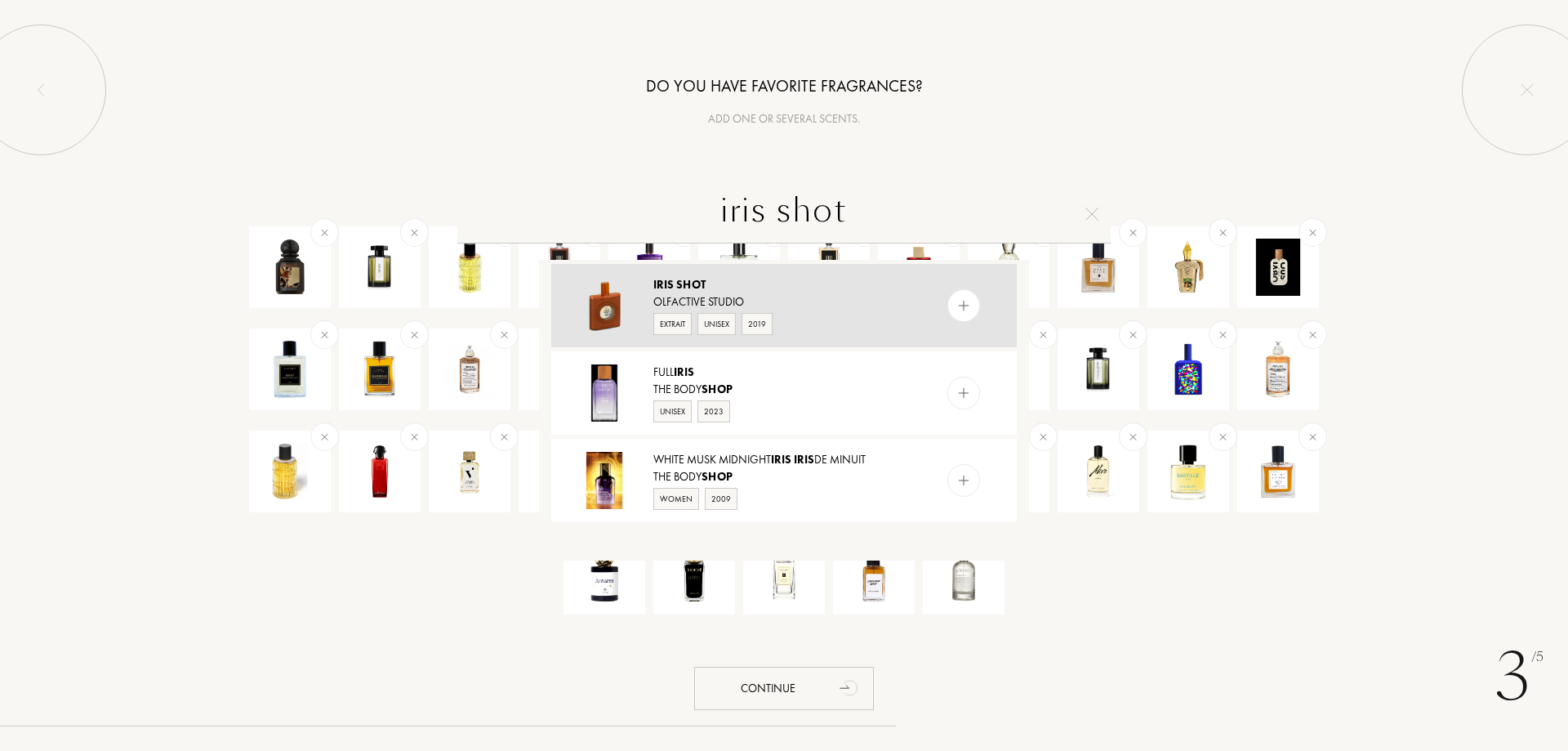
type input "iris shot"
click at [964, 309] on img at bounding box center [965, 306] width 16 height 16
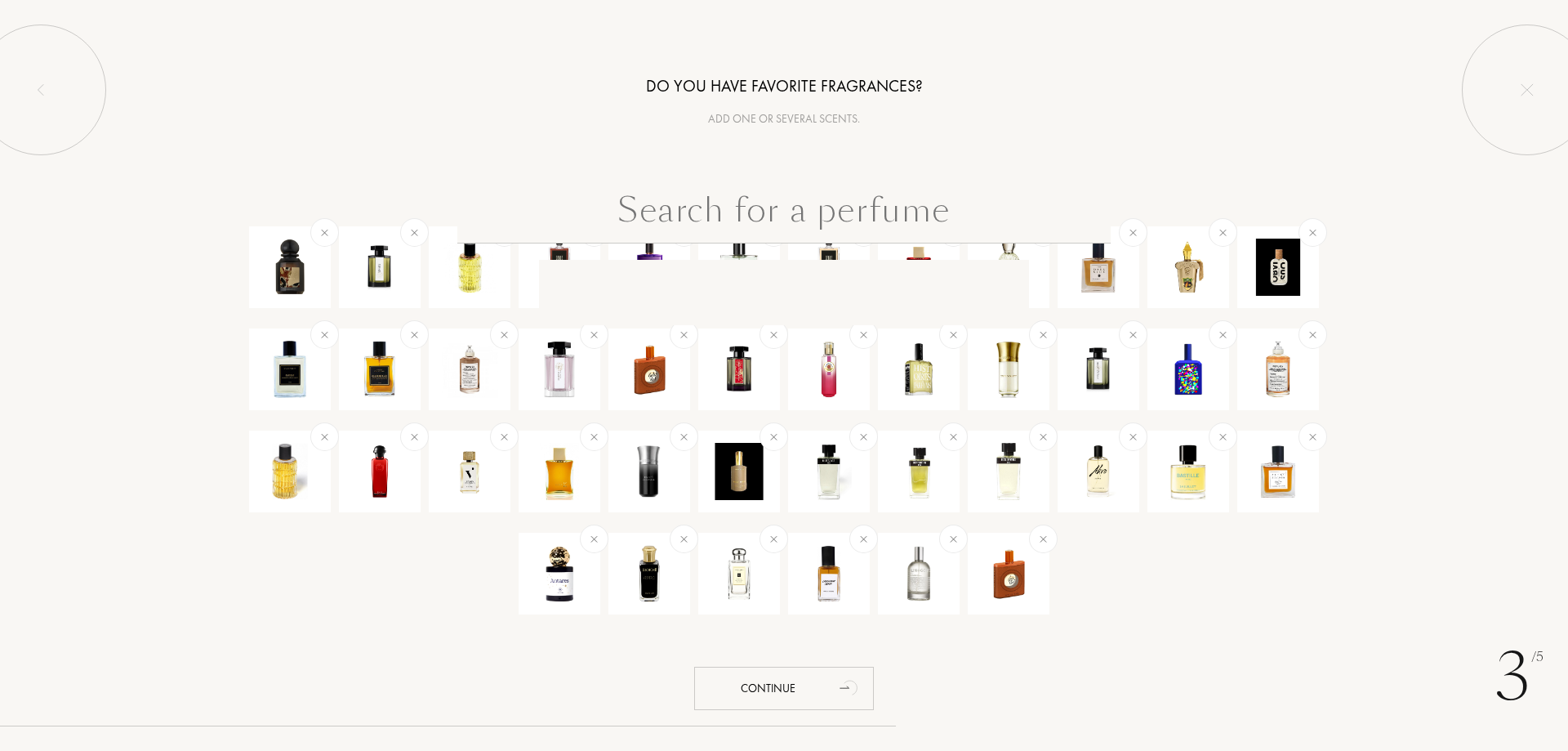
click at [699, 219] on input "text" at bounding box center [784, 214] width 654 height 59
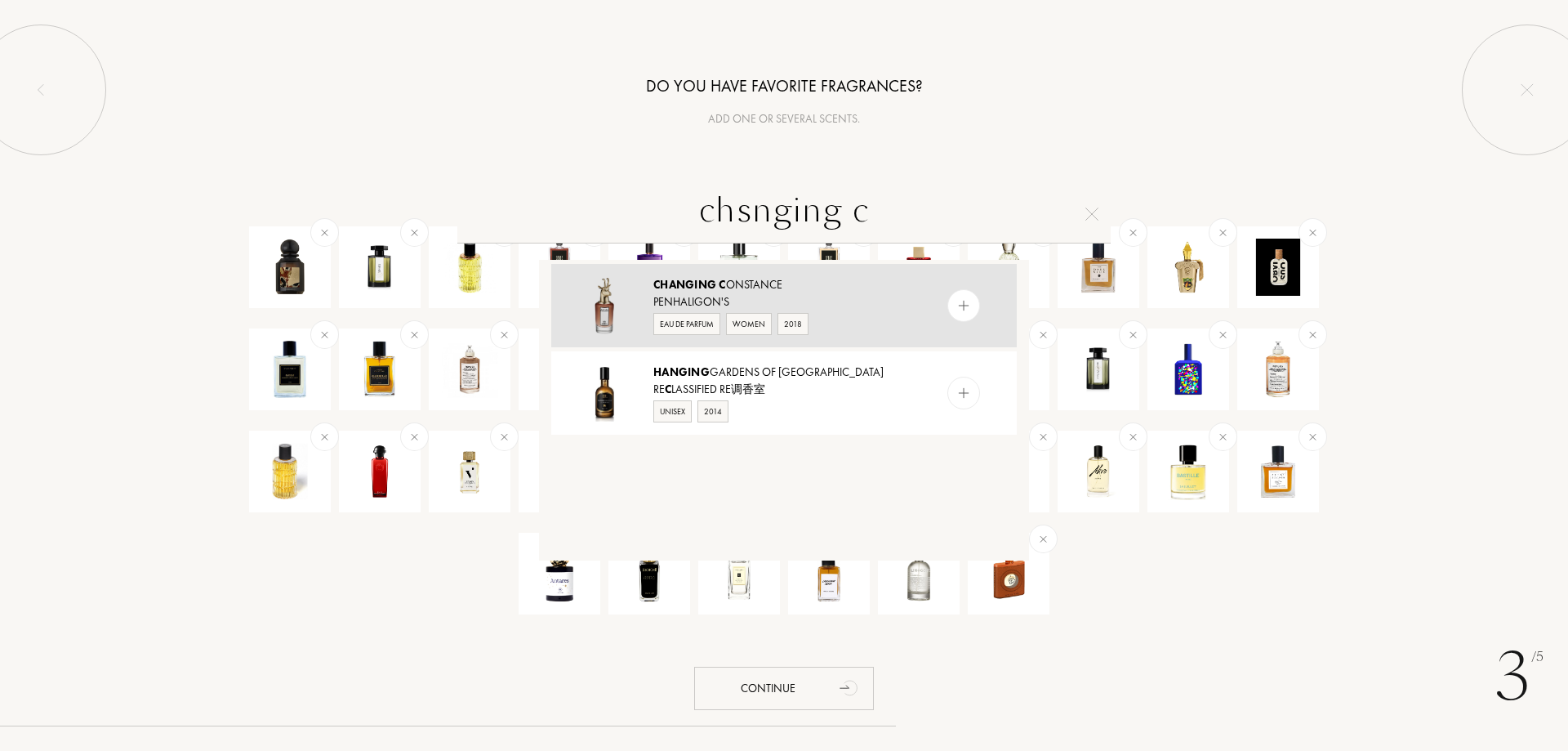
type input "chsnging c"
click at [973, 311] on div at bounding box center [964, 305] width 33 height 33
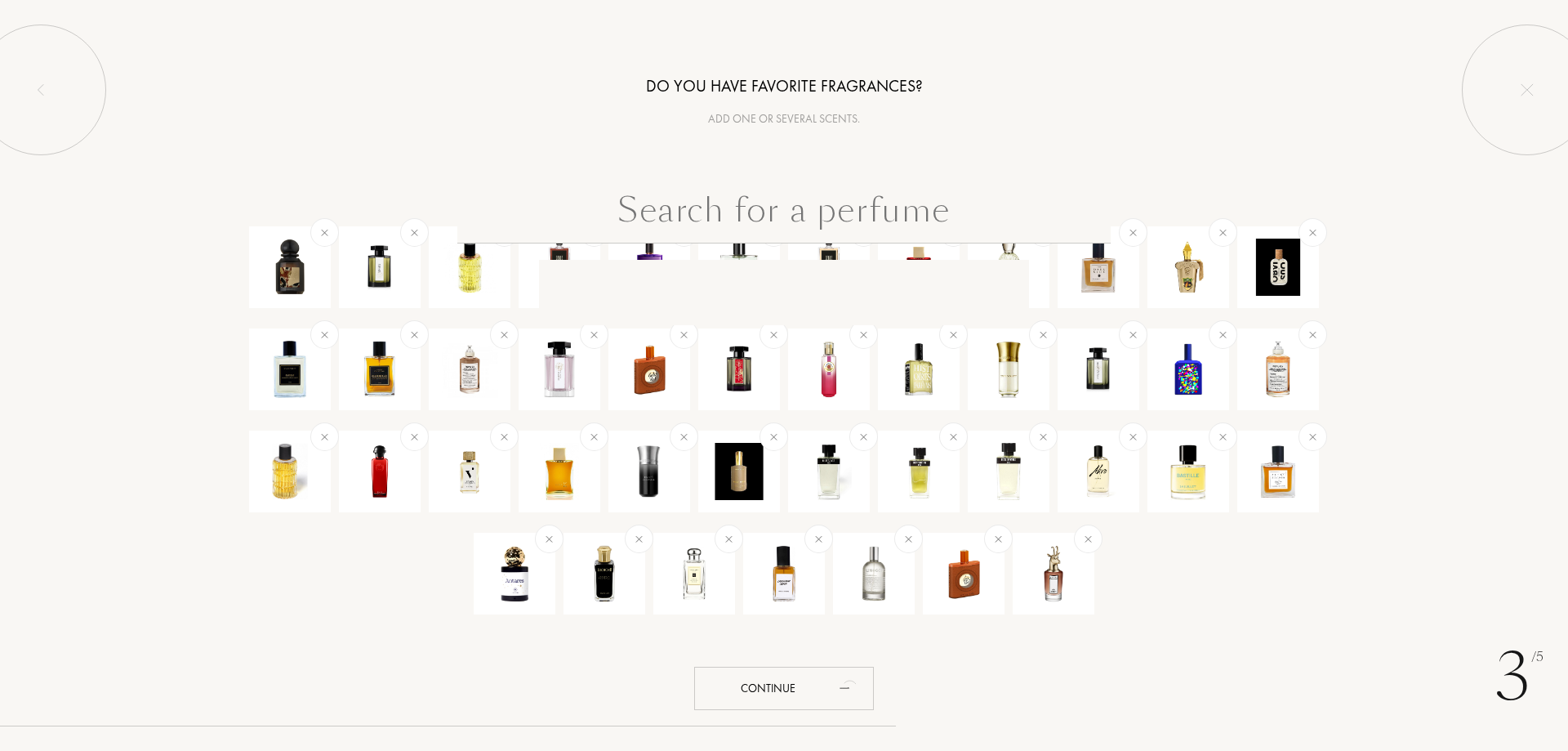
click at [751, 204] on input "text" at bounding box center [784, 214] width 654 height 59
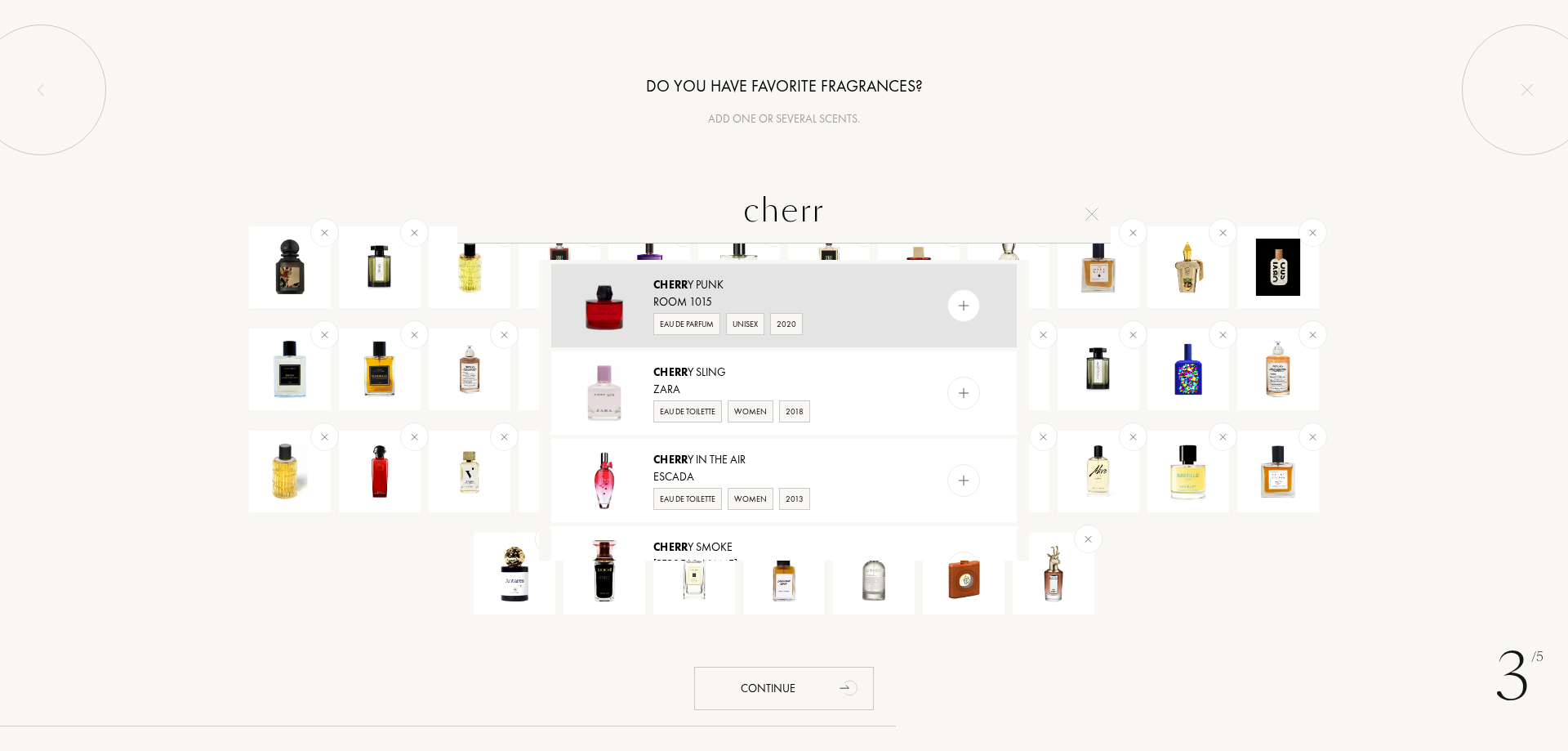
type input "cherr"
click at [958, 305] on img at bounding box center [965, 306] width 16 height 16
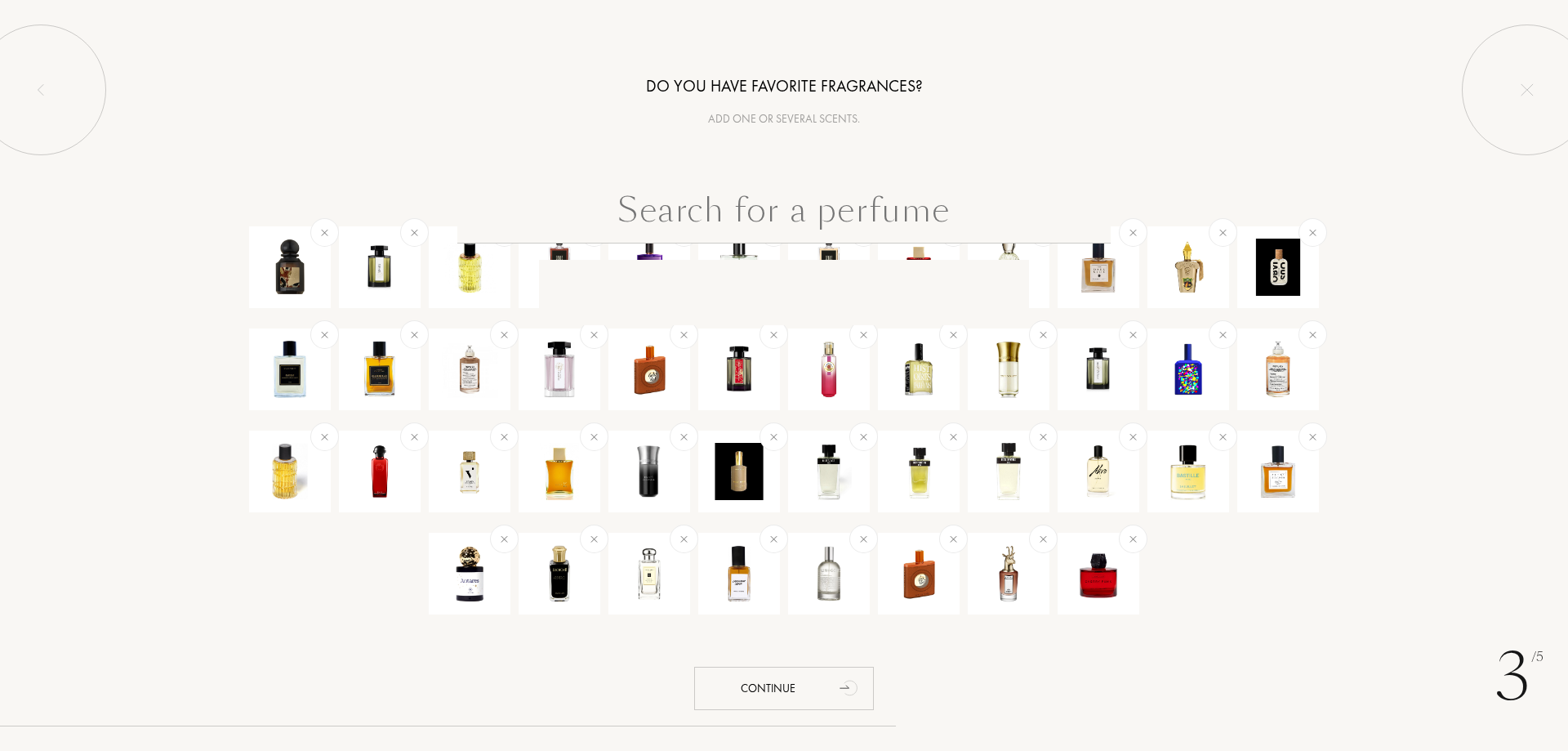
click at [788, 200] on input "text" at bounding box center [784, 214] width 654 height 59
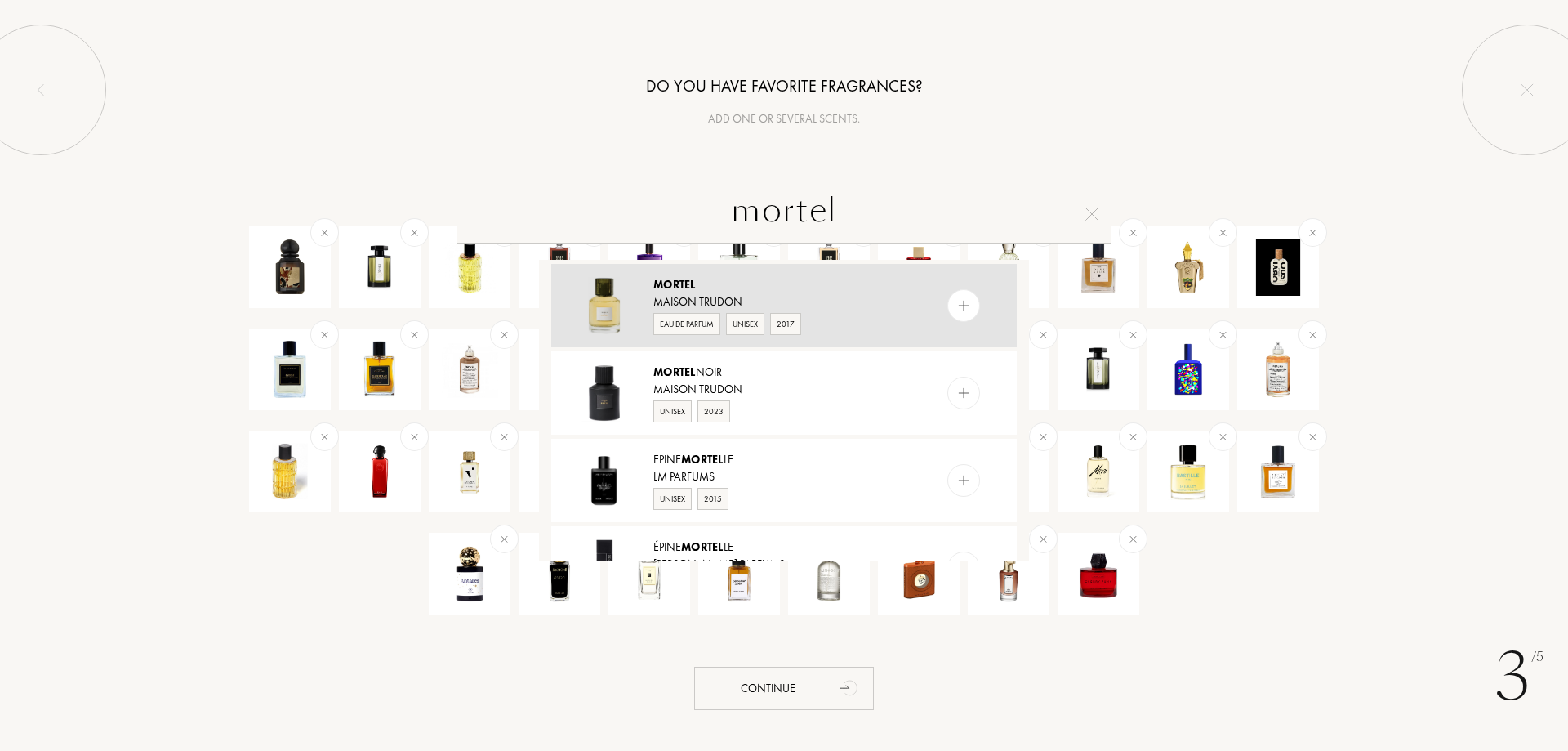
type input "mortel"
click at [963, 303] on img at bounding box center [965, 306] width 16 height 16
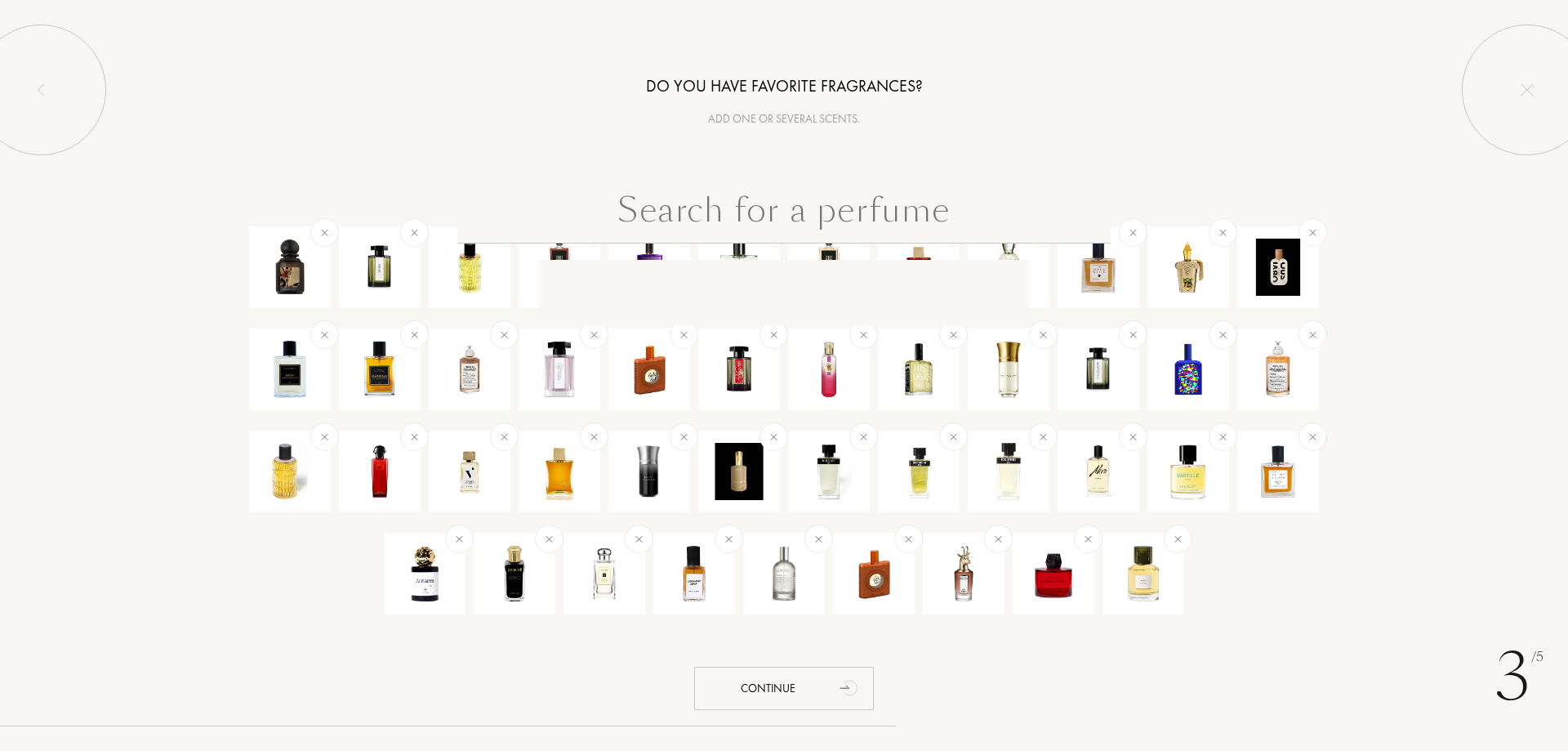
click at [809, 216] on input "text" at bounding box center [784, 214] width 654 height 59
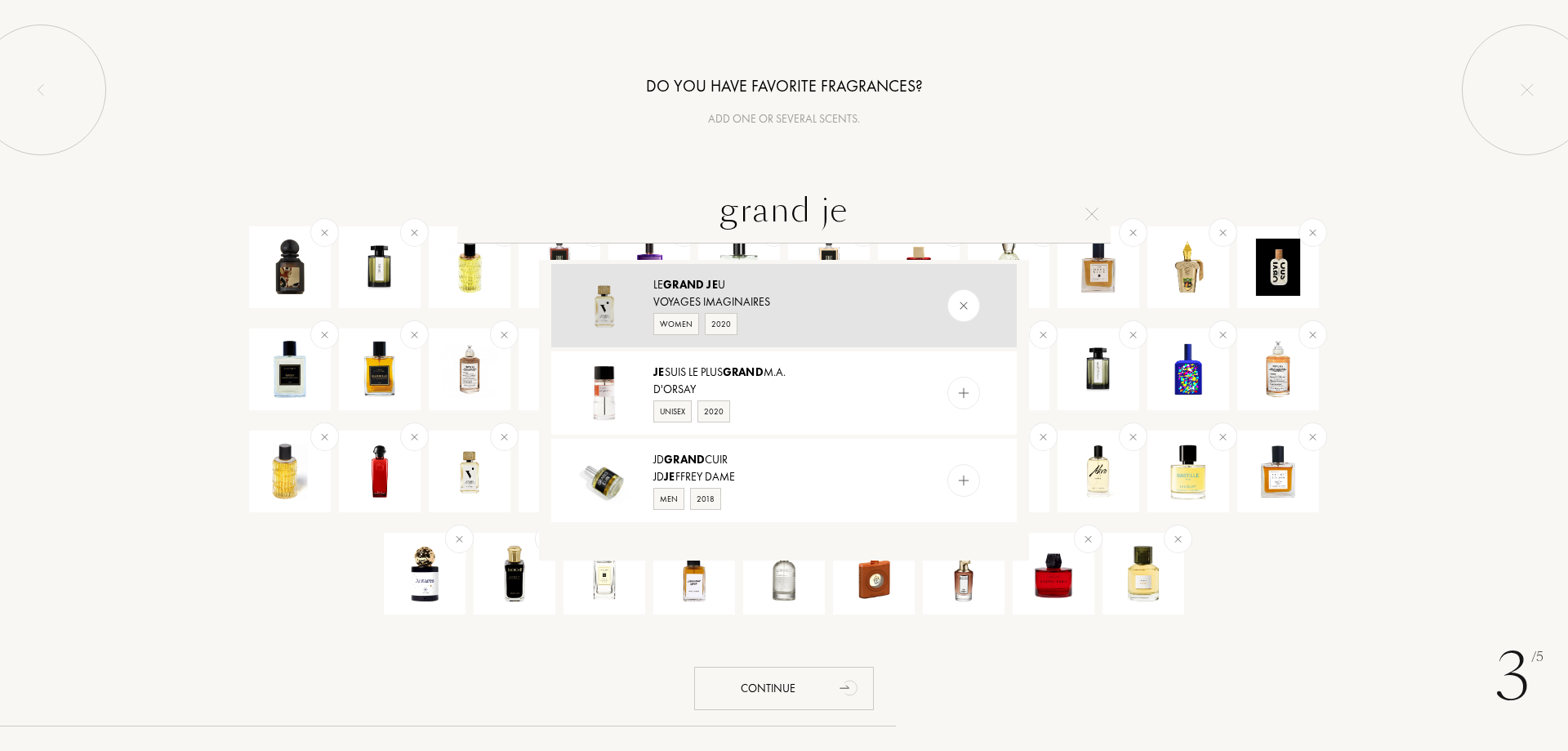
type input "grand jeu"
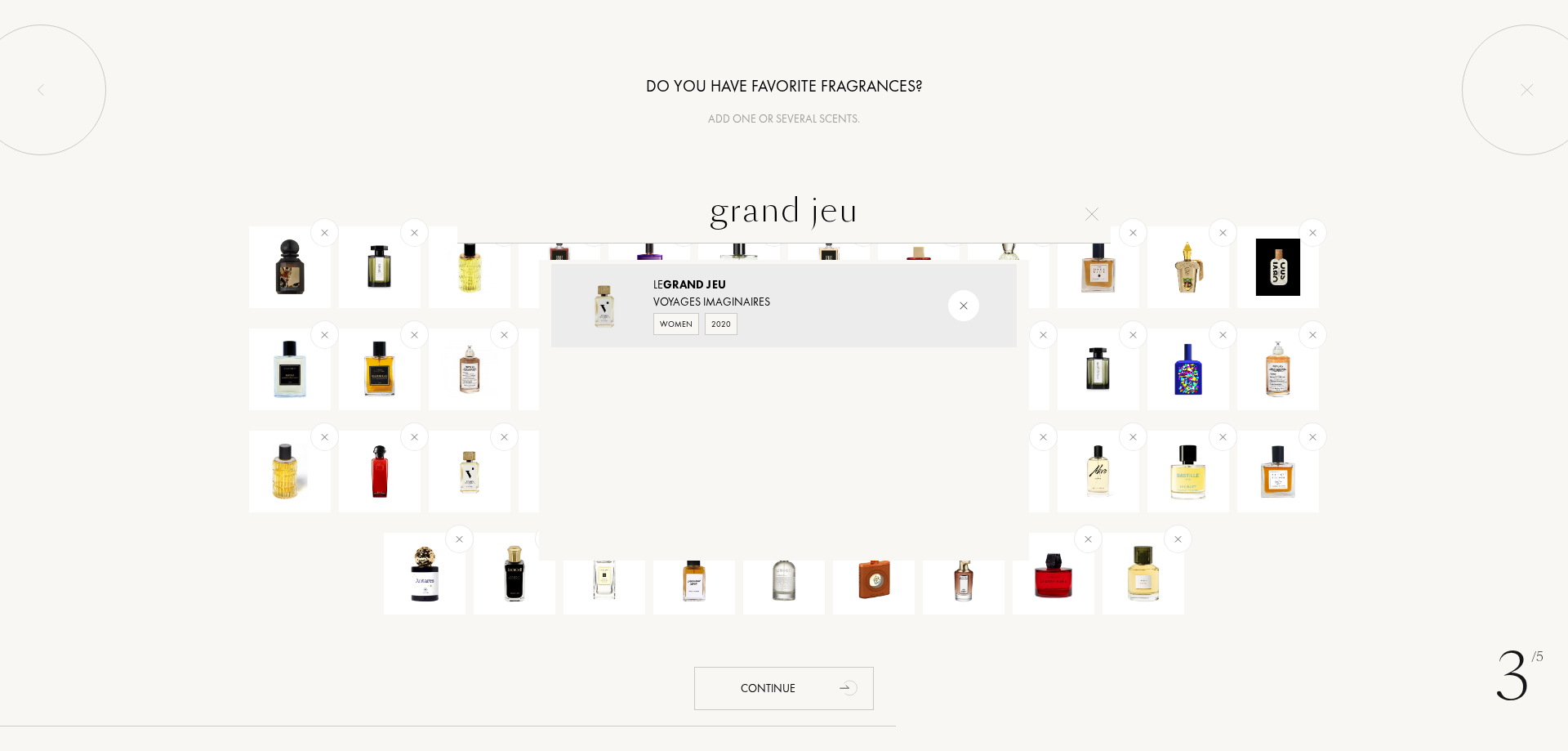
drag, startPoint x: 880, startPoint y: 213, endPoint x: 603, endPoint y: 233, distance: 277.7
click at [611, 219] on input "grand jeu" at bounding box center [784, 214] width 654 height 59
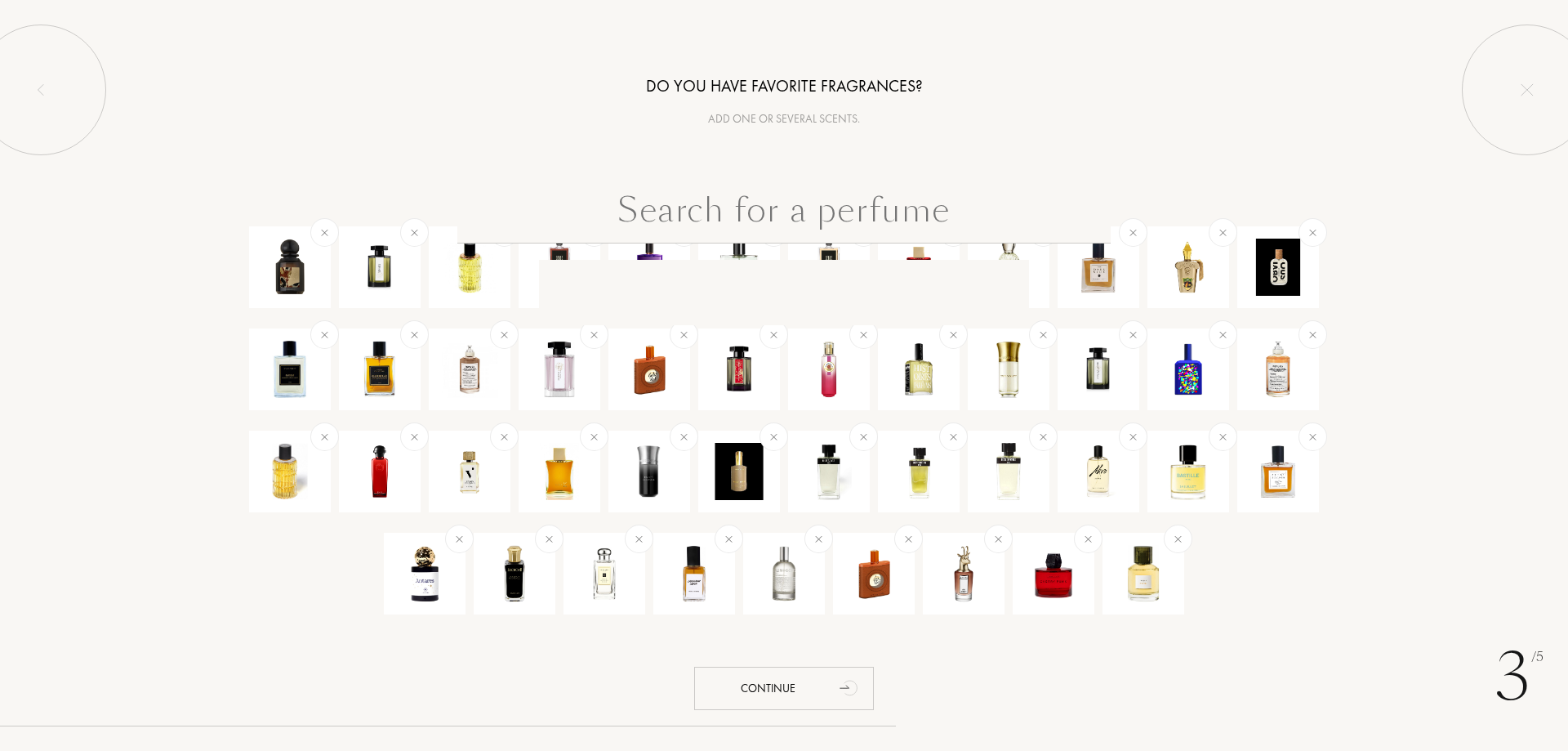
click at [797, 225] on input "text" at bounding box center [784, 214] width 654 height 59
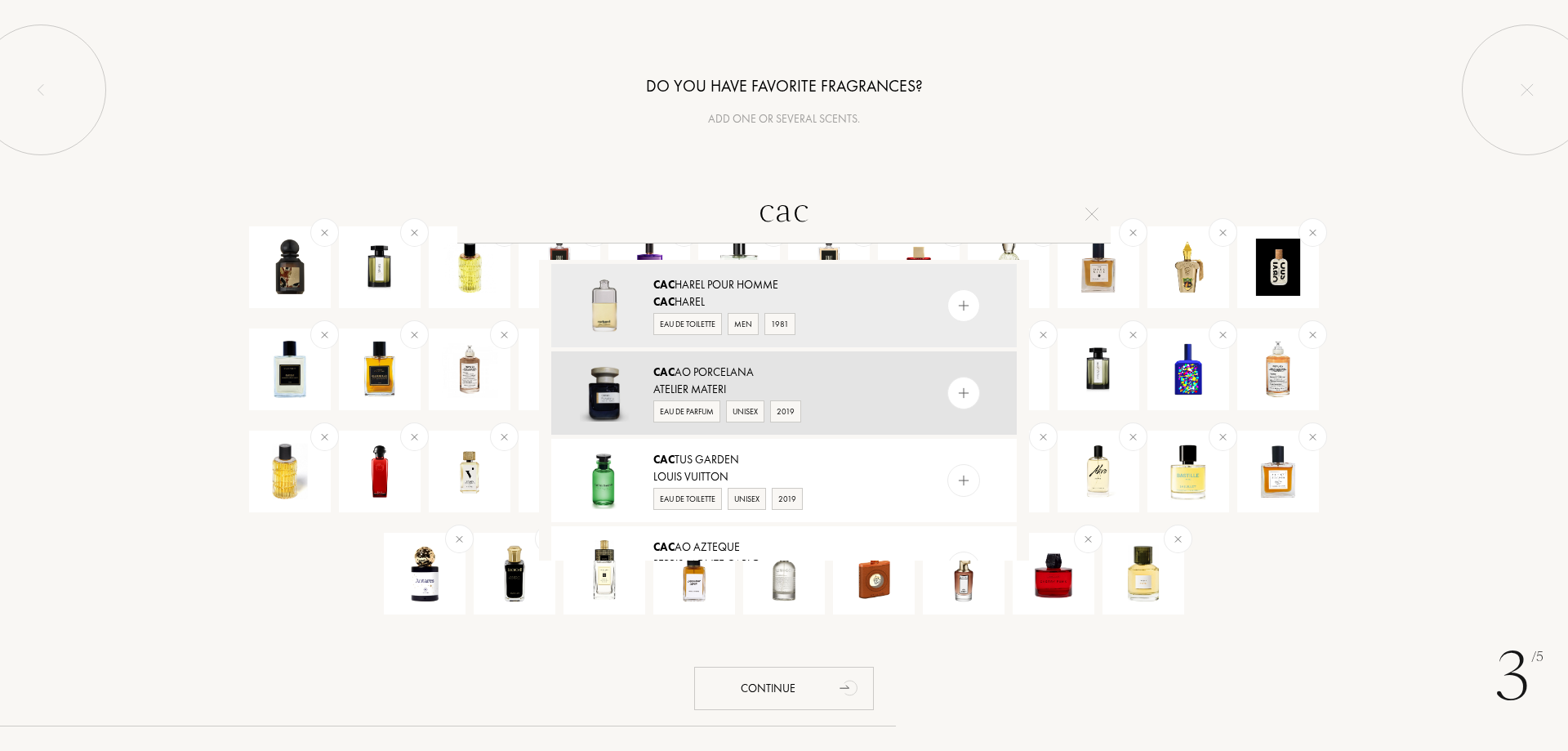
type input "cac"
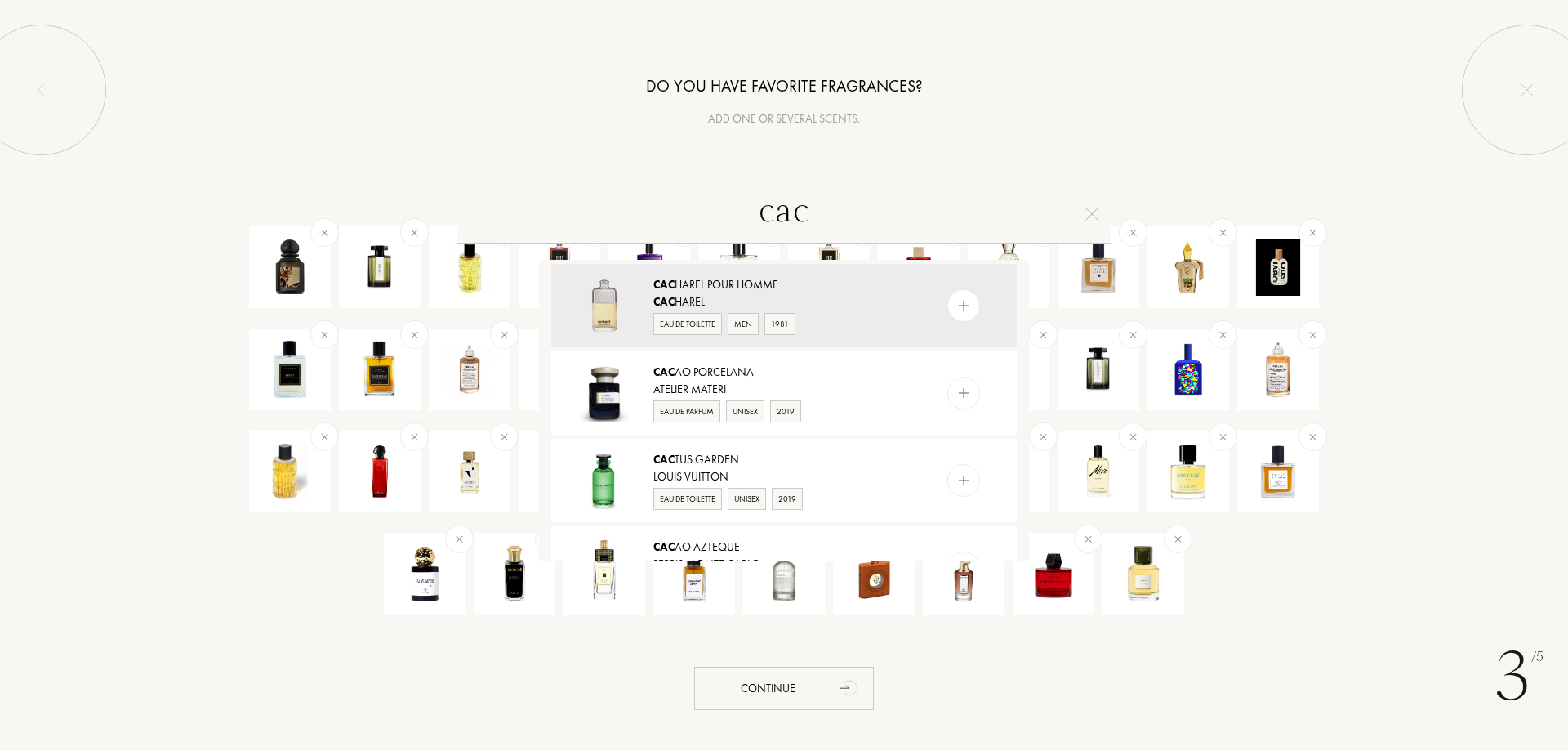
click at [958, 390] on img at bounding box center [965, 394] width 16 height 16
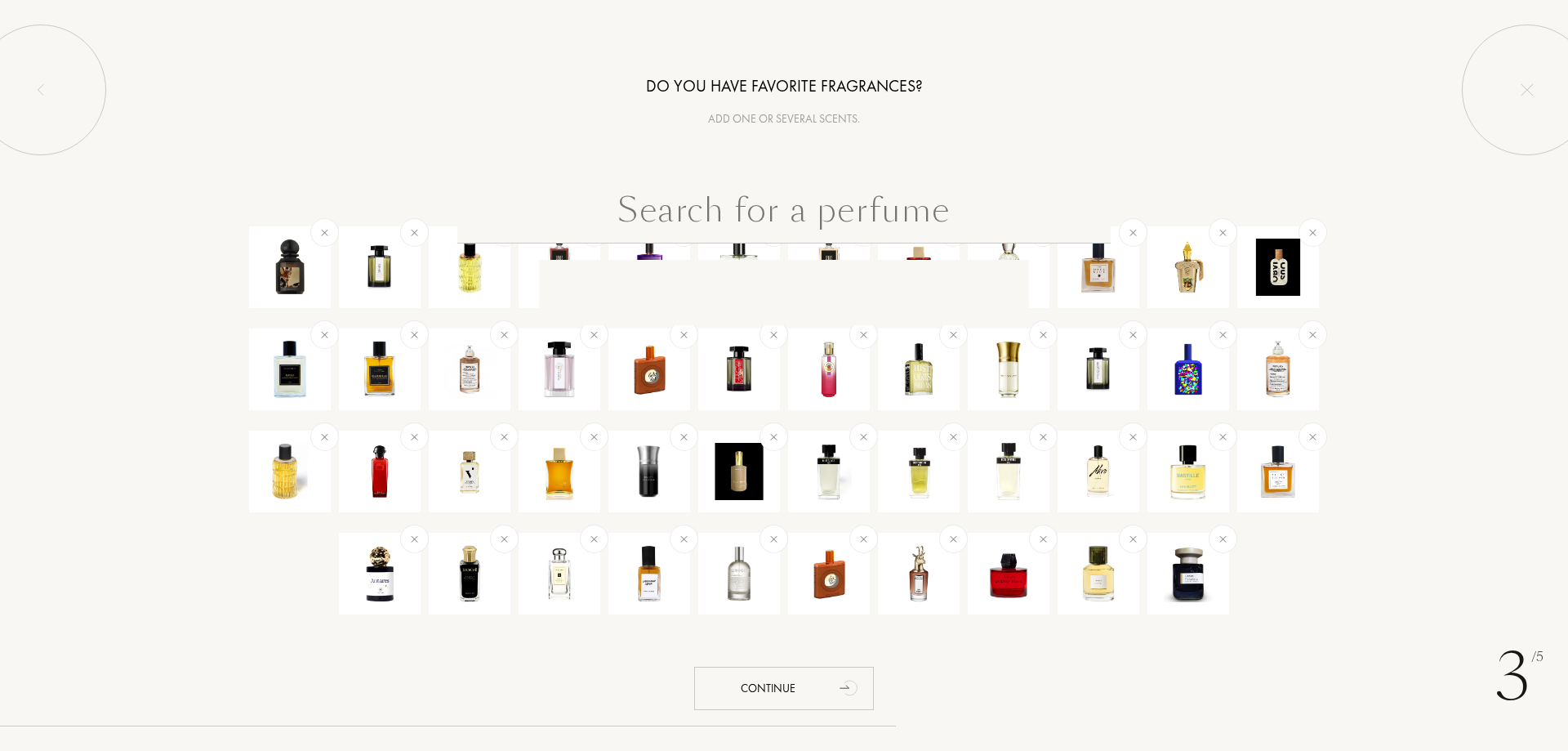
click at [815, 227] on input "text" at bounding box center [784, 214] width 654 height 59
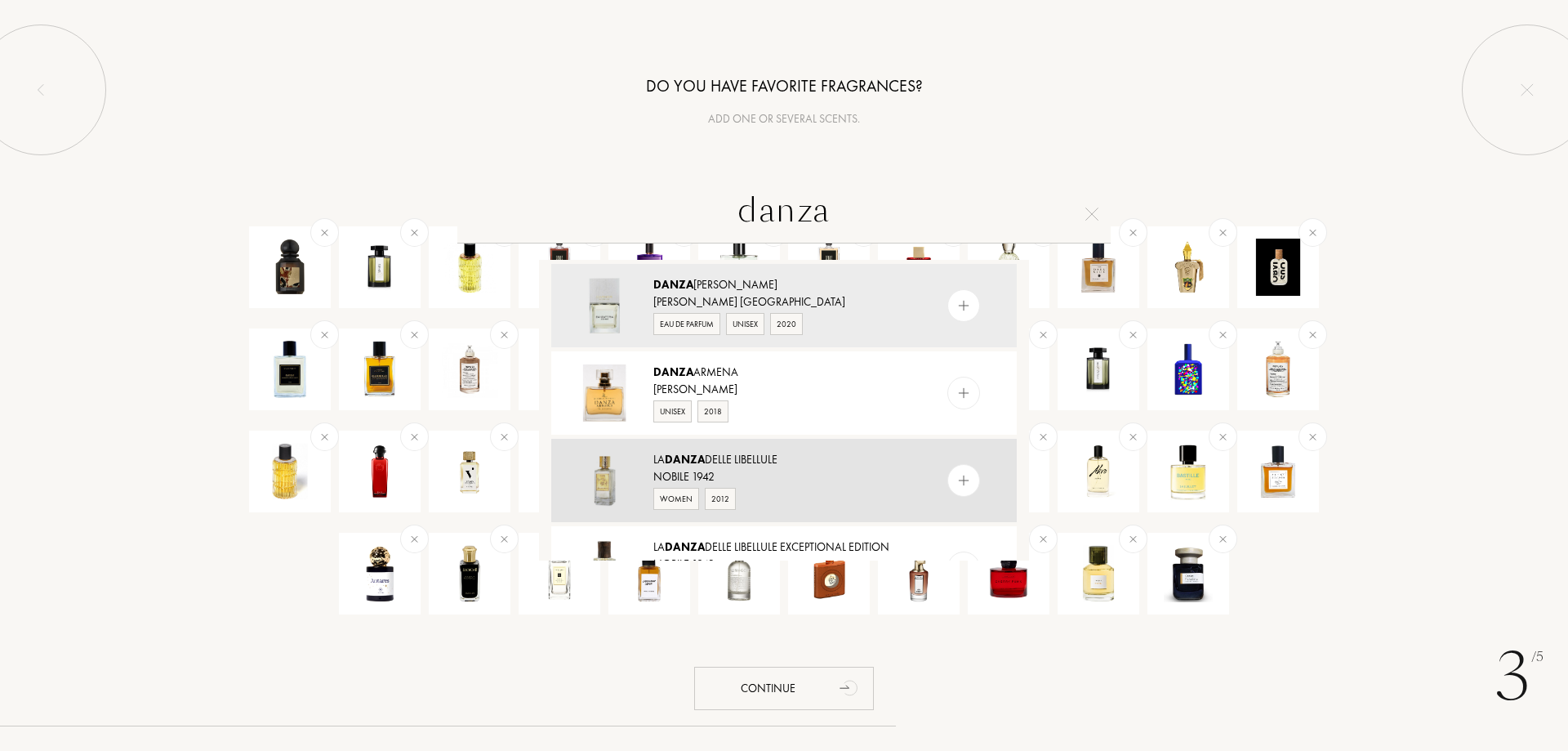
type input "danza"
click at [964, 476] on img at bounding box center [965, 481] width 16 height 16
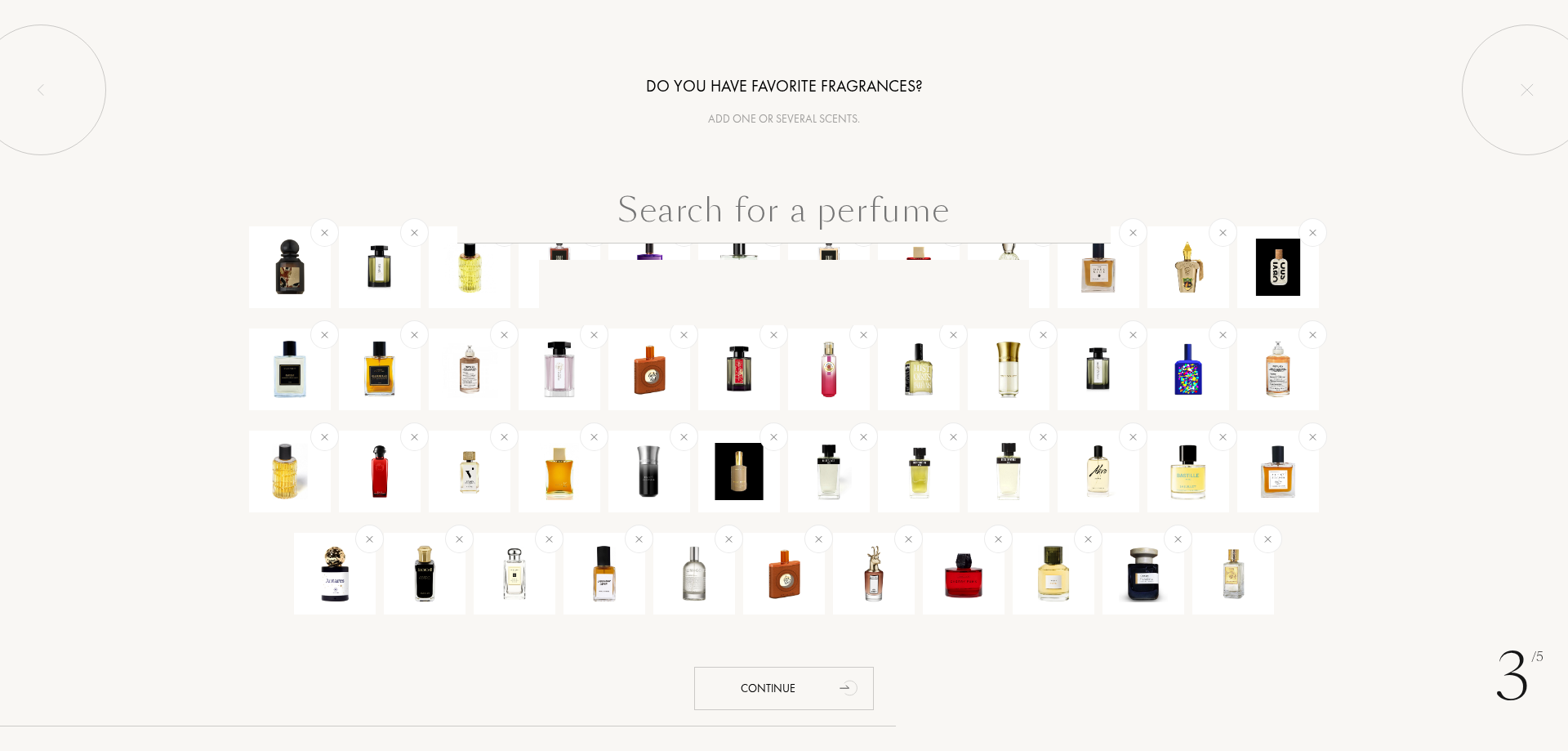
click at [846, 219] on input "text" at bounding box center [784, 214] width 654 height 59
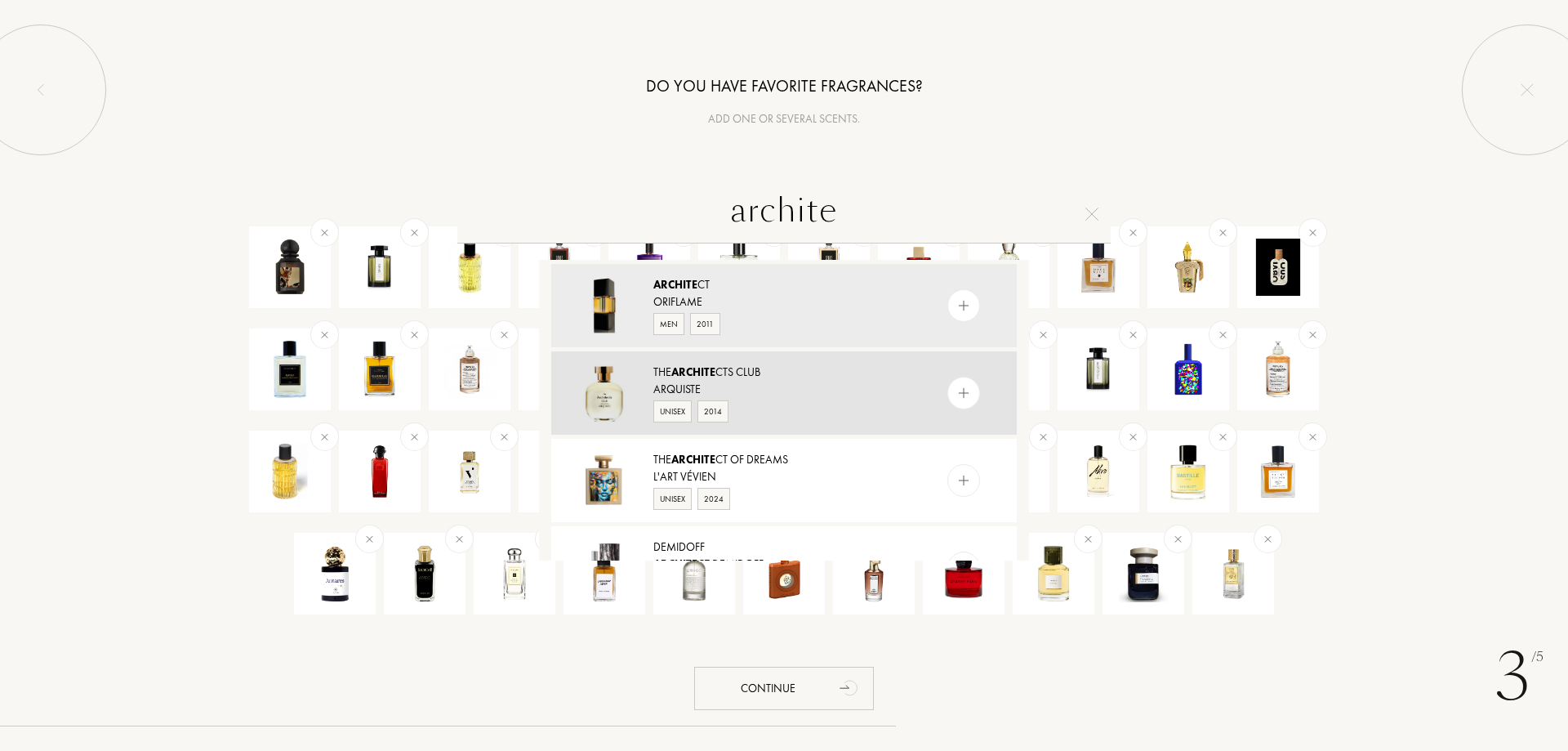
type input "archite"
click at [958, 398] on img at bounding box center [965, 394] width 16 height 16
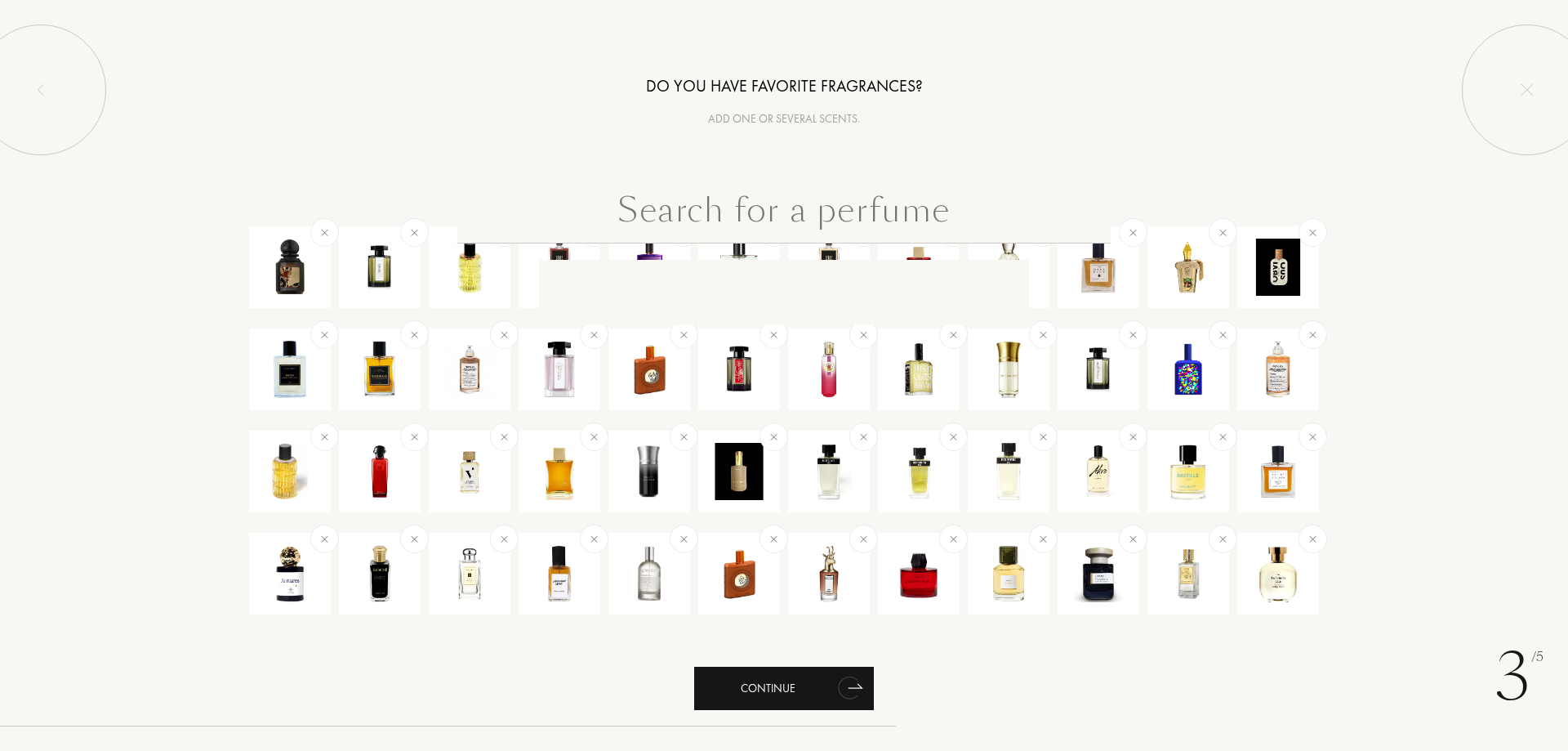
click at [795, 675] on div "Continue" at bounding box center [784, 688] width 180 height 43
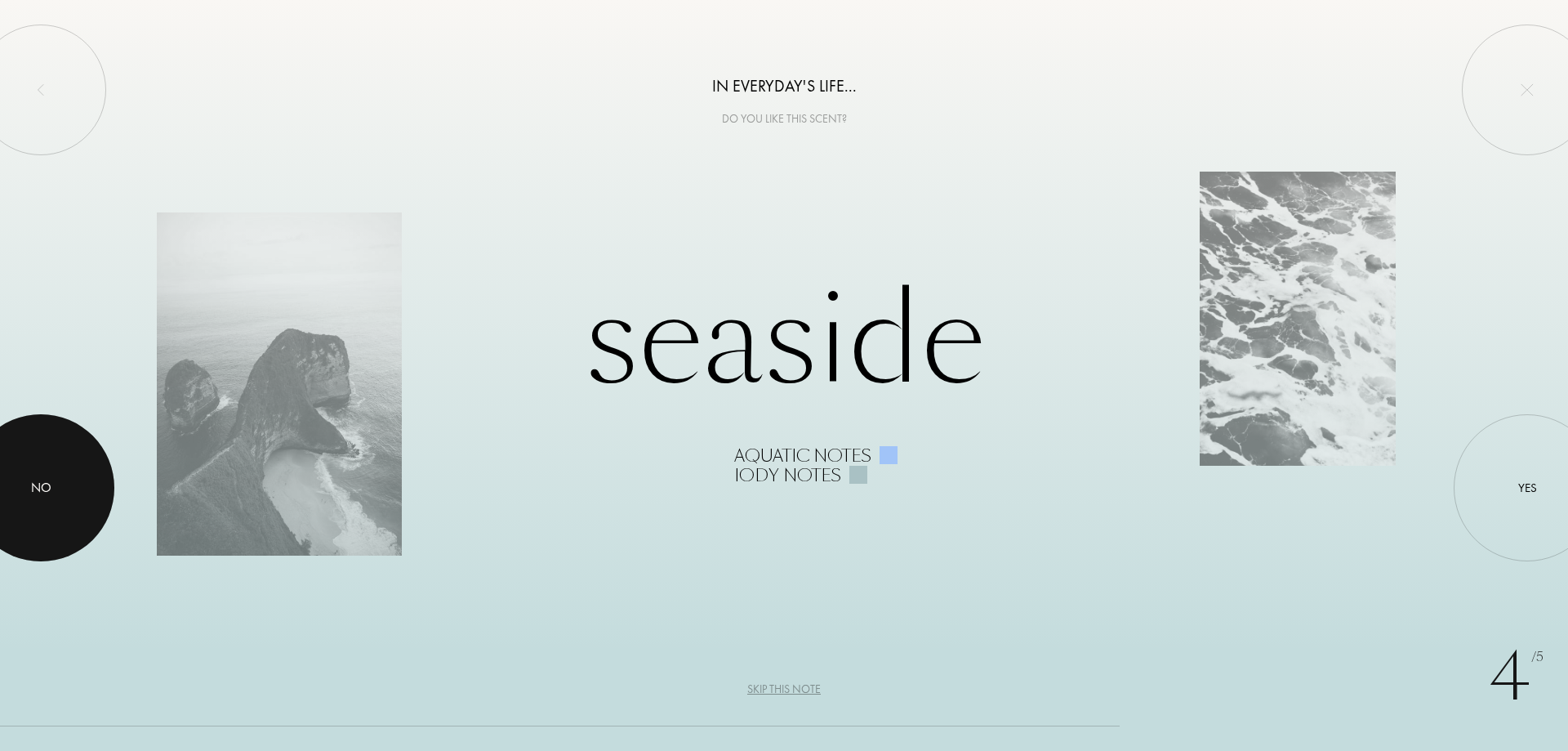
click at [60, 501] on div at bounding box center [41, 487] width 147 height 147
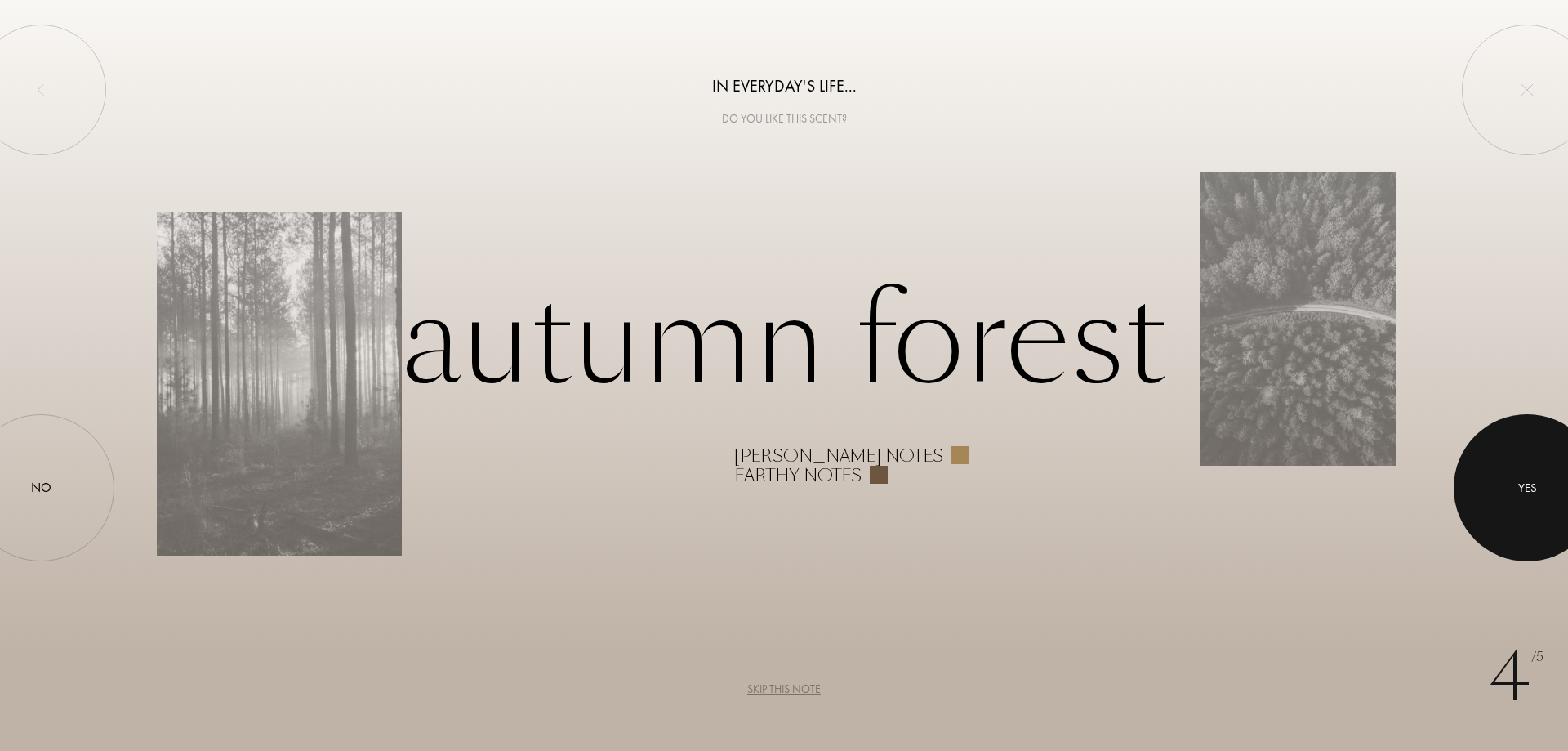
click at [1531, 499] on div at bounding box center [1527, 487] width 147 height 147
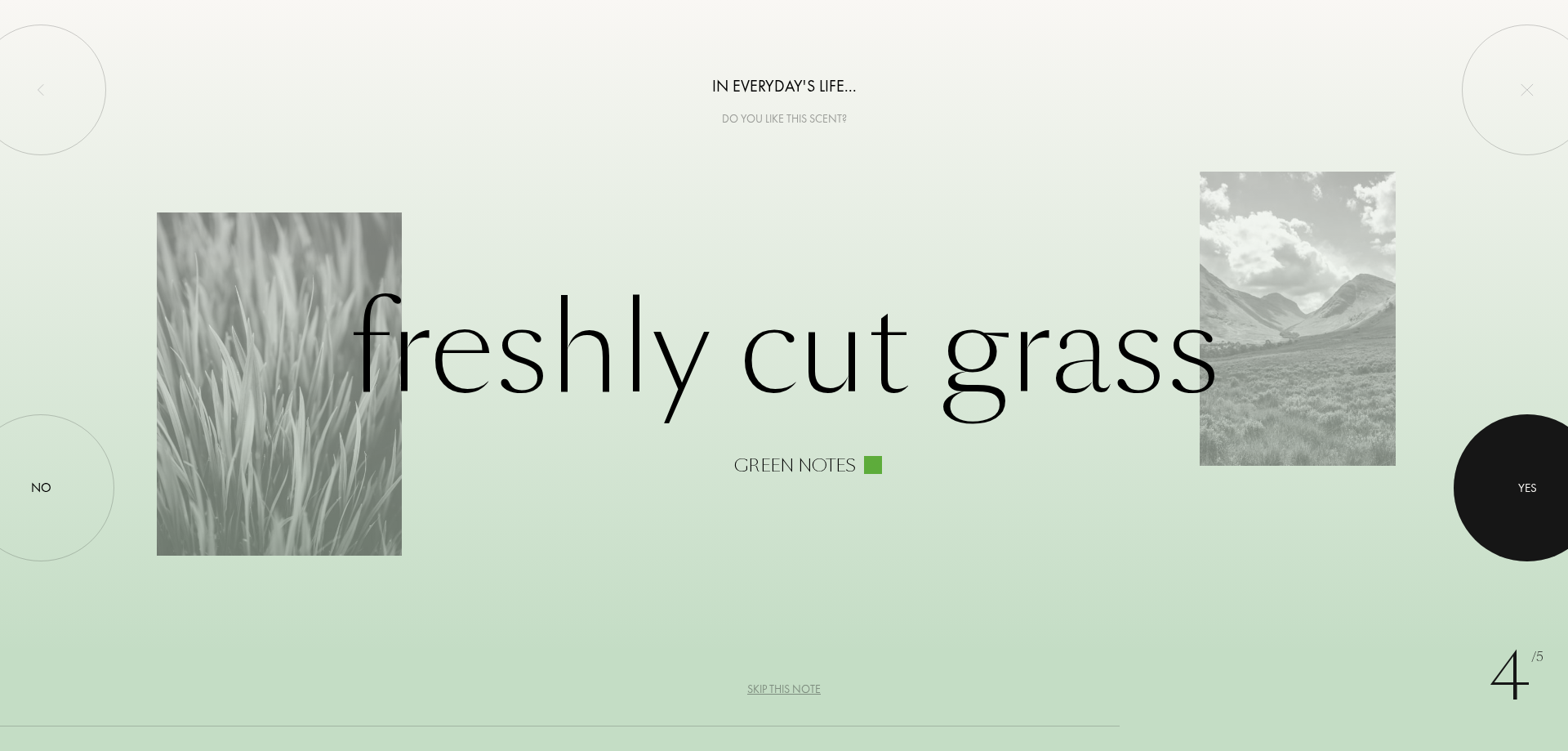
click at [1527, 482] on div "Yes" at bounding box center [1527, 487] width 18 height 19
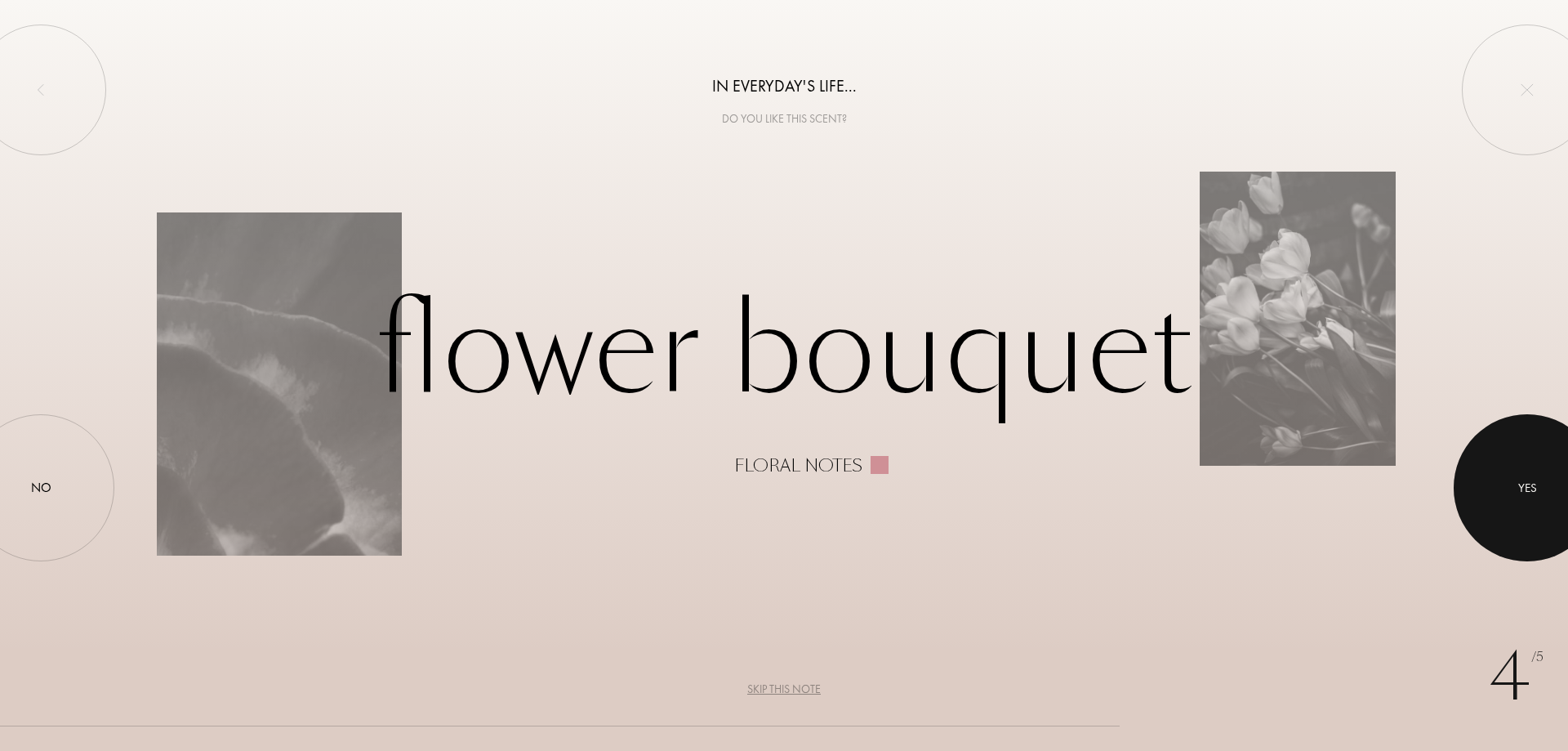
click at [1528, 491] on div "Yes" at bounding box center [1527, 487] width 18 height 19
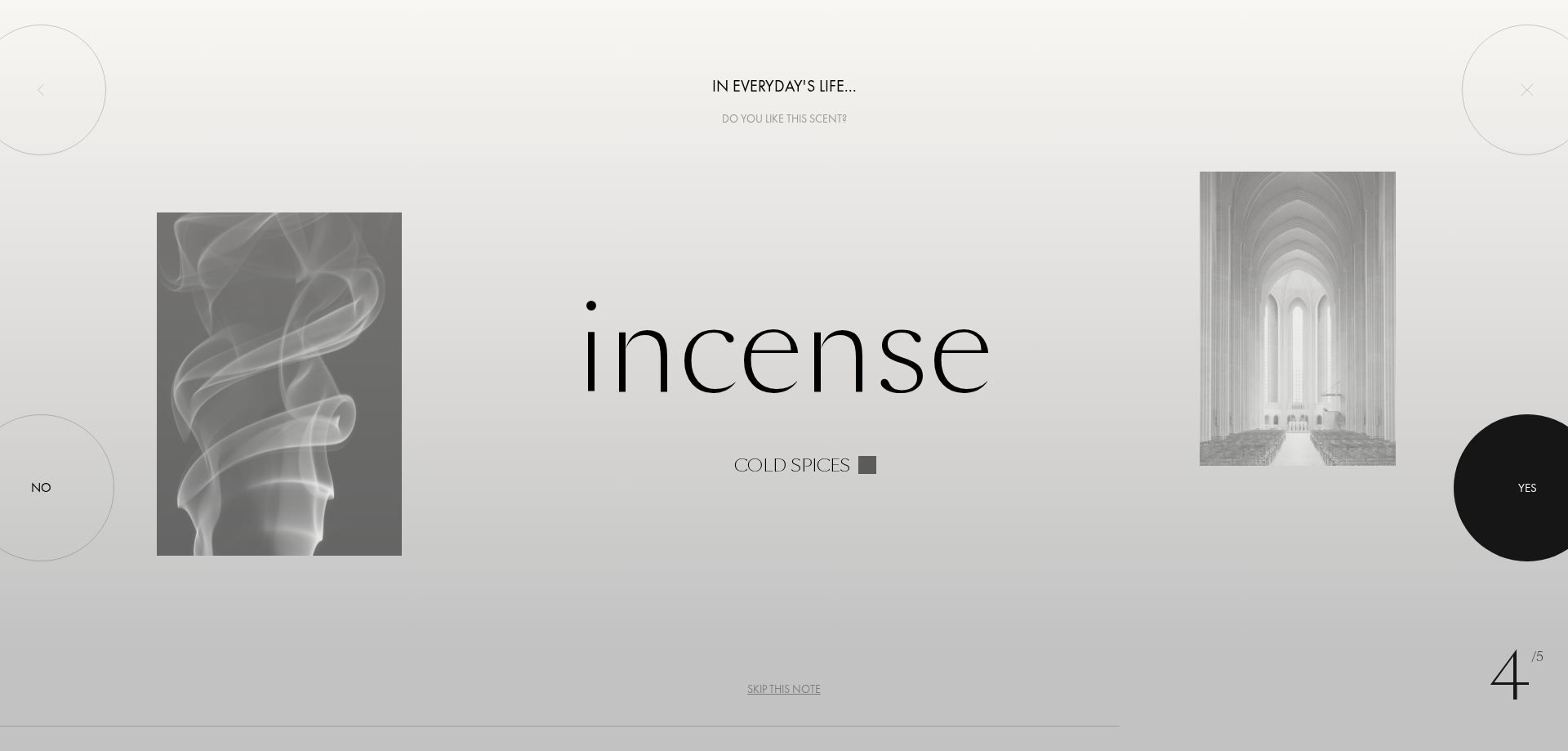
click at [1528, 491] on div "Yes" at bounding box center [1527, 487] width 18 height 19
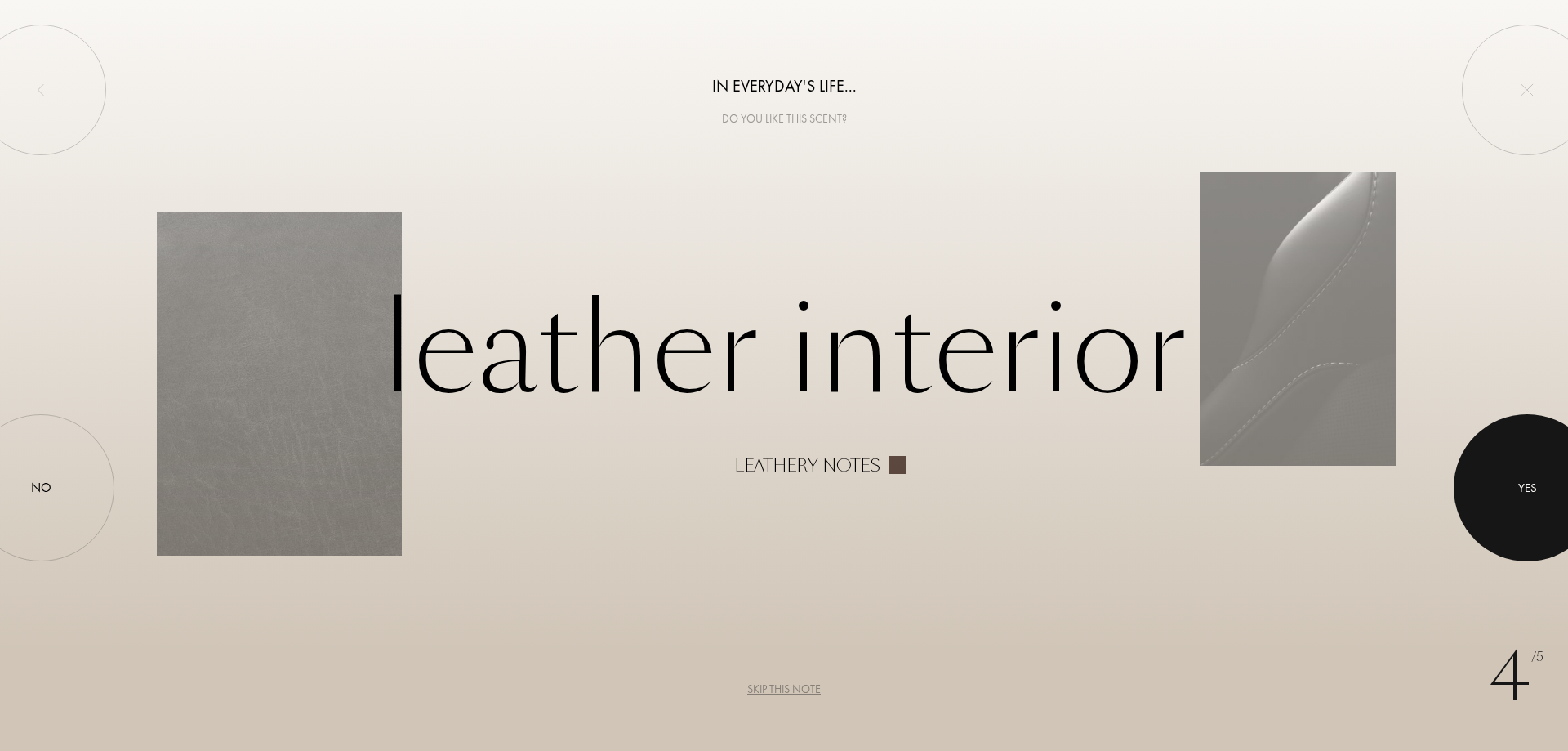
click at [1498, 503] on div at bounding box center [1527, 487] width 147 height 147
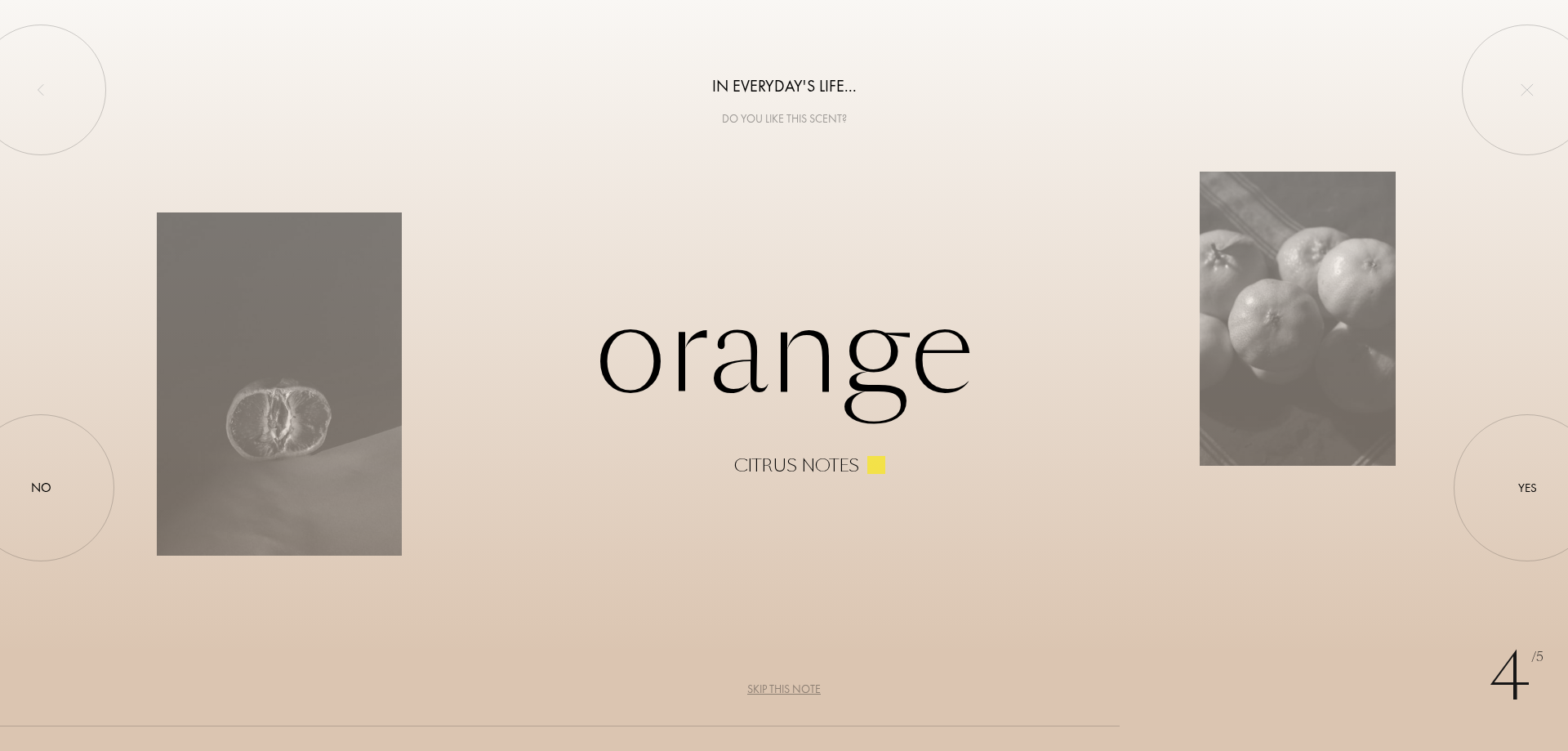
click at [791, 689] on div "Skip this note" at bounding box center [783, 688] width 73 height 17
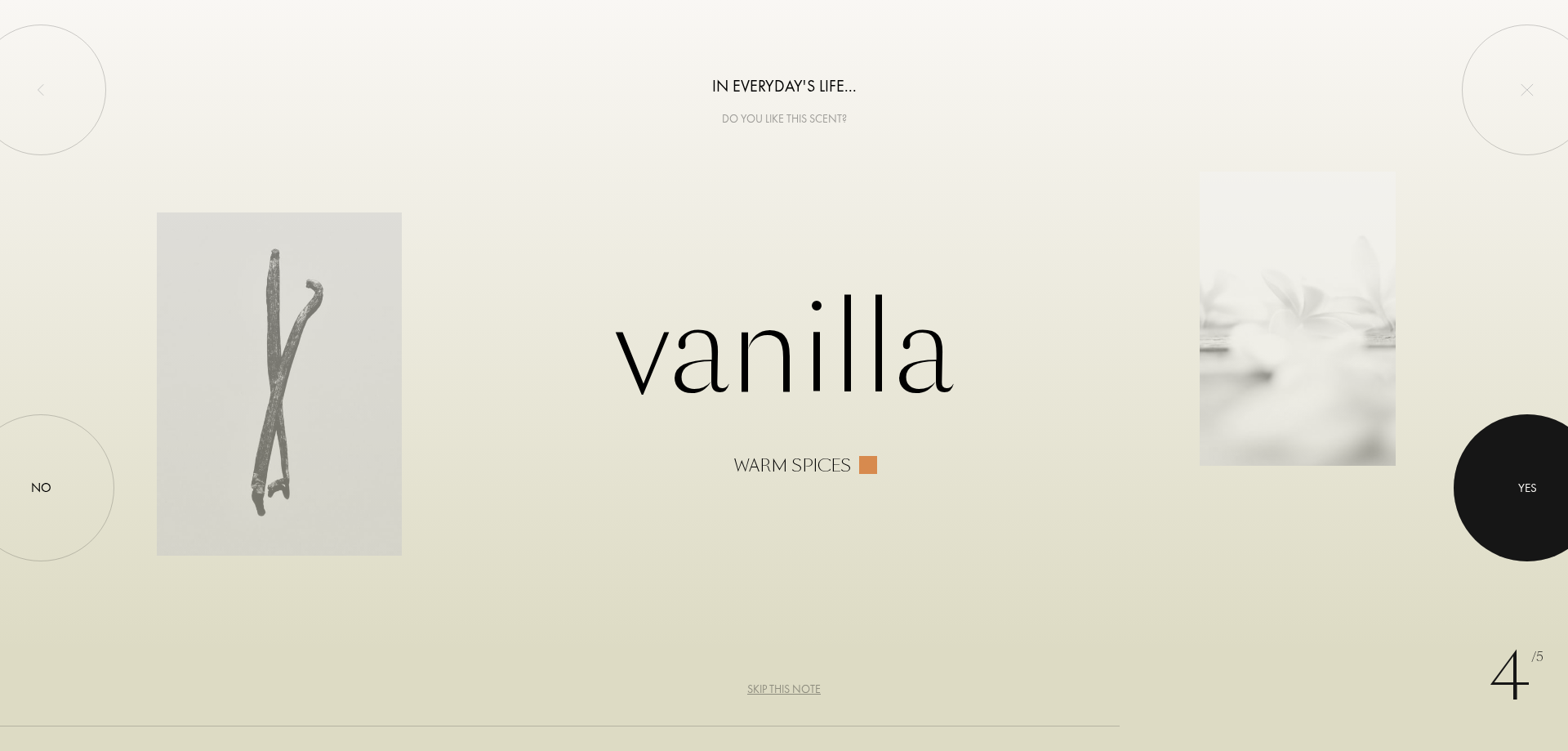
click at [1527, 482] on div "Yes" at bounding box center [1527, 487] width 18 height 19
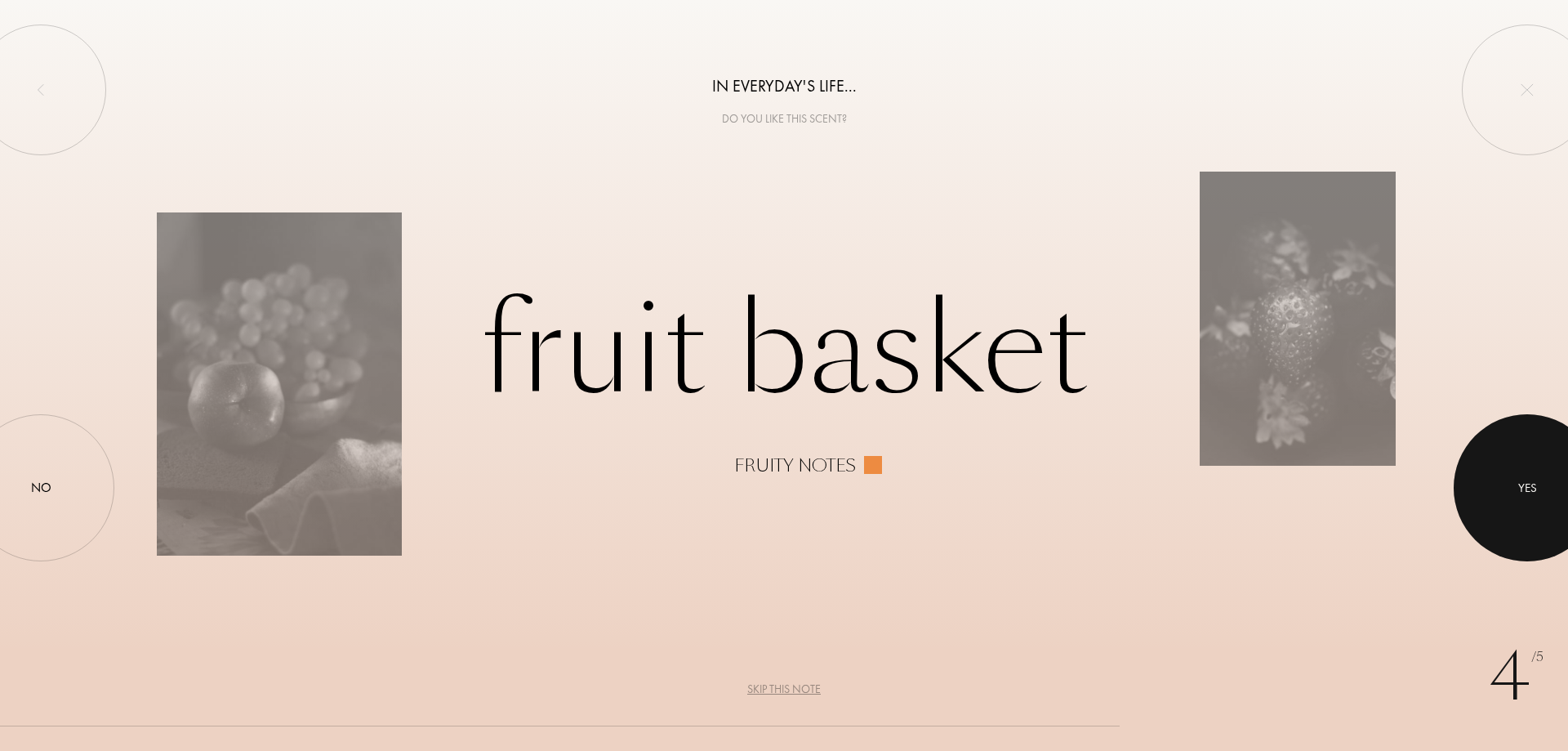
click at [1536, 489] on div "Yes" at bounding box center [1527, 487] width 18 height 19
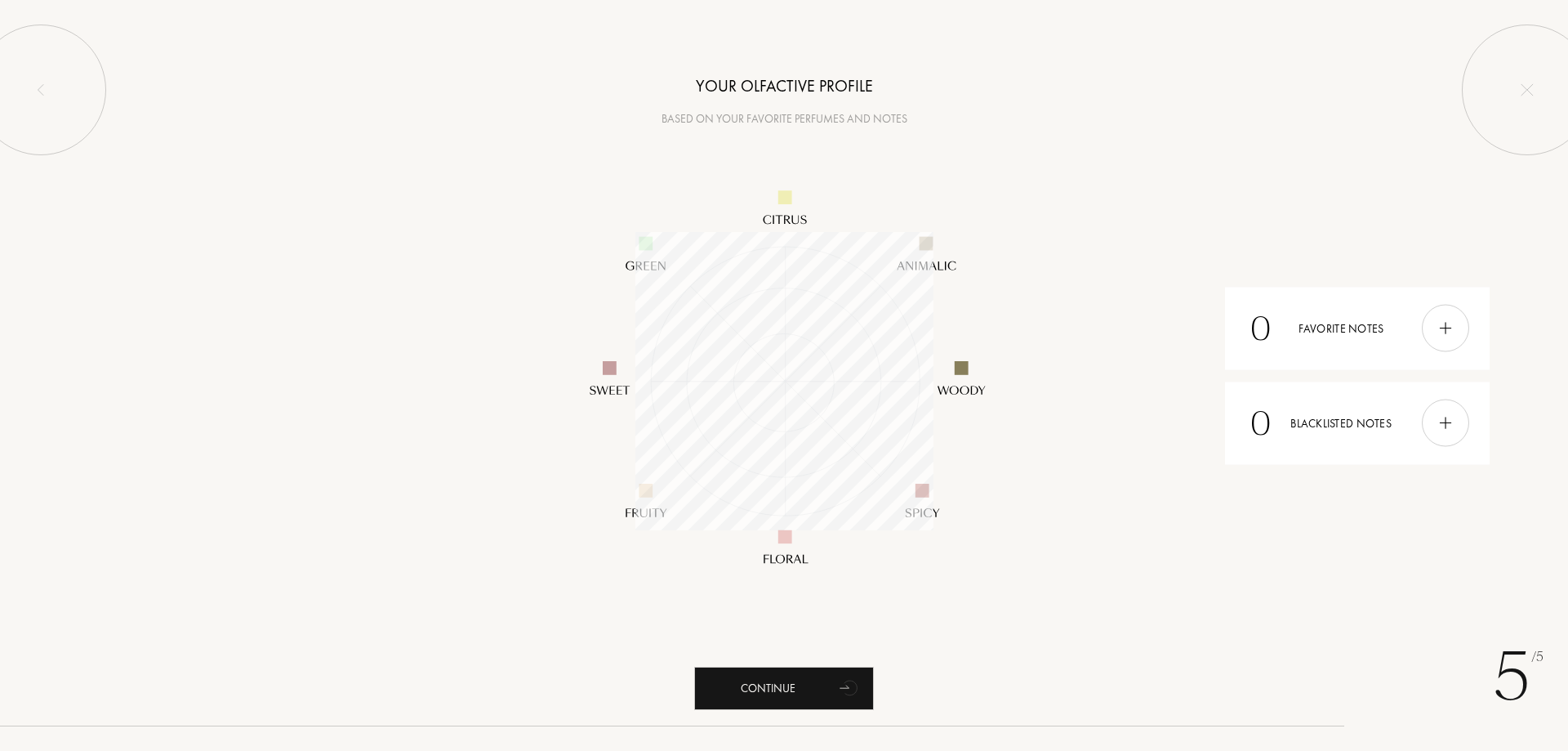
scroll to position [298, 298]
click at [1447, 334] on img at bounding box center [1446, 329] width 18 height 18
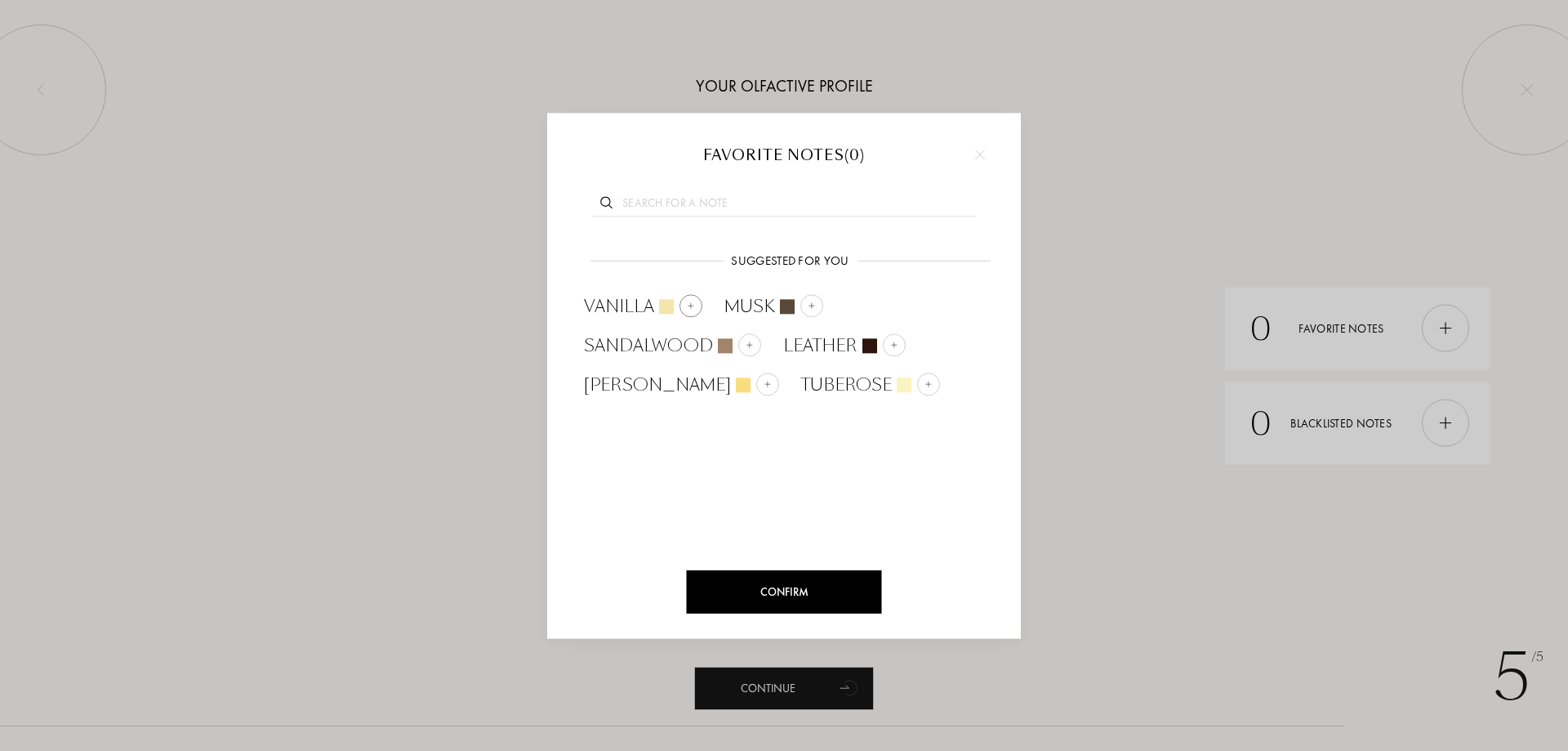
click at [694, 307] on img at bounding box center [691, 305] width 8 height 8
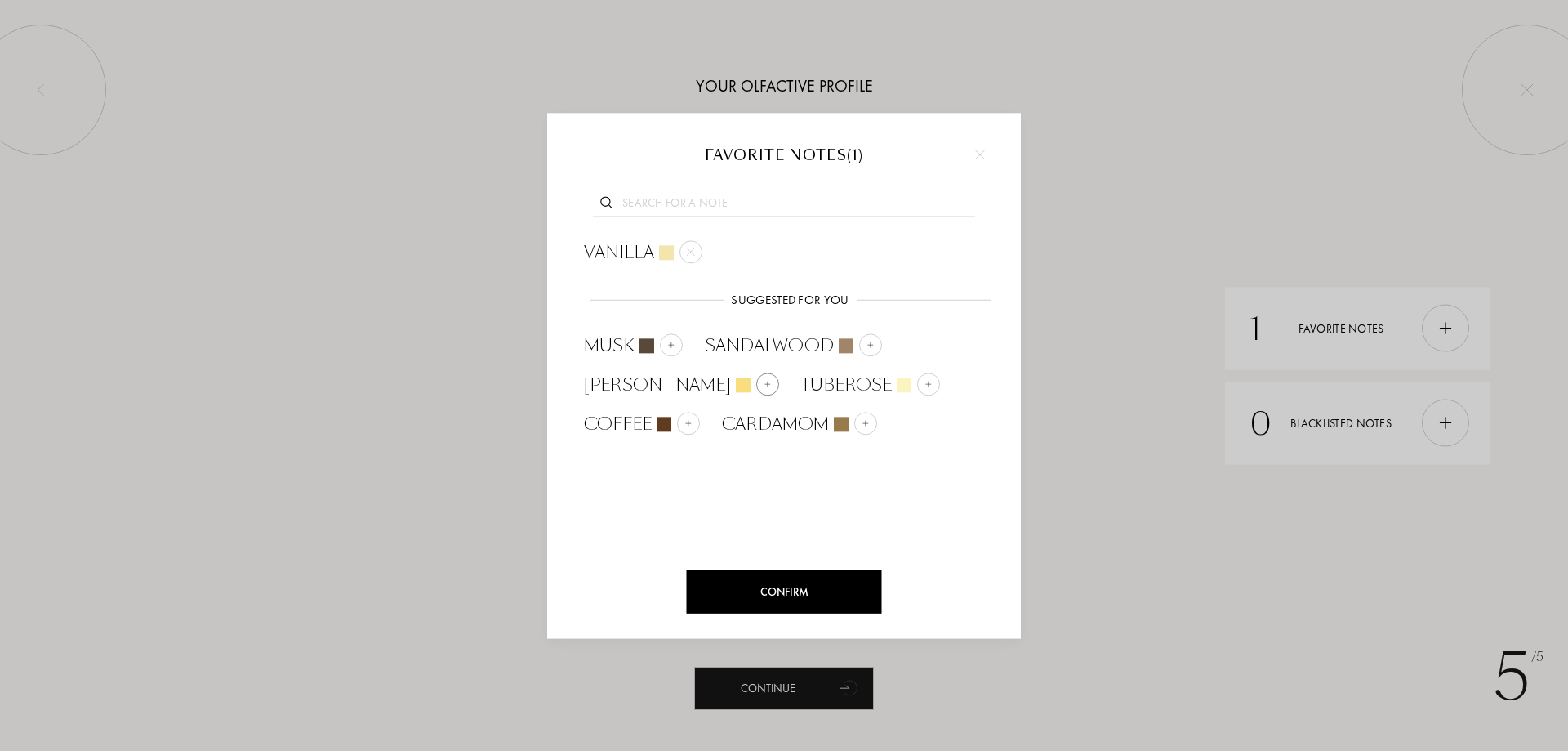
click at [764, 381] on img at bounding box center [767, 383] width 8 height 8
click at [706, 381] on div at bounding box center [712, 384] width 23 height 23
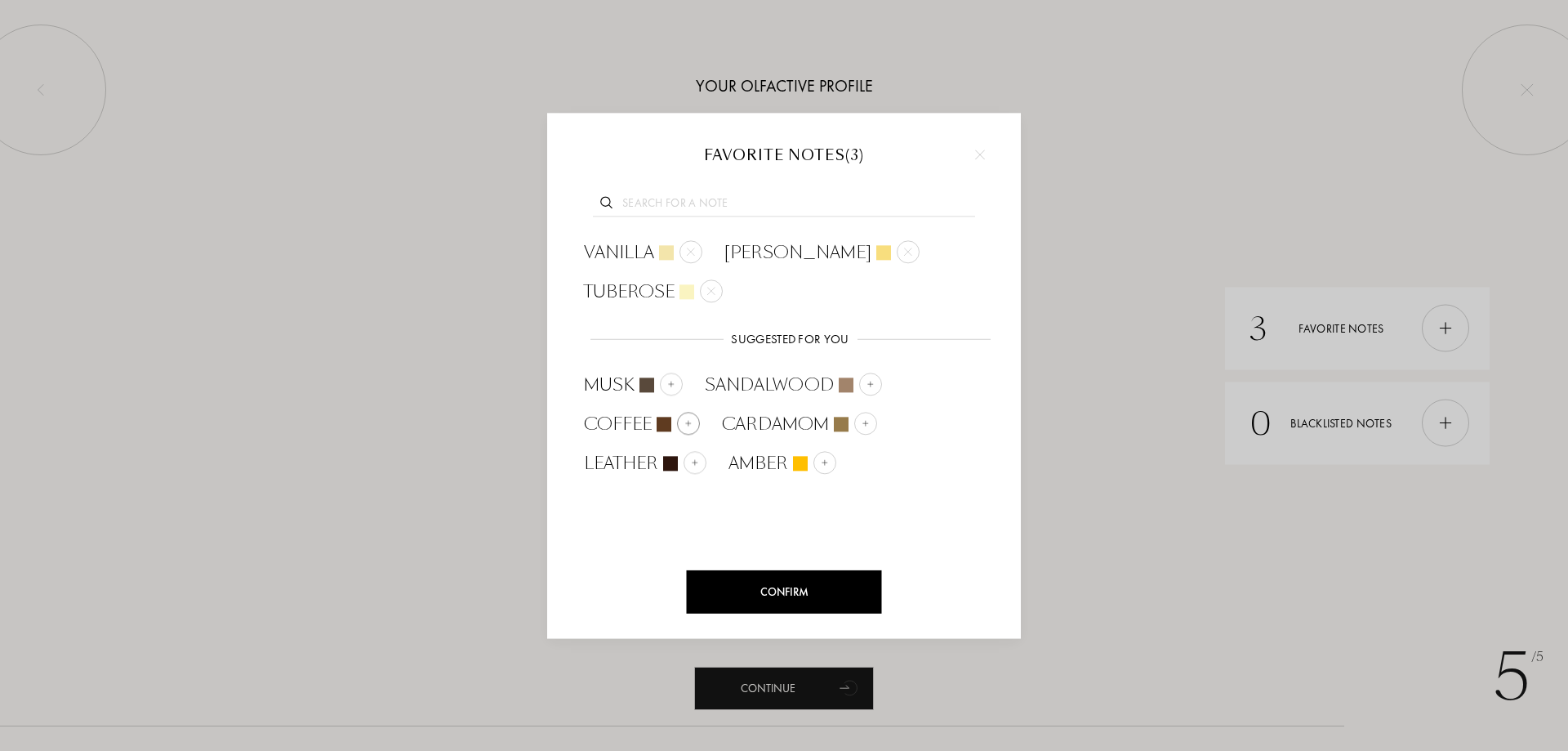
click at [689, 423] on img at bounding box center [688, 423] width 8 height 8
click at [733, 422] on div at bounding box center [728, 423] width 23 height 23
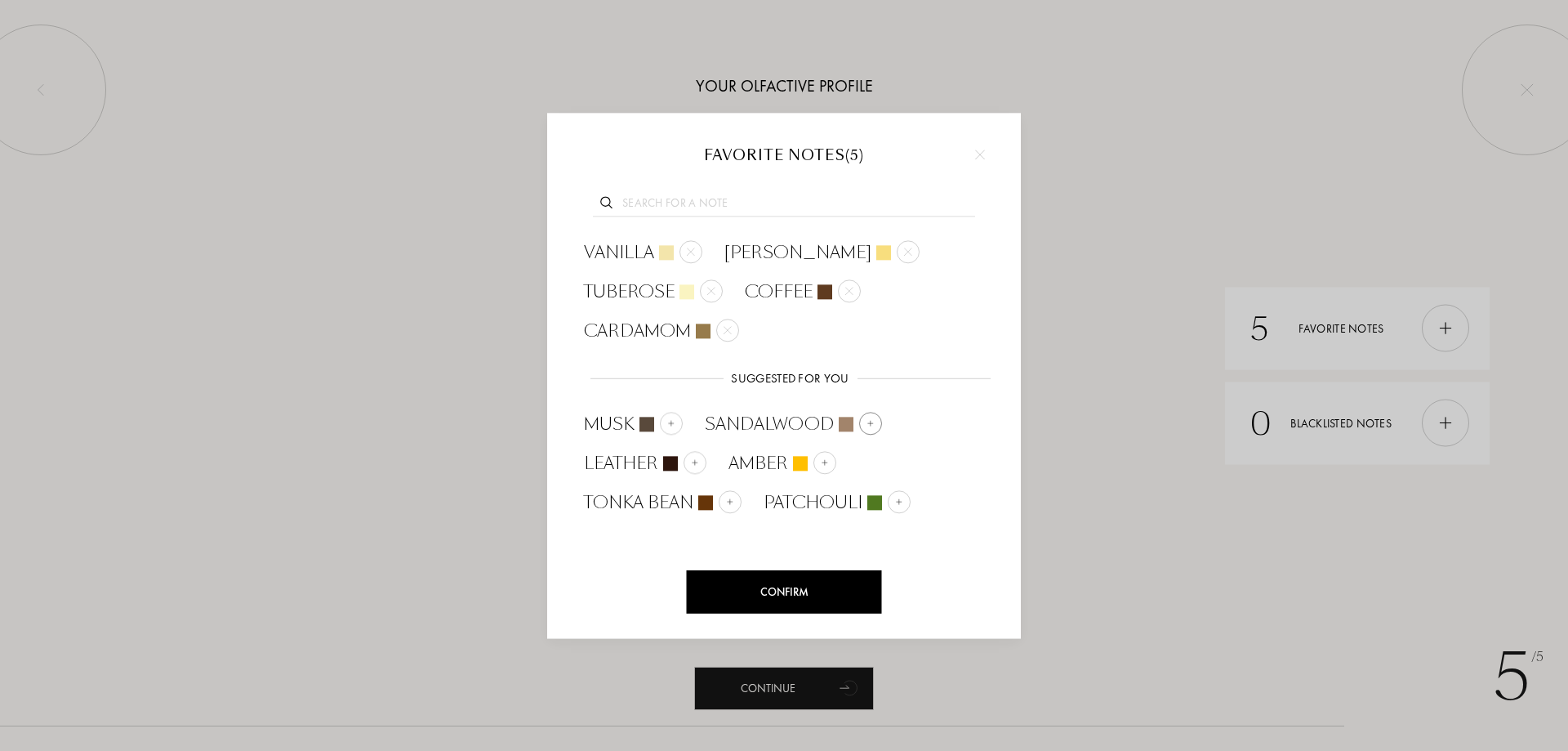
click at [867, 422] on img at bounding box center [870, 423] width 8 height 8
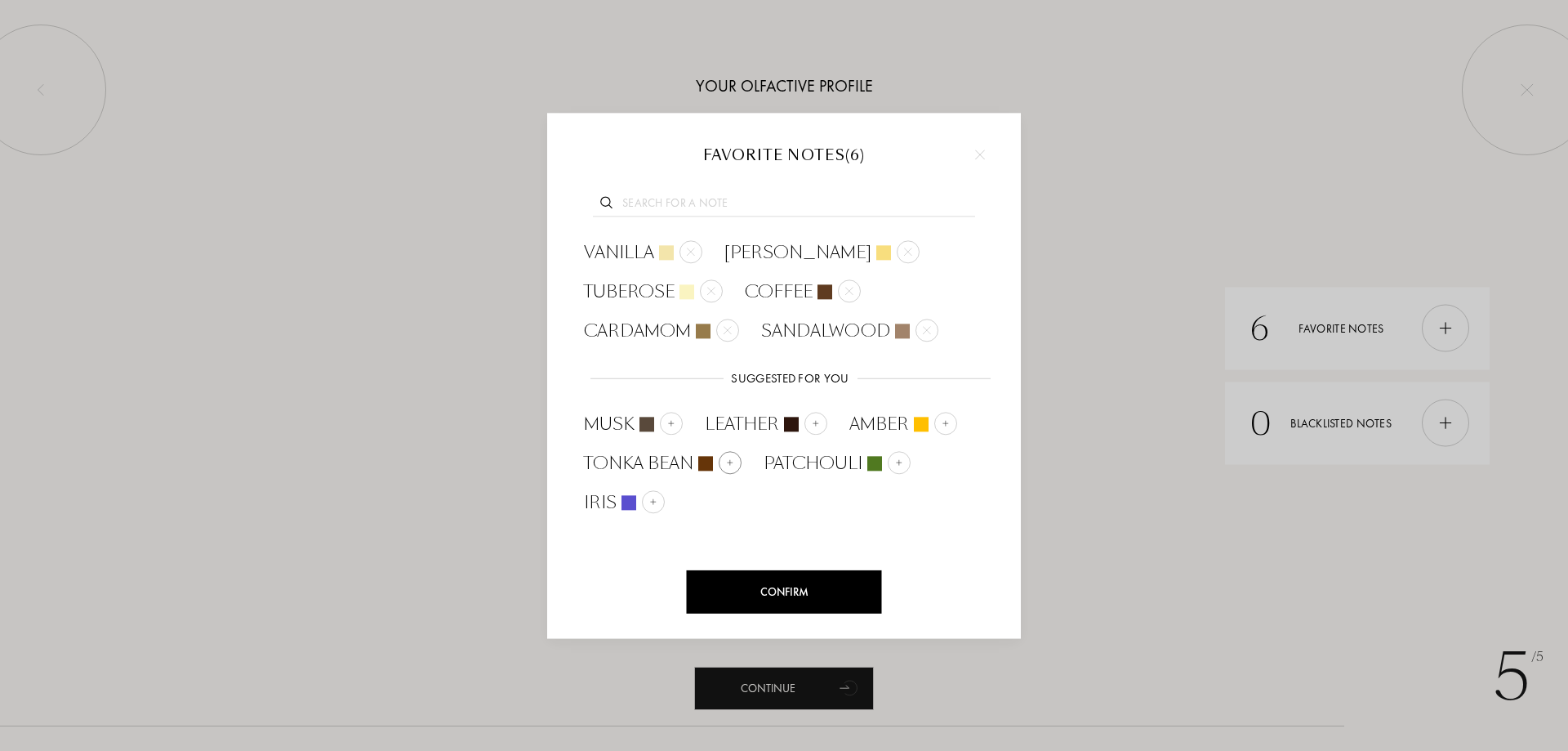
click at [729, 462] on img at bounding box center [729, 462] width 8 height 8
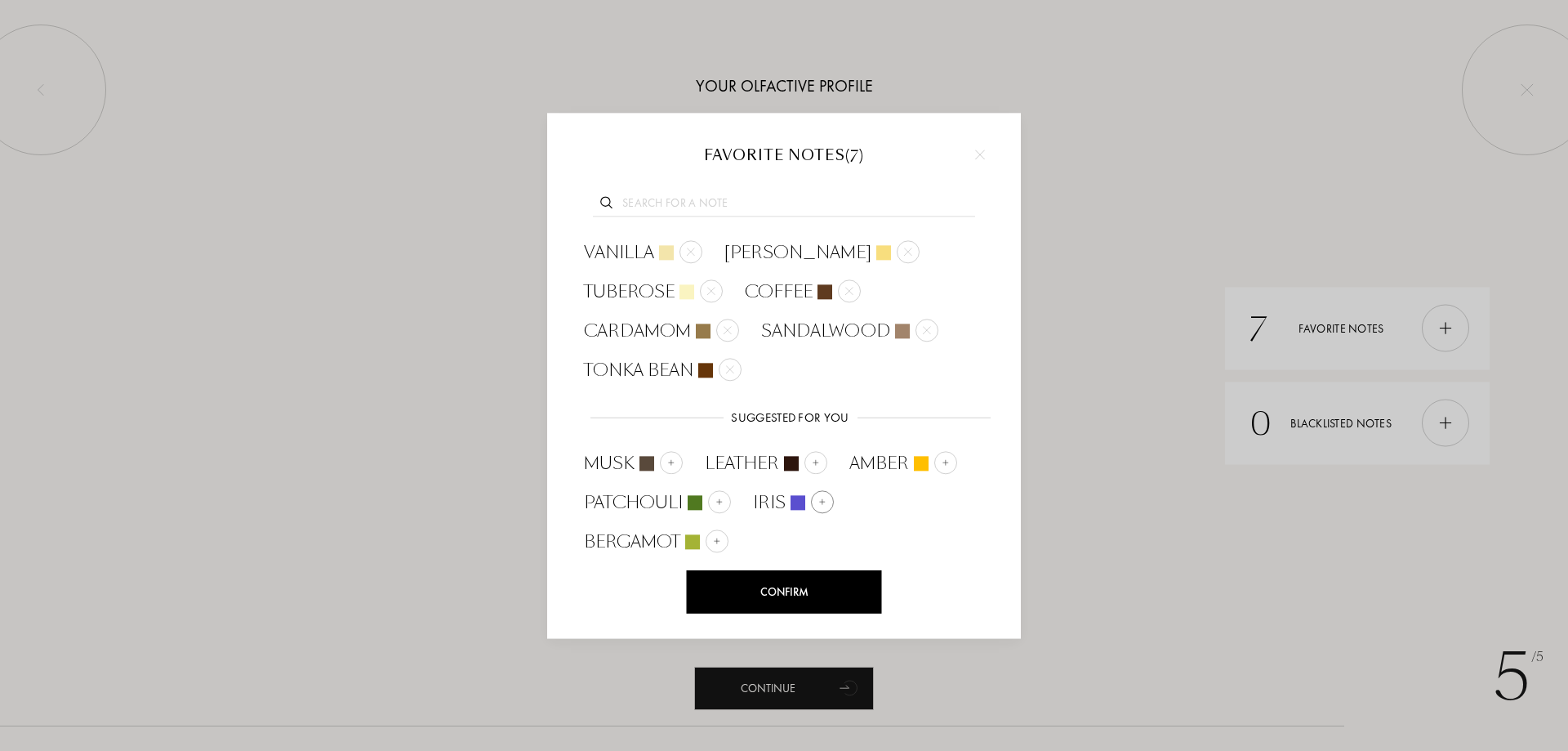
click at [827, 501] on div at bounding box center [823, 502] width 23 height 23
click at [733, 197] on input "text" at bounding box center [784, 205] width 382 height 22
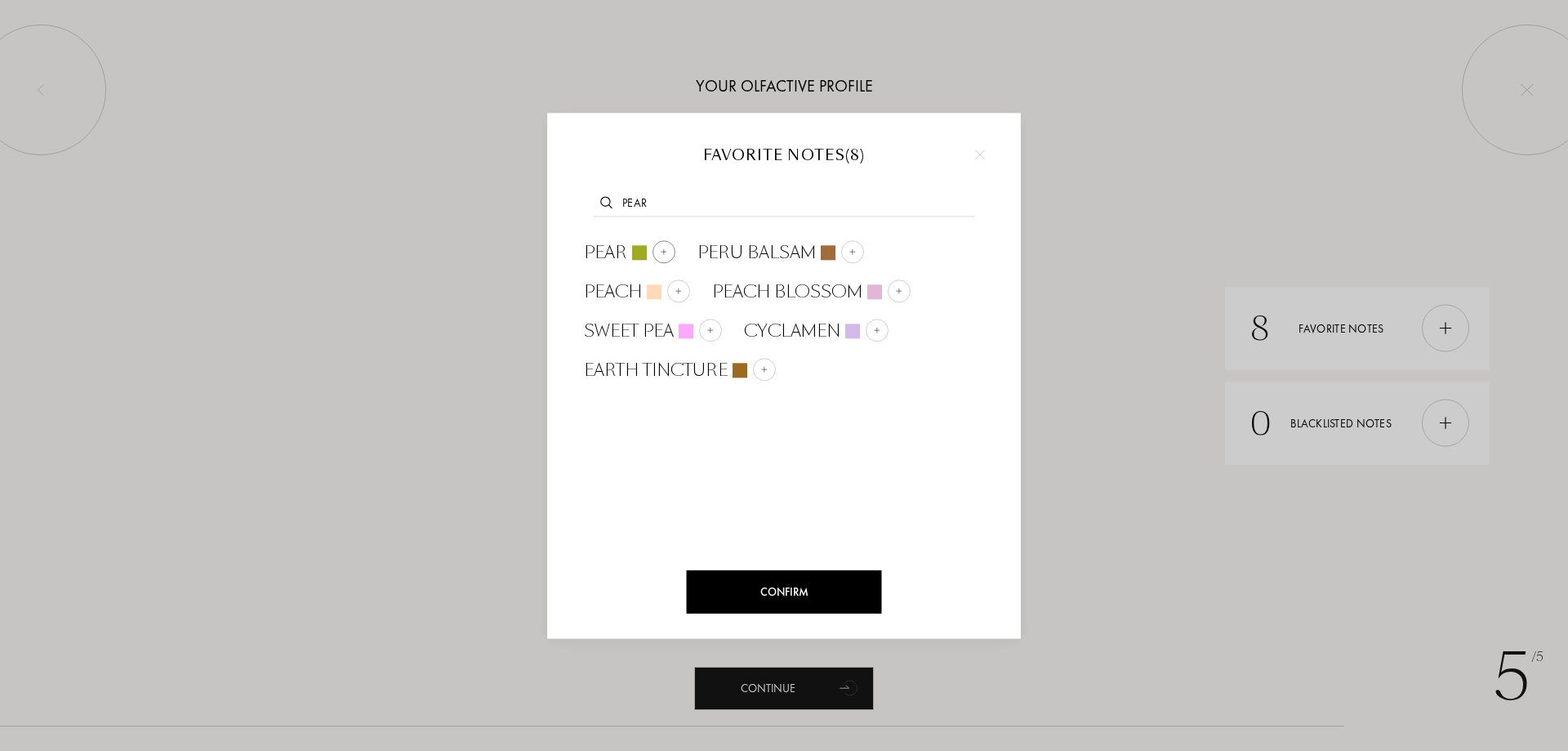
type input "pear"
click at [664, 254] on img at bounding box center [663, 251] width 8 height 8
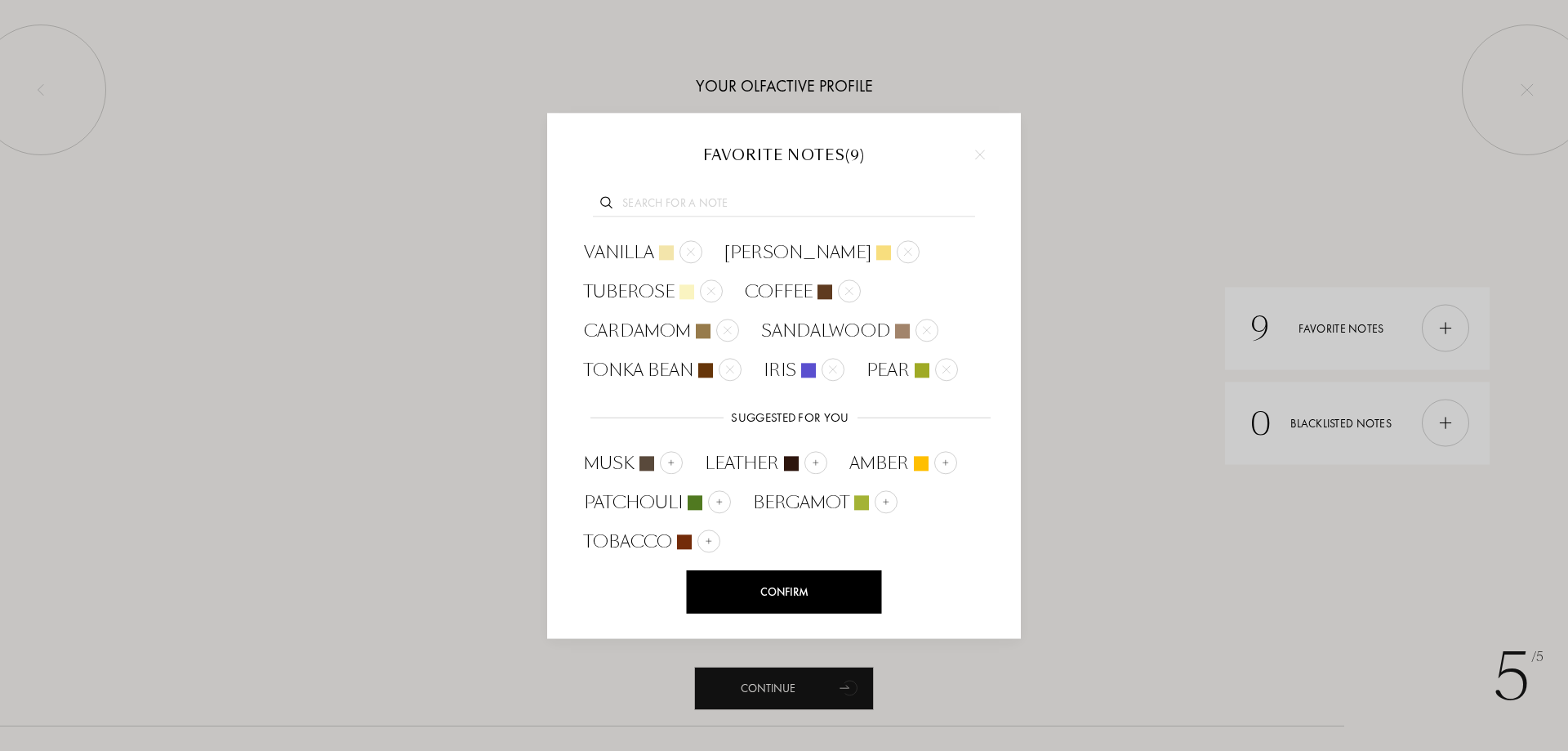
click at [703, 195] on input "text" at bounding box center [784, 205] width 382 height 22
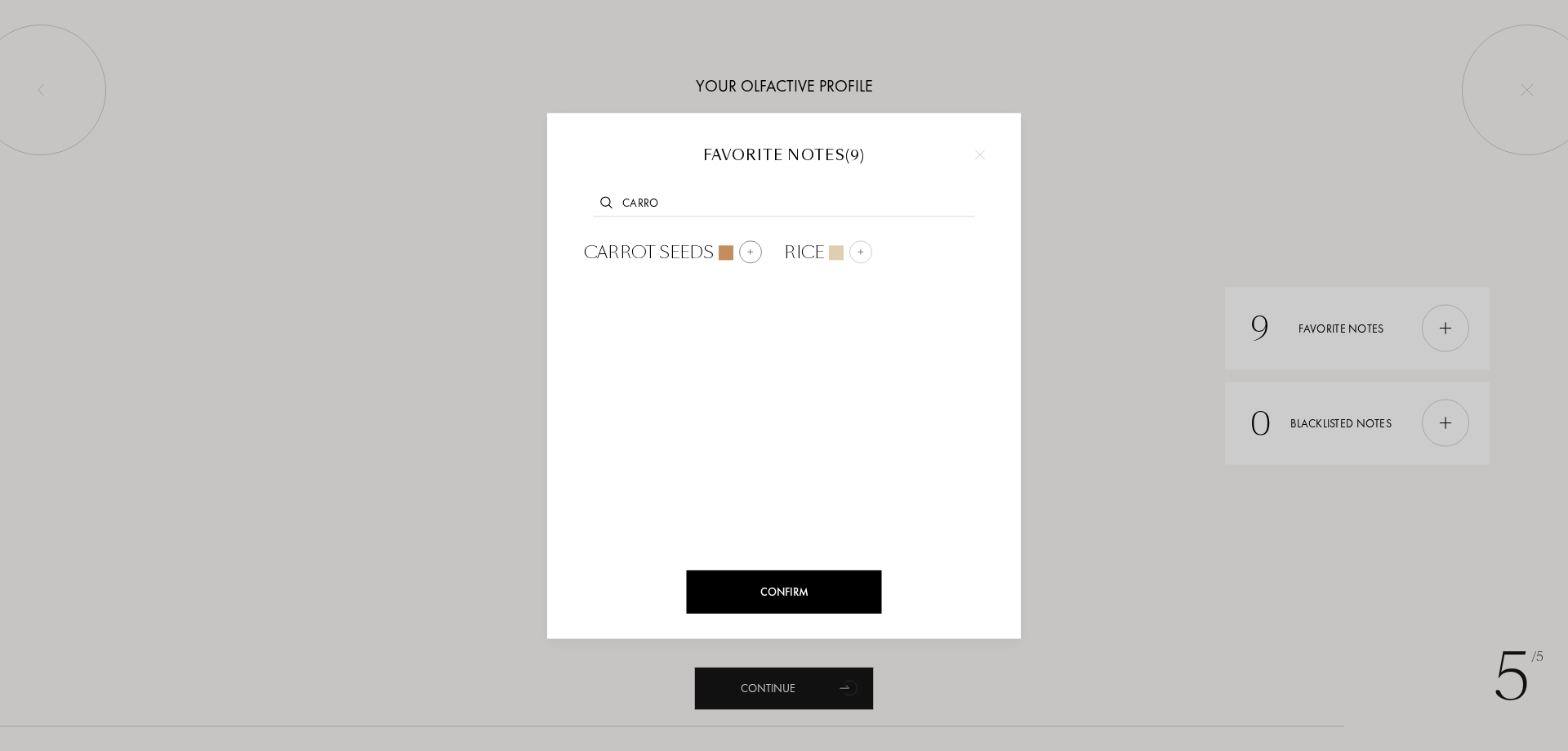
type input "carro"
click at [749, 254] on img at bounding box center [750, 251] width 8 height 8
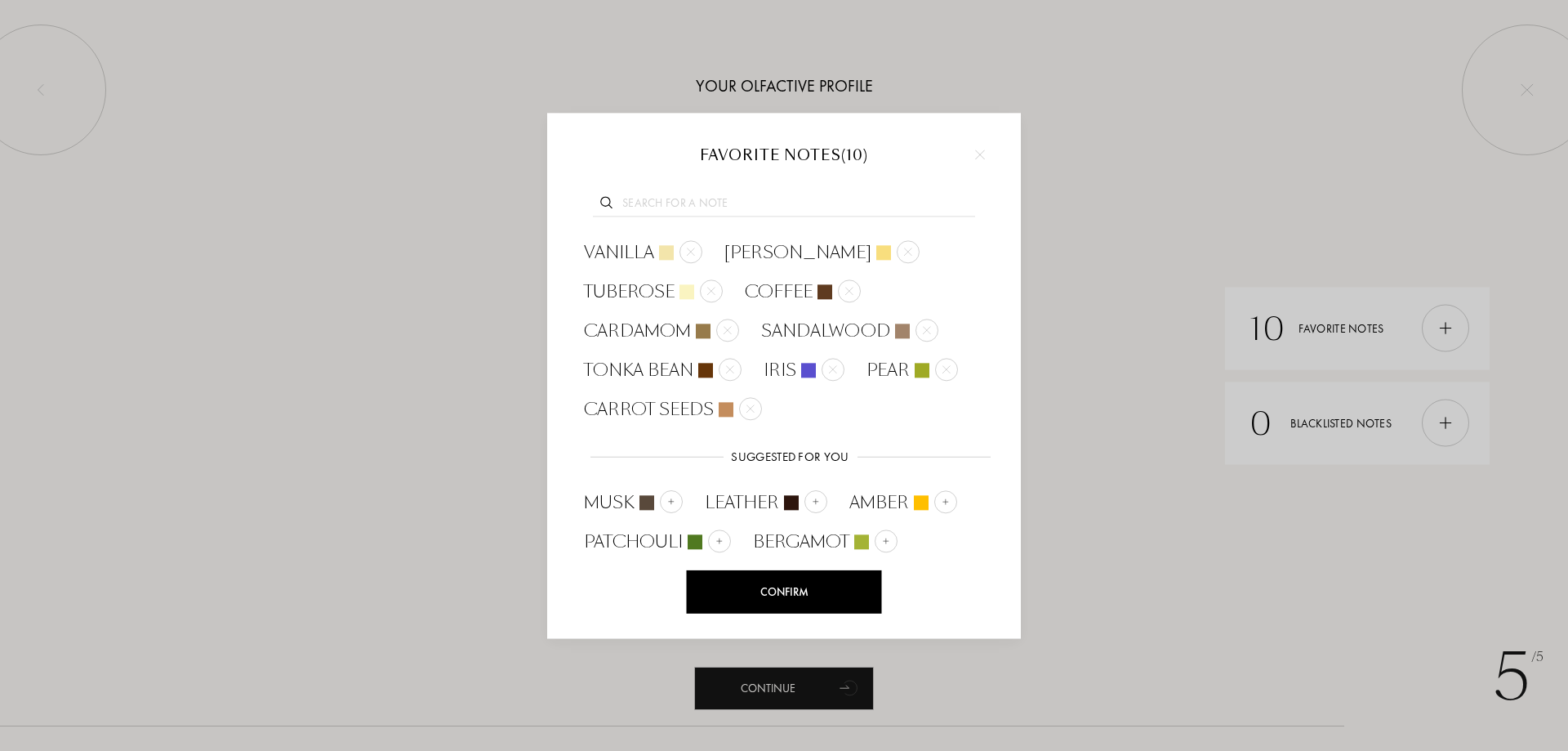
click at [743, 207] on input "text" at bounding box center [784, 205] width 382 height 22
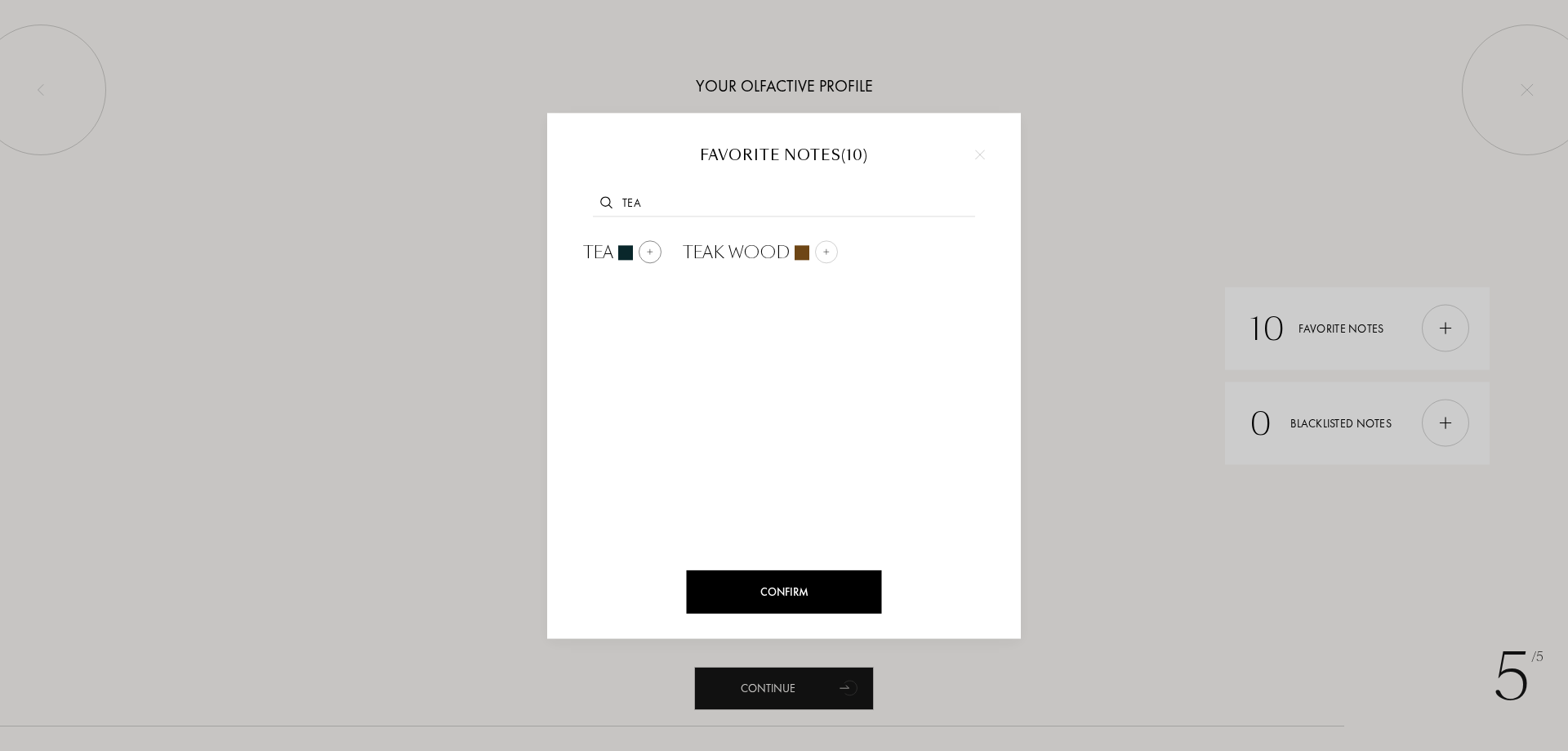
type input "tea"
click at [647, 249] on img at bounding box center [649, 251] width 8 height 8
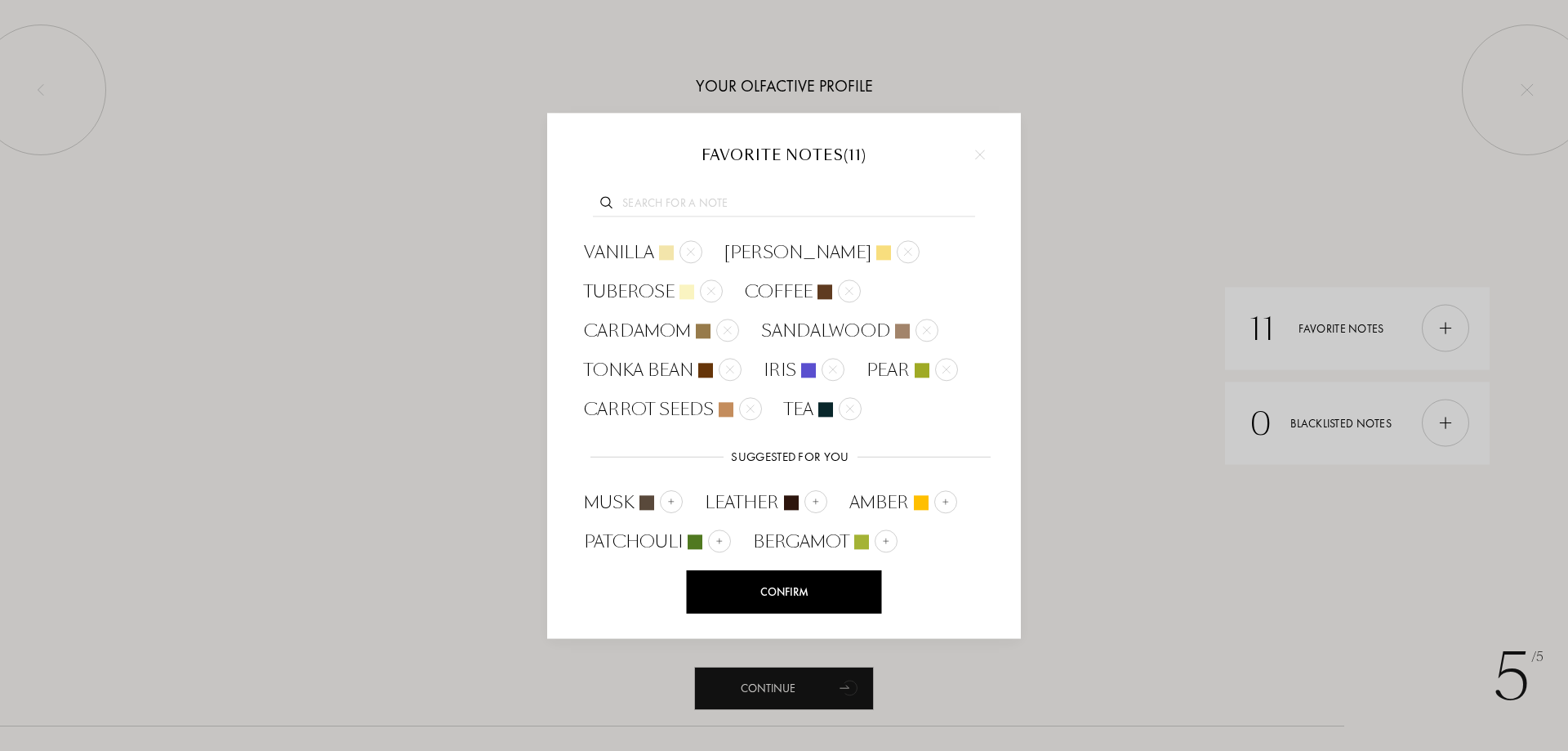
click at [809, 588] on div "Confirm" at bounding box center [785, 591] width 196 height 43
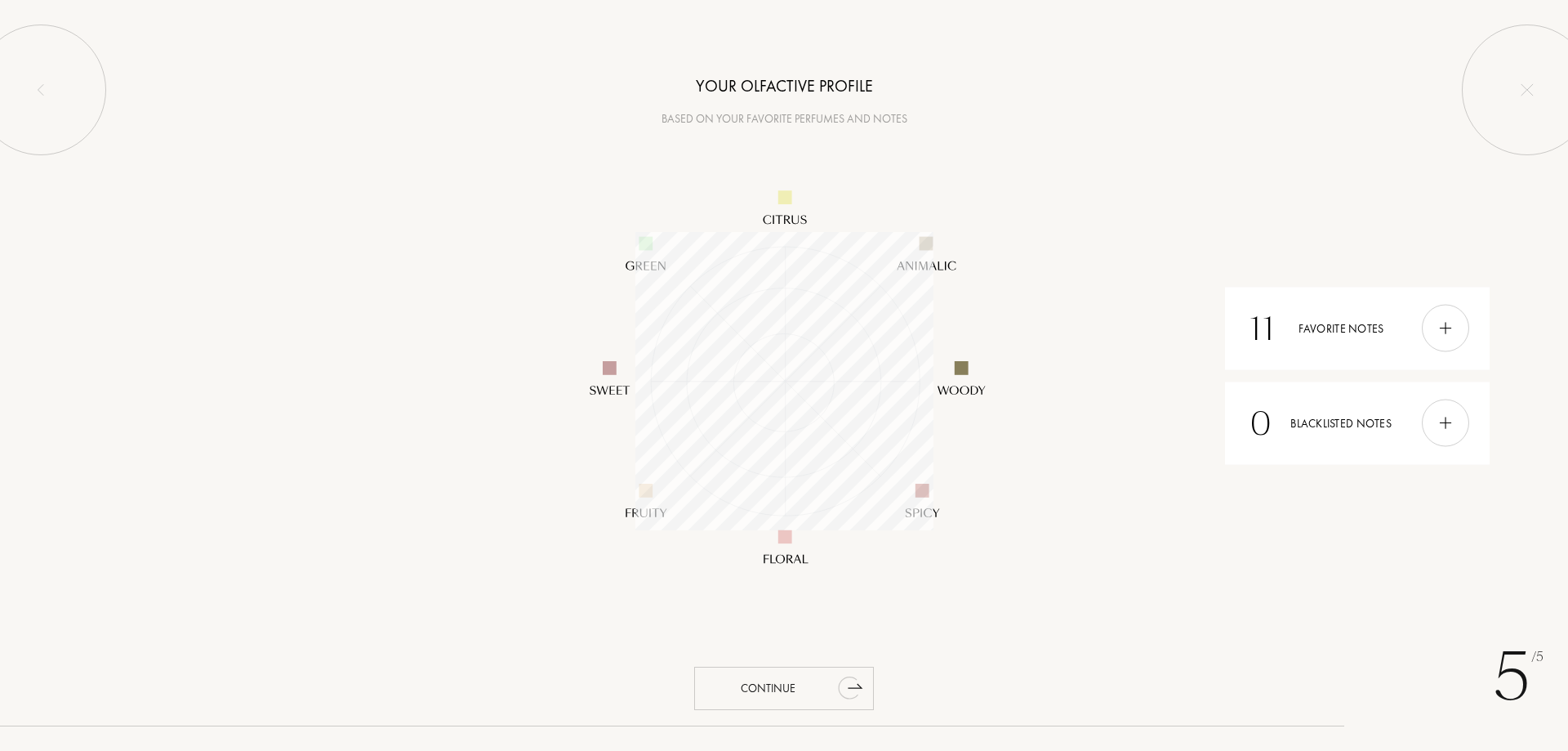
click at [848, 691] on icon "animation" at bounding box center [848, 688] width 19 height 22
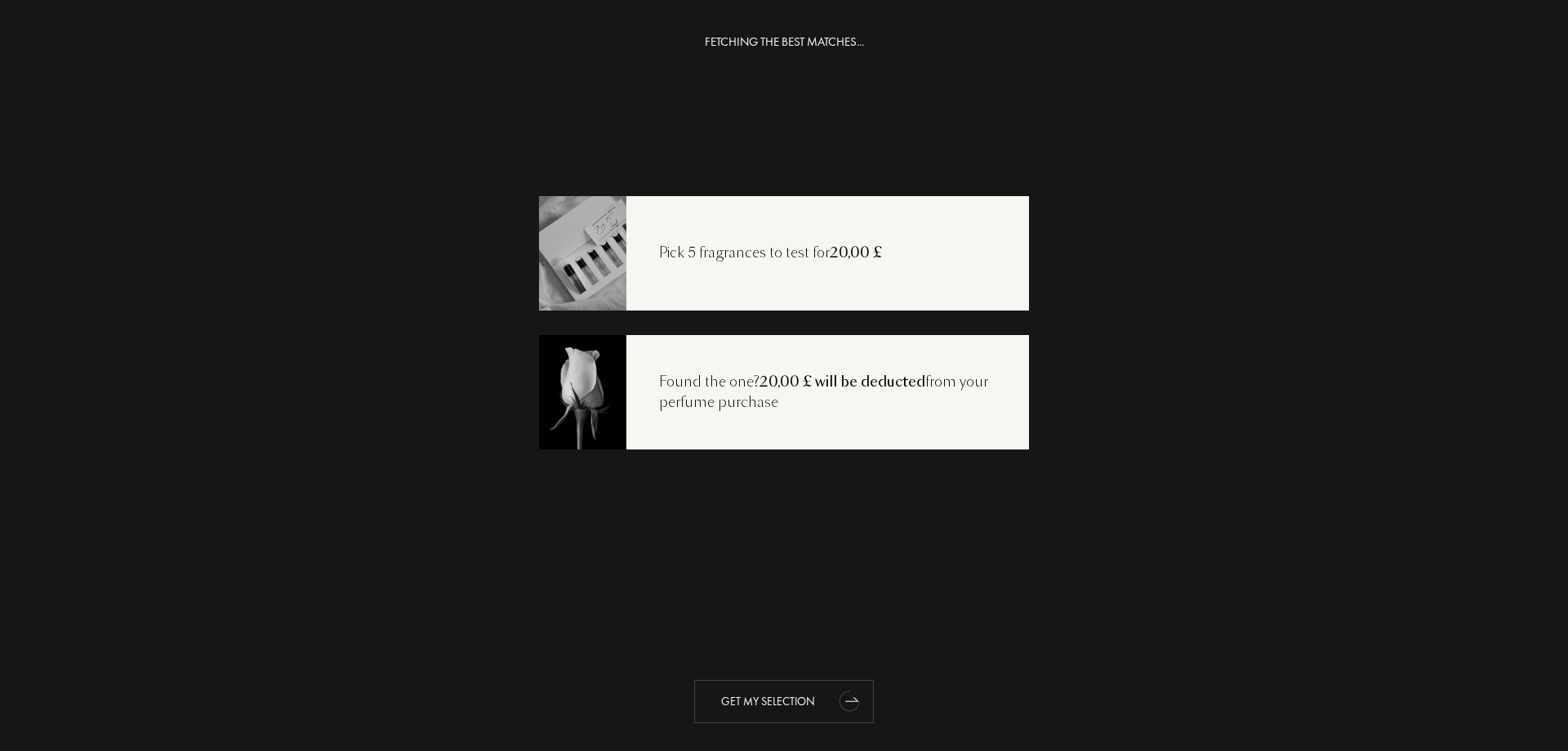
click at [798, 701] on div "Get my selection" at bounding box center [784, 701] width 180 height 43
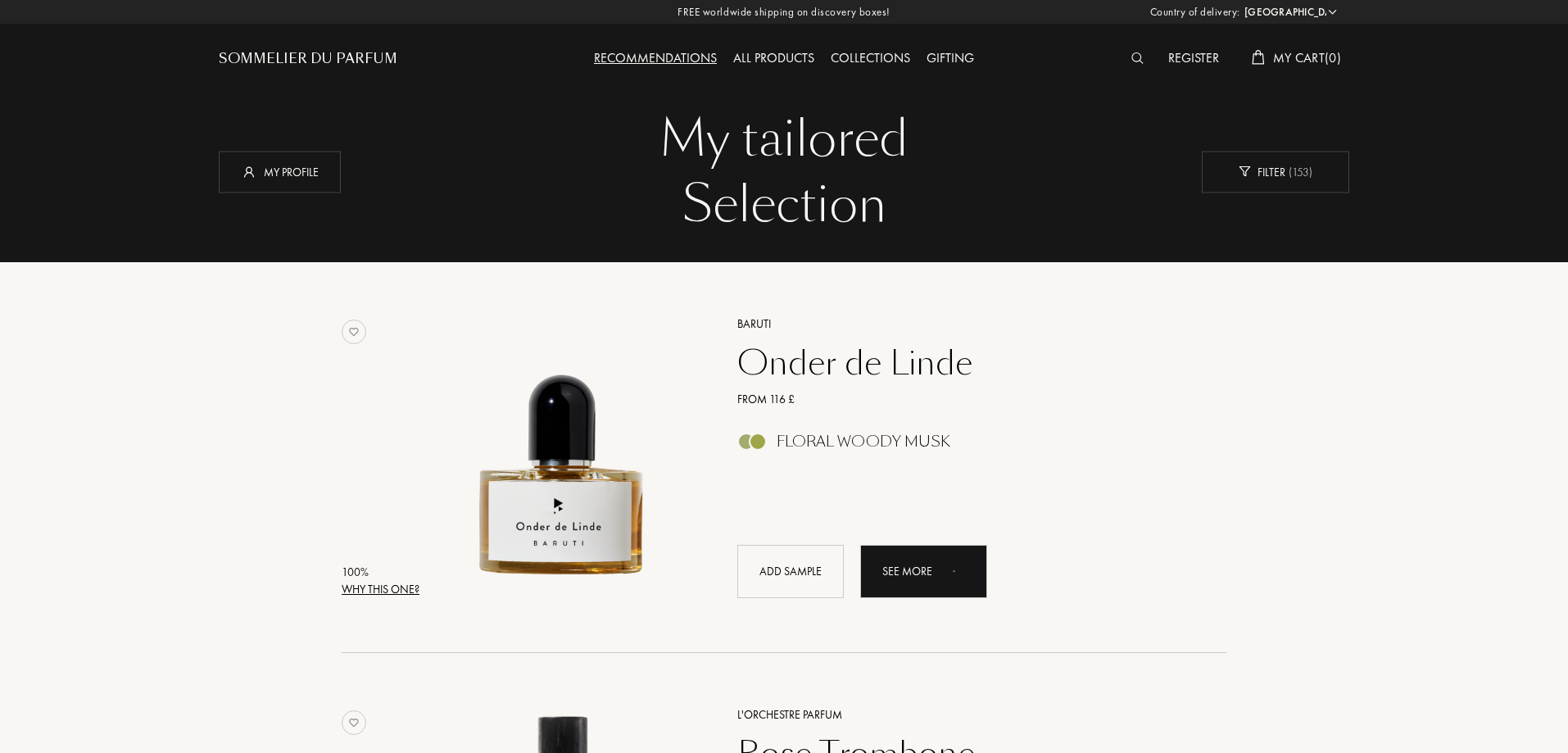
select select "CY"
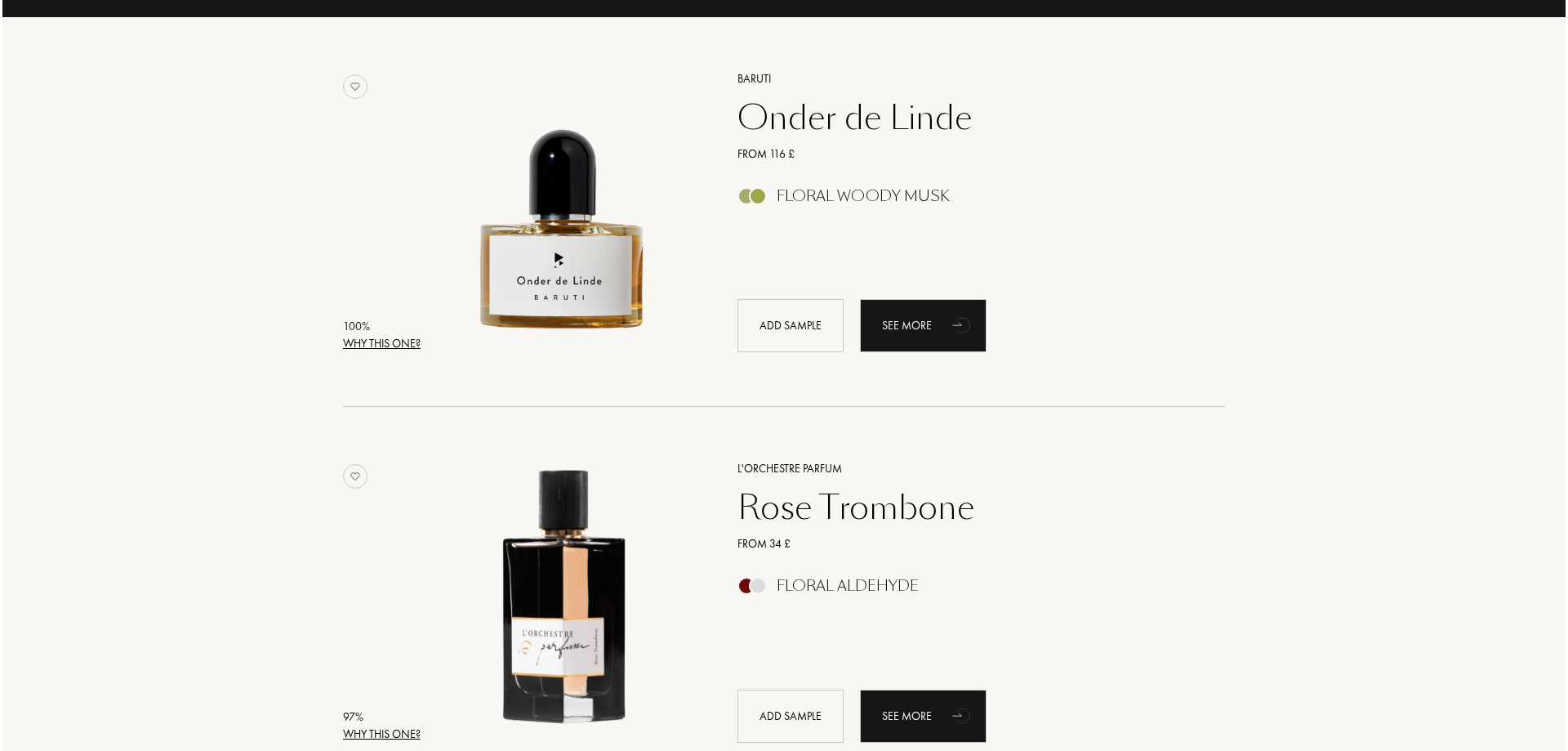
scroll to position [245, 0]
click at [378, 338] on div "Why this one?" at bounding box center [380, 342] width 78 height 17
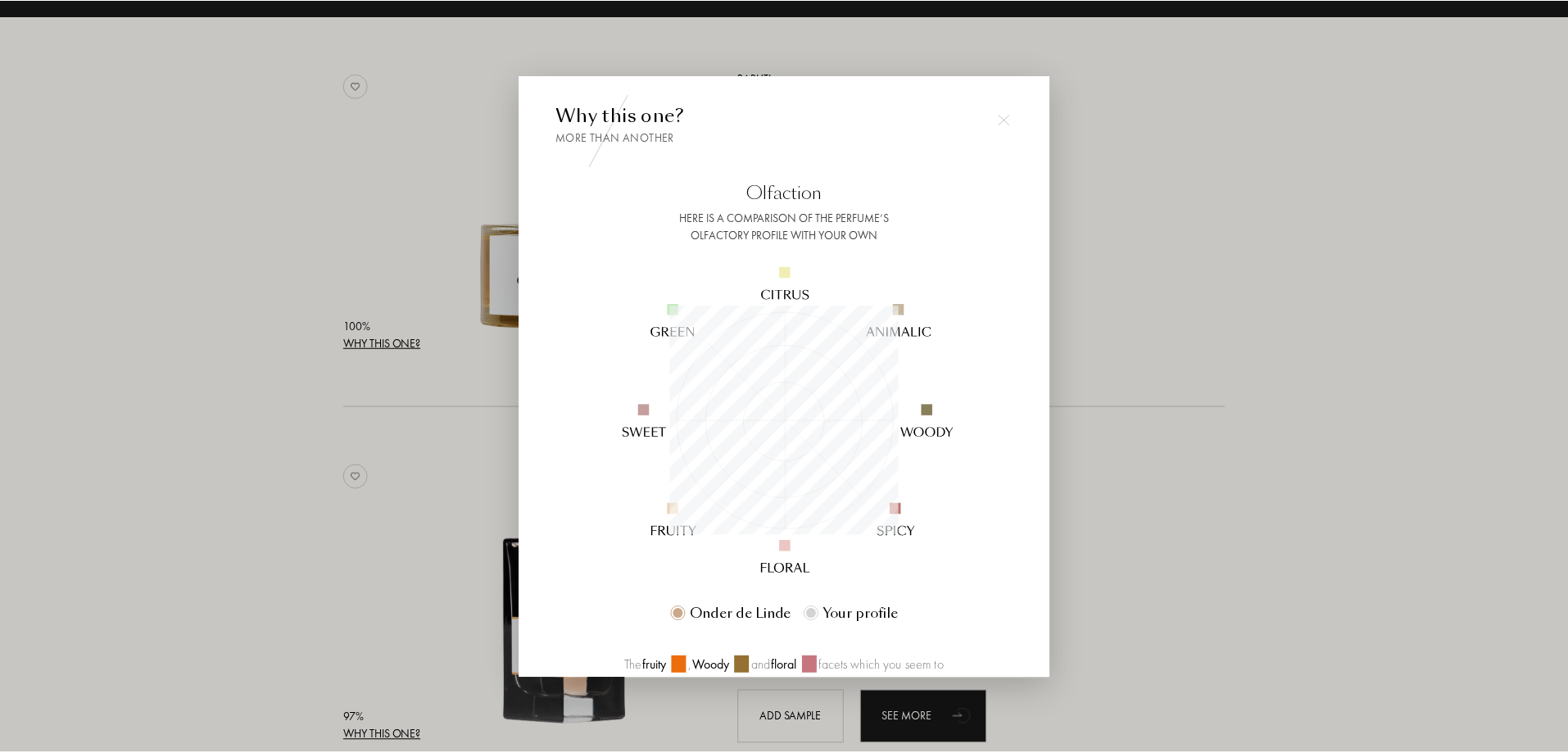
scroll to position [230, 230]
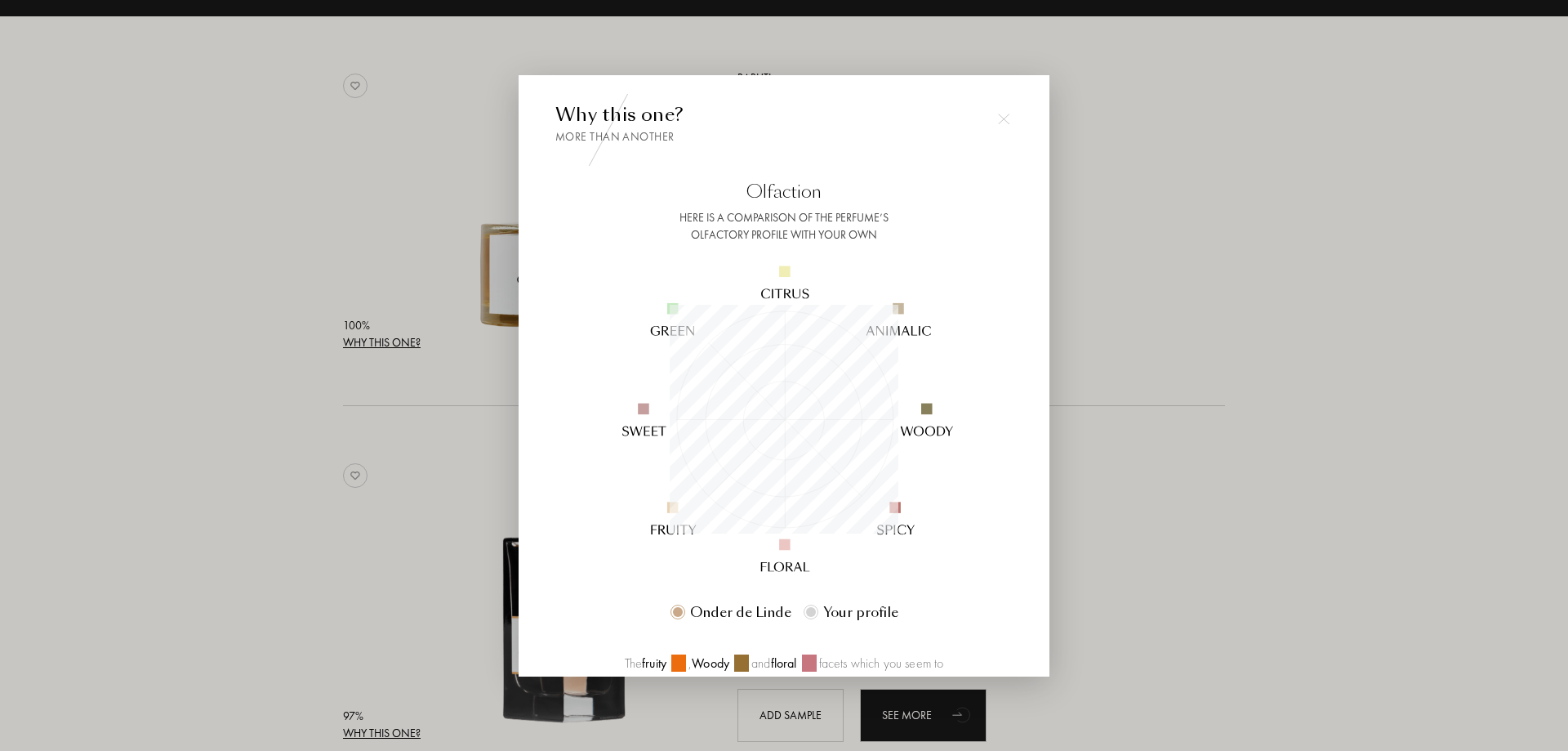
click at [280, 408] on div at bounding box center [784, 376] width 1568 height 751
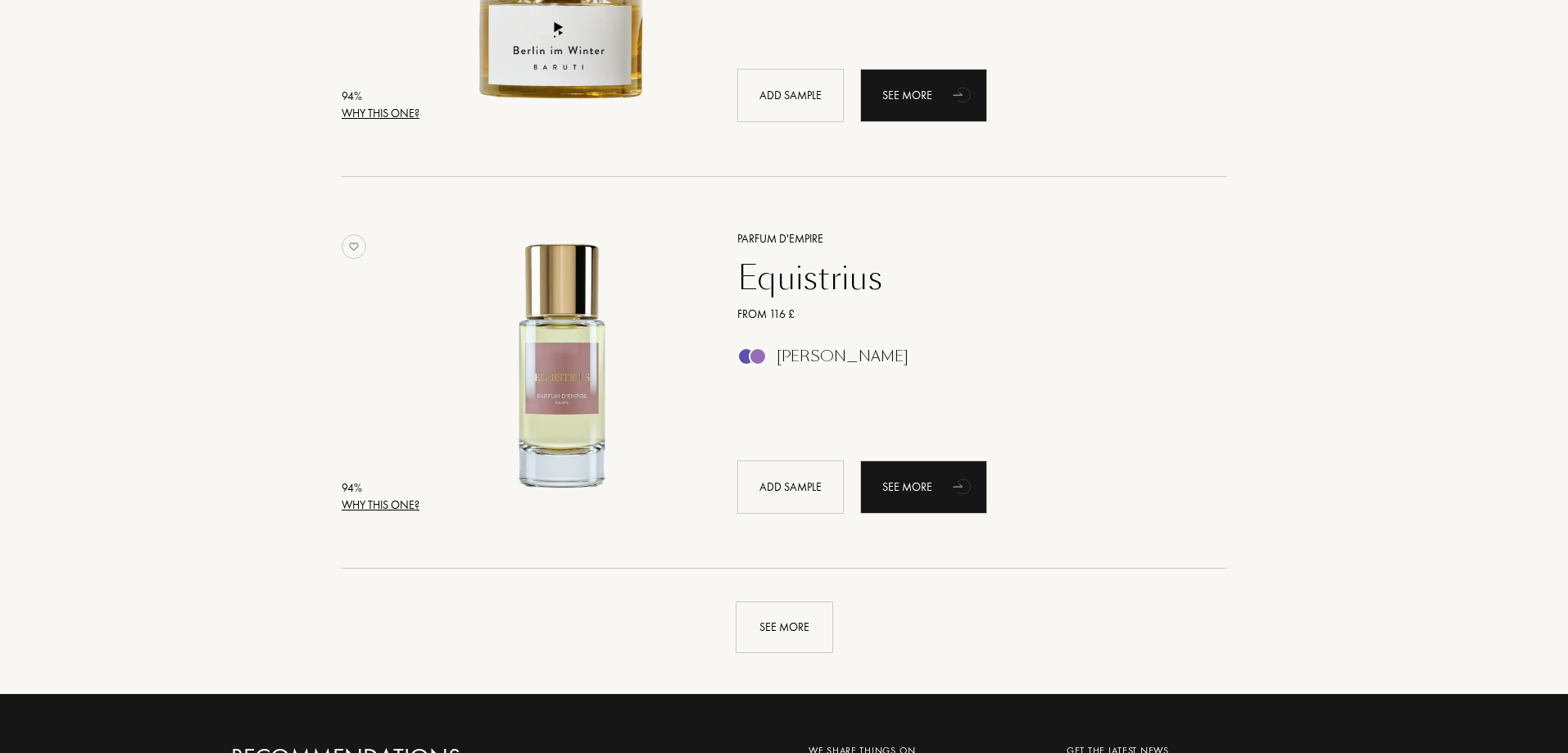
scroll to position [3524, 0]
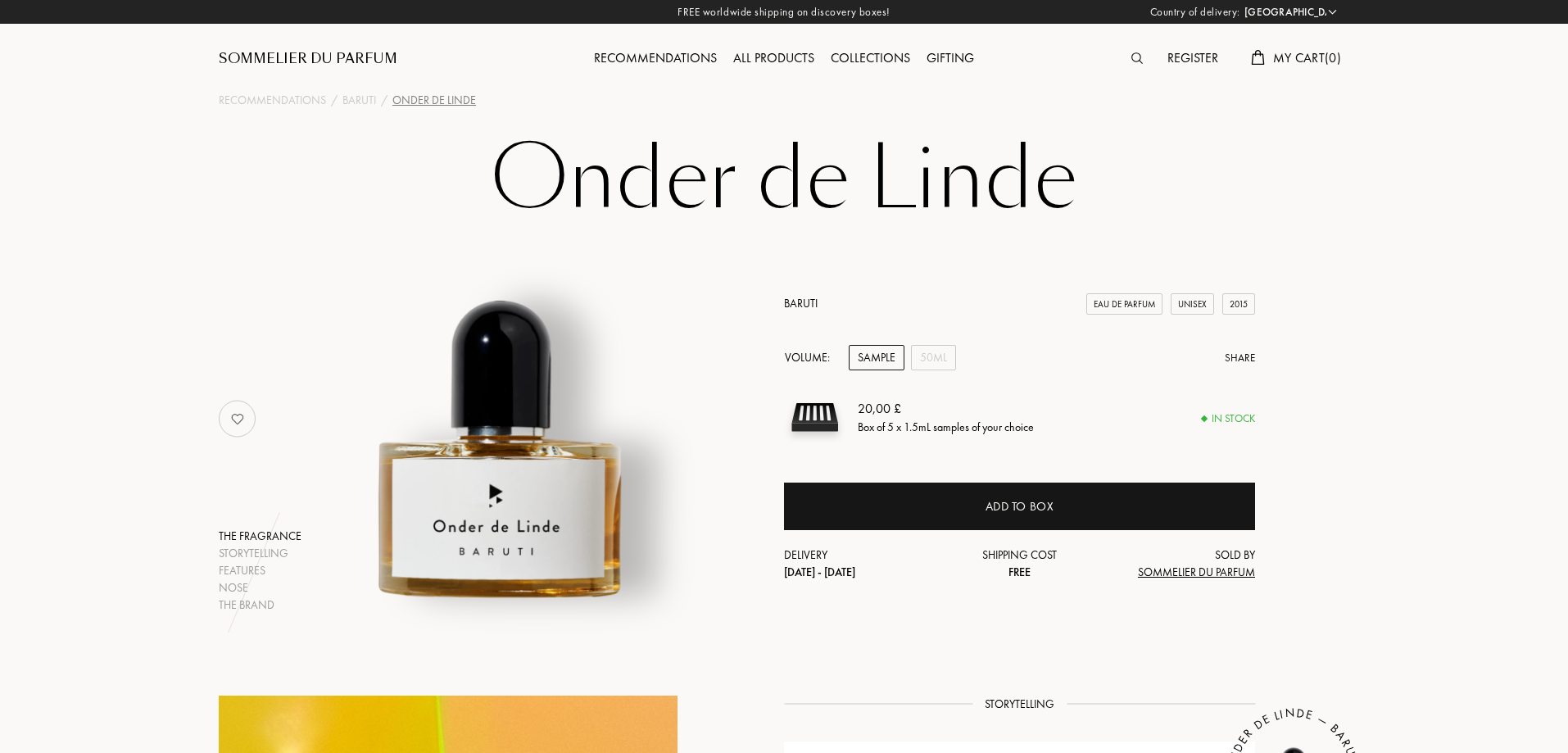
select select "CY"
click at [1177, 55] on div "Register" at bounding box center [1193, 59] width 67 height 21
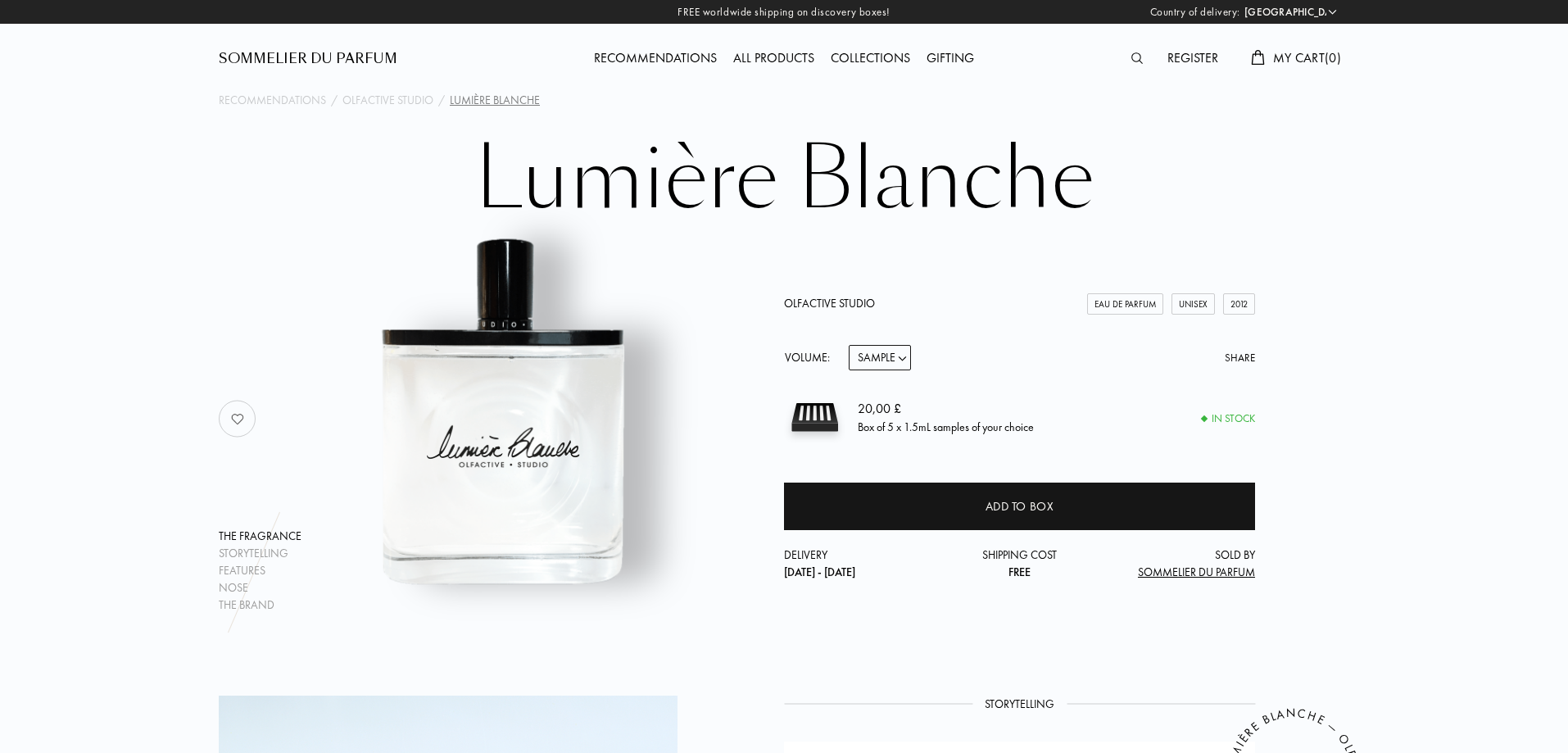
select select "CY"
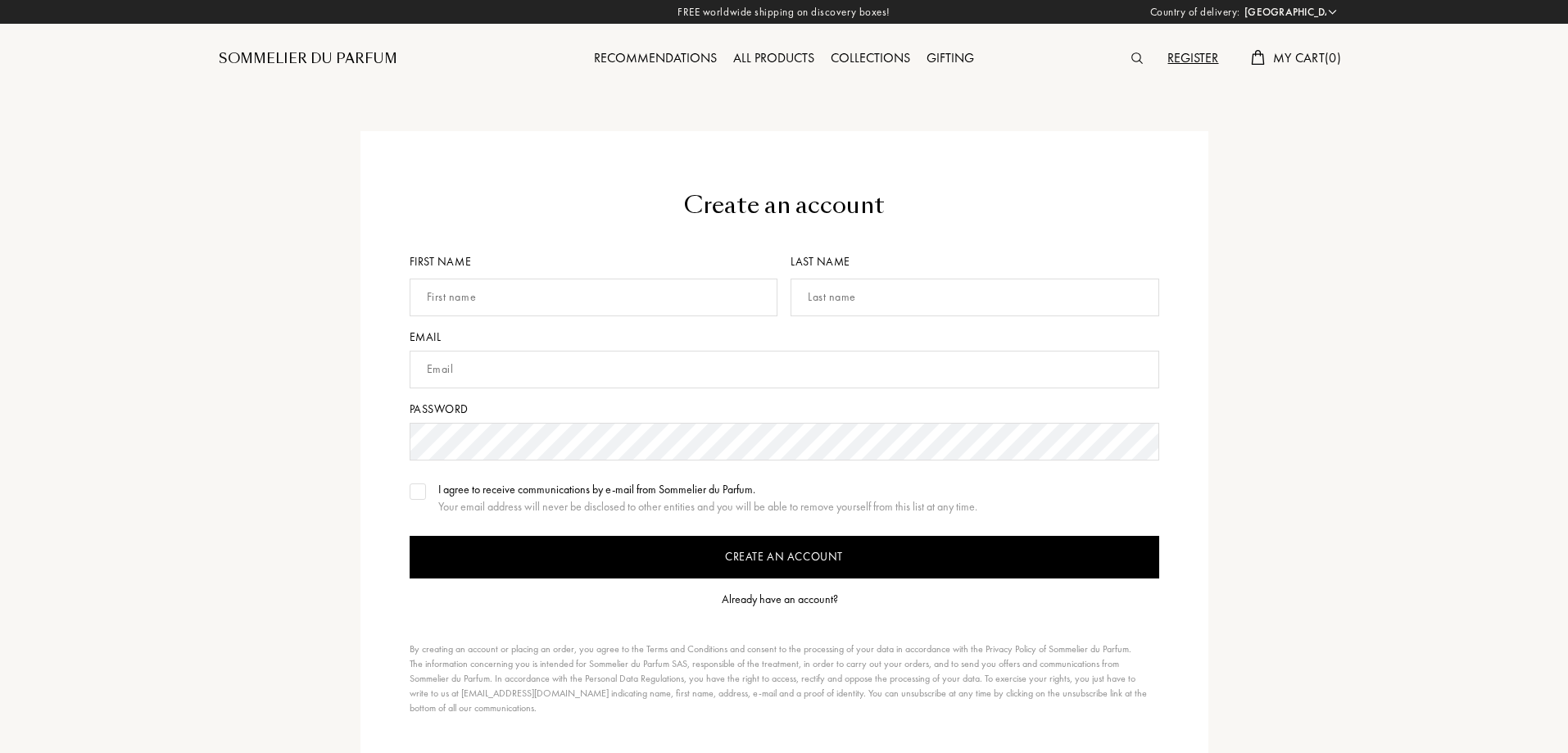
select select "CY"
click at [687, 298] on input "text" at bounding box center [594, 297] width 368 height 38
type input "[PERSON_NAME]"
type input "POURROT"
type input "[EMAIL_ADDRESS][DOMAIN_NAME]"
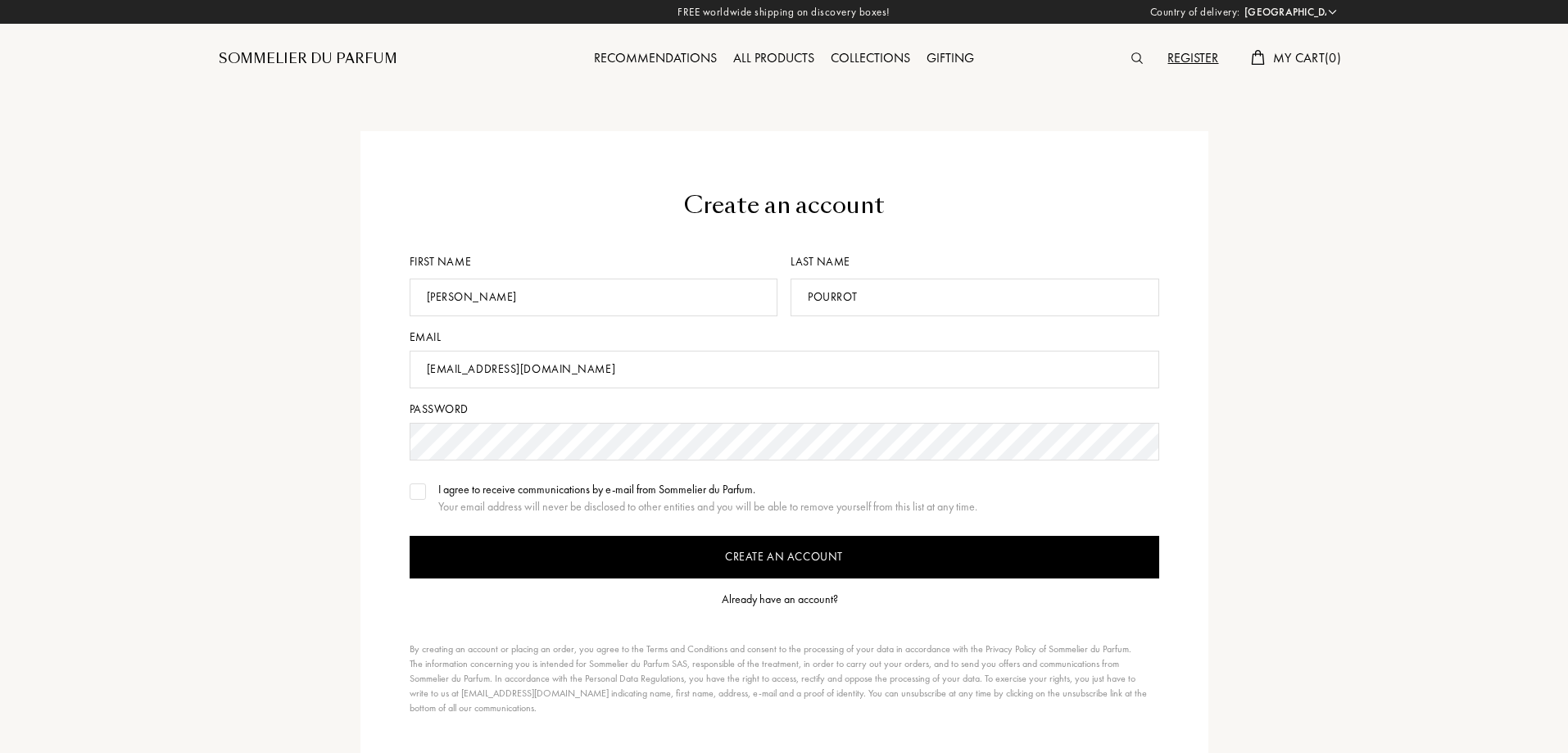
click at [590, 545] on input "Create an account" at bounding box center [784, 557] width 749 height 42
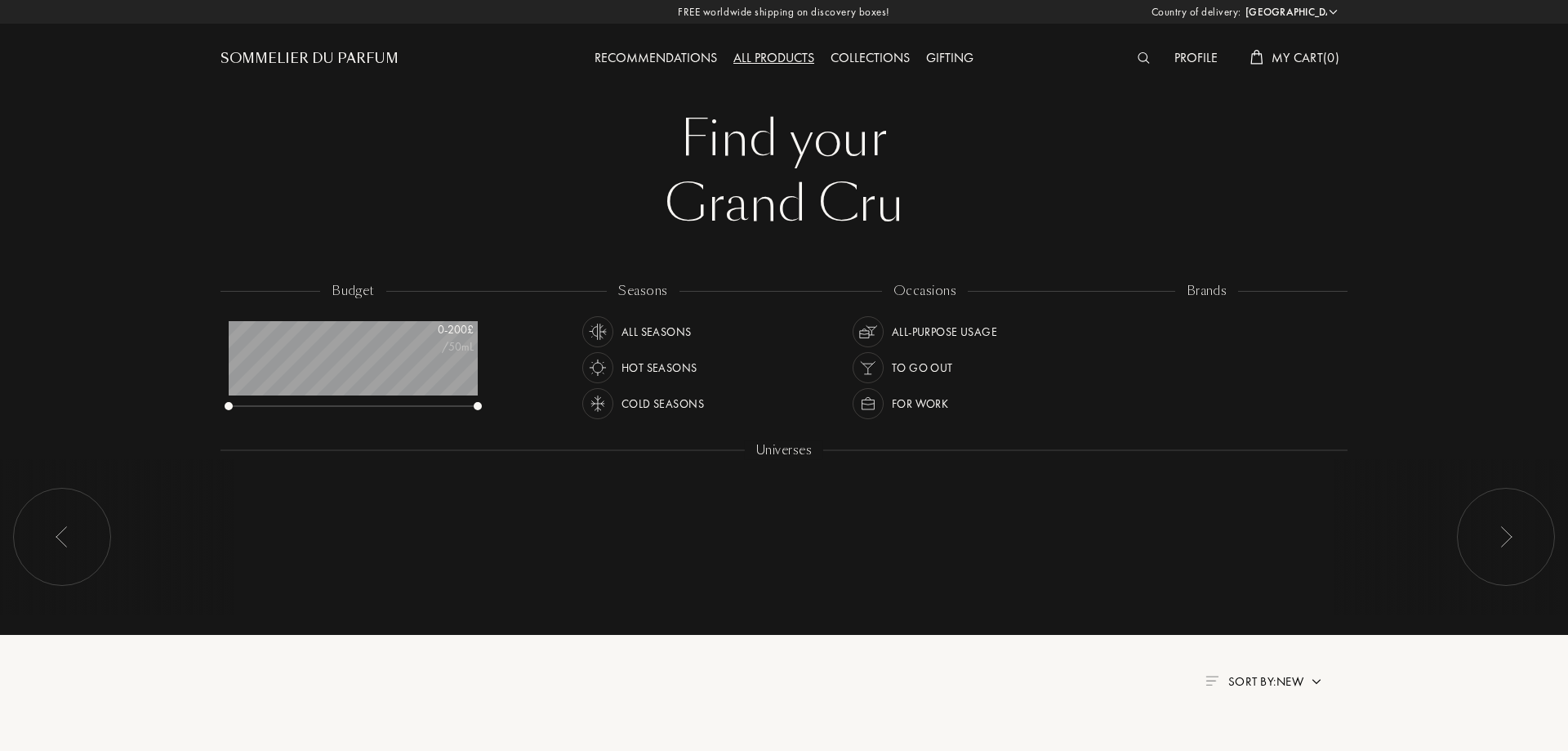
select select "CY"
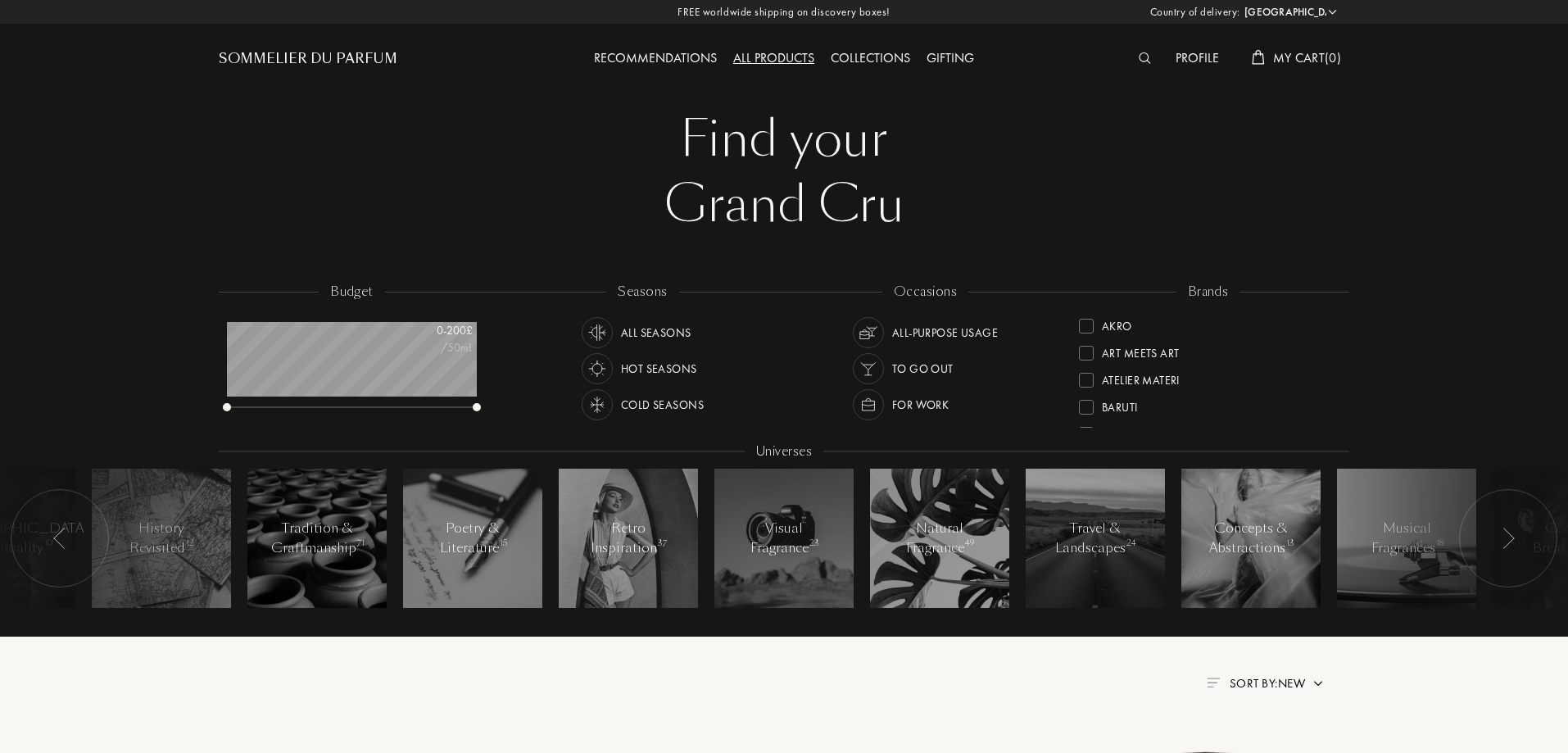
click at [657, 57] on div "Recommendations" at bounding box center [655, 59] width 140 height 21
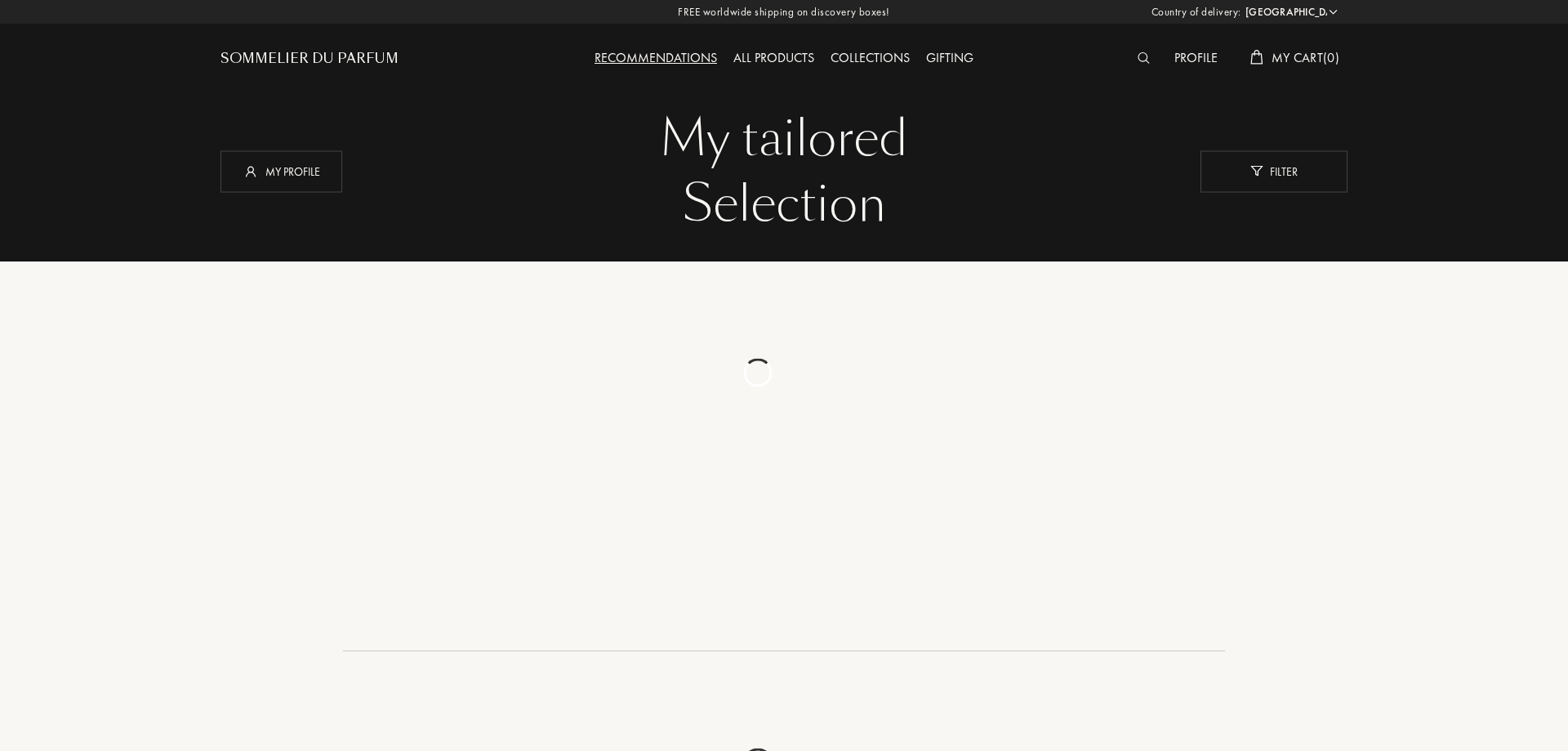
select select "CY"
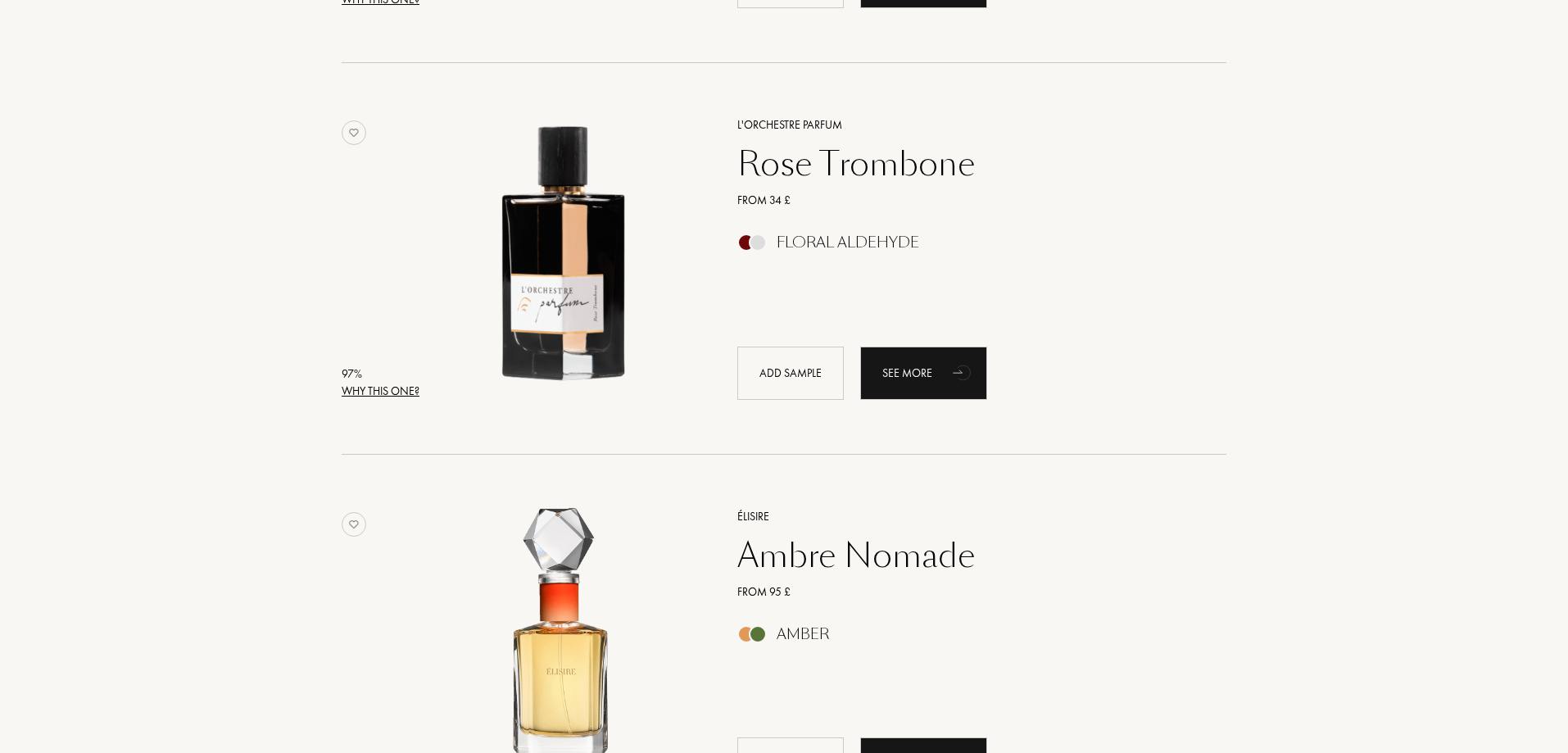
scroll to position [574, 0]
